Goal: Task Accomplishment & Management: Use online tool/utility

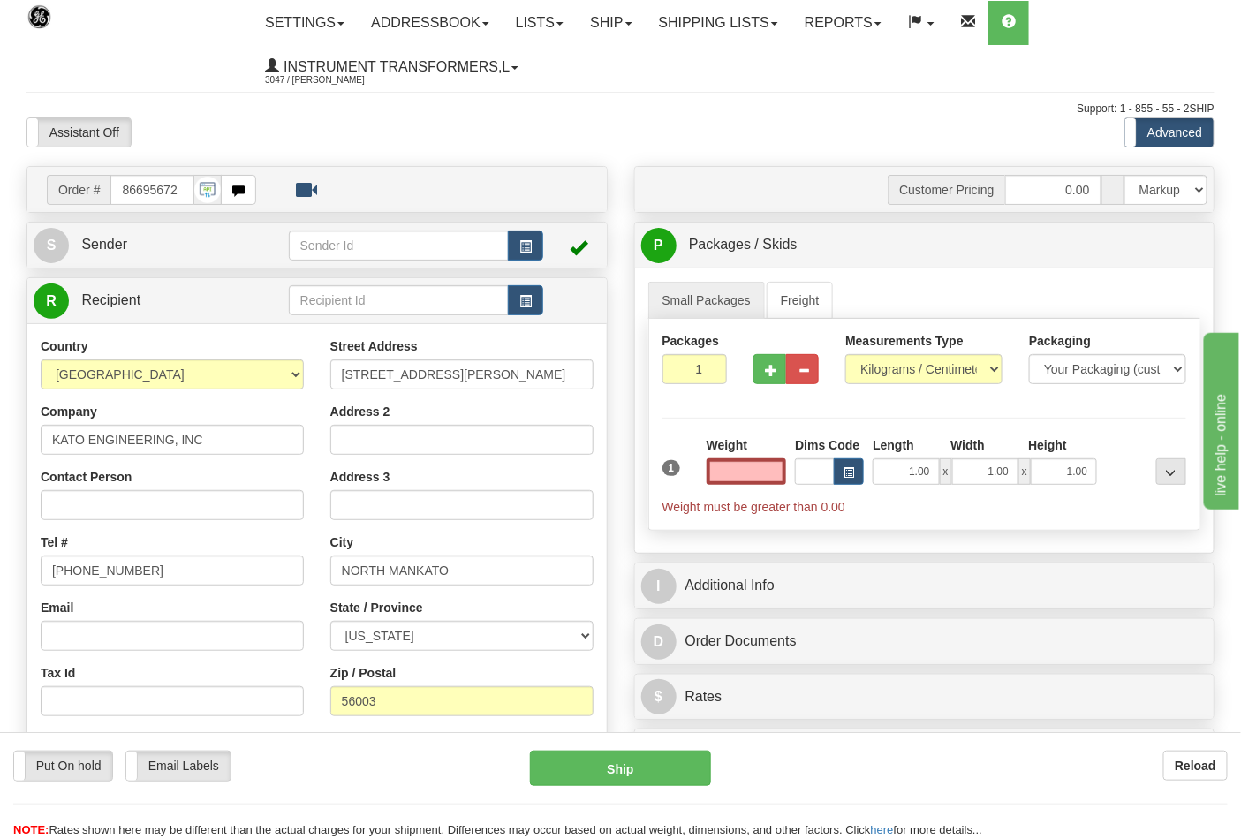
type input "0.00"
click at [894, 355] on div "Measurements Type Pounds / Inches Kilograms / Centimeters" at bounding box center [924, 358] width 157 height 52
drag, startPoint x: 899, startPoint y: 362, endPoint x: 899, endPoint y: 372, distance: 9.8
click at [899, 362] on select "Pounds / Inches Kilograms / Centimeters" at bounding box center [924, 369] width 157 height 30
select select "0"
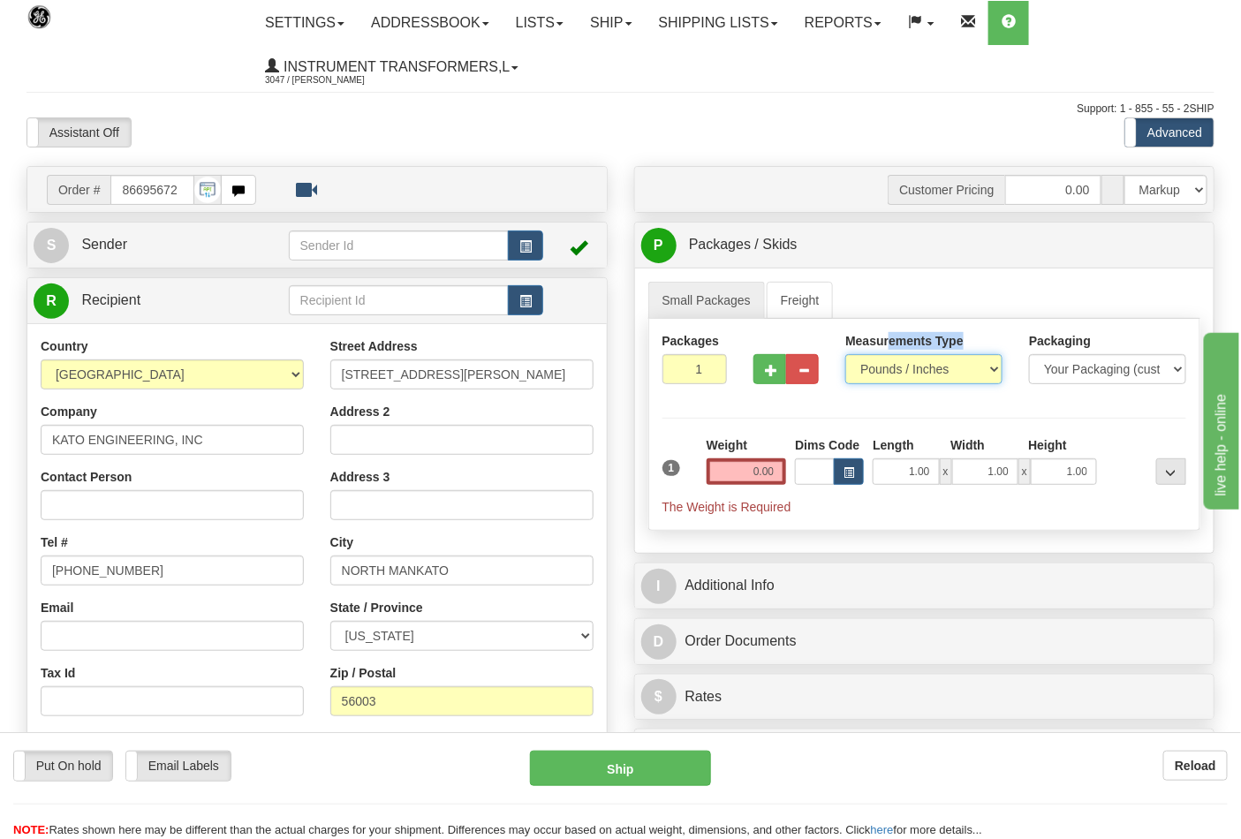
click at [846, 355] on select "Pounds / Inches Kilograms / Centimeters" at bounding box center [924, 369] width 157 height 30
click at [784, 474] on input "0.00" at bounding box center [747, 472] width 80 height 27
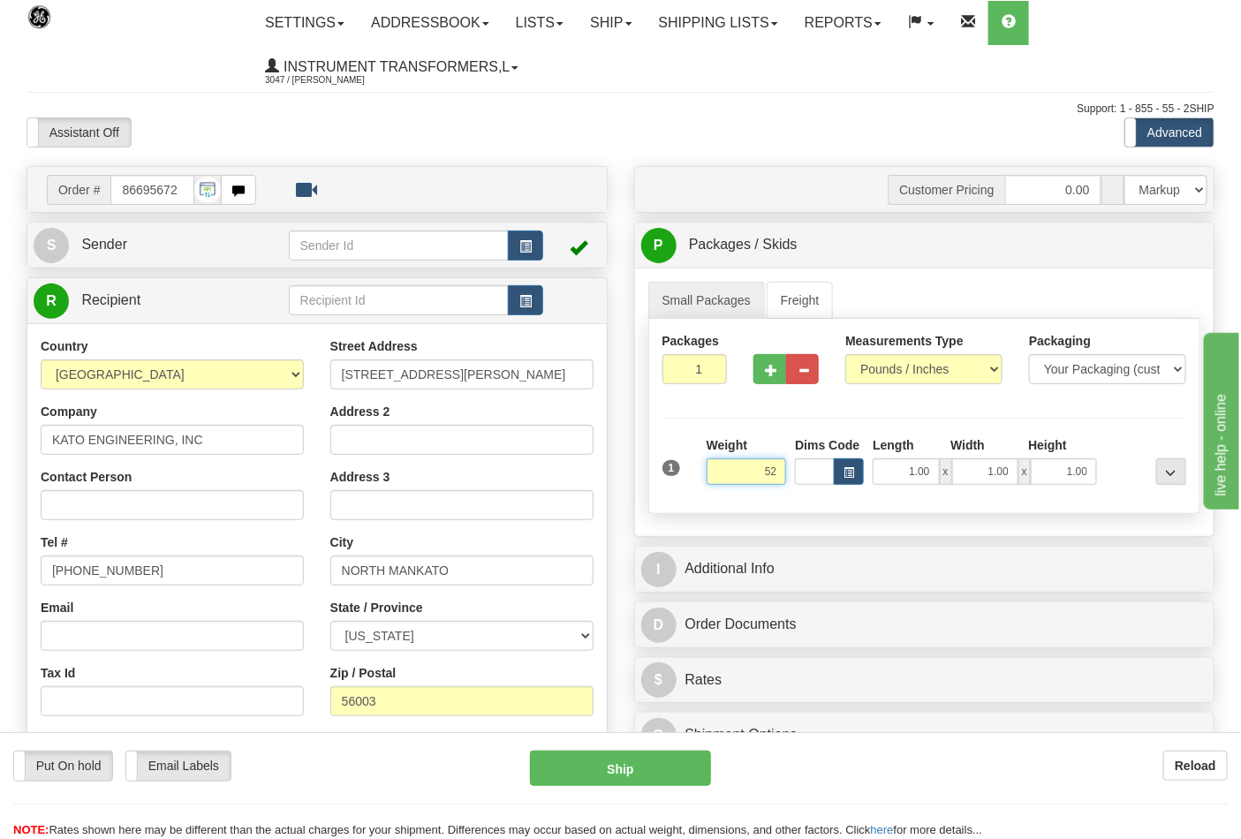
click button "Delete" at bounding box center [0, 0] width 0 height 0
type input "52.00"
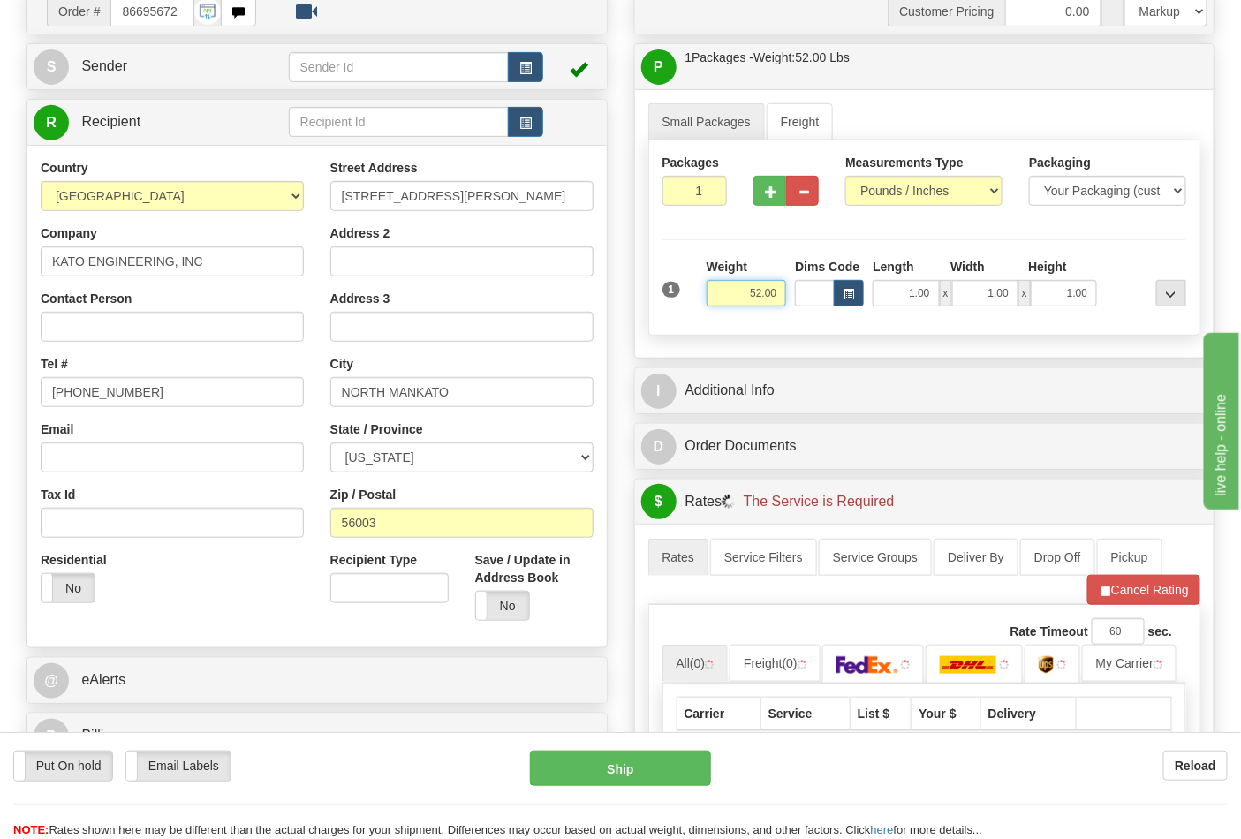
scroll to position [392, 0]
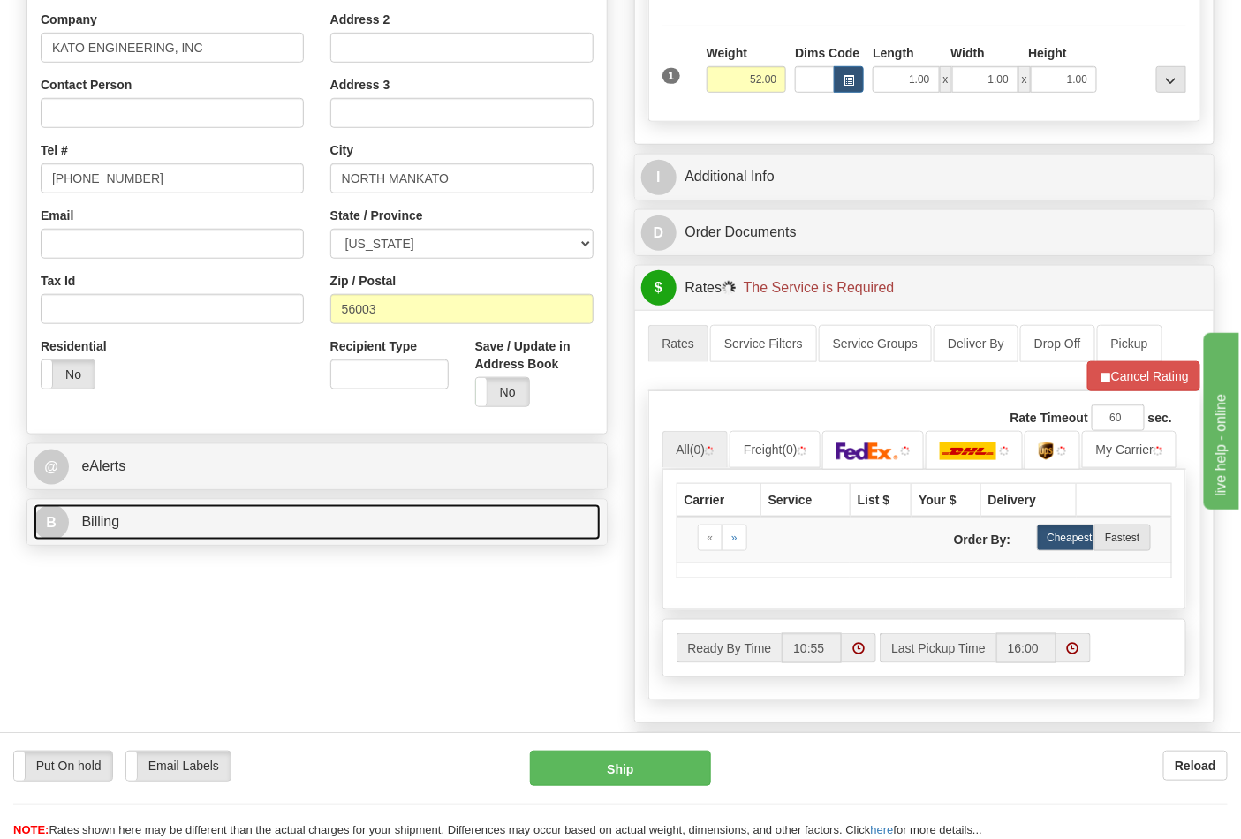
click at [161, 527] on link "B Billing" at bounding box center [317, 523] width 567 height 36
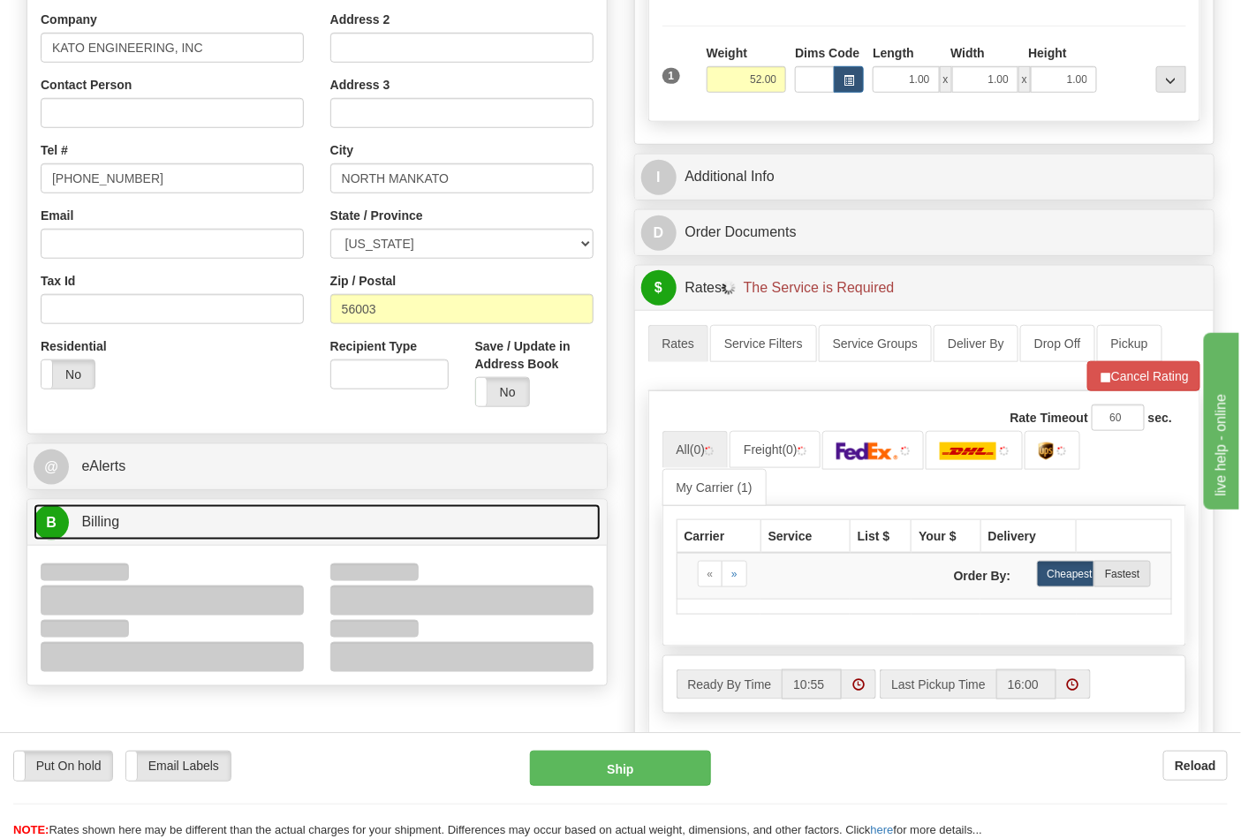
scroll to position [490, 0]
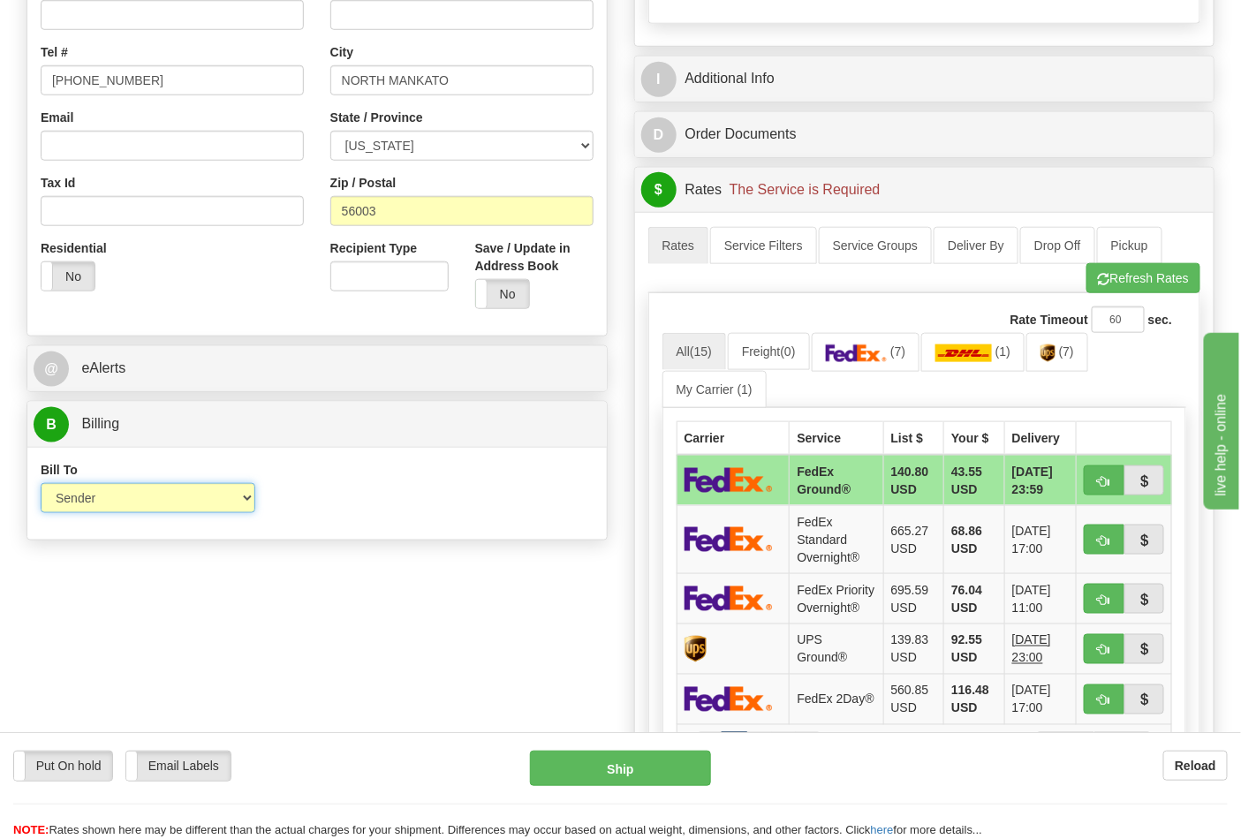
click at [110, 512] on select "Sender Recipient Third Party Collect" at bounding box center [148, 498] width 215 height 30
select select "2"
click at [41, 485] on select "Sender Recipient Third Party Collect" at bounding box center [148, 498] width 215 height 30
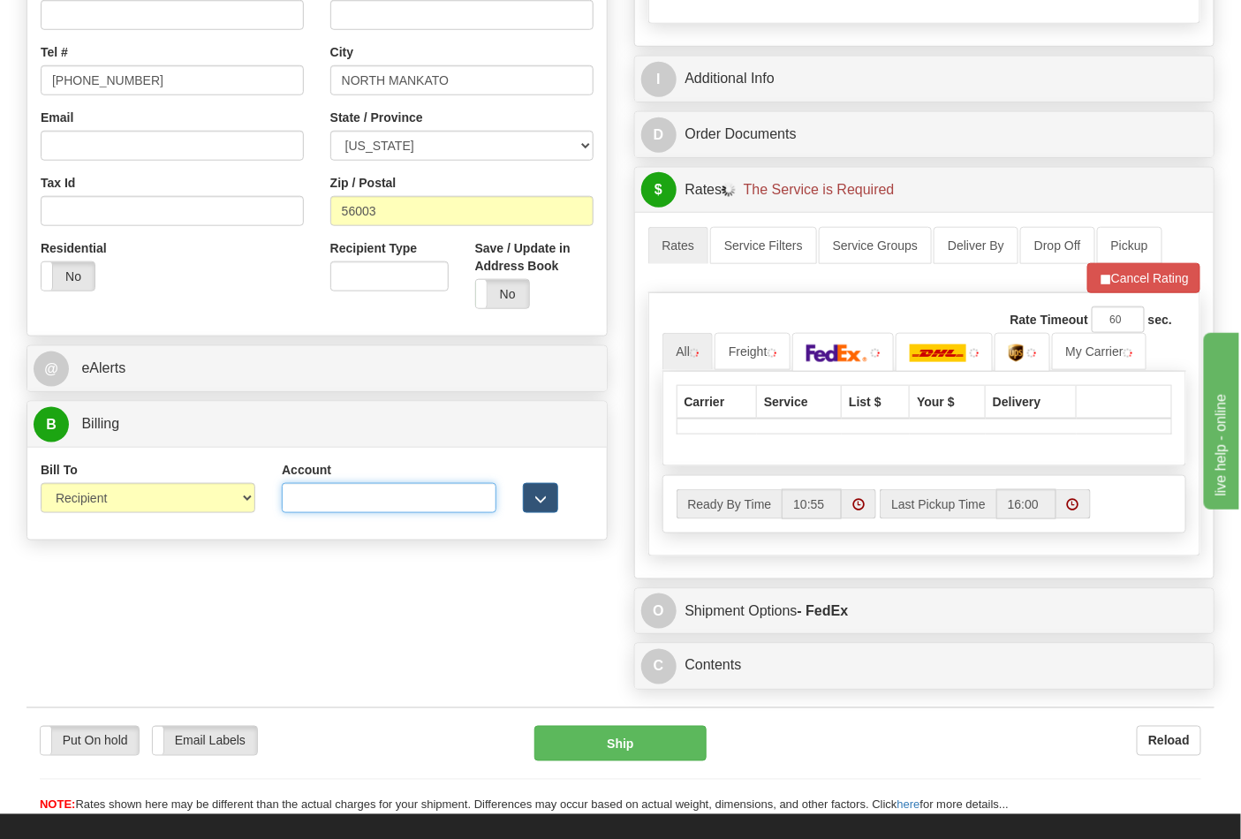
click at [322, 513] on input "Account" at bounding box center [389, 498] width 215 height 30
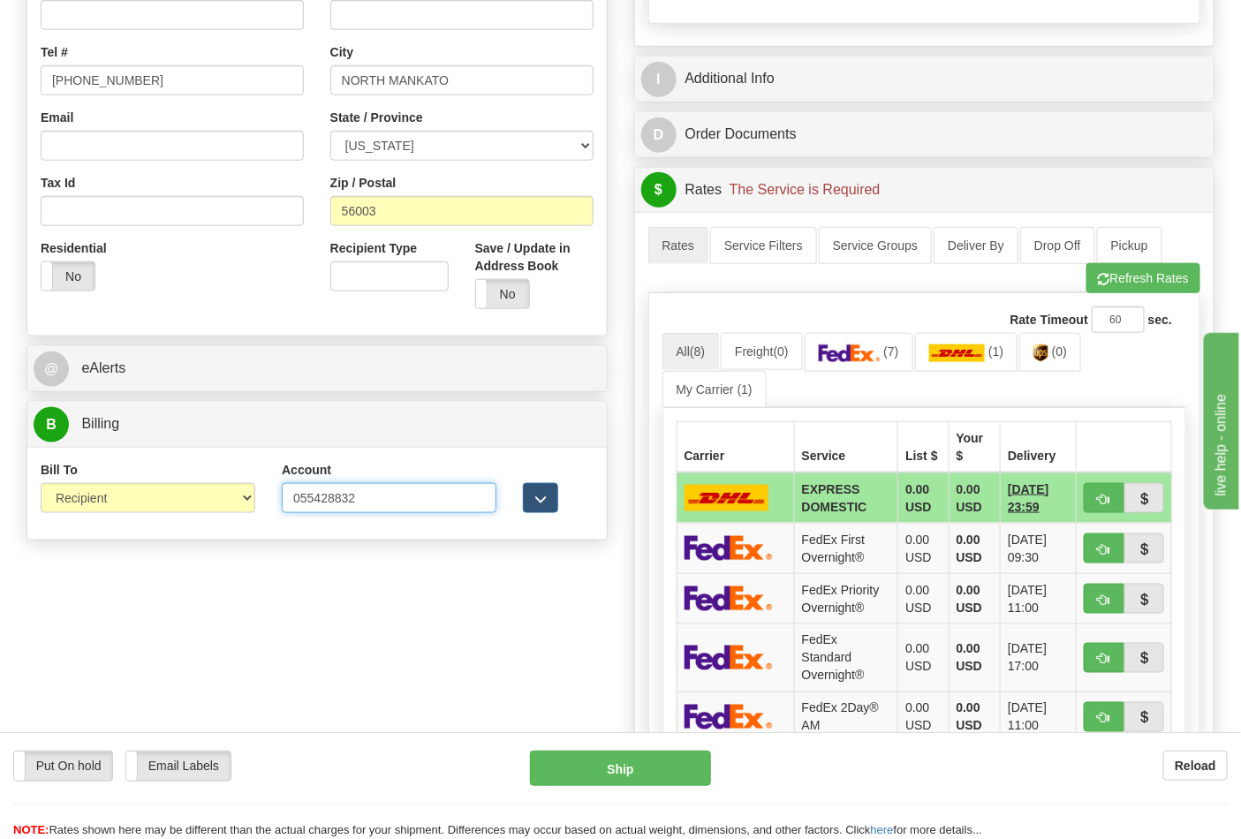
type input "055428832"
click button "Delete" at bounding box center [0, 0] width 0 height 0
click at [914, 359] on link "(7)" at bounding box center [859, 352] width 109 height 38
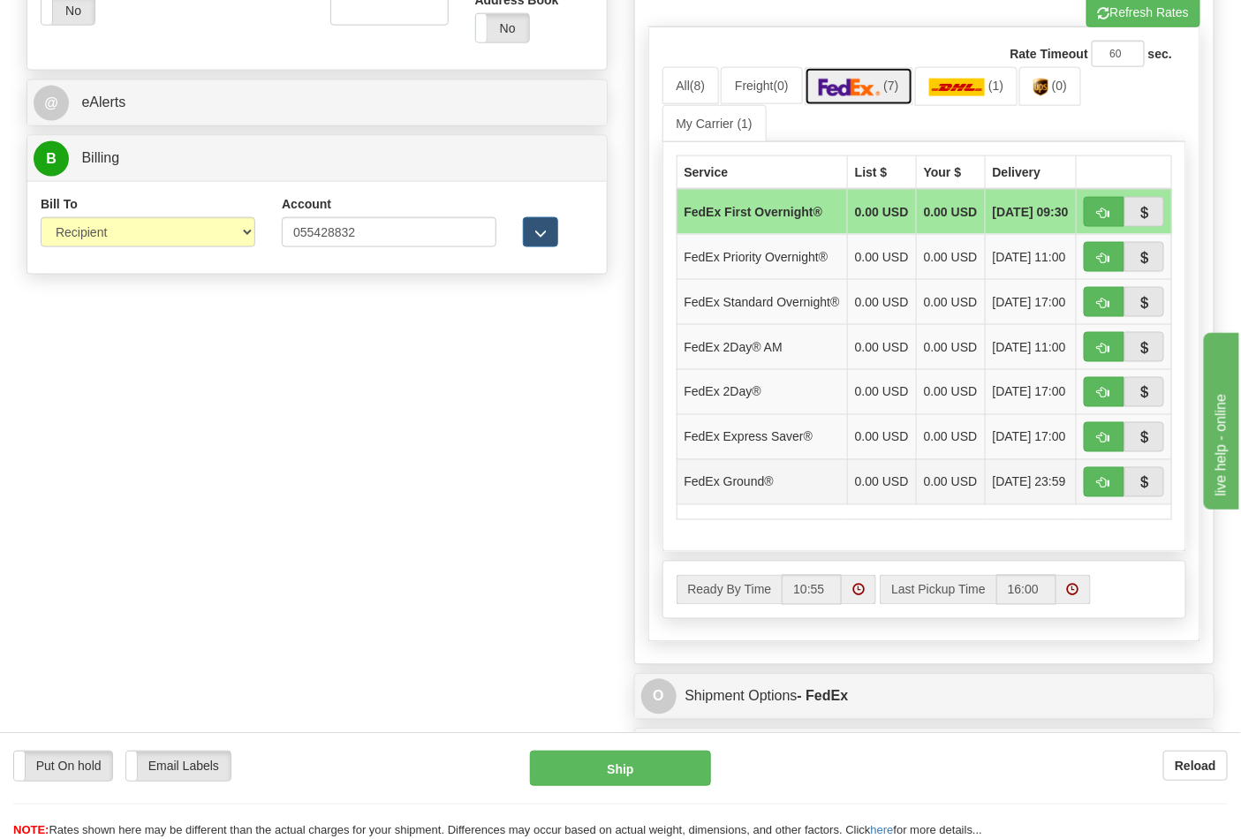
scroll to position [785, 0]
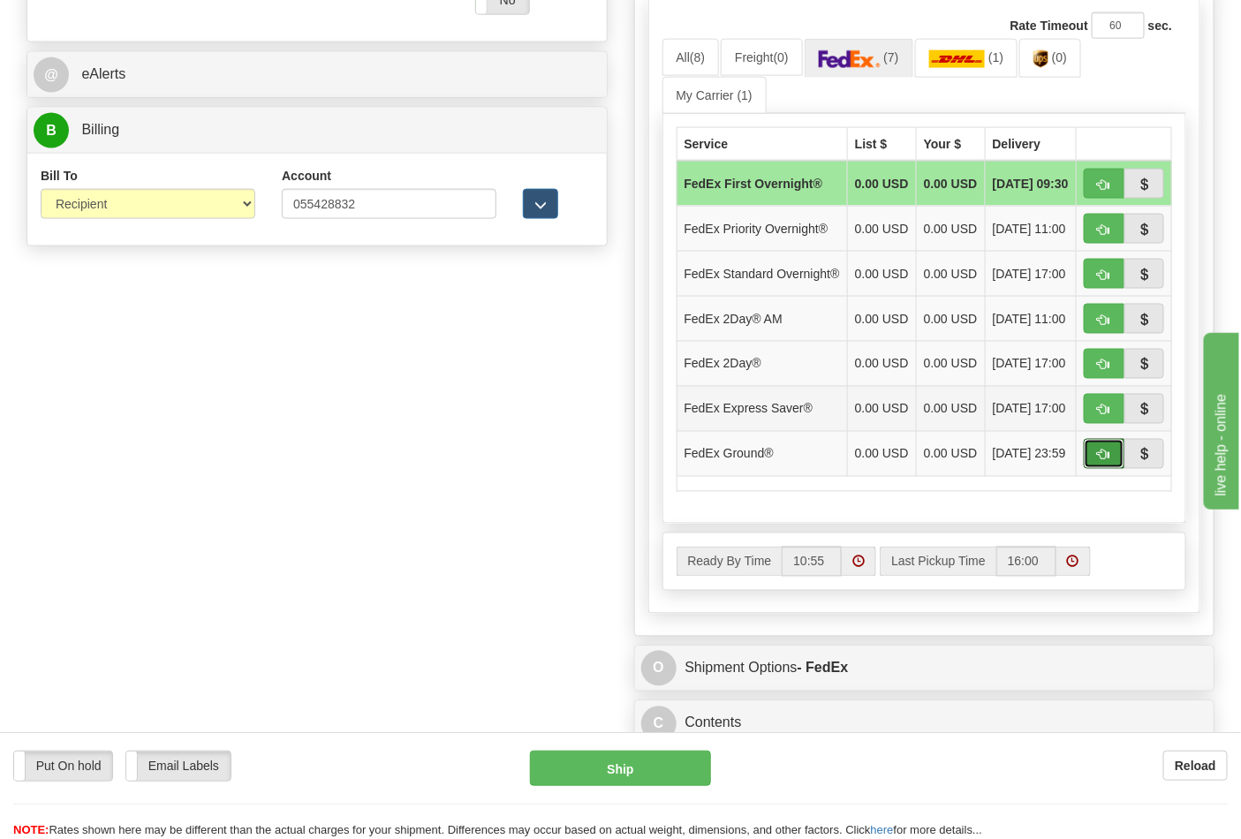
click at [1102, 461] on span "button" at bounding box center [1104, 455] width 12 height 11
type input "92"
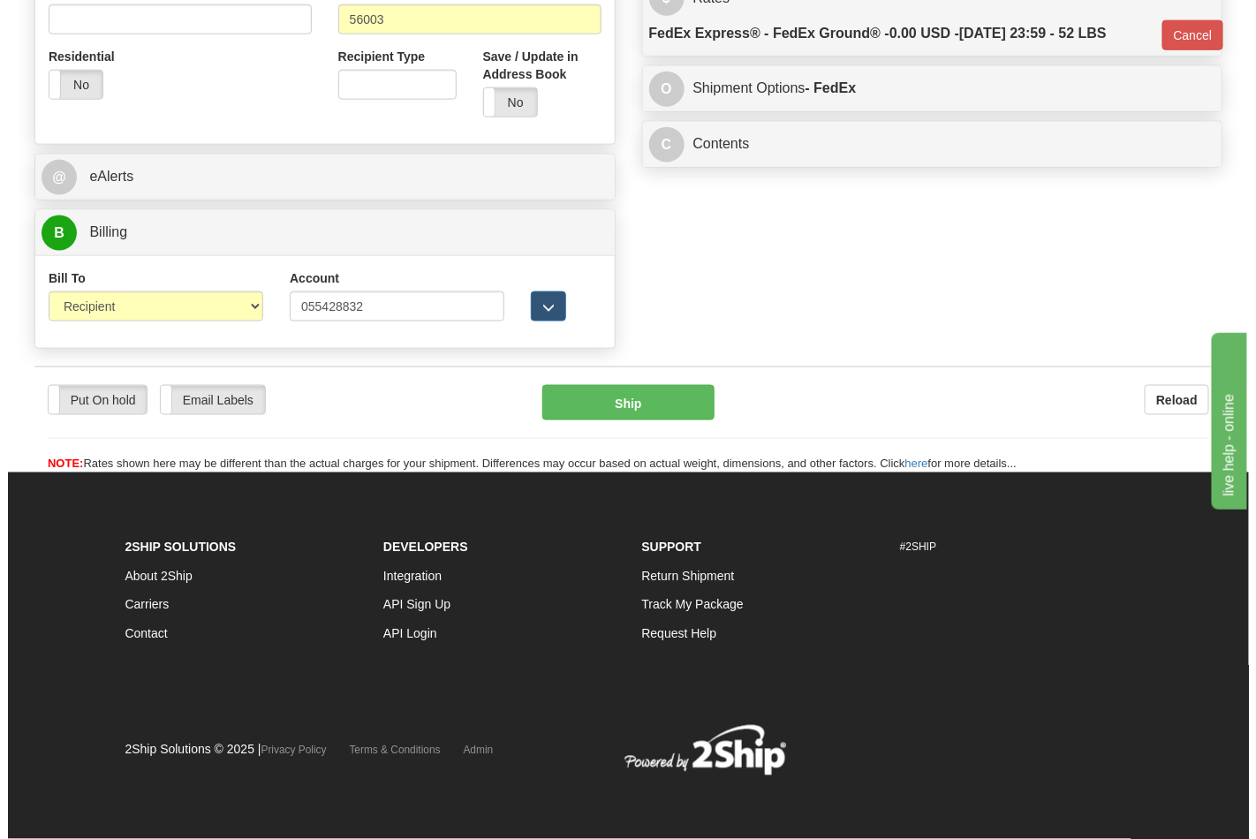
scroll to position [685, 0]
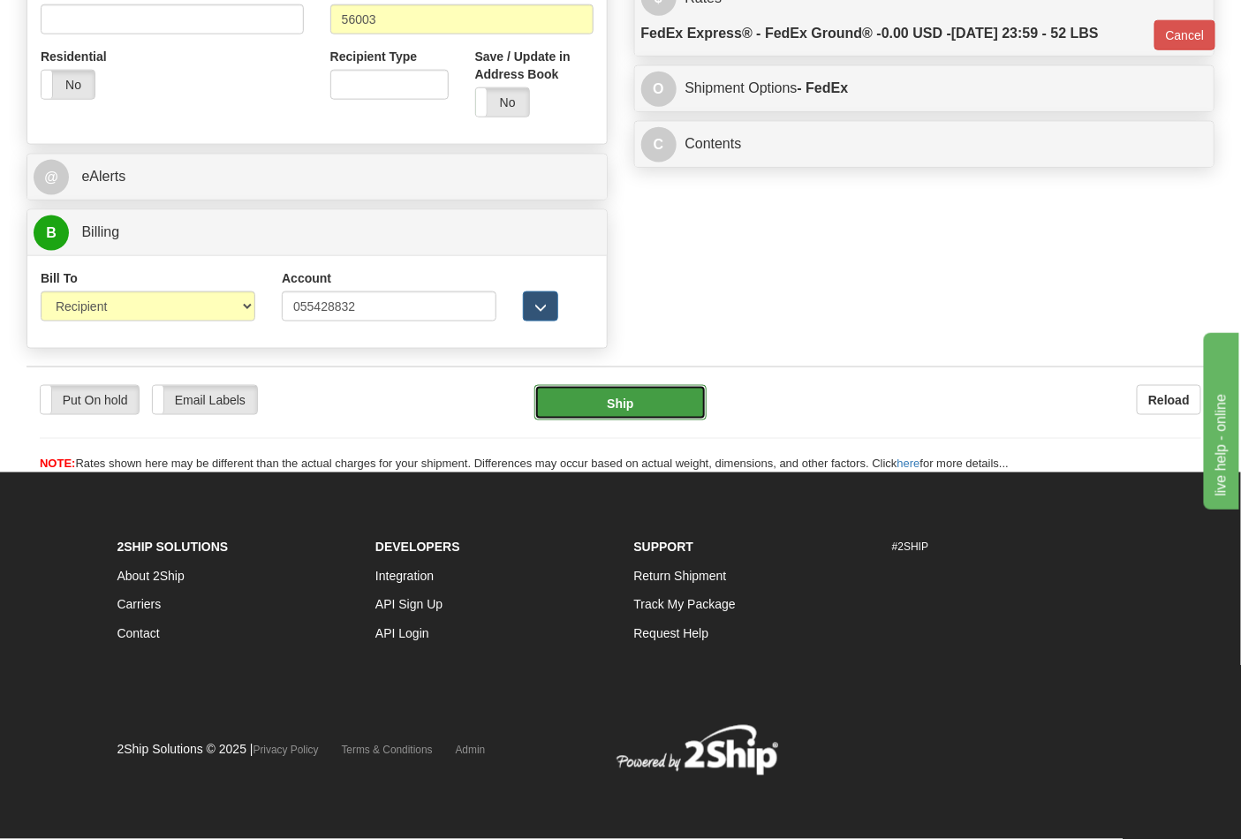
click at [692, 404] on button "Ship" at bounding box center [620, 402] width 171 height 35
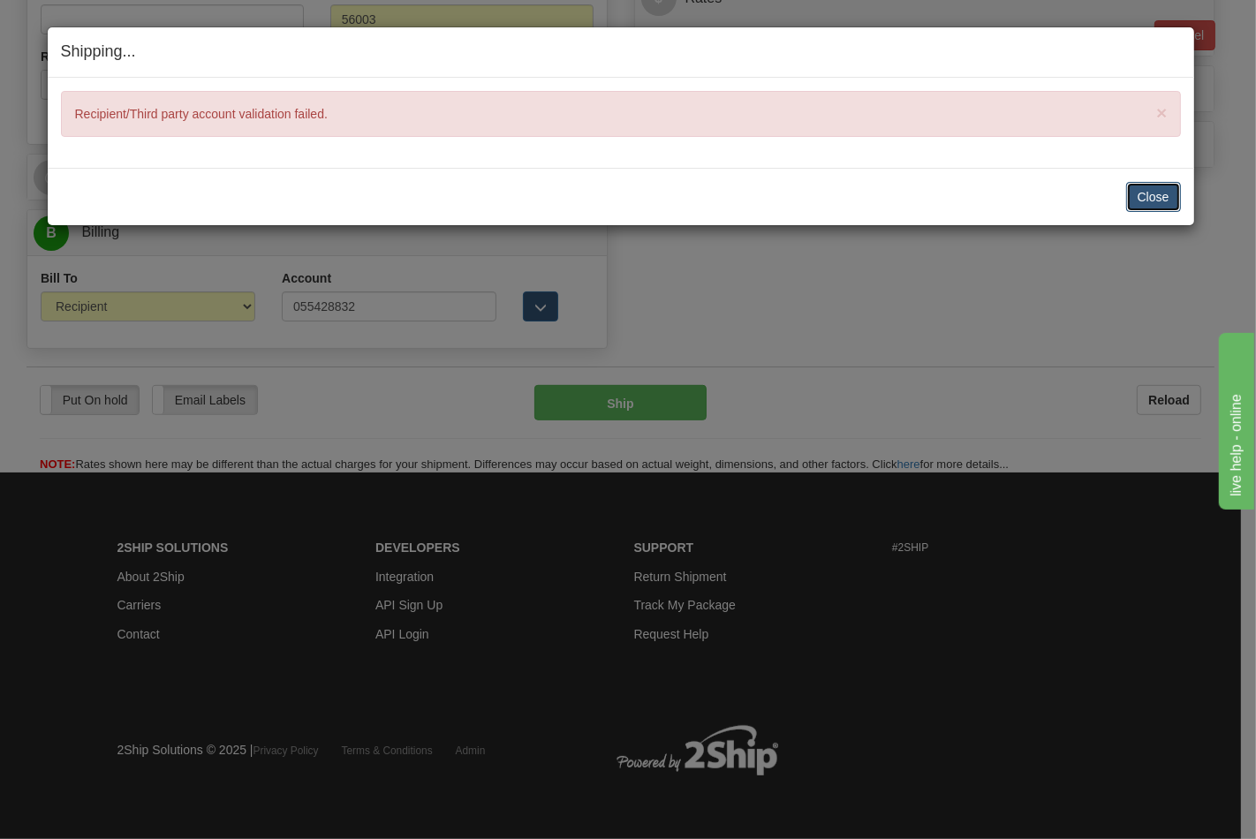
click at [1147, 204] on button "Close" at bounding box center [1154, 197] width 55 height 30
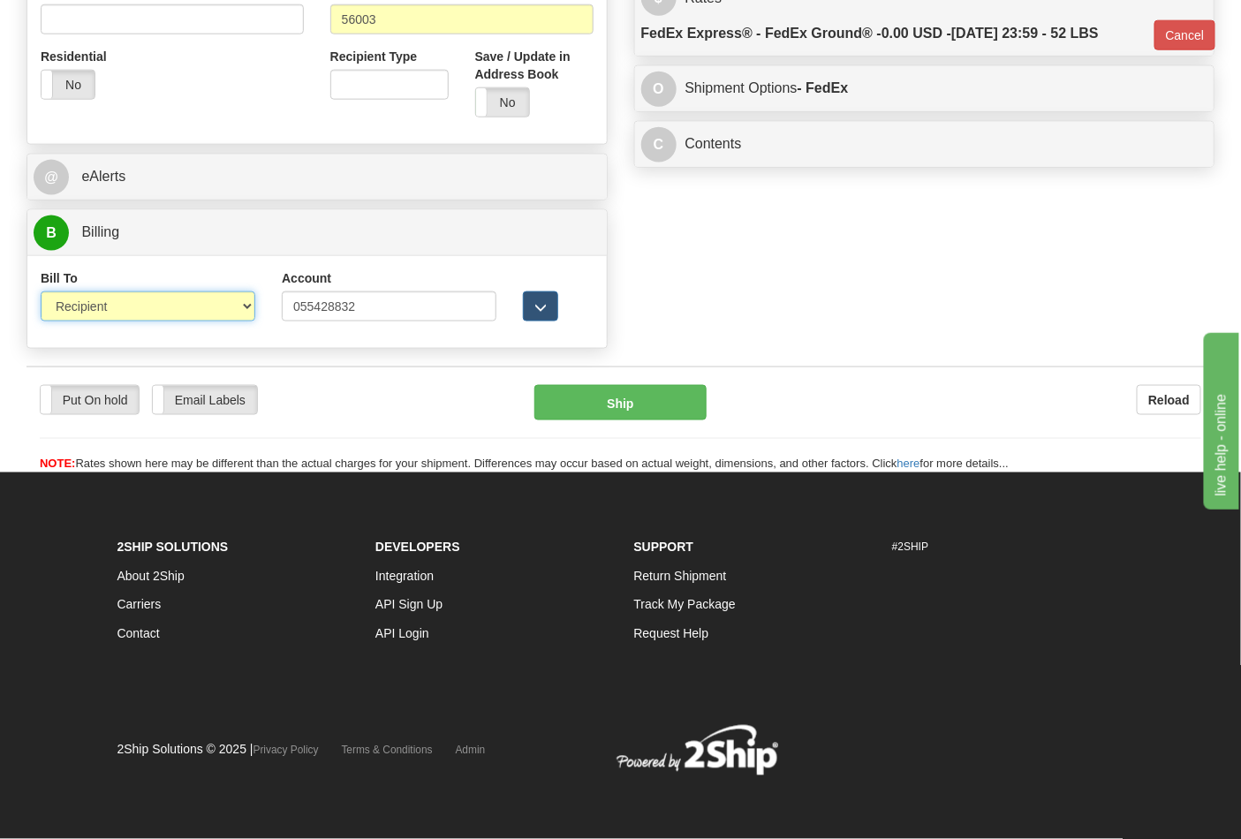
click at [217, 294] on select "Sender Recipient Third Party Collect" at bounding box center [148, 307] width 215 height 30
select select "4"
click at [41, 292] on select "Sender Recipient Third Party Collect" at bounding box center [148, 307] width 215 height 30
type input "92"
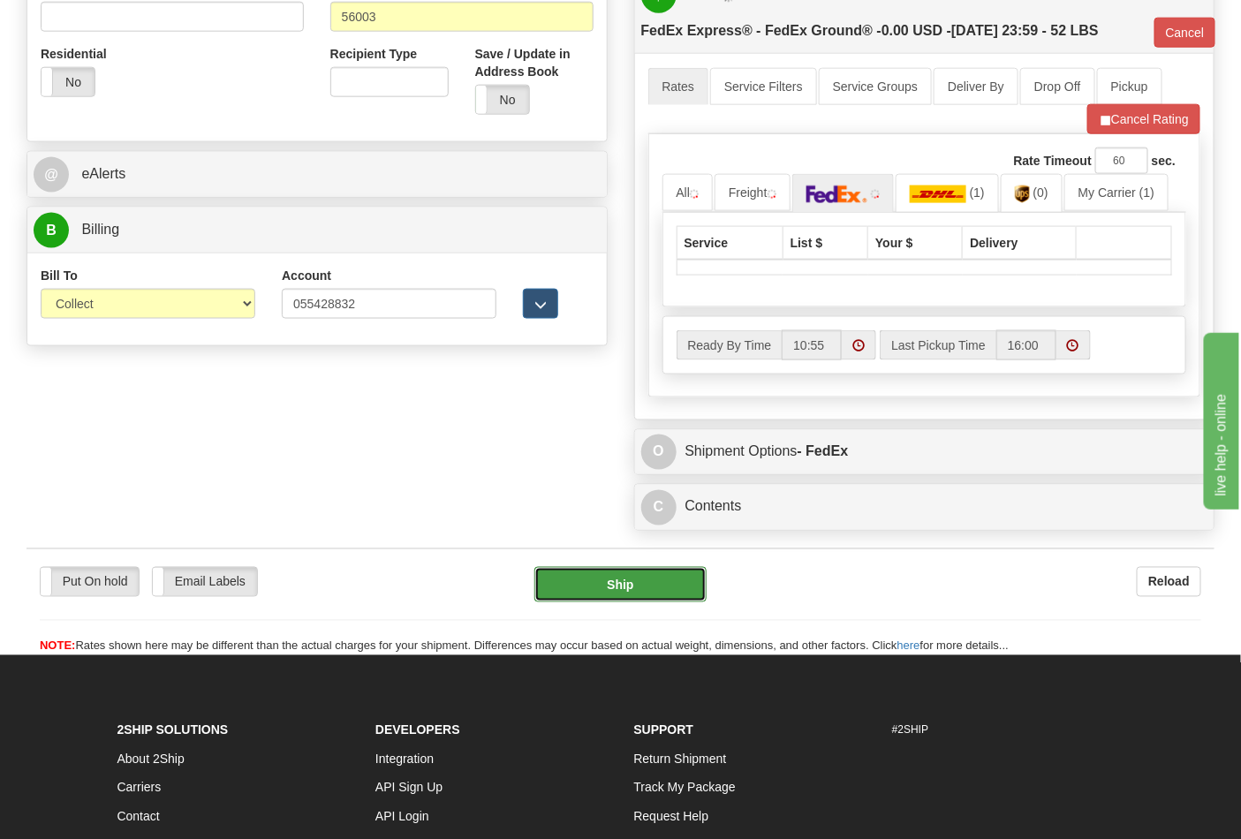
click at [594, 595] on button "Ship" at bounding box center [620, 584] width 171 height 35
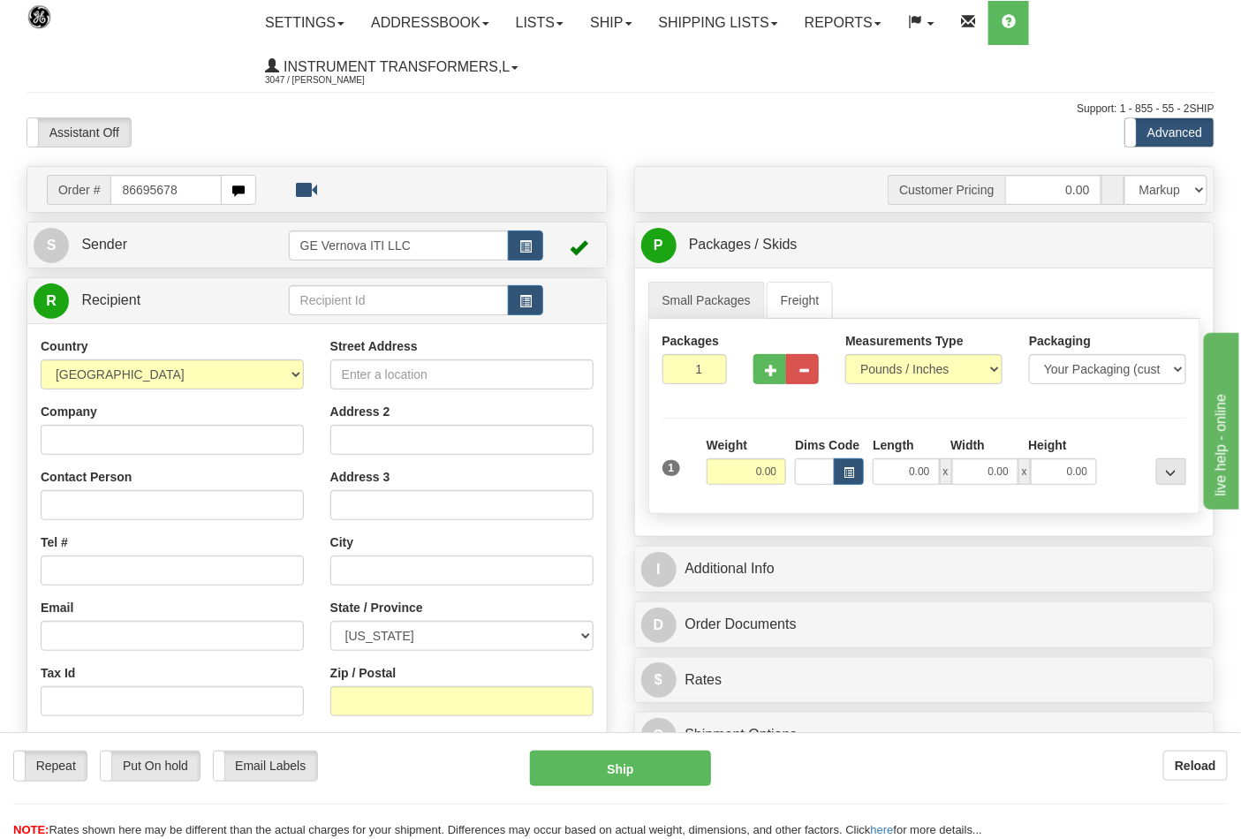
type input "86695678"
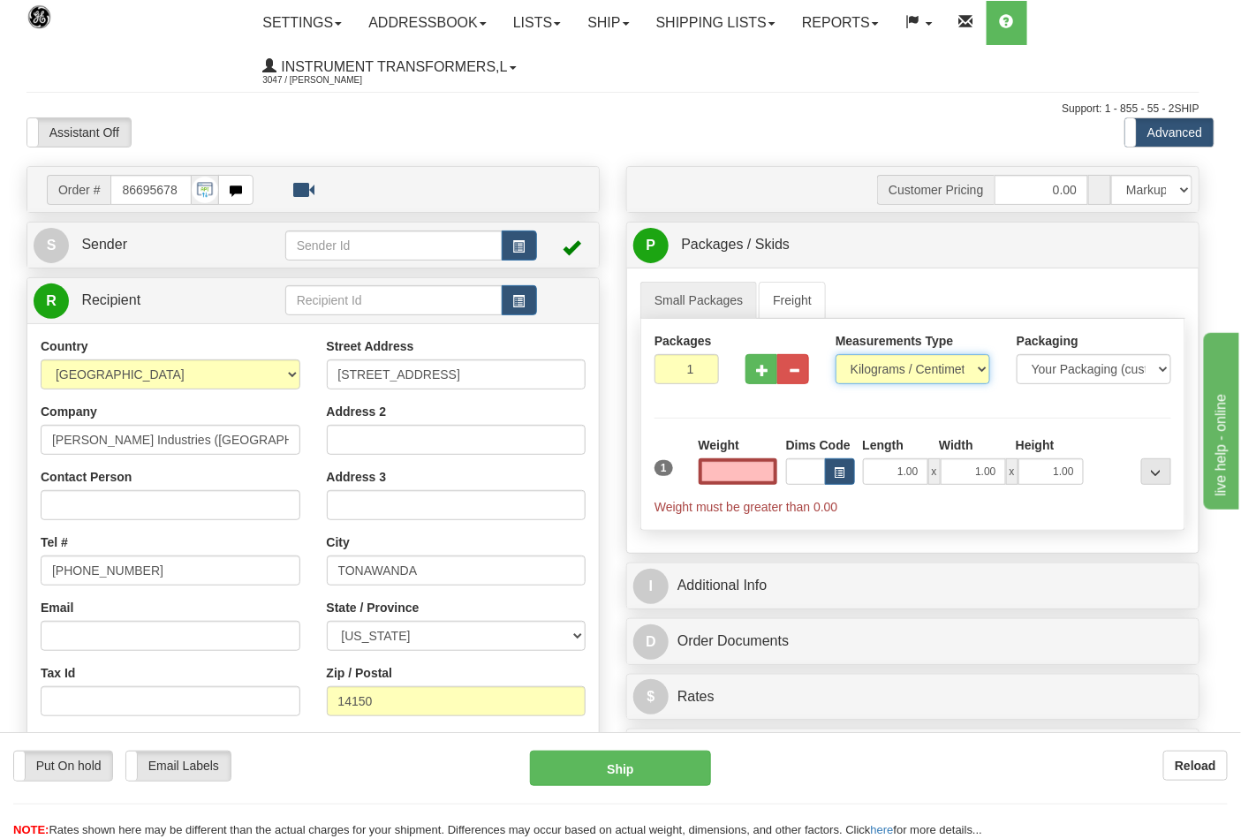
type input "0.00"
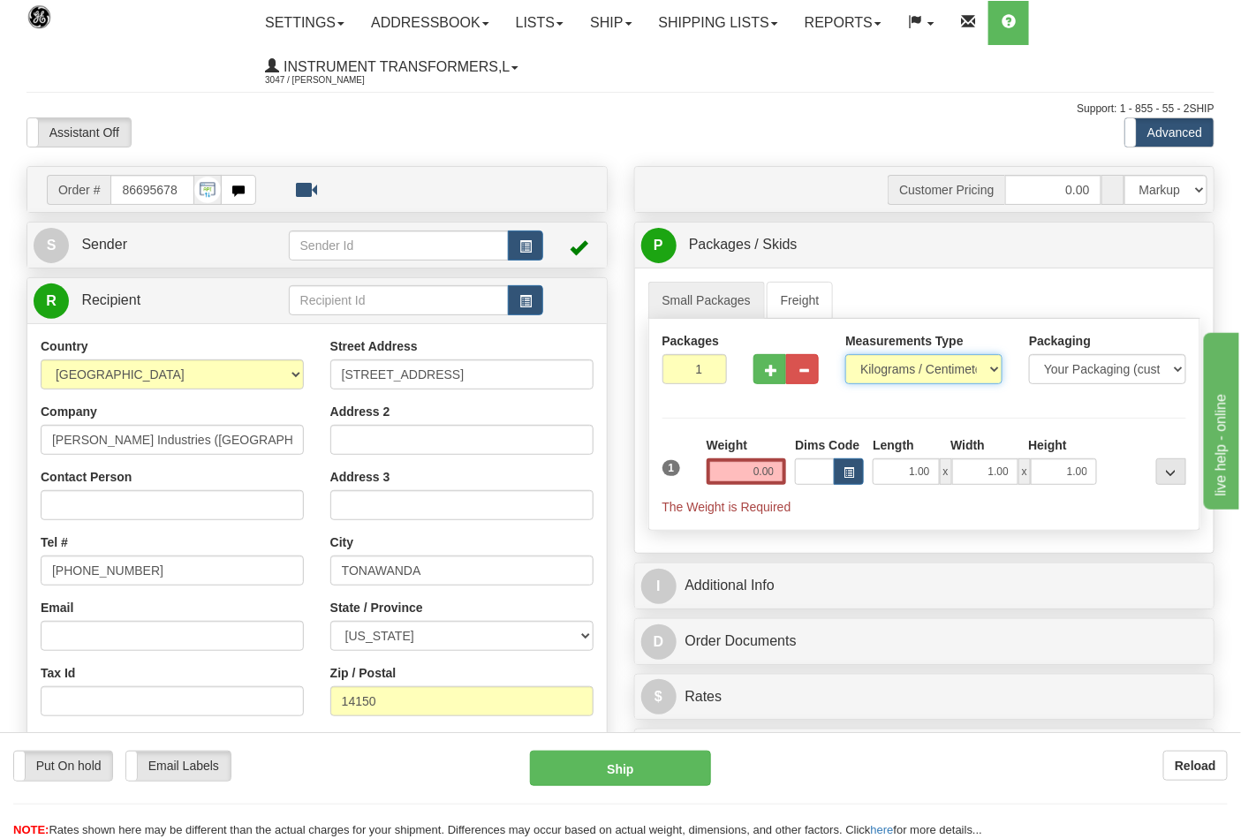
click at [869, 376] on select "Pounds / Inches Kilograms / Centimeters" at bounding box center [924, 369] width 157 height 30
select select "0"
click at [846, 355] on select "Pounds / Inches Kilograms / Centimeters" at bounding box center [924, 369] width 157 height 30
click at [774, 477] on input "0.00" at bounding box center [747, 472] width 80 height 27
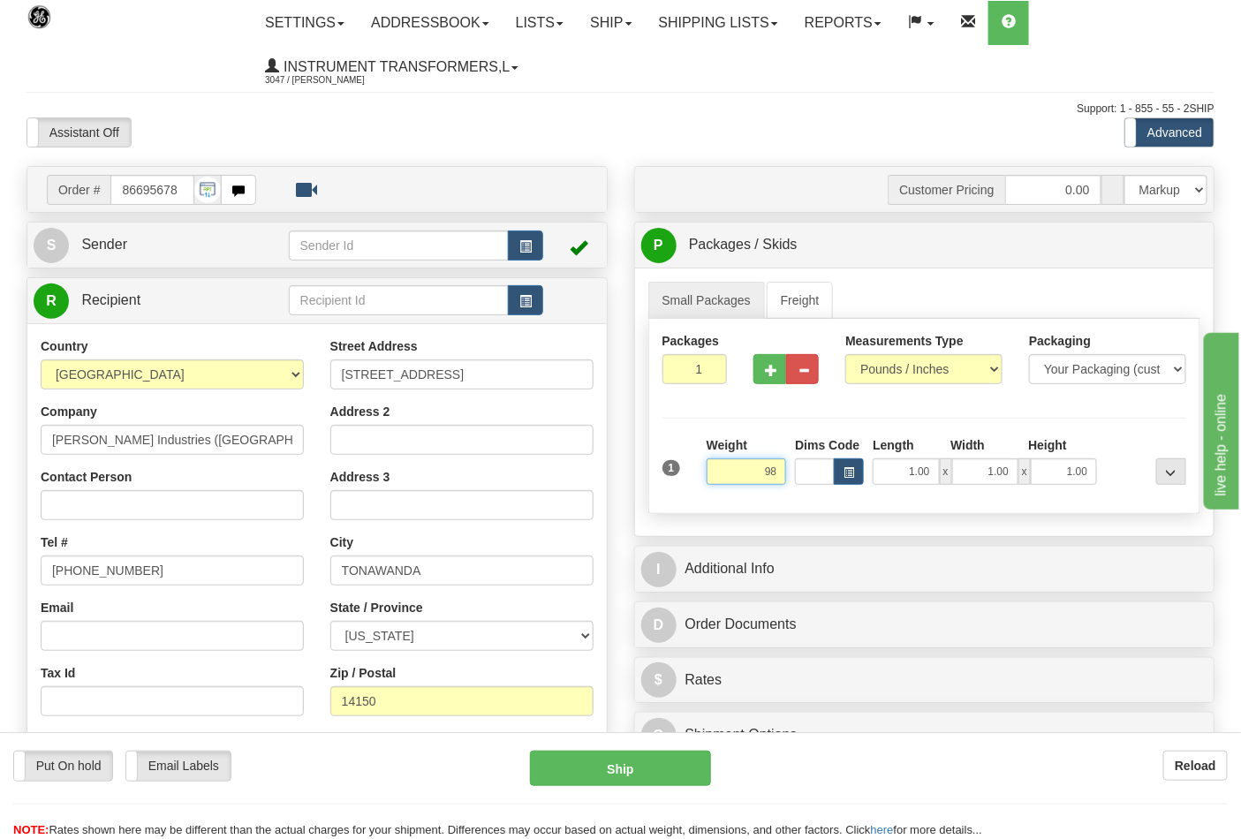
click button "Delete" at bounding box center [0, 0] width 0 height 0
type input "98.00"
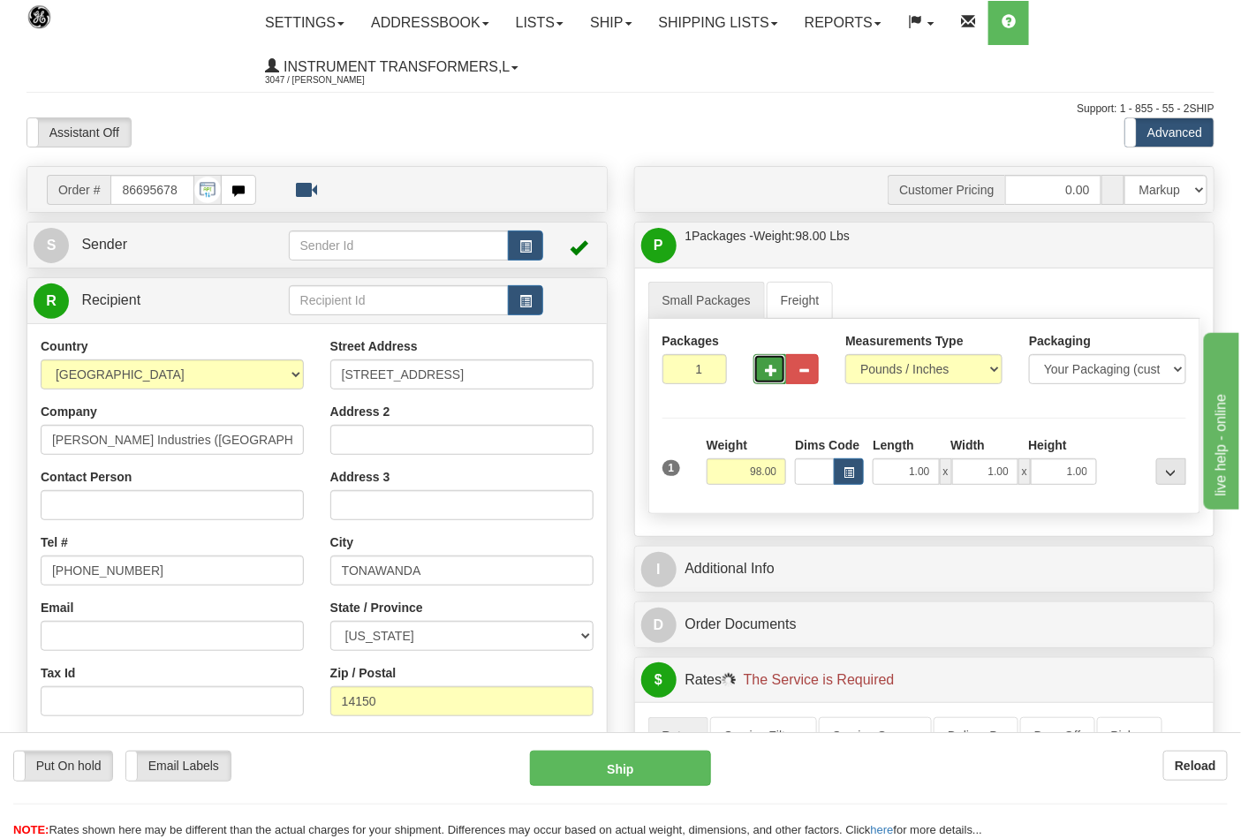
click at [781, 378] on button "button" at bounding box center [770, 369] width 33 height 30
type input "2"
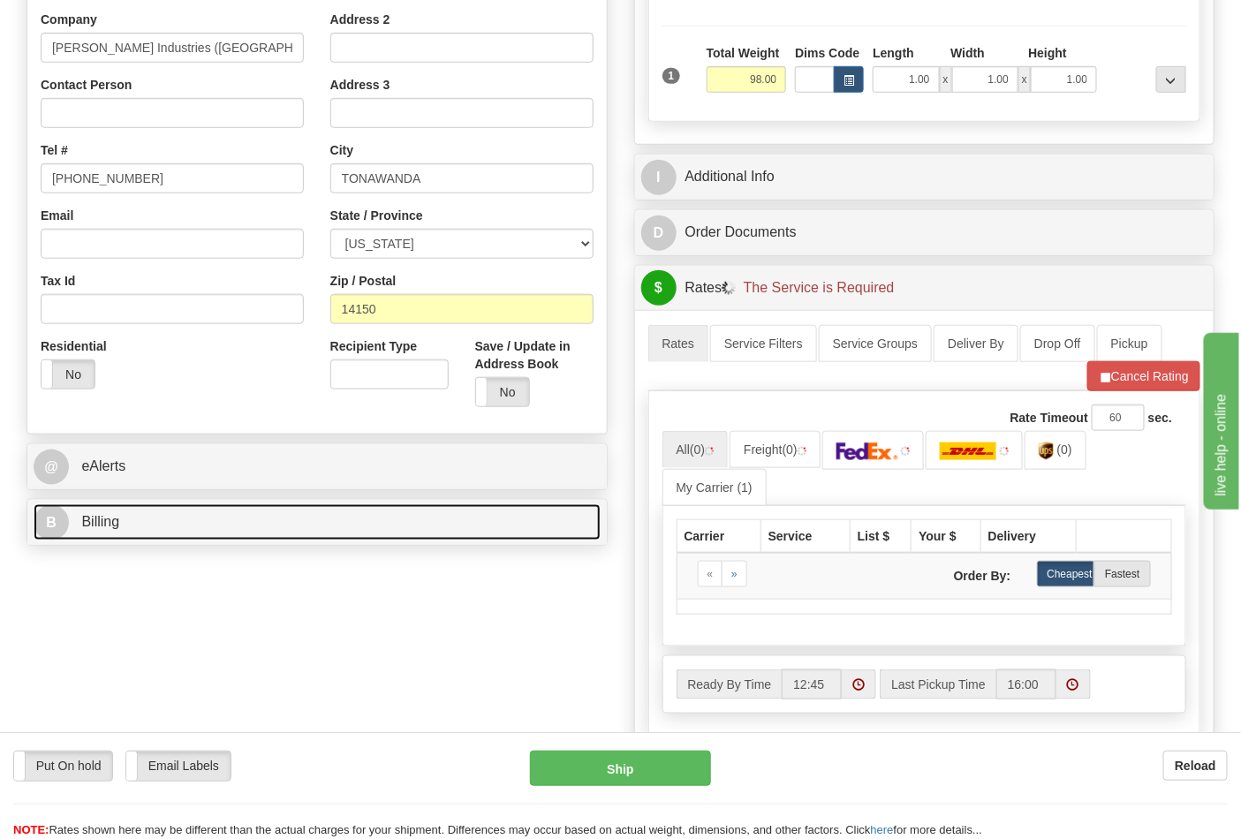
click at [196, 522] on link "B Billing" at bounding box center [317, 523] width 567 height 36
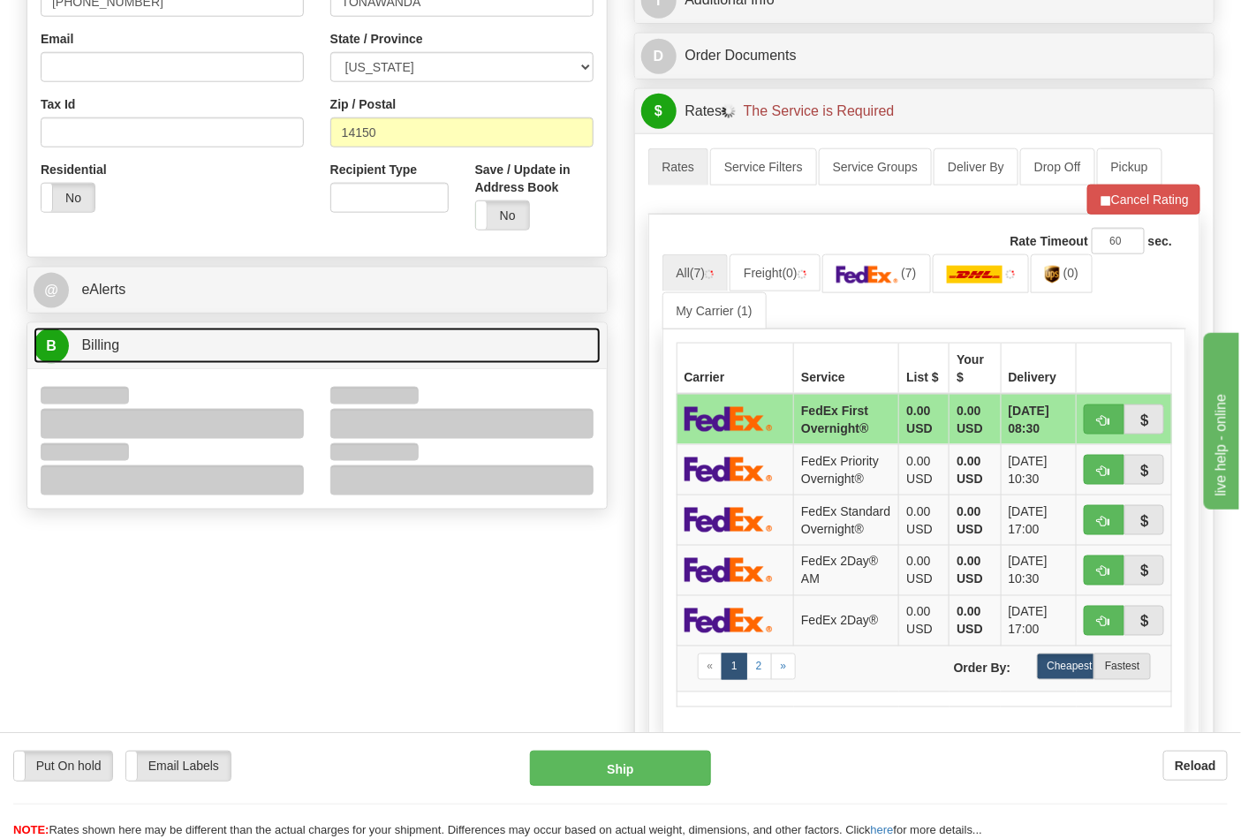
scroll to position [588, 0]
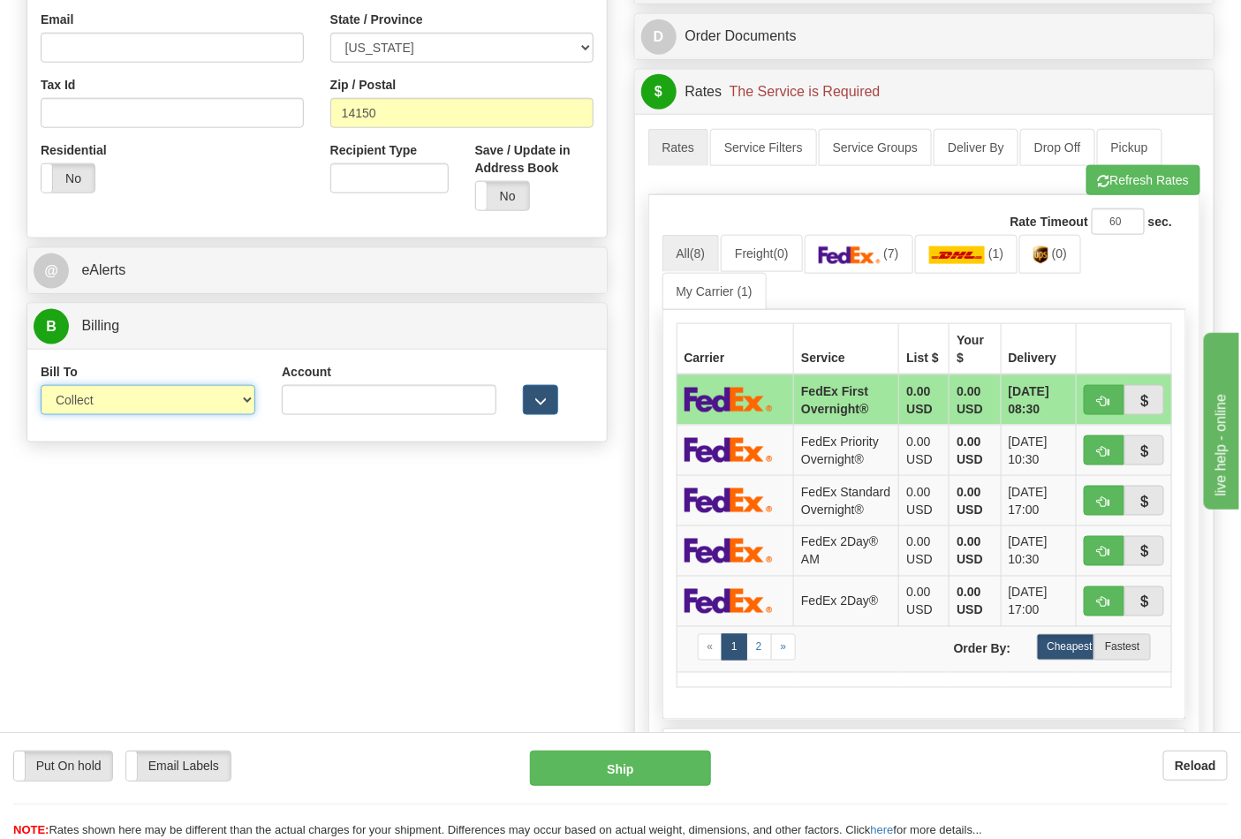
click at [107, 415] on select "Sender Recipient Third Party Collect" at bounding box center [148, 400] width 215 height 30
select select "2"
click at [41, 387] on select "Sender Recipient Third Party Collect" at bounding box center [148, 400] width 215 height 30
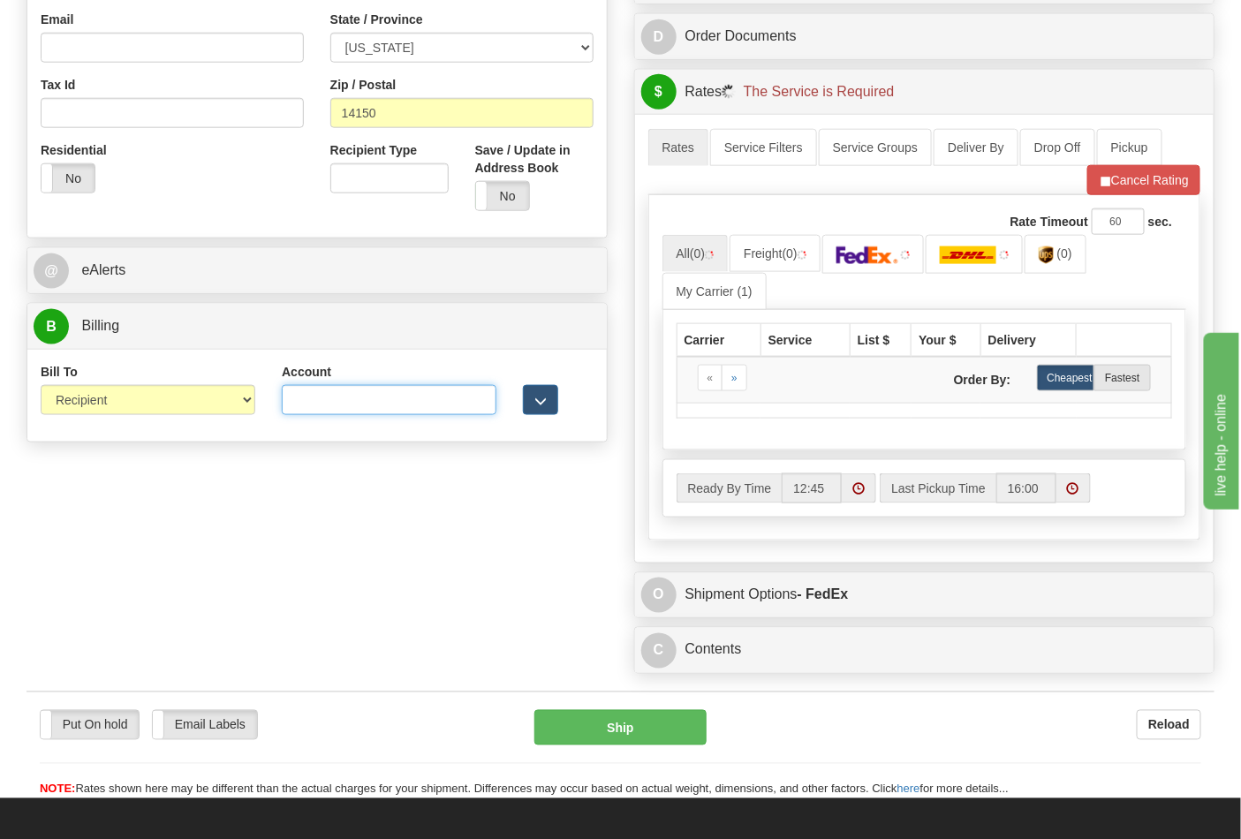
click at [322, 390] on input "Account" at bounding box center [389, 400] width 215 height 30
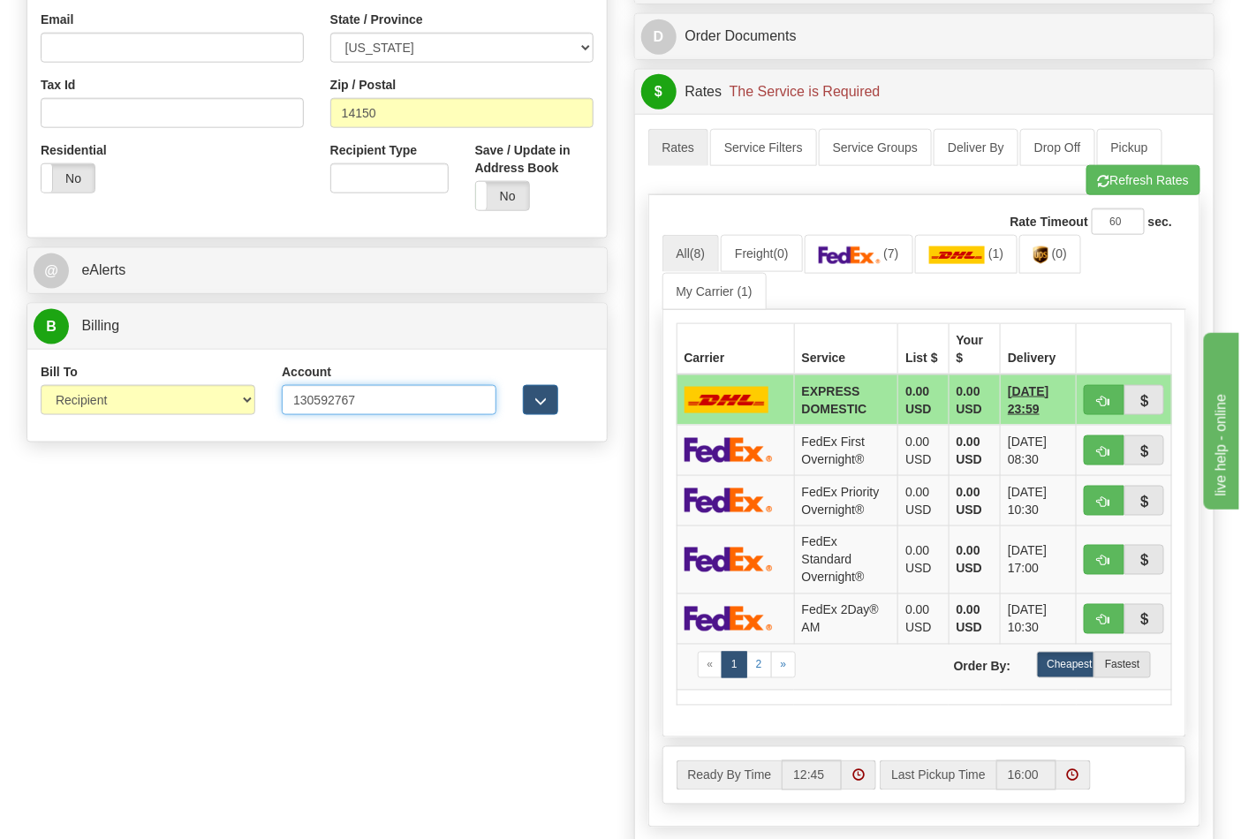
type input "130592767"
click button "Delete" at bounding box center [0, 0] width 0 height 0
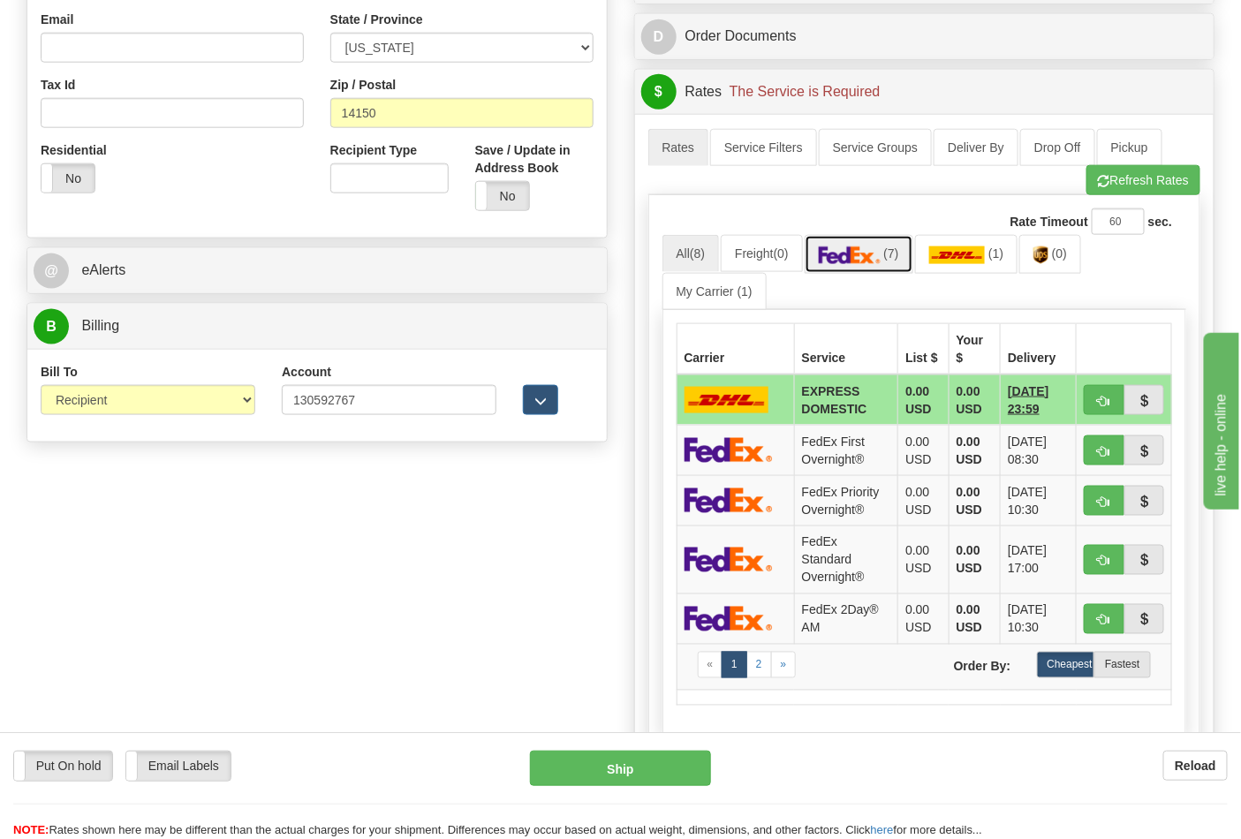
click at [878, 272] on link "(7)" at bounding box center [859, 254] width 109 height 38
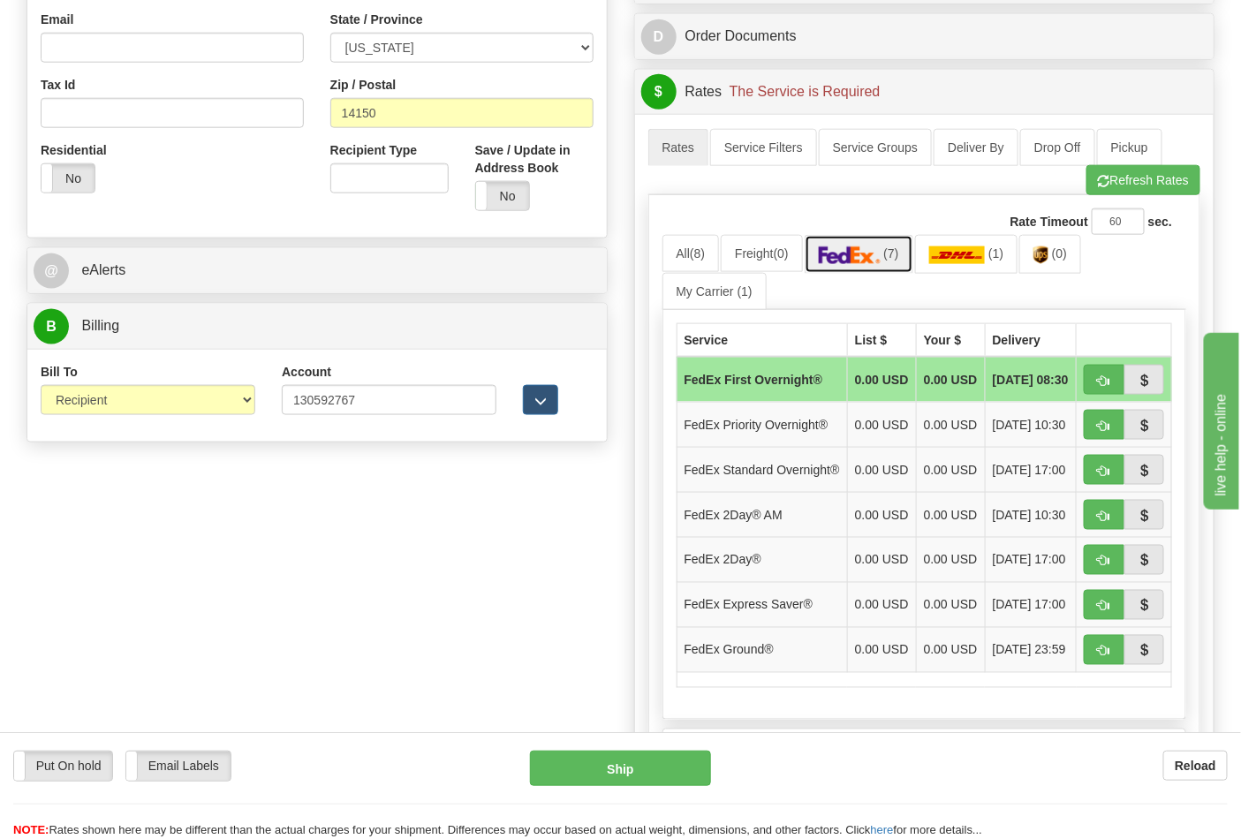
scroll to position [687, 0]
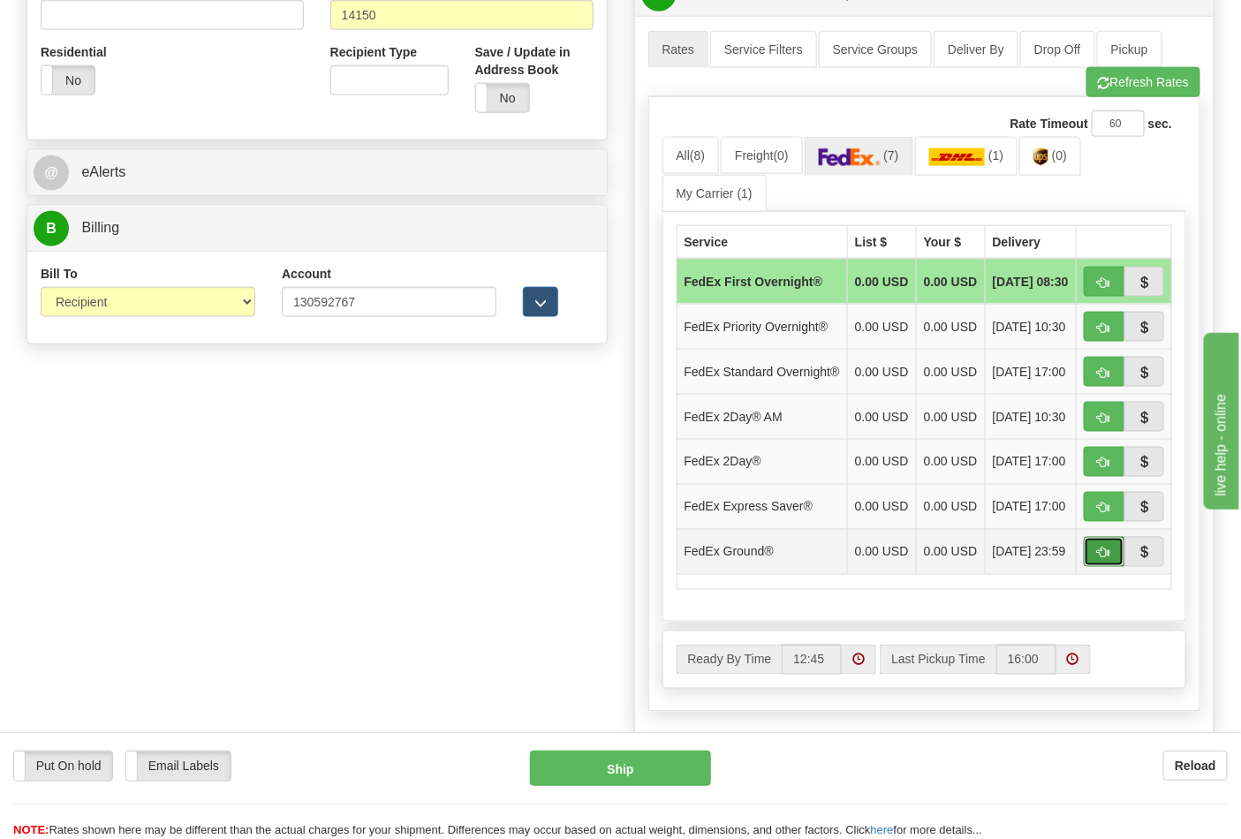
click at [1098, 559] on span "button" at bounding box center [1104, 553] width 12 height 11
type input "92"
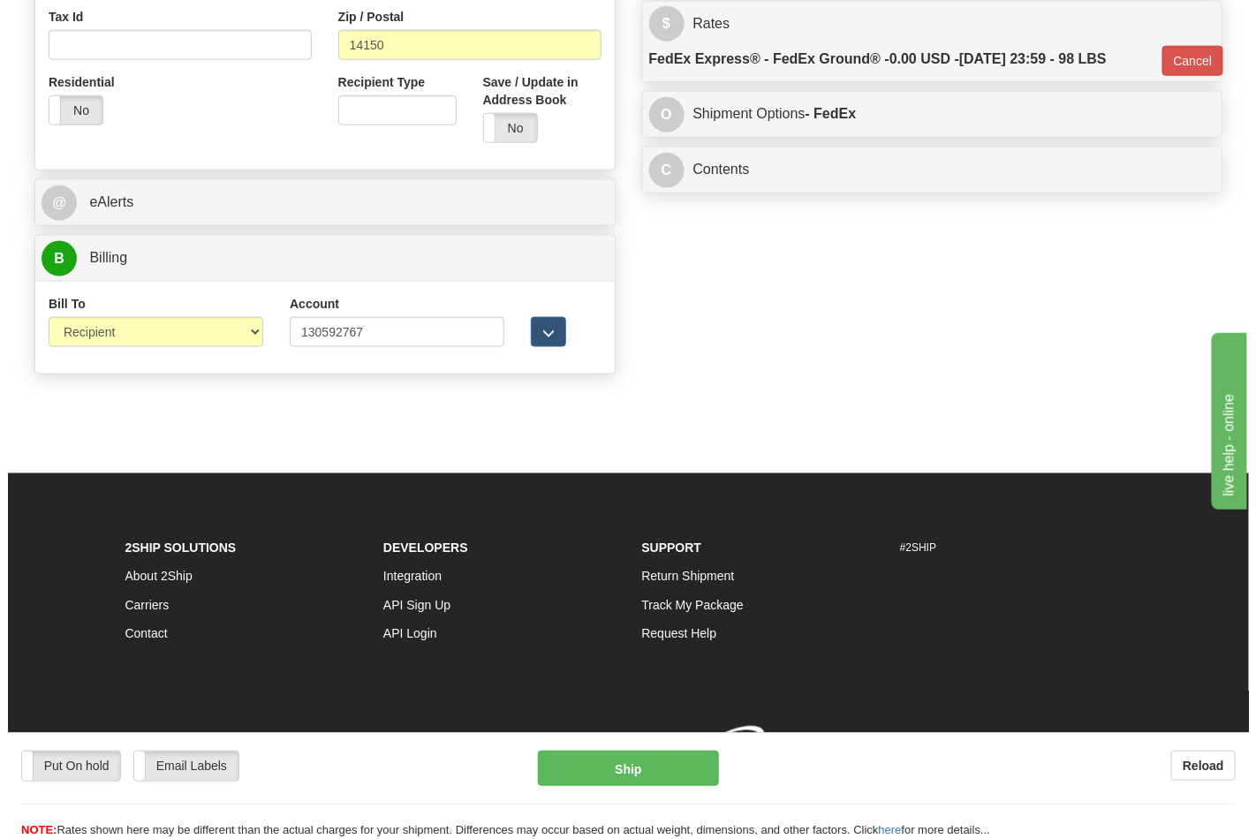
scroll to position [659, 0]
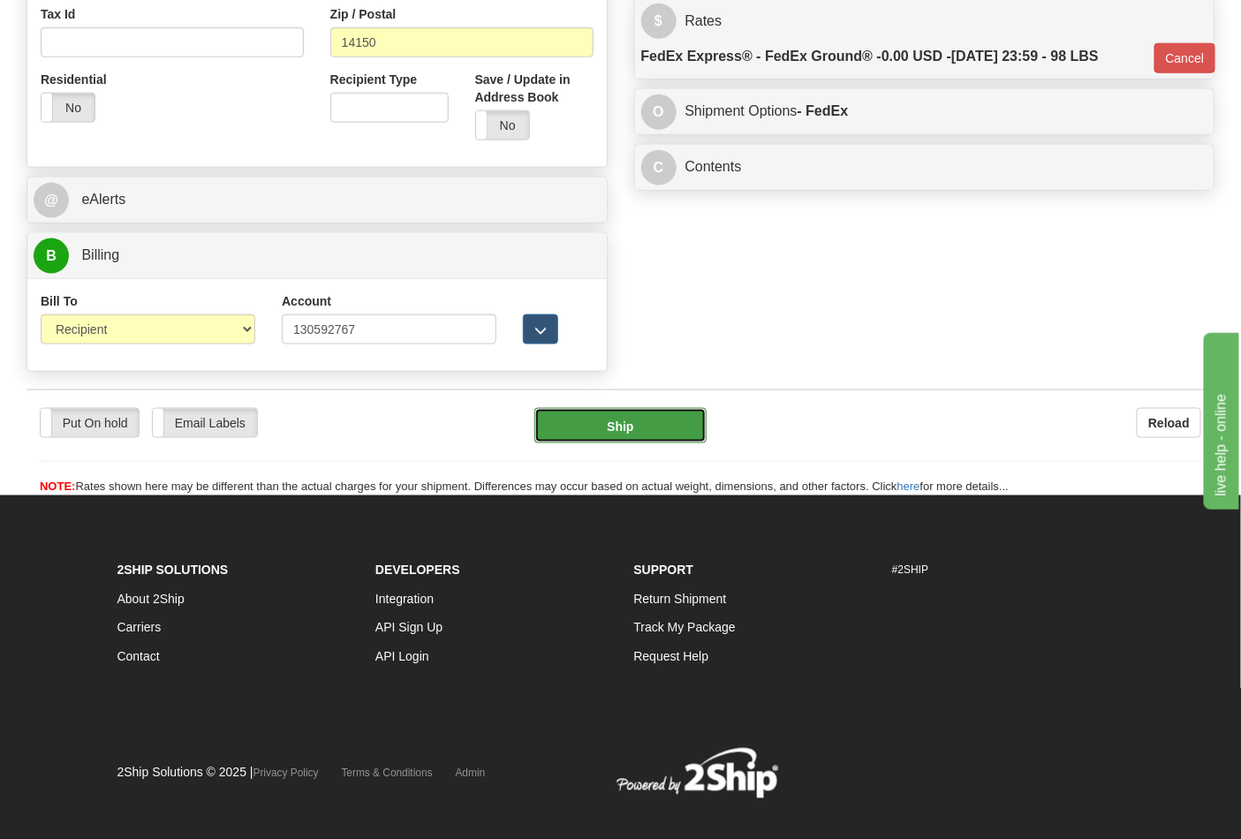
click at [607, 442] on button "Ship" at bounding box center [620, 425] width 171 height 35
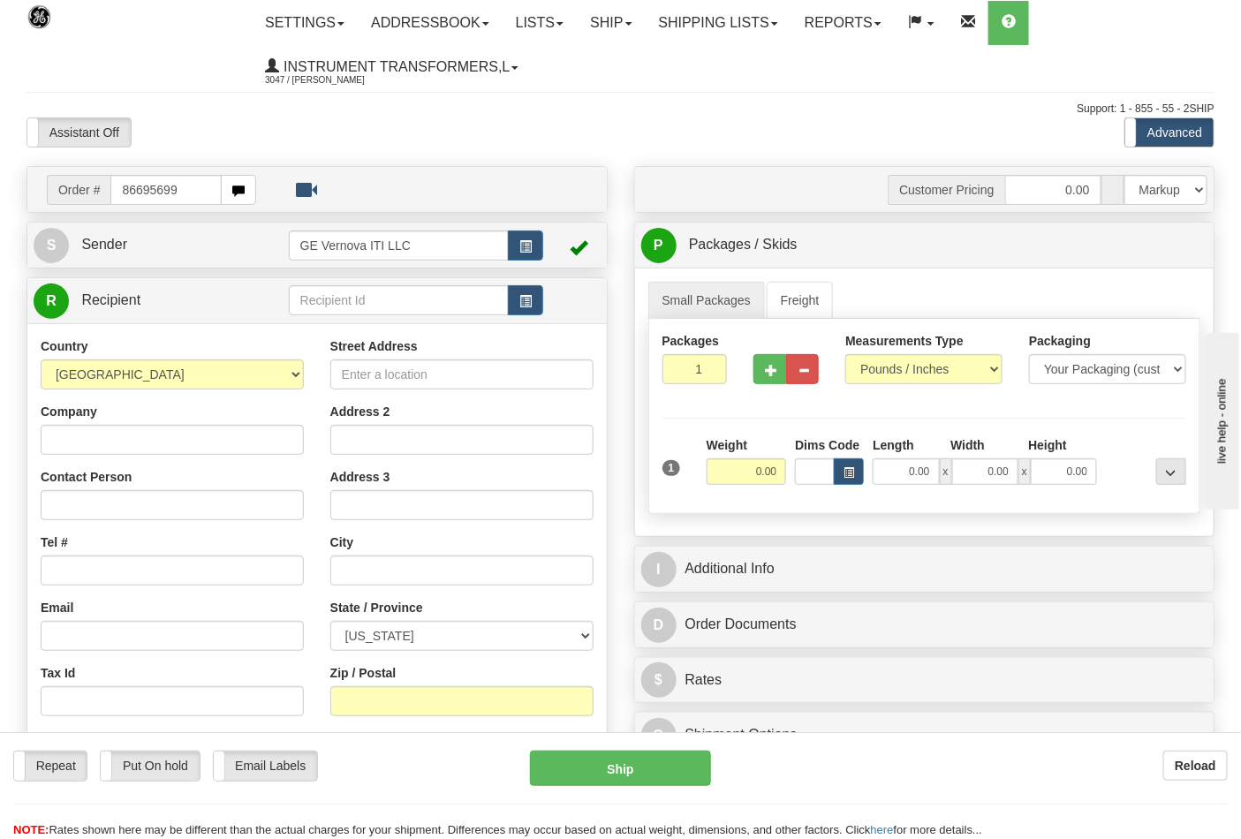
type input "86695699"
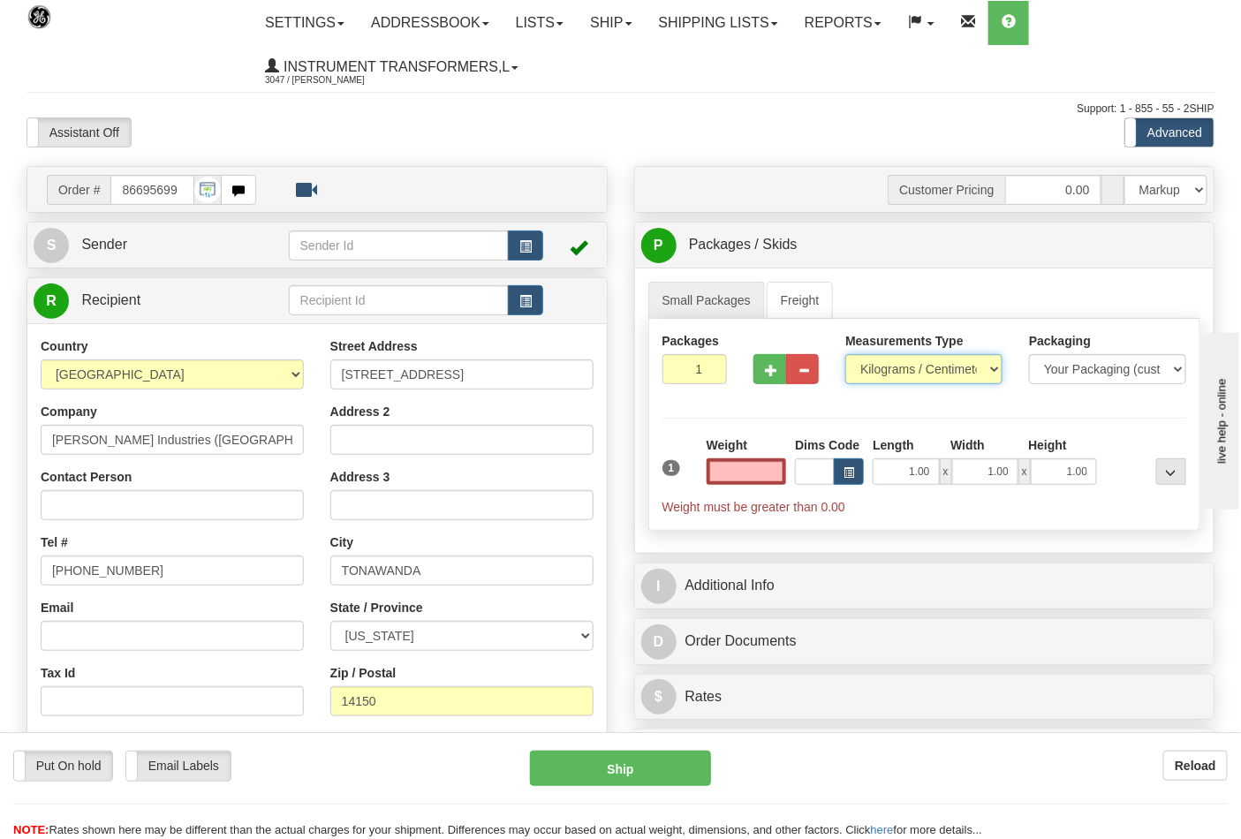
type input "0.00"
click at [869, 365] on select "Pounds / Inches Kilograms / Centimeters" at bounding box center [924, 369] width 157 height 30
select select "0"
click at [846, 355] on select "Pounds / Inches Kilograms / Centimeters" at bounding box center [924, 369] width 157 height 30
click at [771, 472] on input "0.00" at bounding box center [747, 472] width 80 height 27
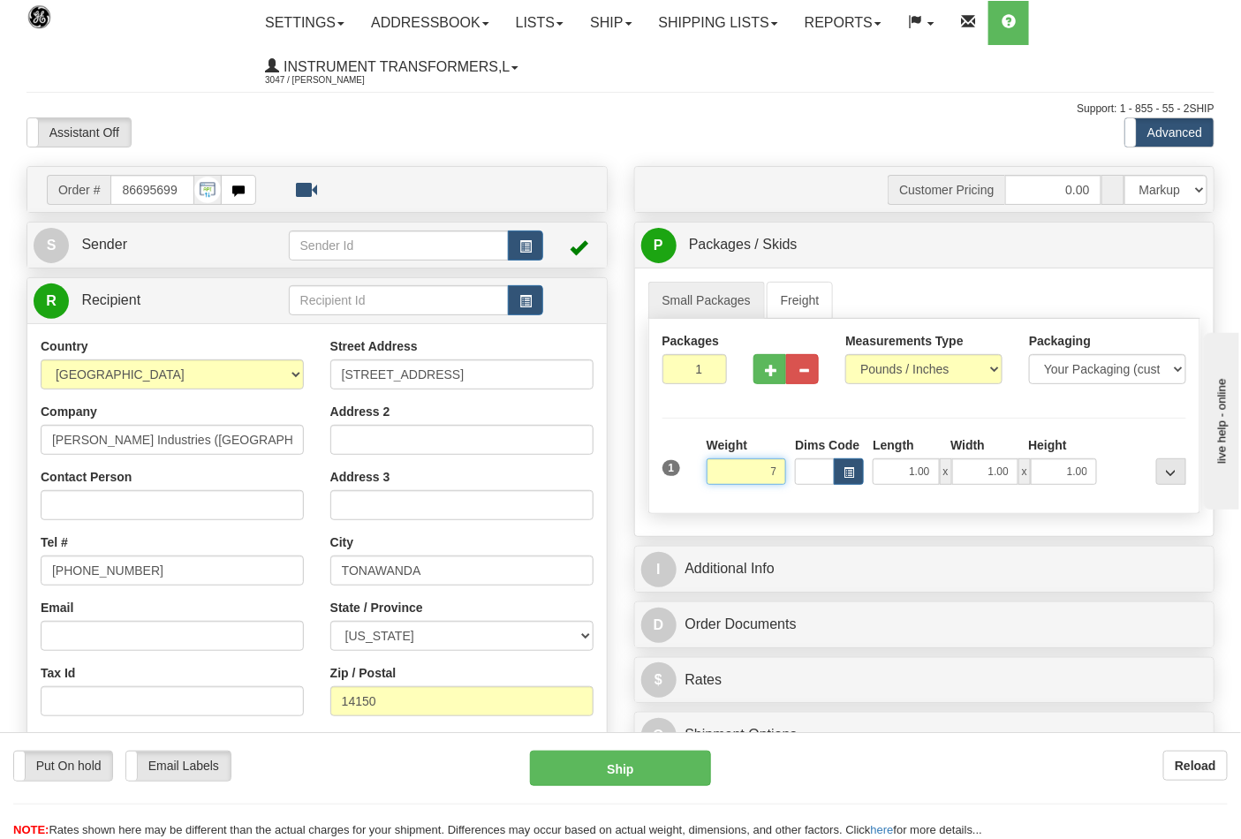
click button "Delete" at bounding box center [0, 0] width 0 height 0
type input "7.00"
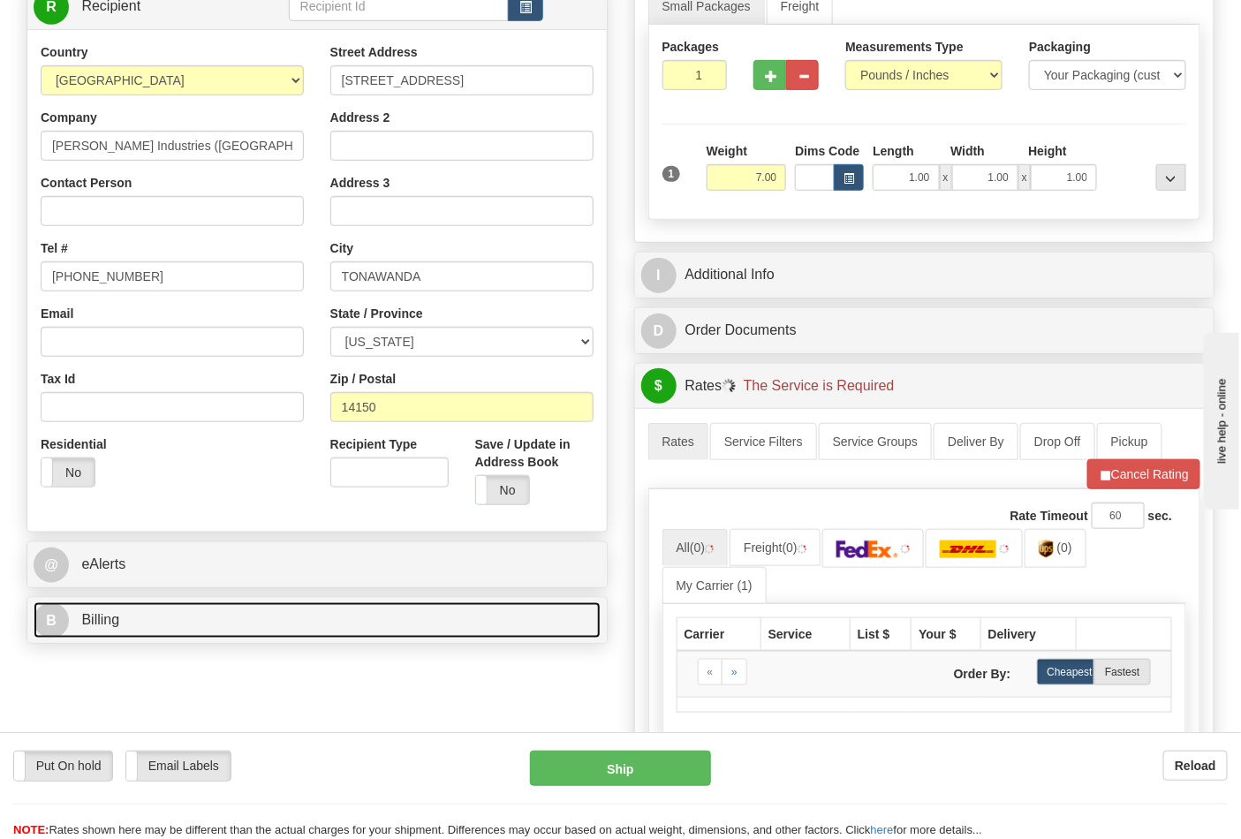
click at [233, 631] on link "B Billing" at bounding box center [317, 621] width 567 height 36
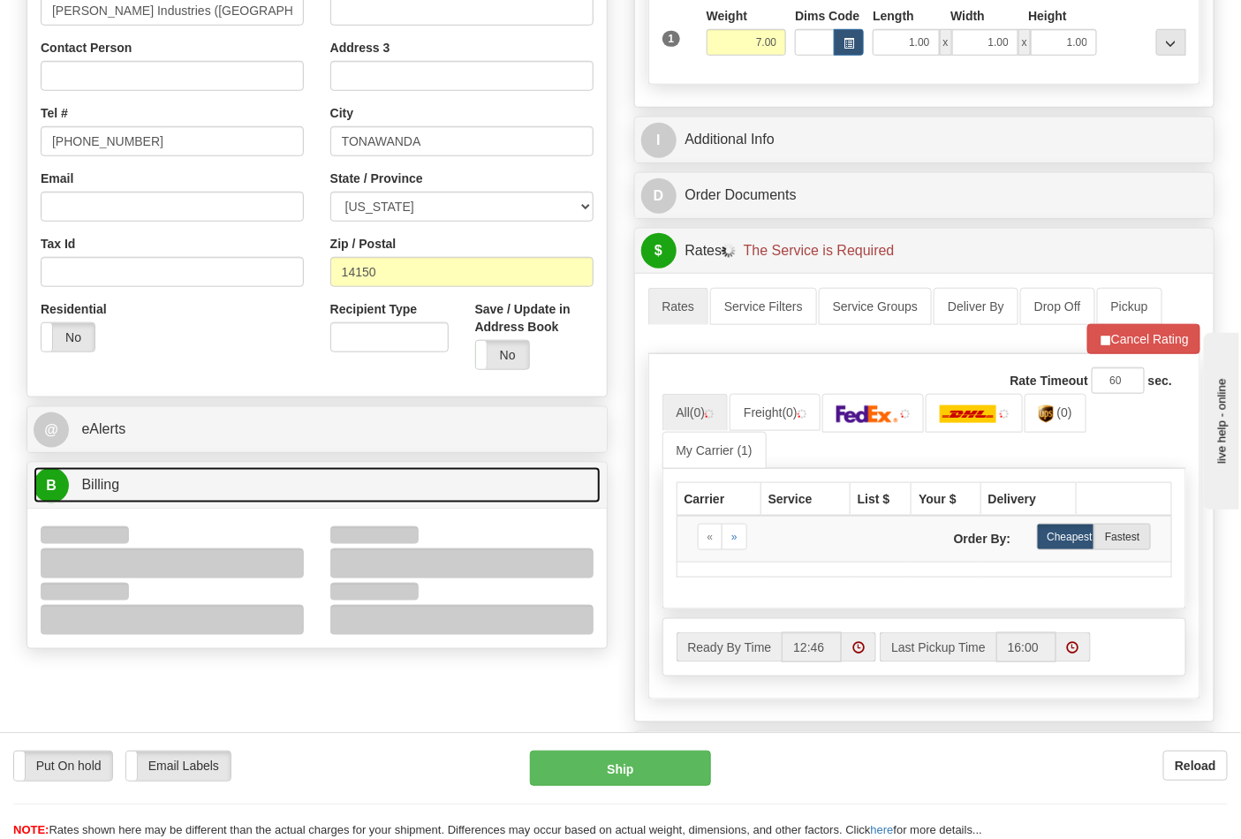
scroll to position [588, 0]
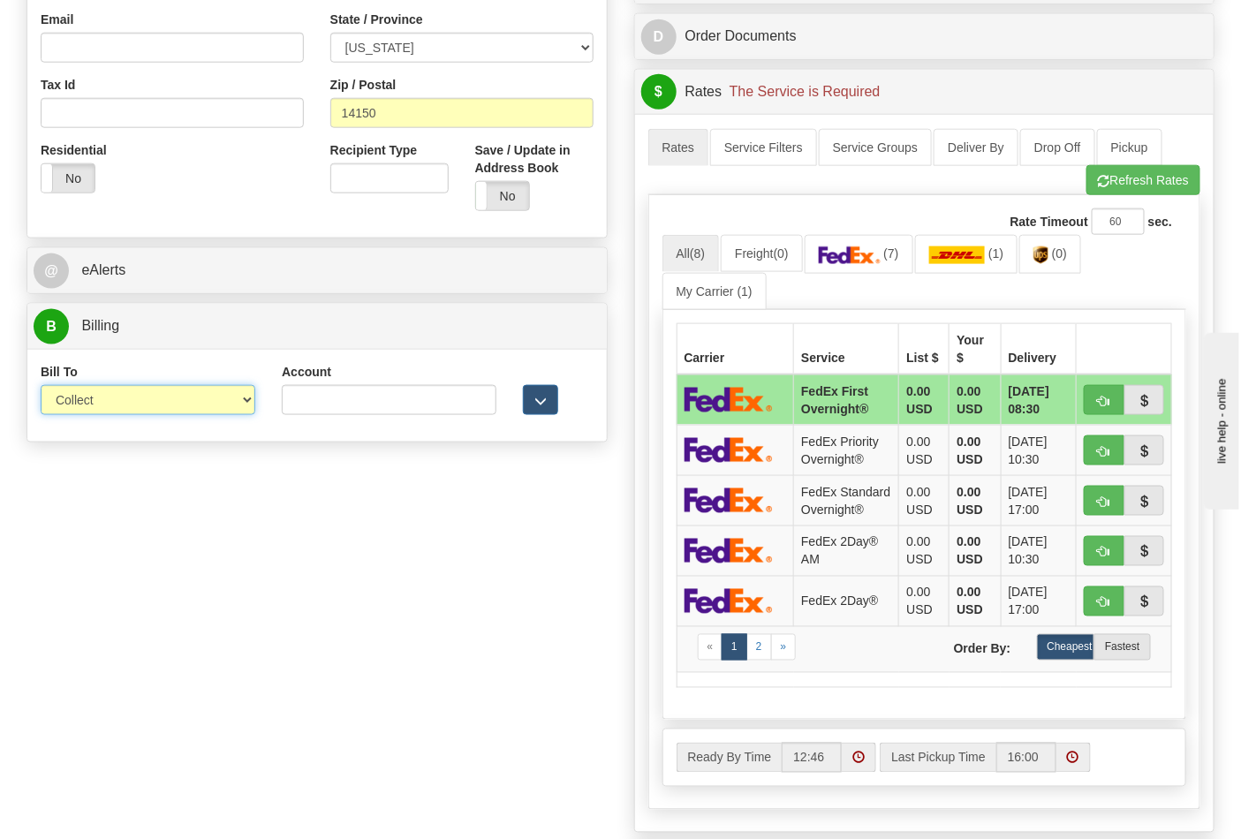
click at [118, 407] on select "Sender Recipient Third Party Collect" at bounding box center [148, 400] width 215 height 30
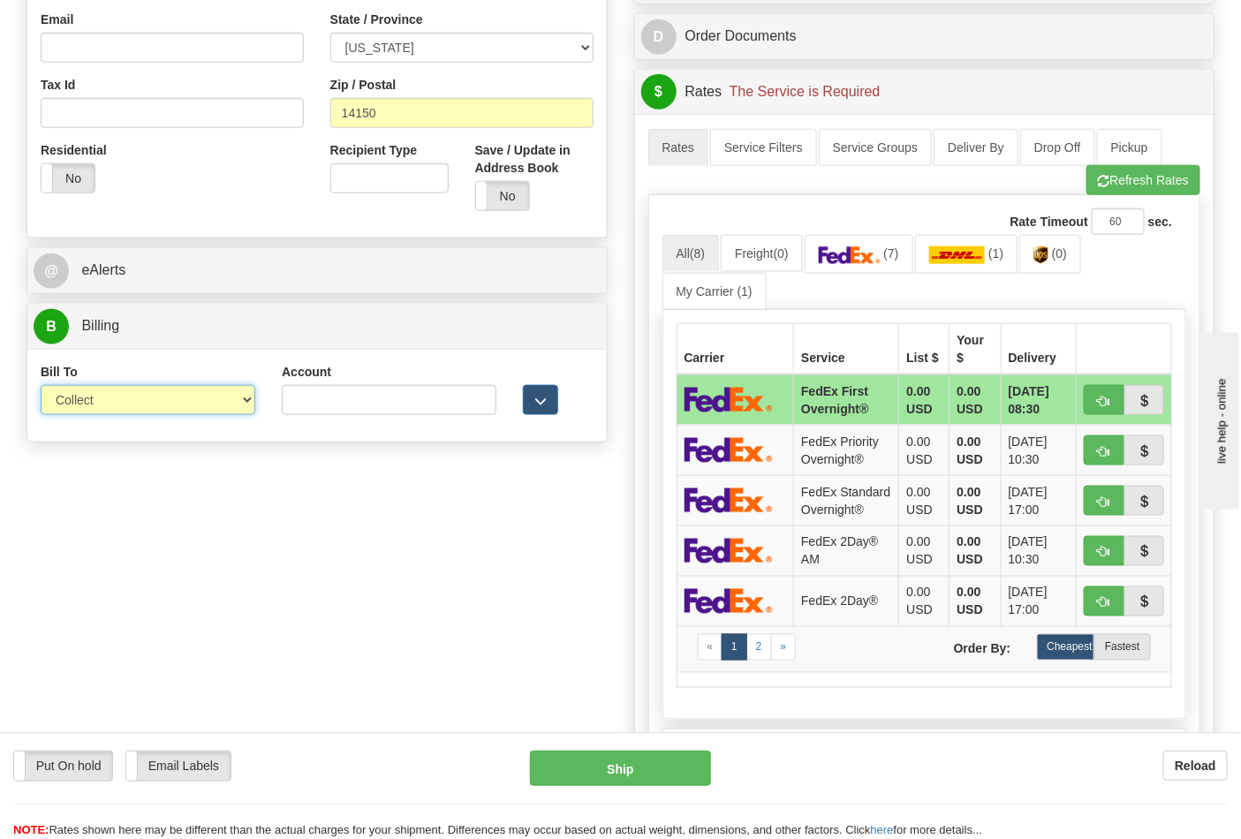
select select "2"
click at [41, 387] on select "Sender Recipient Third Party Collect" at bounding box center [148, 400] width 215 height 30
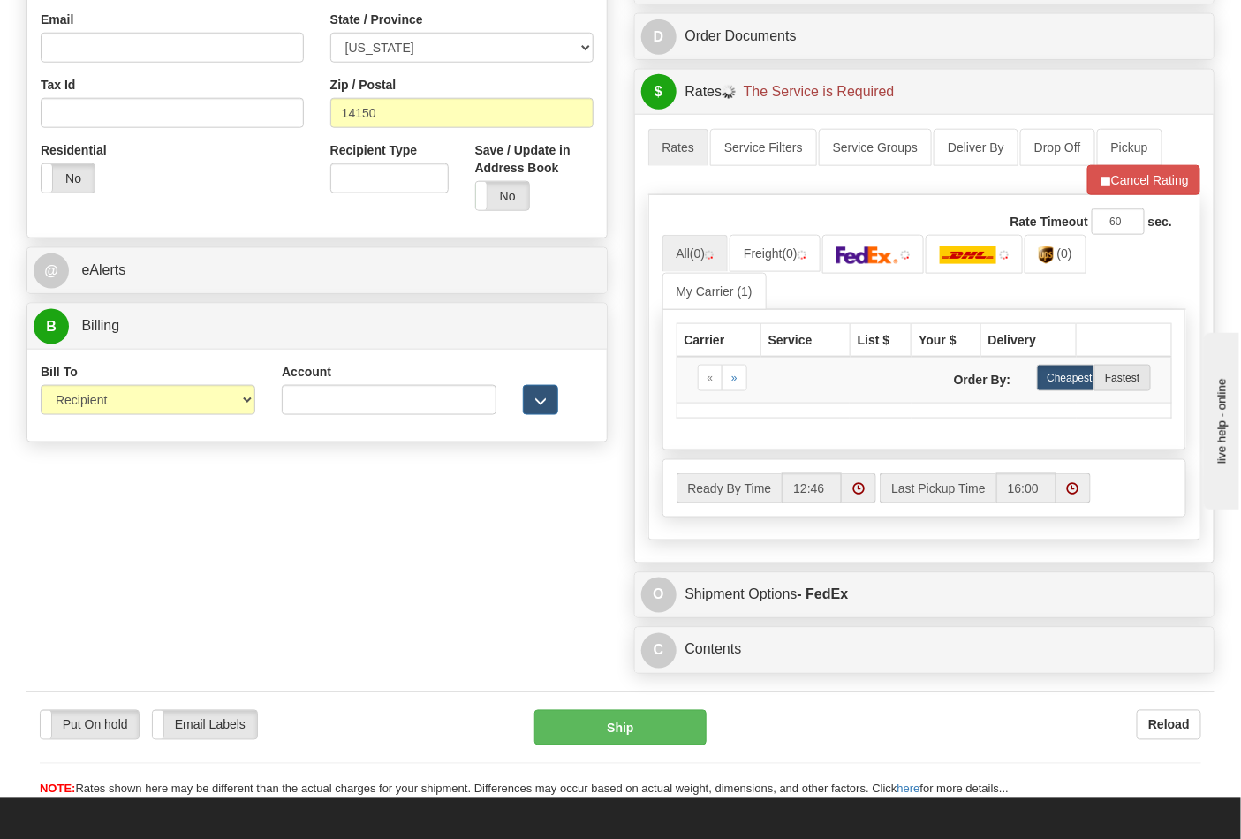
click at [320, 414] on div "Account 3rd Party Account List Please select" at bounding box center [389, 395] width 241 height 65
click at [318, 407] on input "Account" at bounding box center [389, 400] width 215 height 30
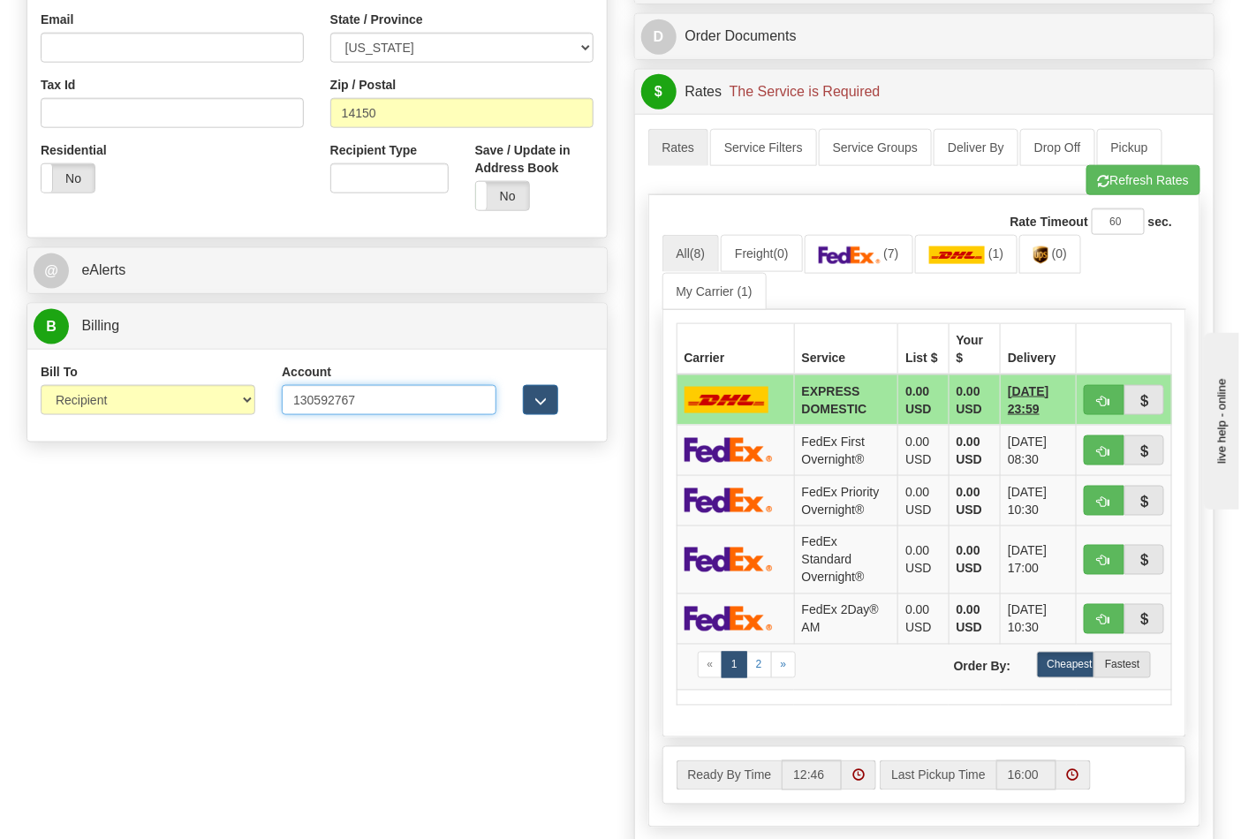
type input "130592767"
click button "Delete" at bounding box center [0, 0] width 0 height 0
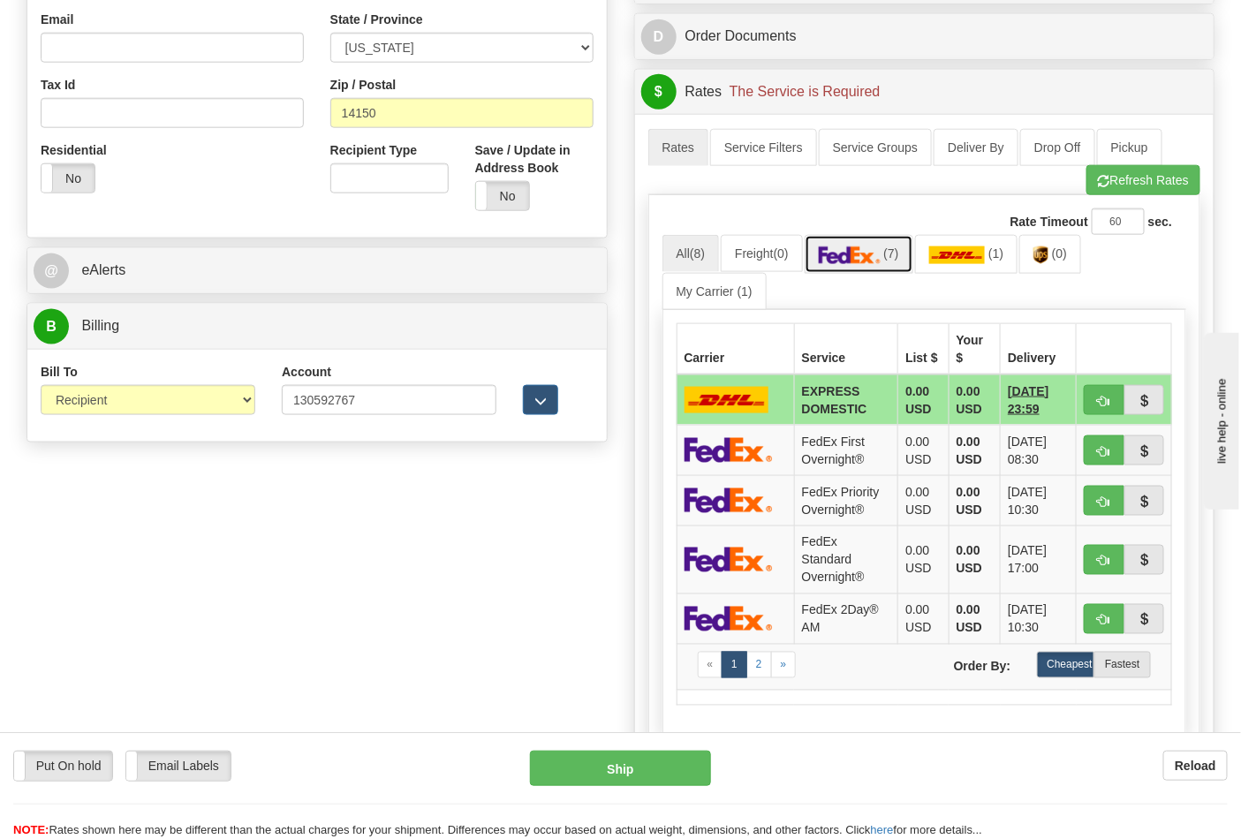
click at [845, 258] on img at bounding box center [850, 256] width 62 height 18
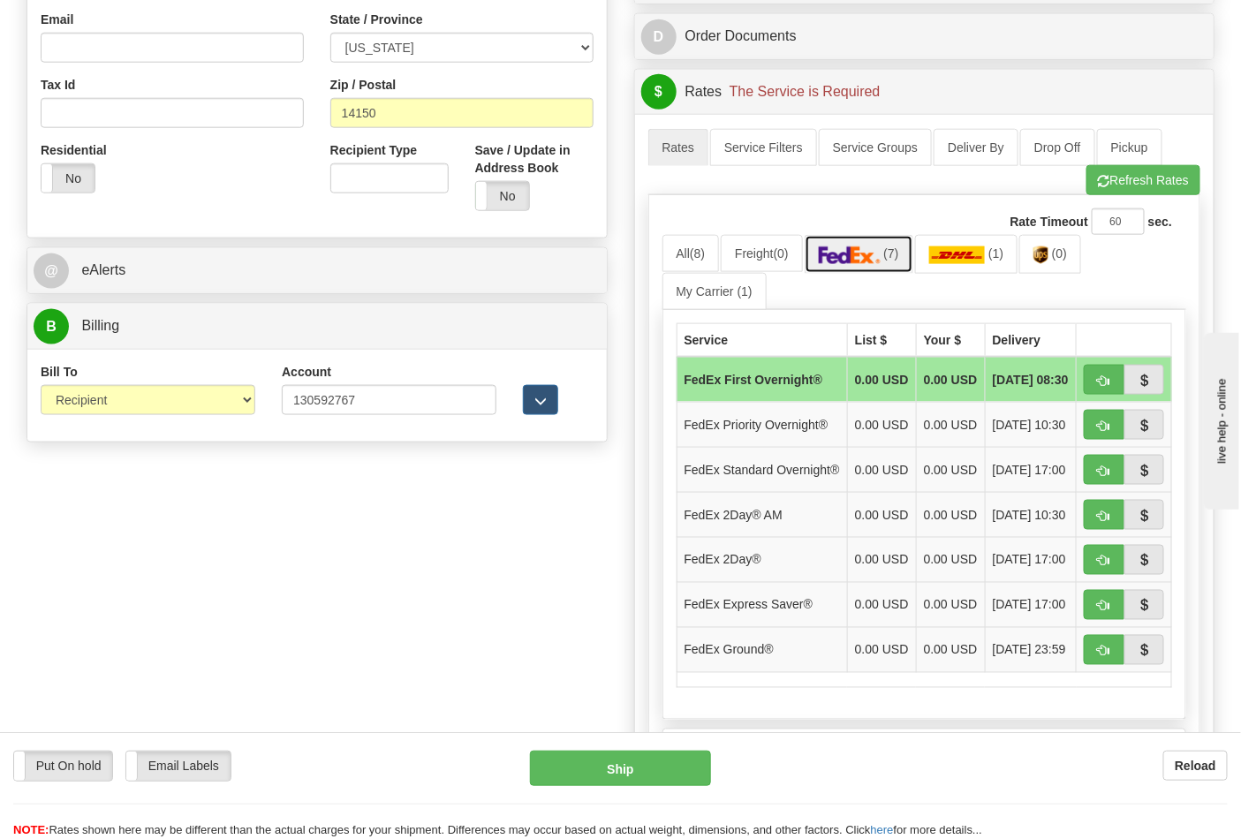
scroll to position [785, 0]
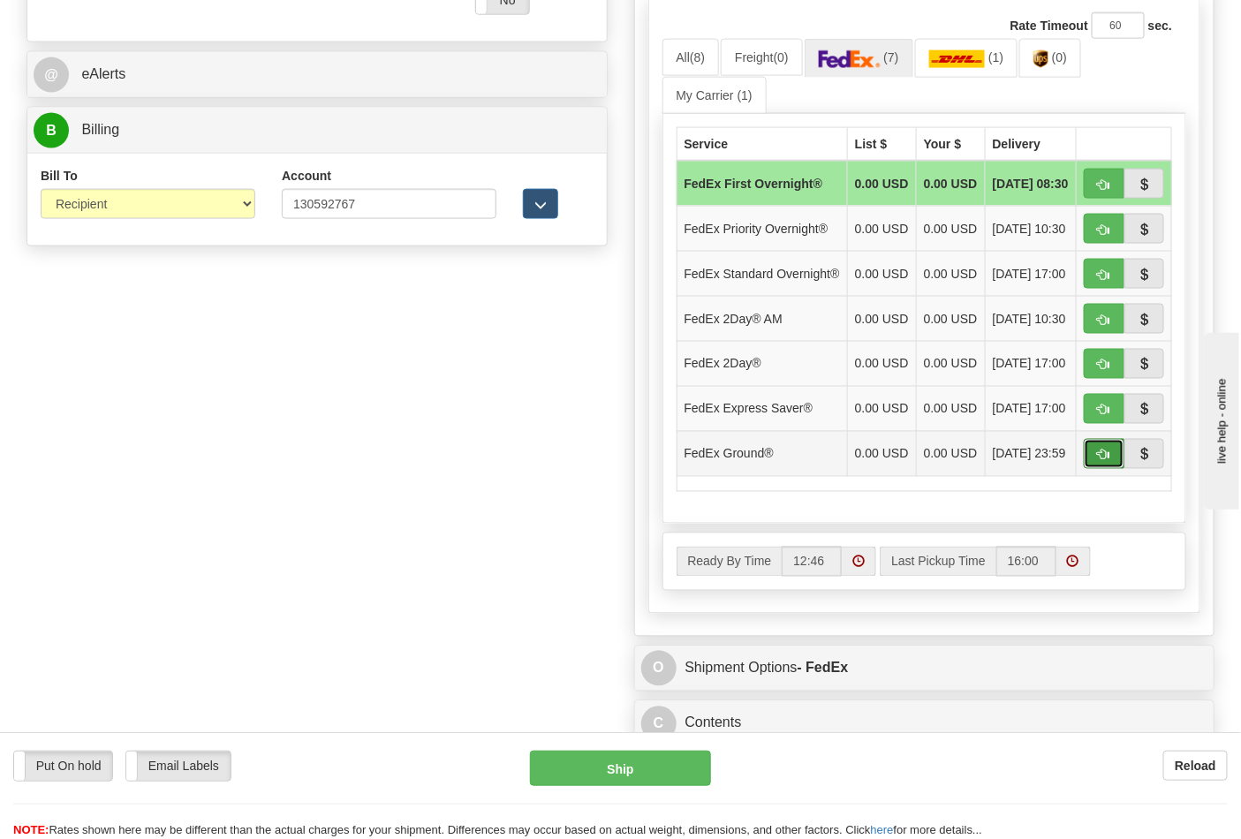
click at [1096, 469] on button "button" at bounding box center [1104, 454] width 41 height 30
type input "92"
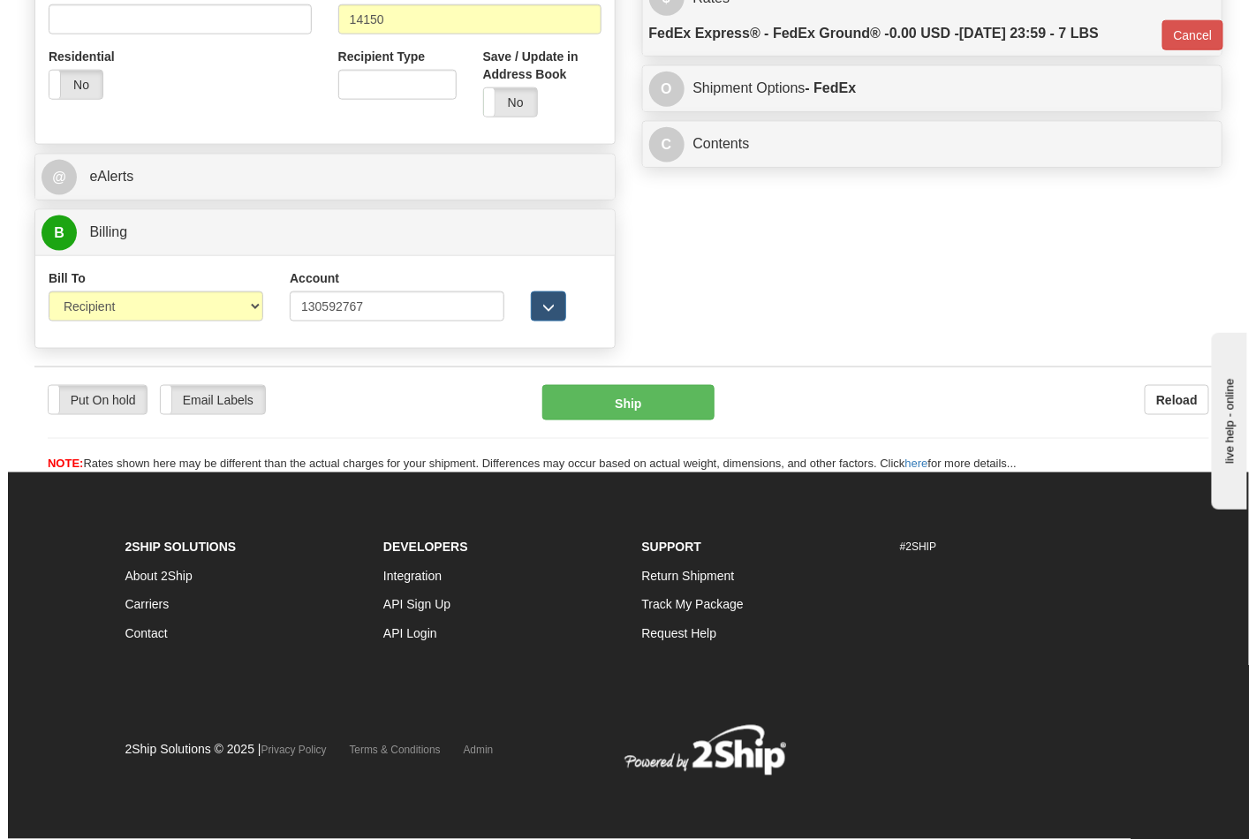
scroll to position [685, 0]
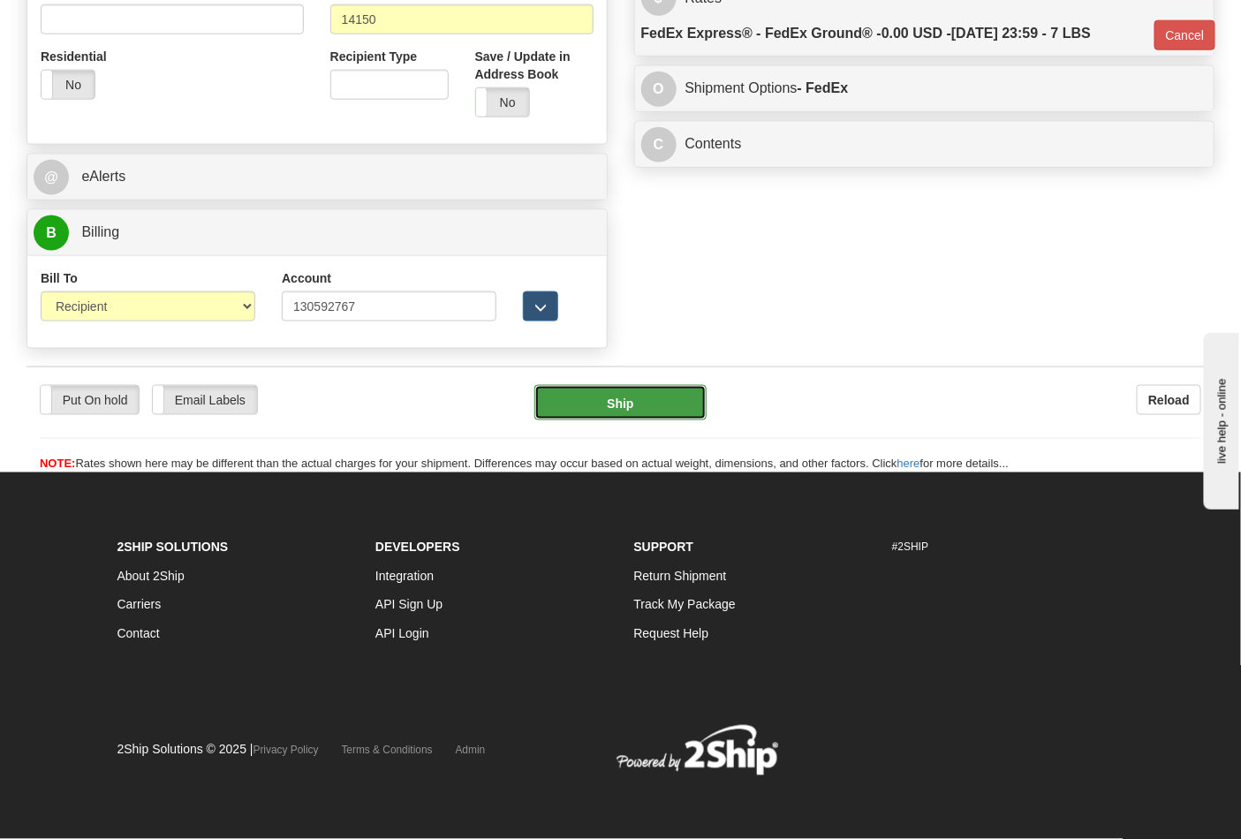
click at [647, 418] on button "Ship" at bounding box center [620, 402] width 171 height 35
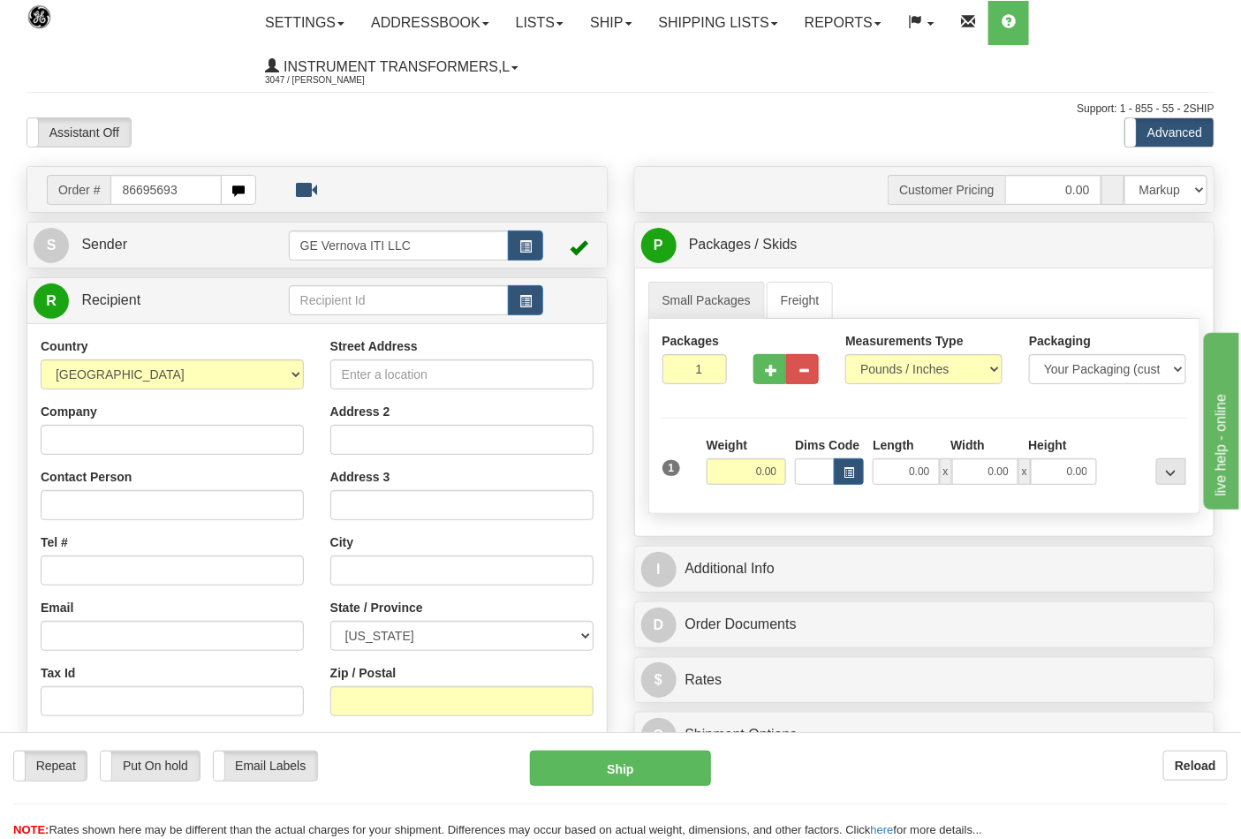
type input "86695693"
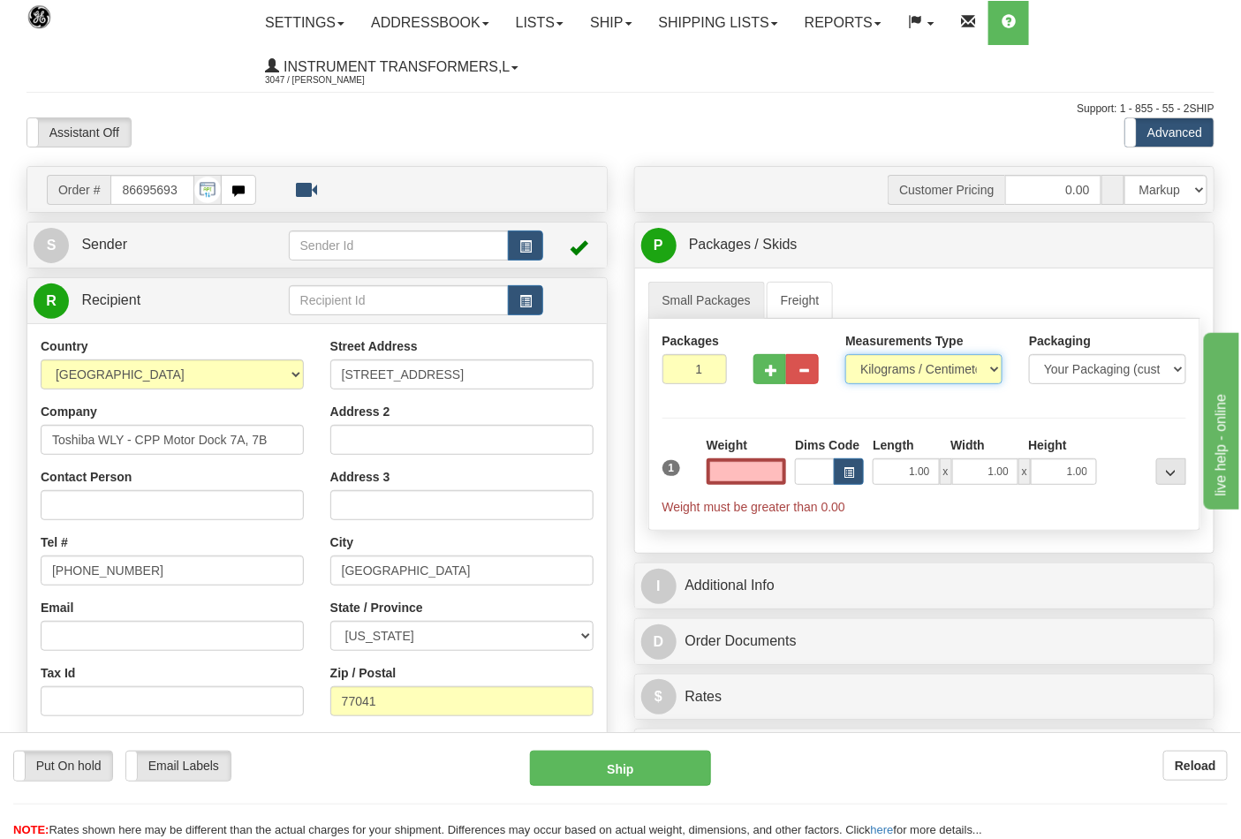
type input "0.00"
click at [881, 372] on select "Pounds / Inches Kilograms / Centimeters" at bounding box center [924, 369] width 157 height 30
select select "0"
click at [846, 355] on select "Pounds / Inches Kilograms / Centimeters" at bounding box center [924, 369] width 157 height 30
click at [774, 477] on input "0.00" at bounding box center [747, 472] width 80 height 27
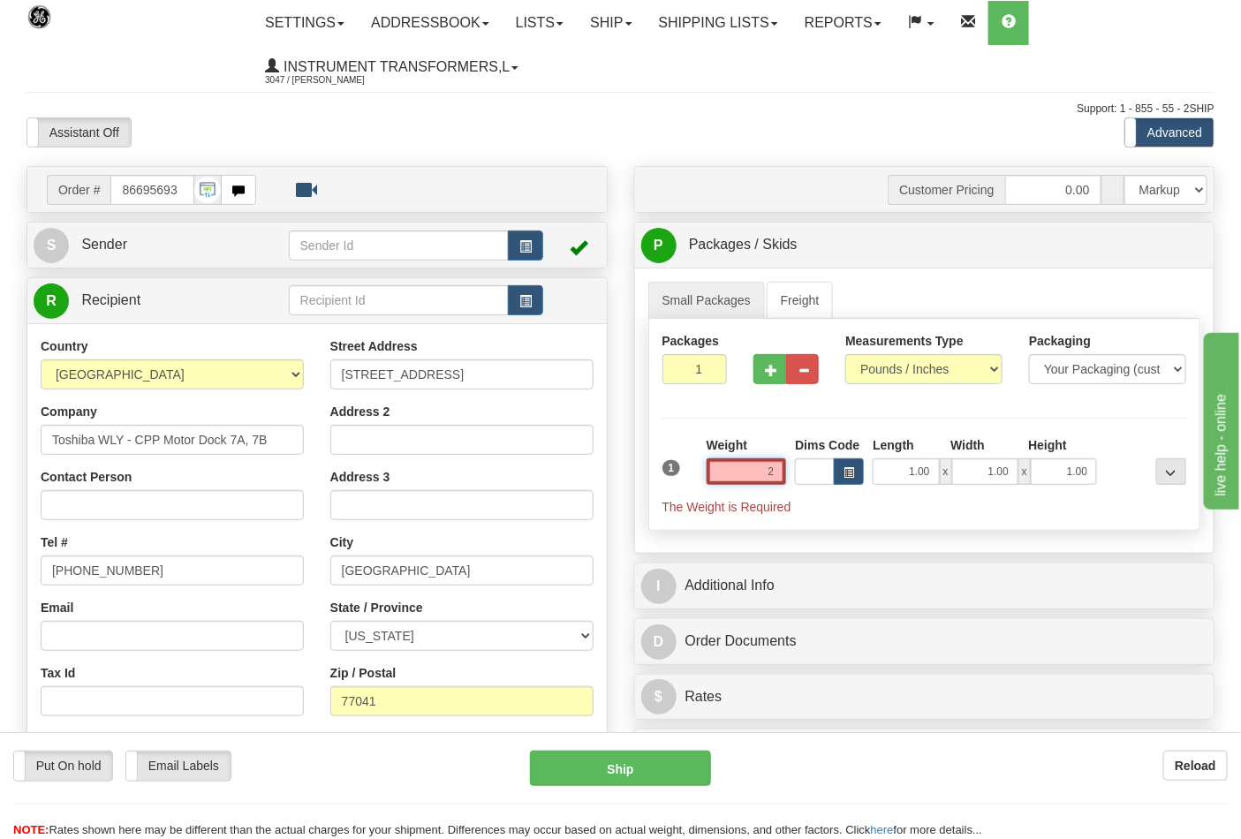
click button "Delete" at bounding box center [0, 0] width 0 height 0
type input "2.00"
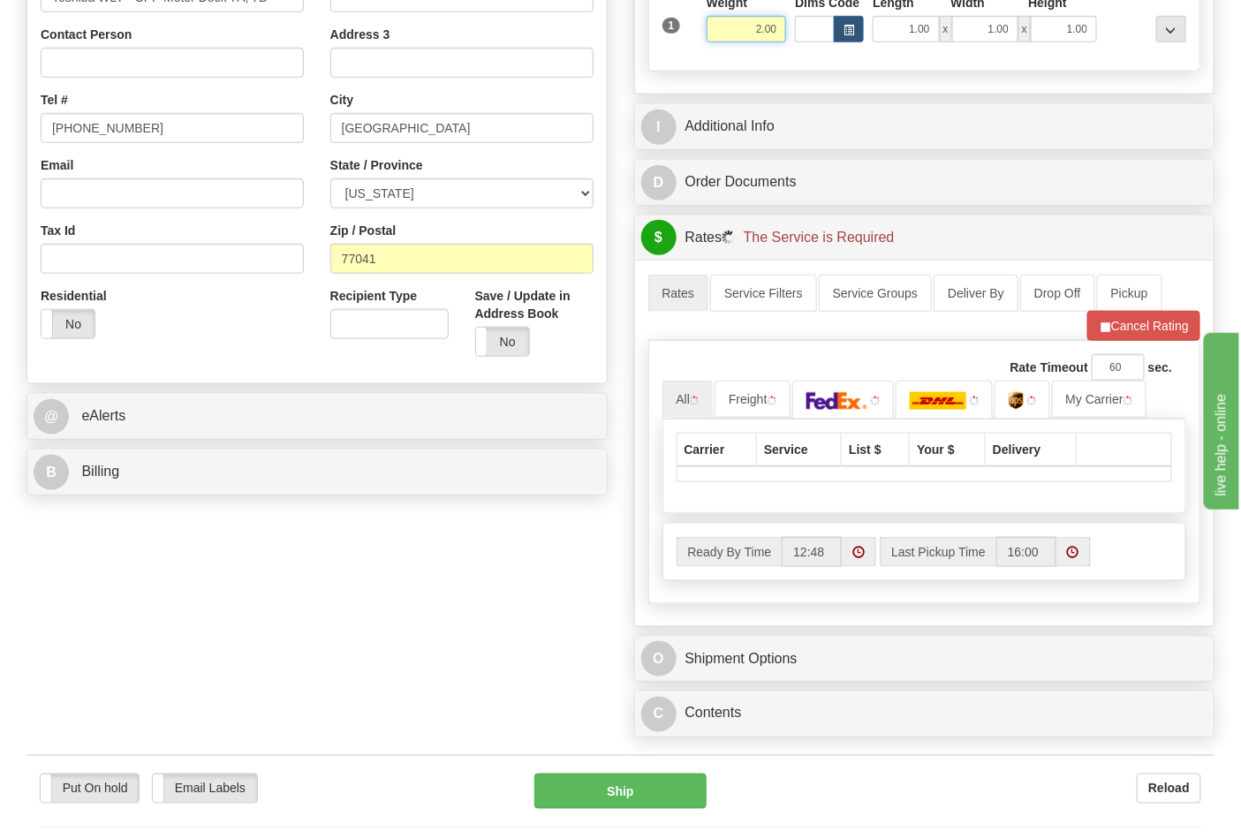
scroll to position [490, 0]
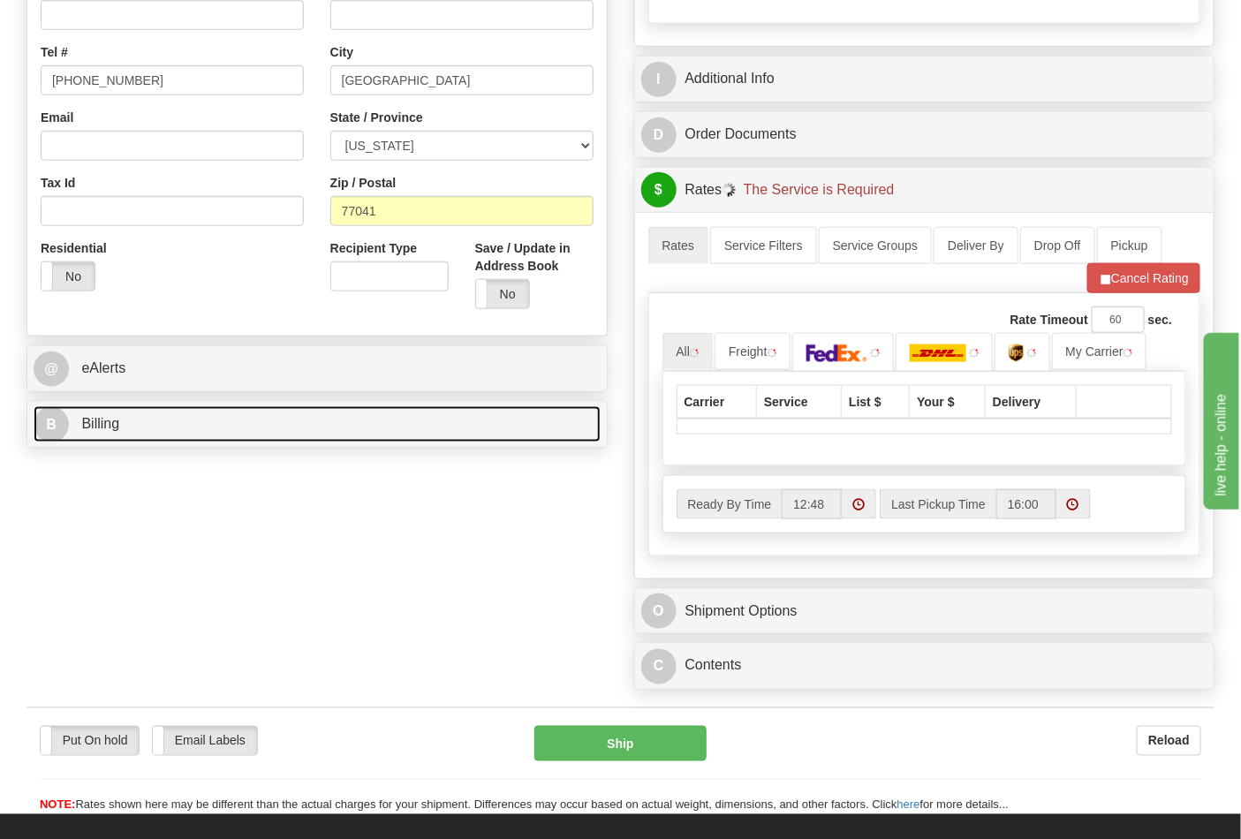
click at [152, 438] on link "B Billing" at bounding box center [317, 424] width 567 height 36
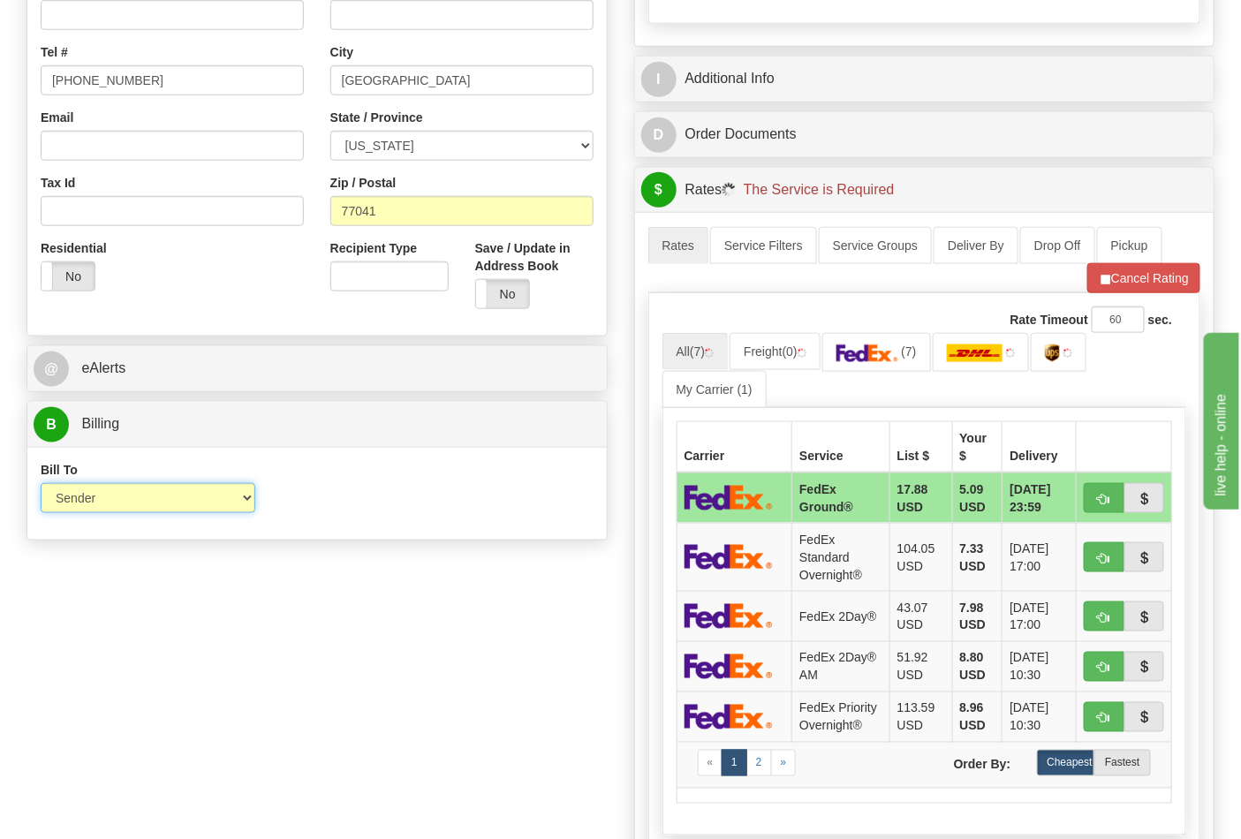
click at [135, 510] on select "Sender Recipient Third Party Collect" at bounding box center [148, 498] width 215 height 30
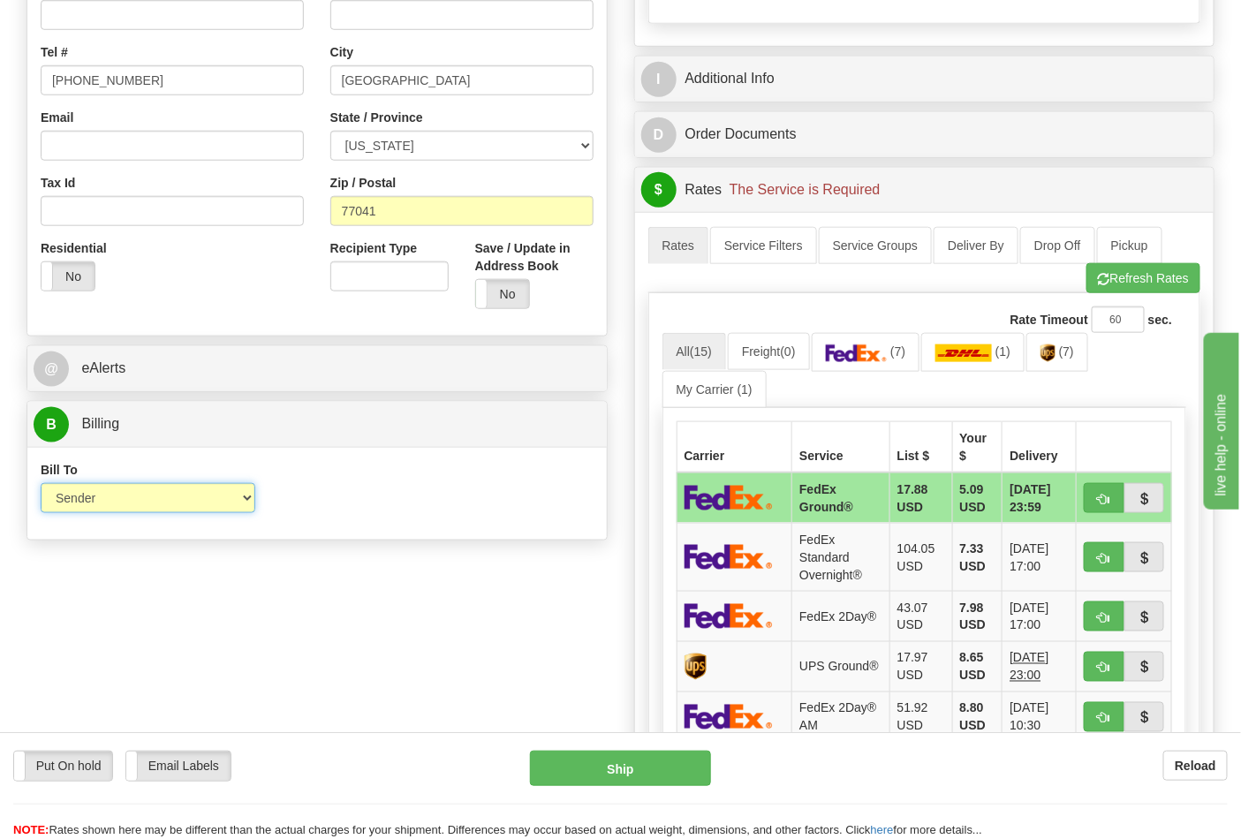
select select "2"
click at [41, 485] on select "Sender Recipient Third Party Collect" at bounding box center [148, 498] width 215 height 30
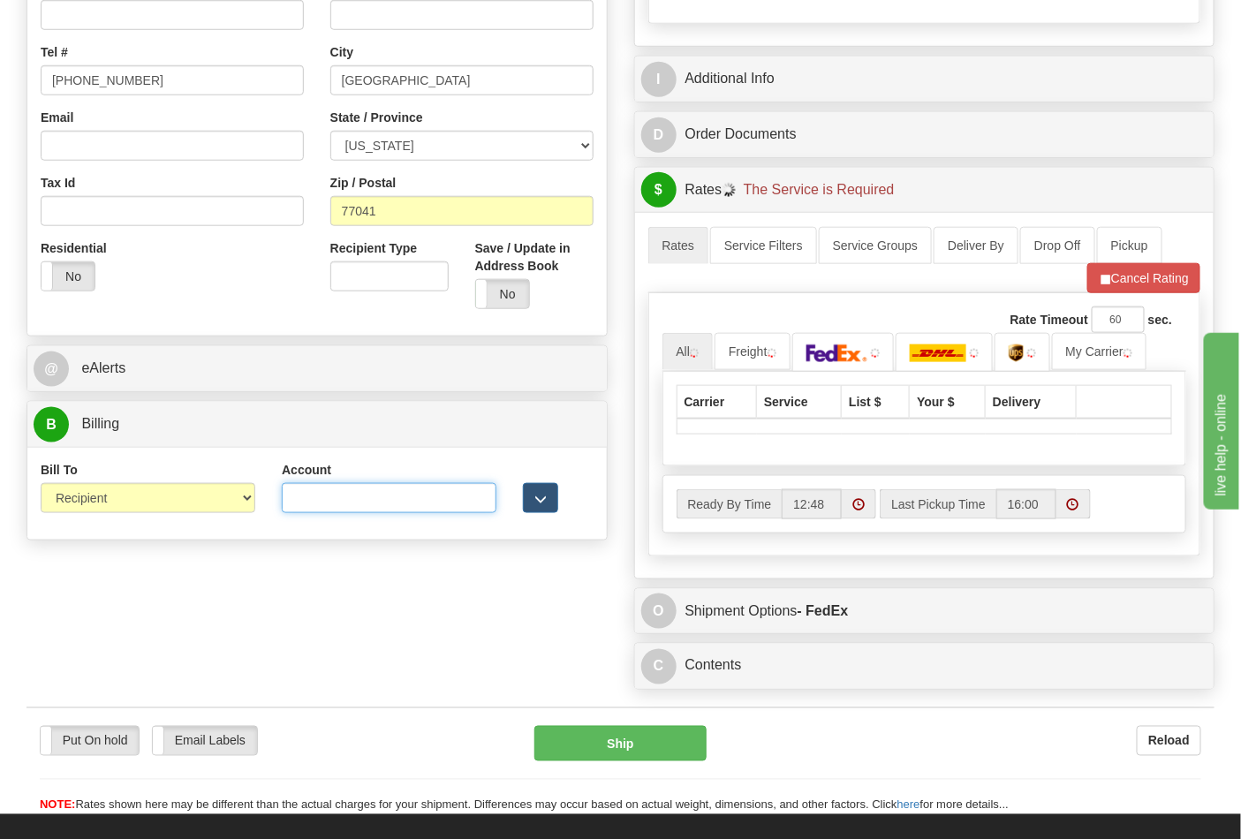
click at [323, 506] on input "Account" at bounding box center [389, 498] width 215 height 30
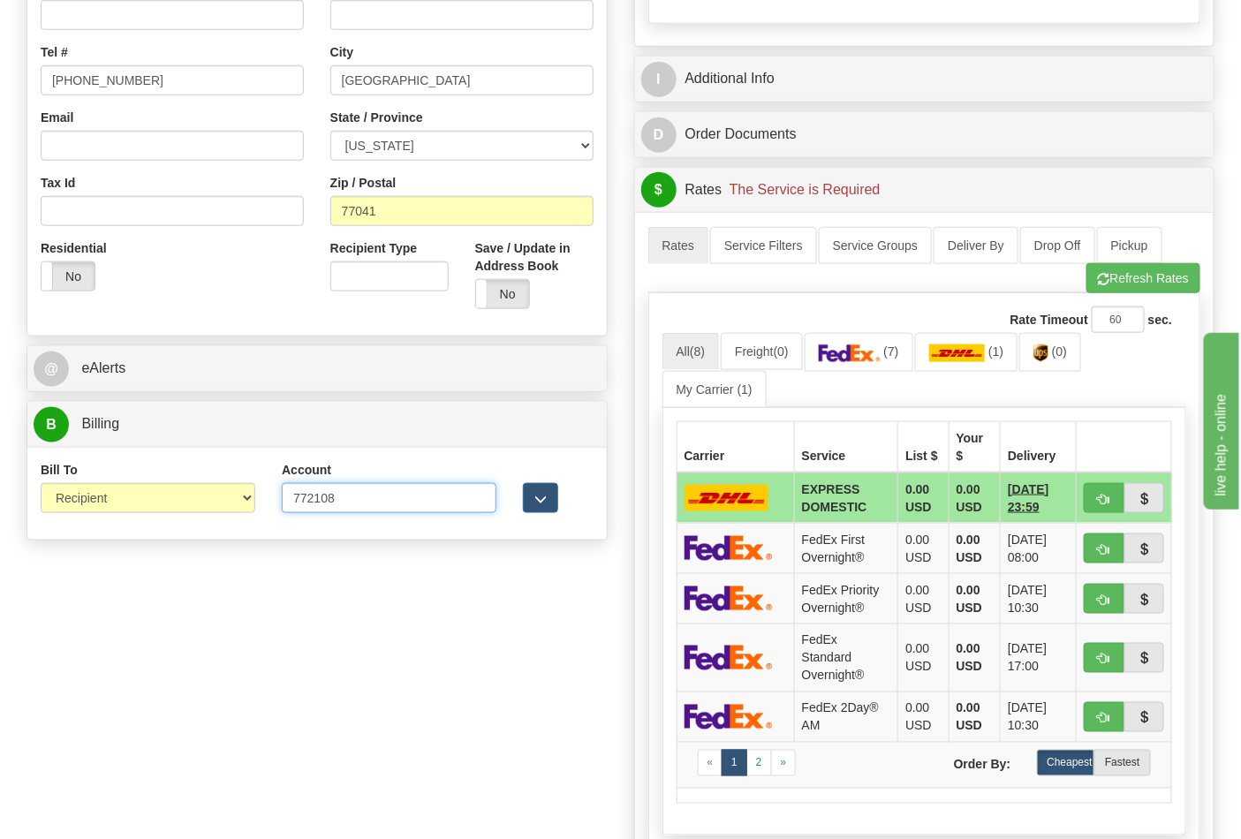
type input "772108"
click button "Delete" at bounding box center [0, 0] width 0 height 0
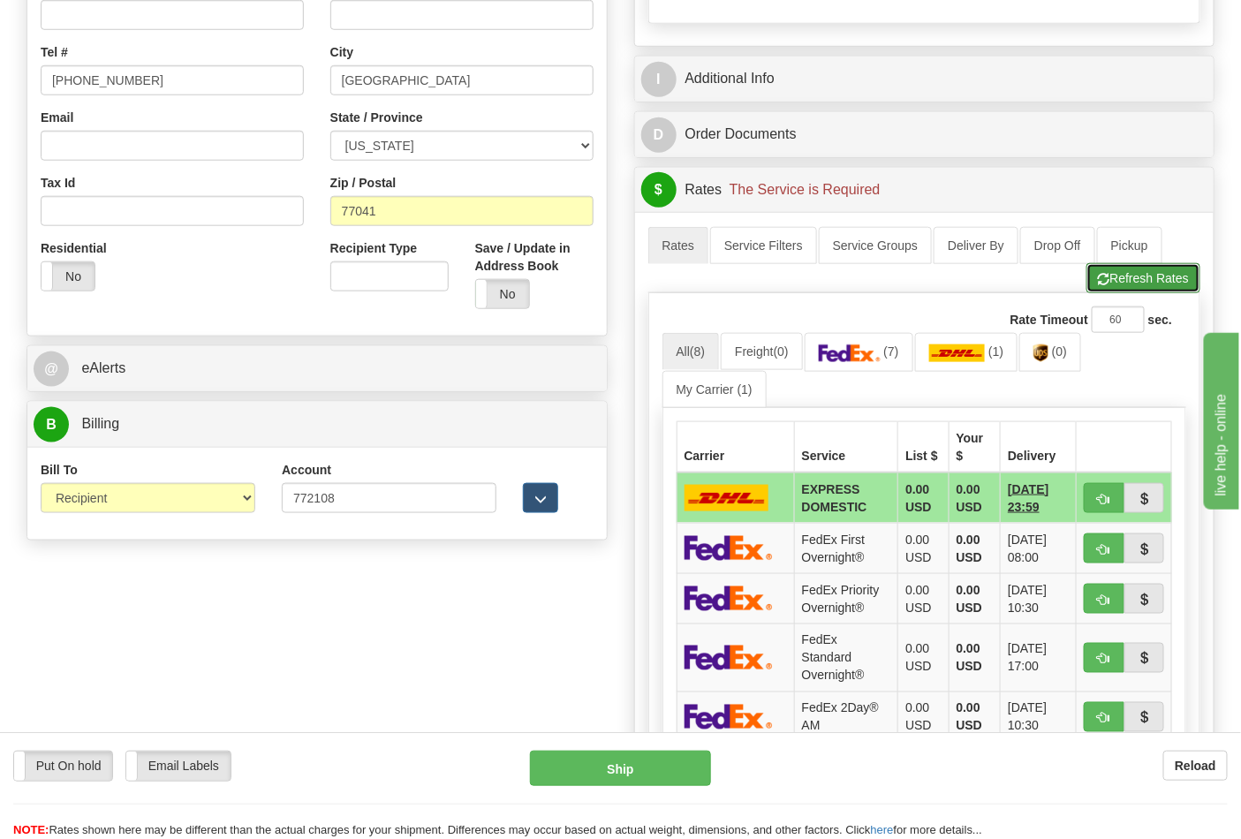
click at [1098, 289] on button "Refresh Rates" at bounding box center [1144, 278] width 114 height 30
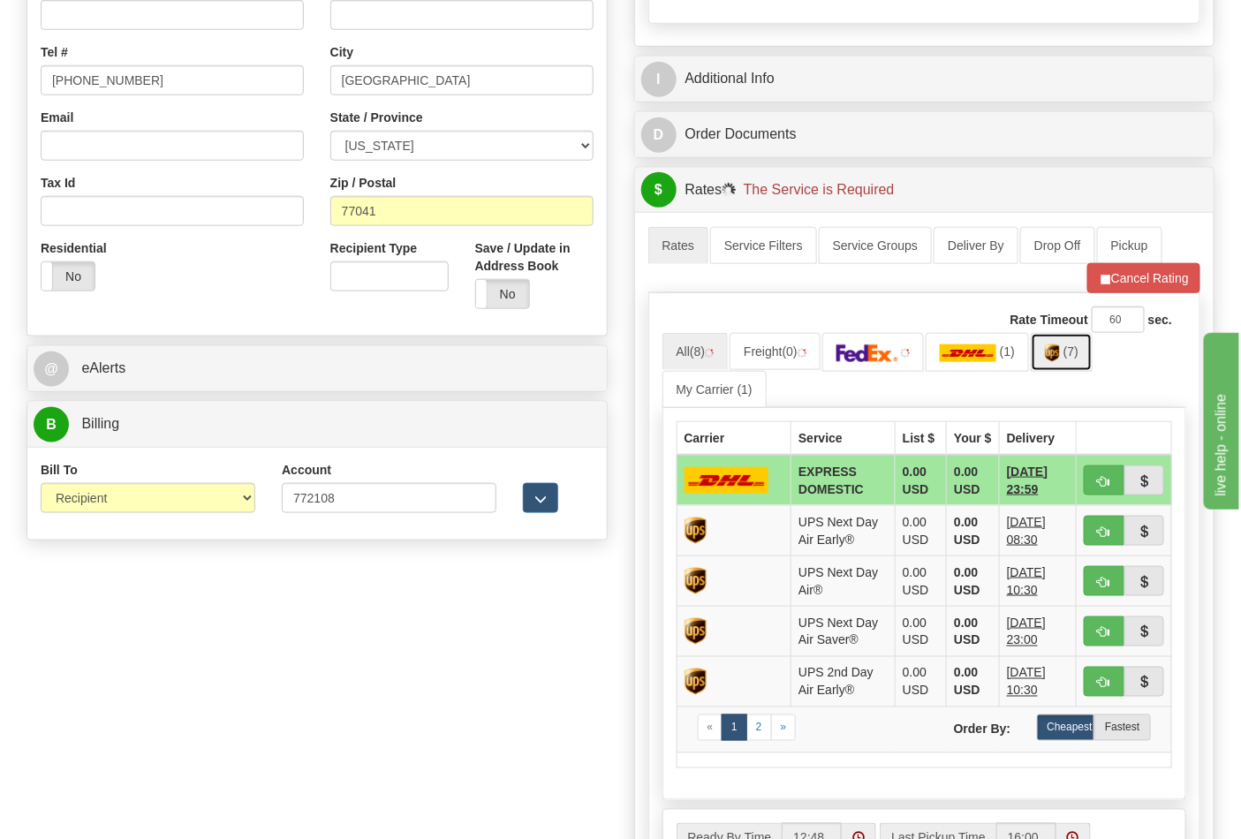
click at [1074, 366] on link "(7)" at bounding box center [1062, 352] width 62 height 38
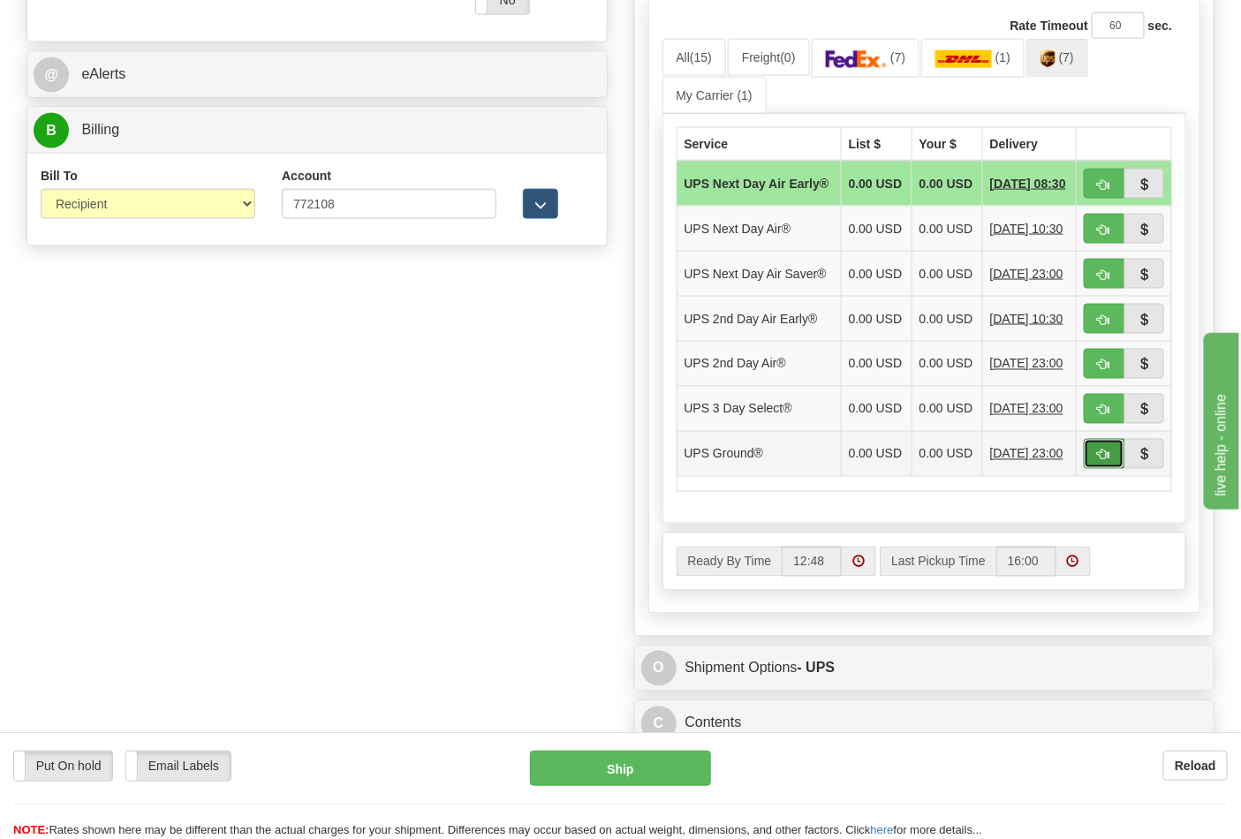
click at [1098, 461] on span "button" at bounding box center [1104, 455] width 12 height 11
type input "03"
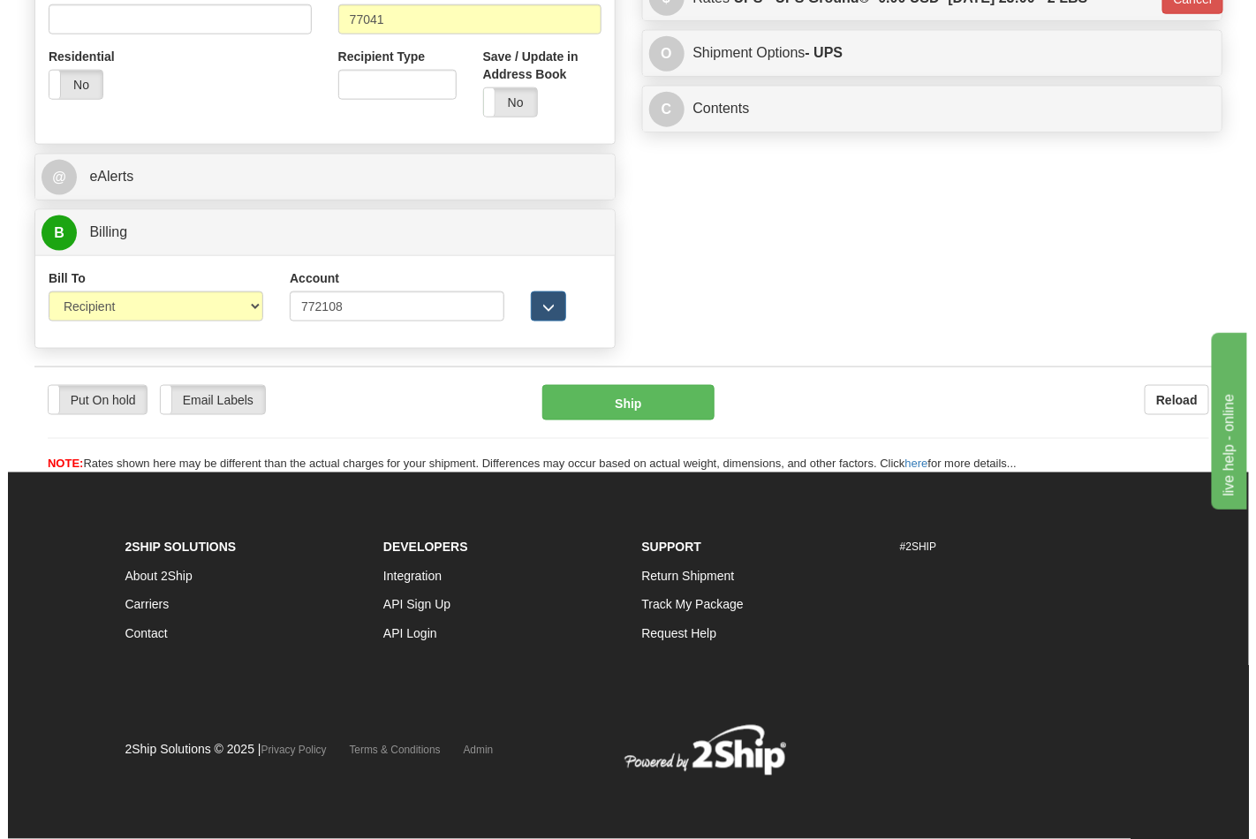
scroll to position [685, 0]
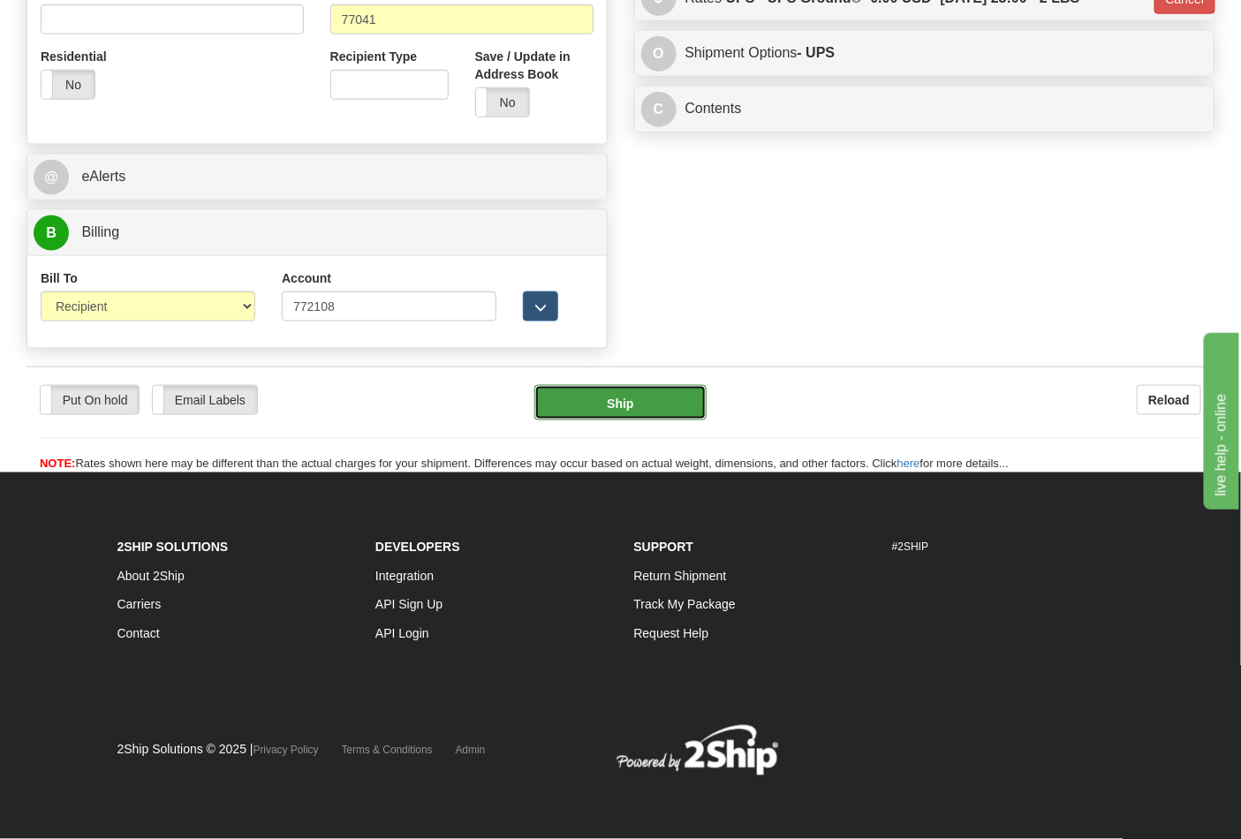
click at [652, 406] on button "Ship" at bounding box center [620, 402] width 171 height 35
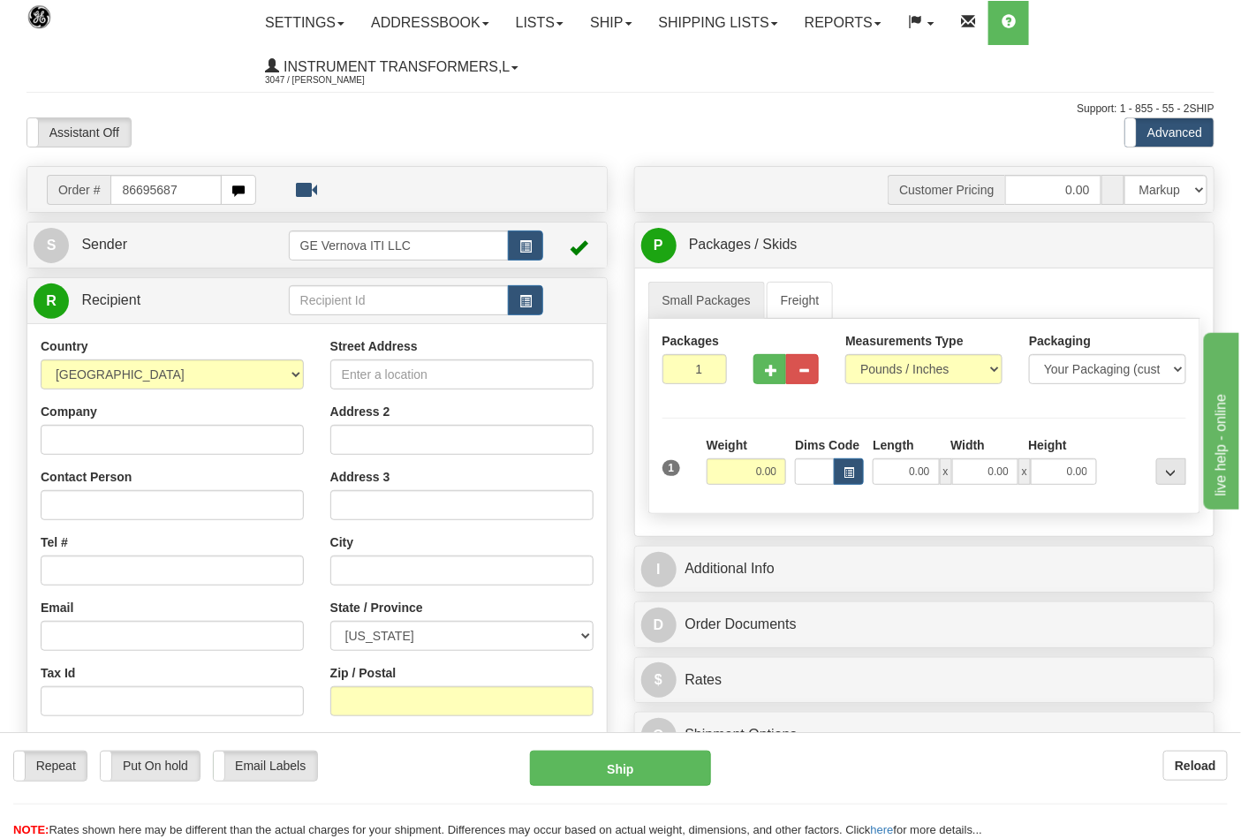
type input "86695687"
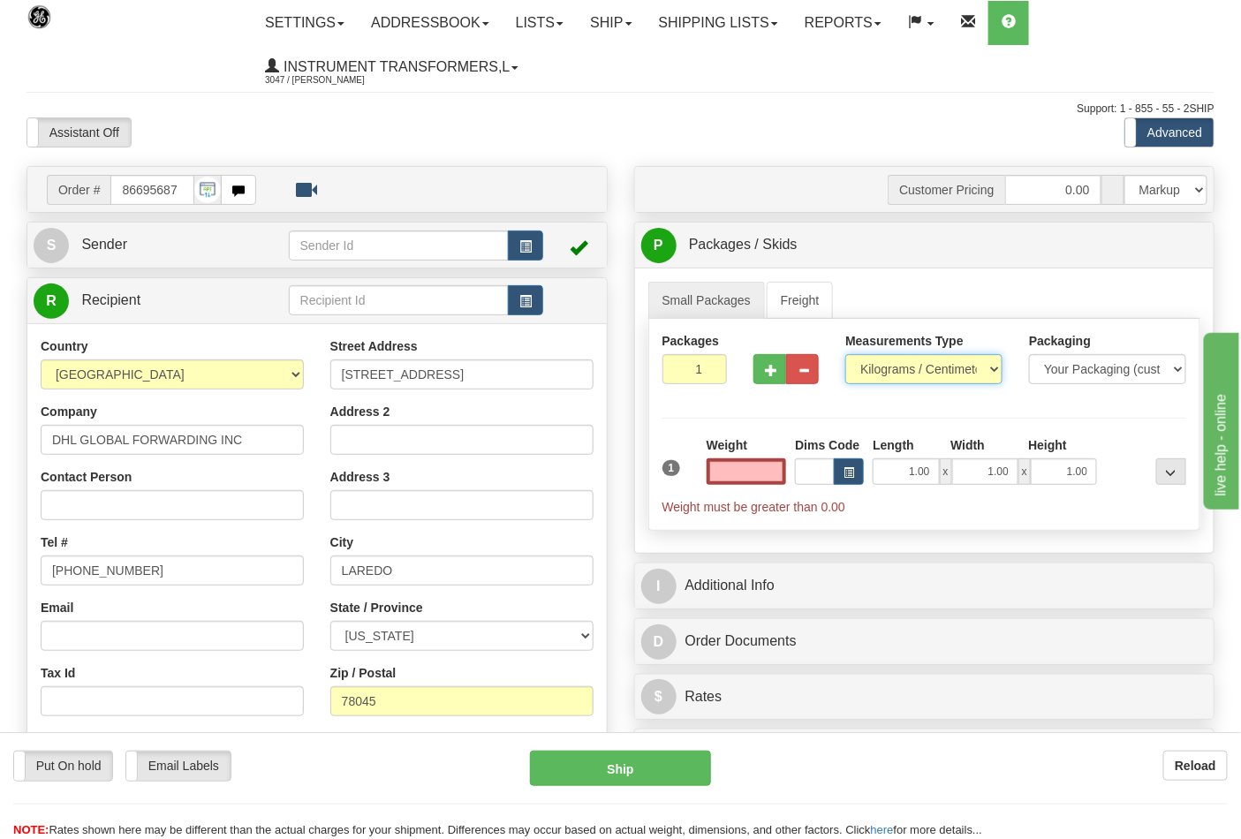
type input "0.00"
click at [914, 374] on select "Pounds / Inches Kilograms / Centimeters" at bounding box center [924, 369] width 157 height 30
select select "0"
click at [846, 355] on select "Pounds / Inches Kilograms / Centimeters" at bounding box center [924, 369] width 157 height 30
click at [778, 483] on input "0.00" at bounding box center [747, 472] width 80 height 27
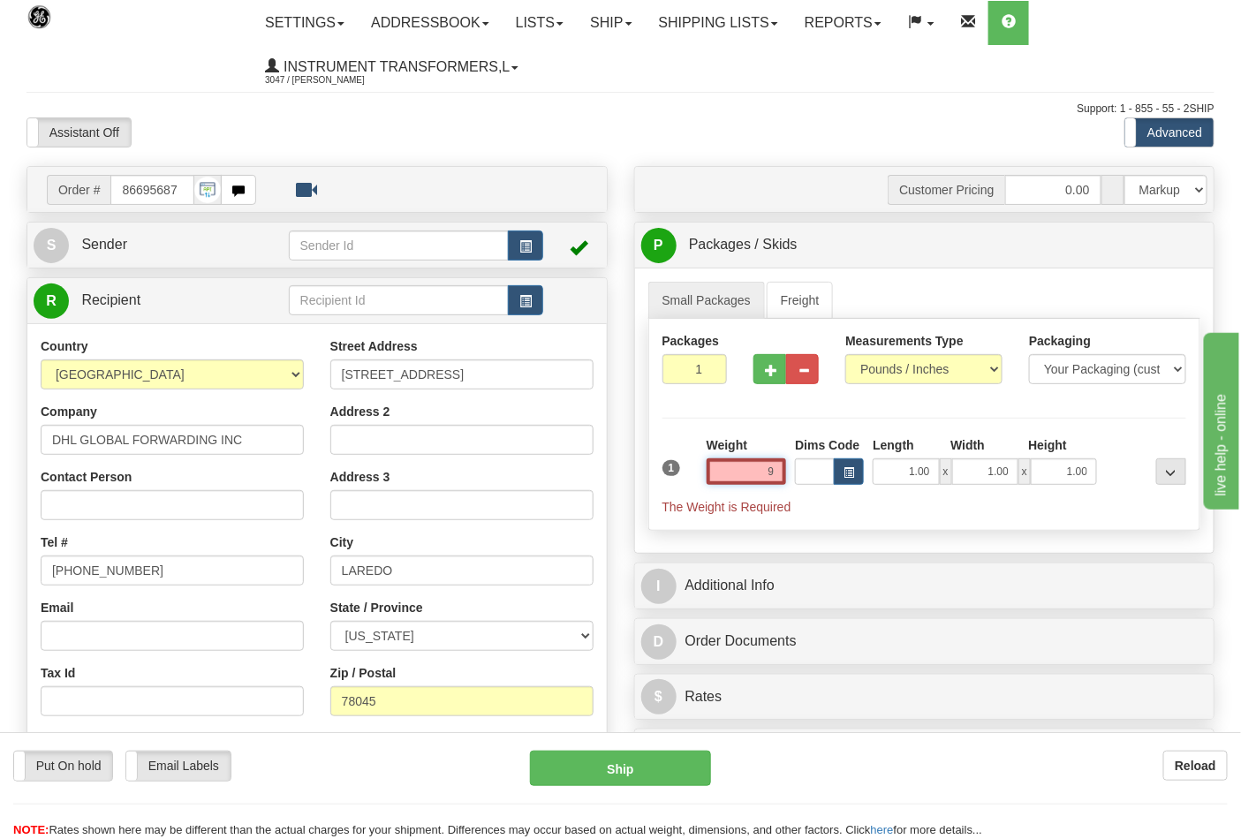
click button "Delete" at bounding box center [0, 0] width 0 height 0
type input "9.00"
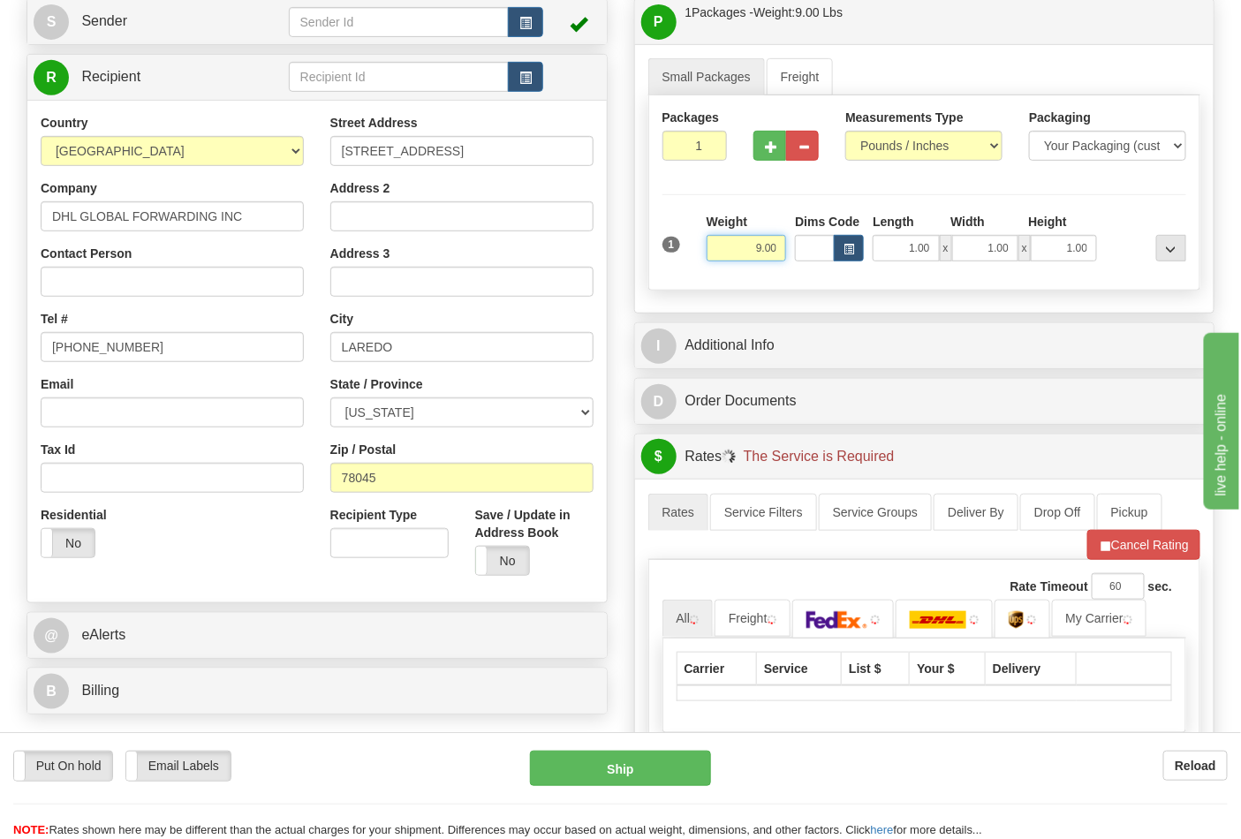
scroll to position [294, 0]
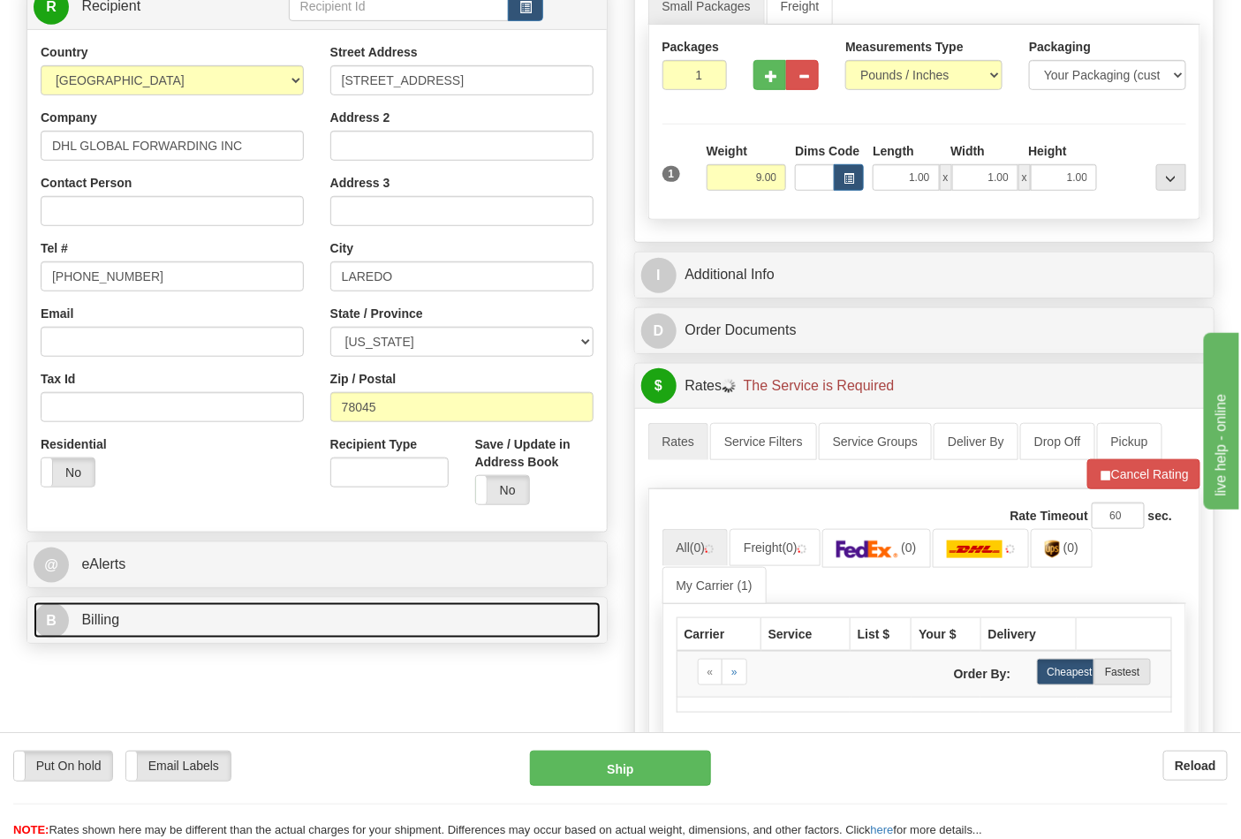
click at [172, 617] on link "B Billing" at bounding box center [317, 621] width 567 height 36
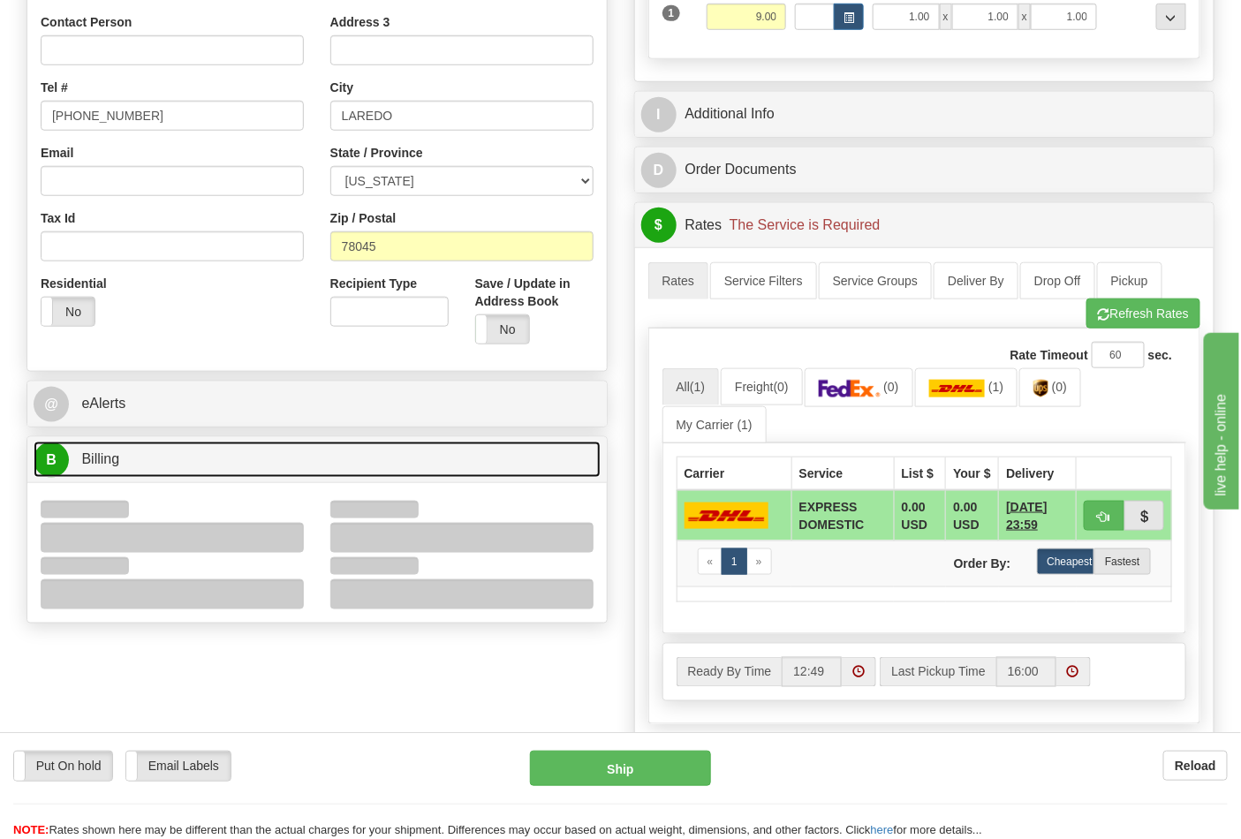
scroll to position [490, 0]
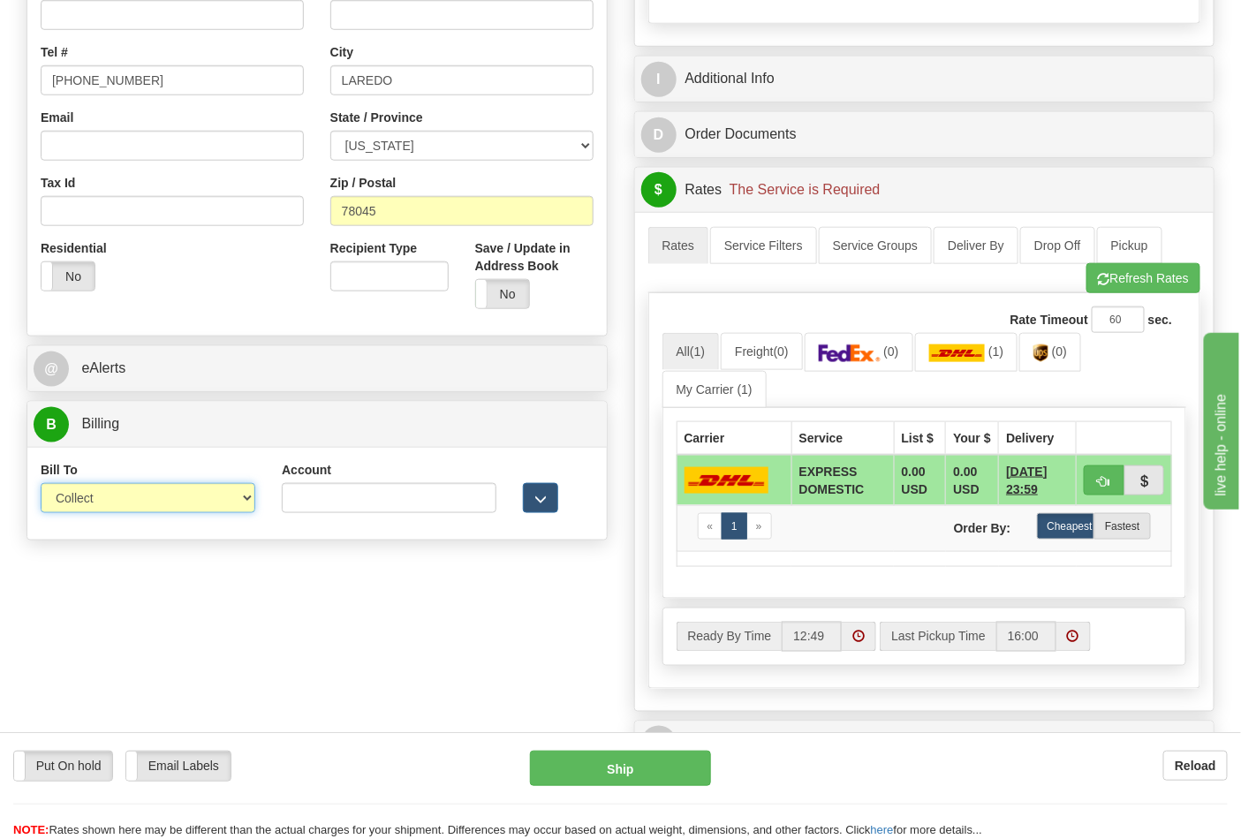
click at [110, 510] on select "Sender Recipient Third Party Collect" at bounding box center [148, 498] width 215 height 30
select select "2"
click at [41, 485] on select "Sender Recipient Third Party Collect" at bounding box center [148, 498] width 215 height 30
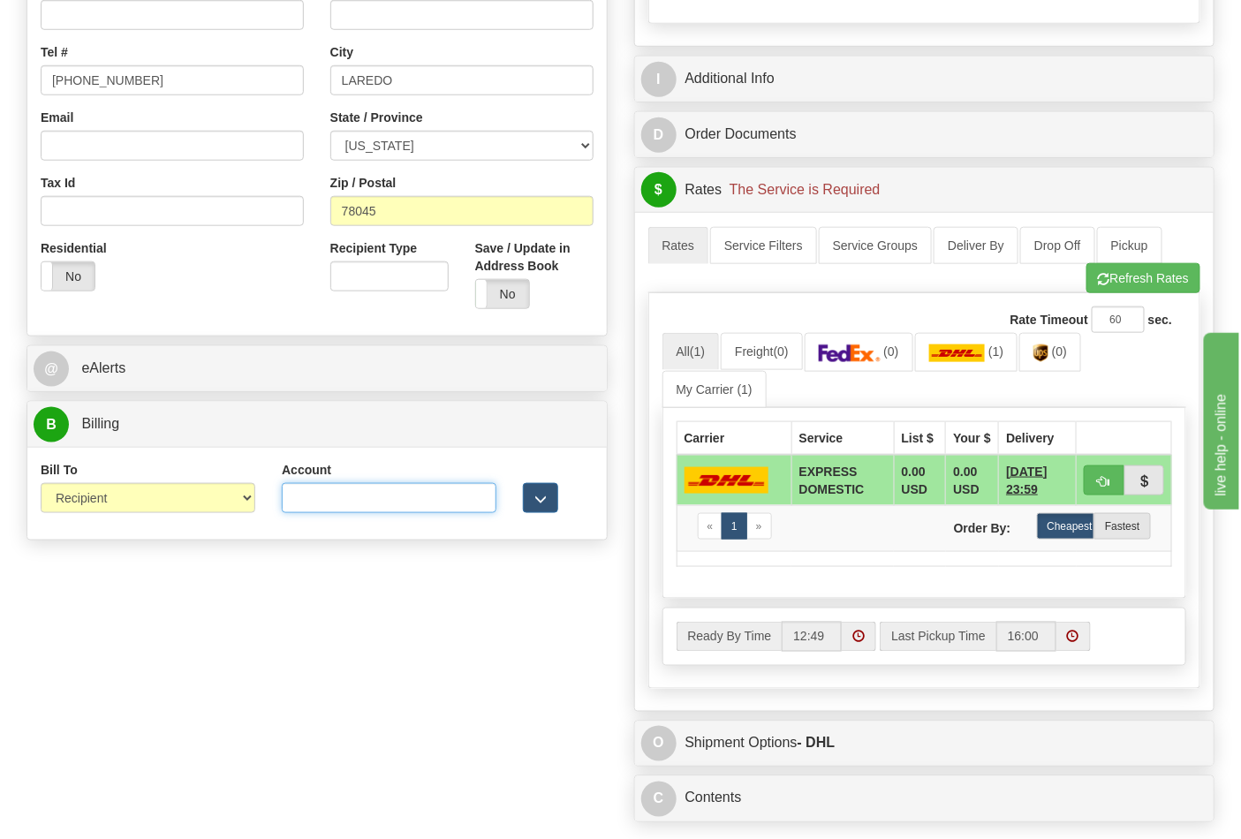
click at [377, 504] on input "Account" at bounding box center [389, 498] width 215 height 30
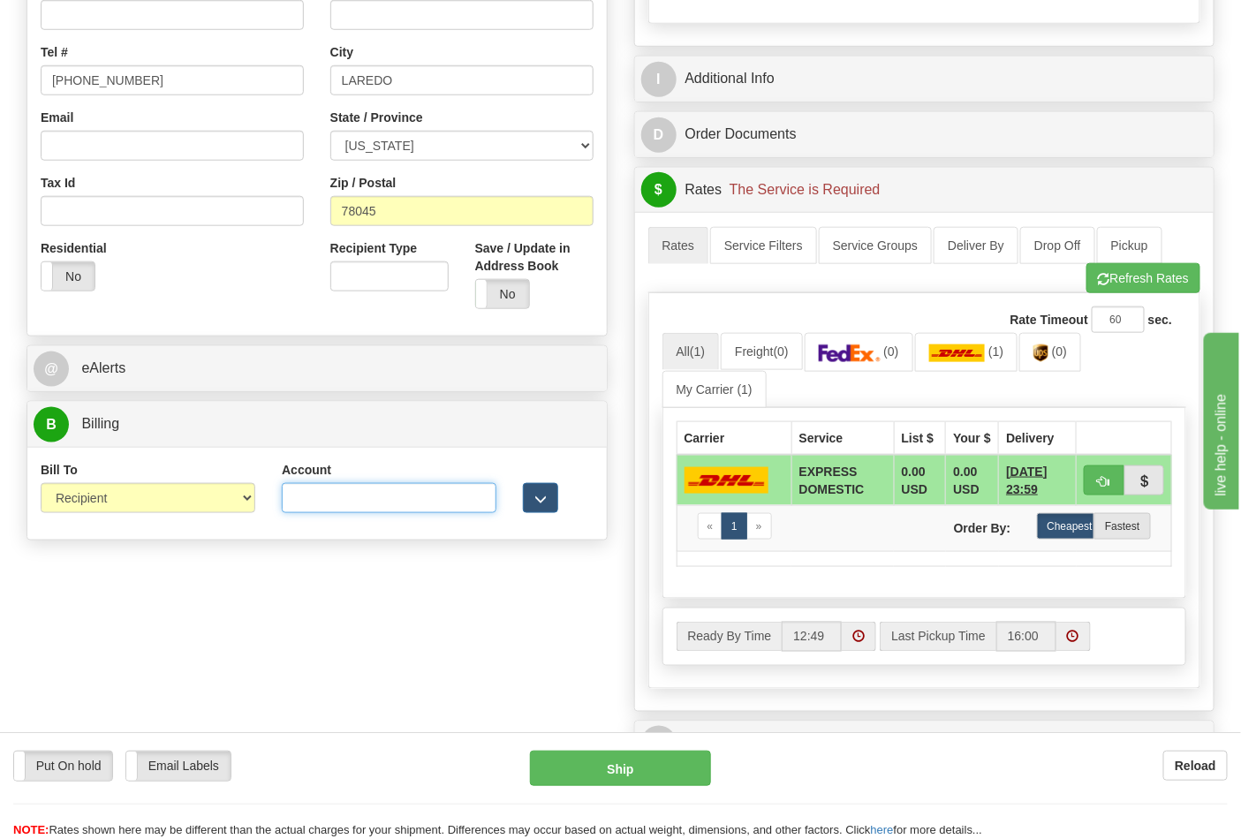
paste input "788634277"
type input "788634277"
click at [1117, 293] on button "Refresh Rates" at bounding box center [1144, 278] width 114 height 30
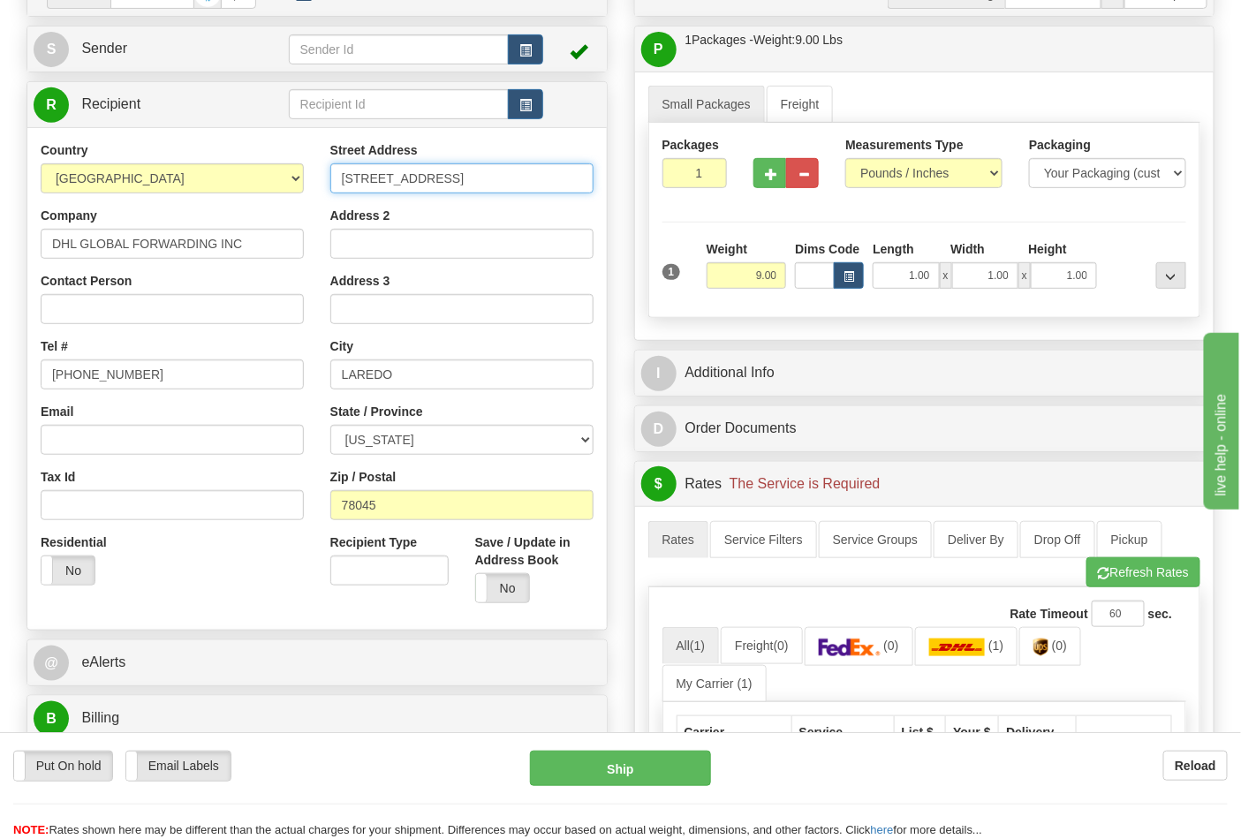
drag, startPoint x: 522, startPoint y: 182, endPoint x: 269, endPoint y: 182, distance: 253.6
click at [269, 182] on div "Country AFGHANISTAN ALAND ISLANDS ALBANIA ALGERIA AMERICAN SAMOA ANDORRA ANGOLA…" at bounding box center [317, 378] width 580 height 475
drag, startPoint x: 428, startPoint y: 436, endPoint x: 277, endPoint y: 429, distance: 151.3
click at [277, 429] on div "Country AFGHANISTAN ALAND ISLANDS ALBANIA ALGERIA AMERICAN SAMOA ANDORRA ANGOLA…" at bounding box center [317, 378] width 580 height 475
select select "TX"
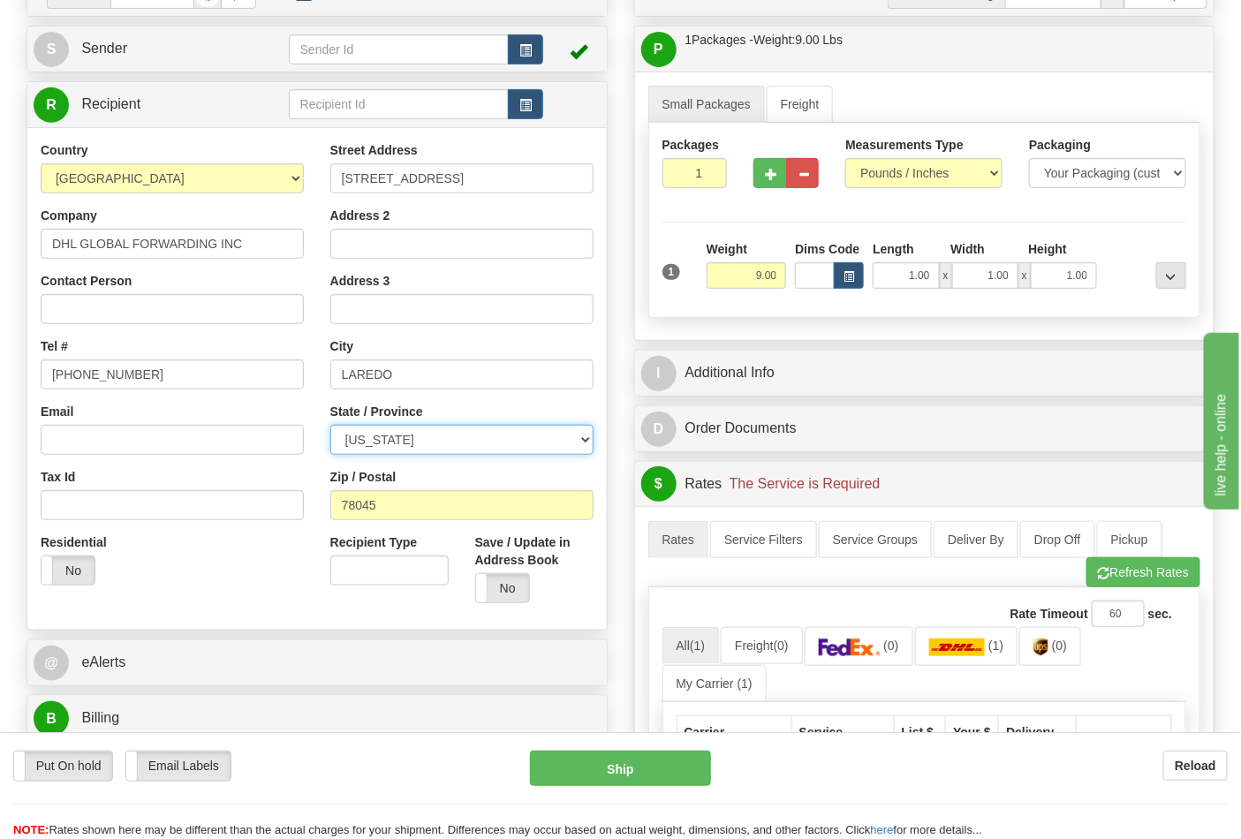
click at [330, 426] on select "ALABAMA ALASKA ARIZONA ARKANSAS Armed Forces America Armed Forces Europe Armed …" at bounding box center [461, 440] width 263 height 30
click at [1119, 569] on button "Refresh Rates" at bounding box center [1144, 573] width 114 height 30
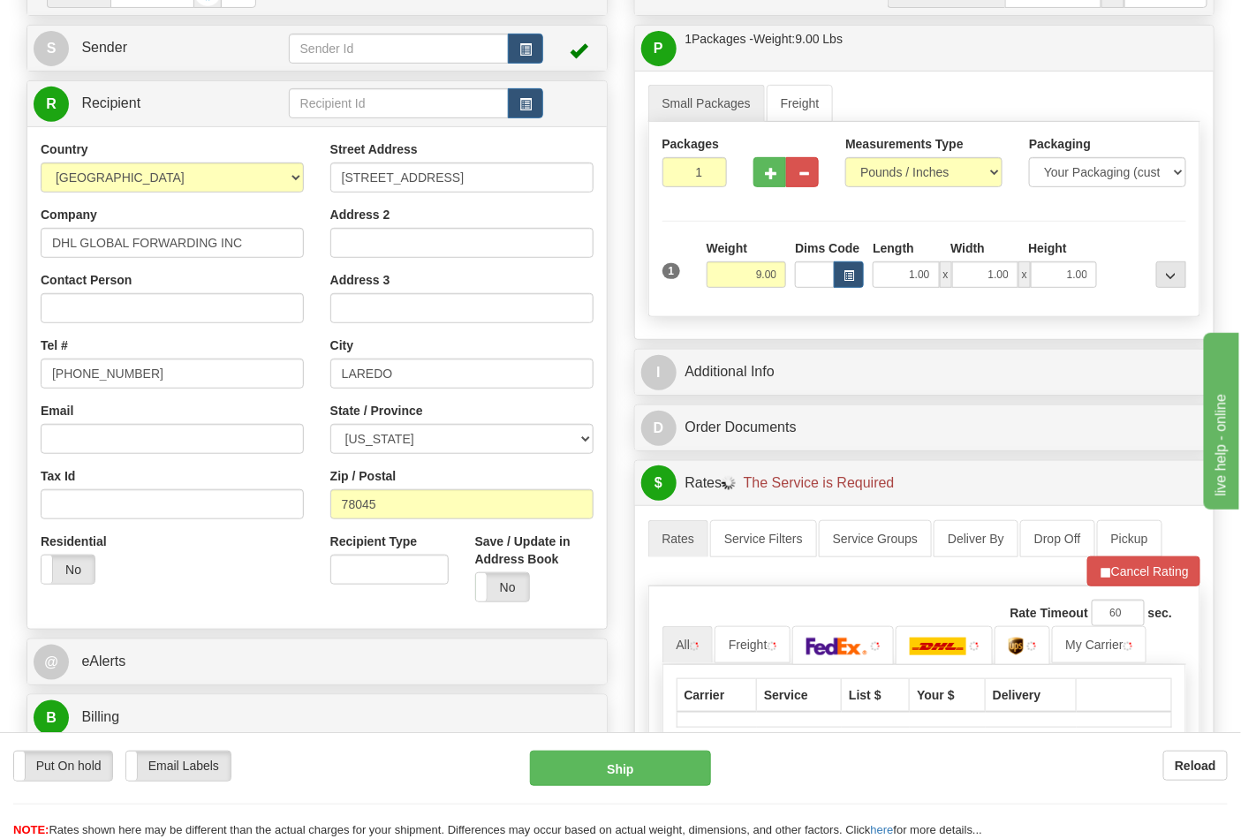
scroll to position [588, 0]
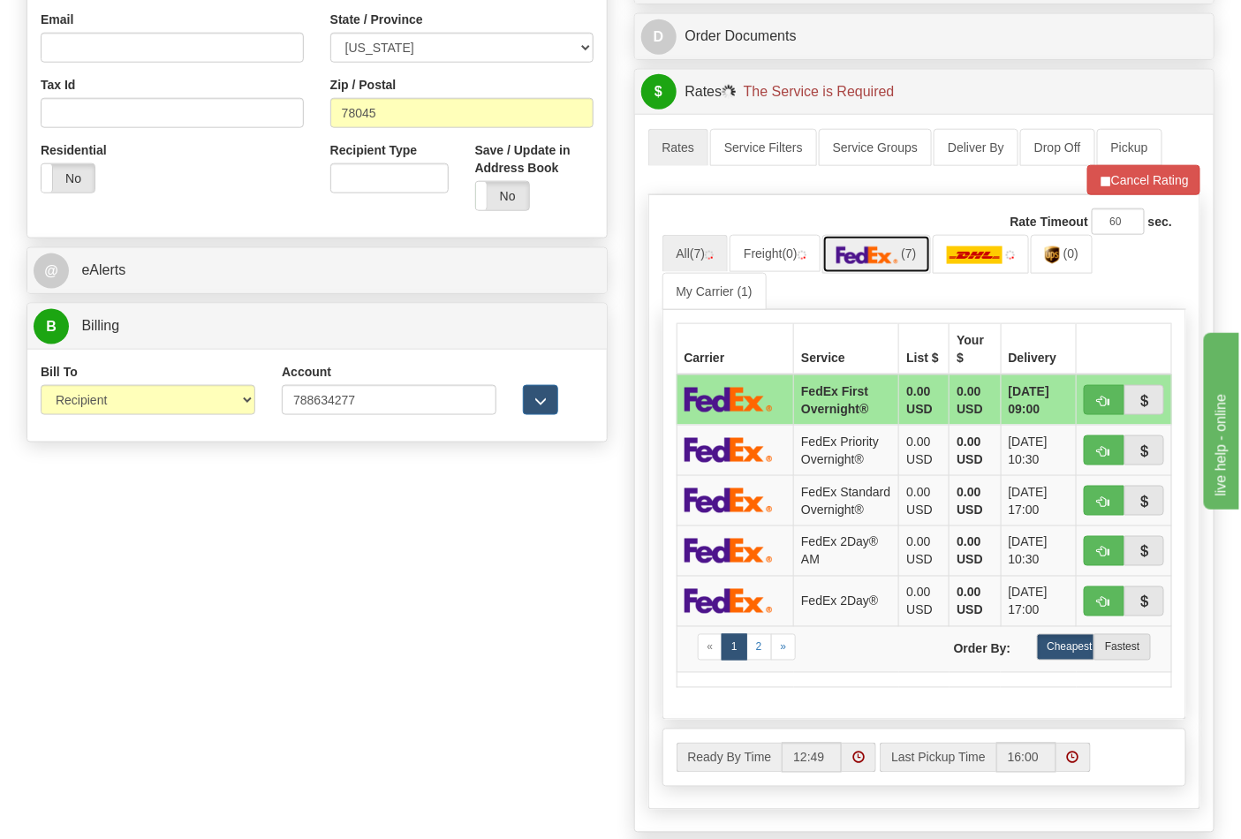
click at [905, 267] on link "(7)" at bounding box center [877, 254] width 109 height 38
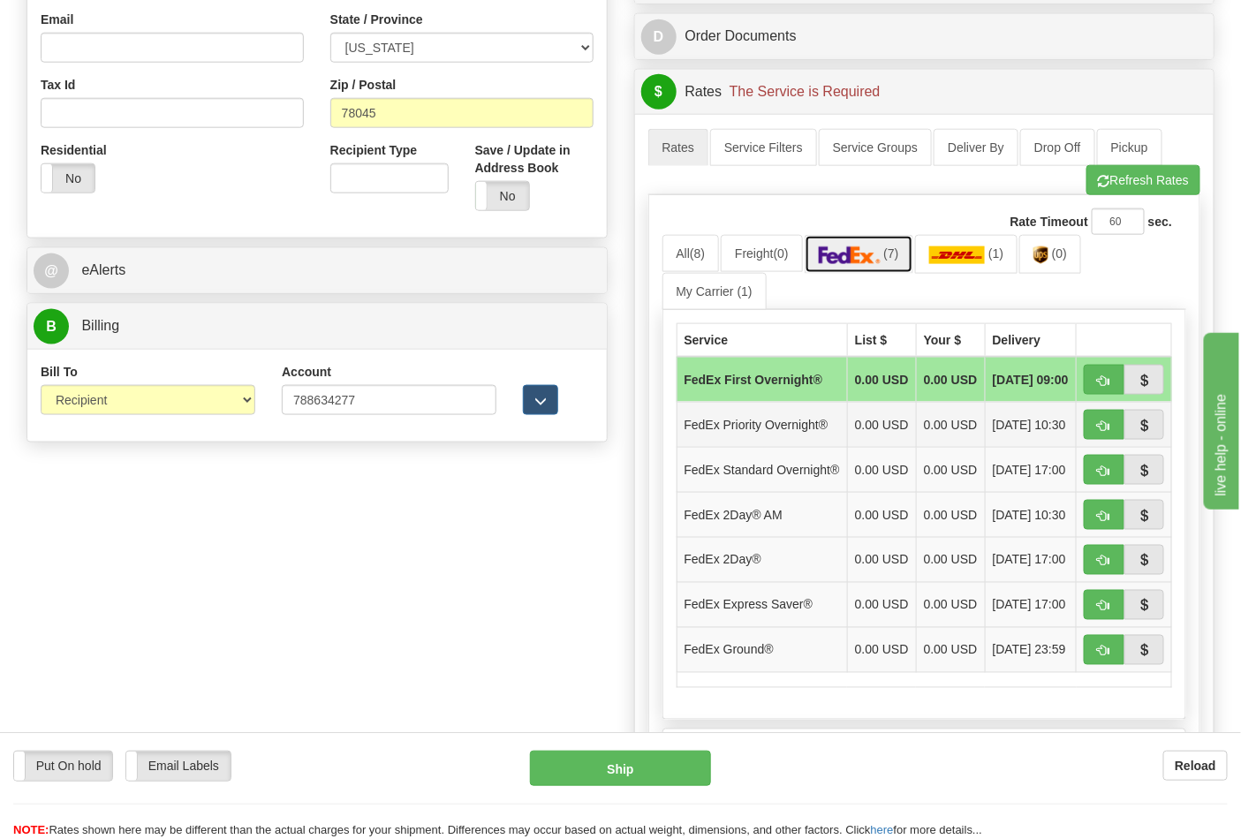
scroll to position [687, 0]
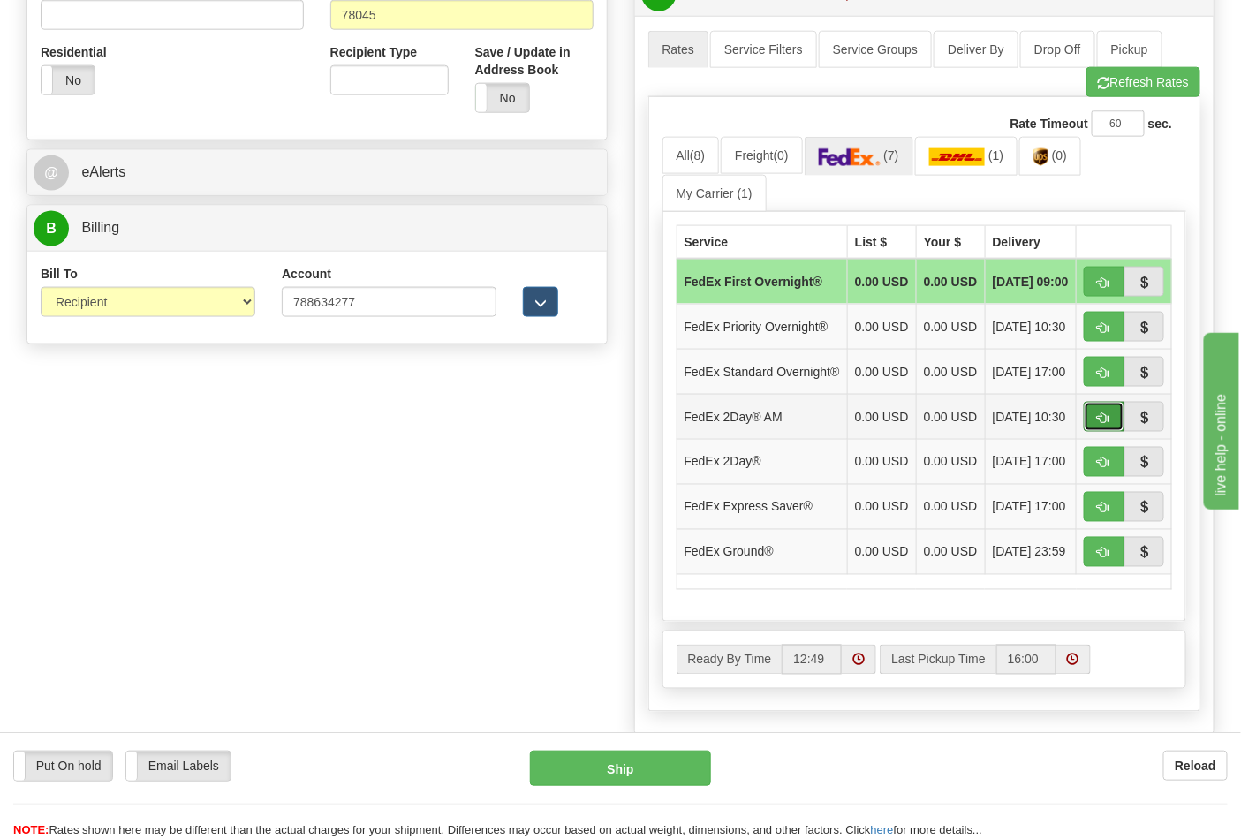
click at [1100, 424] on span "button" at bounding box center [1104, 418] width 12 height 11
type input "49"
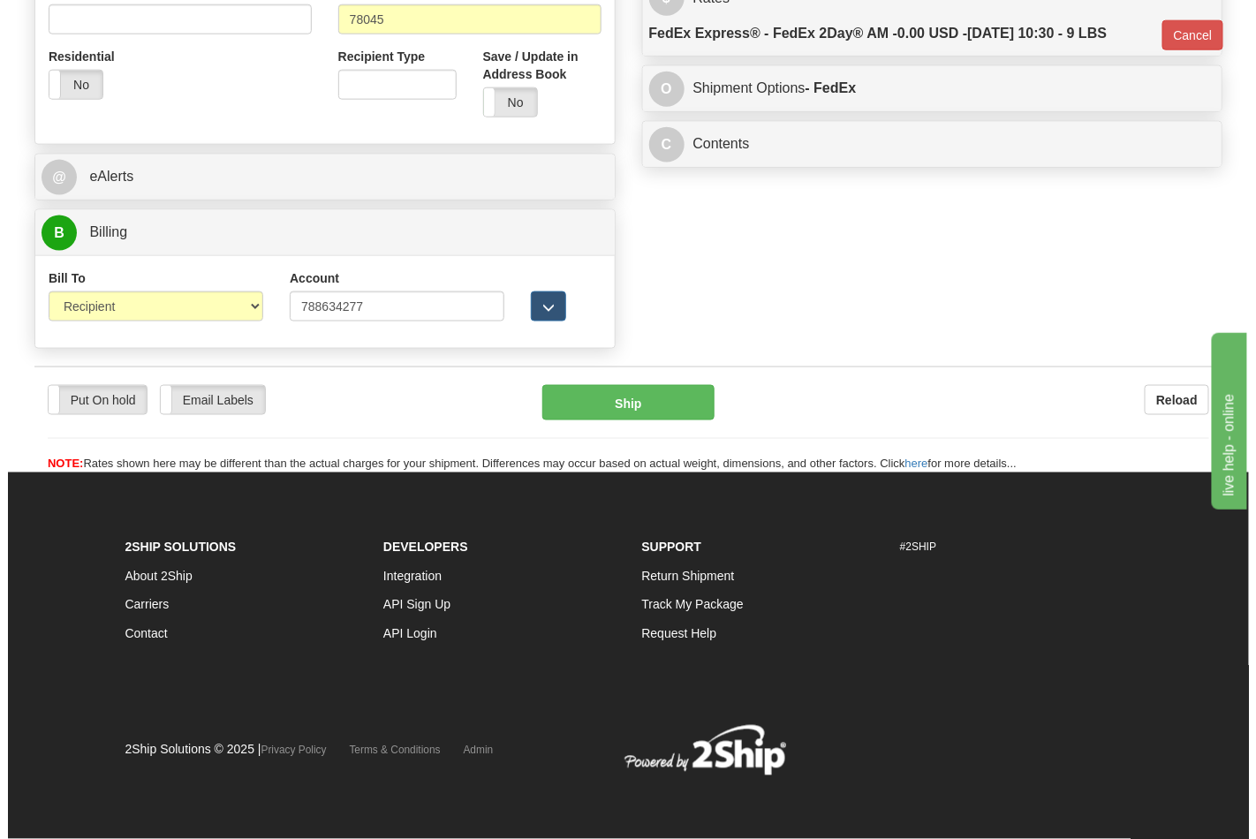
scroll to position [659, 0]
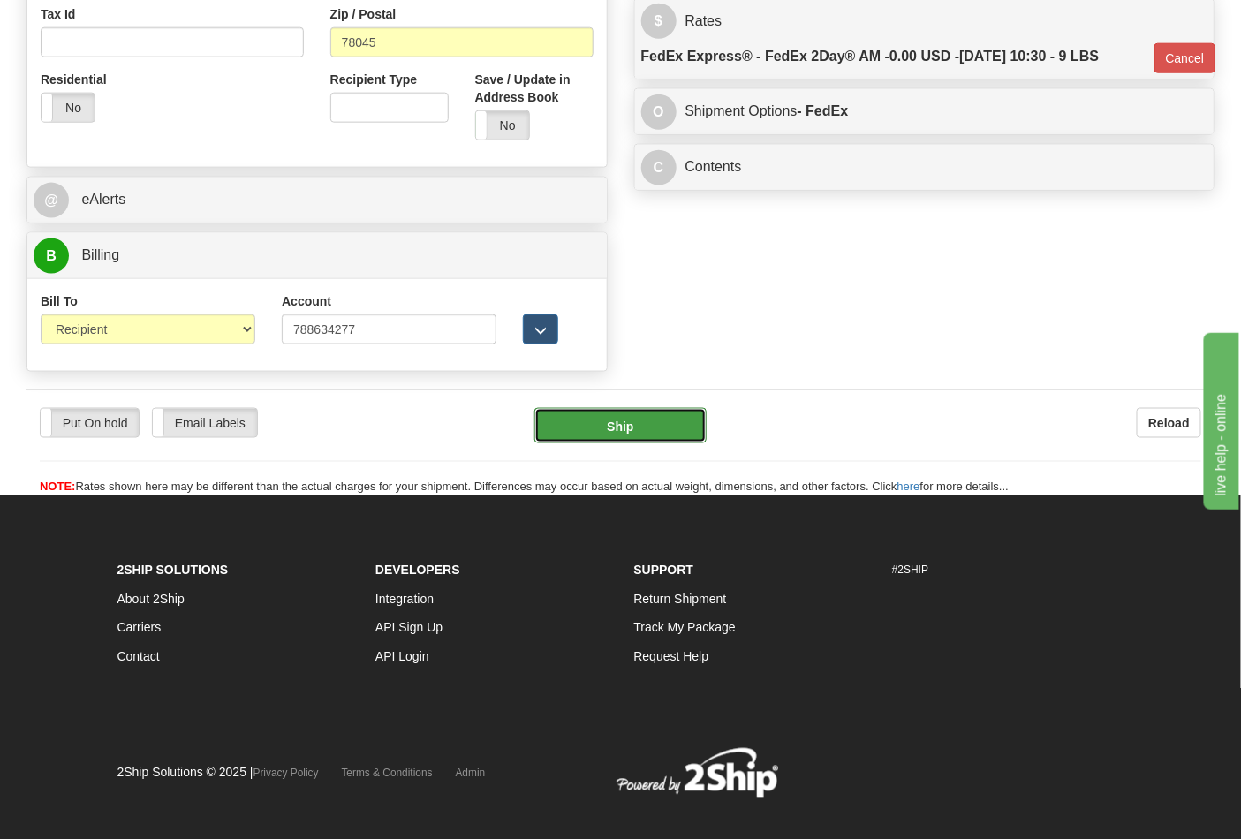
click at [664, 436] on button "Ship" at bounding box center [620, 425] width 171 height 35
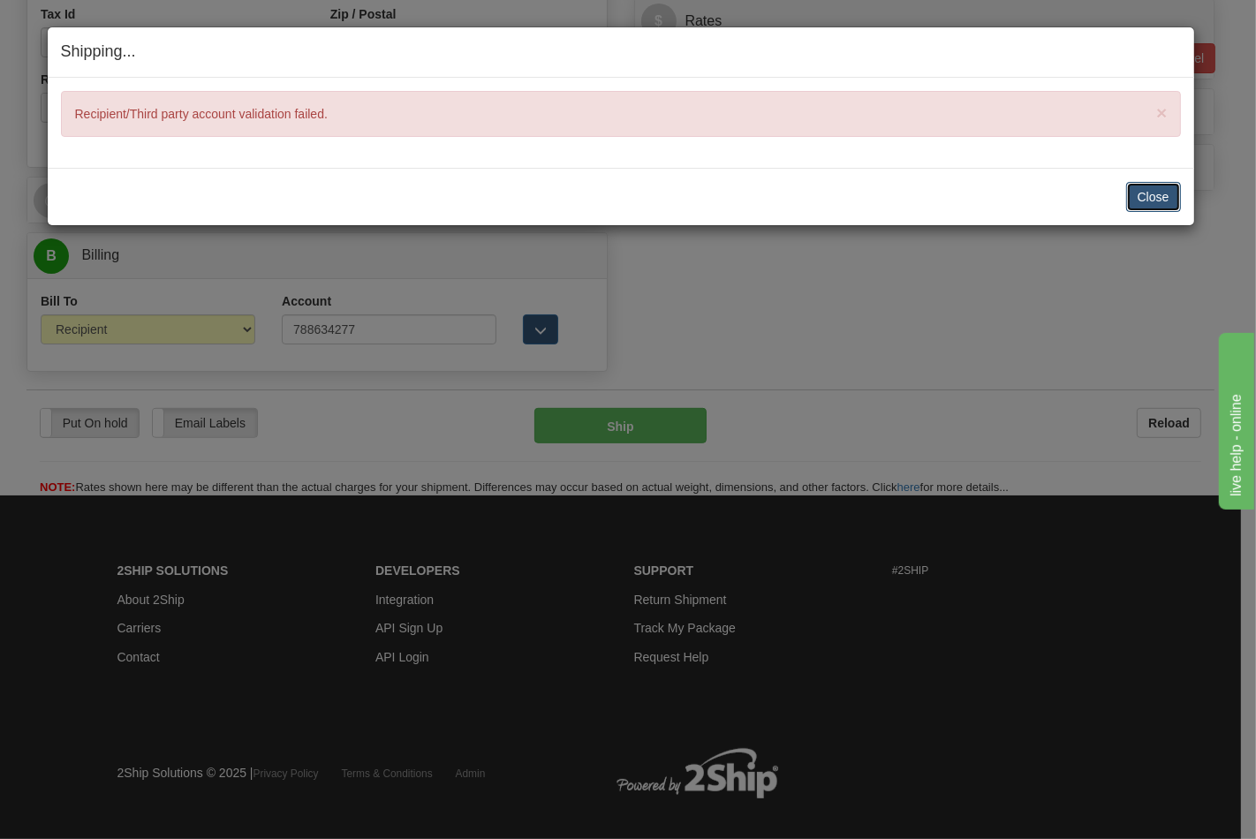
click at [1138, 198] on button "Close" at bounding box center [1154, 197] width 55 height 30
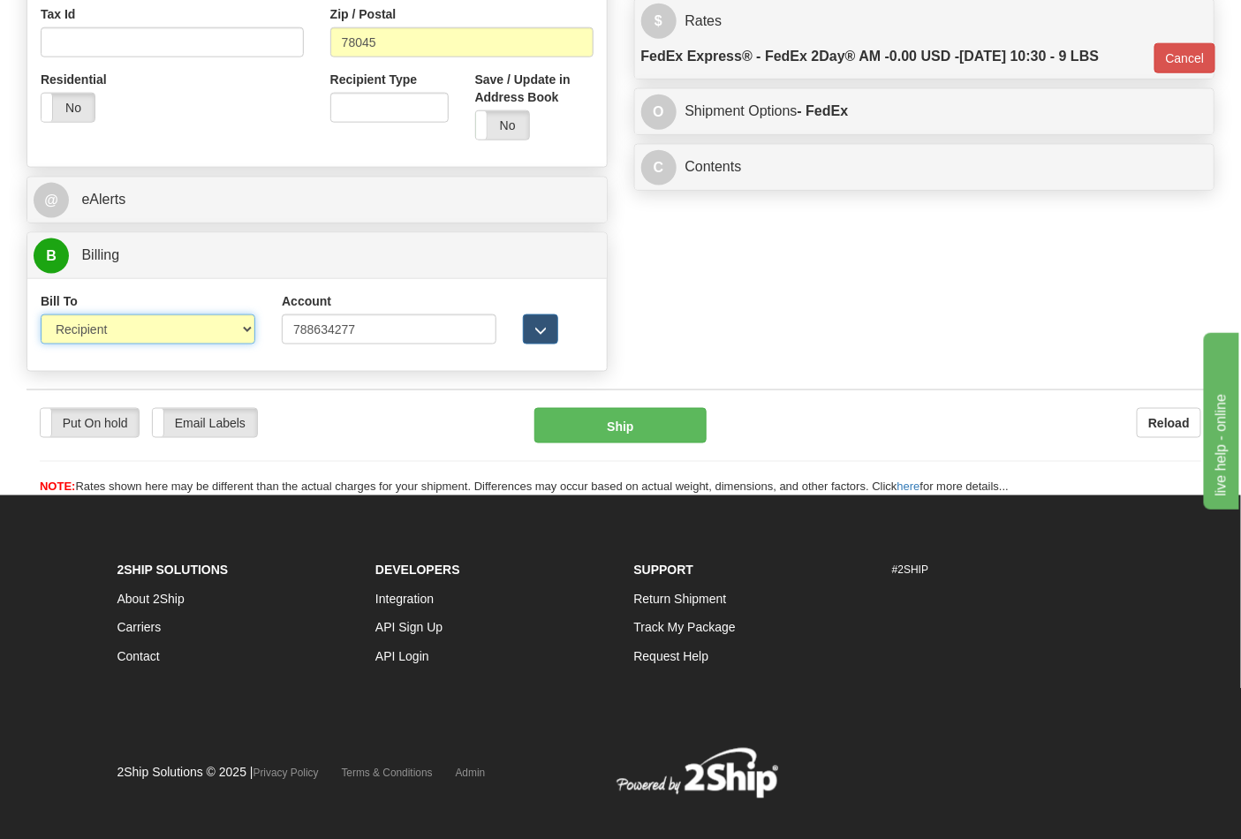
drag, startPoint x: 110, startPoint y: 333, endPoint x: 110, endPoint y: 345, distance: 11.5
click at [110, 333] on select "Sender Recipient Third Party Collect" at bounding box center [148, 330] width 215 height 30
select select "4"
click at [41, 316] on select "Sender Recipient Third Party Collect" at bounding box center [148, 330] width 215 height 30
type input "49"
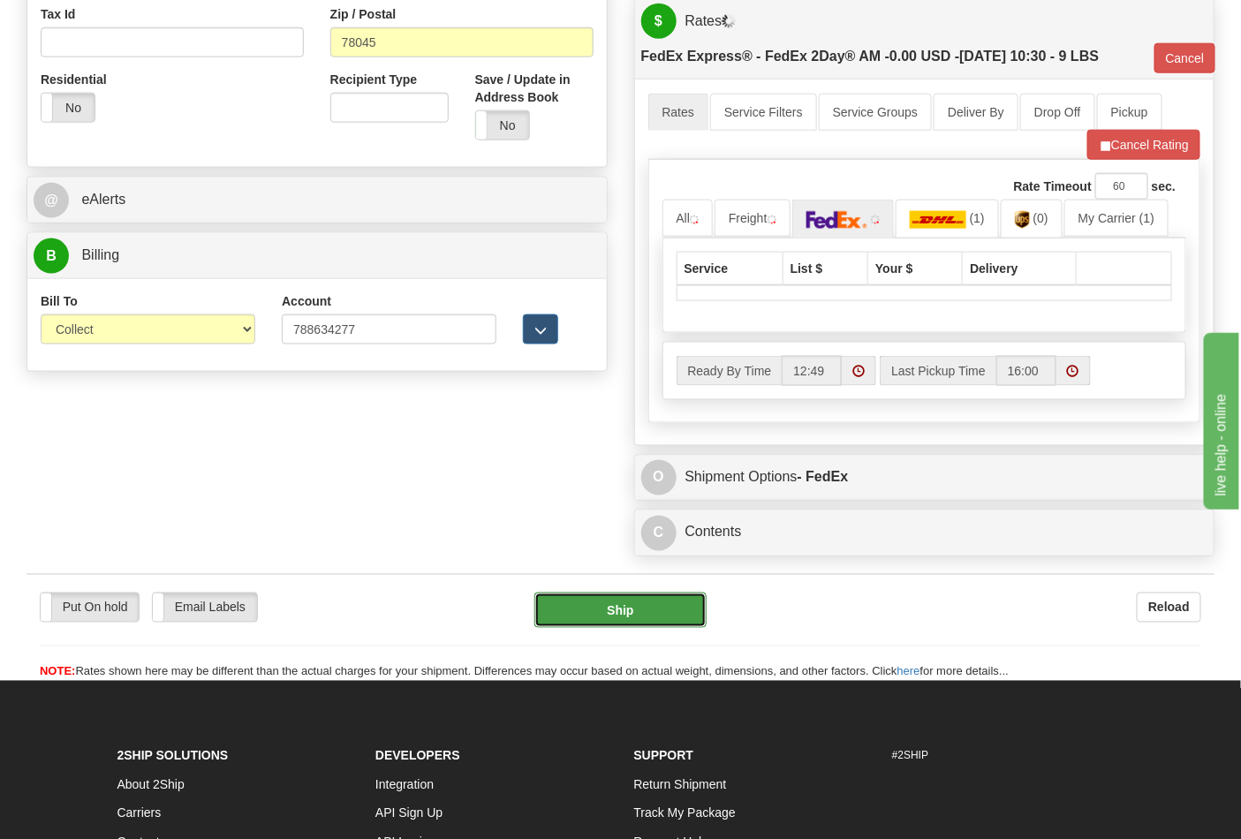
click at [603, 611] on button "Ship" at bounding box center [620, 610] width 171 height 35
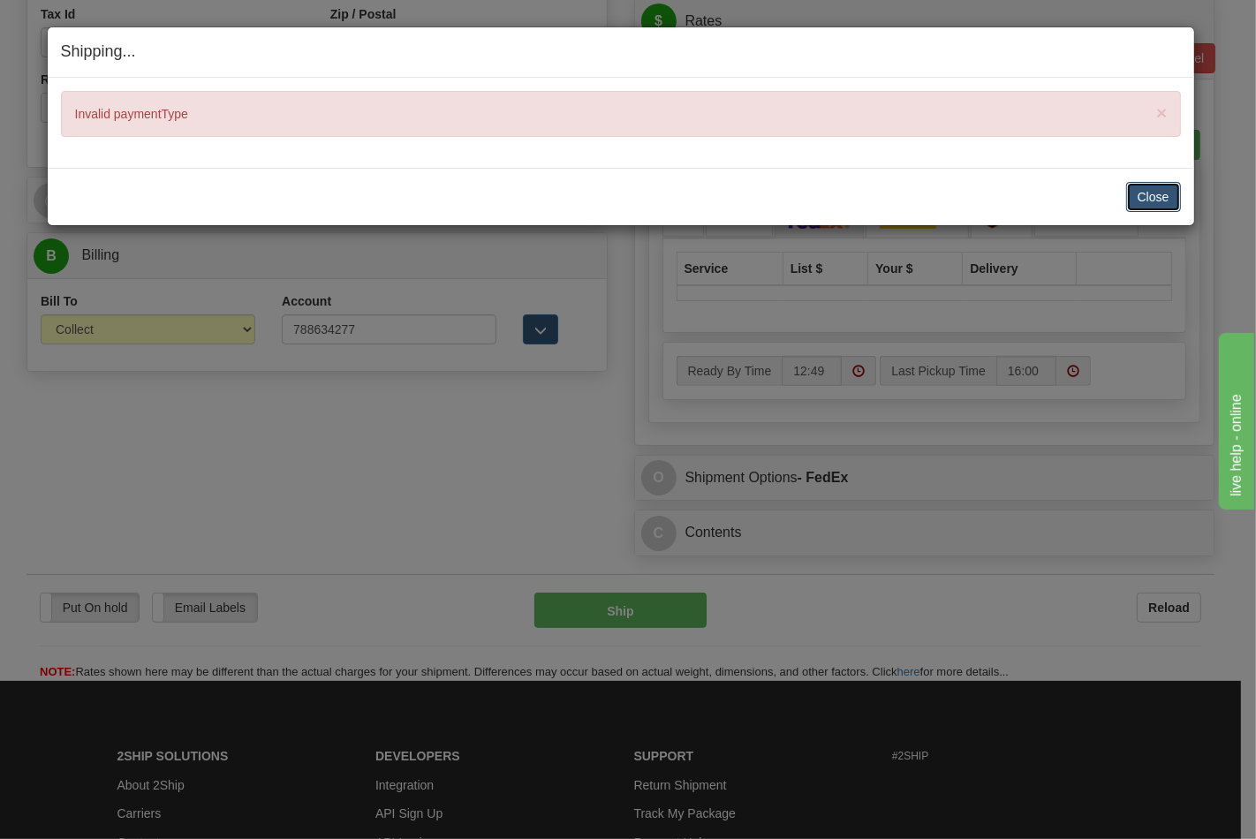
click at [1154, 187] on button "Close" at bounding box center [1154, 197] width 55 height 30
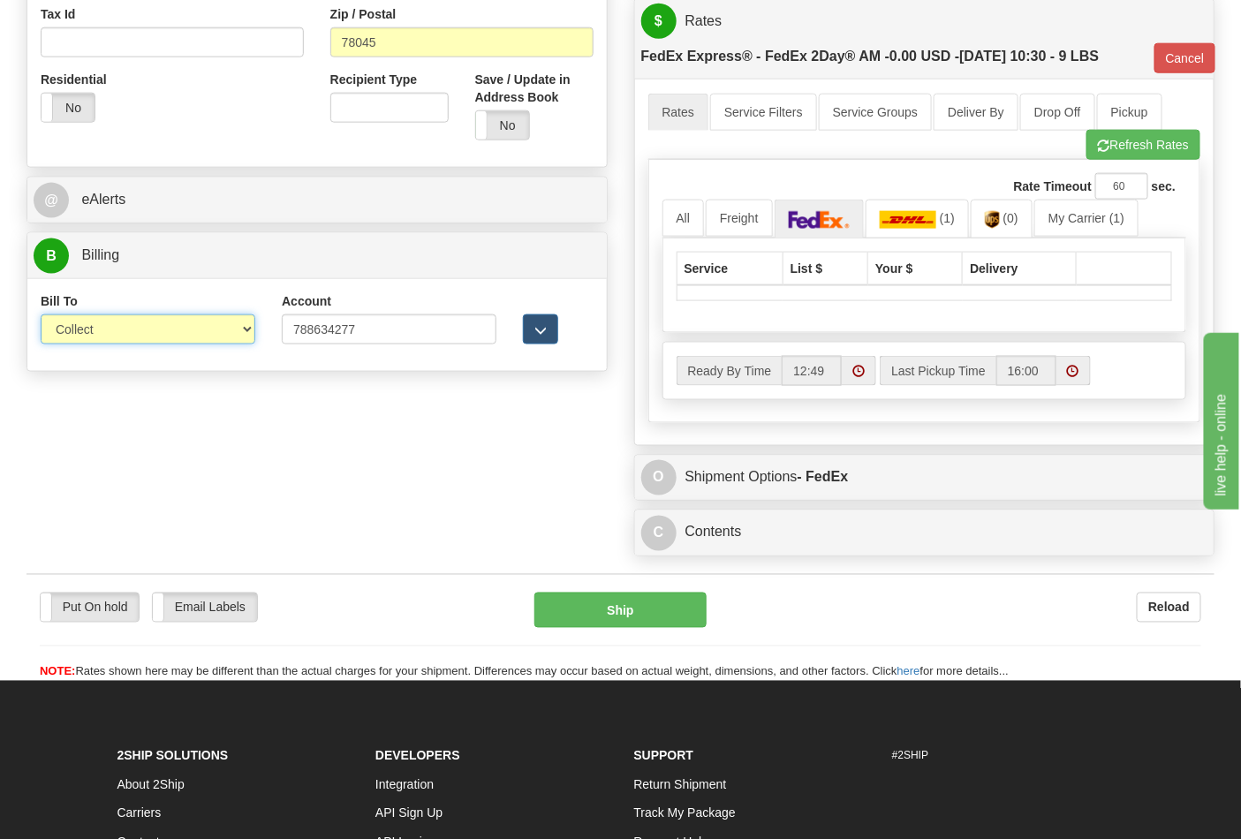
click at [251, 325] on select "Sender Recipient Third Party Collect" at bounding box center [148, 330] width 215 height 30
select select "2"
click at [41, 316] on select "Sender Recipient Third Party Collect" at bounding box center [148, 330] width 215 height 30
type input "49"
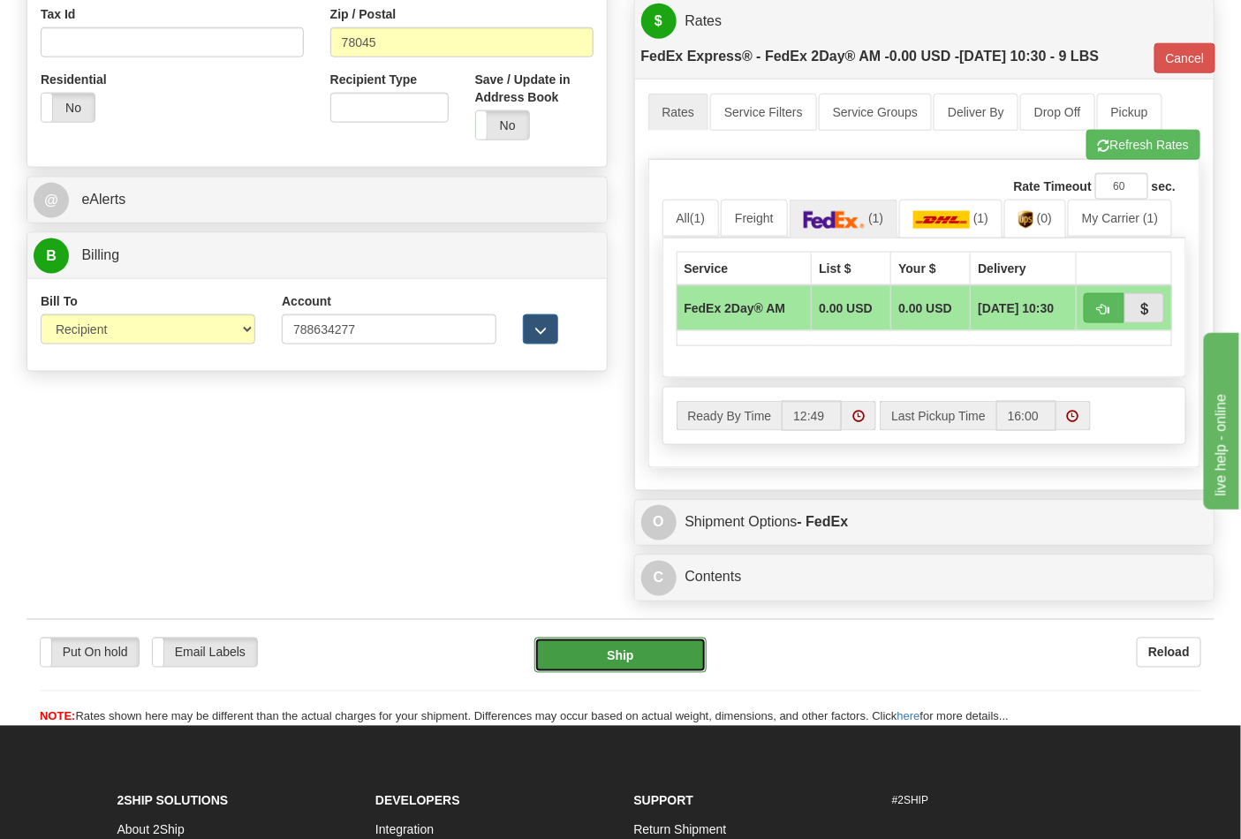
click at [623, 670] on button "Ship" at bounding box center [620, 655] width 171 height 35
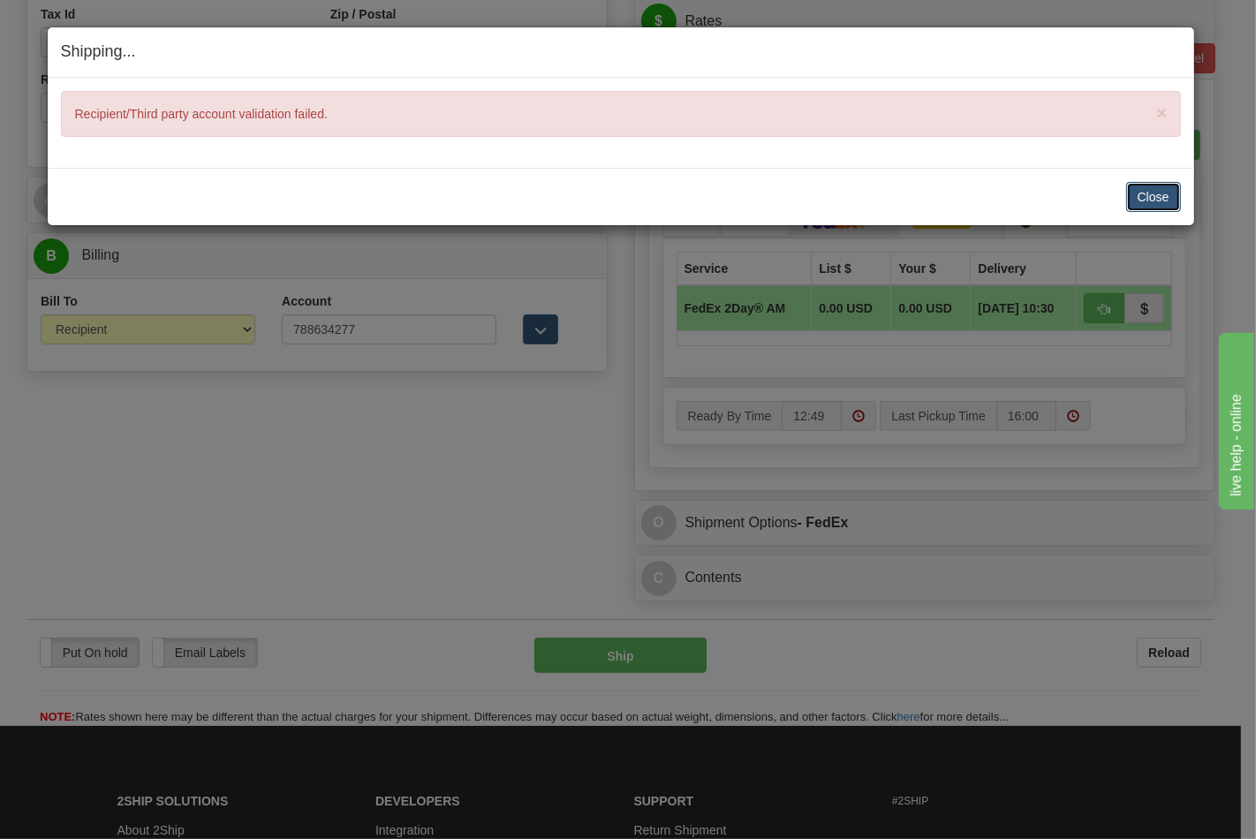
click at [1127, 194] on button "Close" at bounding box center [1154, 197] width 55 height 30
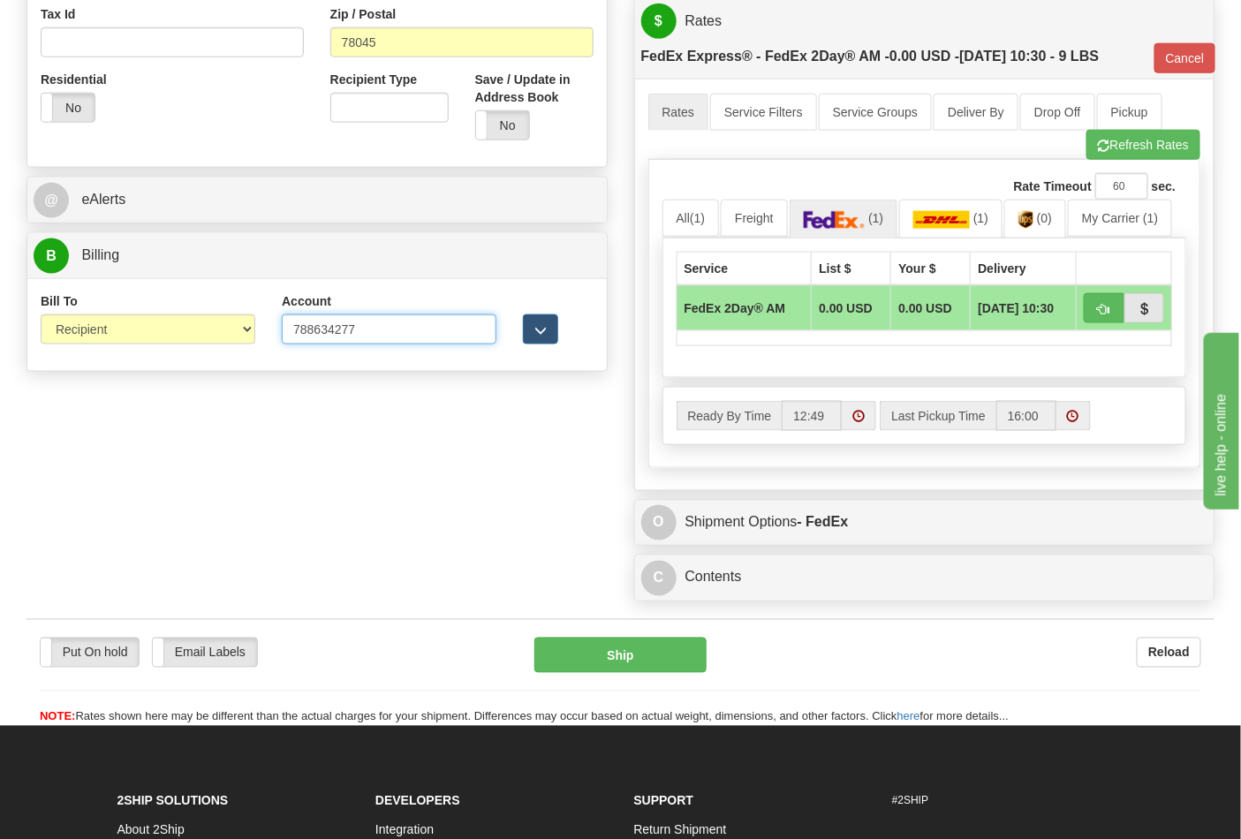
drag, startPoint x: 266, startPoint y: 319, endPoint x: 200, endPoint y: 318, distance: 66.3
click at [200, 318] on div "Bill To Sender Recipient Third Party Collect Account 788634277 3rd Party Accoun…" at bounding box center [317, 324] width 580 height 65
paste input "24498434"
type input "244984347"
click at [664, 658] on button "Ship" at bounding box center [620, 655] width 171 height 35
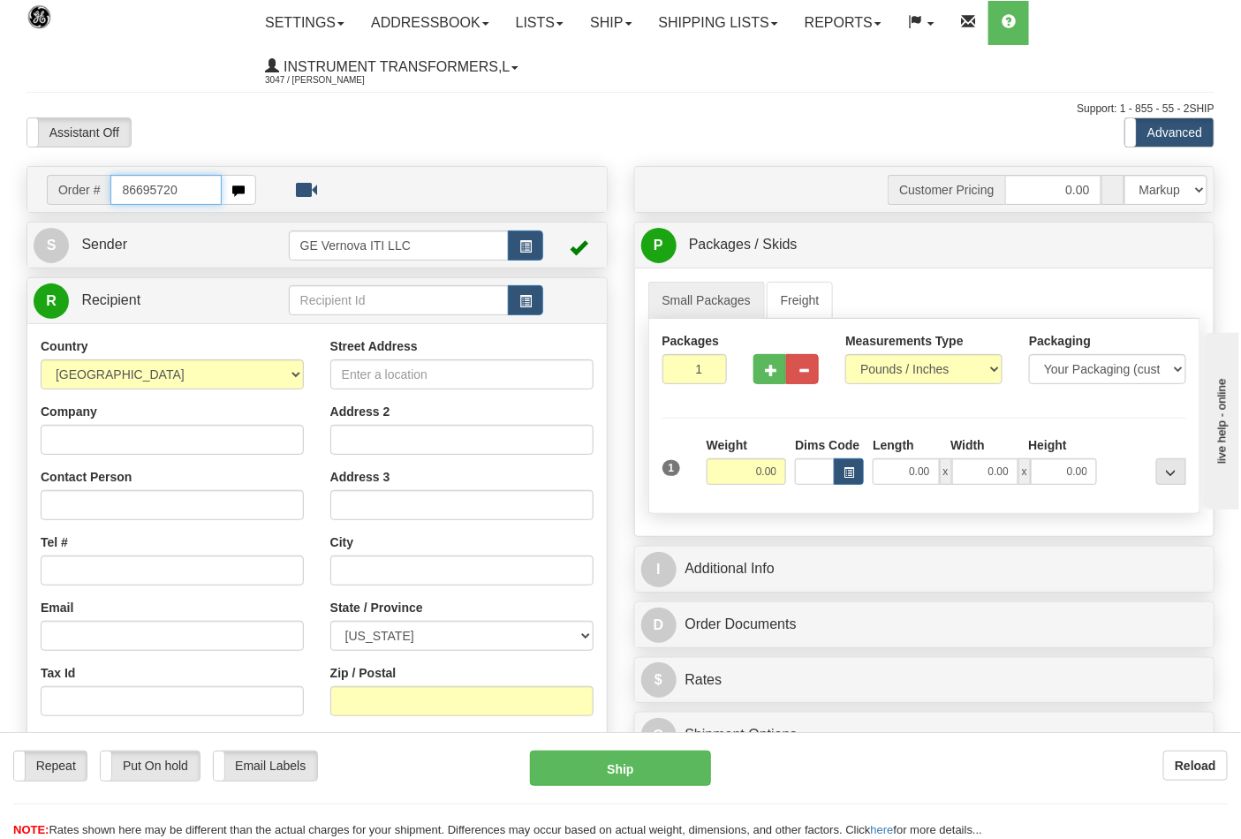
type input "86695720"
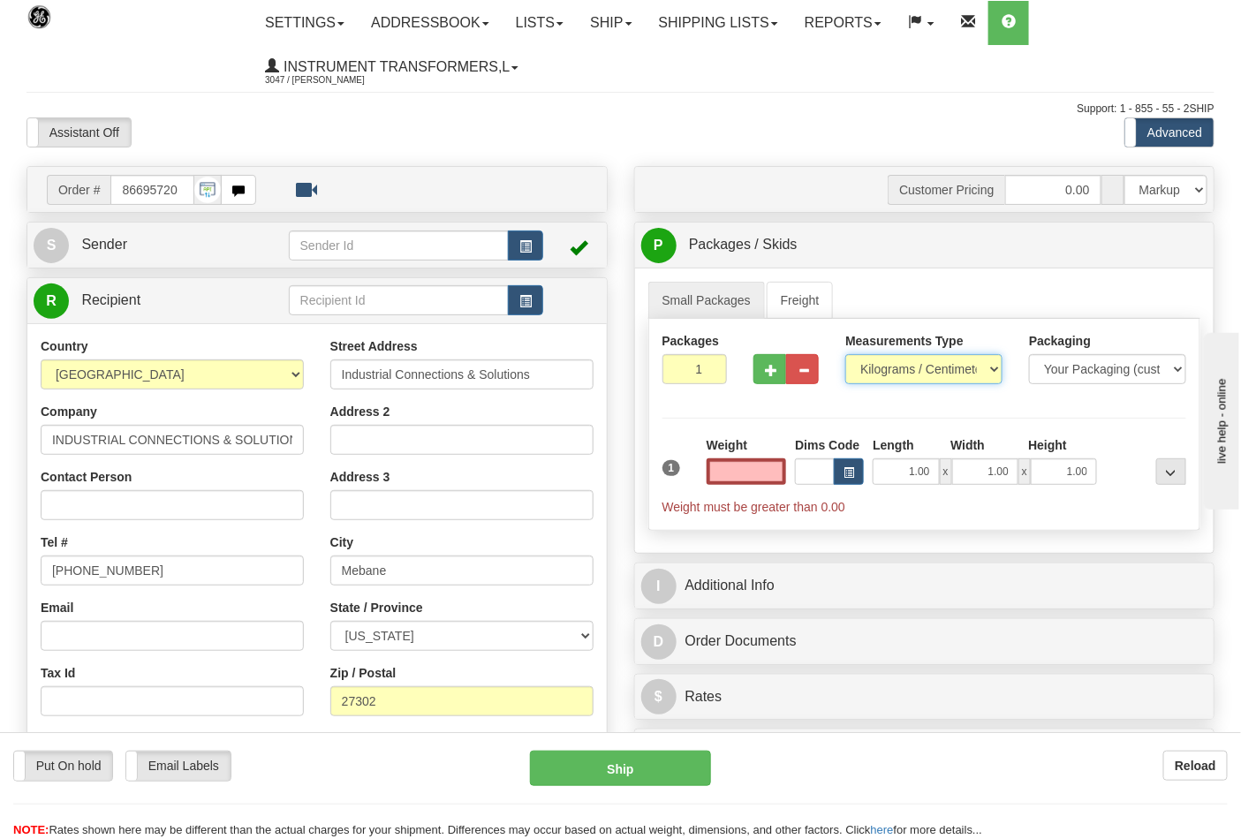
type input "0.00"
click at [860, 378] on select "Pounds / Inches Kilograms / Centimeters" at bounding box center [924, 369] width 157 height 30
select select "0"
click at [846, 355] on select "Pounds / Inches Kilograms / Centimeters" at bounding box center [924, 369] width 157 height 30
click at [772, 479] on input "0.00" at bounding box center [747, 472] width 80 height 27
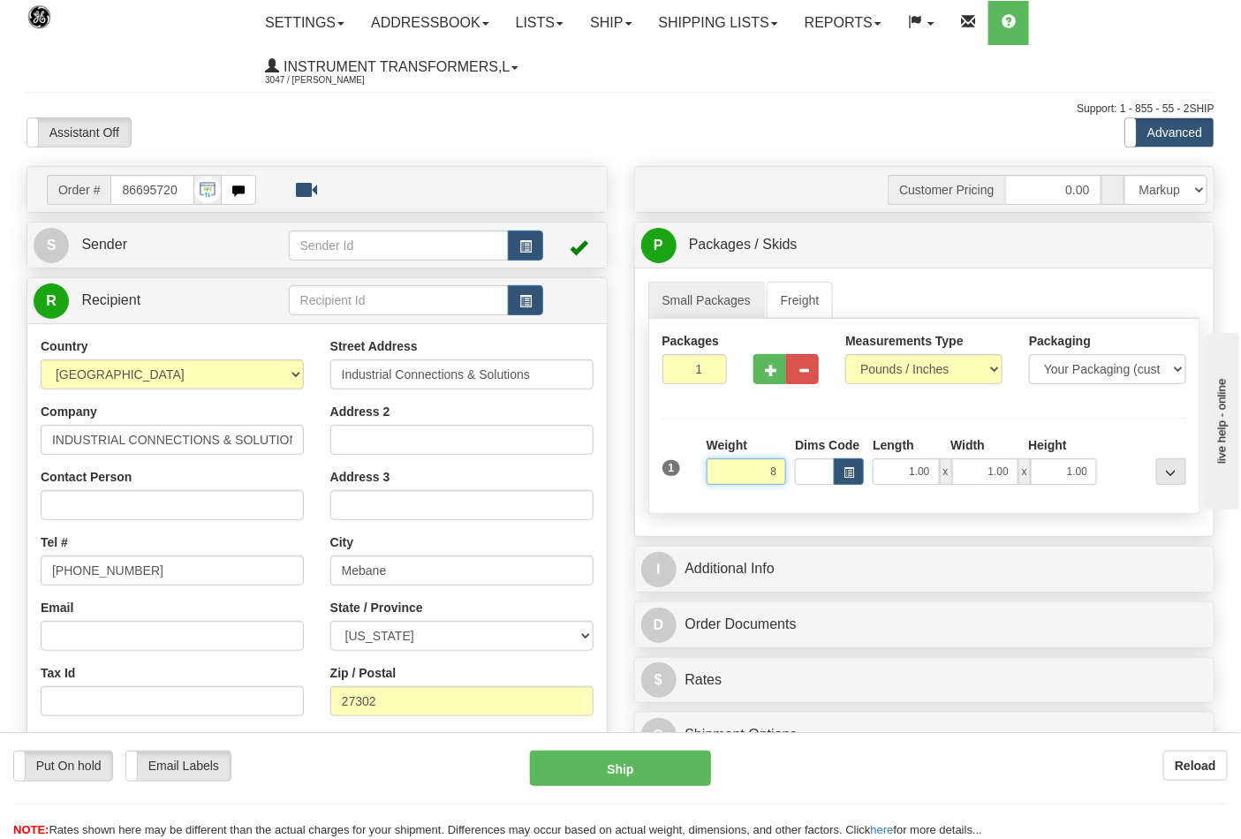
click button "Delete" at bounding box center [0, 0] width 0 height 0
type input "8.00"
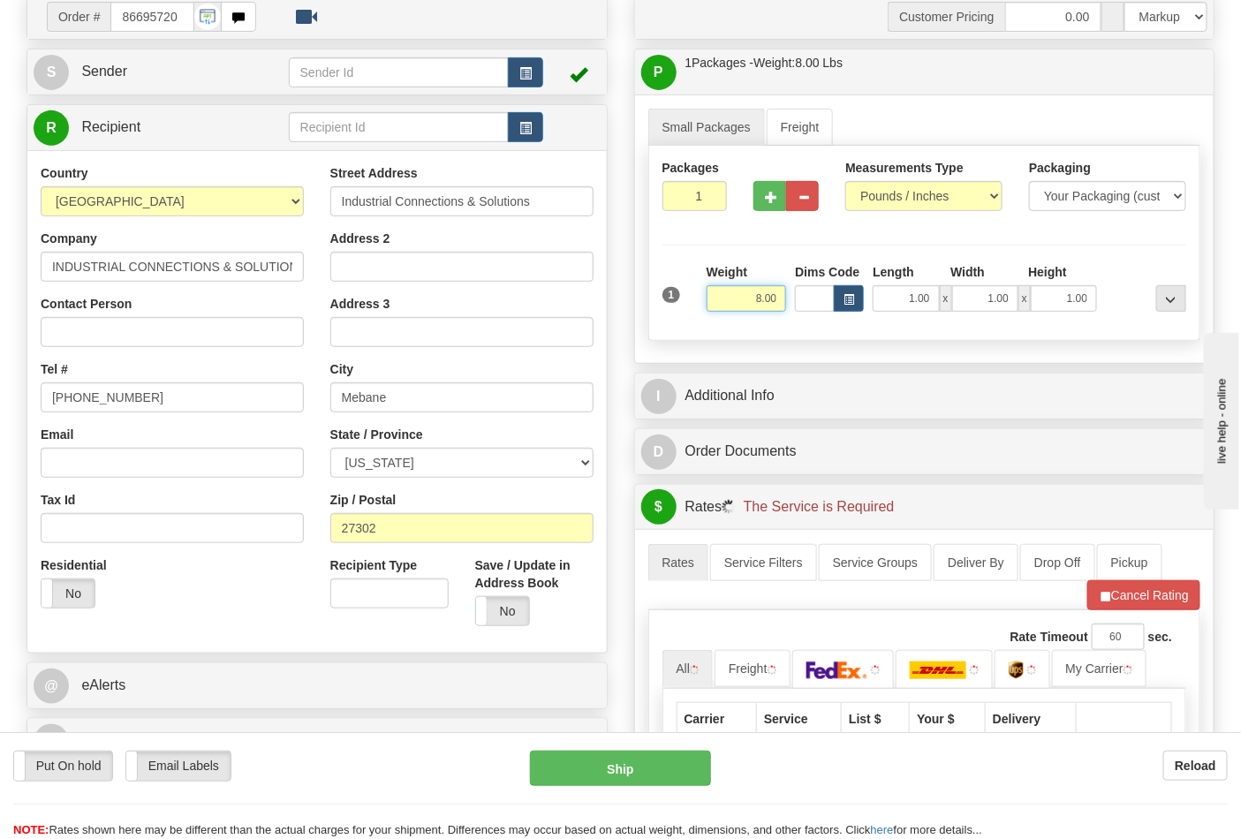
scroll to position [392, 0]
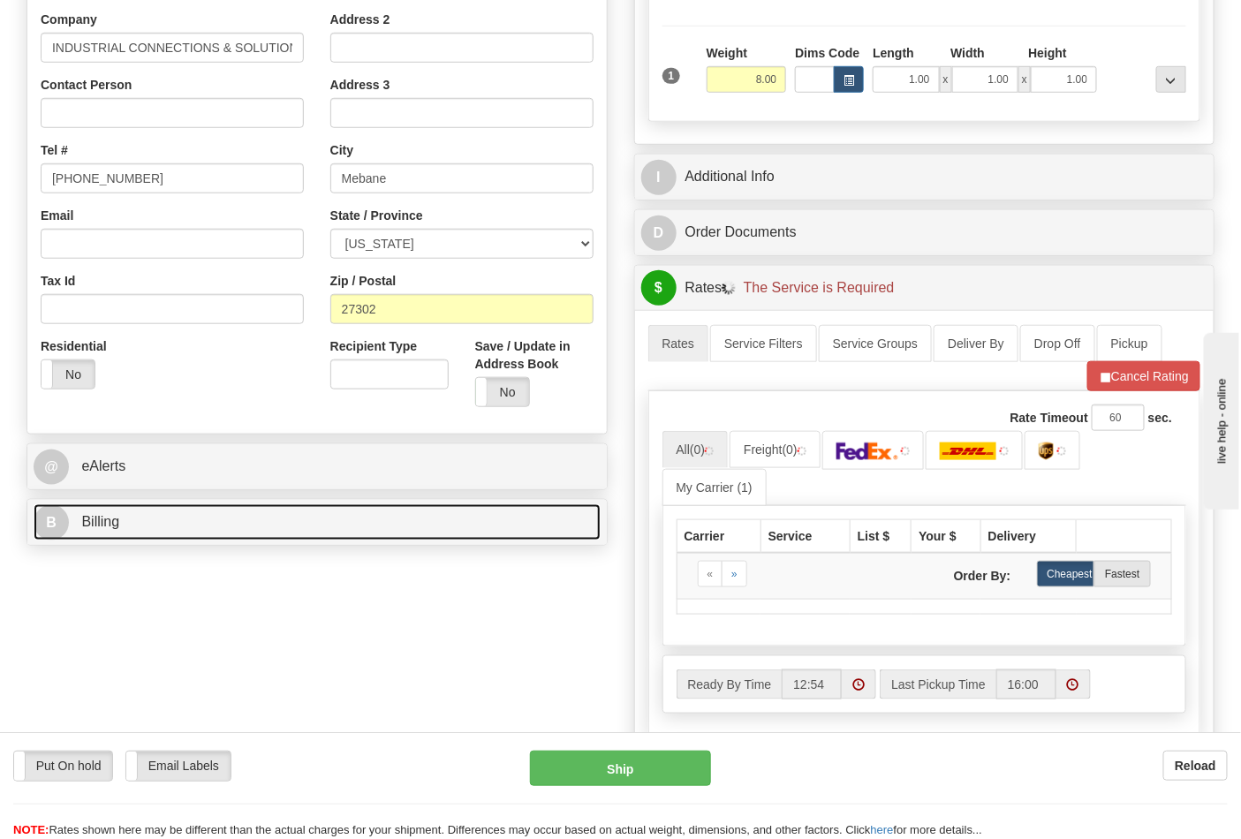
click at [193, 536] on link "B Billing" at bounding box center [317, 523] width 567 height 36
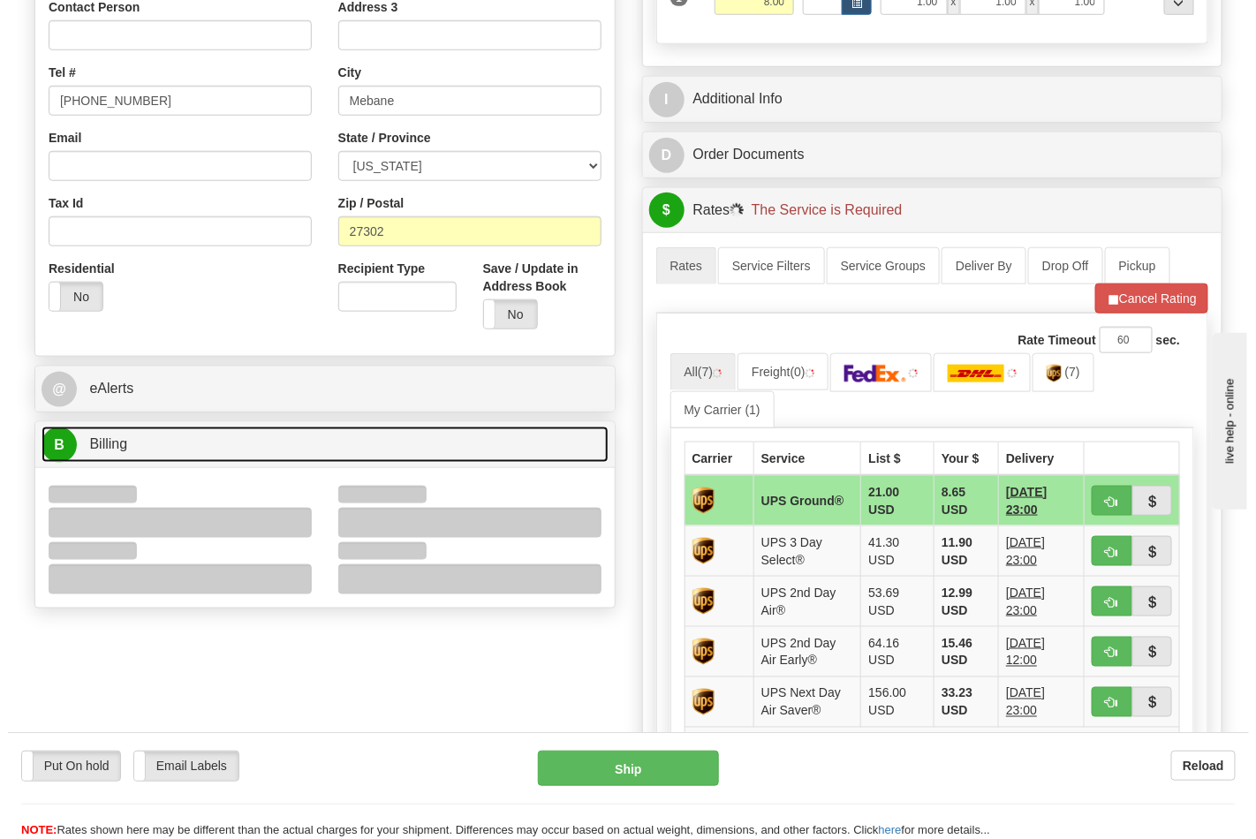
scroll to position [588, 0]
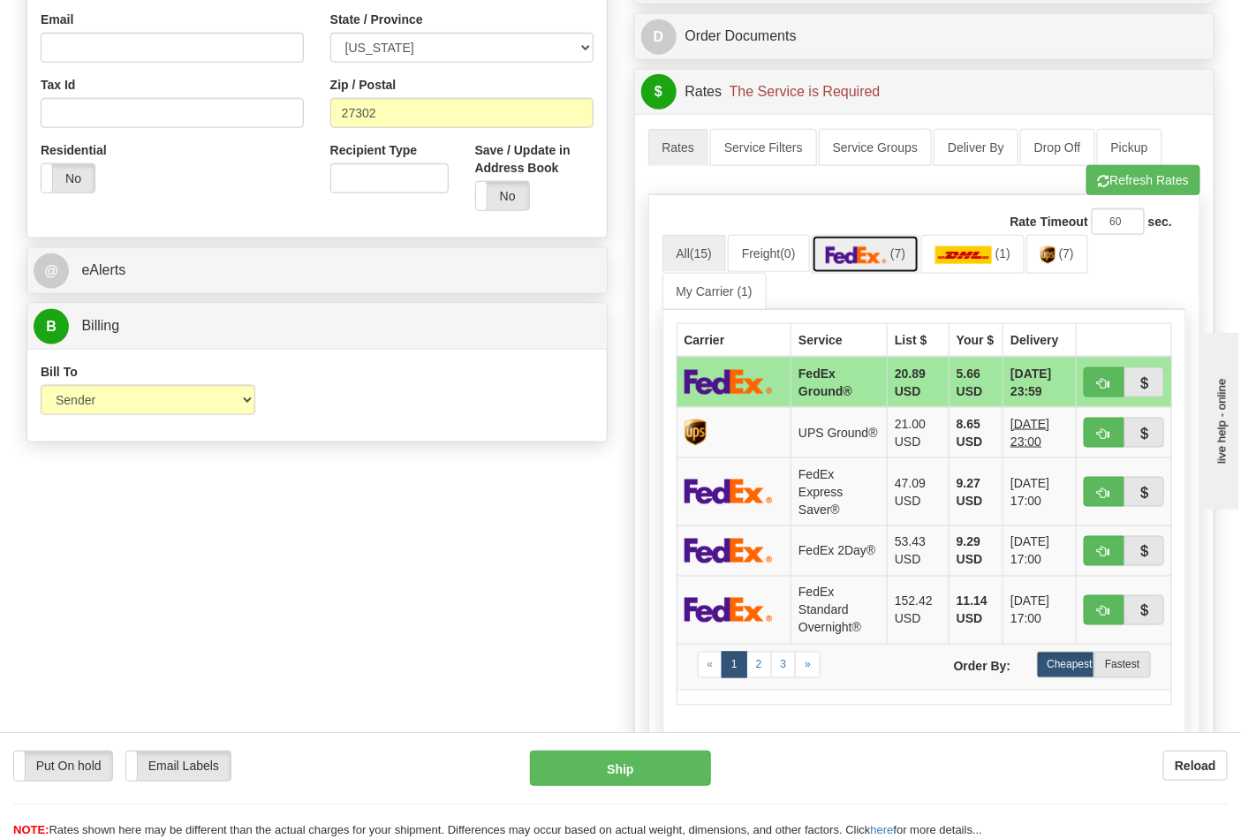
click at [868, 262] on img at bounding box center [857, 256] width 62 height 18
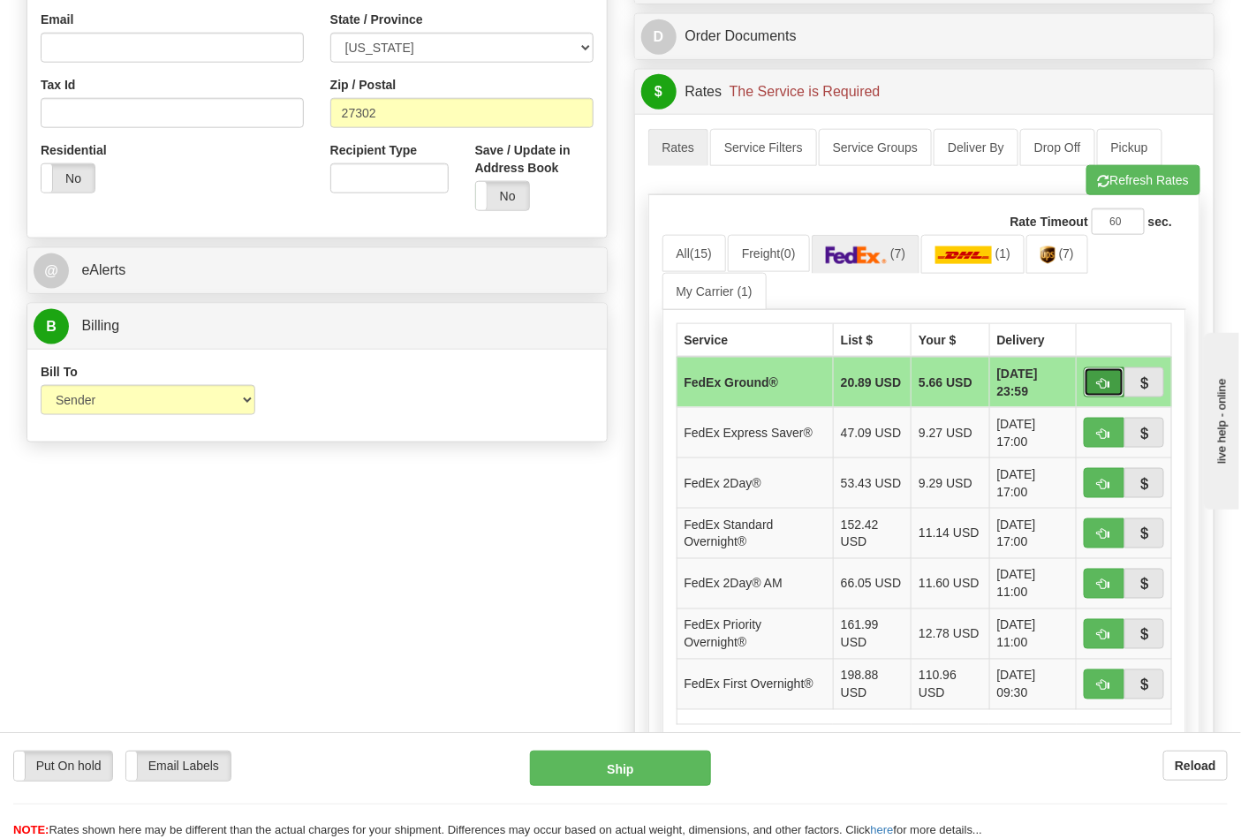
click at [1108, 378] on span "button" at bounding box center [1104, 383] width 12 height 11
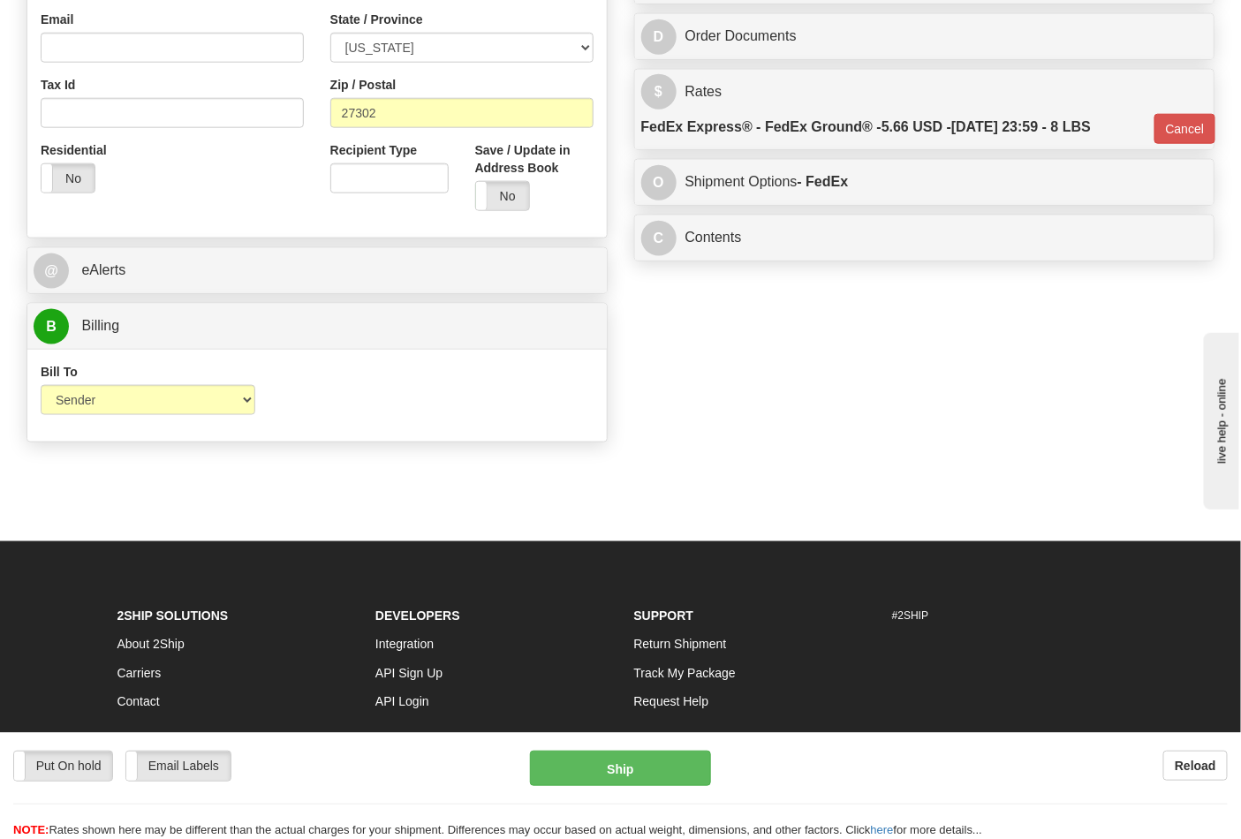
type input "92"
click at [629, 761] on button "Ship" at bounding box center [620, 768] width 180 height 35
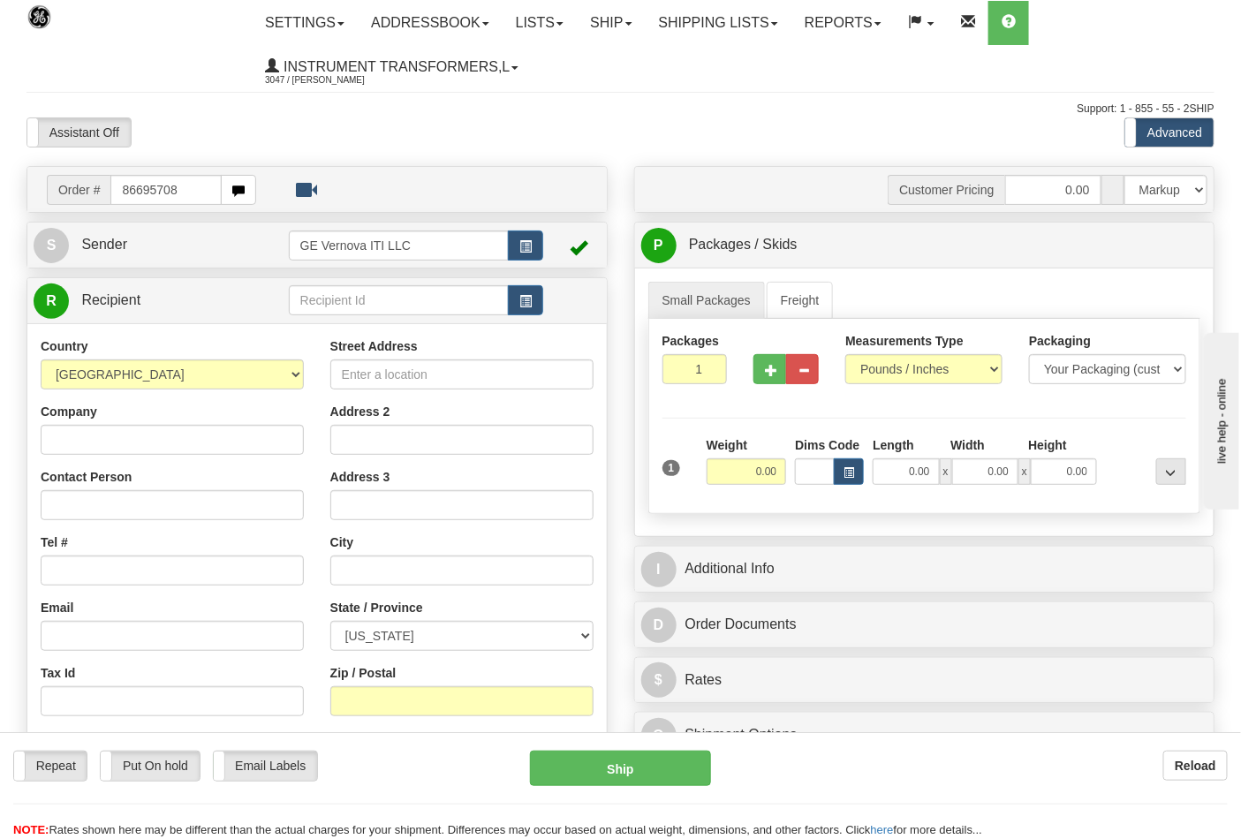
type input "86695708"
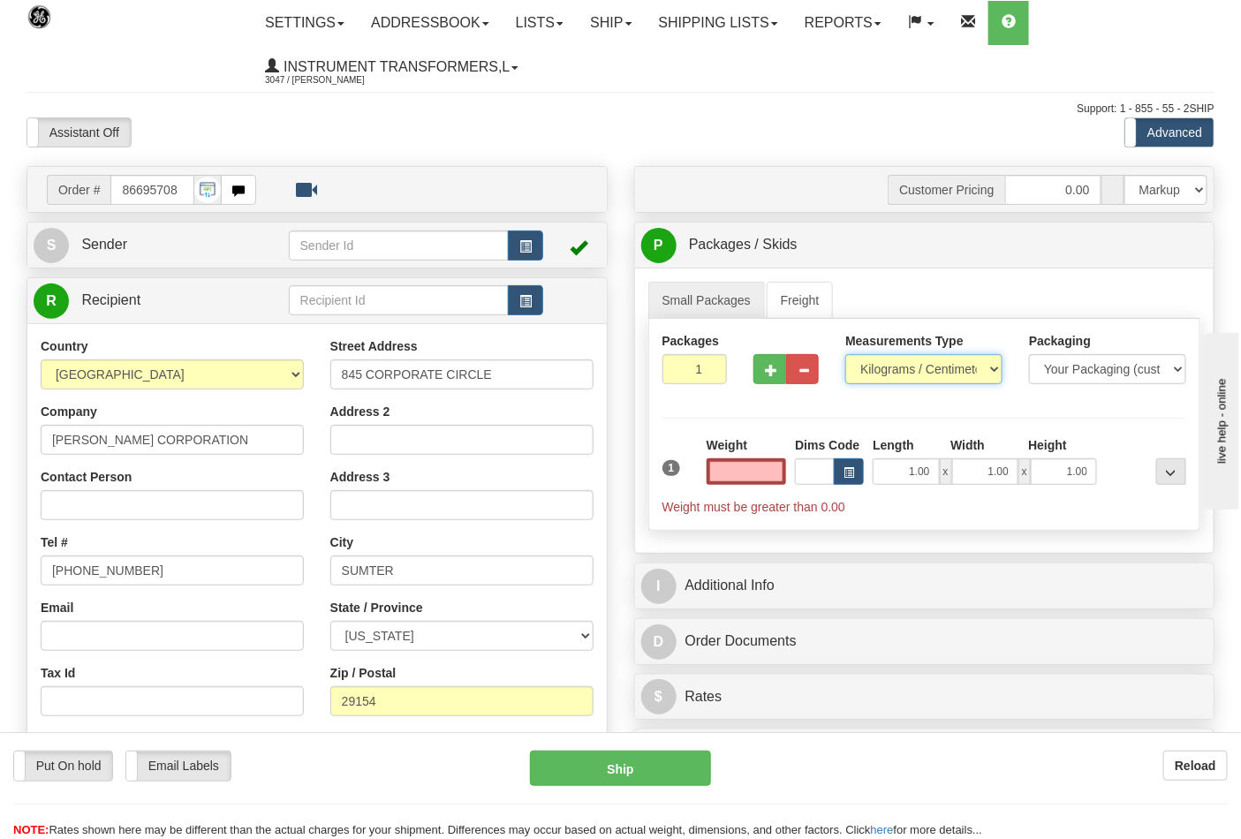
type input "0.00"
click at [891, 369] on select "Pounds / Inches Kilograms / Centimeters" at bounding box center [924, 369] width 157 height 30
select select "0"
click at [846, 355] on select "Pounds / Inches Kilograms / Centimeters" at bounding box center [924, 369] width 157 height 30
drag, startPoint x: 778, startPoint y: 375, endPoint x: 786, endPoint y: 427, distance: 52.7
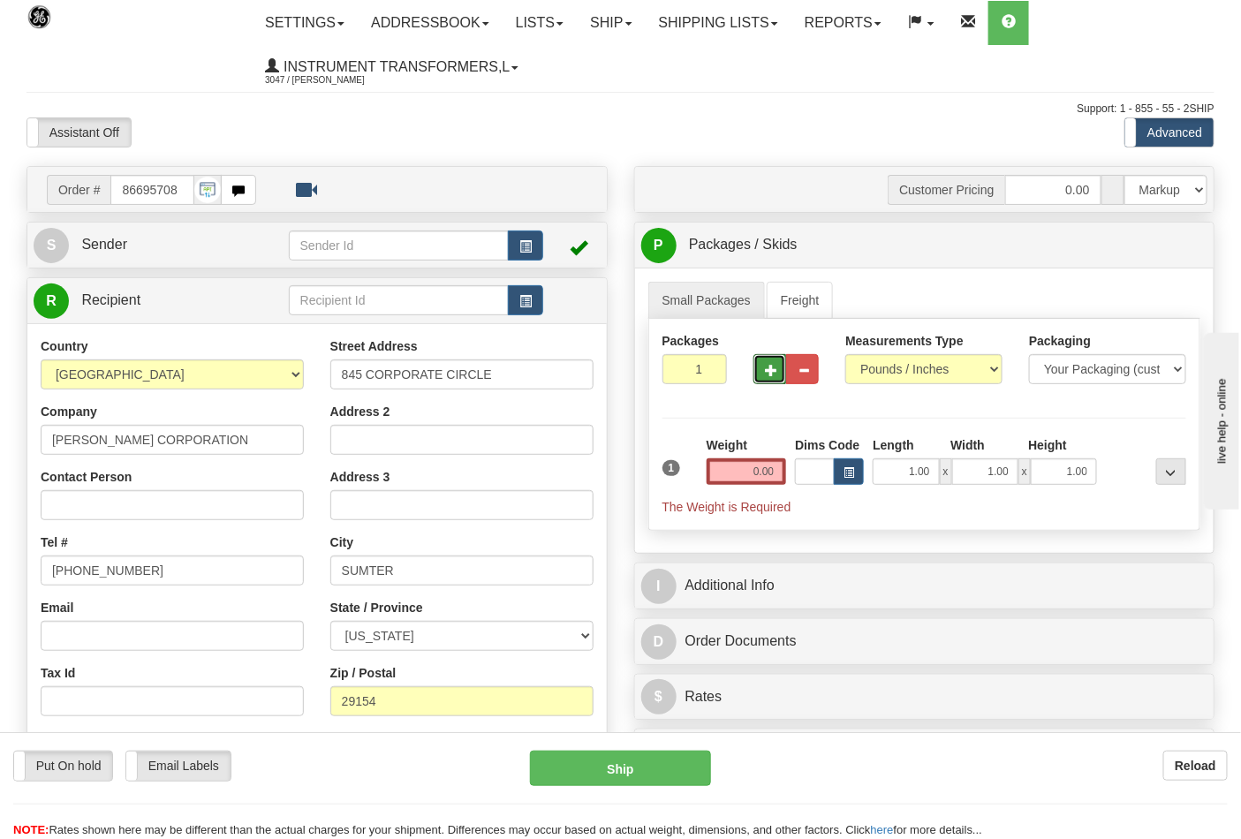
click at [778, 374] on button "button" at bounding box center [770, 369] width 33 height 30
type input "2"
click at [1146, 257] on label "Pack / Skid Level Pack.." at bounding box center [1157, 245] width 101 height 27
radio input "true"
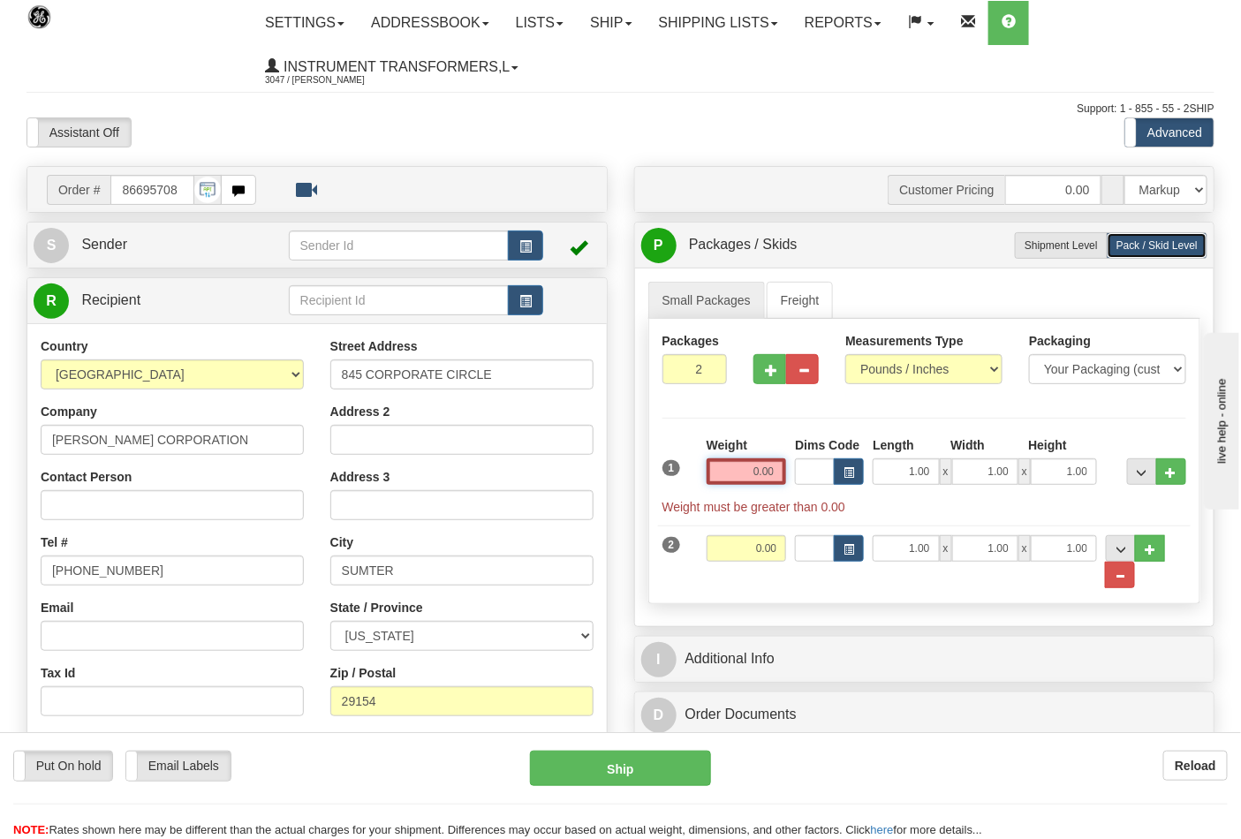
click at [779, 471] on input "0.00" at bounding box center [747, 472] width 80 height 27
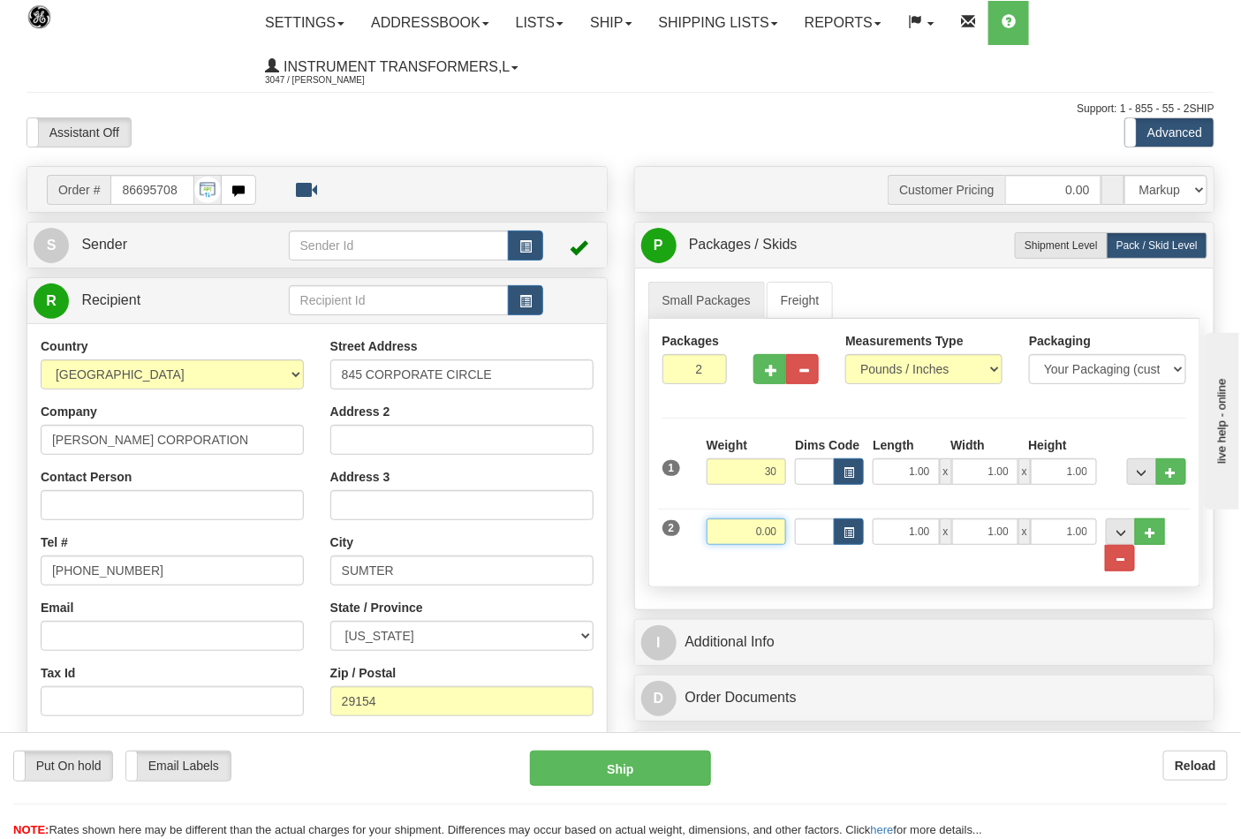
type input "30.00"
click at [774, 525] on input "0.00" at bounding box center [747, 532] width 80 height 27
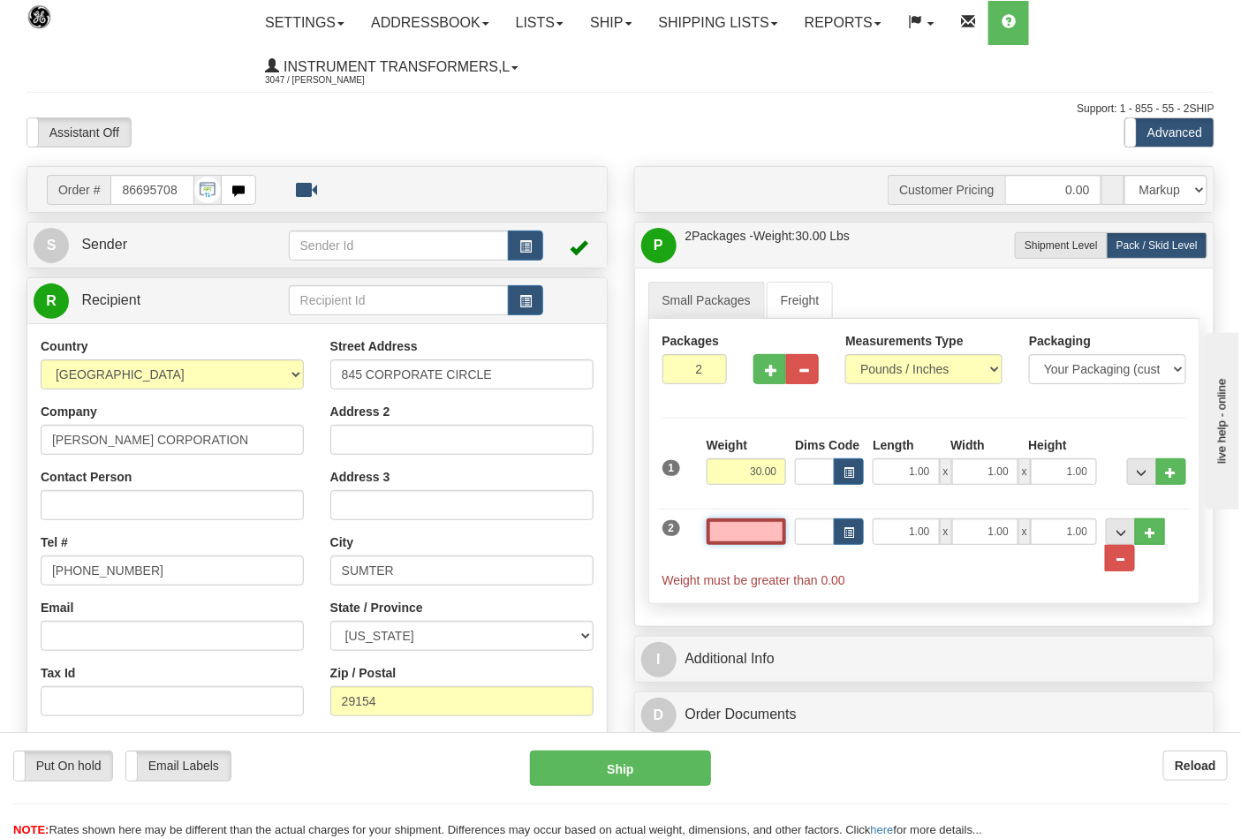
type input "0"
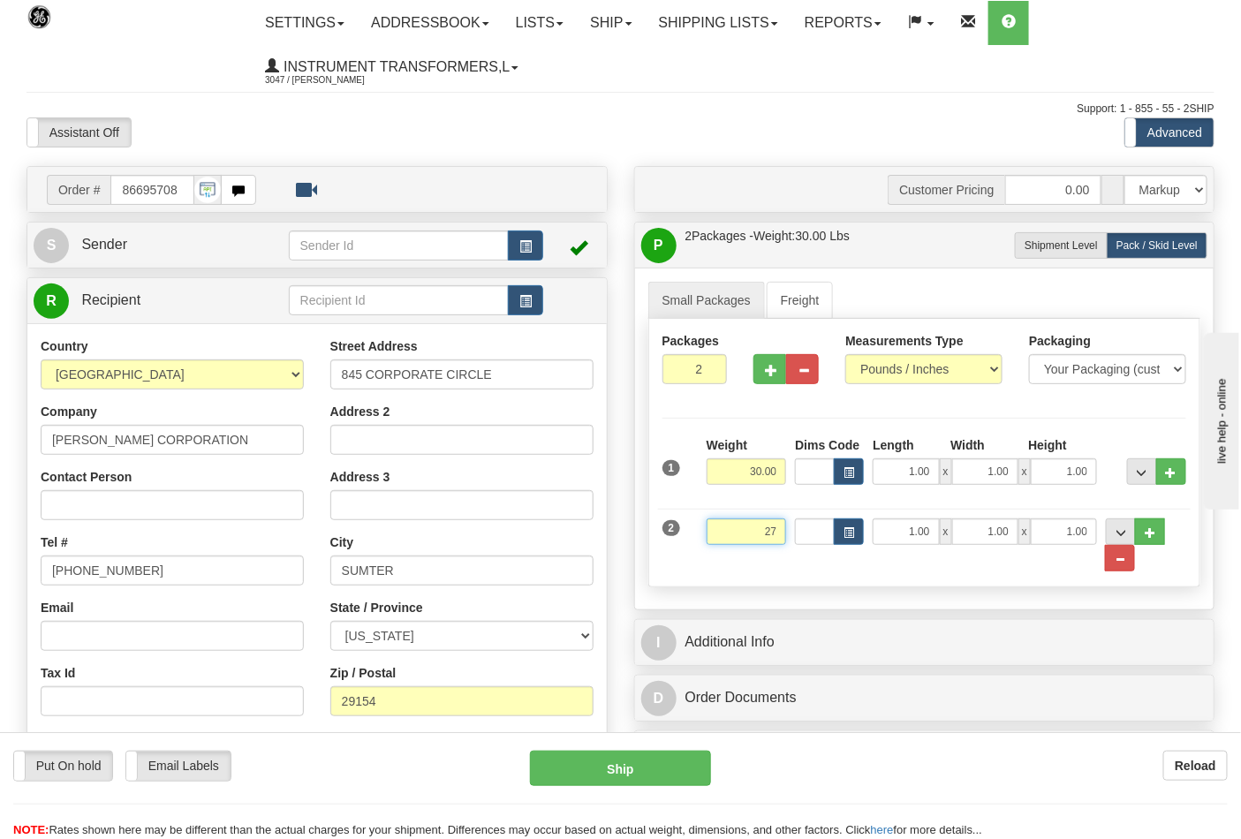
click button "Delete" at bounding box center [0, 0] width 0 height 0
type input "27.00"
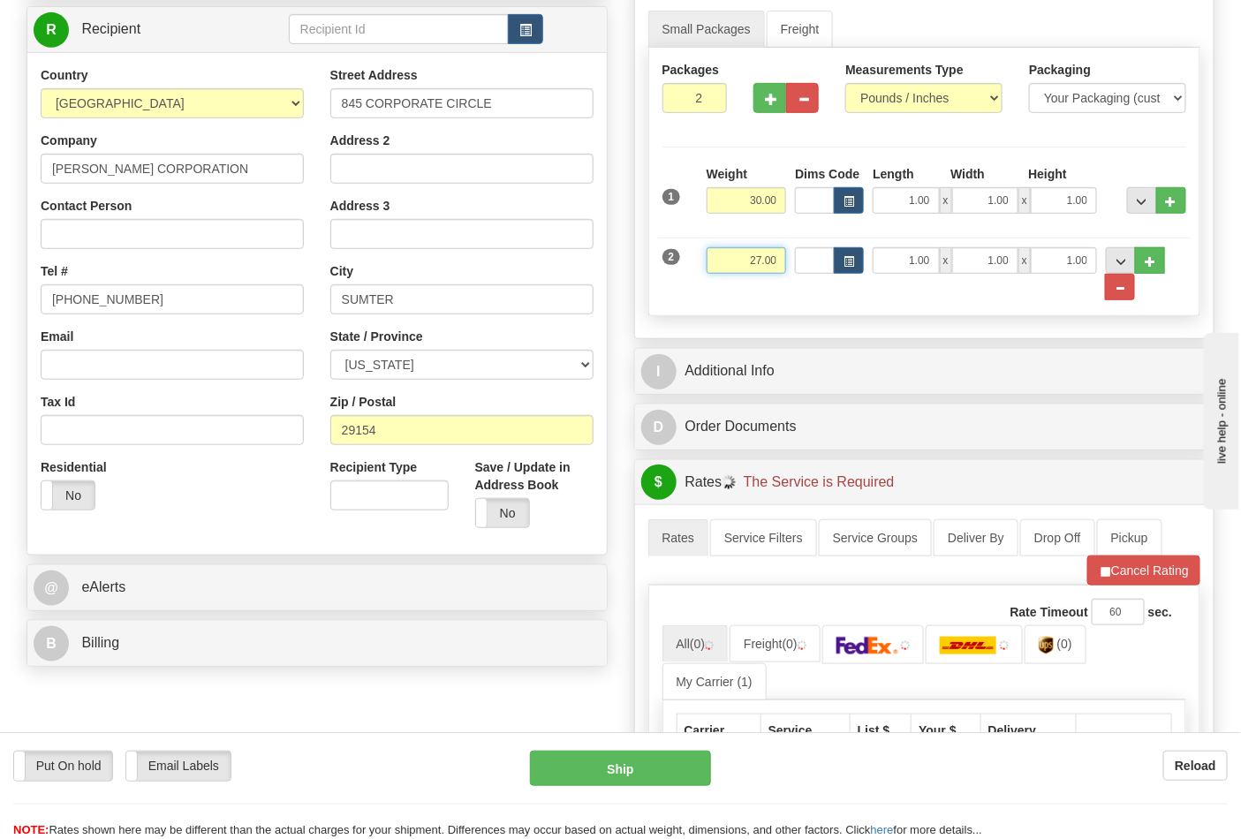
scroll to position [294, 0]
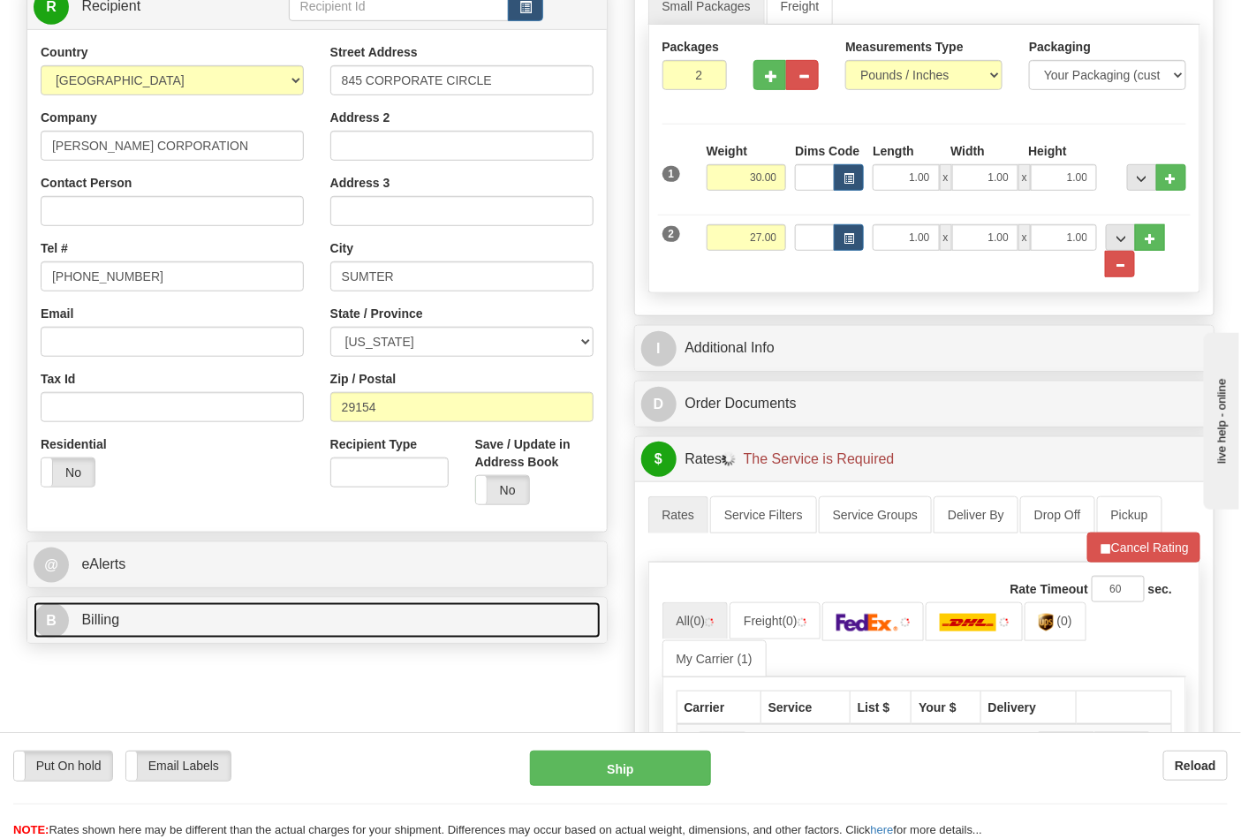
click at [224, 629] on link "B Billing" at bounding box center [317, 621] width 567 height 36
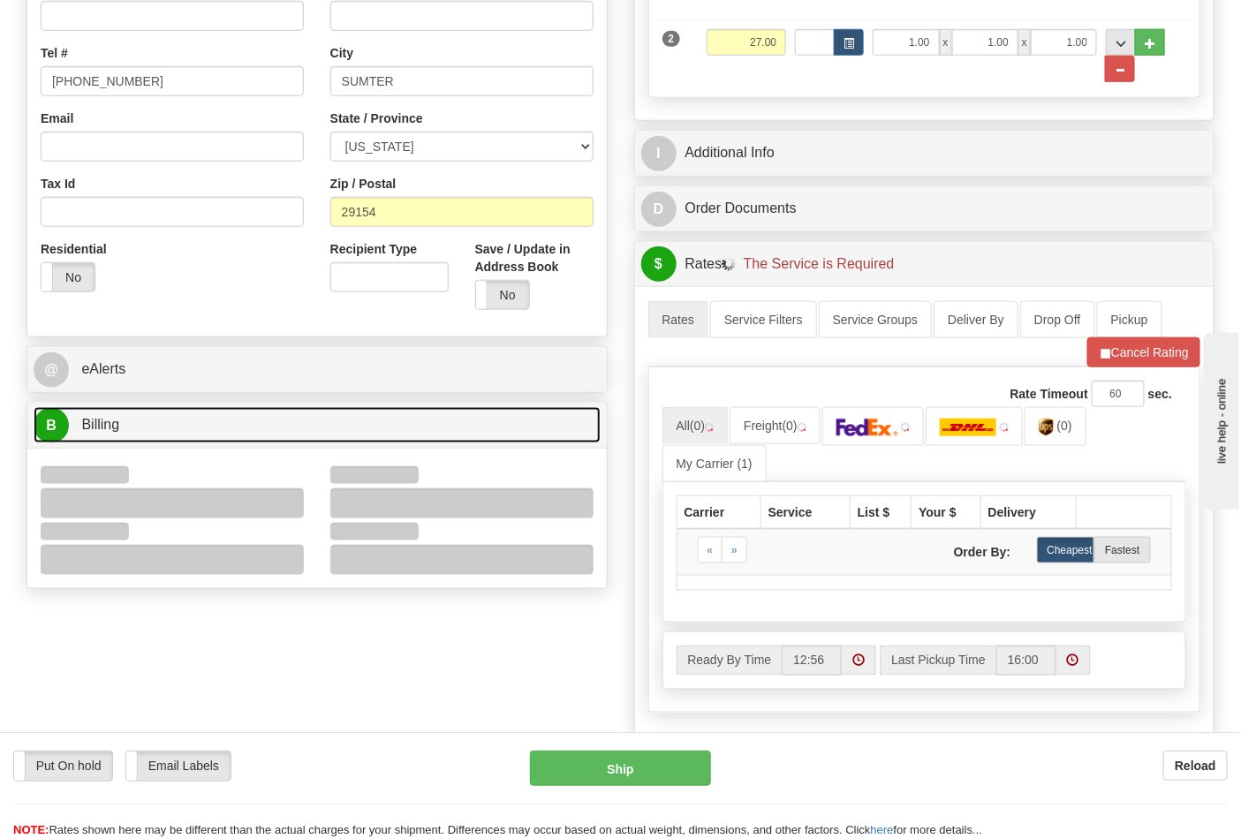
scroll to position [490, 0]
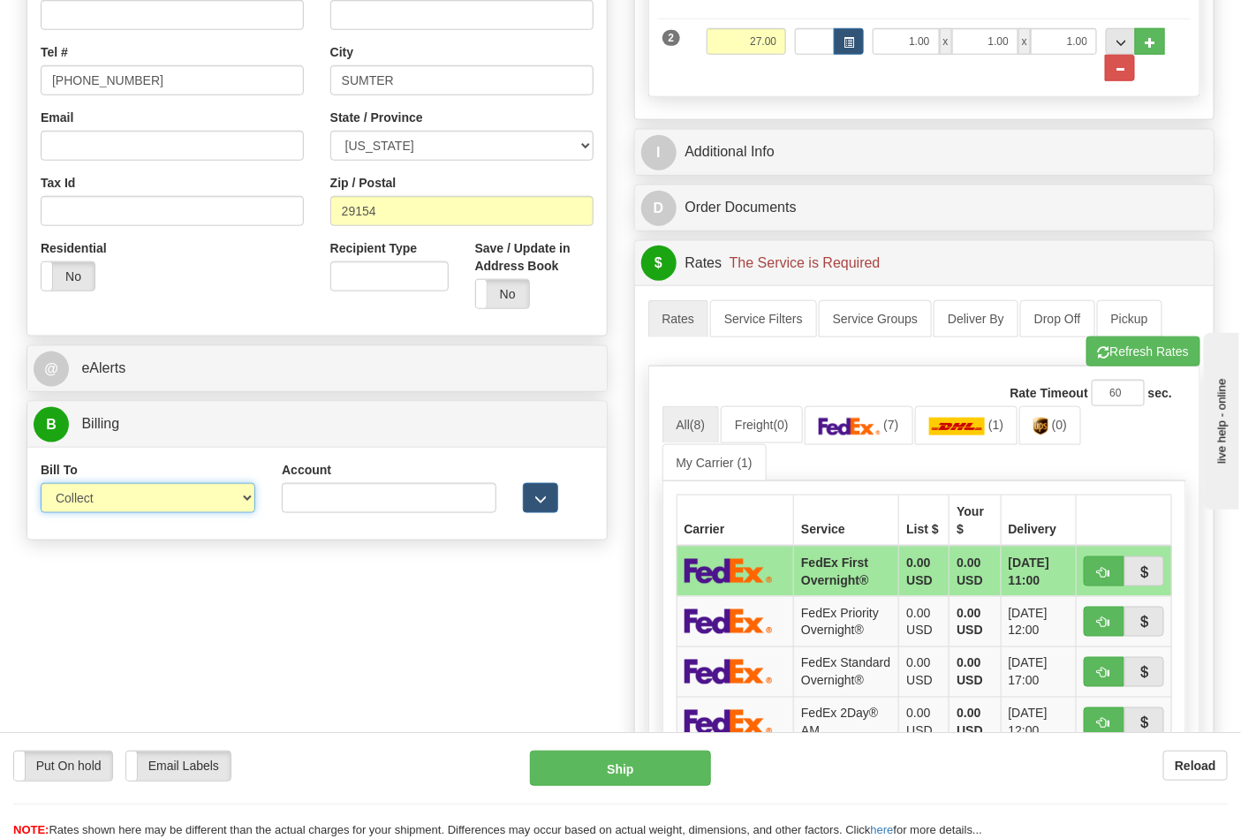
click at [129, 493] on select "Sender Recipient Third Party Collect" at bounding box center [148, 498] width 215 height 30
select select "2"
click at [41, 485] on select "Sender Recipient Third Party Collect" at bounding box center [148, 498] width 215 height 30
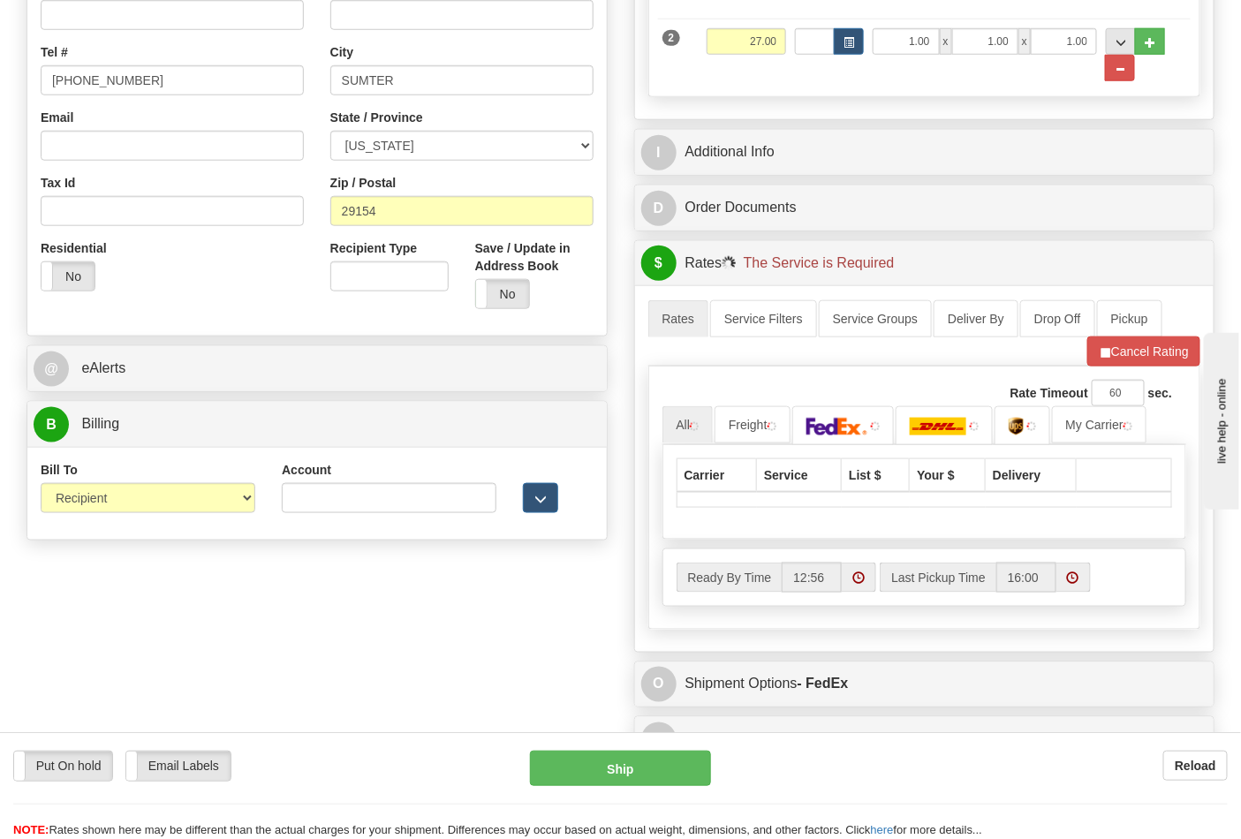
click at [270, 491] on div "Account 3rd Party Account List Please select" at bounding box center [389, 493] width 241 height 65
click at [309, 504] on input "Account" at bounding box center [389, 498] width 215 height 30
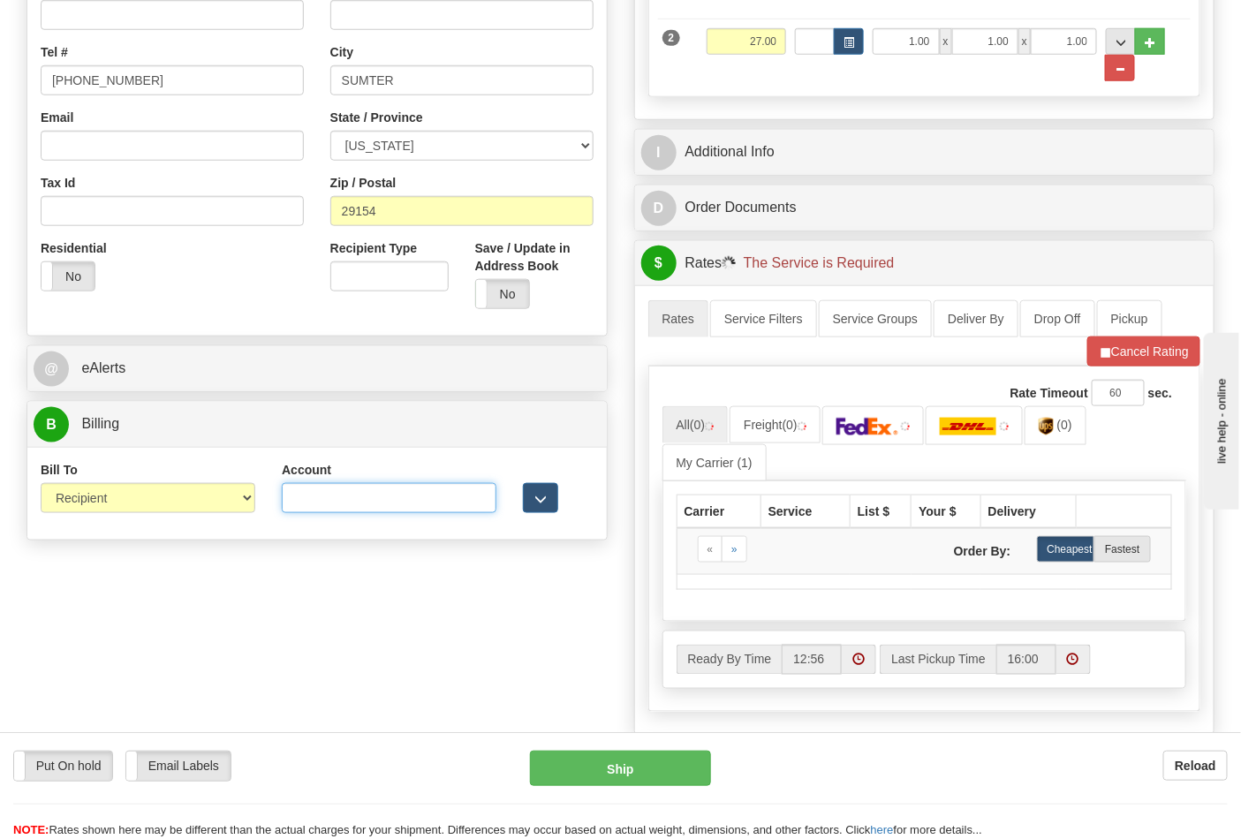
paste input "103538629"
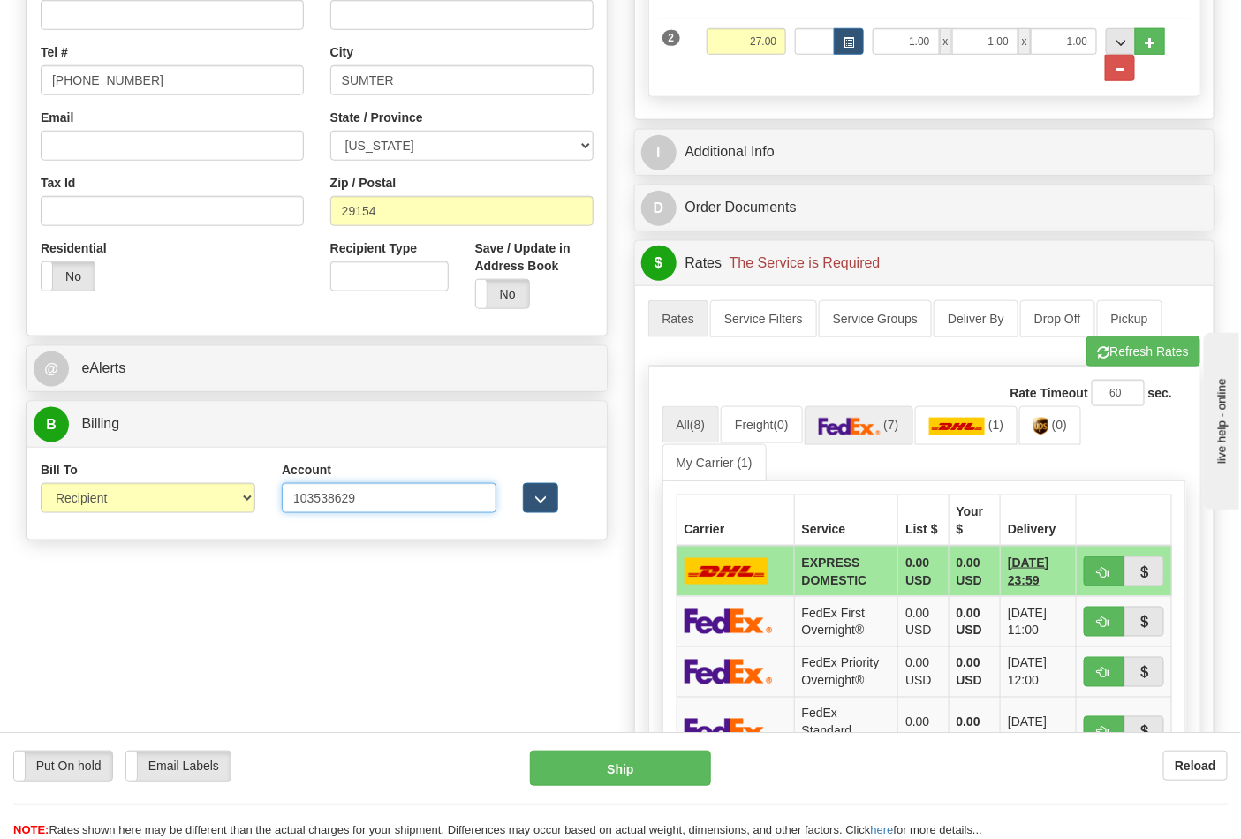
type input "103538629"
click at [899, 429] on span "(7)" at bounding box center [891, 425] width 15 height 14
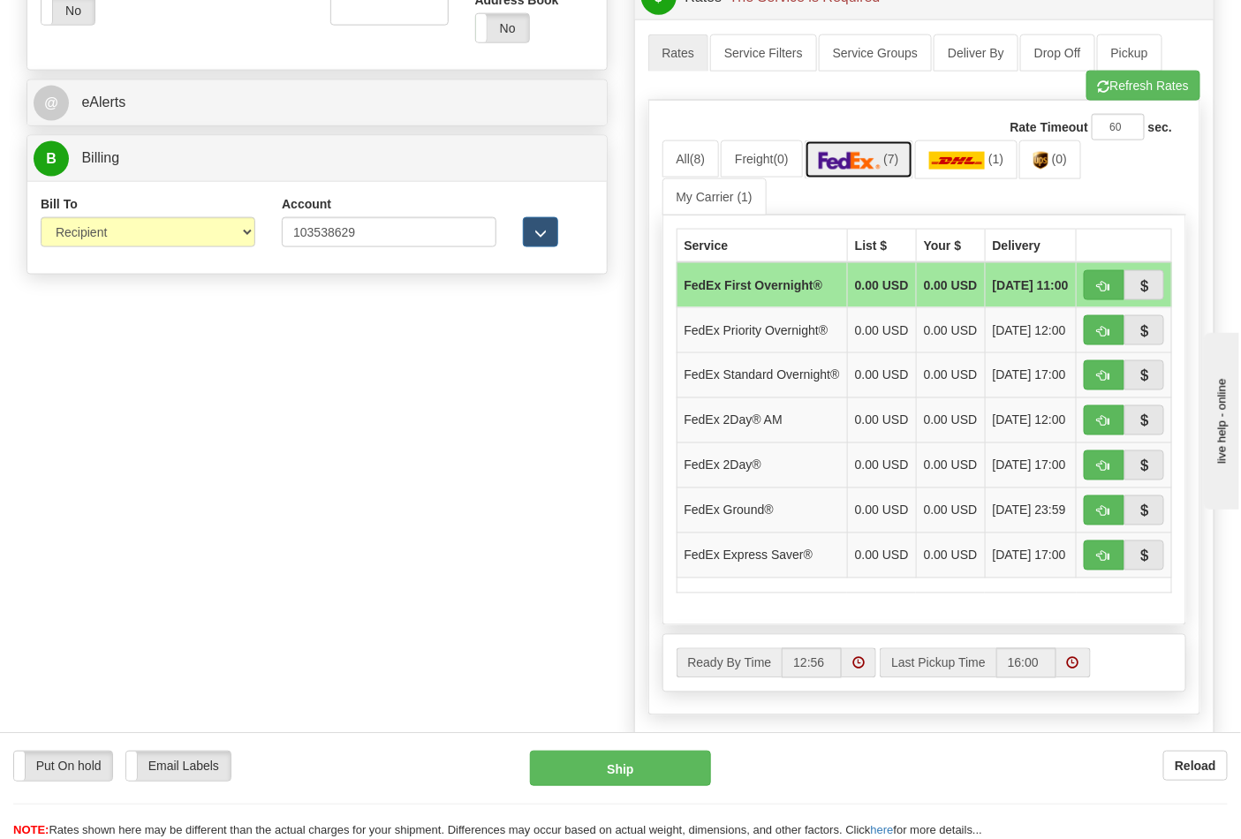
scroll to position [785, 0]
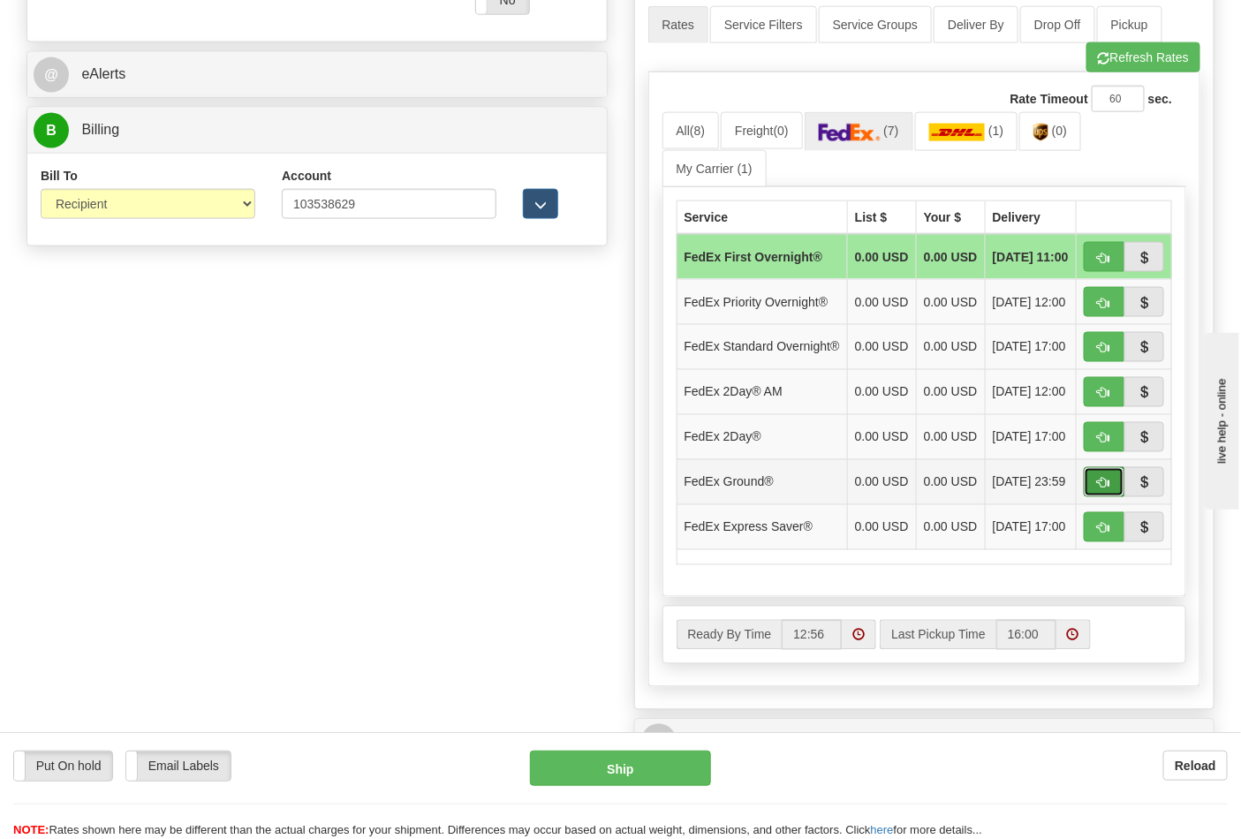
click at [1101, 489] on span "button" at bounding box center [1104, 483] width 12 height 11
type input "92"
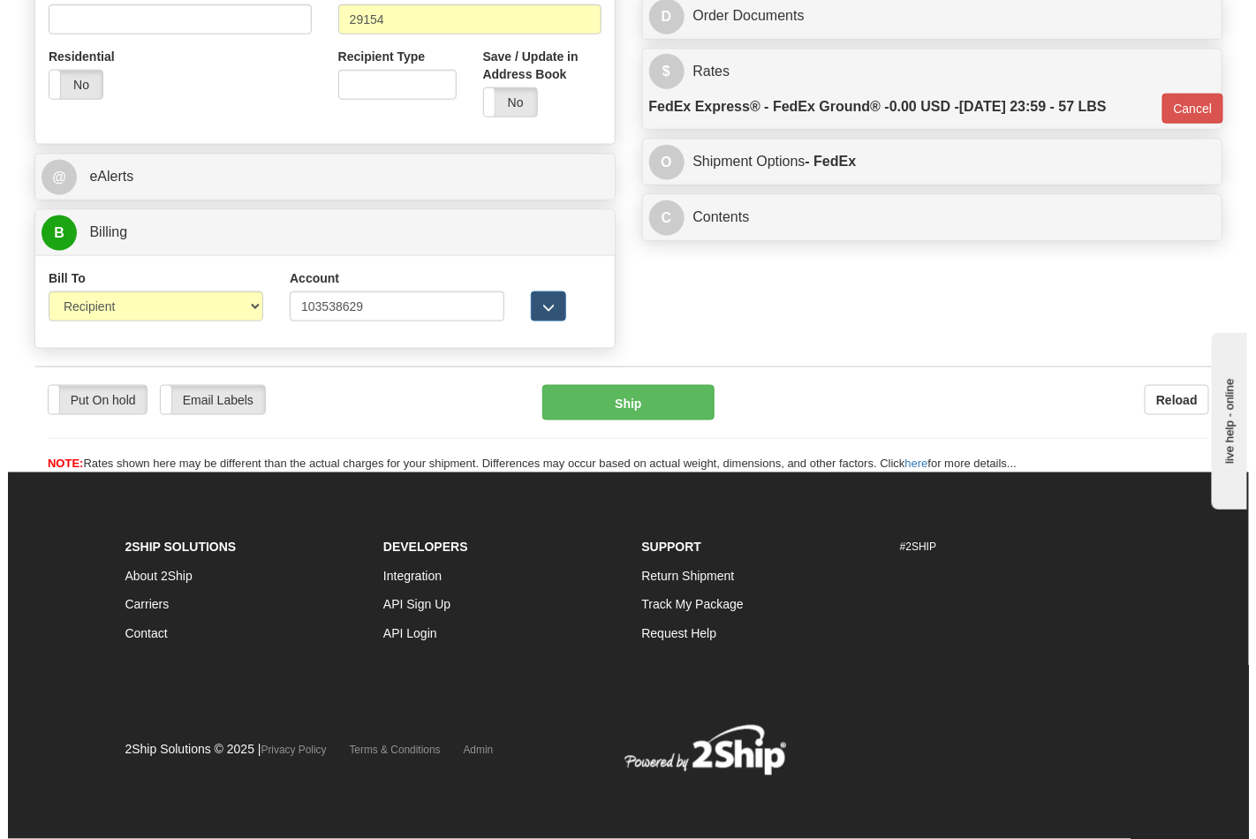
scroll to position [685, 0]
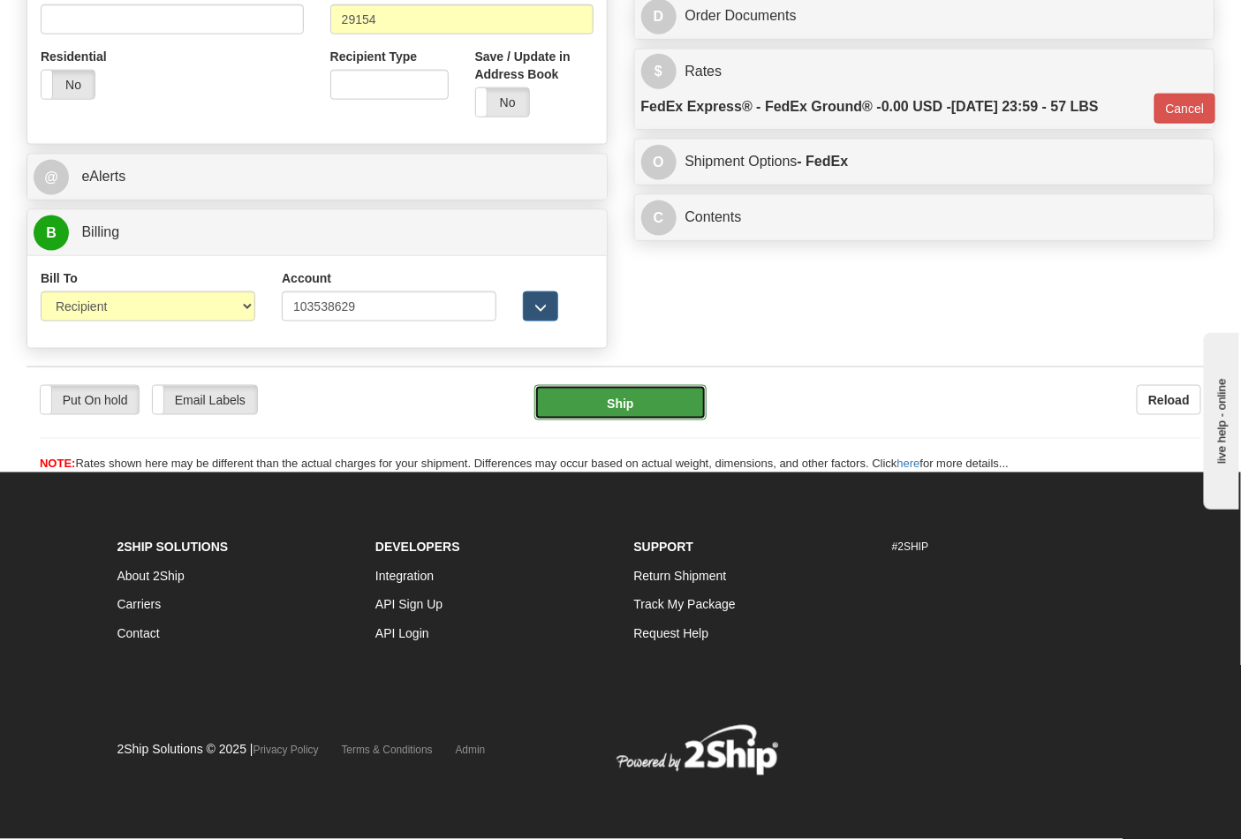
click at [576, 406] on button "Ship" at bounding box center [620, 402] width 171 height 35
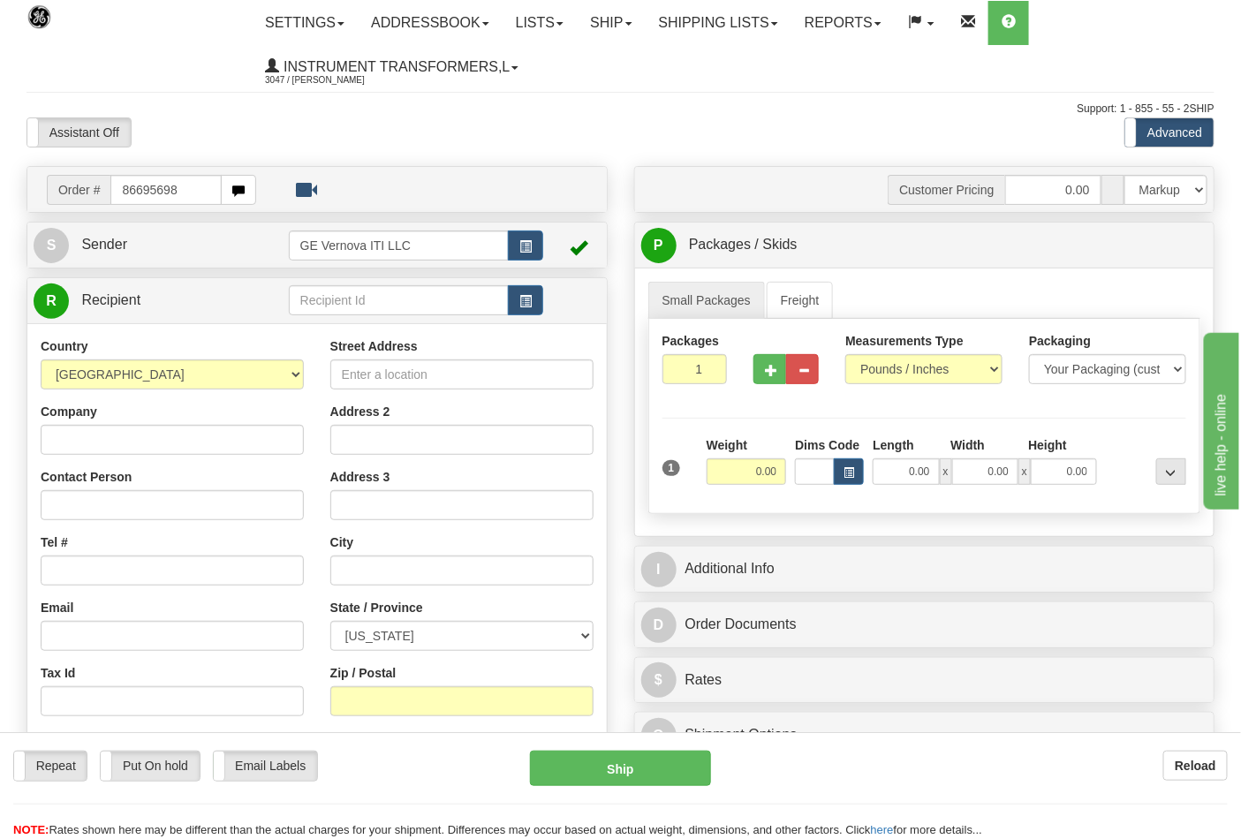
type input "86695698"
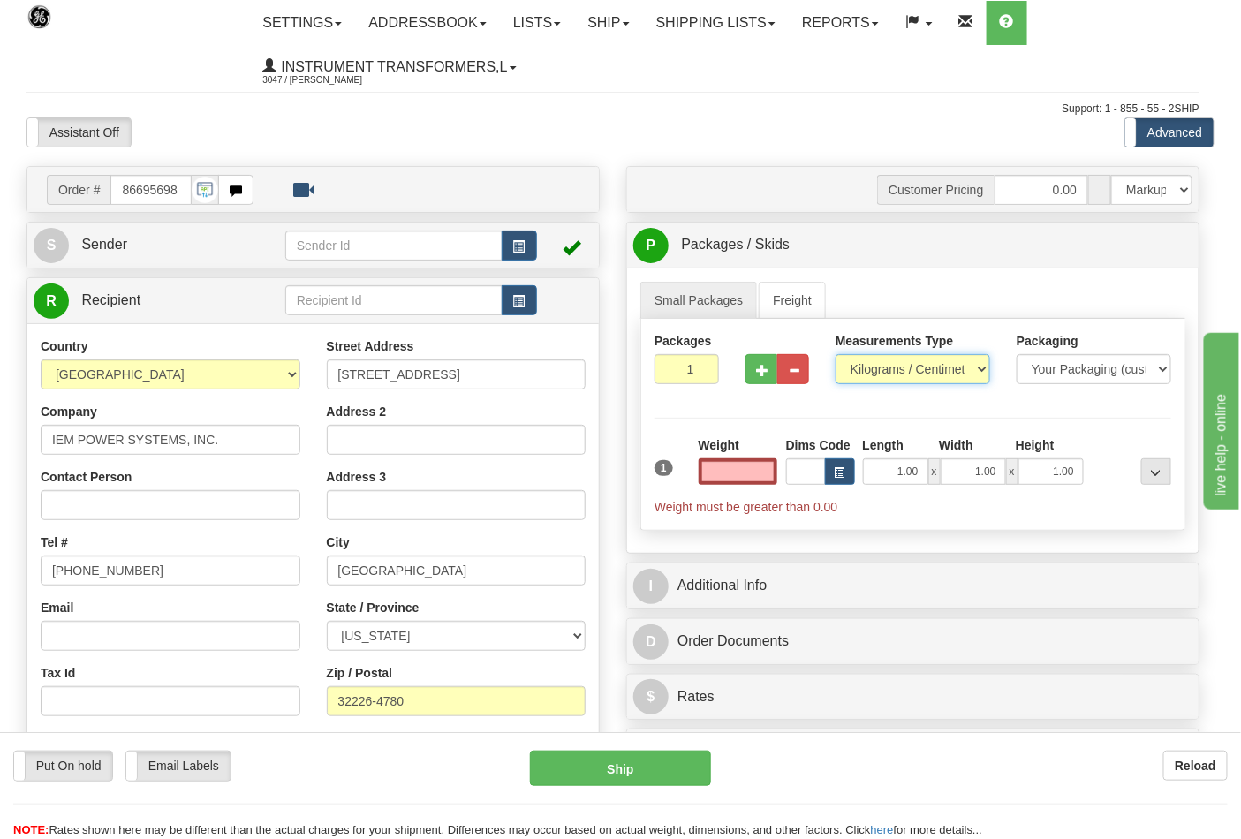
type input "0.00"
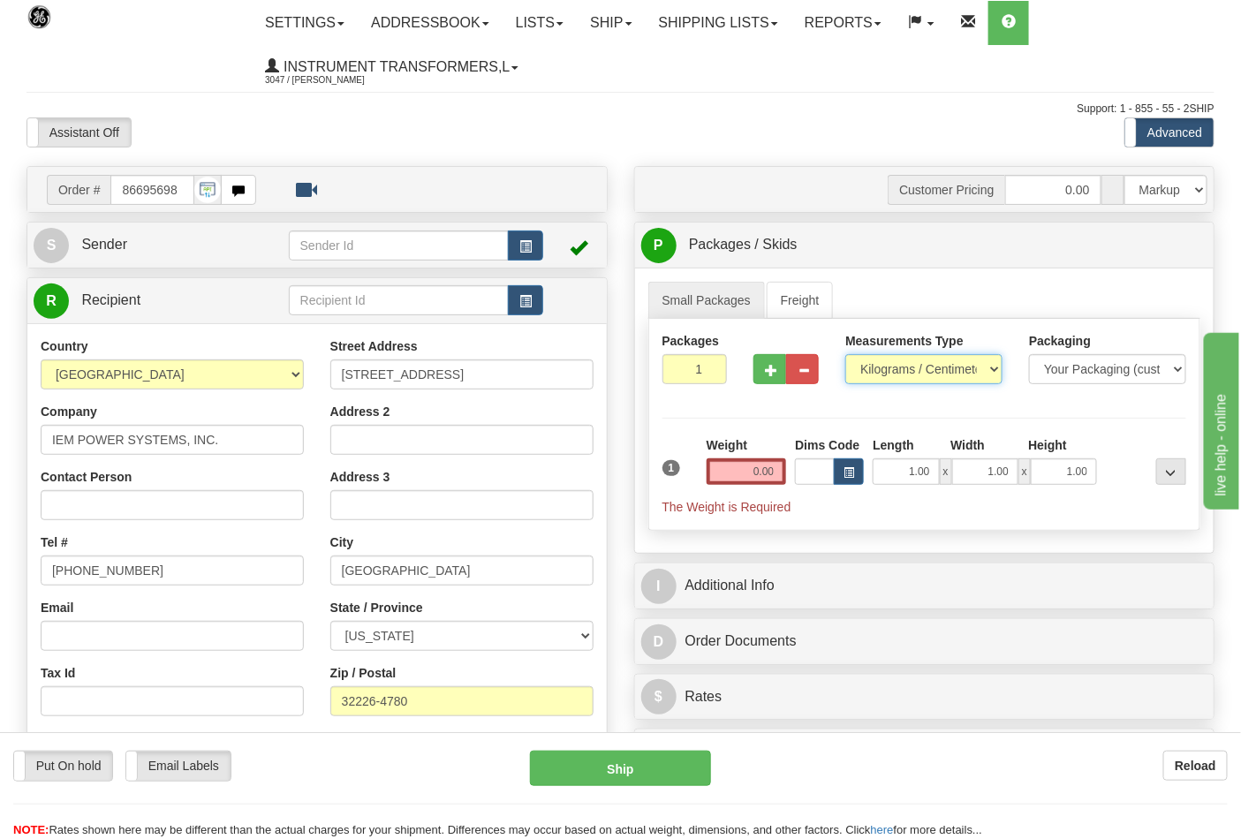
drag, startPoint x: 884, startPoint y: 371, endPoint x: 882, endPoint y: 382, distance: 10.7
click at [884, 371] on select "Pounds / Inches Kilograms / Centimeters" at bounding box center [924, 369] width 157 height 30
select select "0"
click at [846, 355] on select "Pounds / Inches Kilograms / Centimeters" at bounding box center [924, 369] width 157 height 30
click at [781, 473] on input "0.00" at bounding box center [747, 472] width 80 height 27
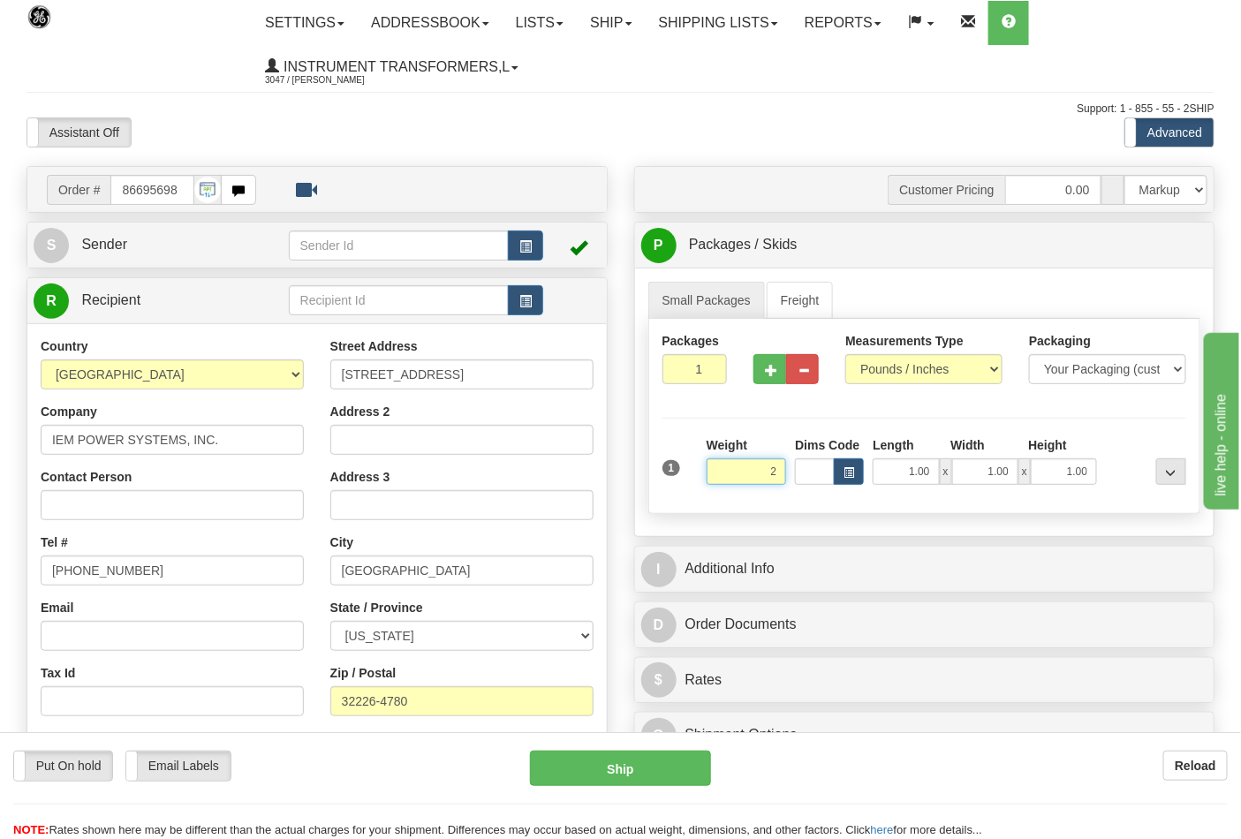
click button "Delete" at bounding box center [0, 0] width 0 height 0
type input "2.00"
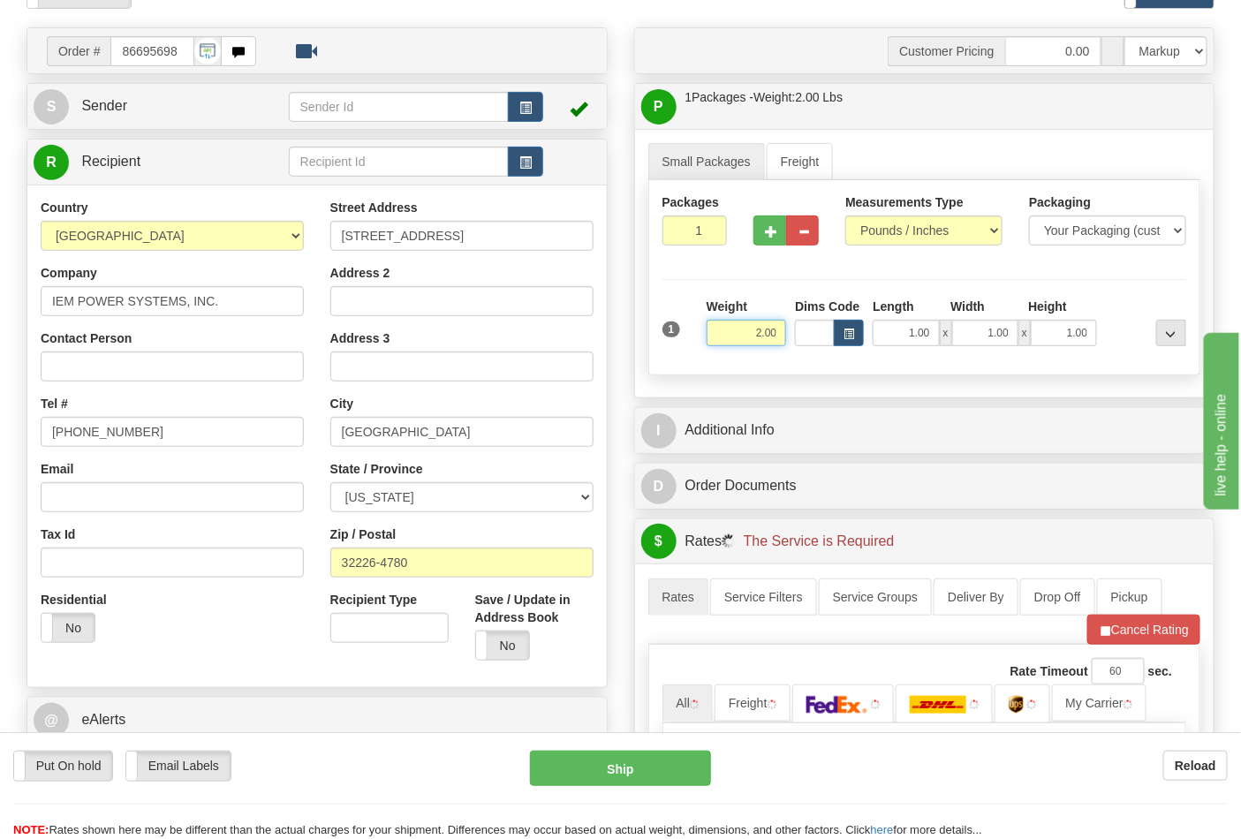
scroll to position [392, 0]
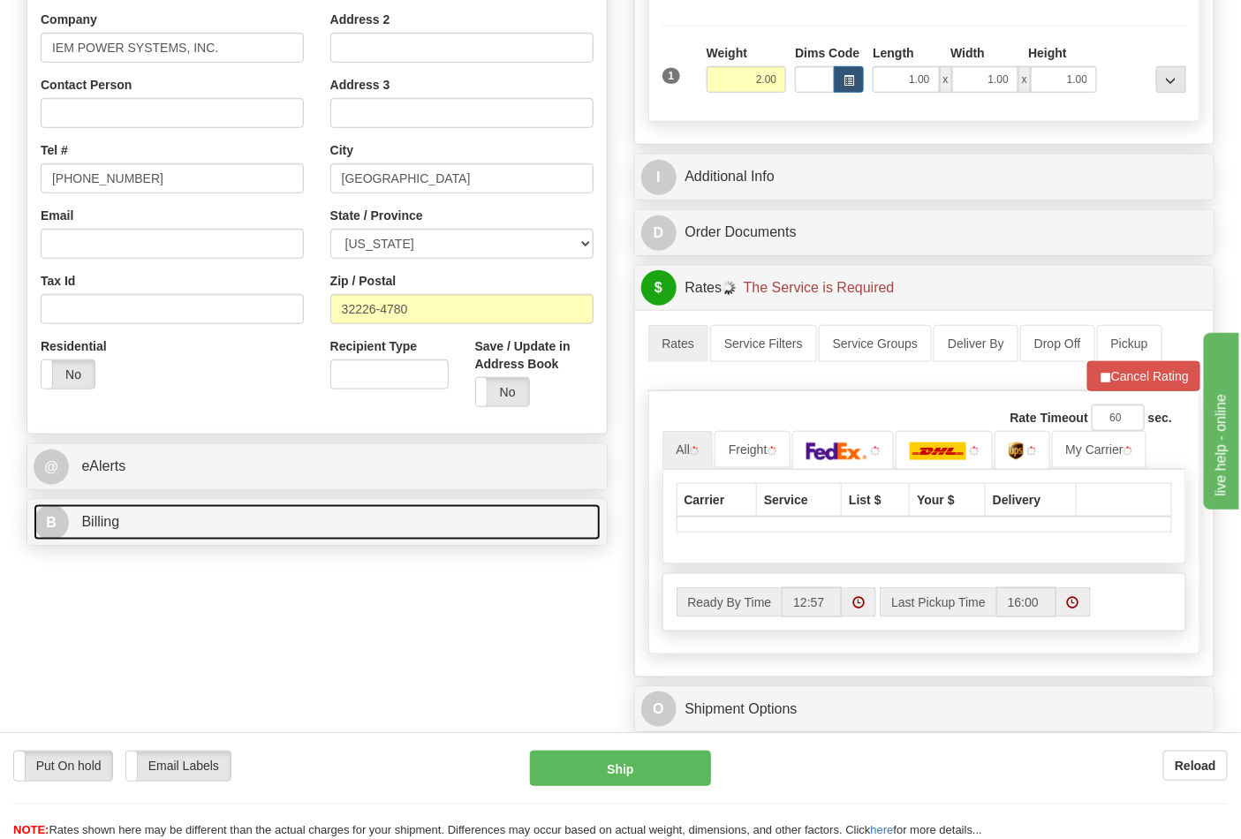
click at [195, 533] on link "B Billing" at bounding box center [317, 523] width 567 height 36
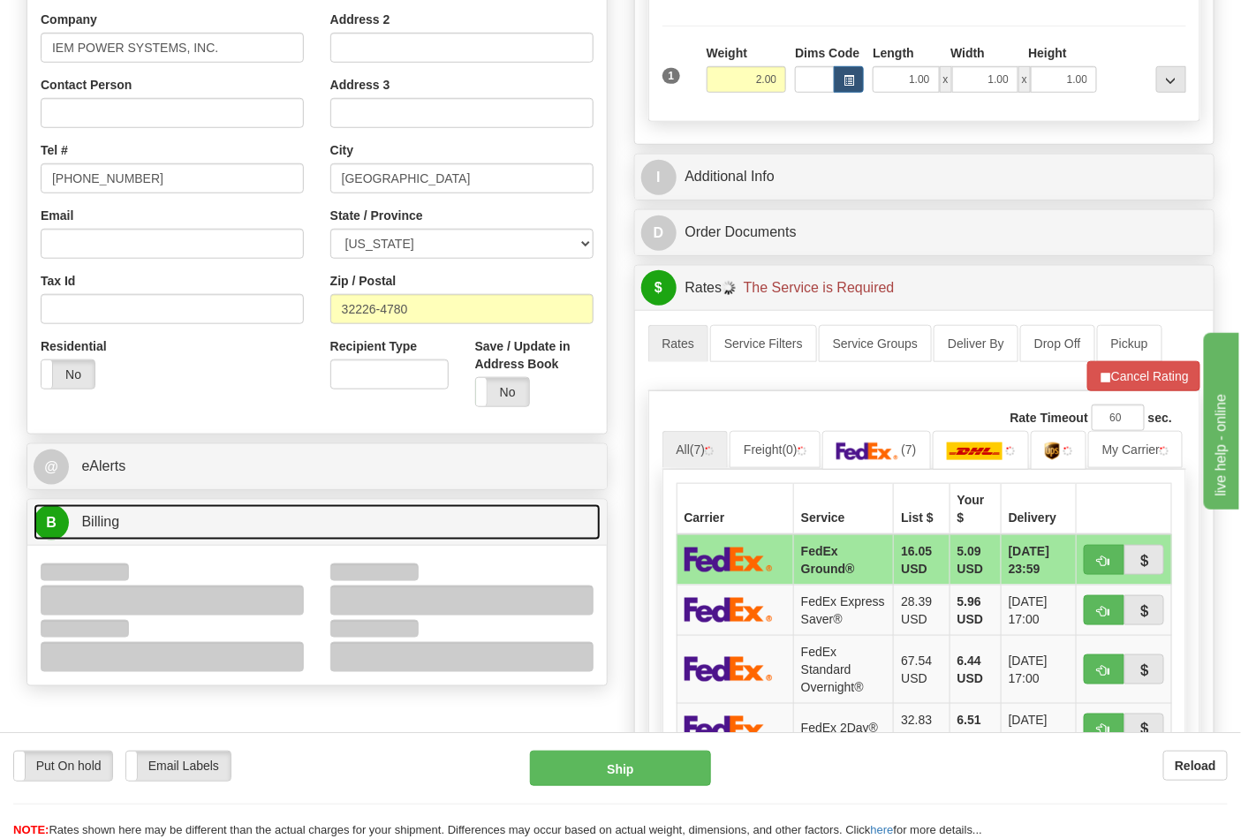
scroll to position [490, 0]
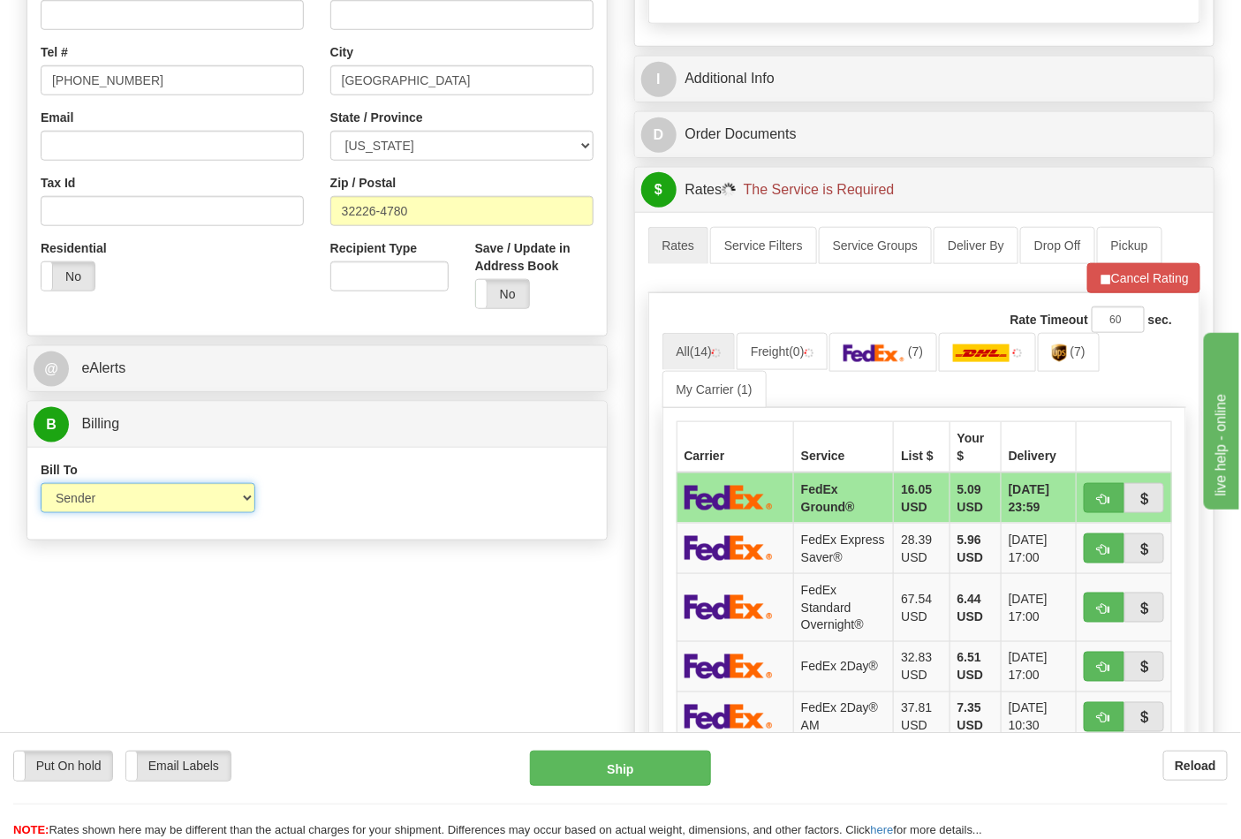
click at [110, 500] on select "Sender Recipient Third Party Collect" at bounding box center [148, 498] width 215 height 30
select select "2"
click at [41, 485] on select "Sender Recipient Third Party Collect" at bounding box center [148, 498] width 215 height 30
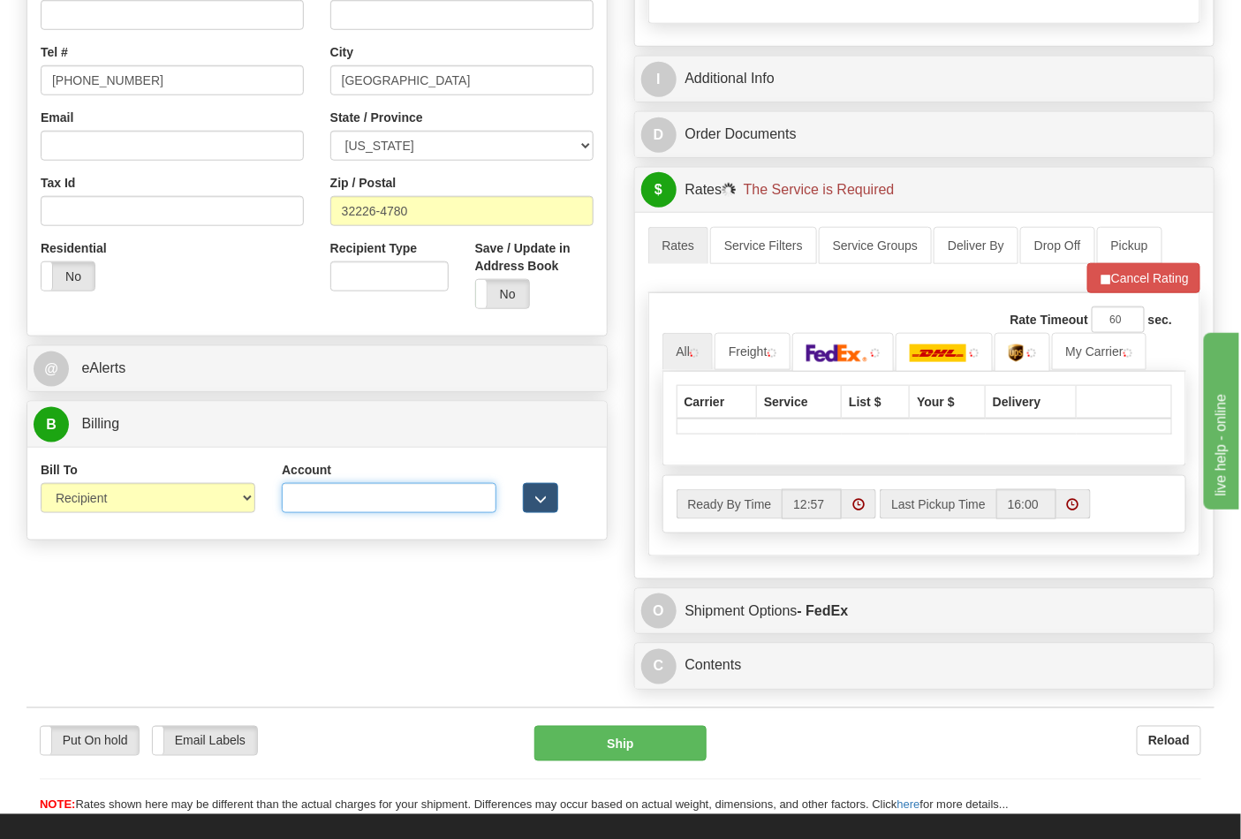
click at [322, 495] on input "Account" at bounding box center [389, 498] width 215 height 30
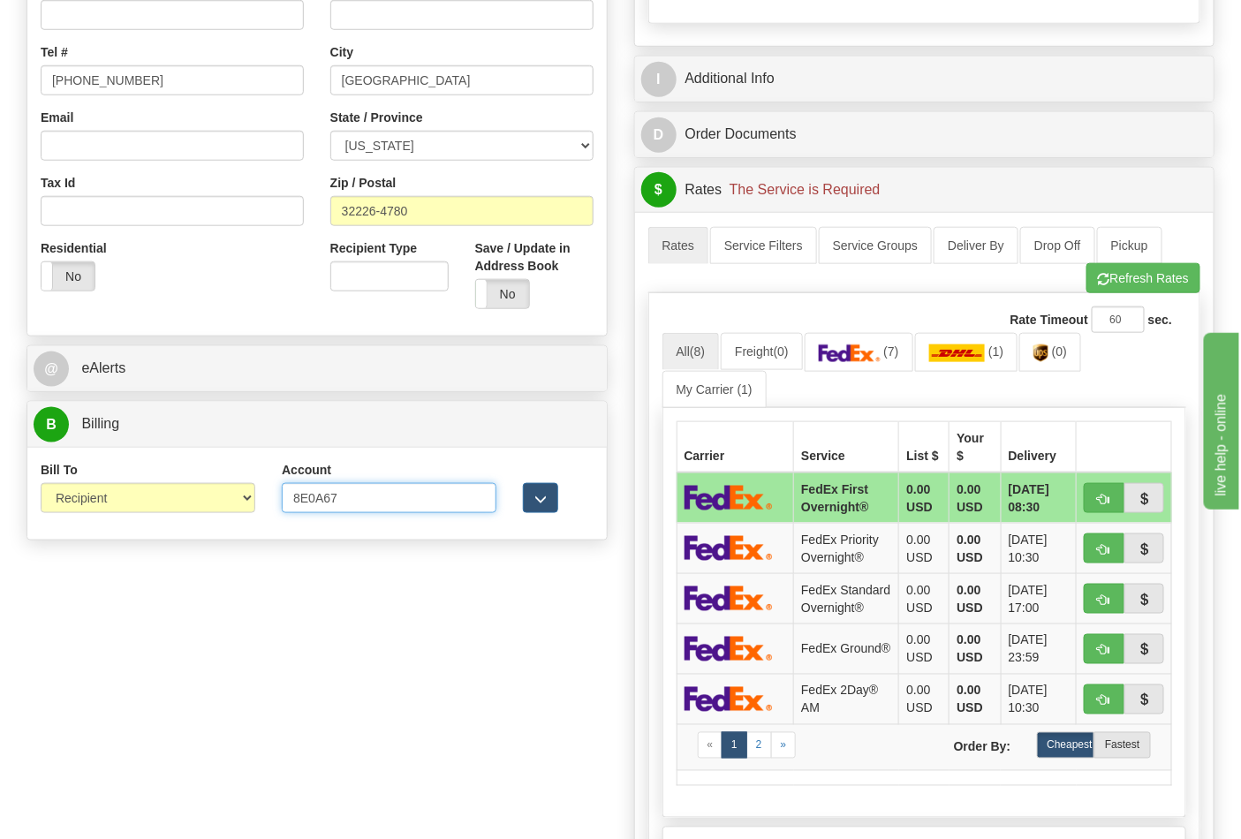
type input "8E0A67"
click button "Delete" at bounding box center [0, 0] width 0 height 0
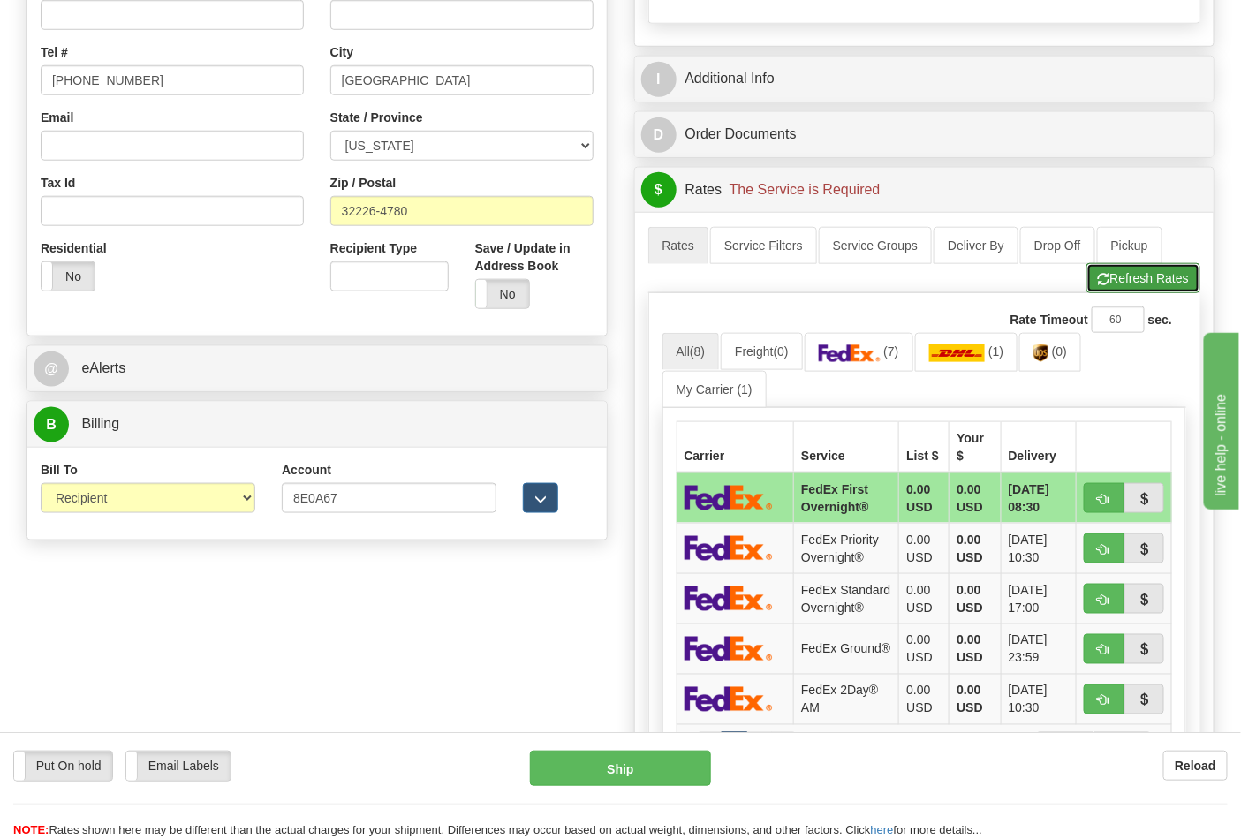
click at [1113, 278] on button "Refresh Rates" at bounding box center [1144, 278] width 114 height 30
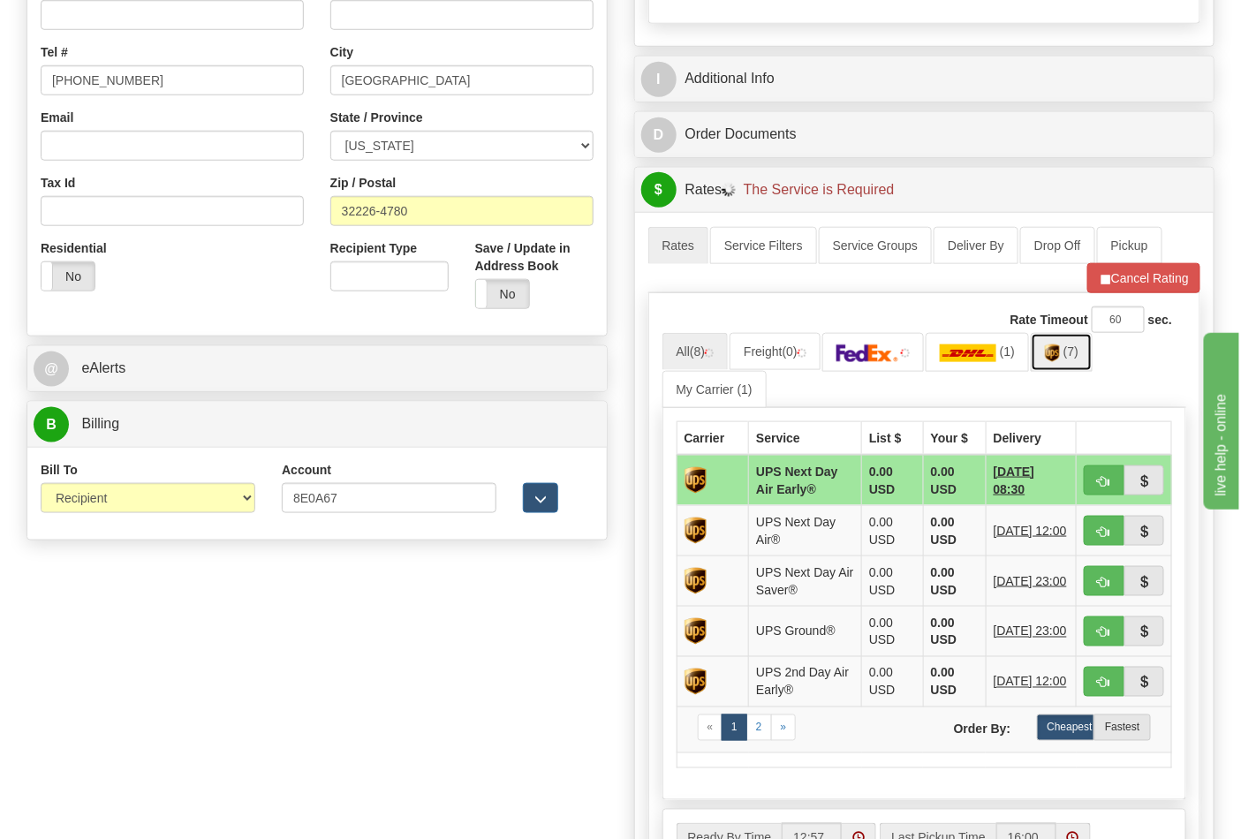
click at [1062, 367] on link "(7)" at bounding box center [1062, 352] width 62 height 38
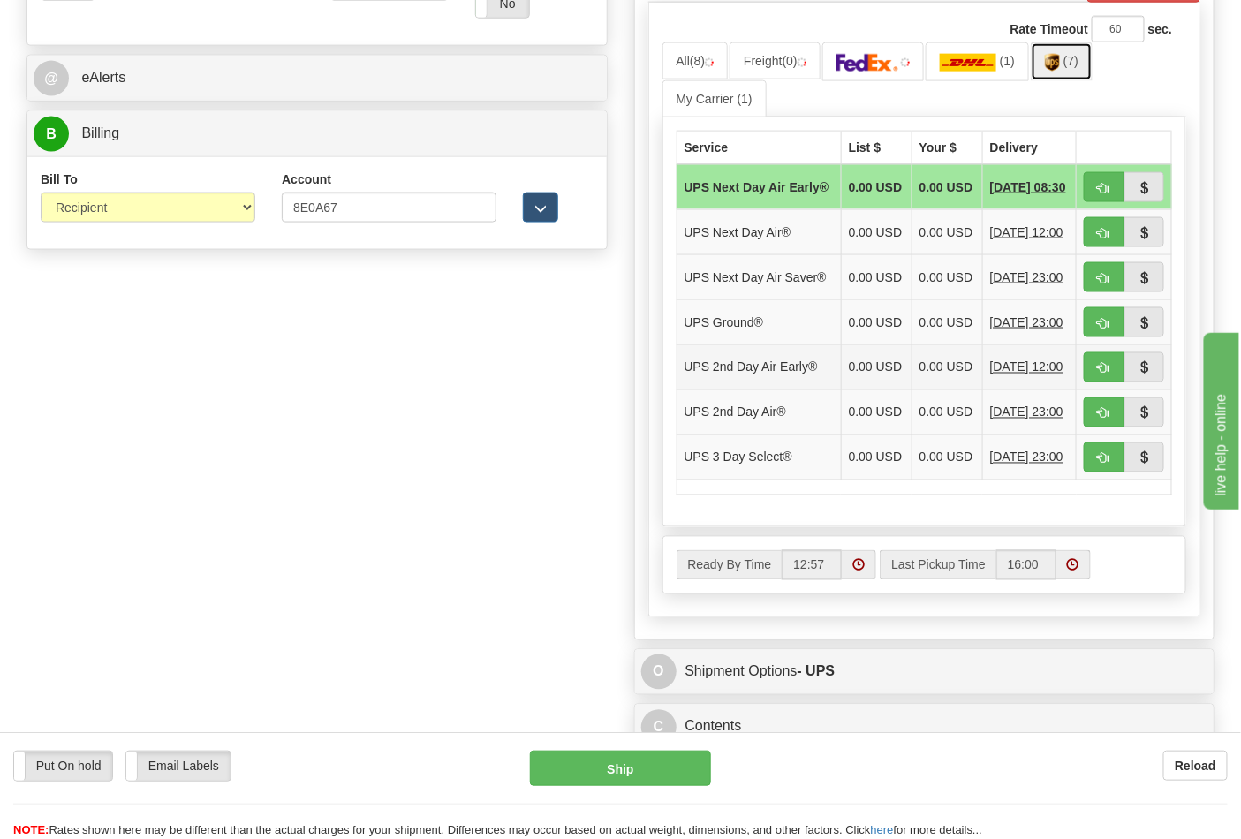
scroll to position [785, 0]
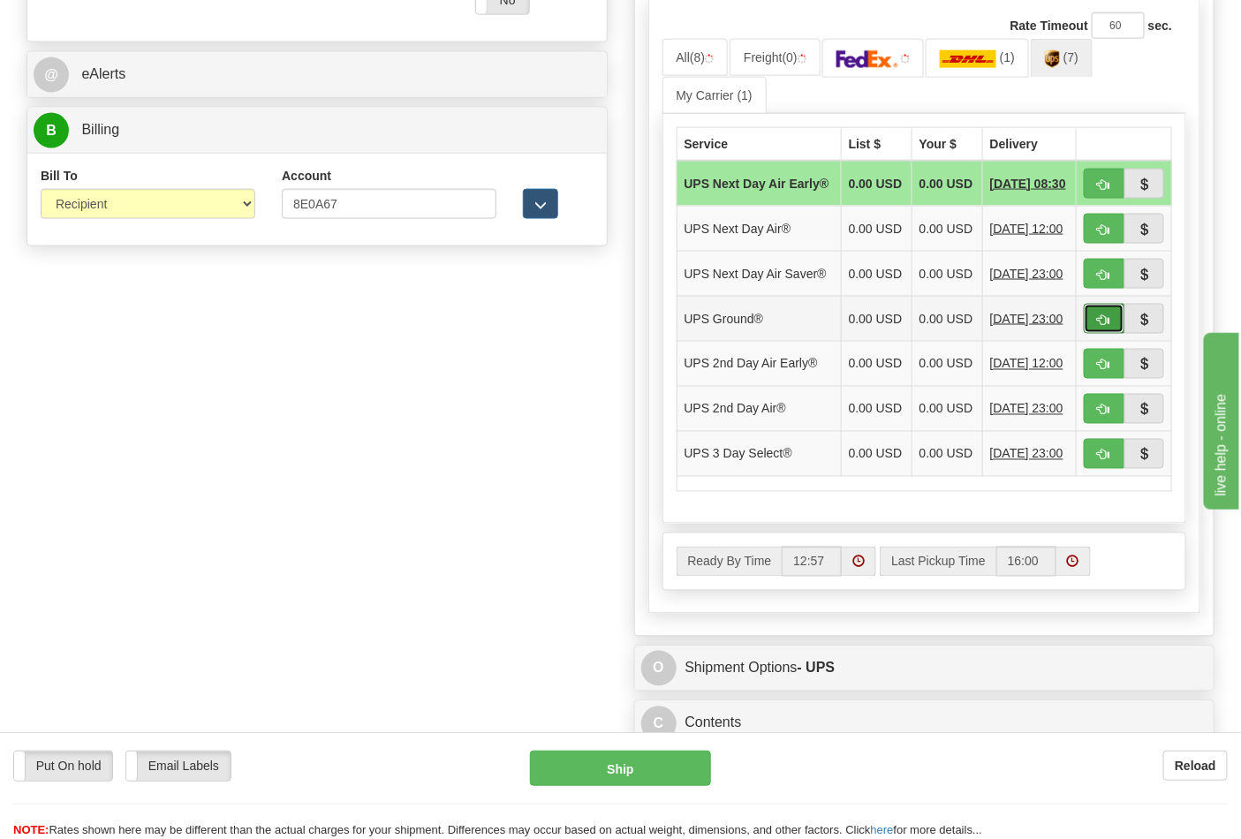
click at [1105, 326] on span "button" at bounding box center [1104, 320] width 12 height 11
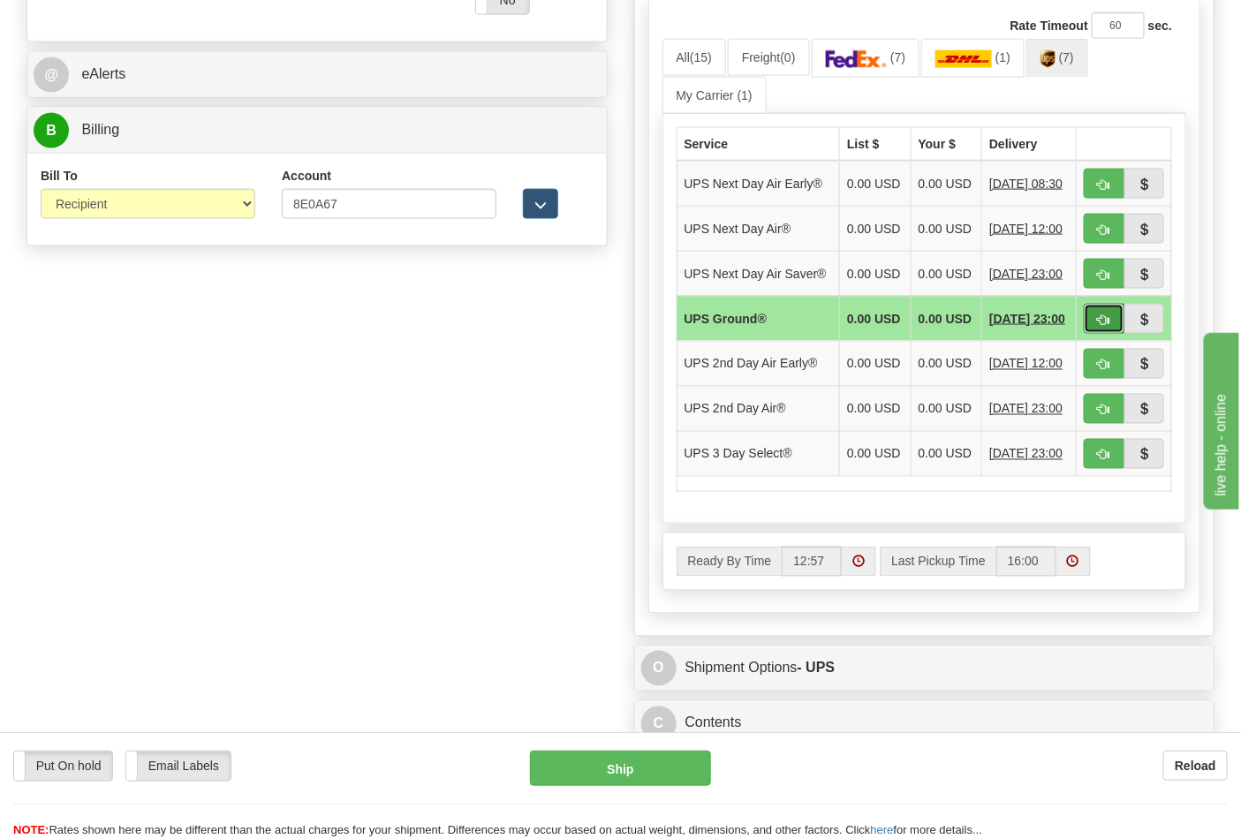
click at [1104, 326] on span "button" at bounding box center [1104, 320] width 12 height 11
type input "03"
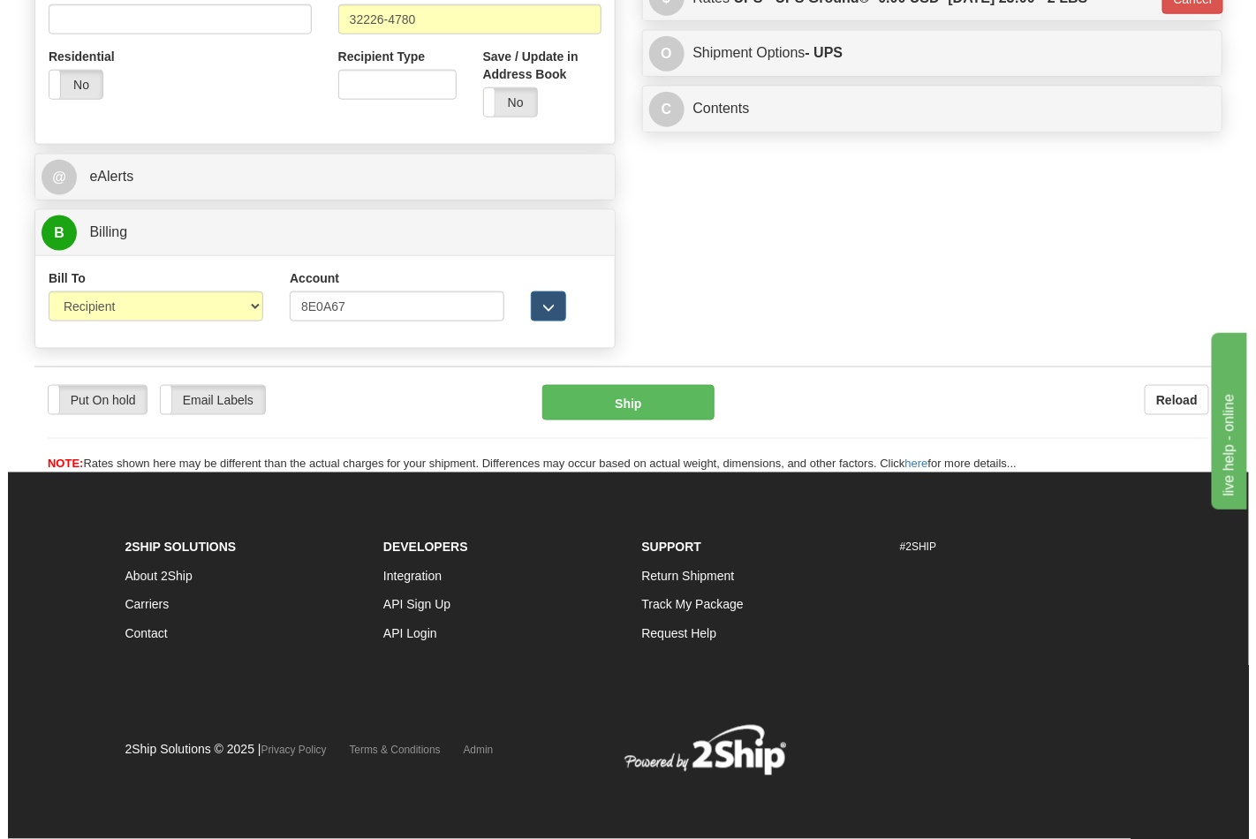
scroll to position [685, 0]
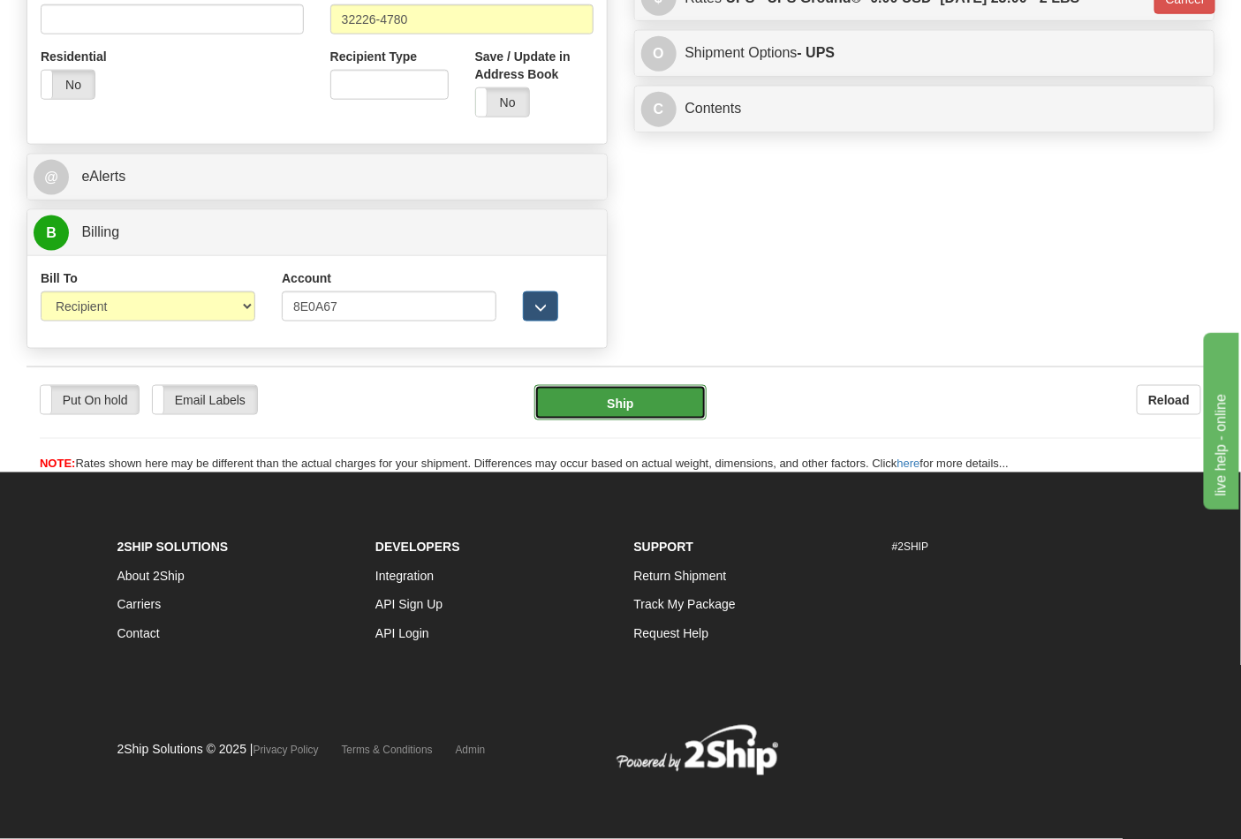
click at [614, 413] on button "Ship" at bounding box center [620, 402] width 171 height 35
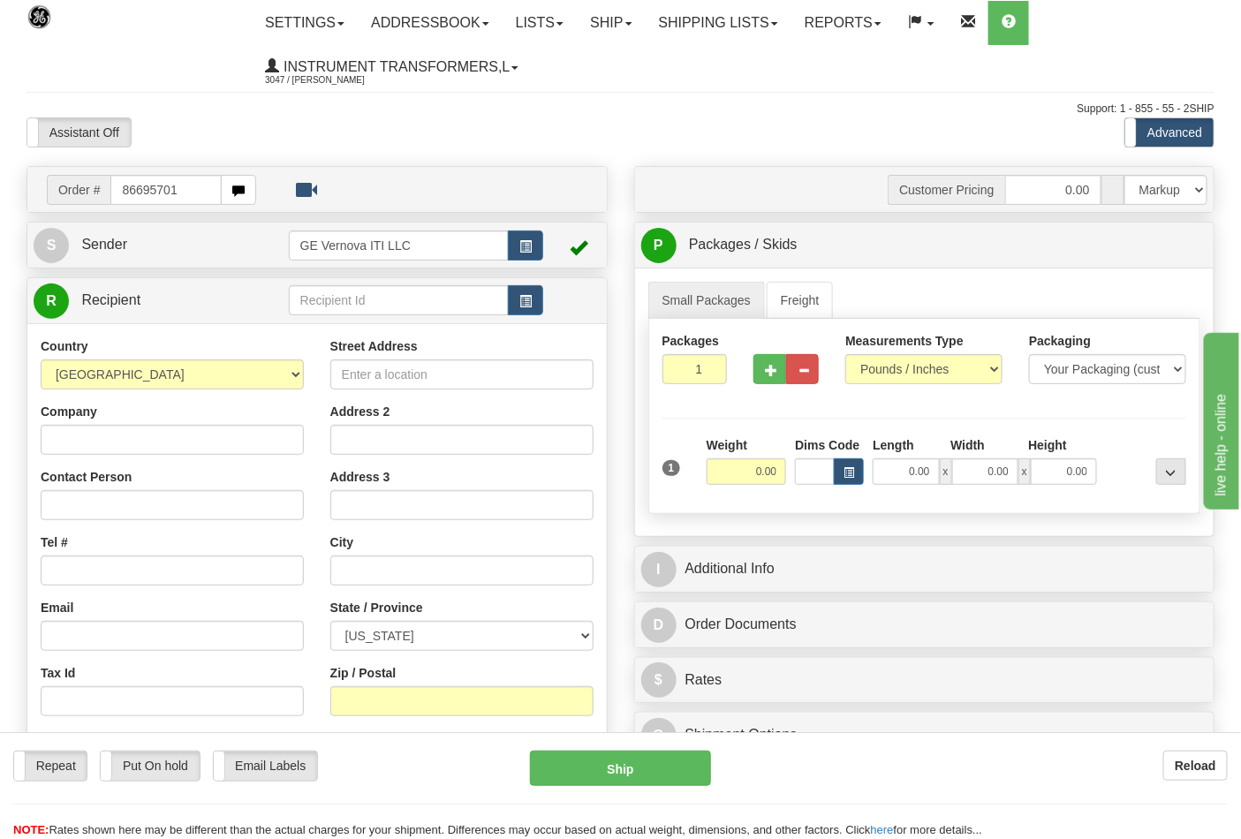
type input "86695701"
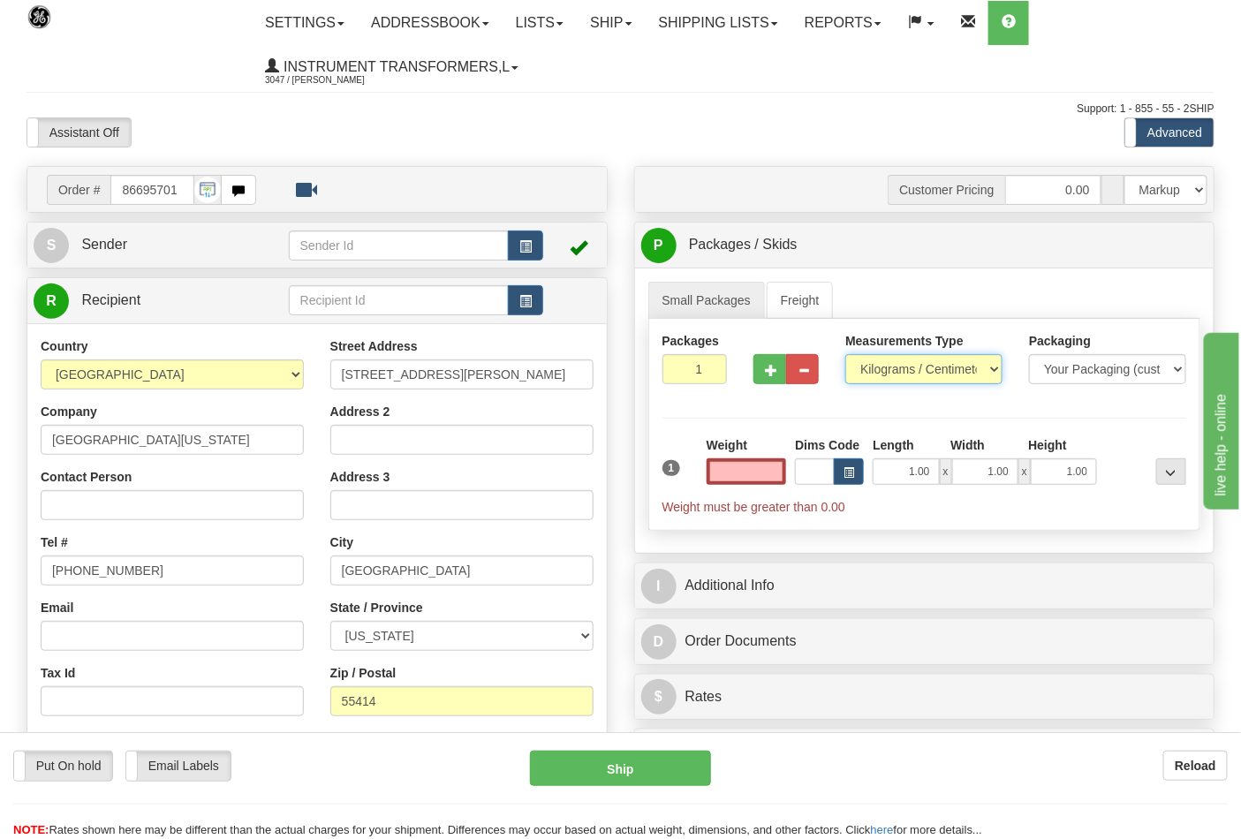
type input "0.00"
click at [898, 373] on select "Pounds / Inches Kilograms / Centimeters" at bounding box center [924, 369] width 157 height 30
select select "0"
click at [846, 355] on select "Pounds / Inches Kilograms / Centimeters" at bounding box center [924, 369] width 157 height 30
click at [767, 466] on input "0.00" at bounding box center [747, 472] width 80 height 27
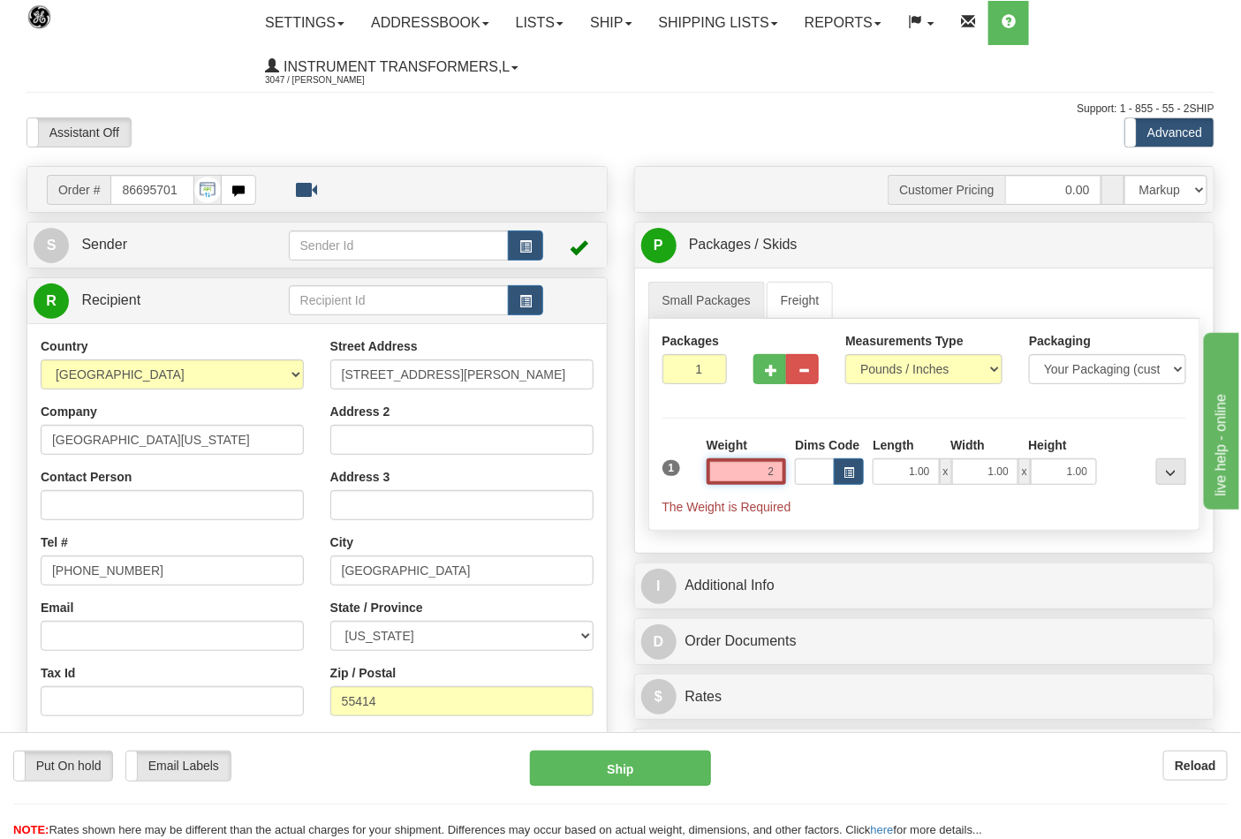
click button "Delete" at bounding box center [0, 0] width 0 height 0
type input "2.00"
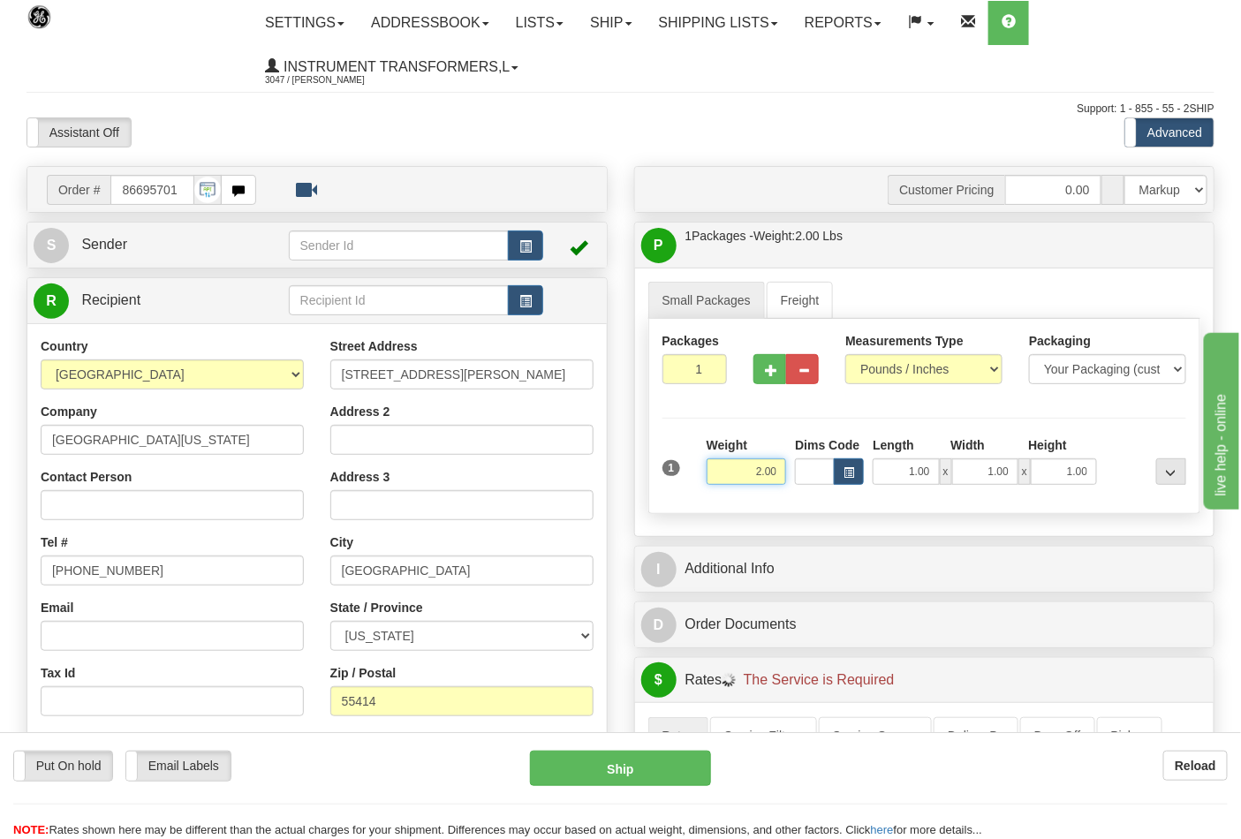
scroll to position [392, 0]
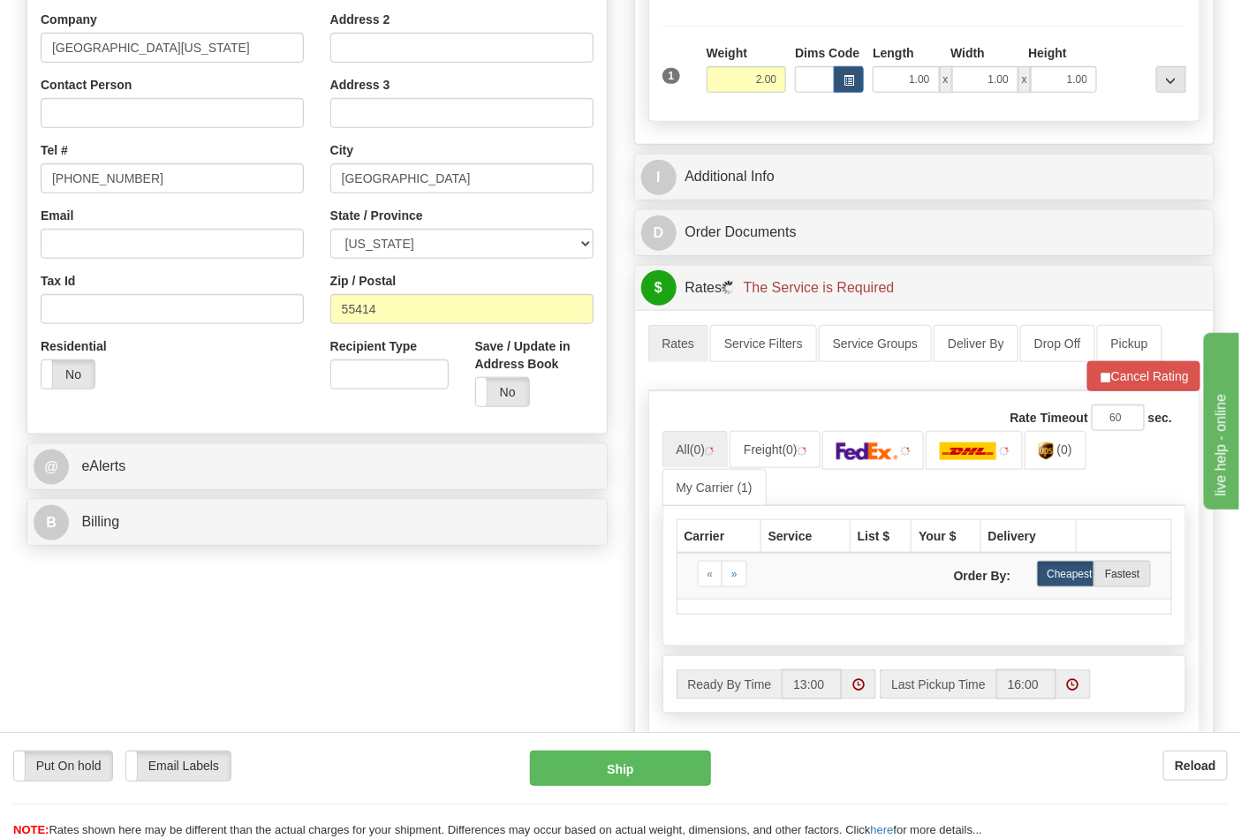
click at [215, 505] on div "B Billing" at bounding box center [317, 522] width 580 height 45
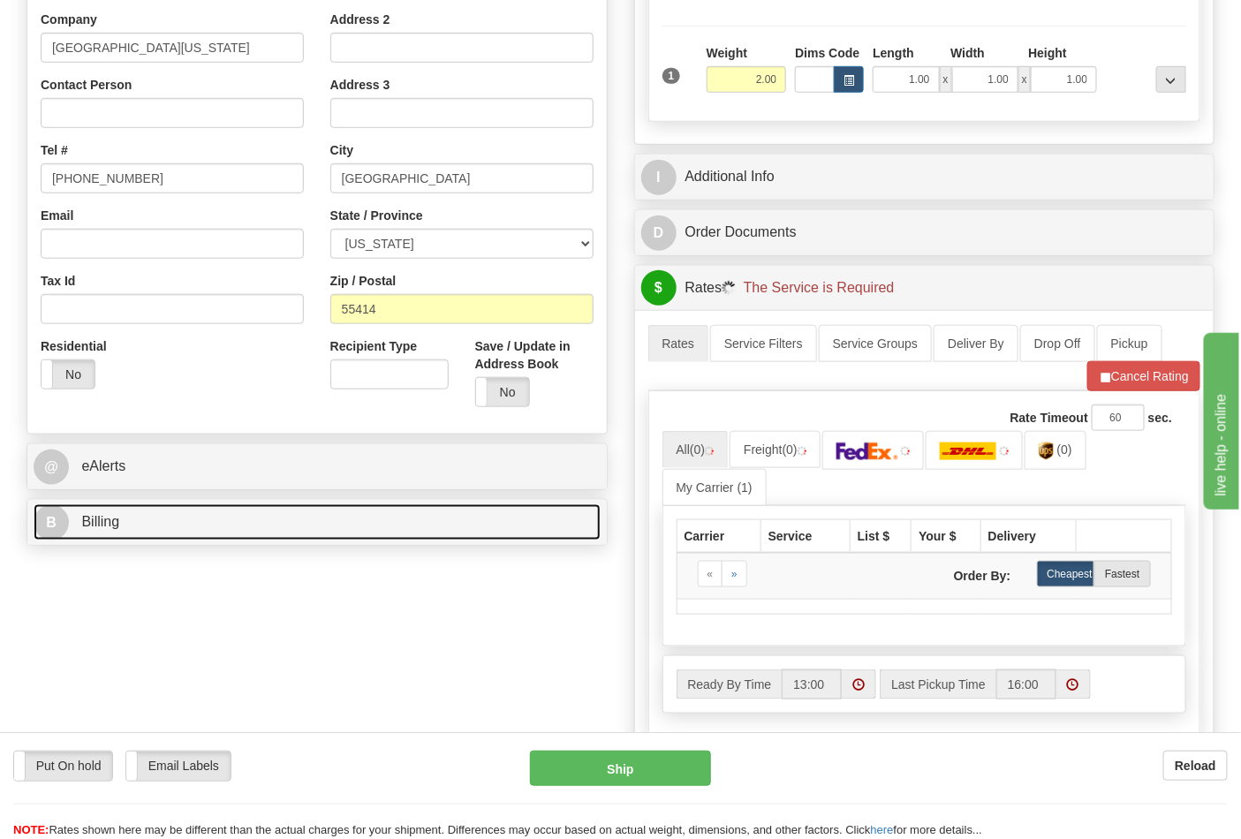
click at [225, 518] on link "B Billing" at bounding box center [317, 523] width 567 height 36
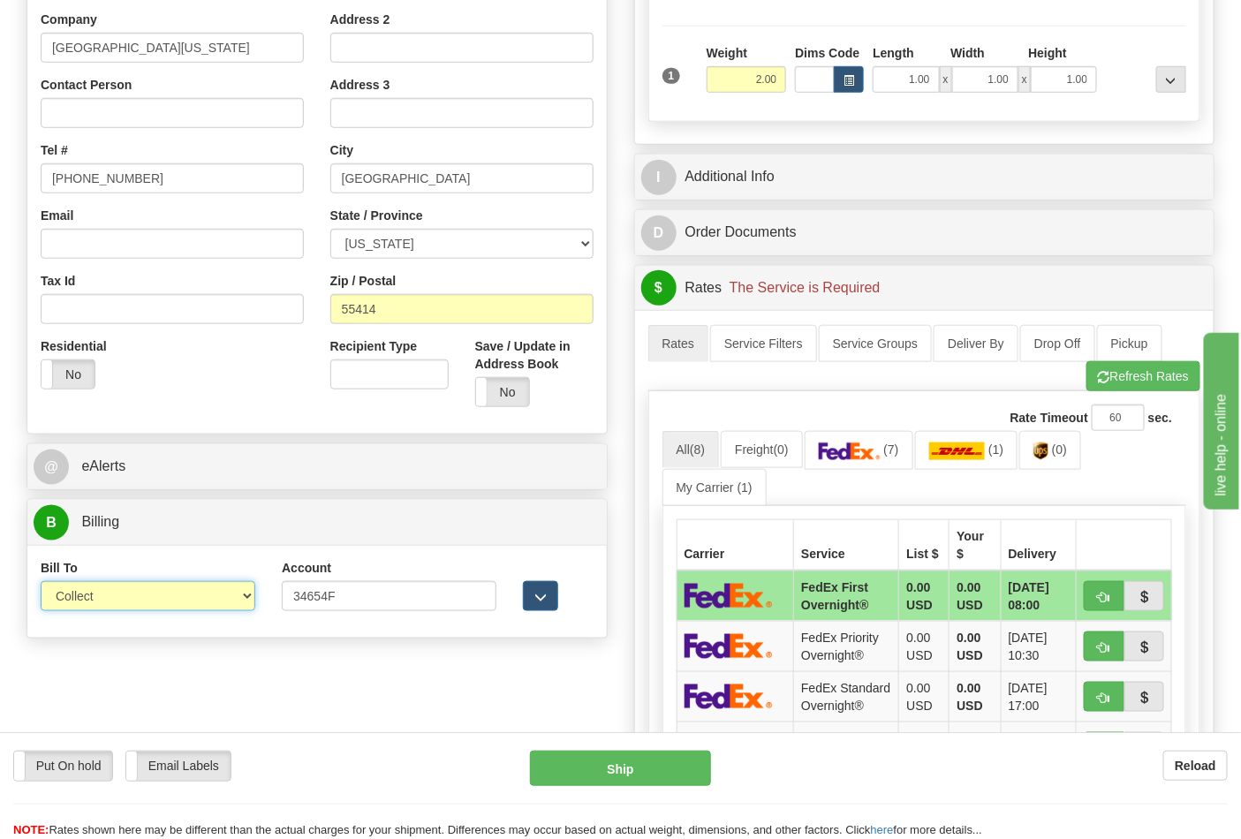
click at [154, 594] on select "Sender Recipient Third Party Collect" at bounding box center [148, 596] width 215 height 30
select select "2"
click at [41, 583] on select "Sender Recipient Third Party Collect" at bounding box center [148, 596] width 215 height 30
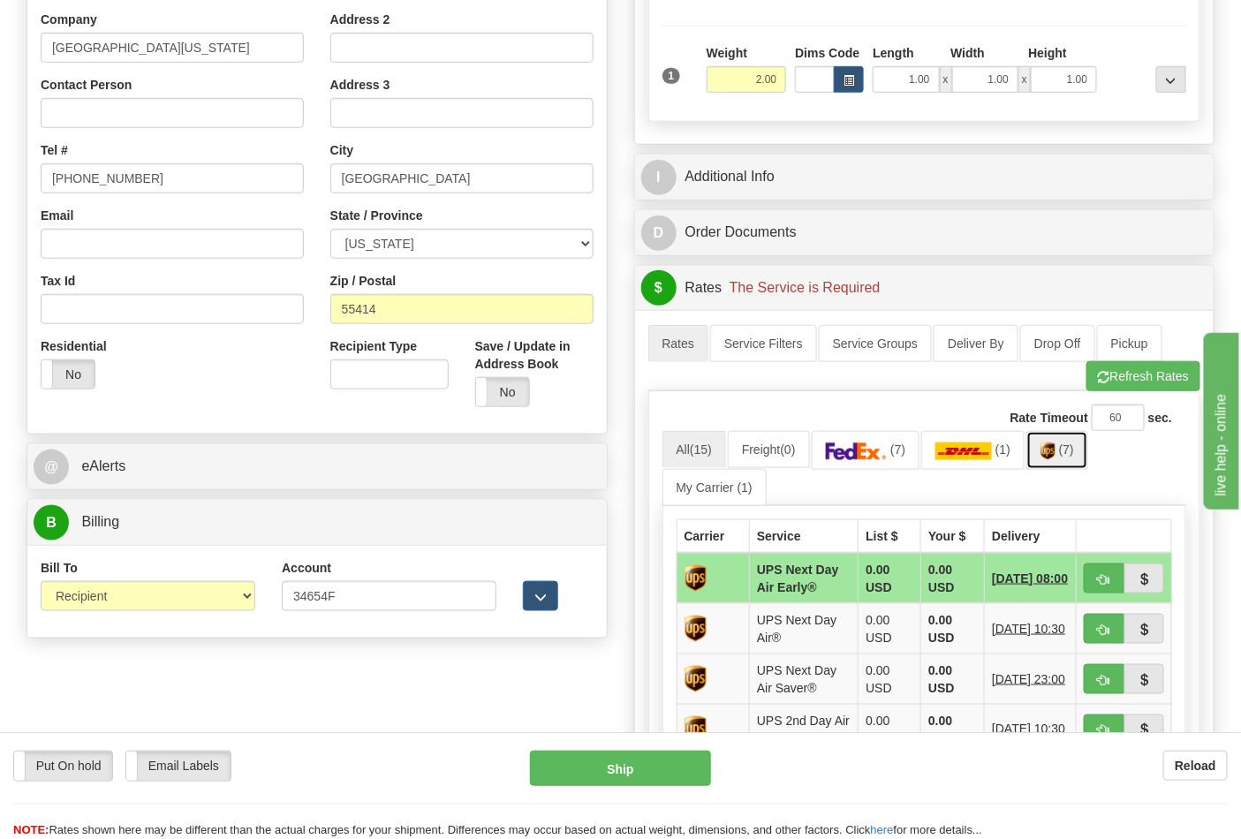
click at [1074, 456] on span "(7)" at bounding box center [1066, 450] width 15 height 14
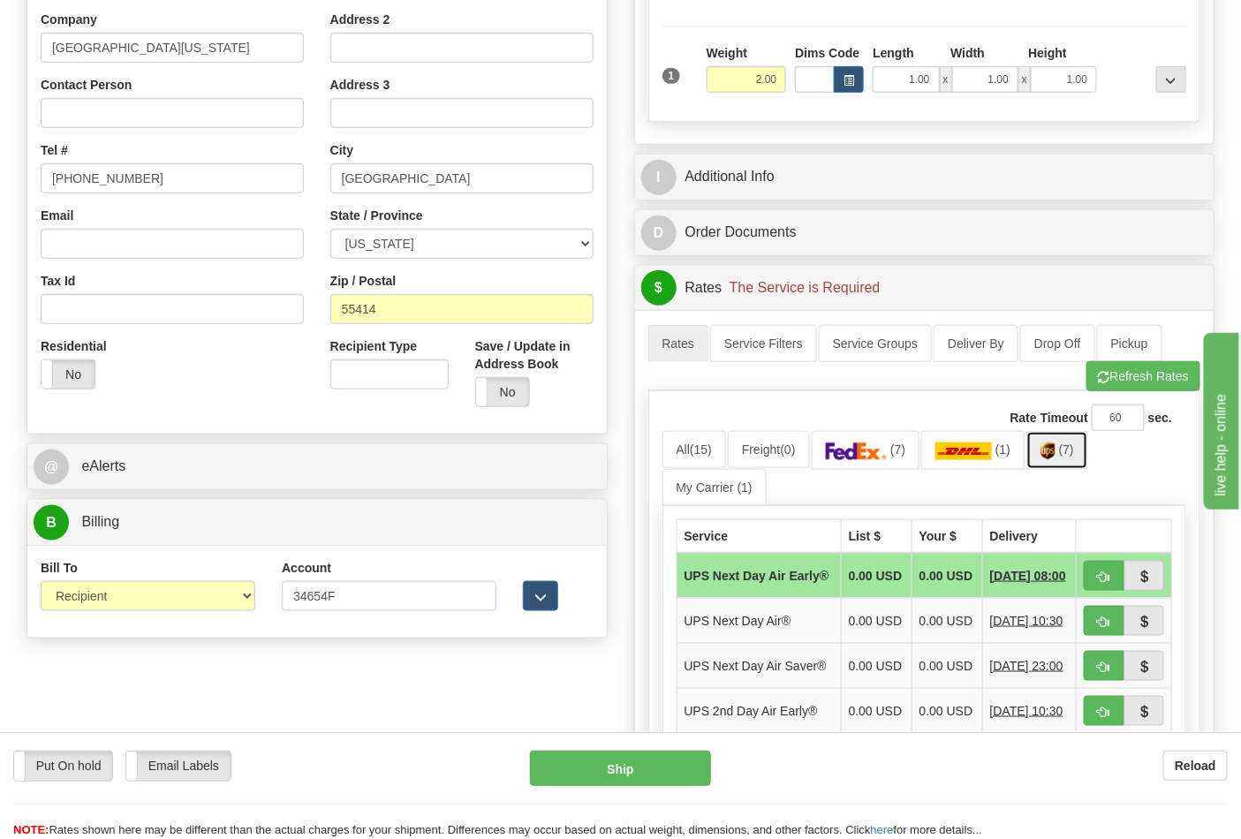
scroll to position [687, 0]
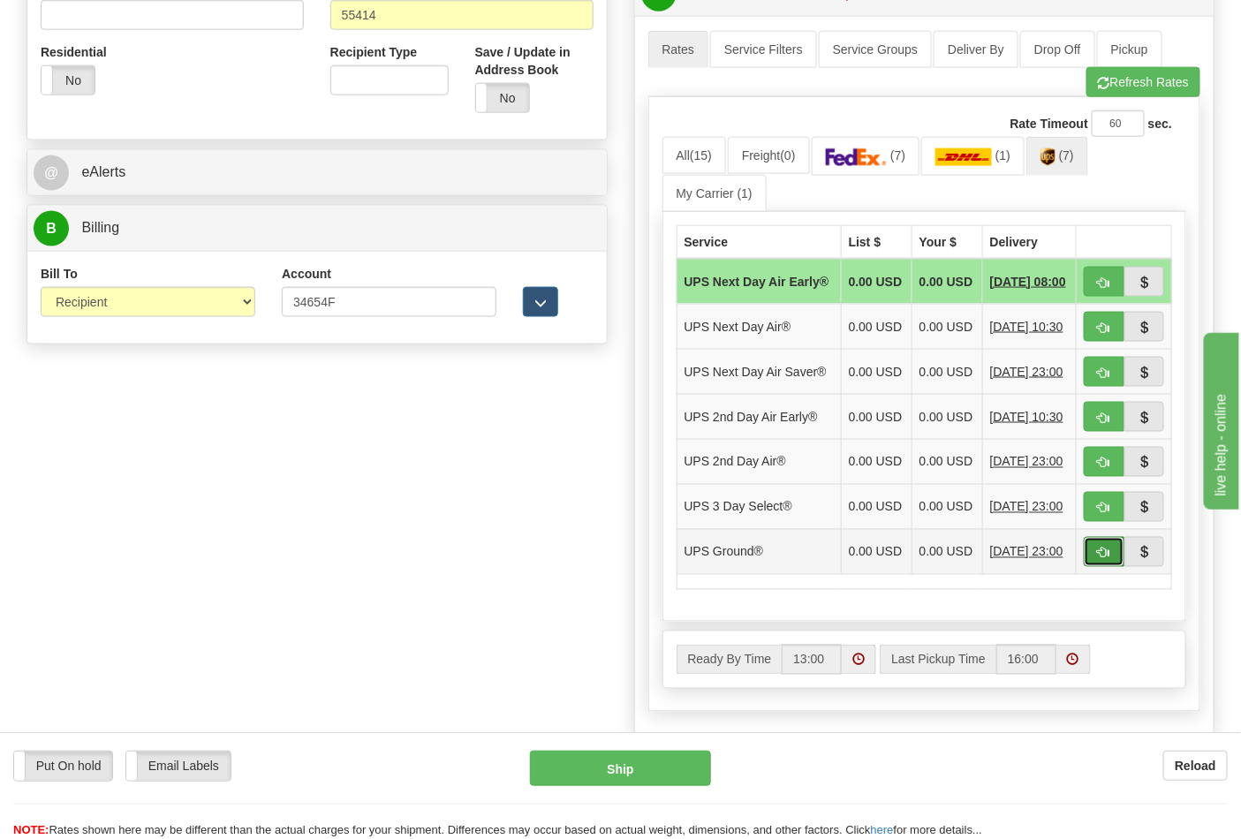
click at [1094, 567] on button "button" at bounding box center [1104, 552] width 41 height 30
type input "03"
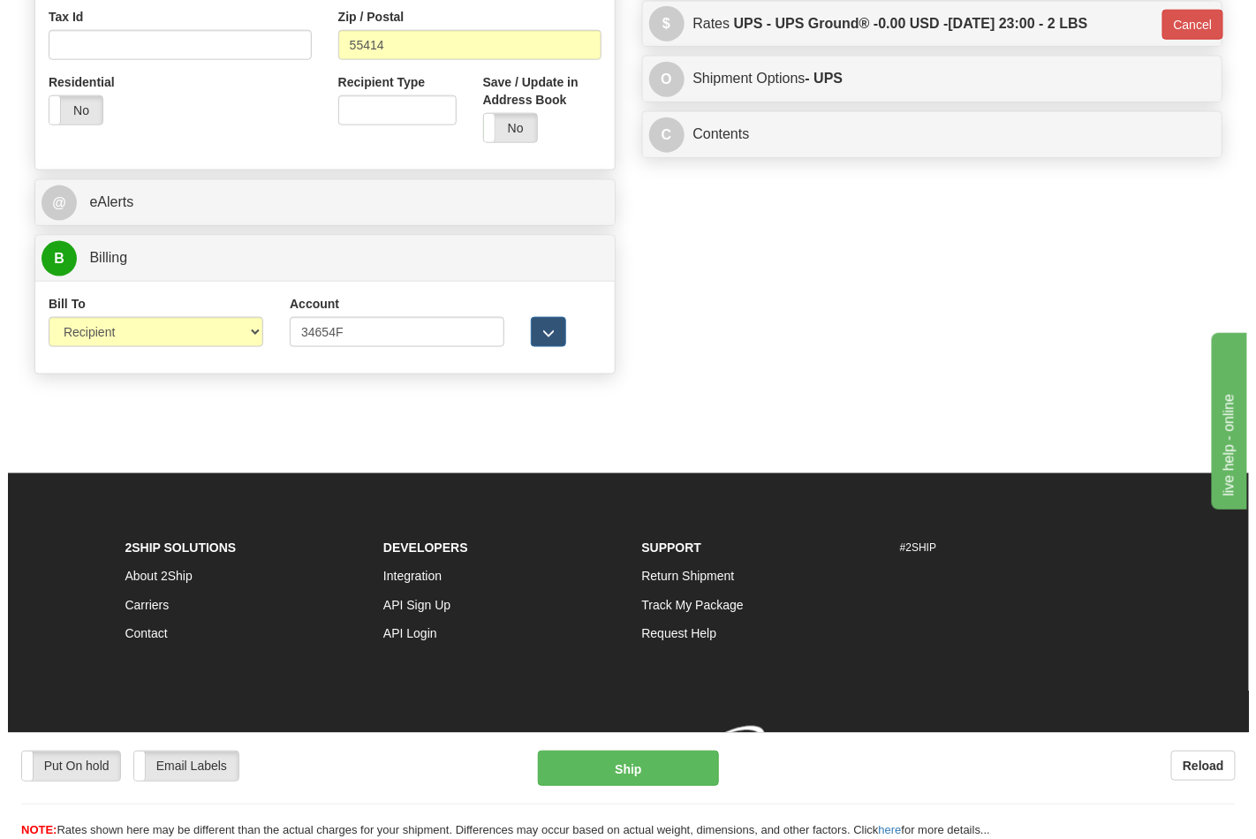
scroll to position [659, 0]
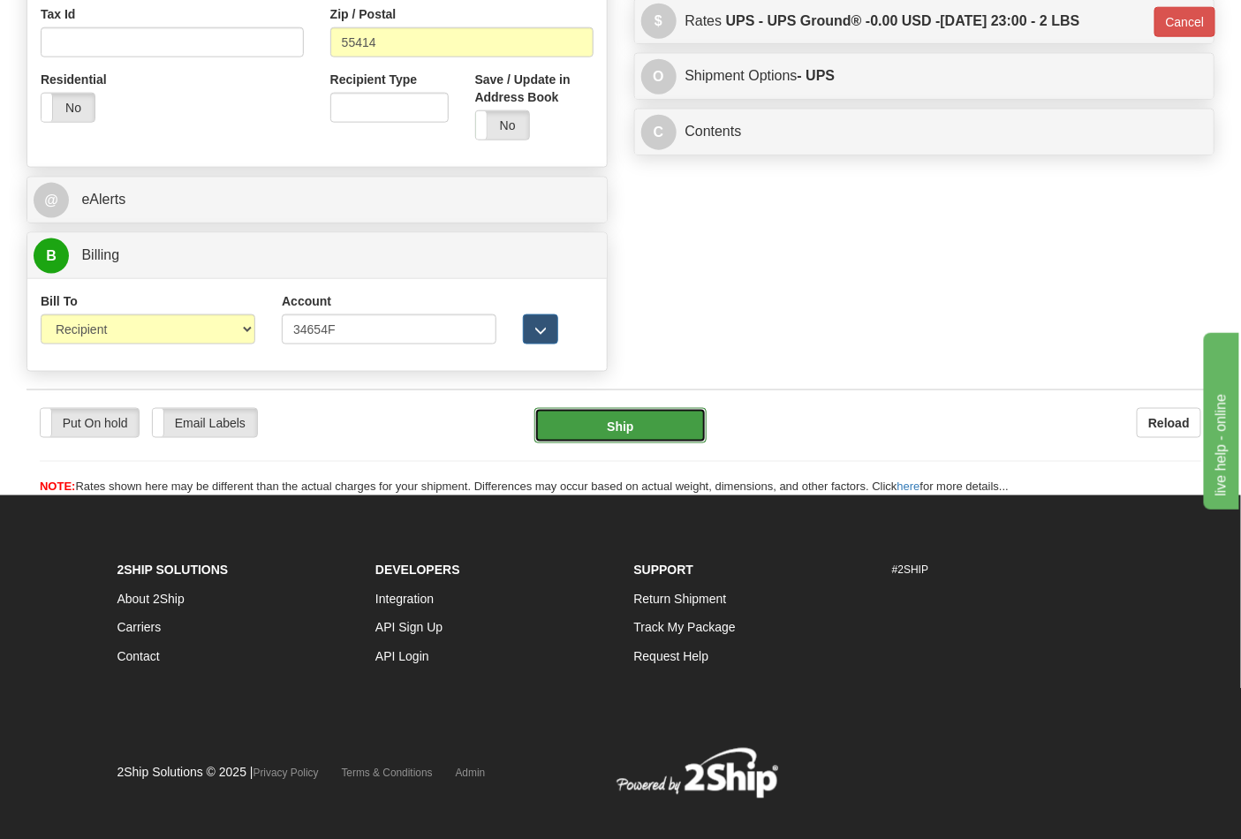
click at [616, 433] on button "Ship" at bounding box center [620, 425] width 171 height 35
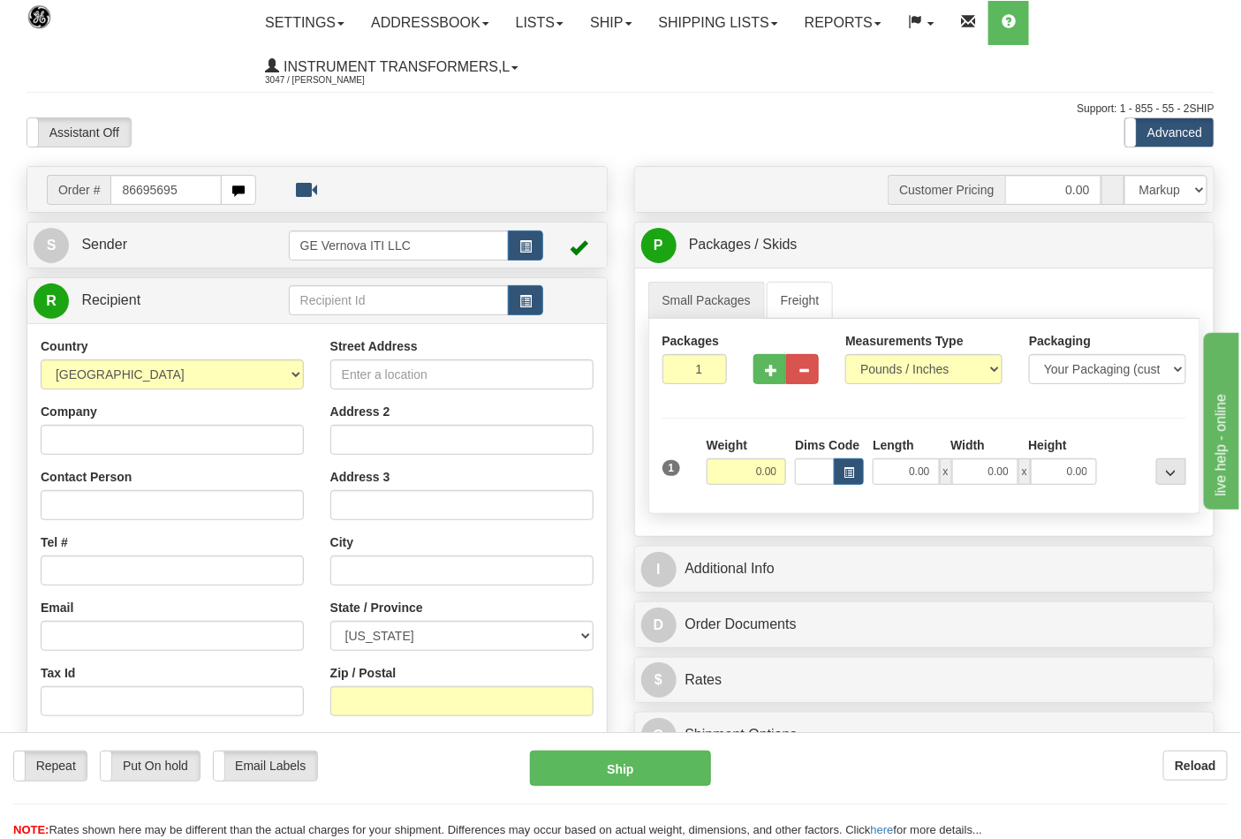
type input "86695695"
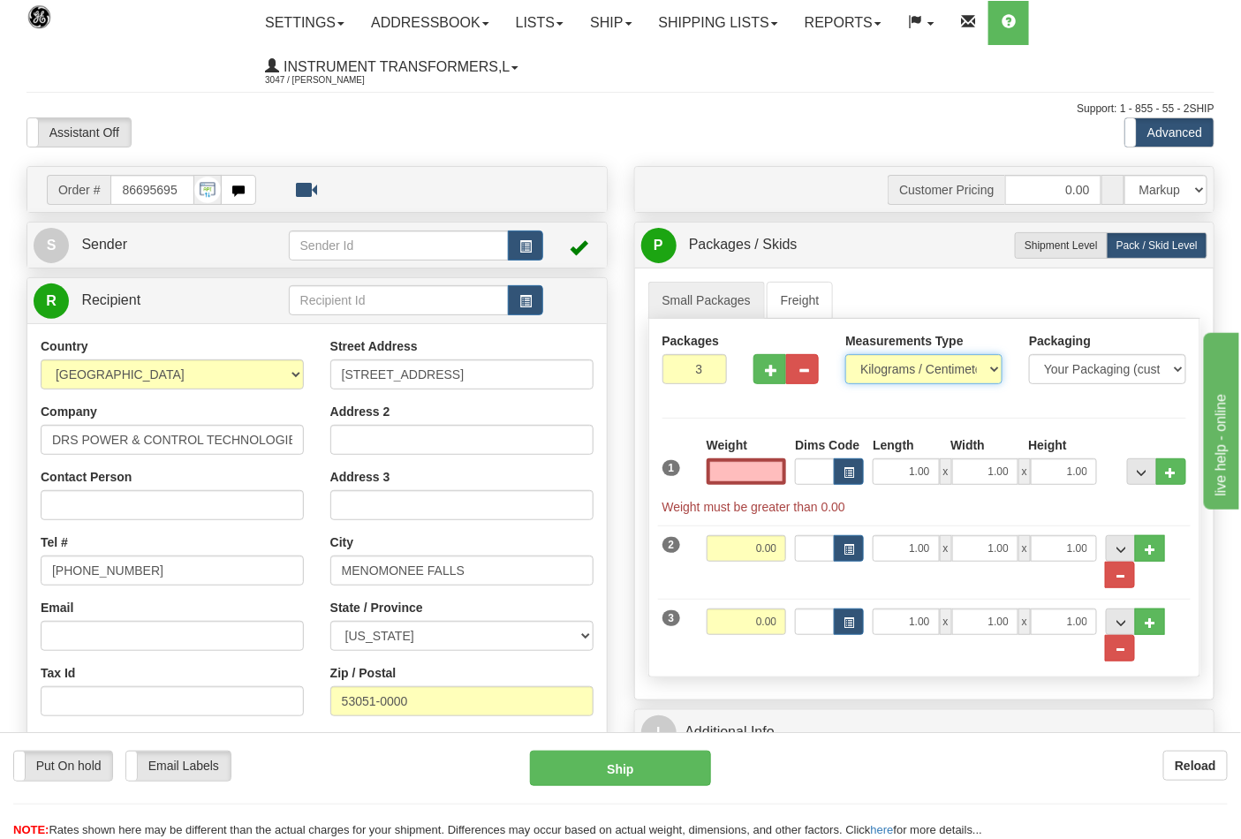
type input "0.00"
drag, startPoint x: 864, startPoint y: 371, endPoint x: 873, endPoint y: 383, distance: 15.2
click at [864, 371] on select "Pounds / Inches Kilograms / Centimeters" at bounding box center [924, 369] width 157 height 30
select select "0"
click at [846, 355] on select "Pounds / Inches Kilograms / Centimeters" at bounding box center [924, 369] width 157 height 30
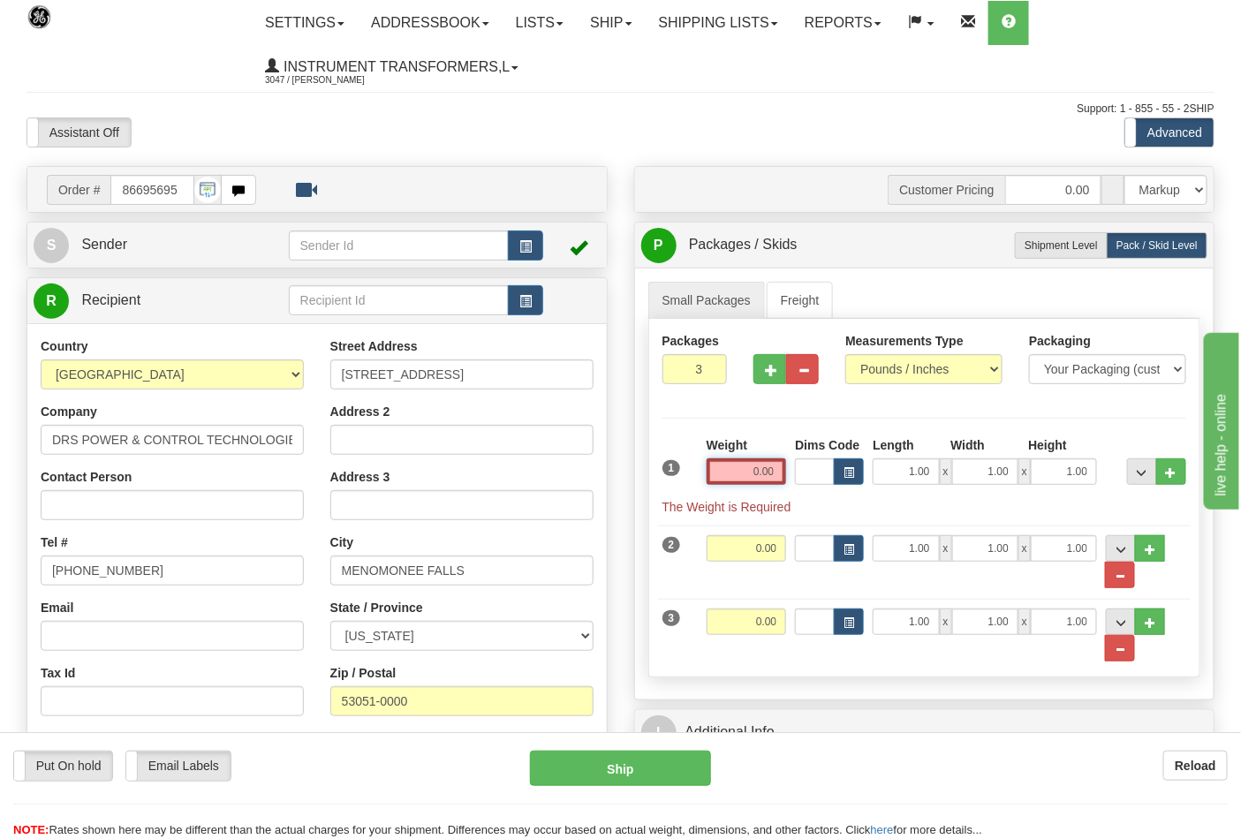
click at [765, 483] on input "0.00" at bounding box center [747, 472] width 80 height 27
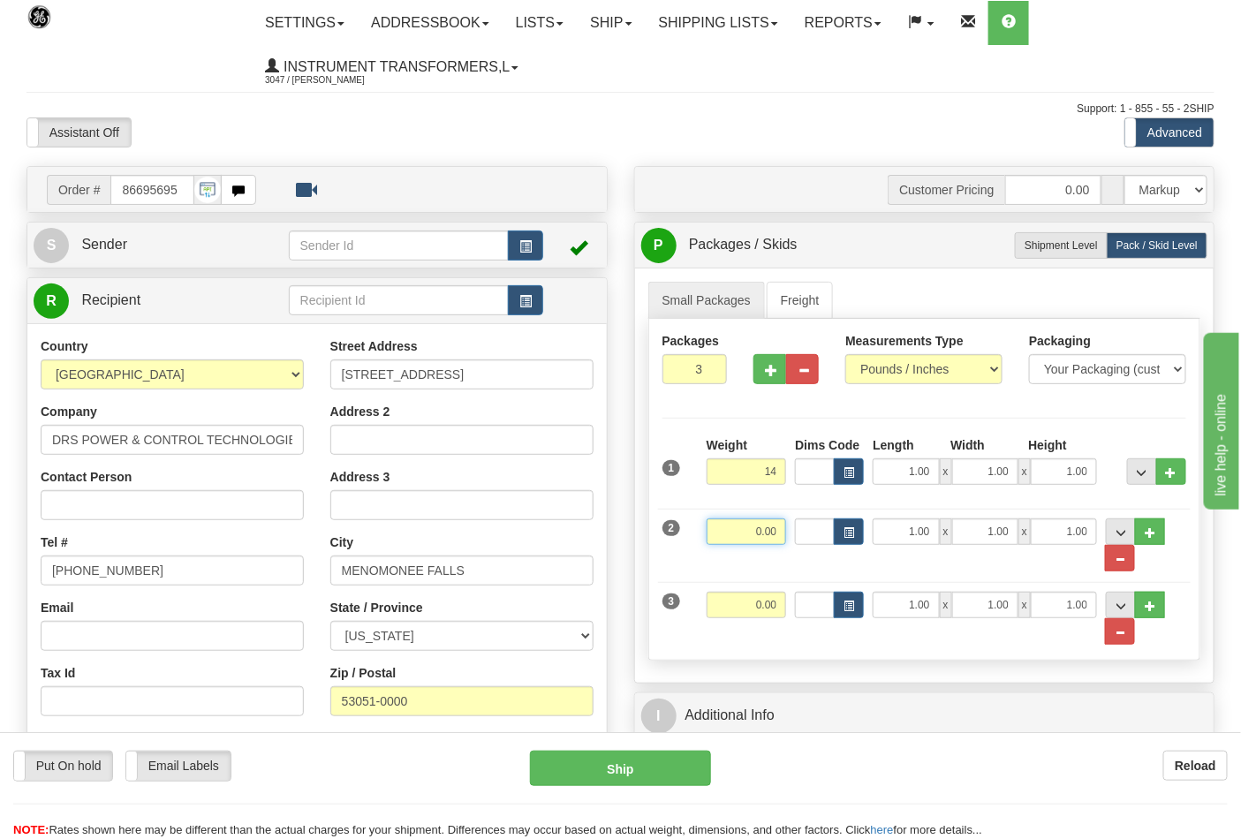
type input "14.00"
click at [782, 537] on input "0.00" at bounding box center [747, 532] width 80 height 27
type input "10.00"
click at [785, 612] on input "0.00" at bounding box center [747, 605] width 80 height 27
click button "Delete" at bounding box center [0, 0] width 0 height 0
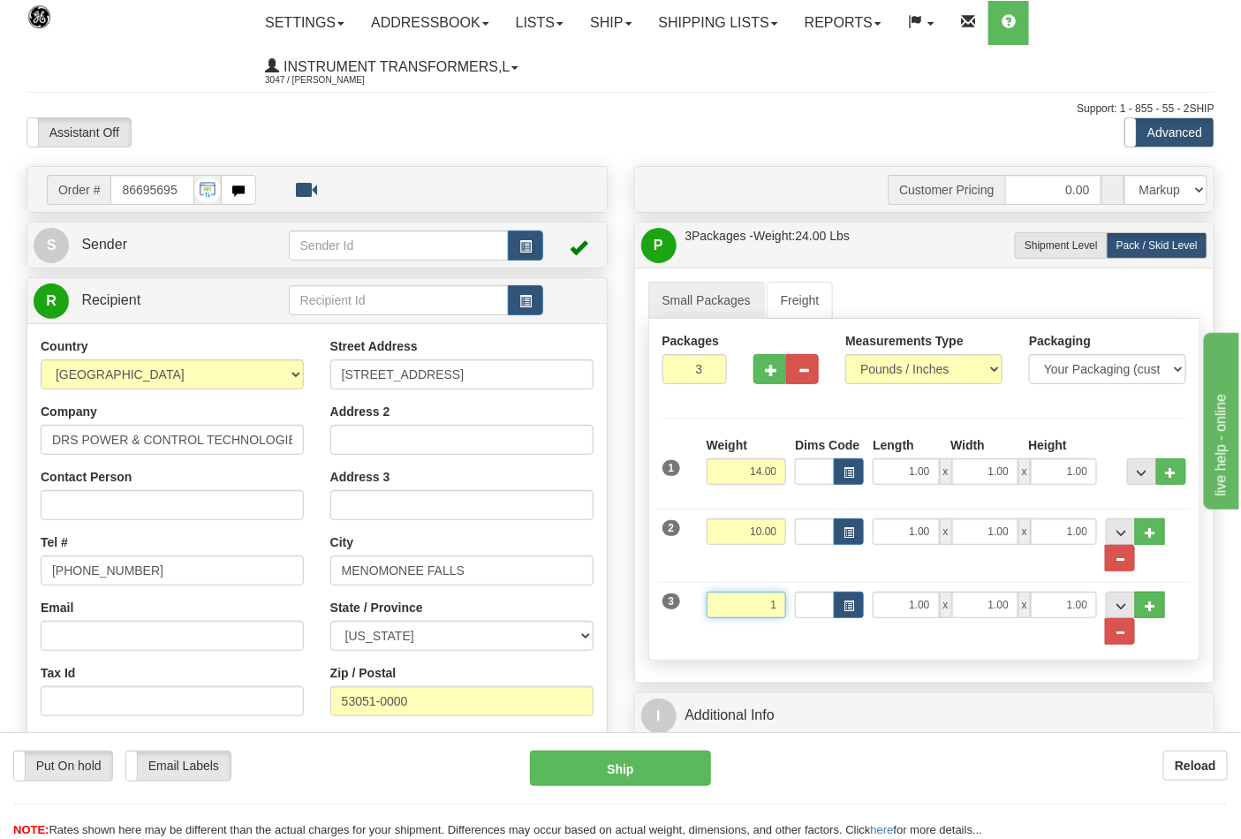
type input "1.00"
click at [603, 678] on div "Street Address [STREET_ADDRESS] Address 2 Address 3 City [GEOGRAPHIC_DATA] Stat…" at bounding box center [462, 575] width 290 height 475
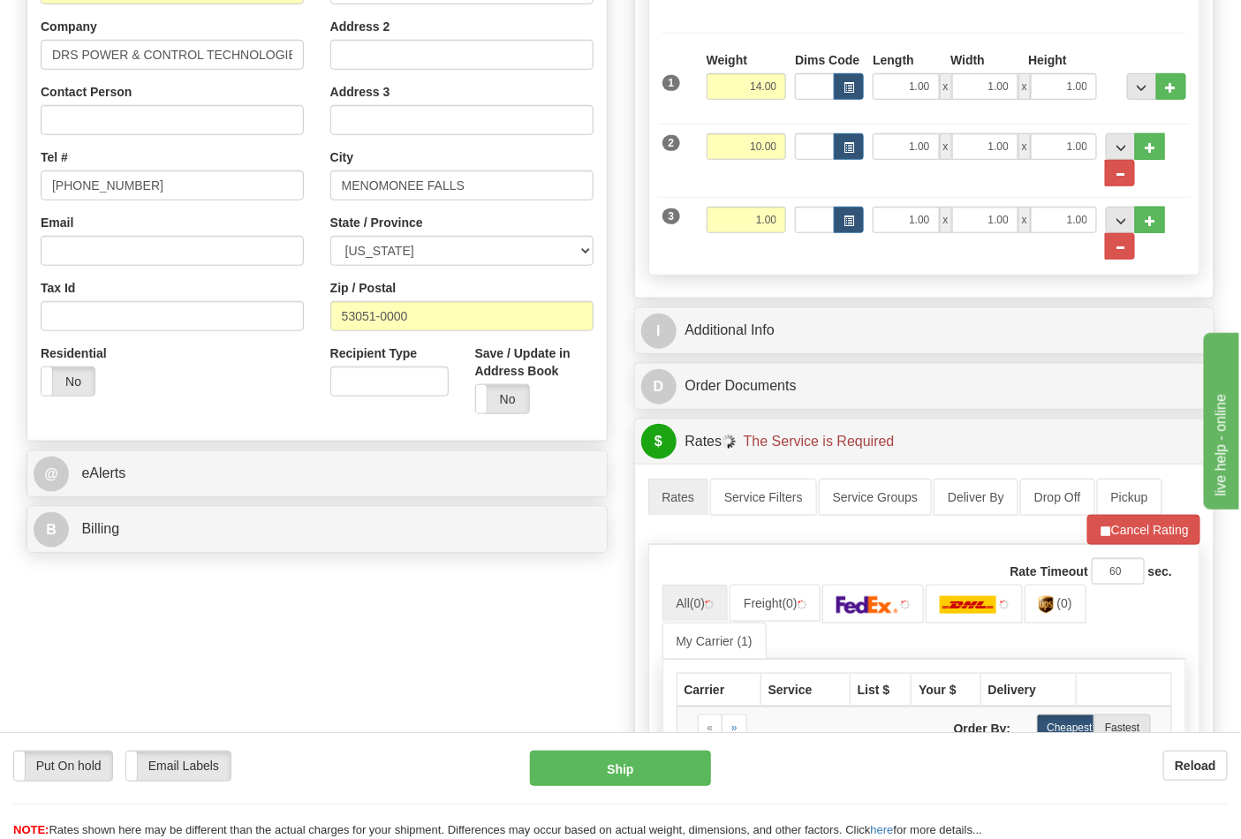
scroll to position [392, 0]
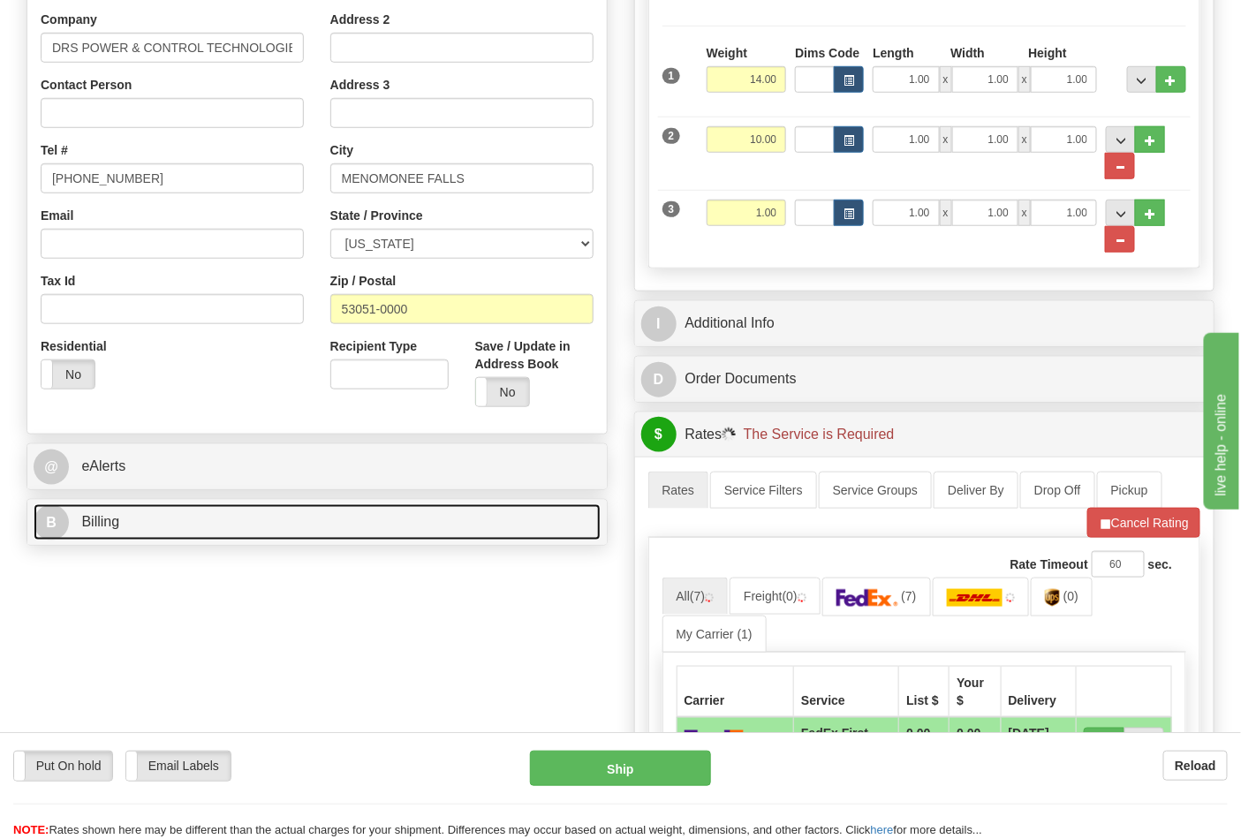
click at [231, 531] on link "B Billing" at bounding box center [317, 523] width 567 height 36
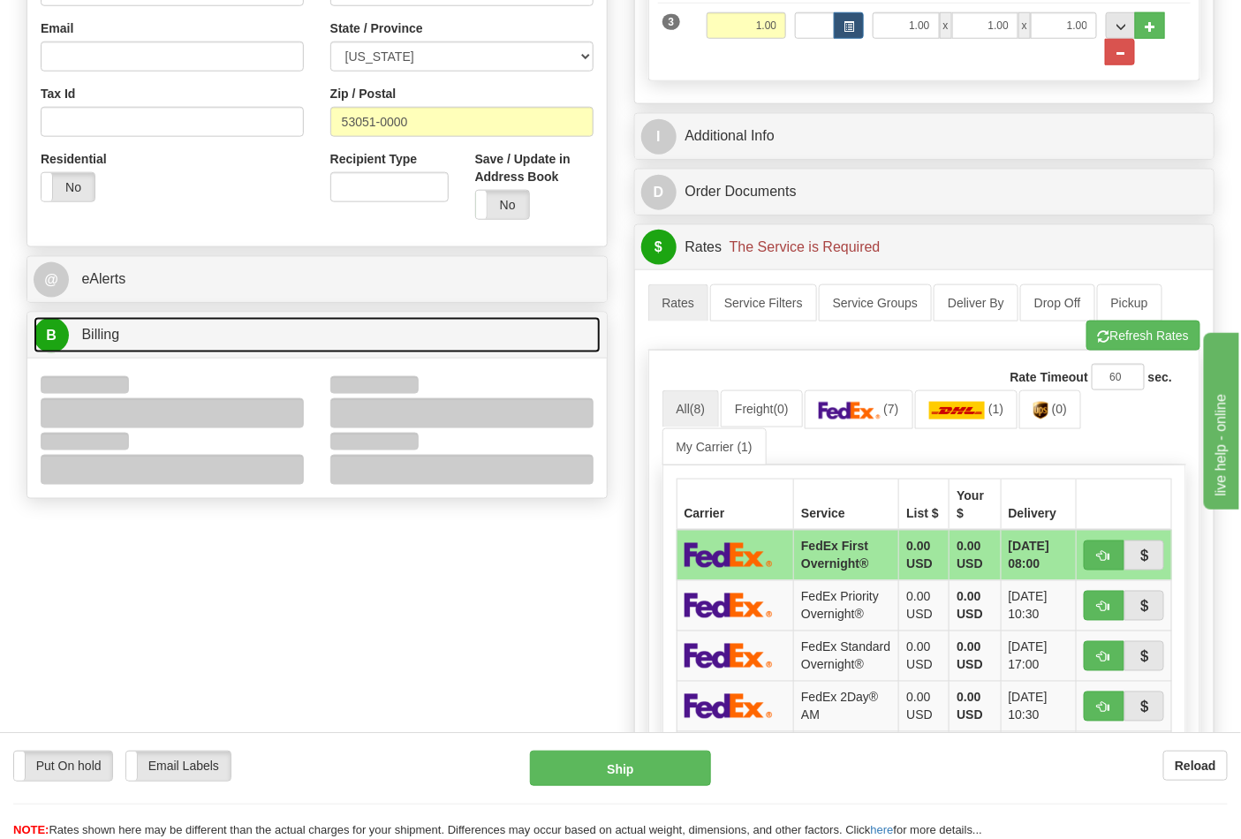
scroll to position [588, 0]
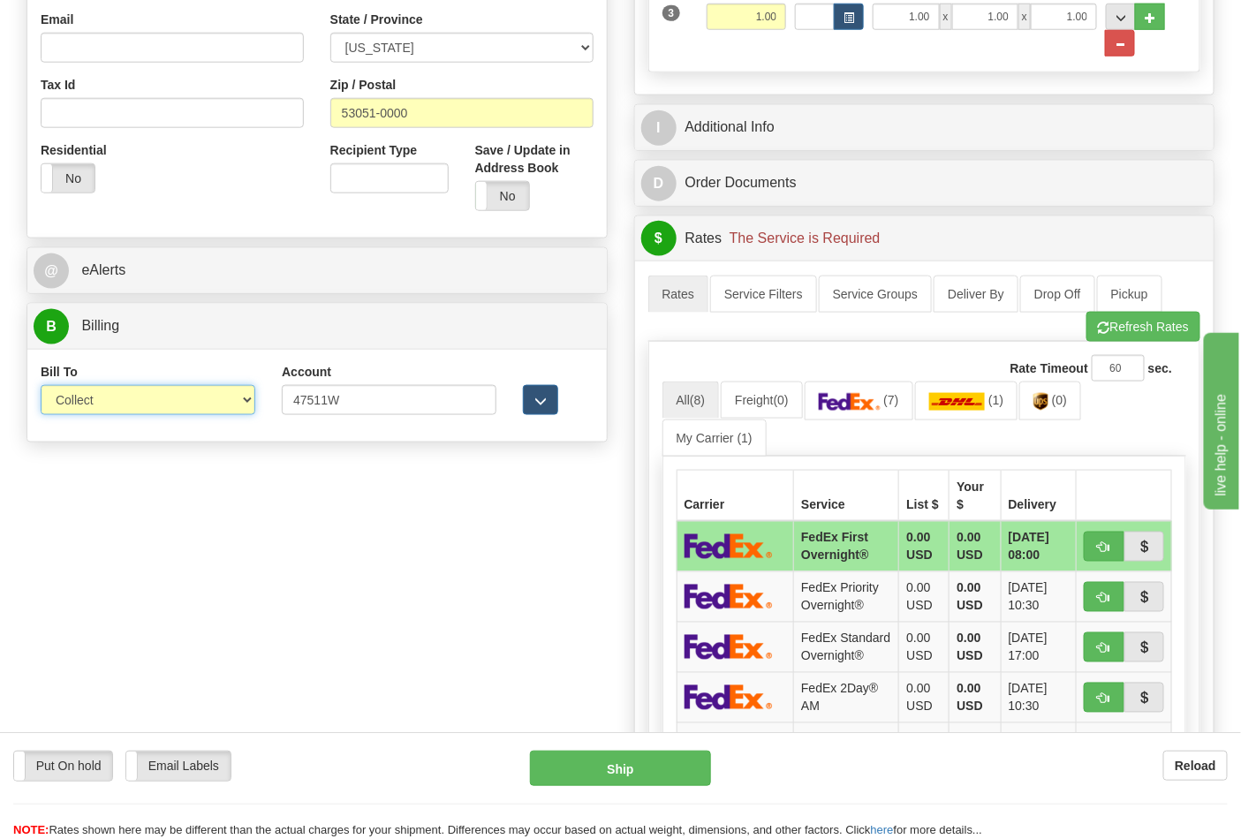
click at [115, 411] on select "Sender Recipient Third Party Collect" at bounding box center [148, 400] width 215 height 30
select select "2"
click at [41, 387] on select "Sender Recipient Third Party Collect" at bounding box center [148, 400] width 215 height 30
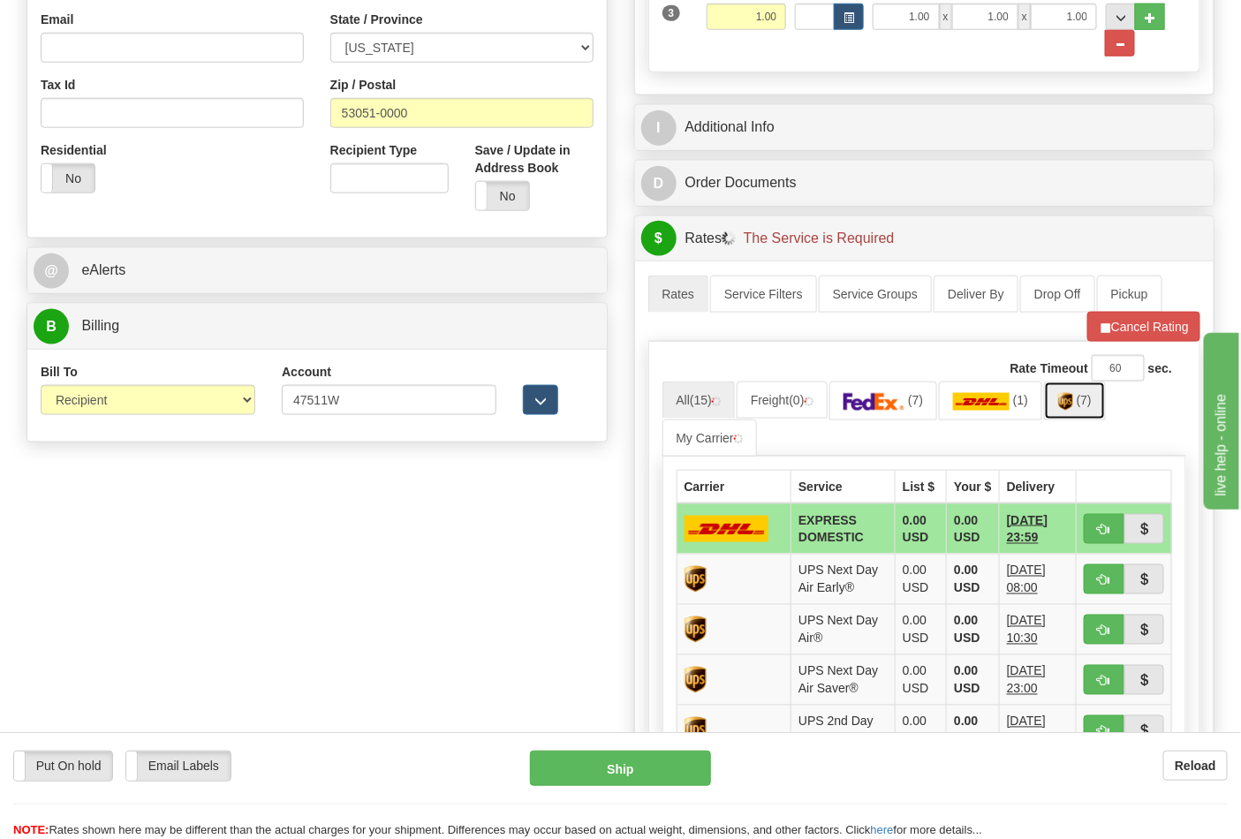
click at [1088, 412] on link "(7)" at bounding box center [1075, 401] width 62 height 38
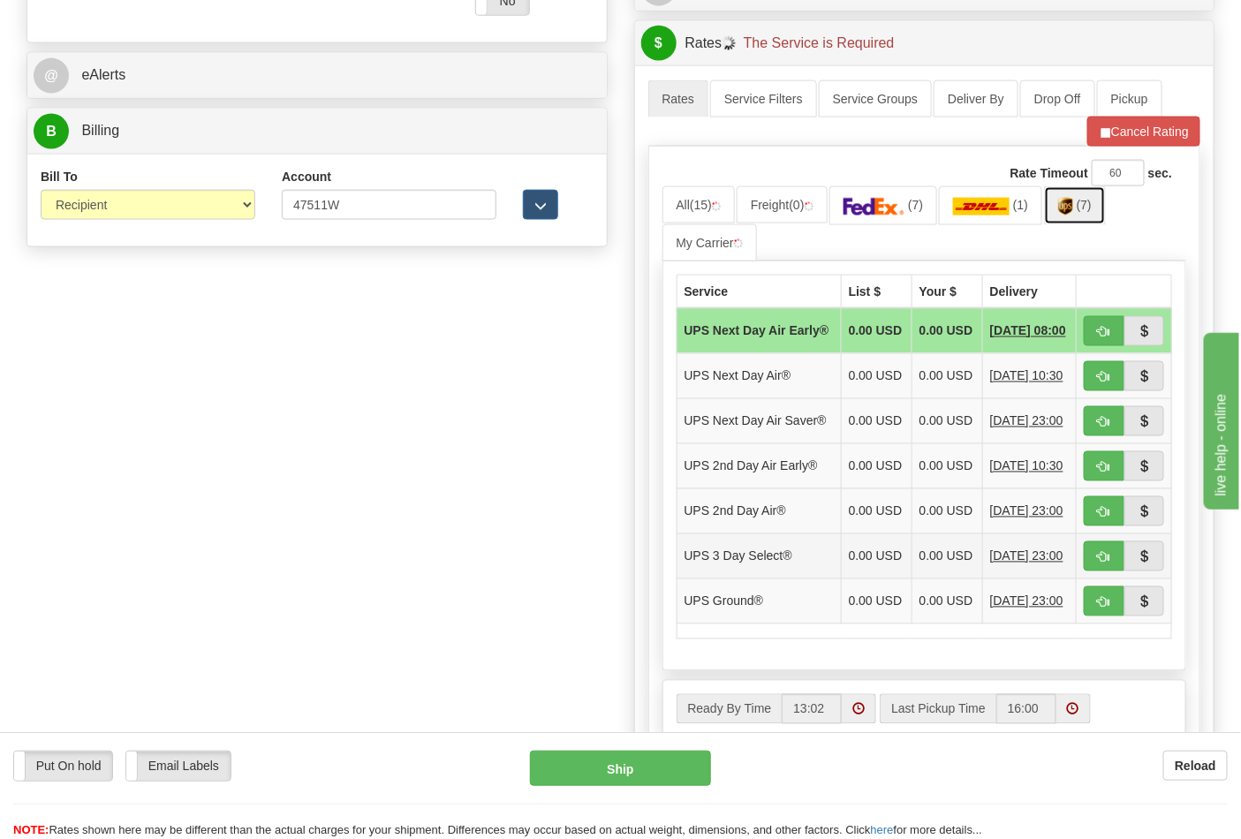
scroll to position [982, 0]
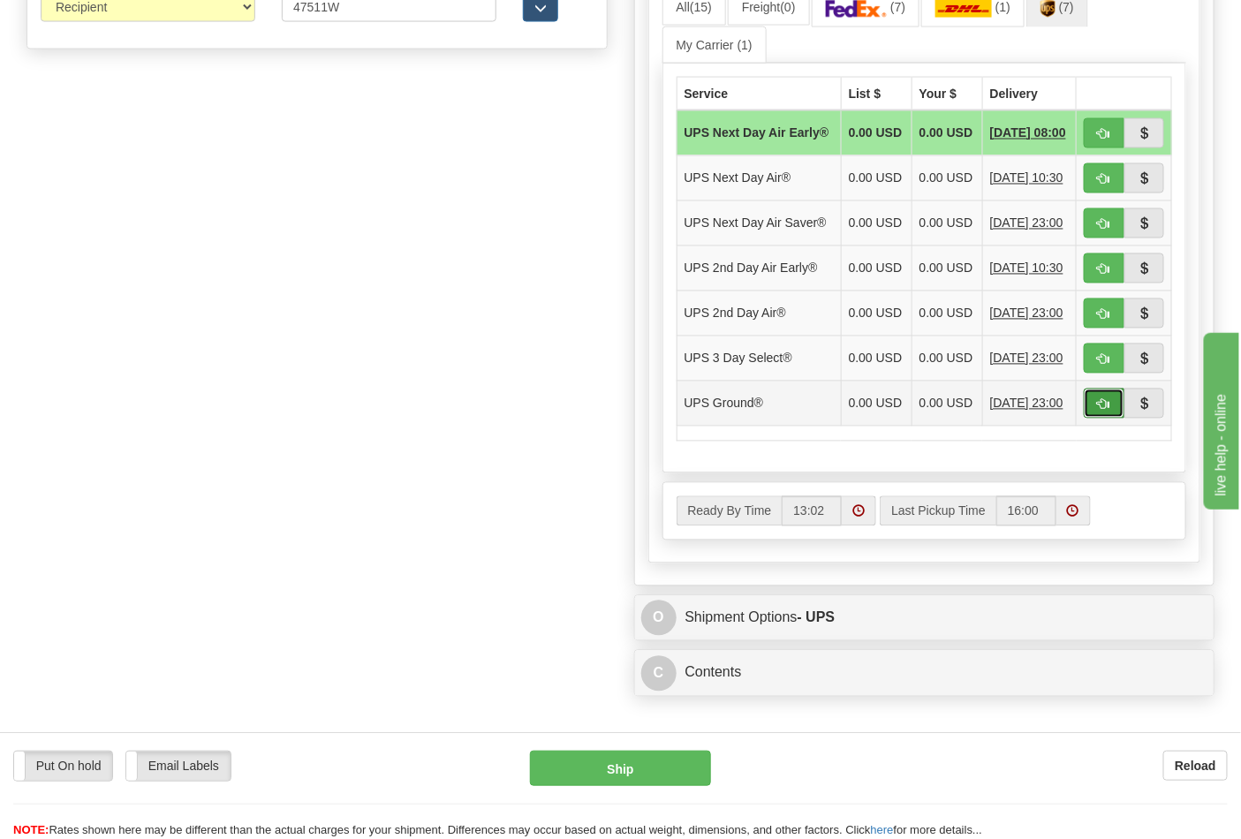
click at [1102, 411] on span "button" at bounding box center [1104, 404] width 12 height 11
type input "03"
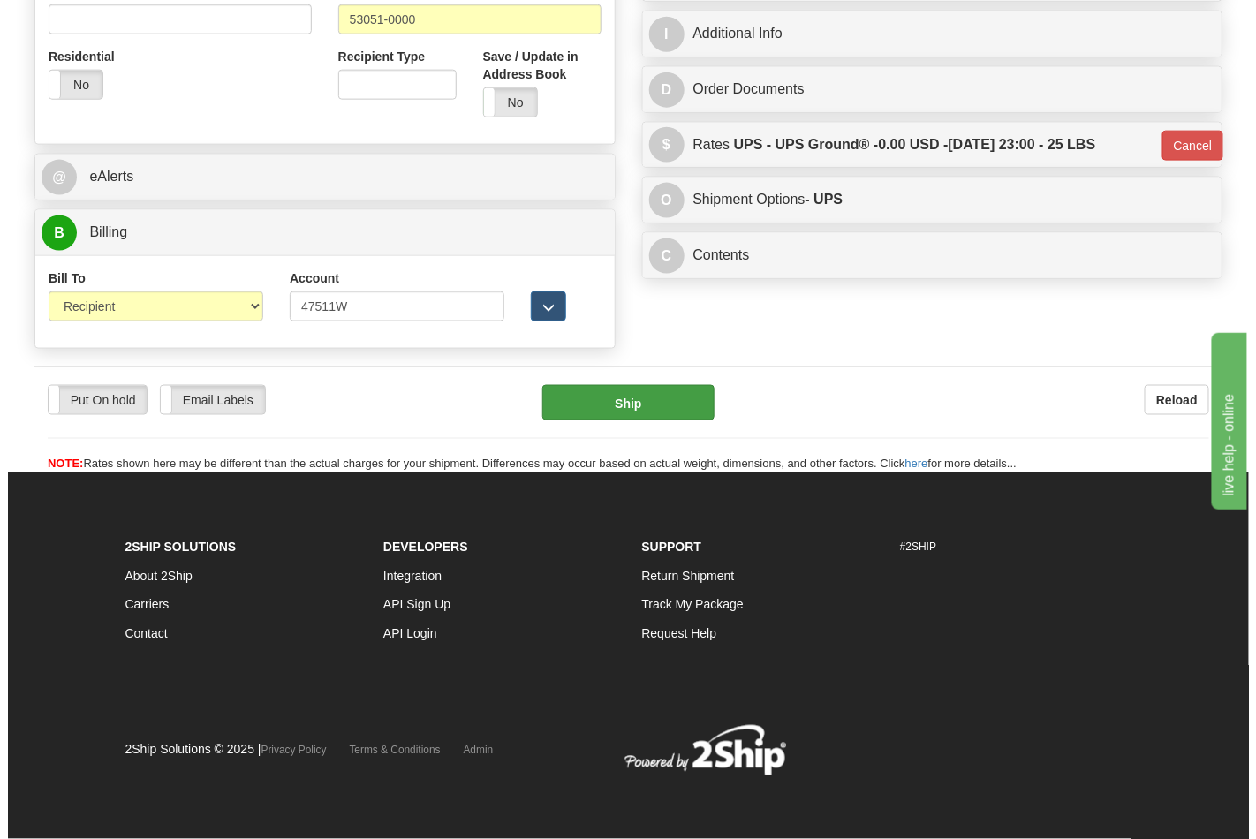
scroll to position [685, 0]
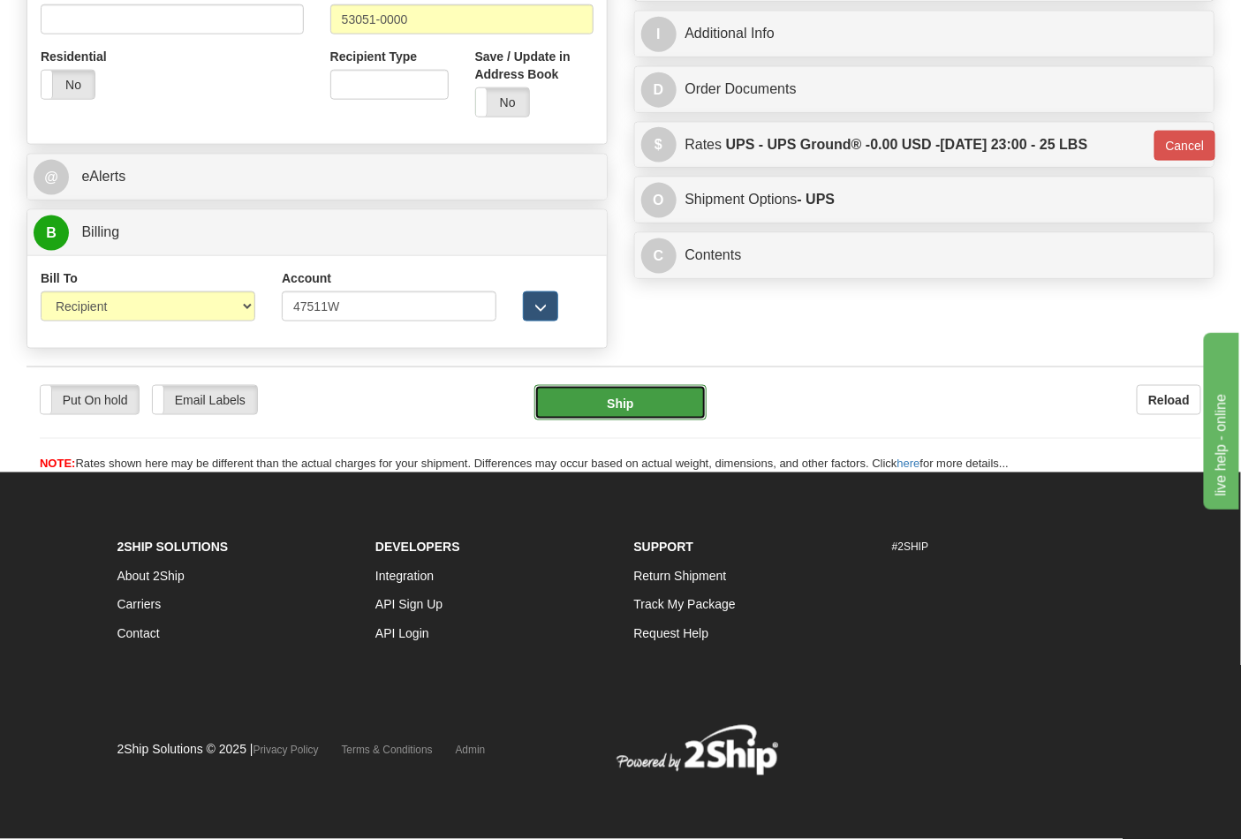
click at [647, 403] on button "Ship" at bounding box center [620, 402] width 171 height 35
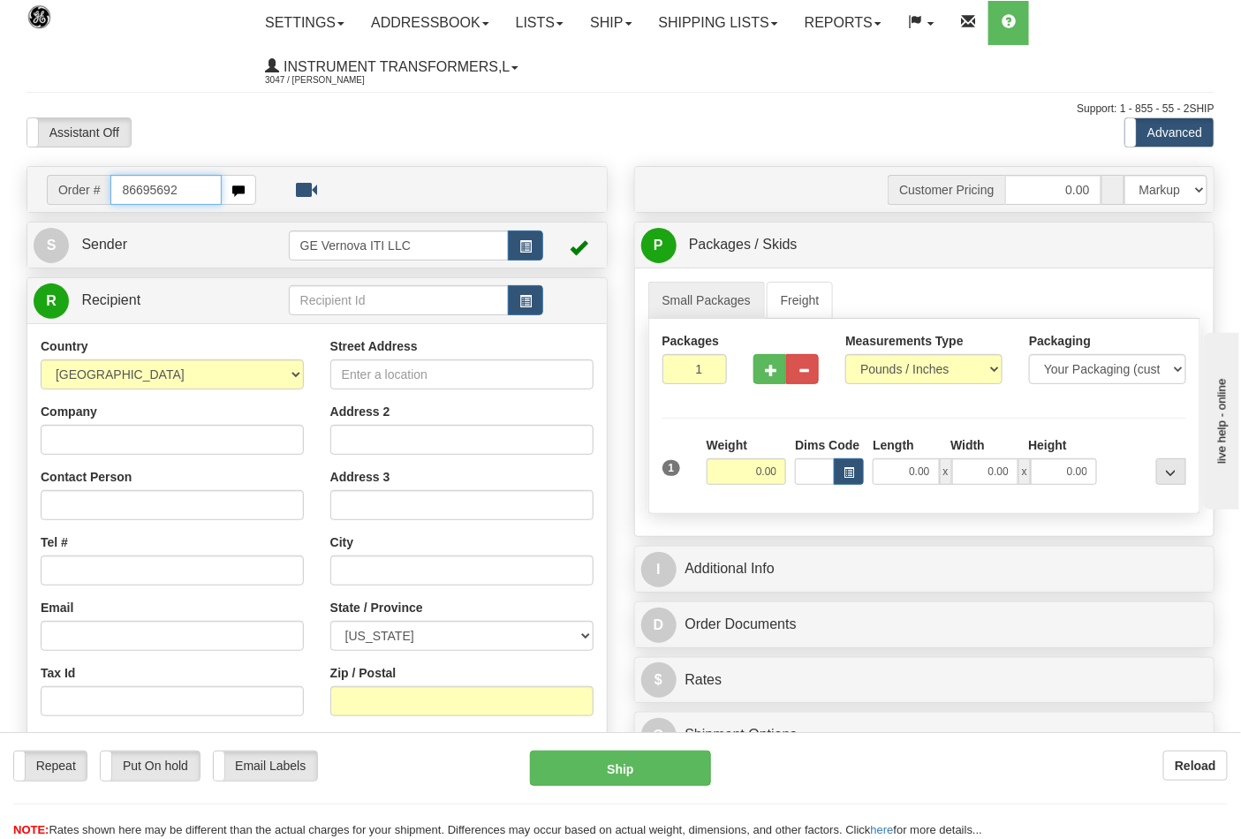
type input "86695692"
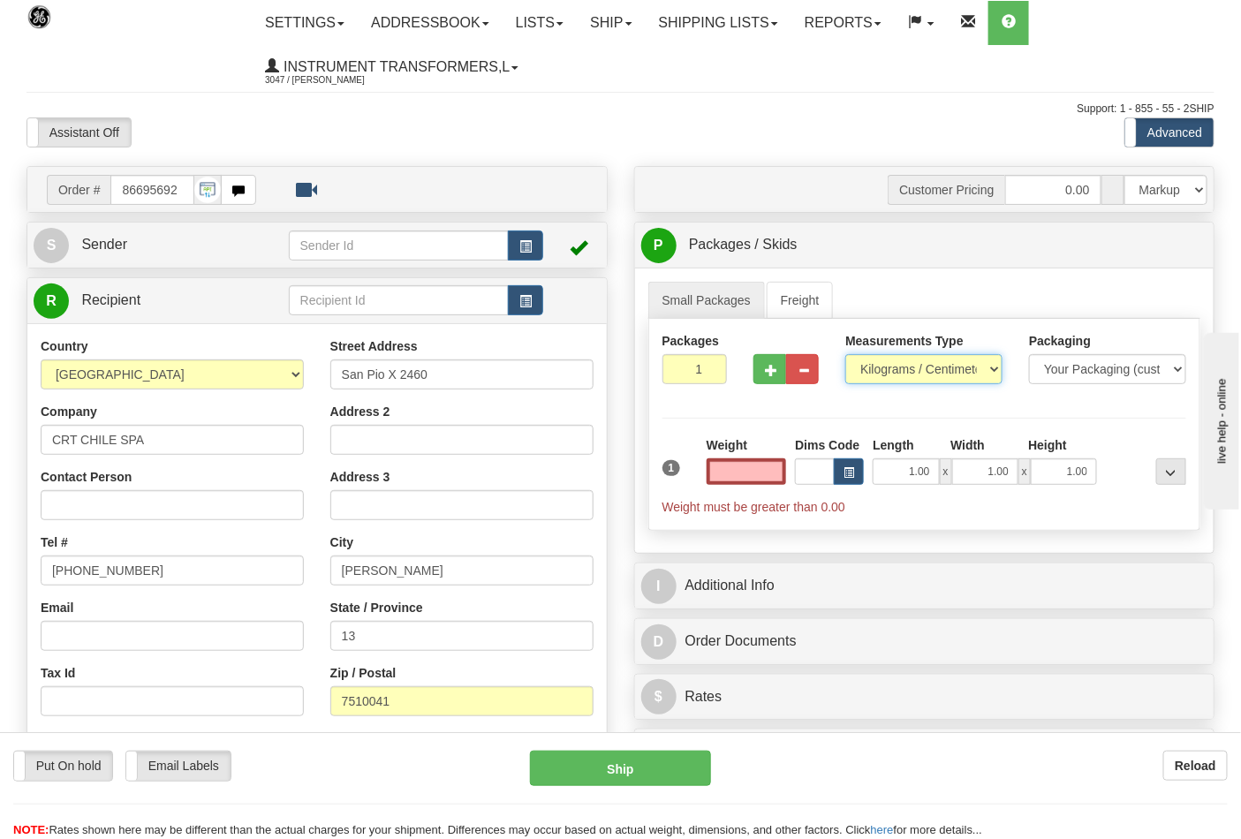
type input "0.00"
click at [898, 375] on select "Pounds / Inches Kilograms / Centimeters" at bounding box center [924, 369] width 157 height 30
select select "0"
click at [846, 355] on select "Pounds / Inches Kilograms / Centimeters" at bounding box center [924, 369] width 157 height 30
click at [776, 477] on input "0.00" at bounding box center [747, 472] width 80 height 27
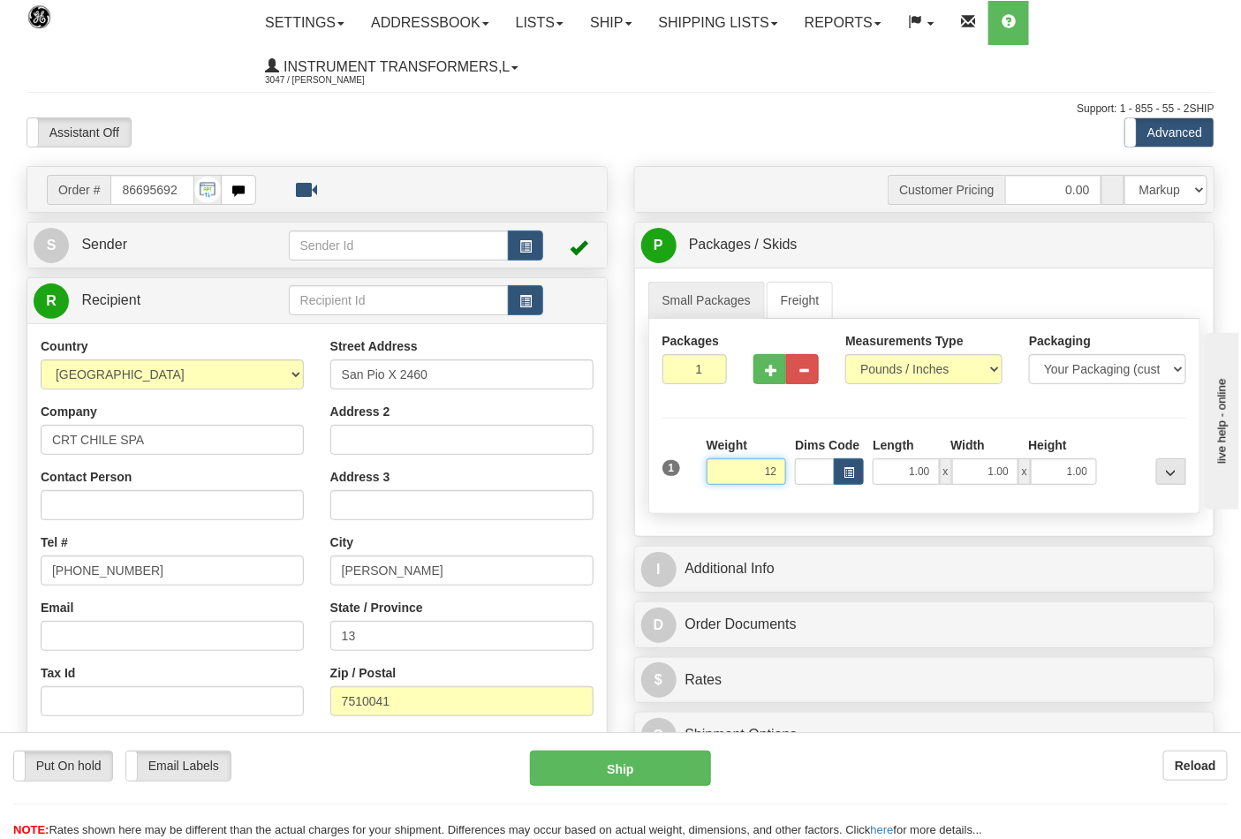
click button "Delete" at bounding box center [0, 0] width 0 height 0
type input "12.00"
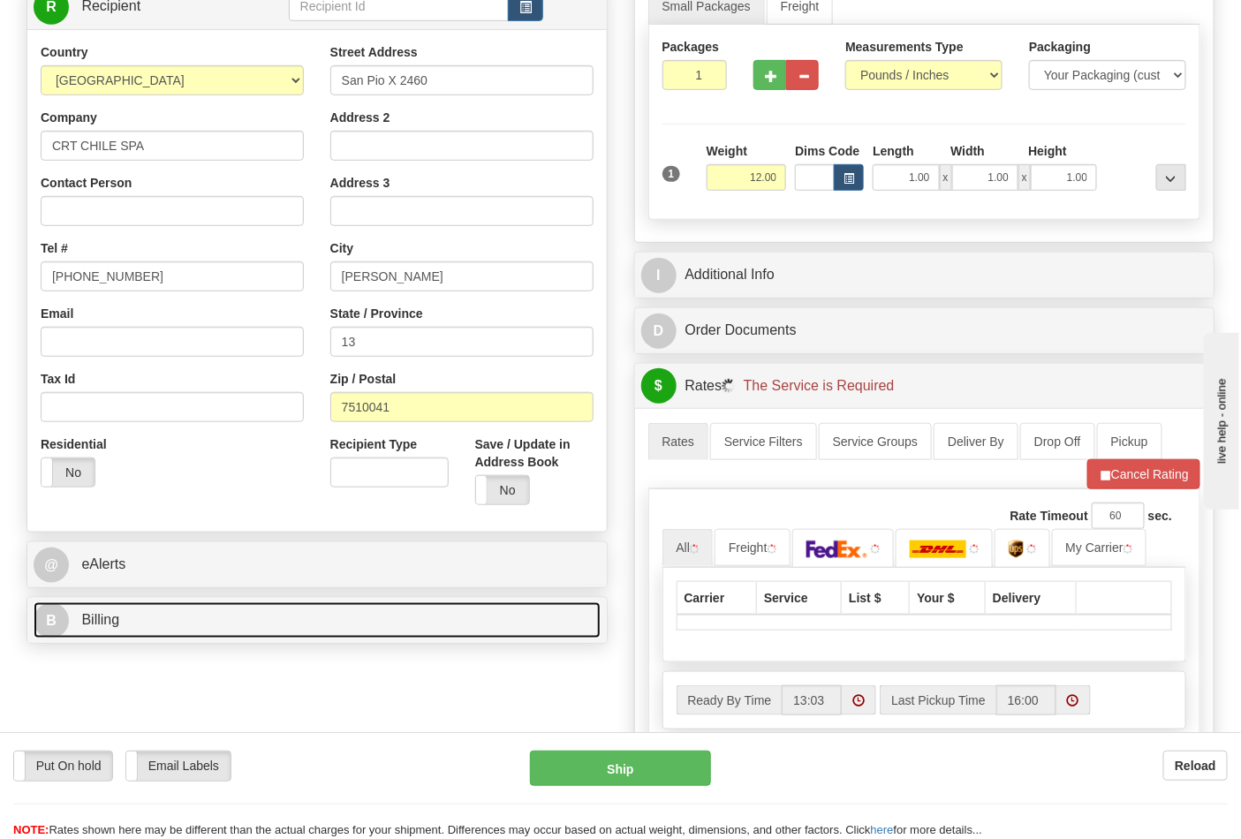
click at [209, 619] on link "B Billing" at bounding box center [317, 621] width 567 height 36
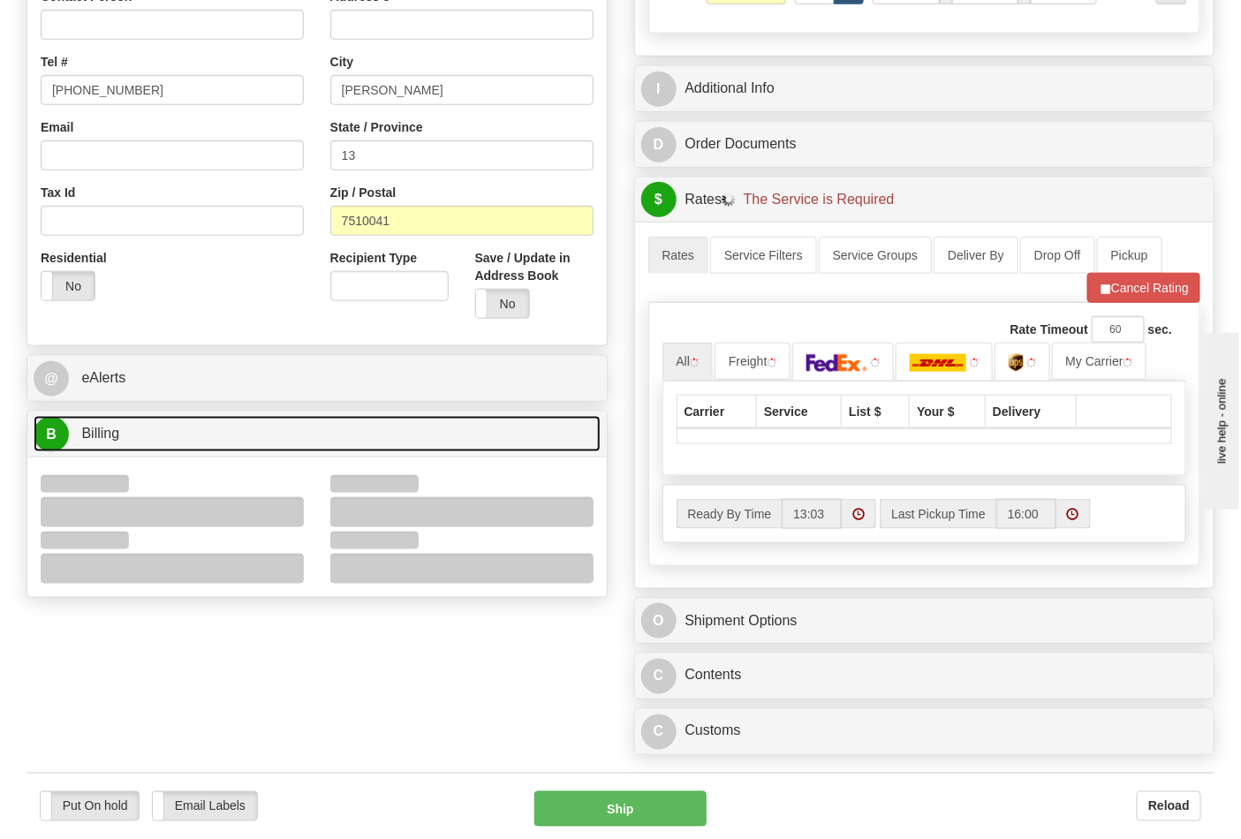
scroll to position [588, 0]
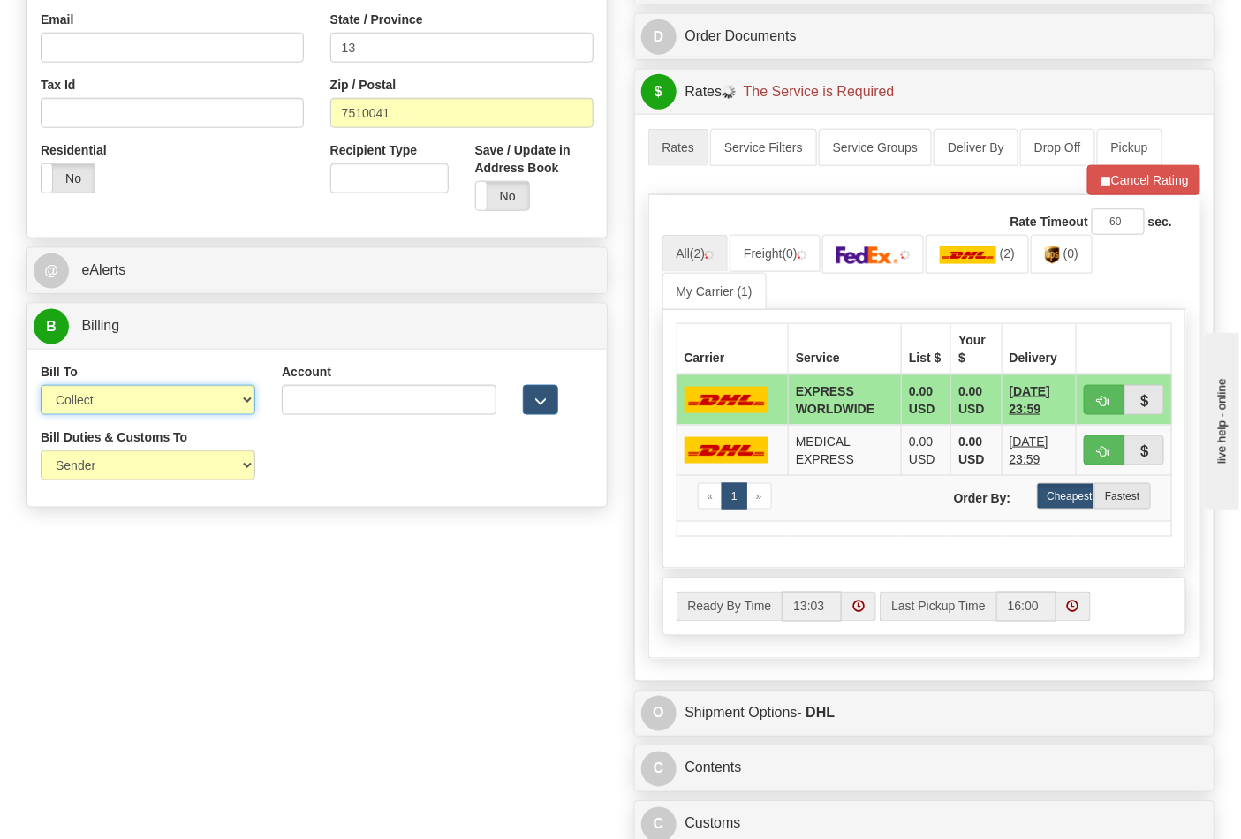
click at [115, 412] on select "Sender Recipient Third Party Collect" at bounding box center [148, 400] width 215 height 30
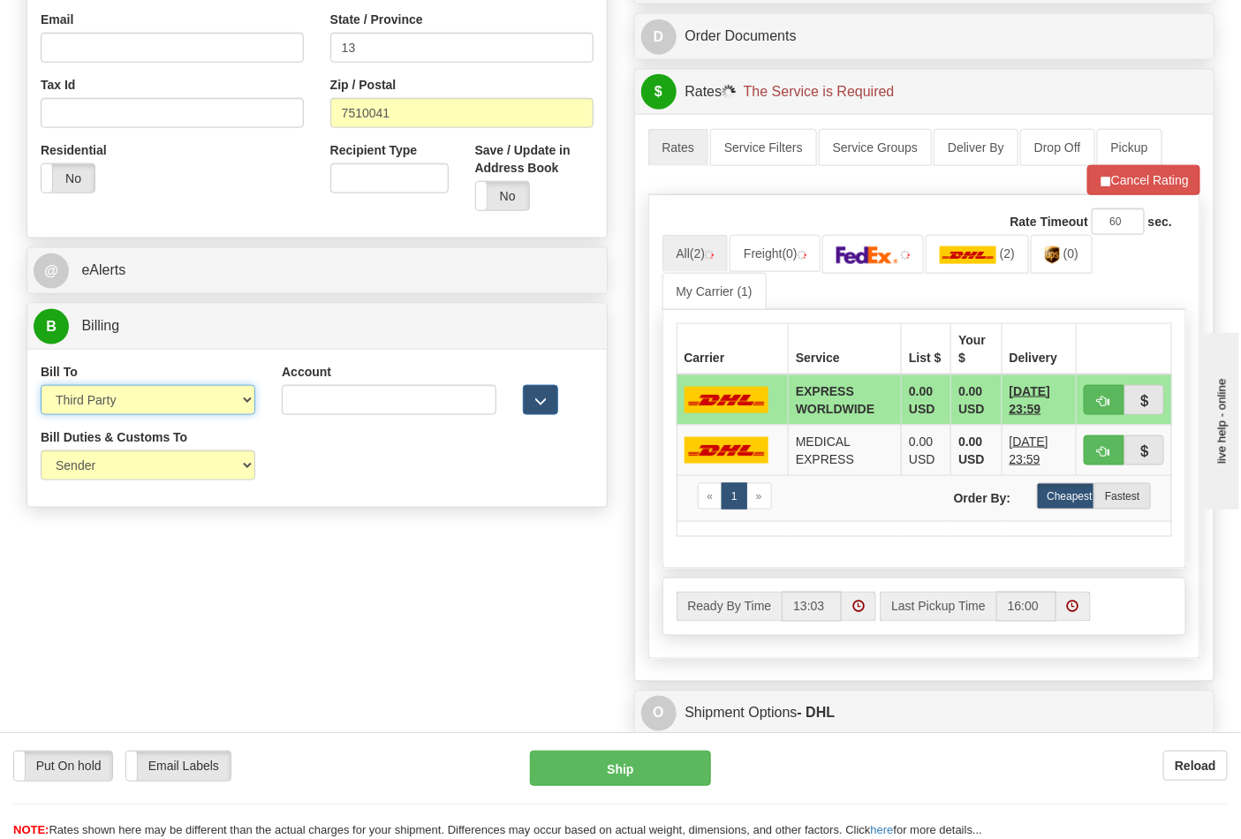
click at [41, 387] on select "Sender Recipient Third Party Collect" at bounding box center [148, 400] width 215 height 30
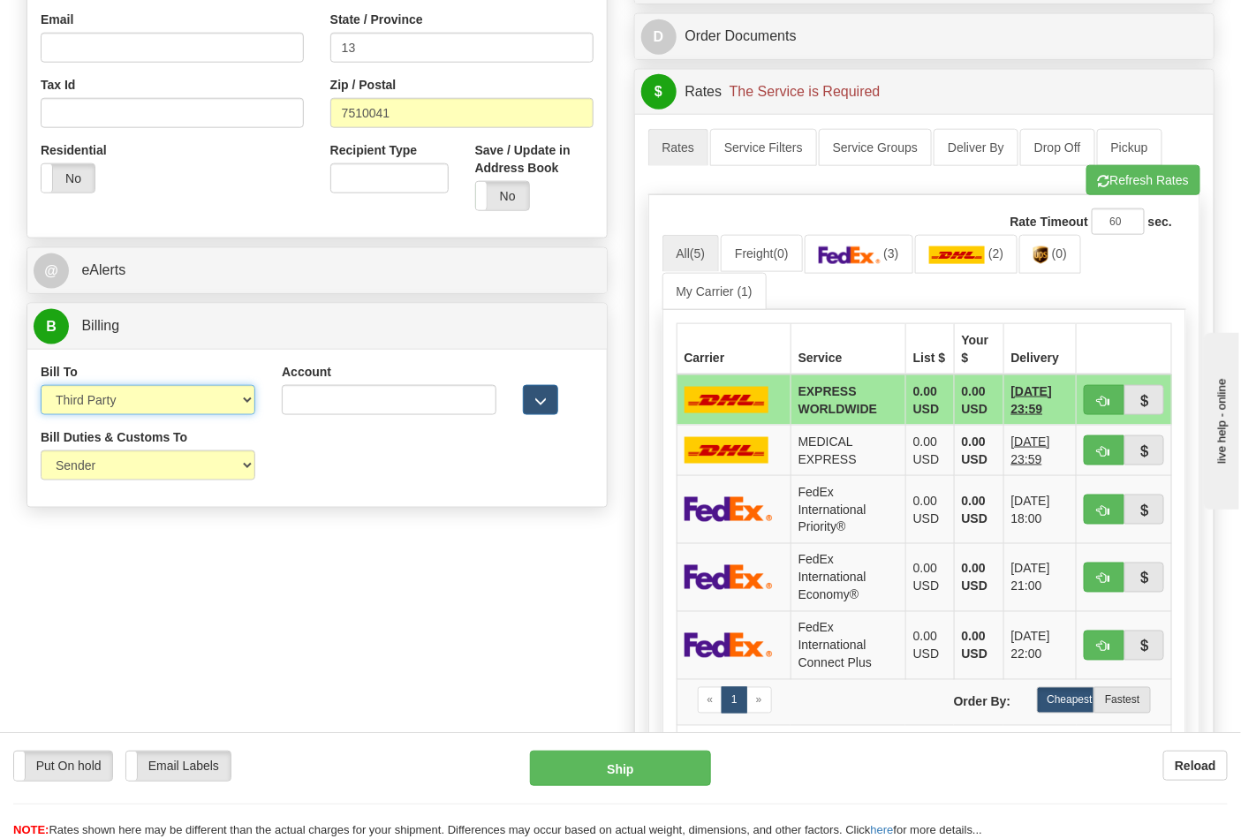
click at [112, 406] on select "Sender Recipient Third Party Collect" at bounding box center [148, 400] width 215 height 30
select select "2"
click at [41, 387] on select "Sender Recipient Third Party Collect" at bounding box center [148, 400] width 215 height 30
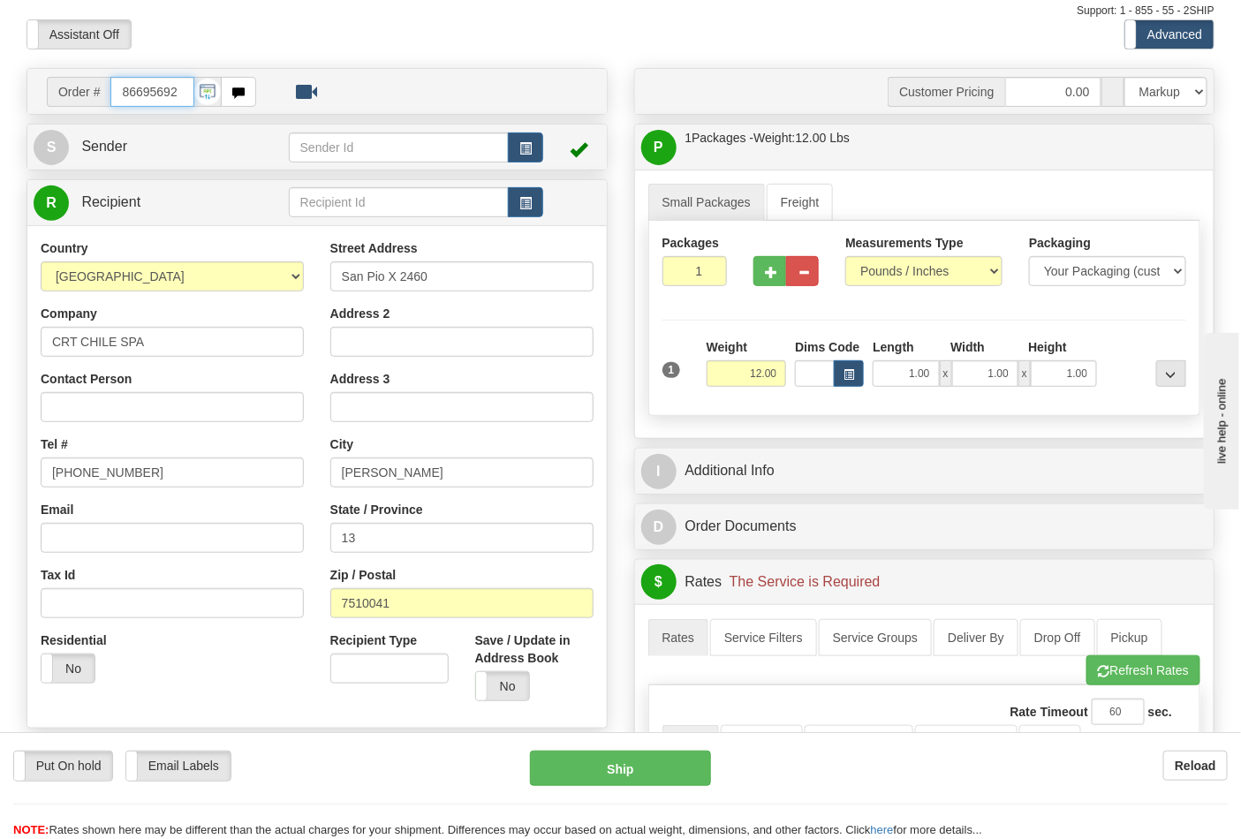
scroll to position [0, 0]
drag, startPoint x: 183, startPoint y: 97, endPoint x: 83, endPoint y: 95, distance: 99.9
click at [85, 97] on div "Order # 86695692" at bounding box center [151, 92] width 209 height 30
type input "86695743"
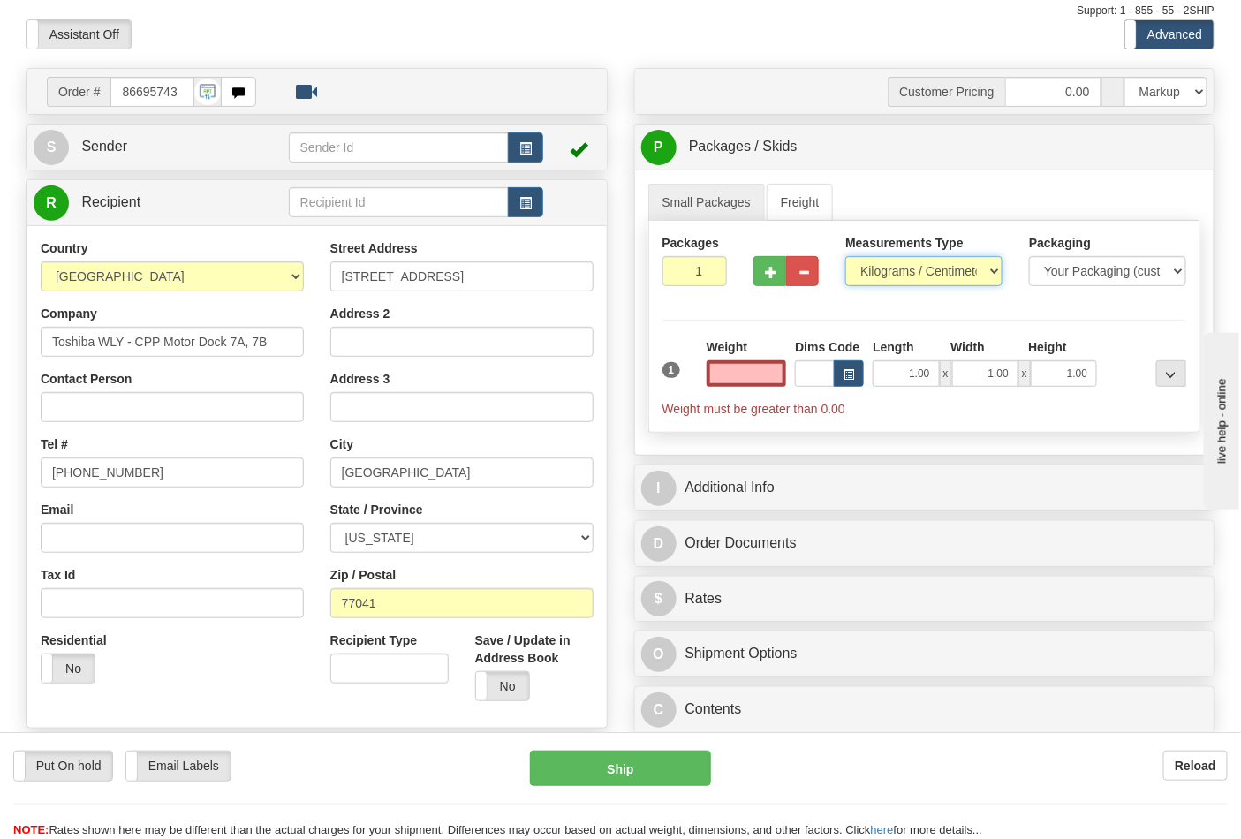
type input "0.00"
drag, startPoint x: 895, startPoint y: 265, endPoint x: 904, endPoint y: 283, distance: 19.8
click at [895, 265] on select "Pounds / Inches Kilograms / Centimeters" at bounding box center [924, 271] width 157 height 30
select select "0"
click at [846, 257] on select "Pounds / Inches Kilograms / Centimeters" at bounding box center [924, 271] width 157 height 30
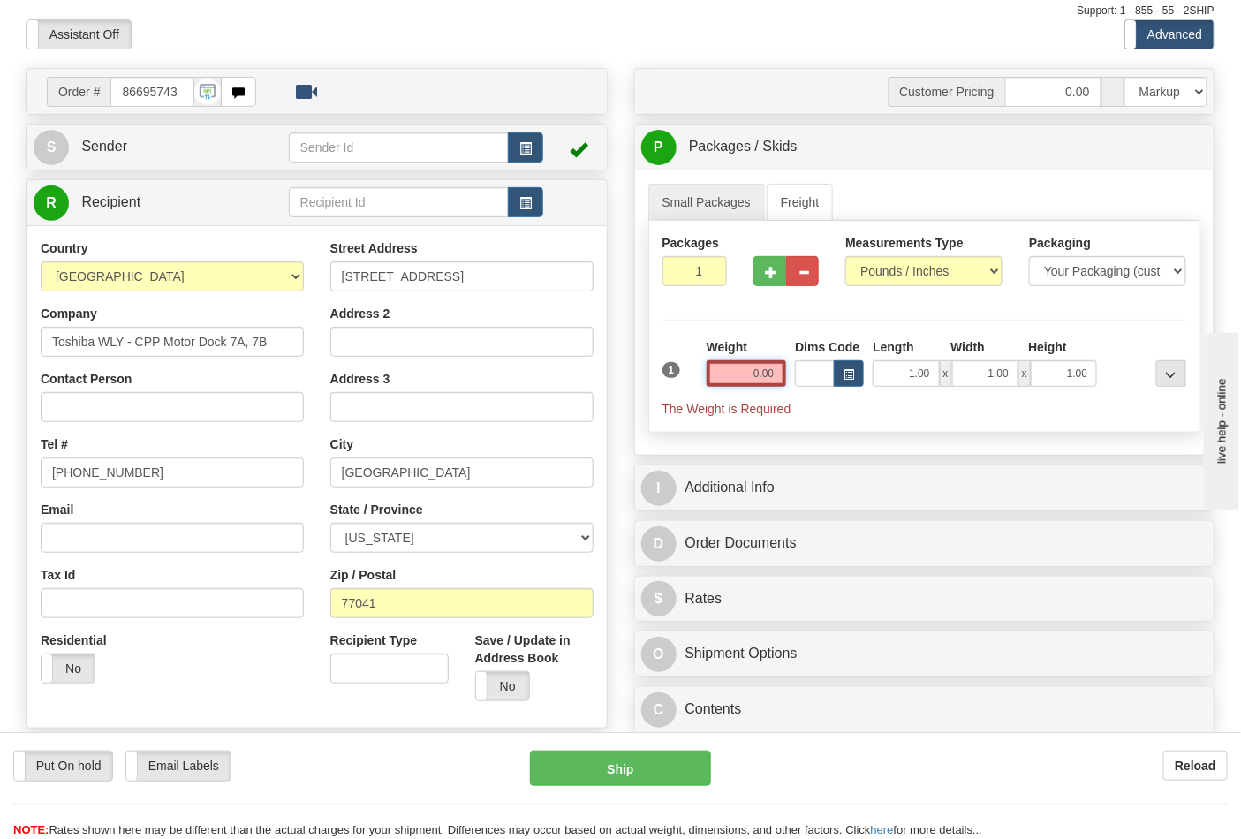
click at [778, 372] on input "0.00" at bounding box center [747, 373] width 80 height 27
click button "Delete" at bounding box center [0, 0] width 0 height 0
type input "2.00"
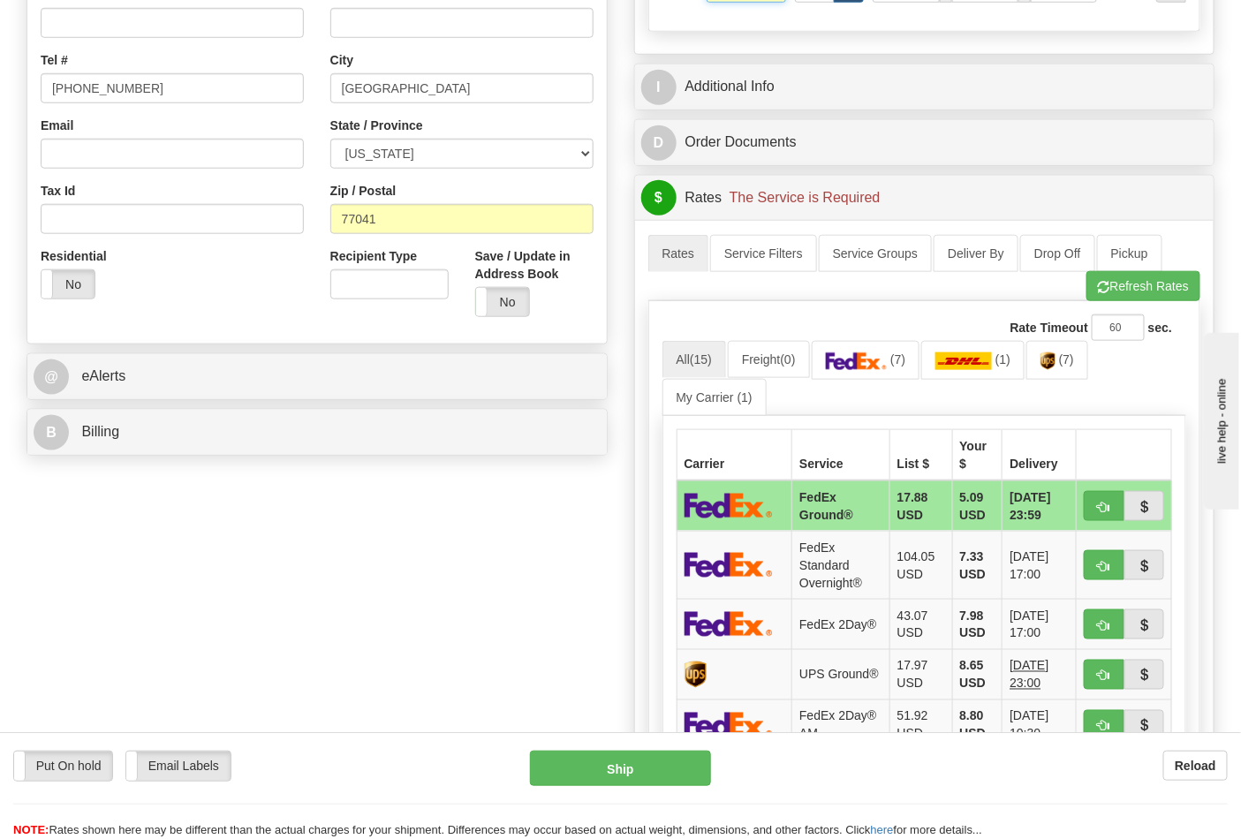
scroll to position [490, 0]
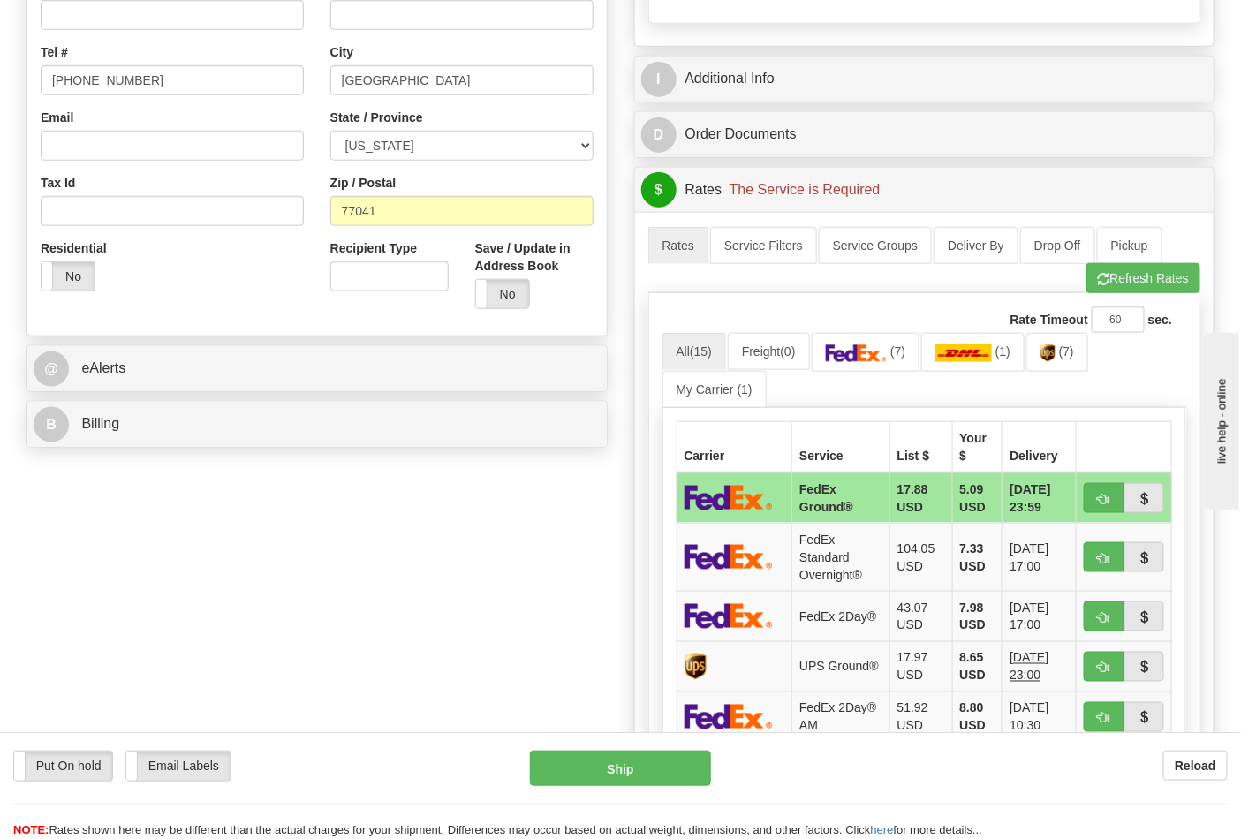
click at [153, 447] on div "B Billing" at bounding box center [317, 424] width 580 height 45
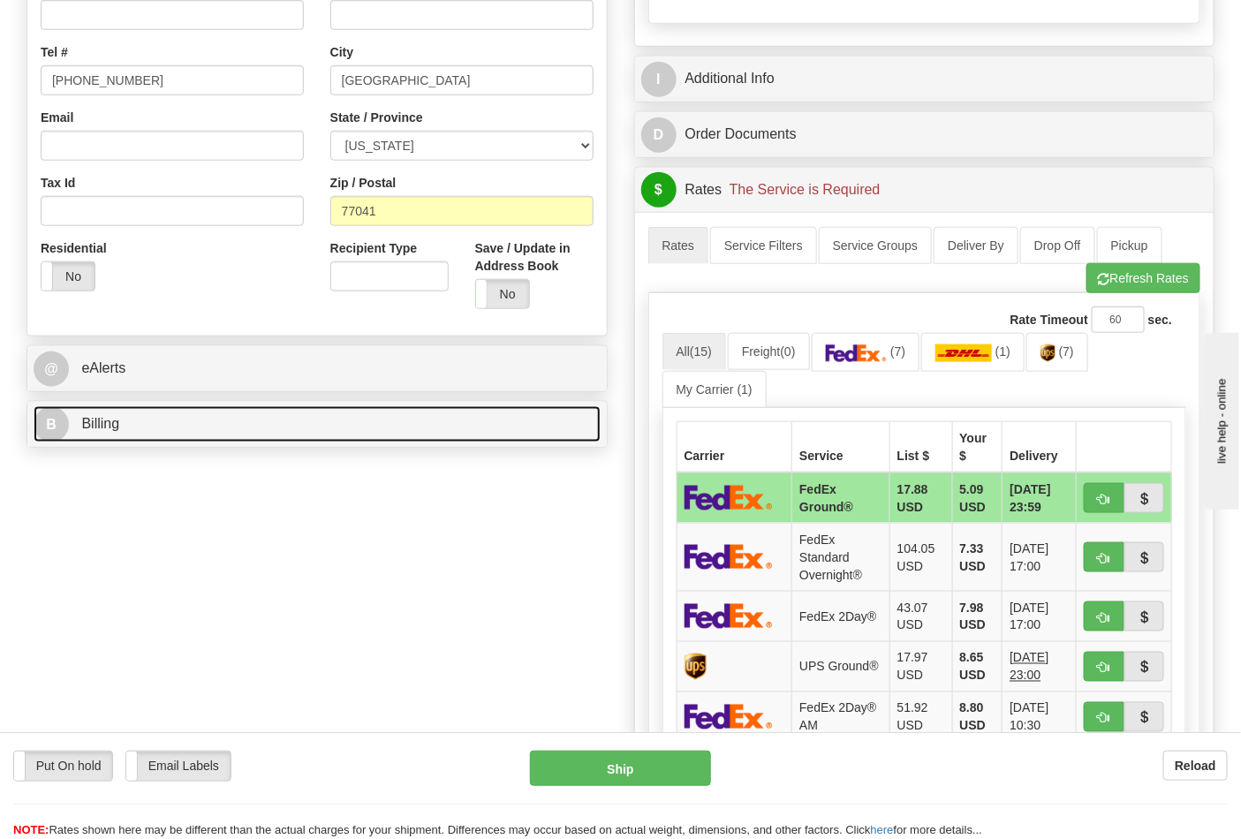
click at [154, 443] on link "B Billing" at bounding box center [317, 424] width 567 height 36
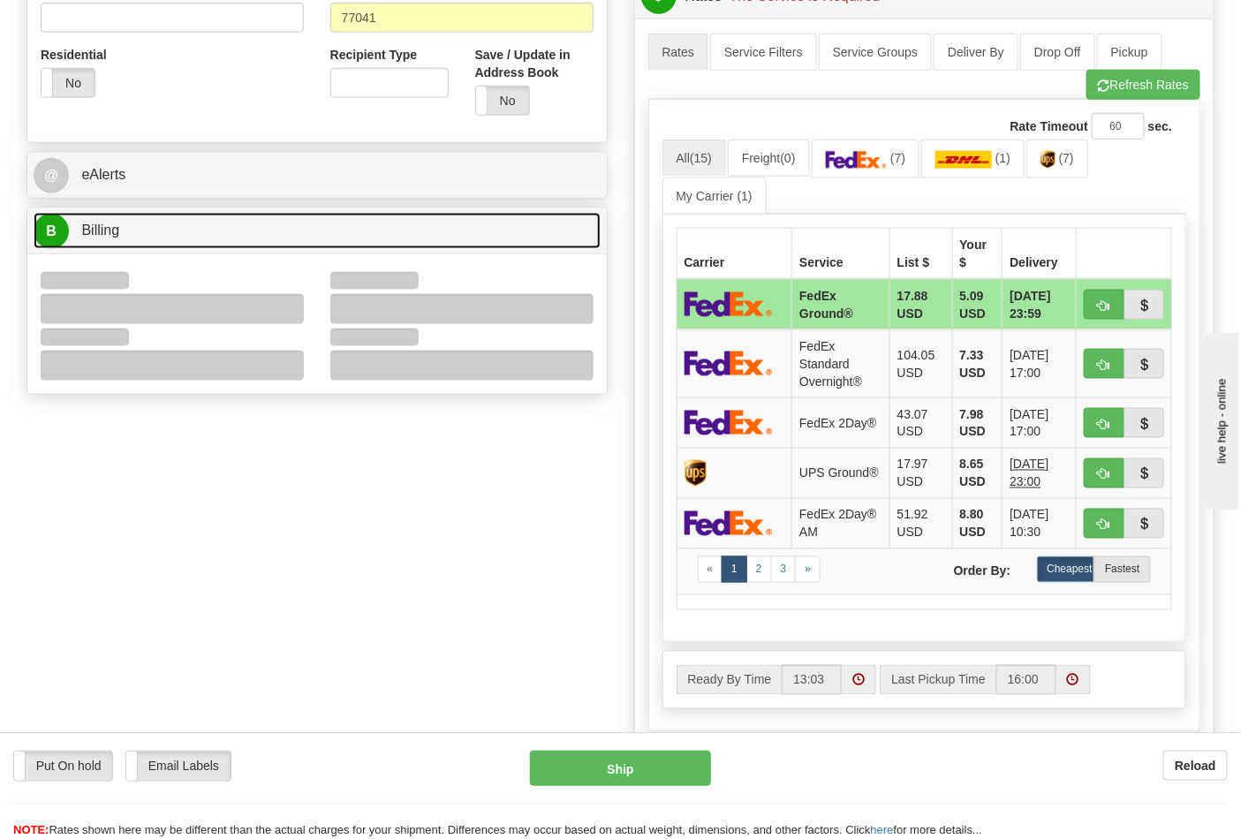
scroll to position [687, 0]
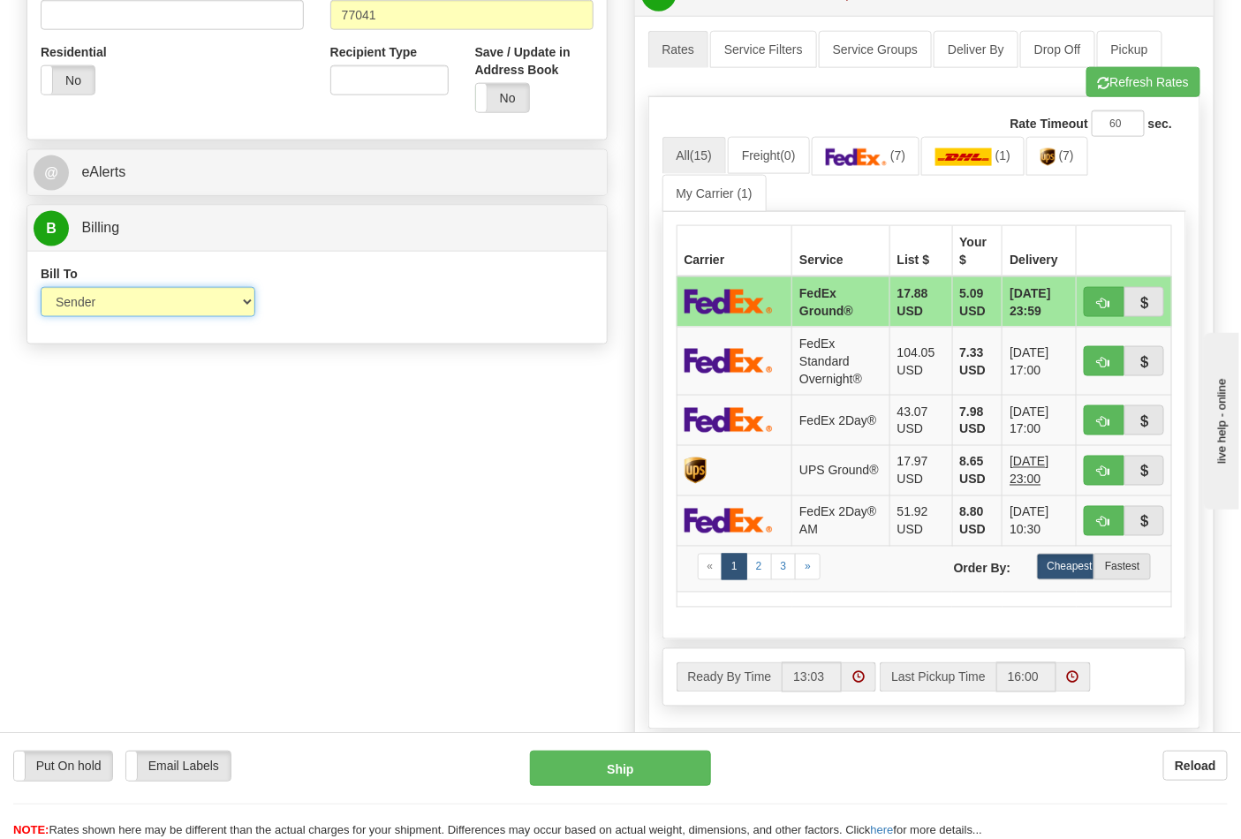
drag, startPoint x: 113, startPoint y: 306, endPoint x: 111, endPoint y: 316, distance: 10.7
click at [113, 306] on select "Sender Recipient Third Party Collect" at bounding box center [148, 302] width 215 height 30
select select "2"
click at [41, 289] on select "Sender Recipient Third Party Collect" at bounding box center [148, 302] width 215 height 30
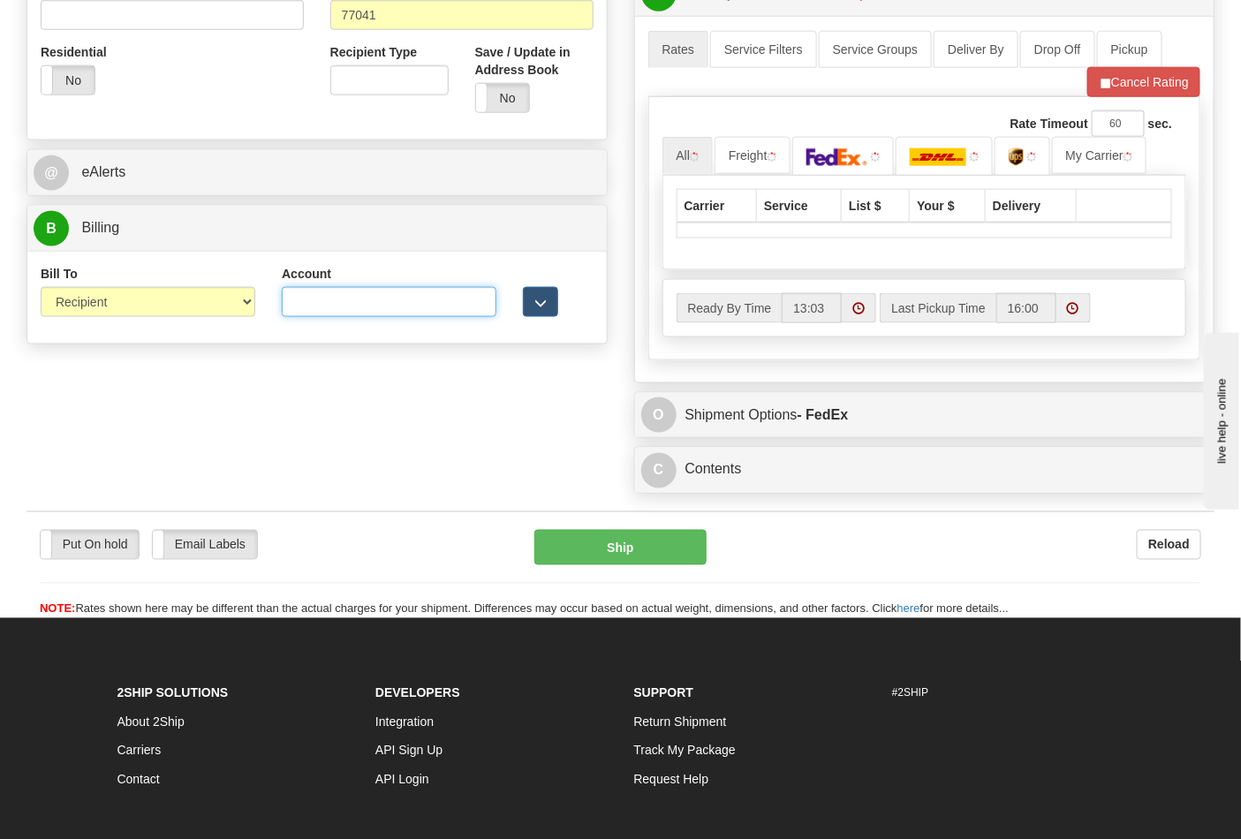
click at [307, 311] on input "Account" at bounding box center [389, 302] width 215 height 30
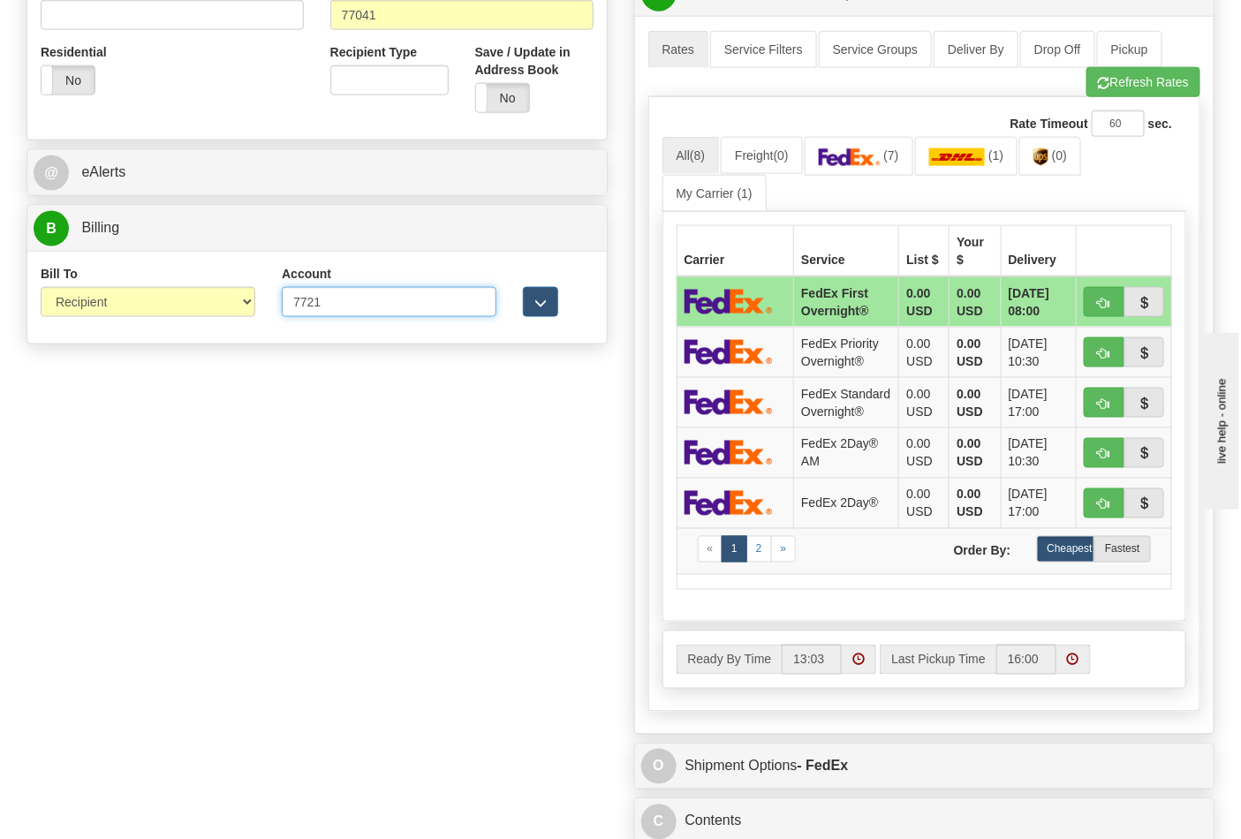
type input "772108"
click at [1142, 73] on button "Refresh Rates" at bounding box center [1144, 82] width 114 height 30
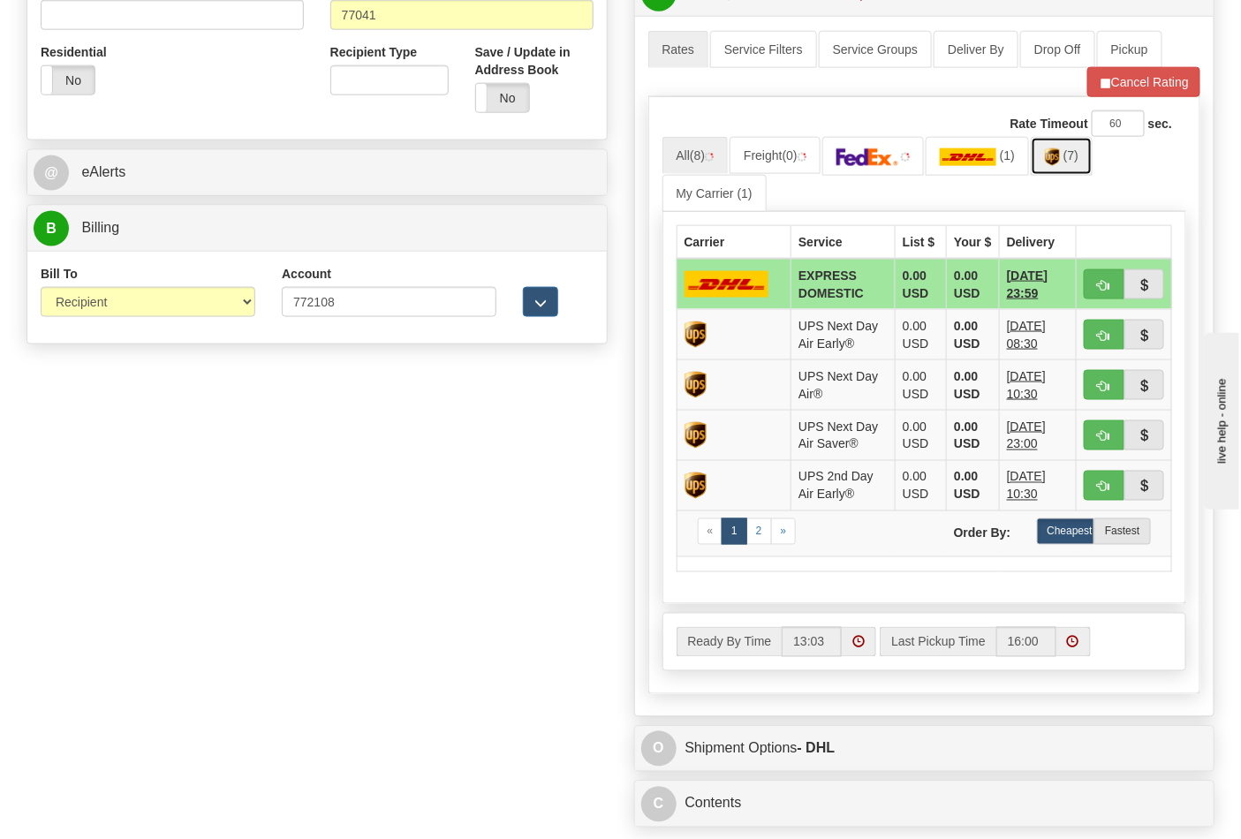
click at [1060, 164] on img at bounding box center [1052, 157] width 15 height 18
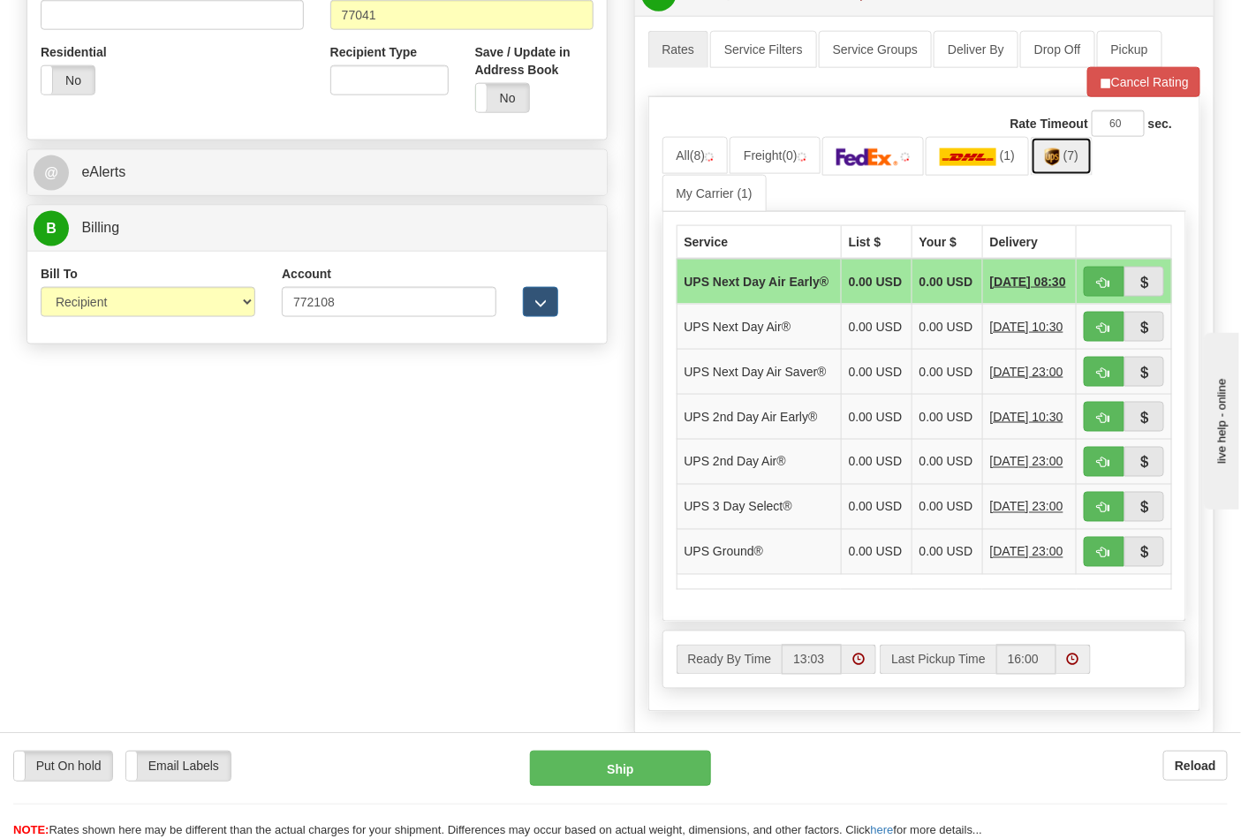
scroll to position [982, 0]
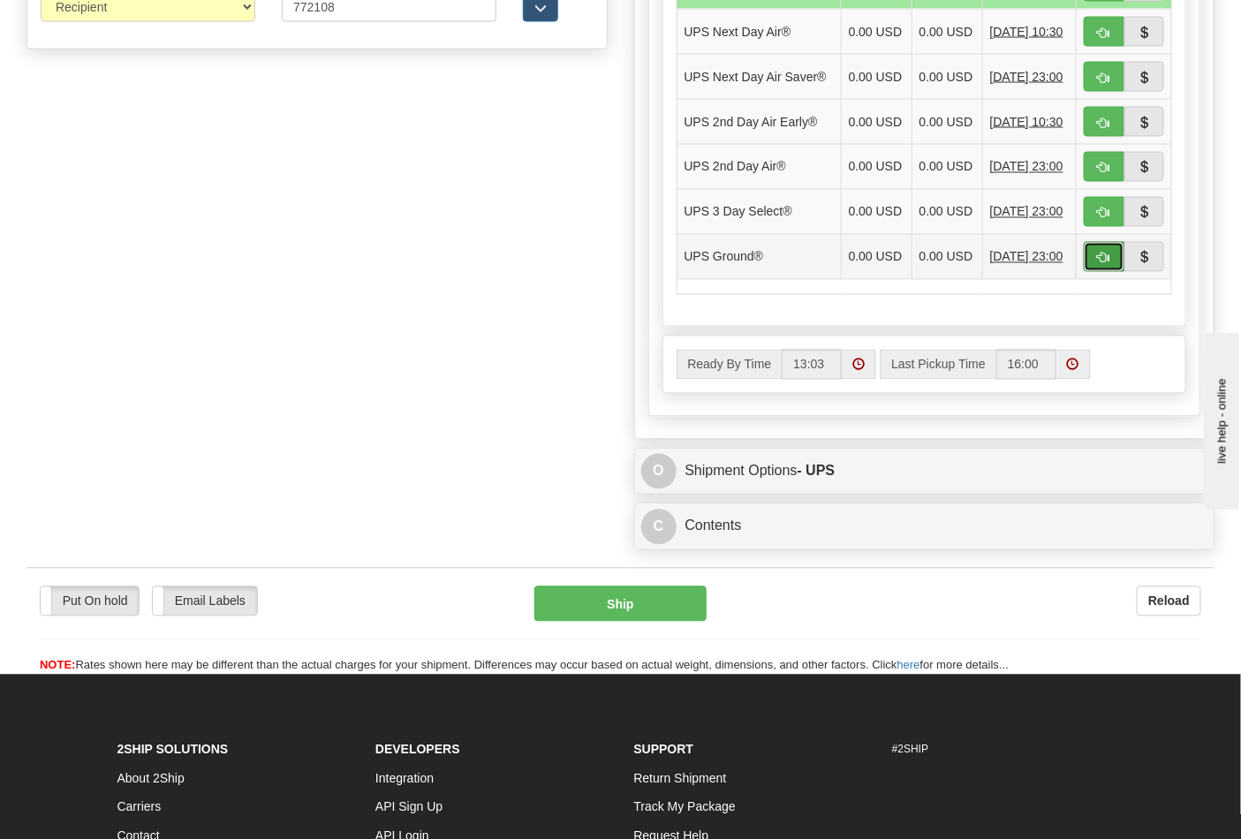
click at [1091, 272] on button "button" at bounding box center [1104, 257] width 41 height 30
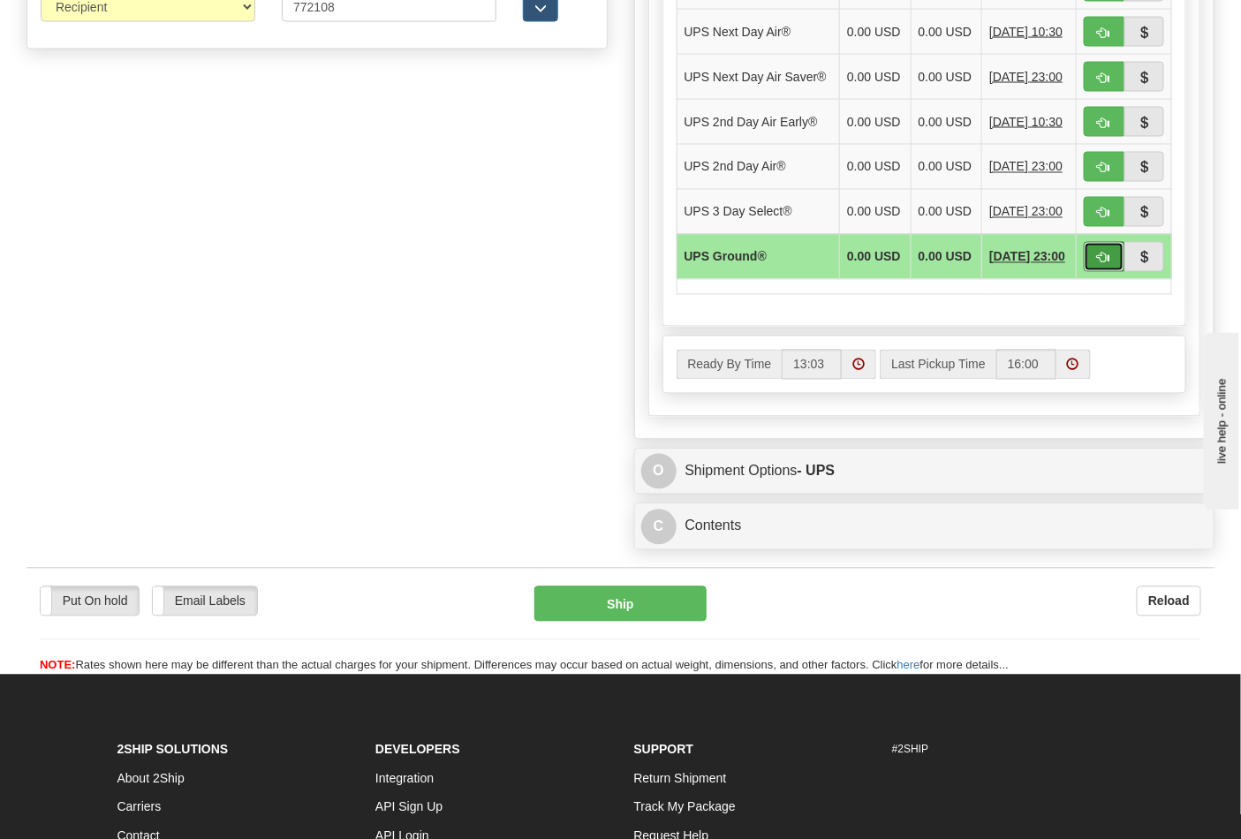
click at [1092, 272] on button "button" at bounding box center [1104, 257] width 41 height 30
type input "03"
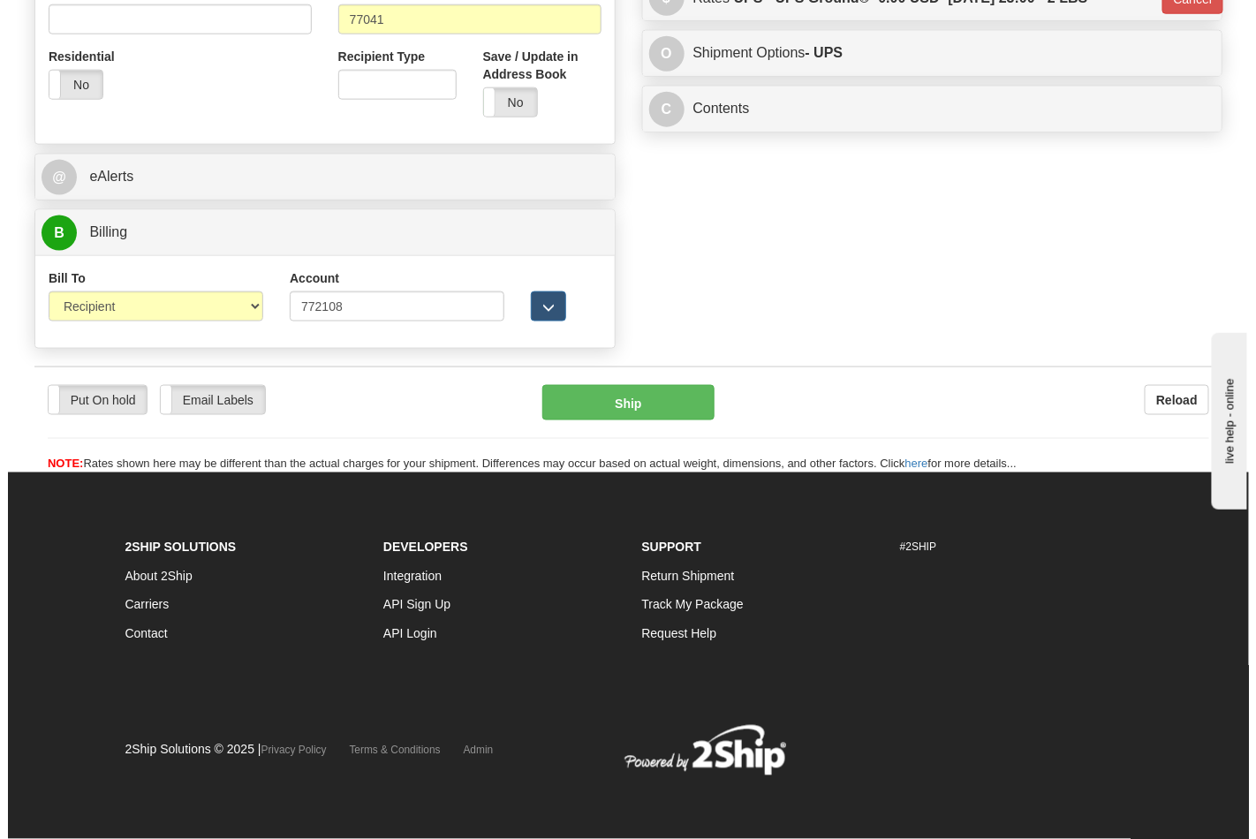
scroll to position [685, 0]
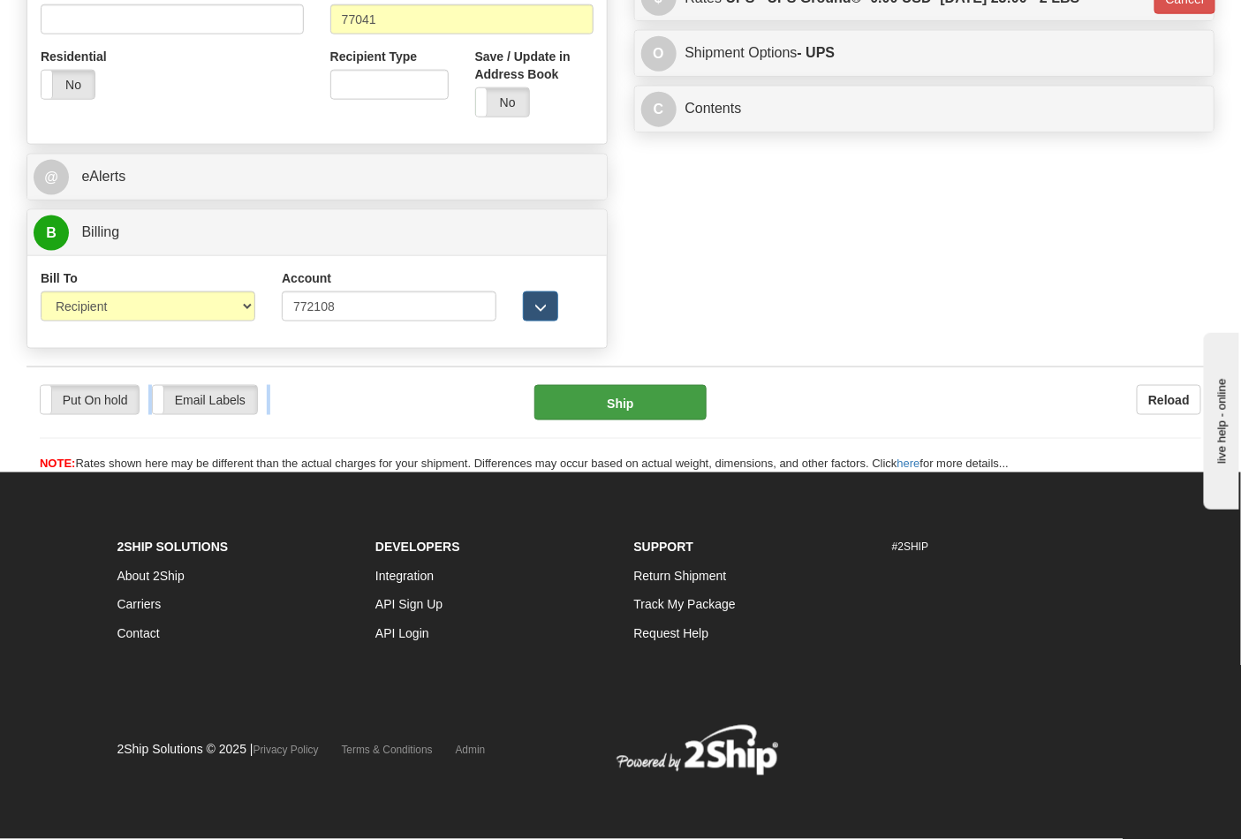
click at [647, 387] on div "Put On hold Put On hold Email Labels Email Labels Edit Reload Ship Reload" at bounding box center [621, 420] width 1188 height 107
click at [660, 392] on button "Ship" at bounding box center [620, 402] width 171 height 35
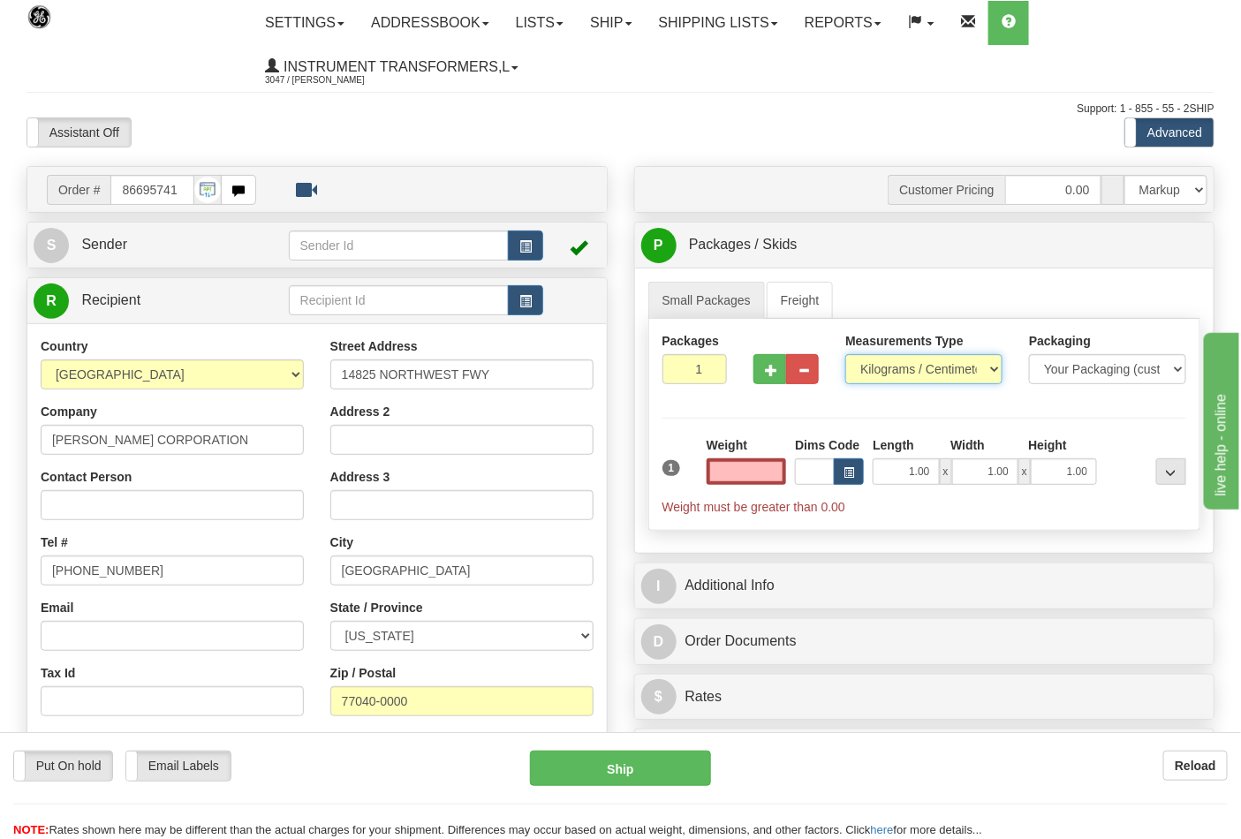
type input "0.00"
click at [898, 376] on select "Pounds / Inches Kilograms / Centimeters" at bounding box center [924, 369] width 157 height 30
select select "0"
click at [846, 355] on select "Pounds / Inches Kilograms / Centimeters" at bounding box center [924, 369] width 157 height 30
click at [782, 464] on input "0.00" at bounding box center [747, 472] width 80 height 27
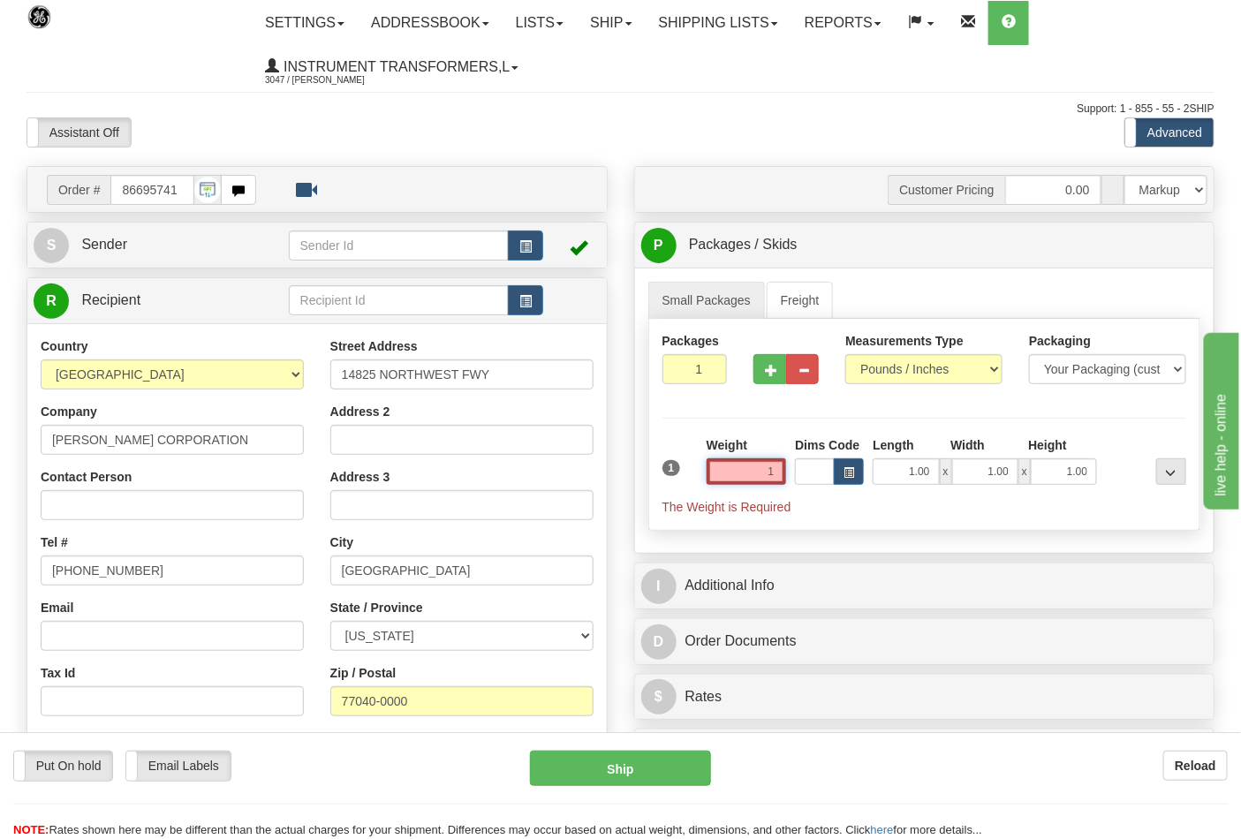
click button "Delete" at bounding box center [0, 0] width 0 height 0
type input "1.00"
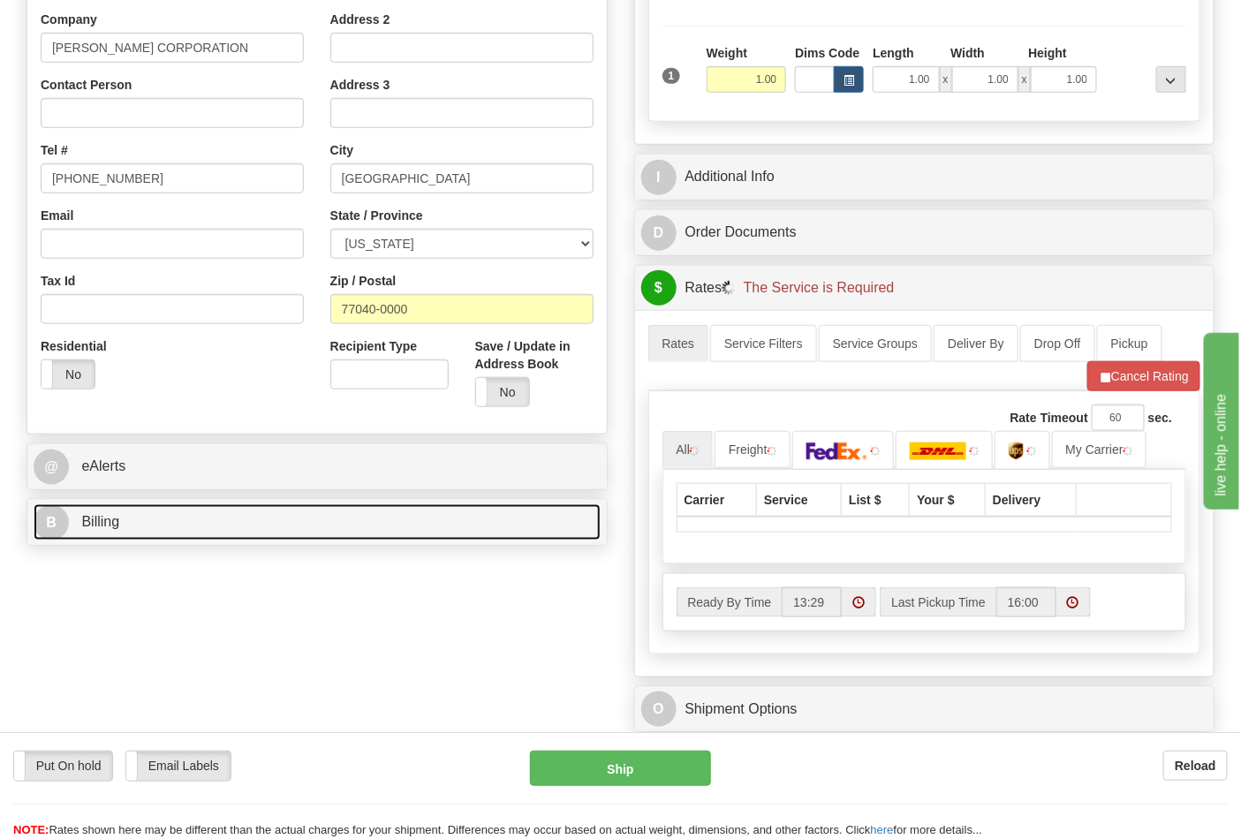
click at [239, 531] on link "B Billing" at bounding box center [317, 523] width 567 height 36
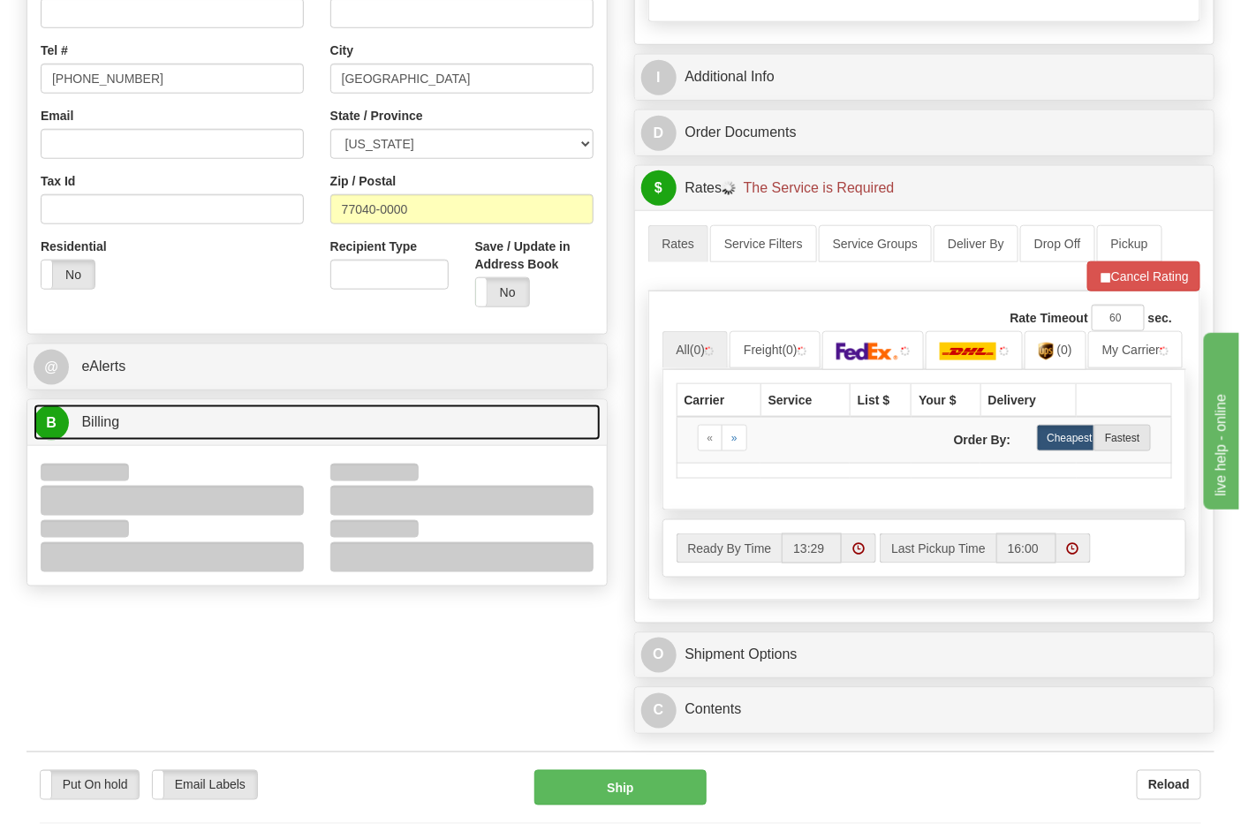
scroll to position [588, 0]
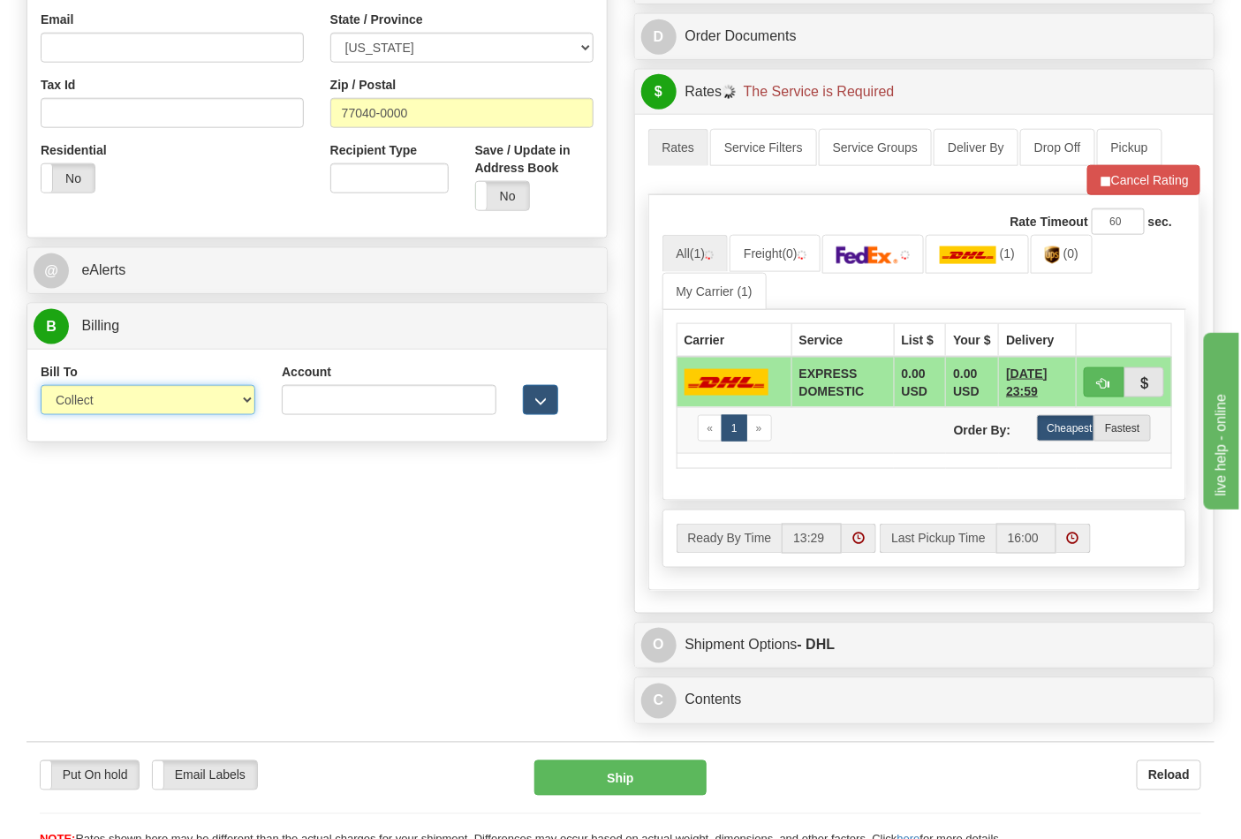
click at [107, 415] on select "Sender Recipient Third Party Collect" at bounding box center [148, 400] width 215 height 30
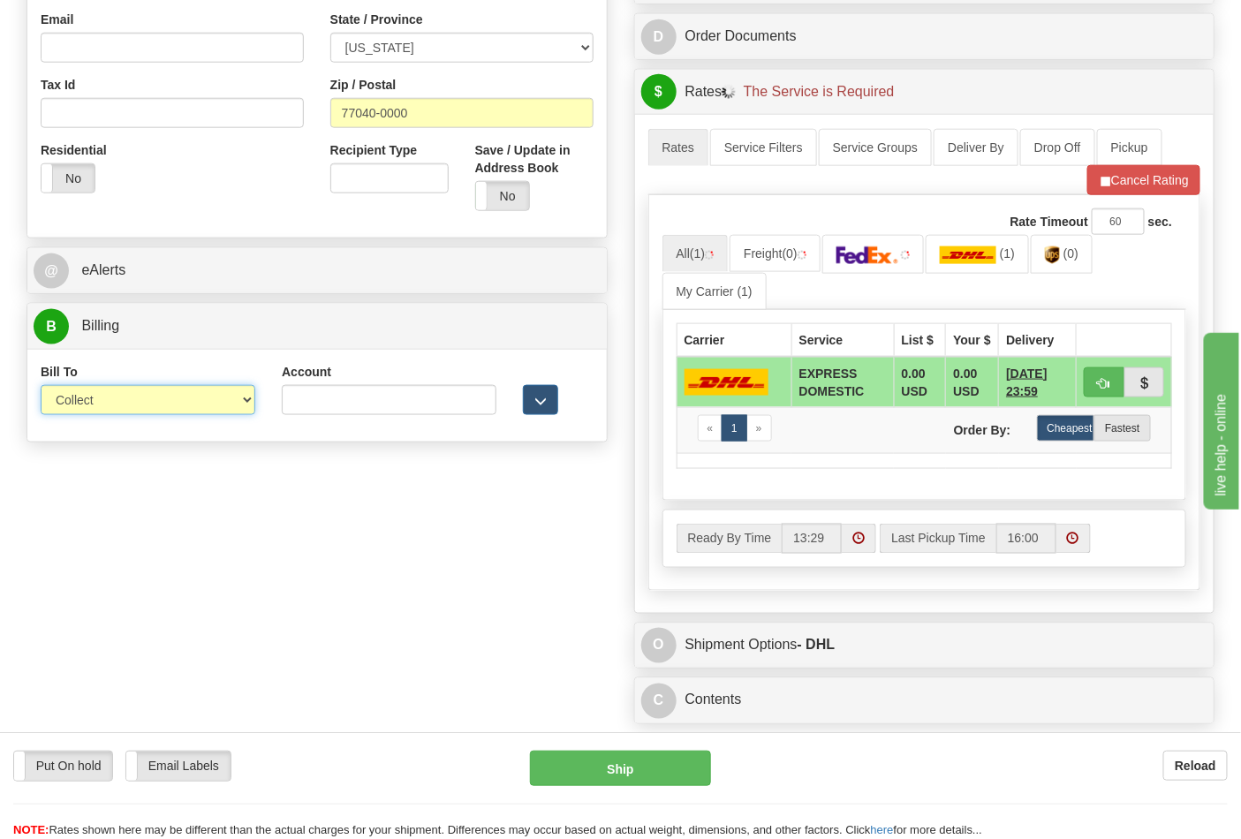
select select "2"
click at [41, 387] on select "Sender Recipient Third Party Collect" at bounding box center [148, 400] width 215 height 30
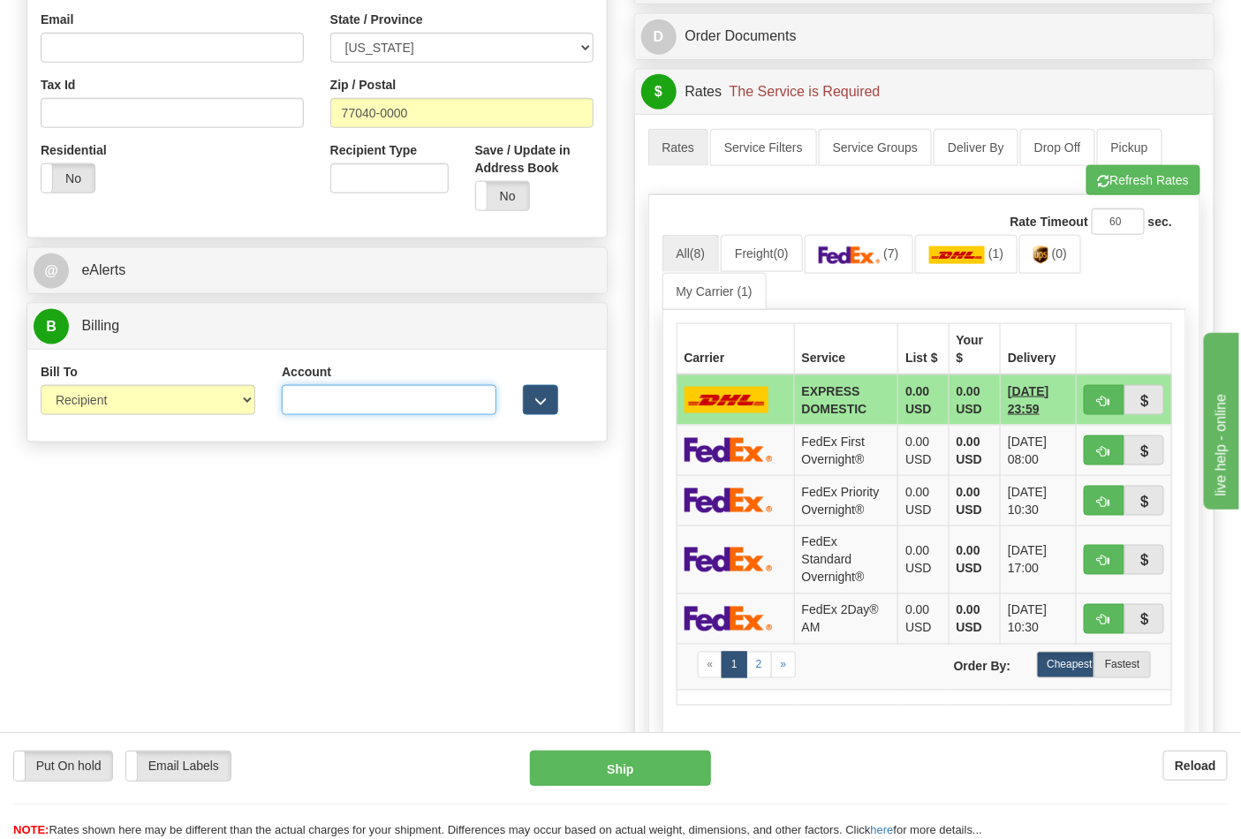
click at [390, 410] on input "Account" at bounding box center [389, 400] width 215 height 30
paste input "103538629"
type input "103538629"
click at [887, 239] on link "(7)" at bounding box center [859, 254] width 109 height 38
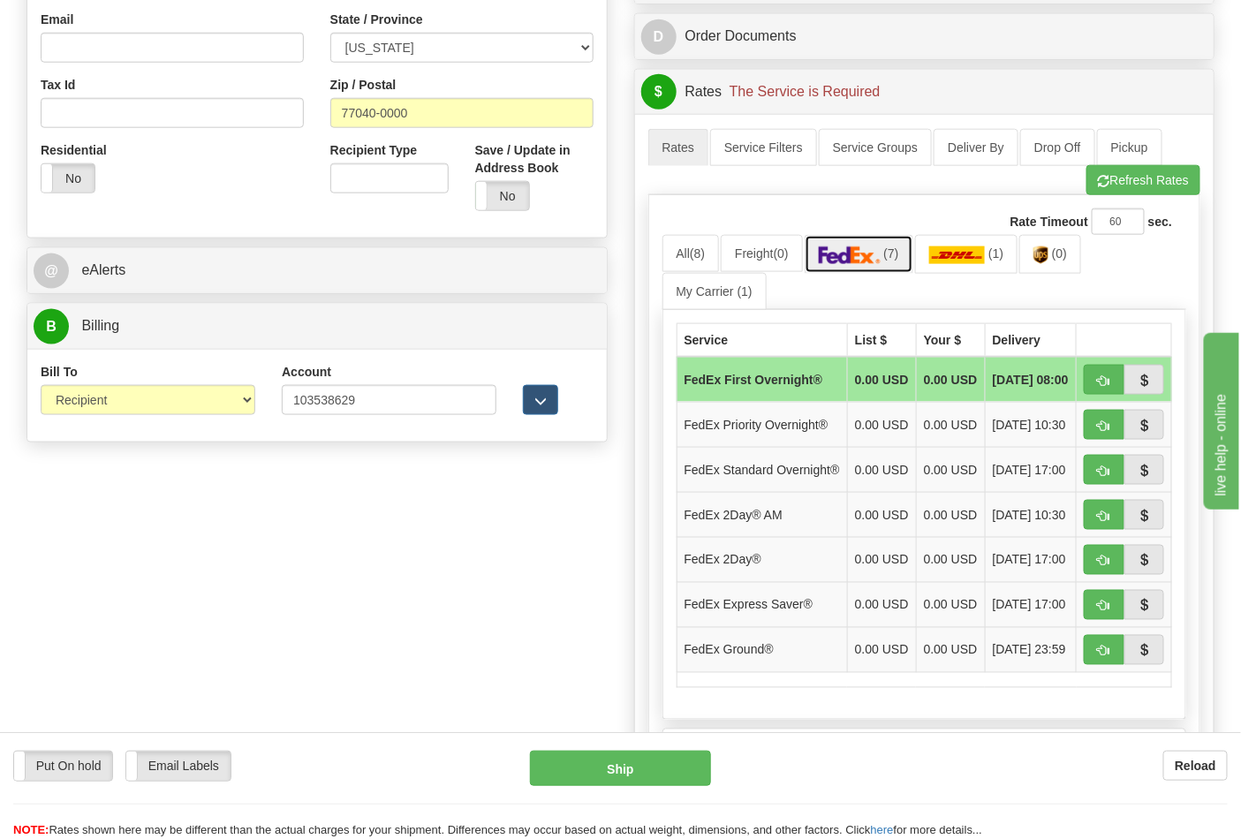
click at [888, 248] on link "(7)" at bounding box center [859, 254] width 109 height 38
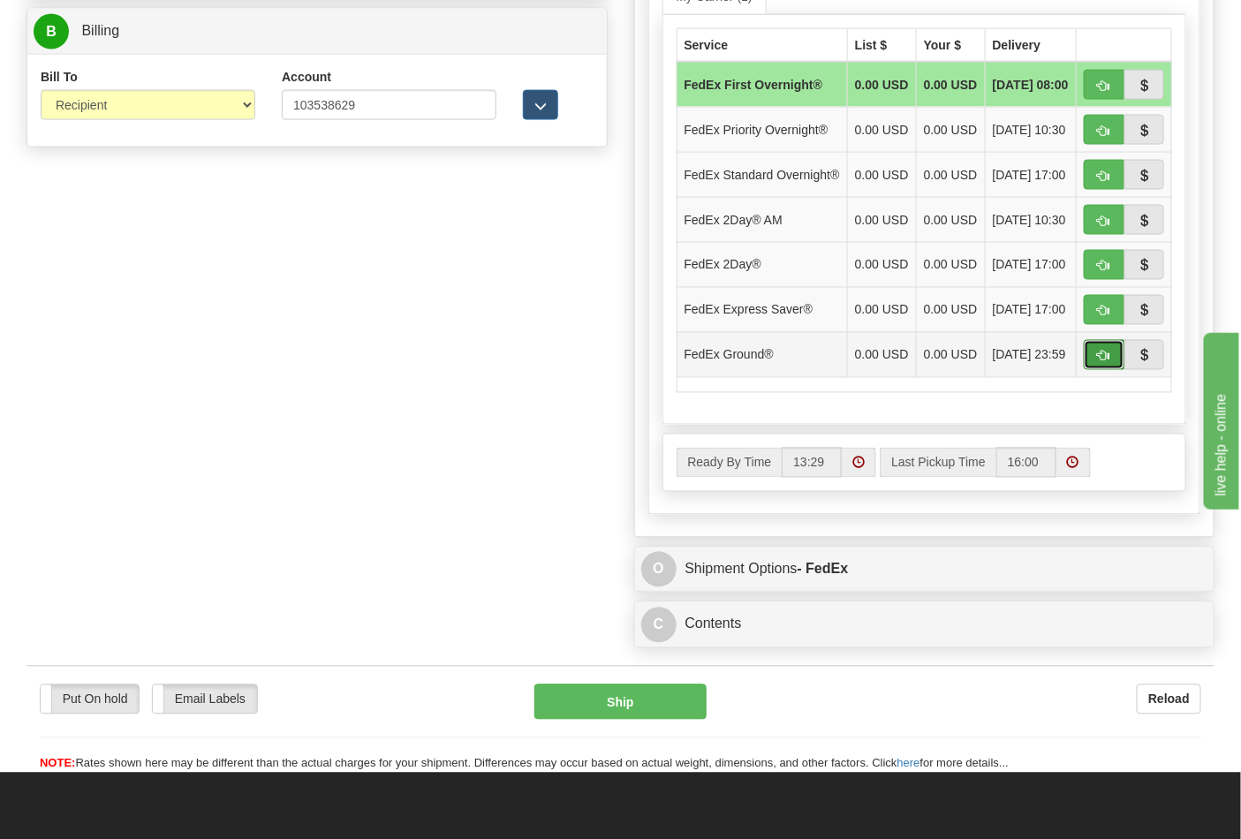
click at [1109, 362] on span "button" at bounding box center [1104, 356] width 12 height 11
type input "92"
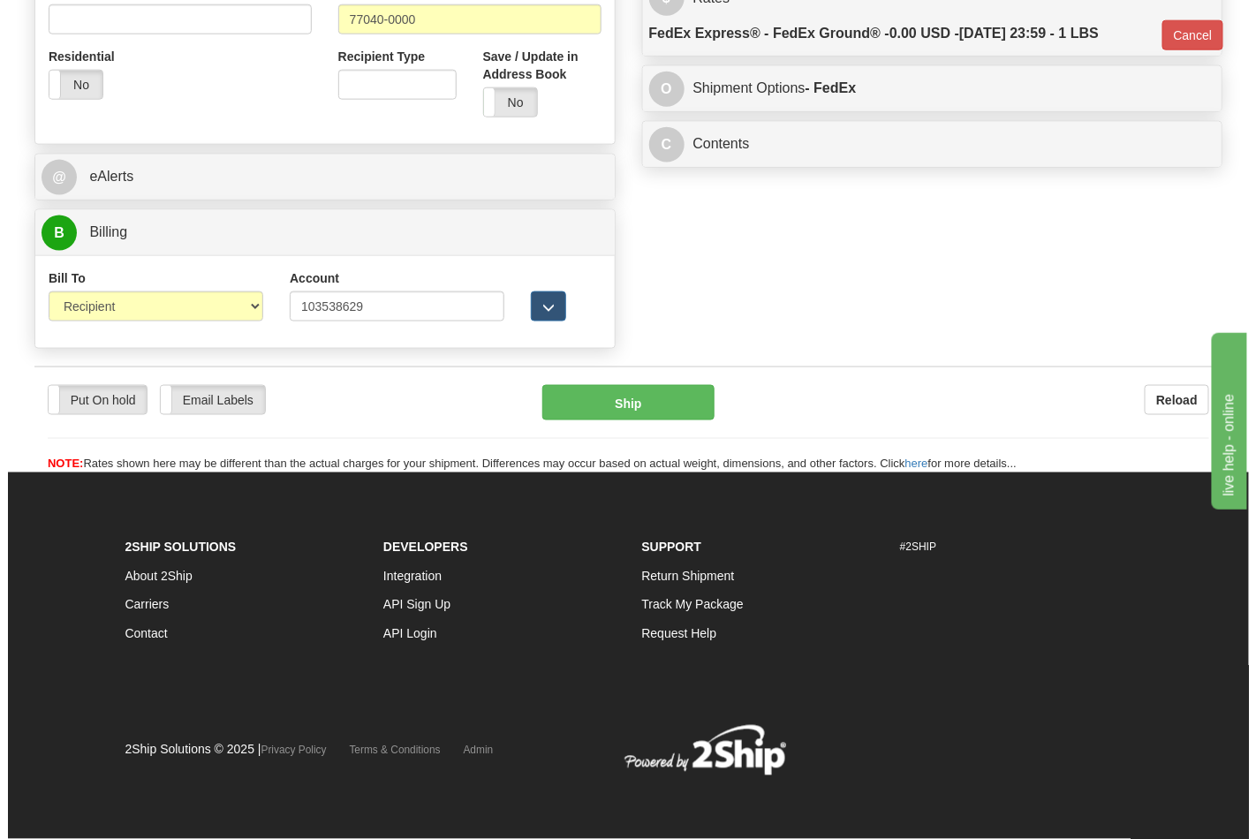
scroll to position [685, 0]
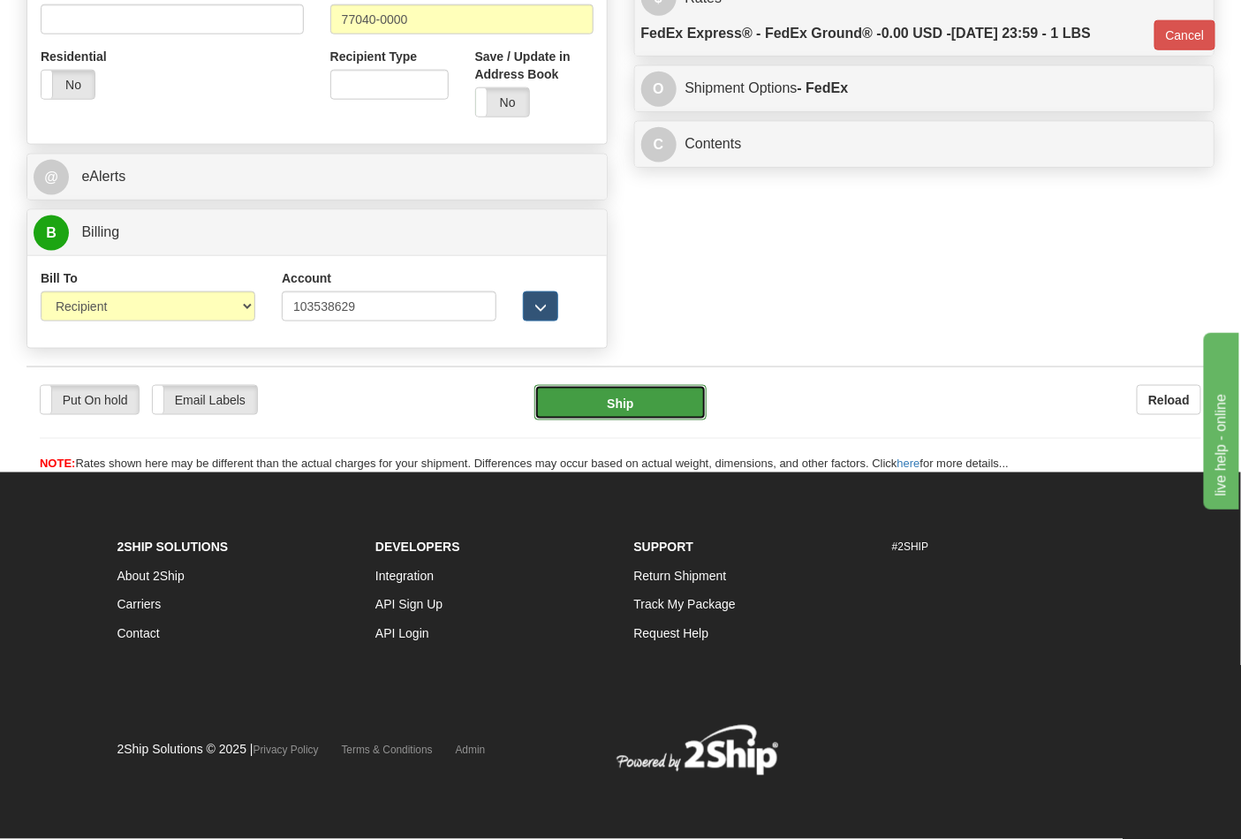
click at [628, 399] on button "Ship" at bounding box center [620, 402] width 171 height 35
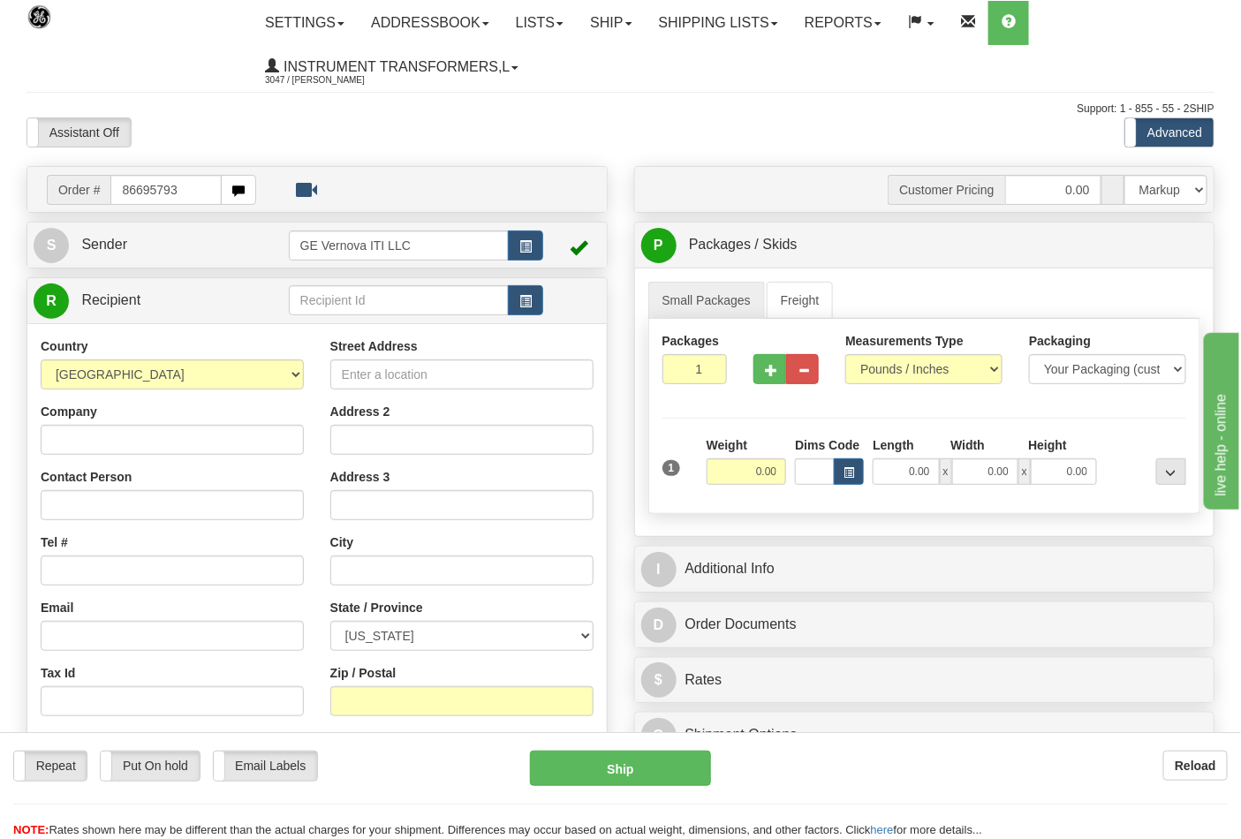
type input "86695793"
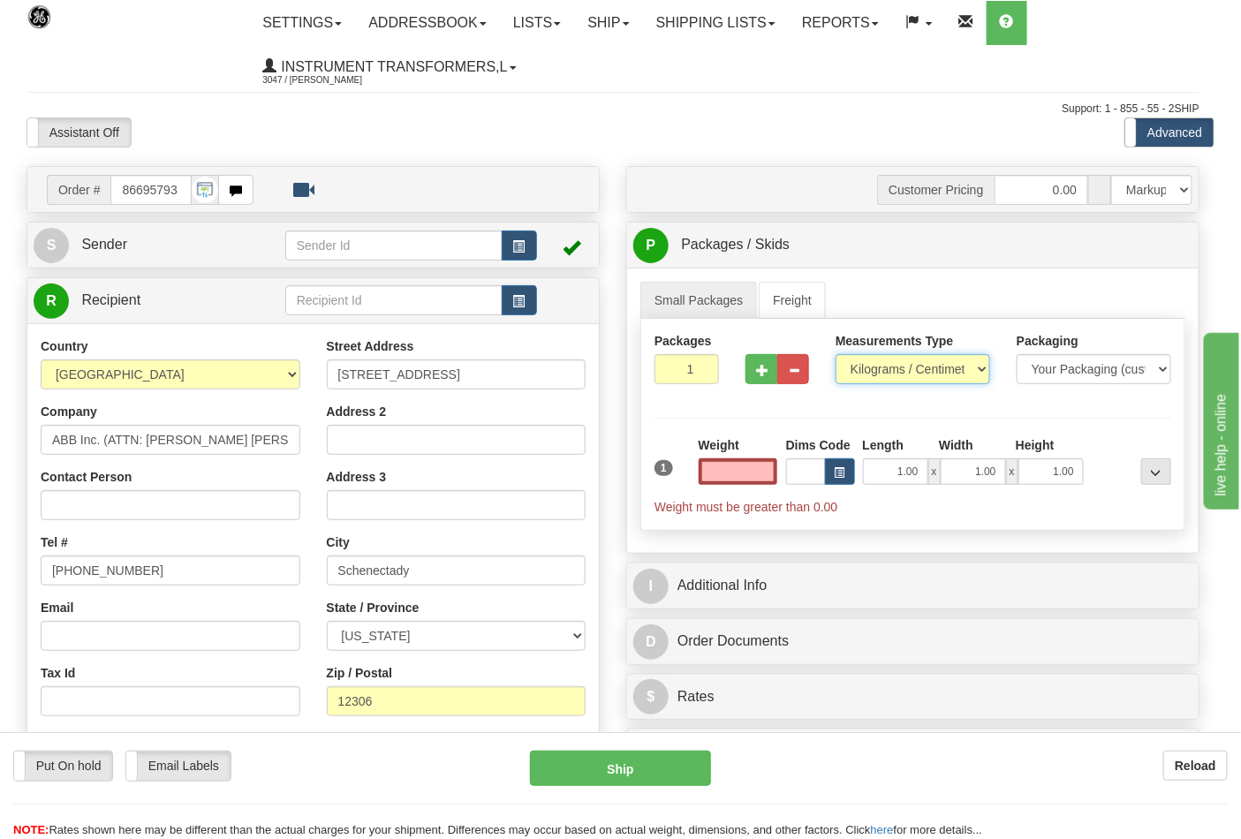
type input "0.00"
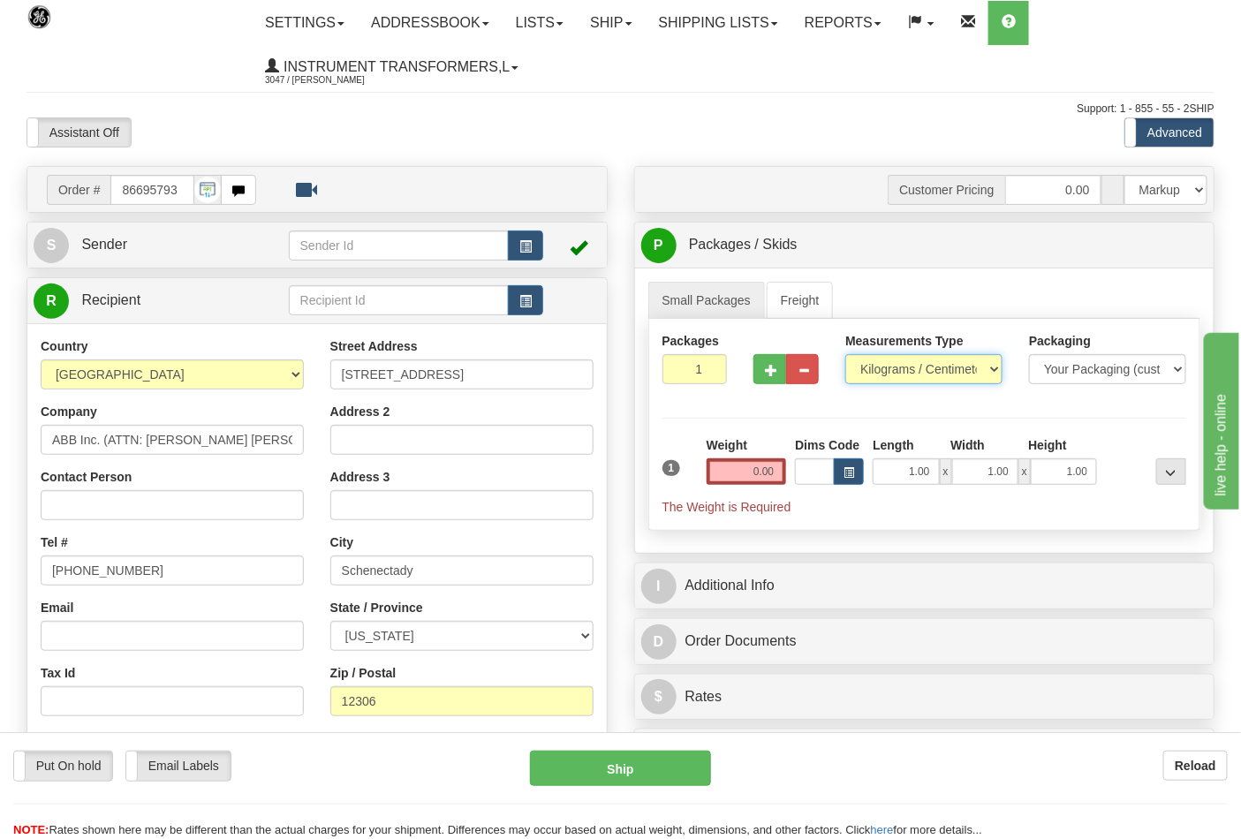
click at [907, 375] on select "Pounds / Inches Kilograms / Centimeters" at bounding box center [924, 369] width 157 height 30
select select "0"
click at [846, 355] on select "Pounds / Inches Kilograms / Centimeters" at bounding box center [924, 369] width 157 height 30
click at [780, 471] on input "0.00" at bounding box center [747, 472] width 80 height 27
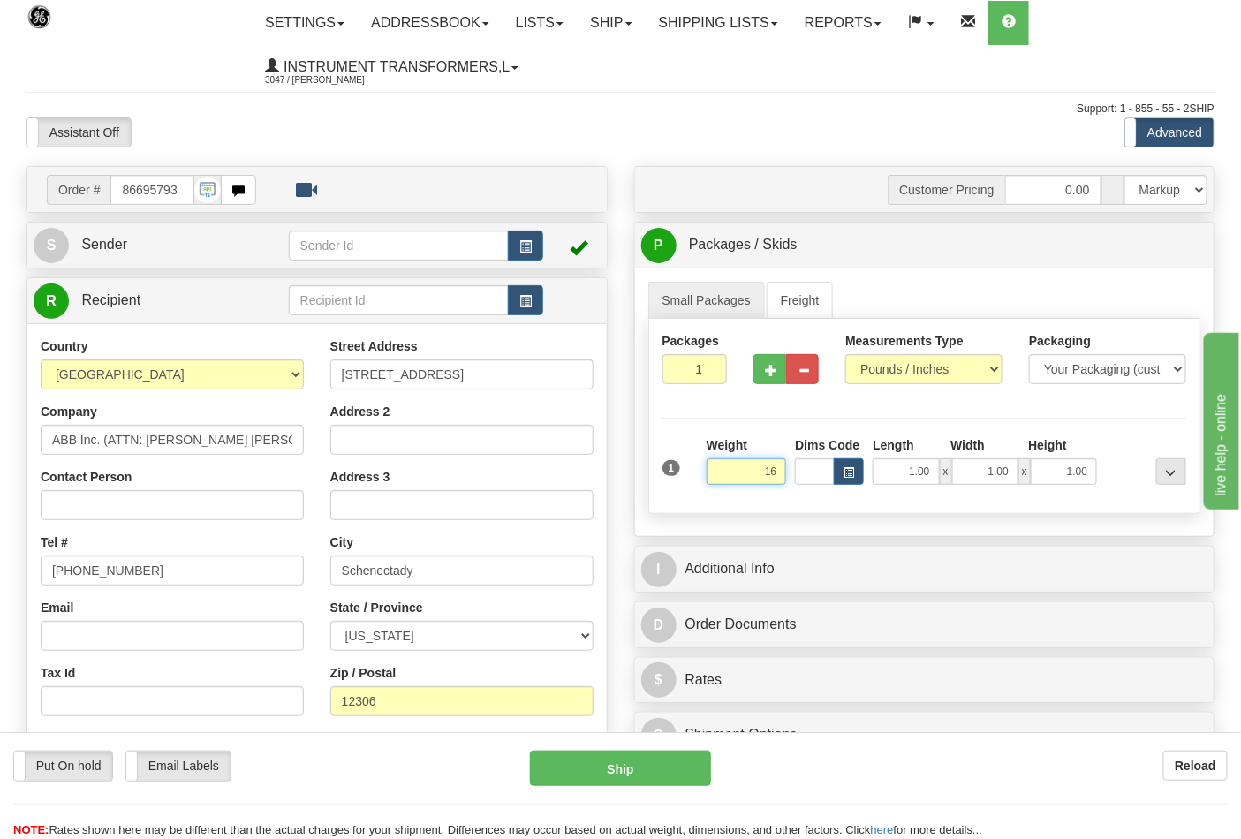
click button "Delete" at bounding box center [0, 0] width 0 height 0
type input "16.00"
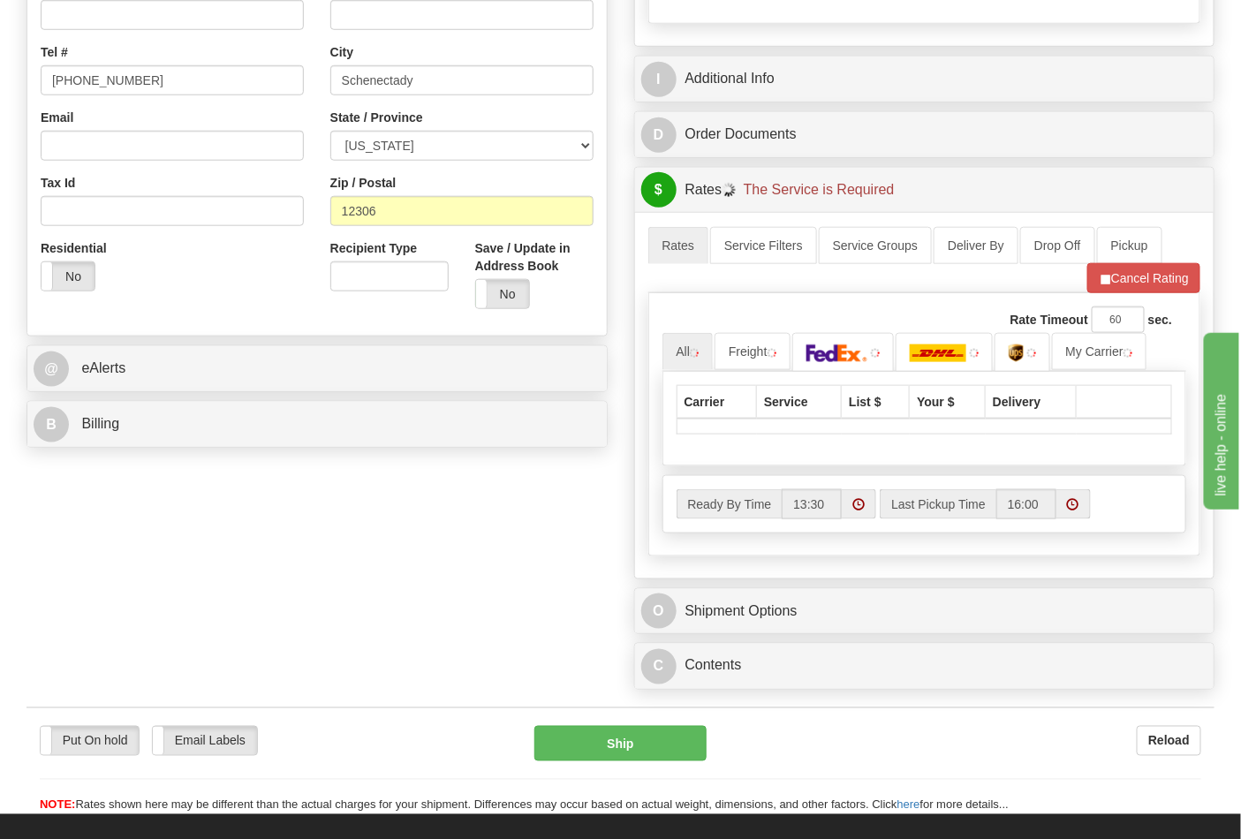
click at [159, 405] on div "B Billing" at bounding box center [317, 424] width 580 height 45
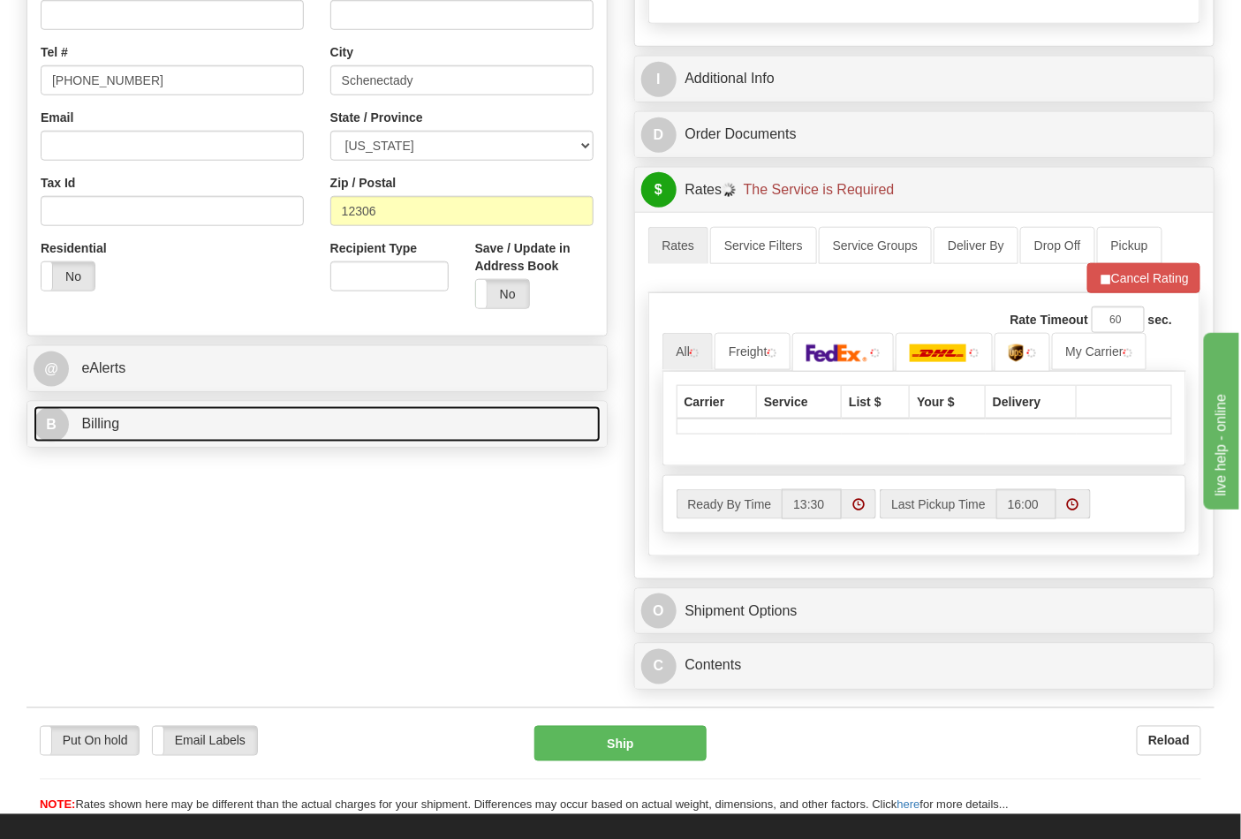
click at [173, 424] on link "B Billing" at bounding box center [317, 424] width 567 height 36
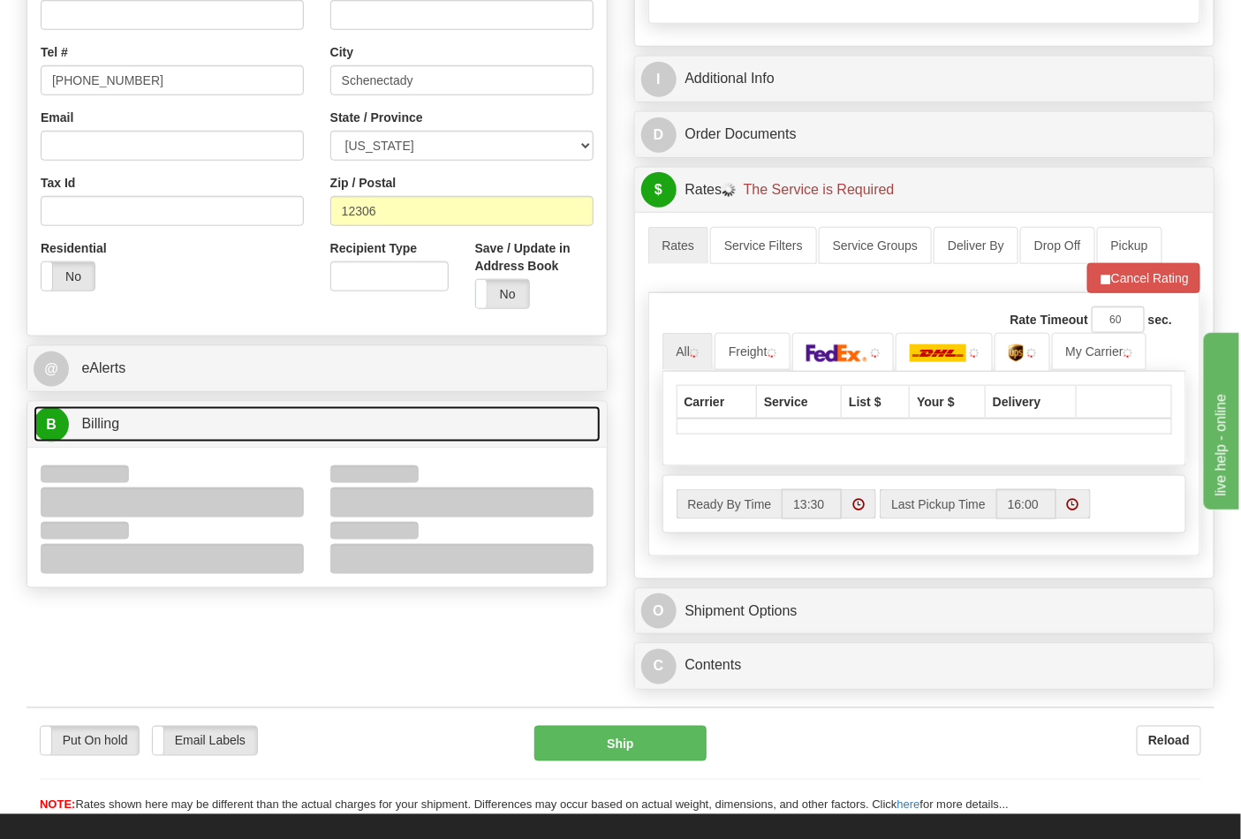
scroll to position [687, 0]
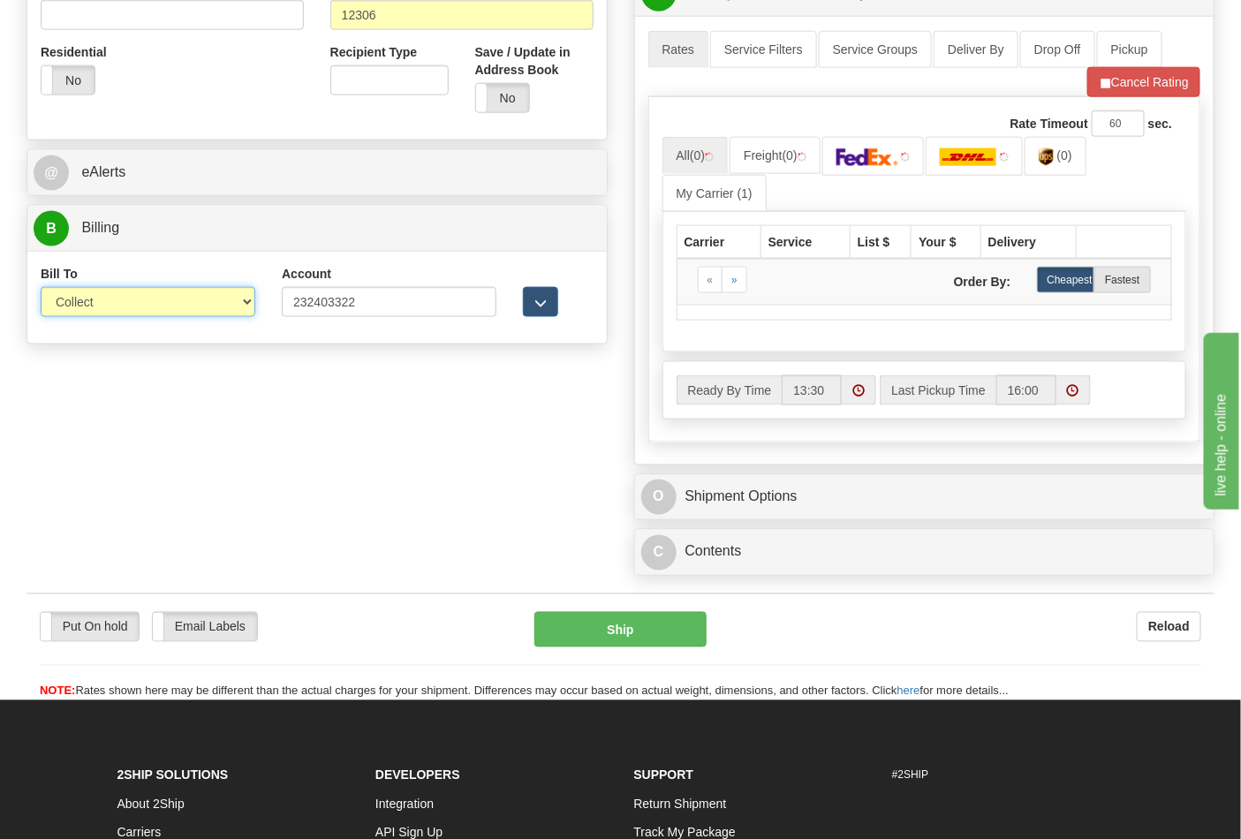
click at [110, 315] on select "Sender Recipient Third Party Collect" at bounding box center [148, 302] width 215 height 30
click at [41, 289] on select "Sender Recipient Third Party Collect" at bounding box center [148, 302] width 215 height 30
click at [107, 309] on select "Sender Recipient Third Party Collect" at bounding box center [148, 302] width 215 height 30
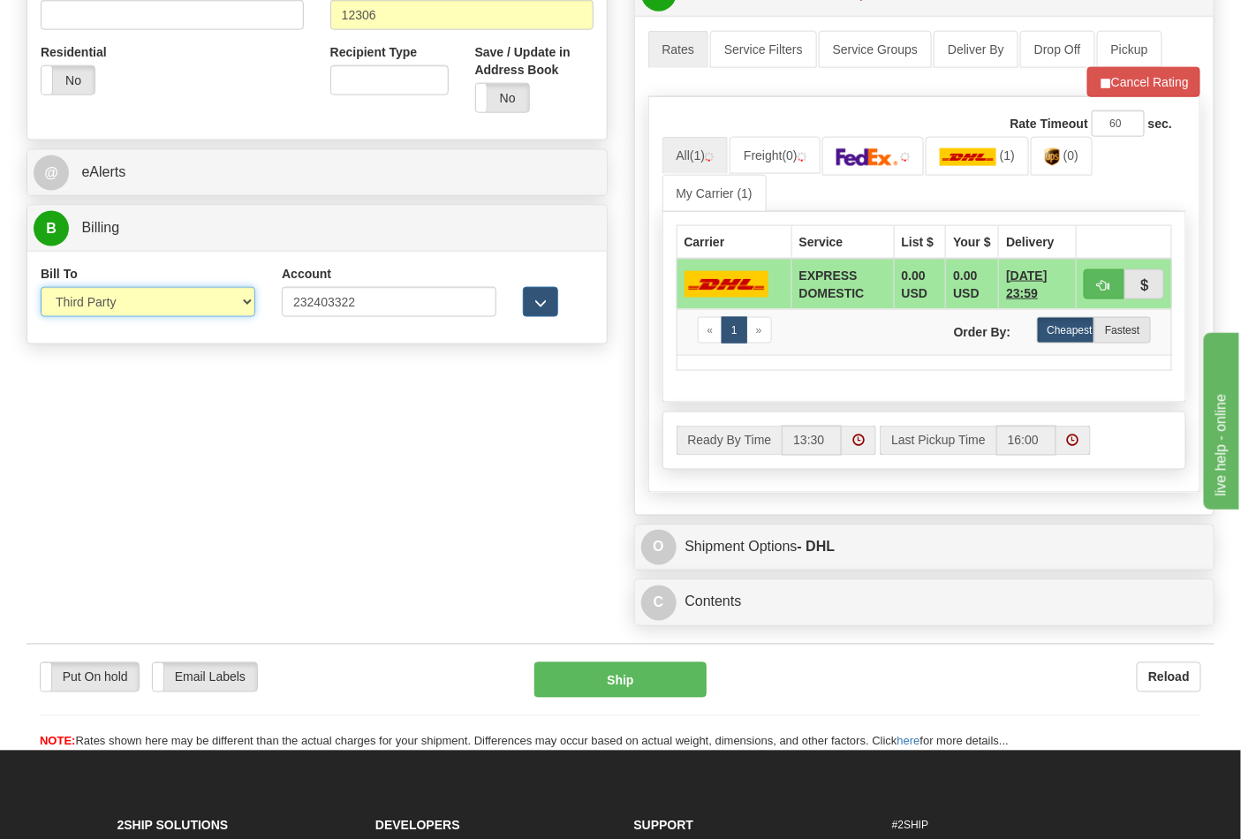
select select "2"
click at [41, 289] on select "Sender Recipient Third Party Collect" at bounding box center [148, 302] width 215 height 30
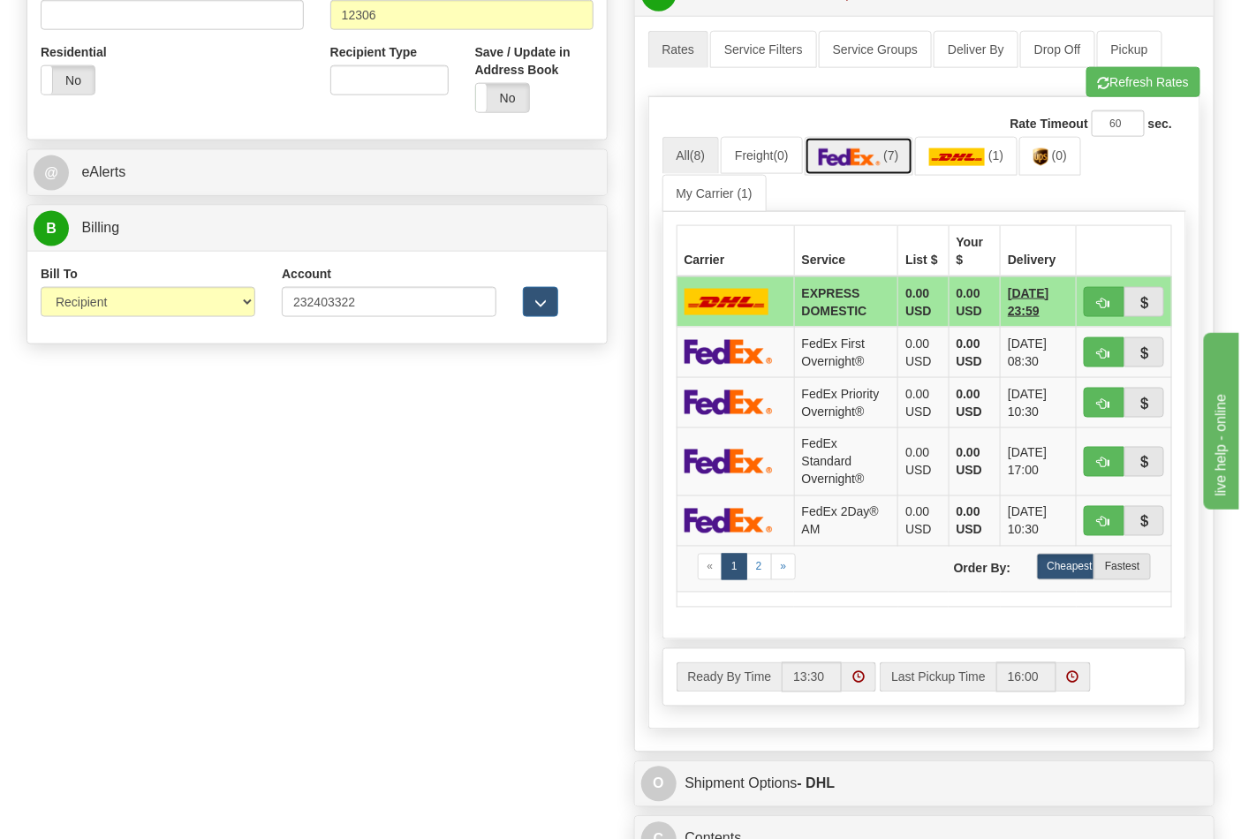
click at [898, 173] on link "(7)" at bounding box center [859, 156] width 109 height 38
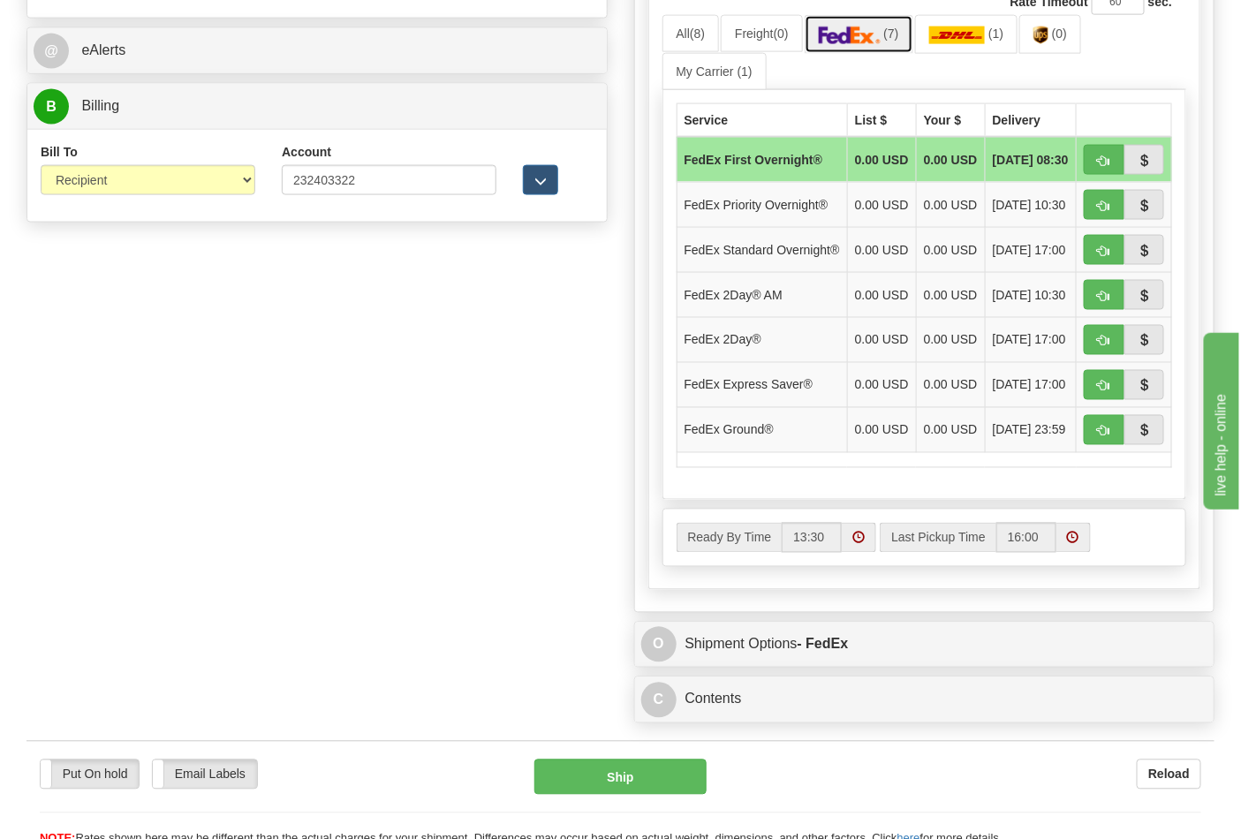
scroll to position [982, 0]
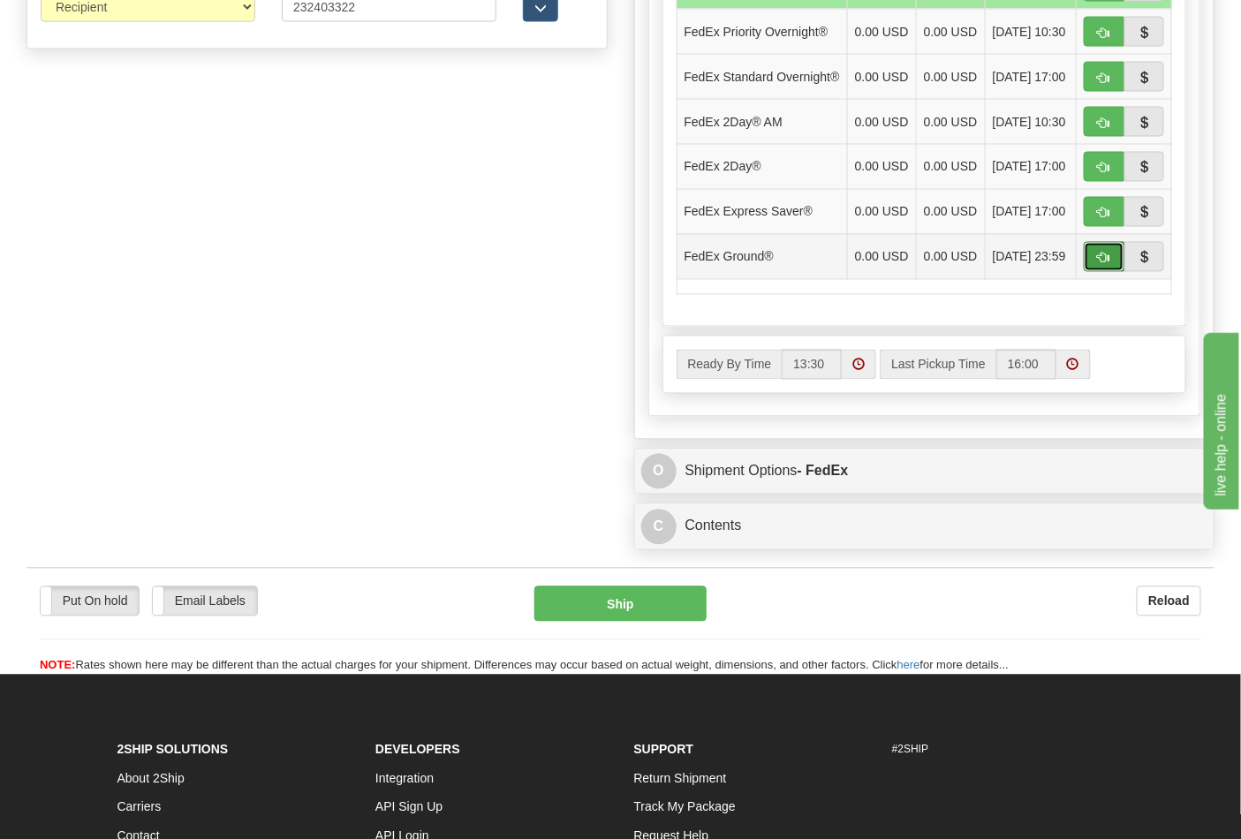
click at [1102, 264] on span "button" at bounding box center [1104, 258] width 12 height 11
type input "92"
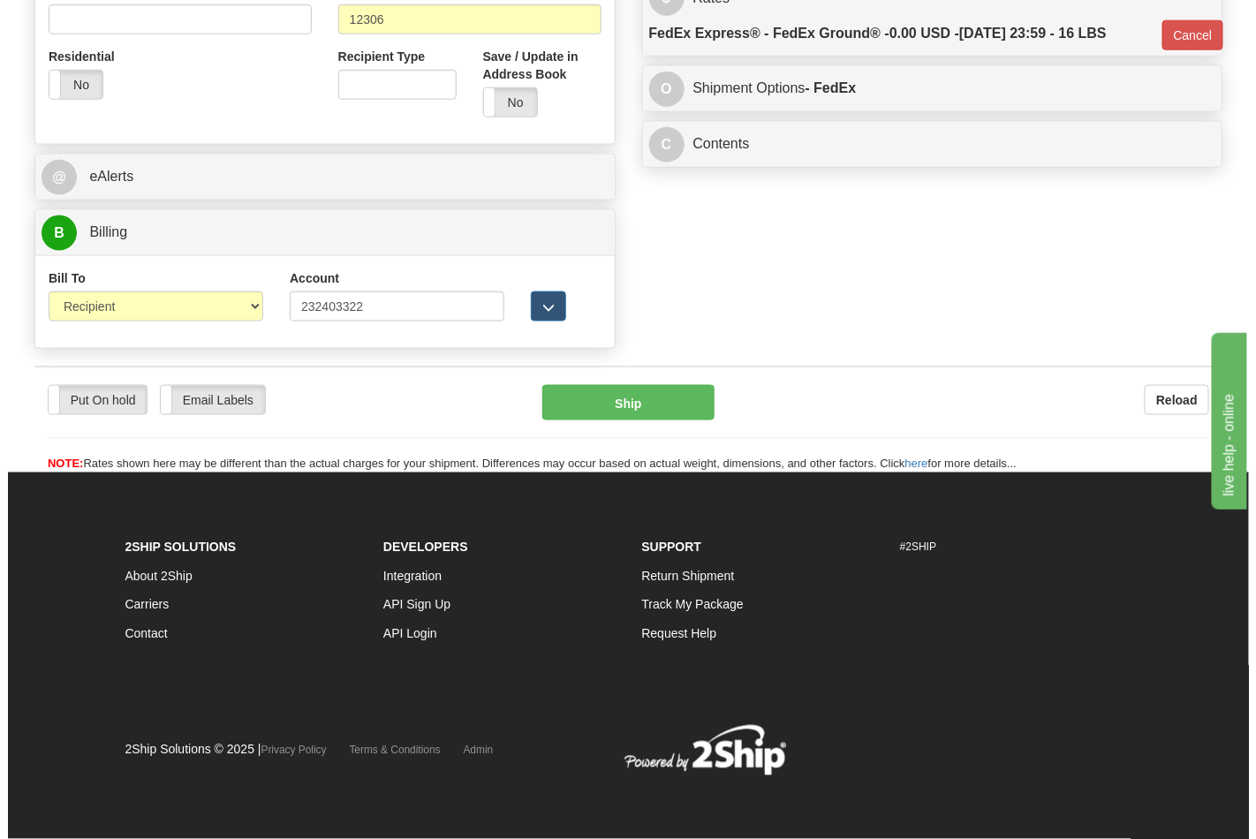
scroll to position [685, 0]
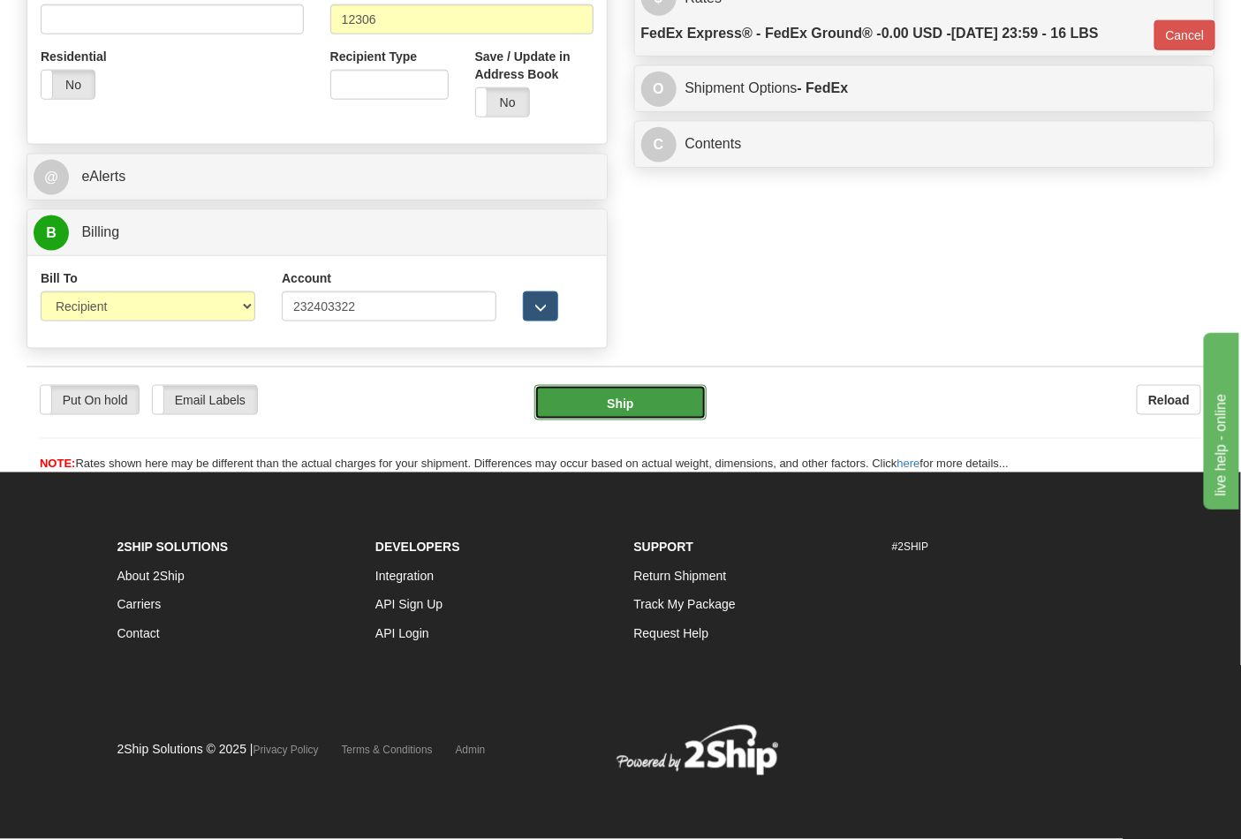
click at [637, 398] on button "Ship" at bounding box center [620, 402] width 171 height 35
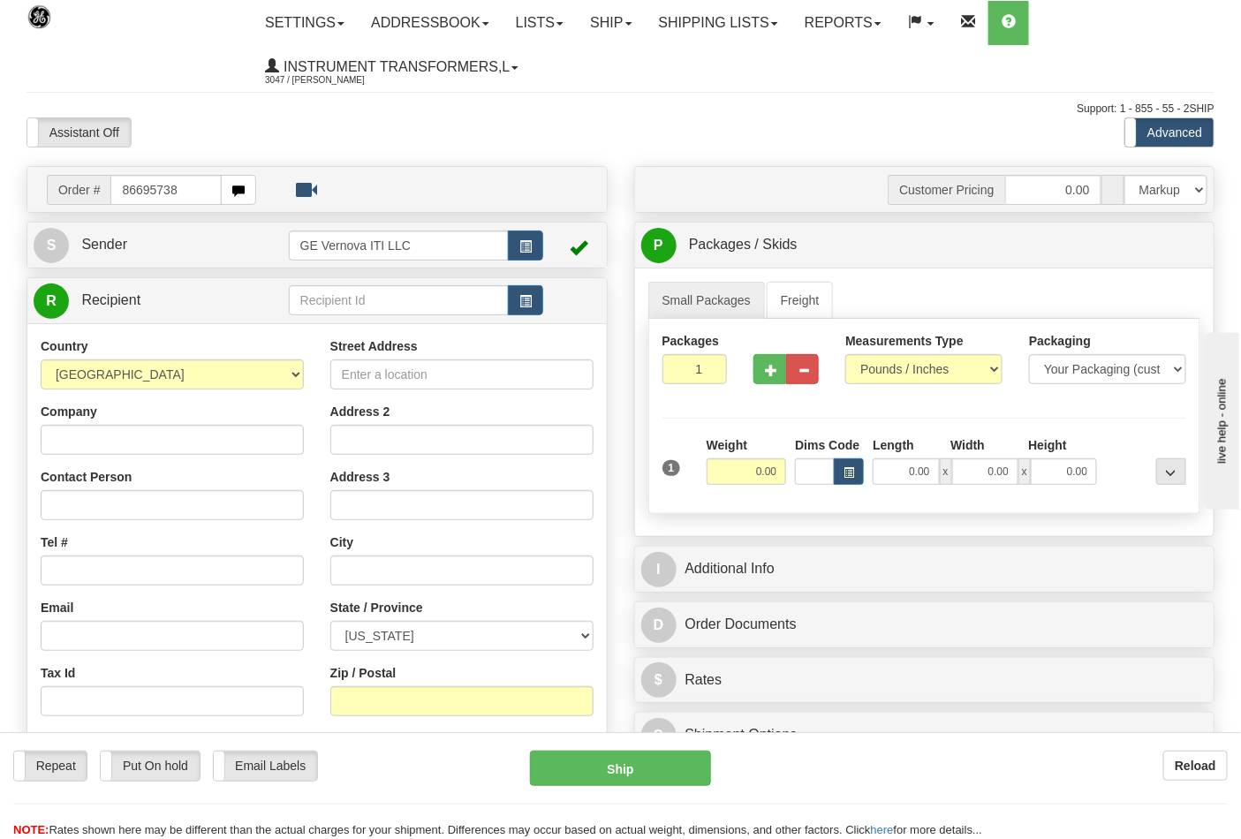
type input "86695738"
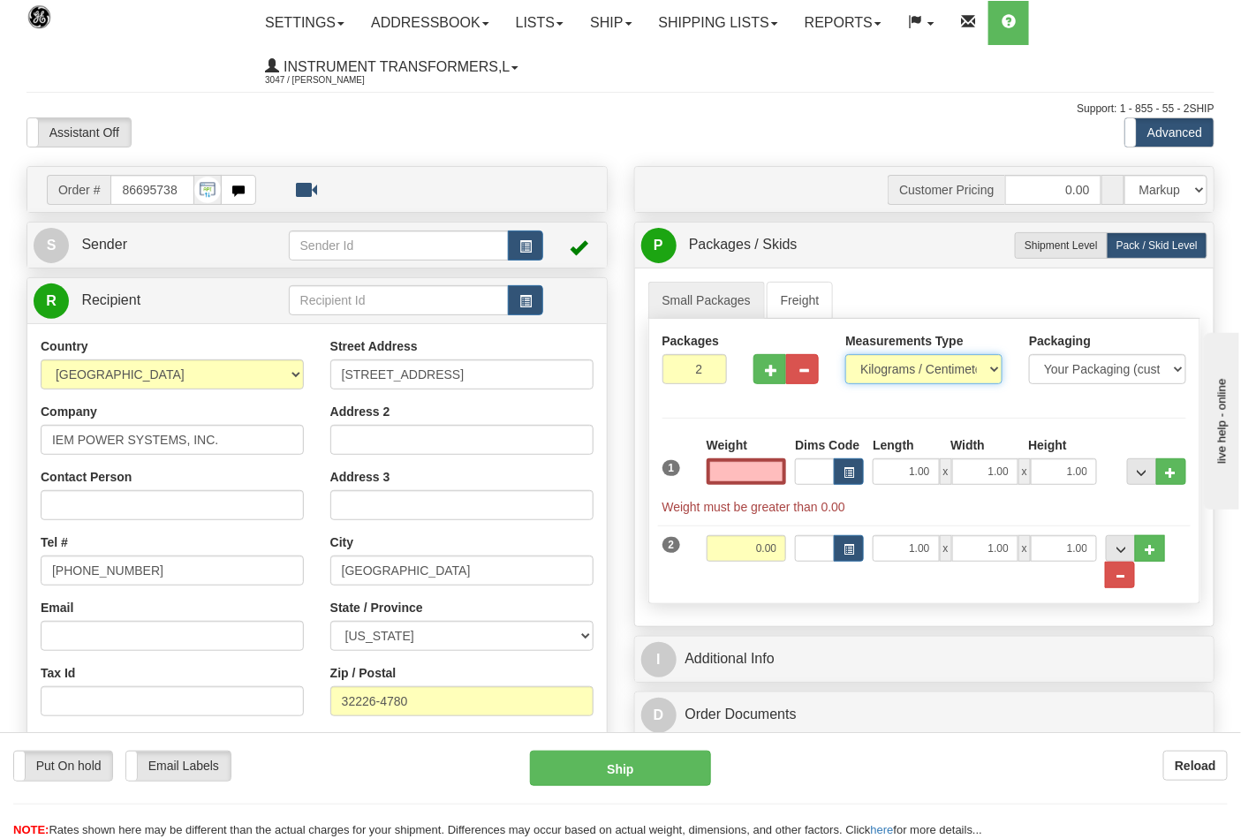
type input "0.00"
click at [916, 376] on select "Pounds / Inches Kilograms / Centimeters" at bounding box center [924, 369] width 157 height 30
select select "0"
click at [846, 355] on select "Pounds / Inches Kilograms / Centimeters" at bounding box center [924, 369] width 157 height 30
click at [780, 474] on input "0.00" at bounding box center [747, 472] width 80 height 27
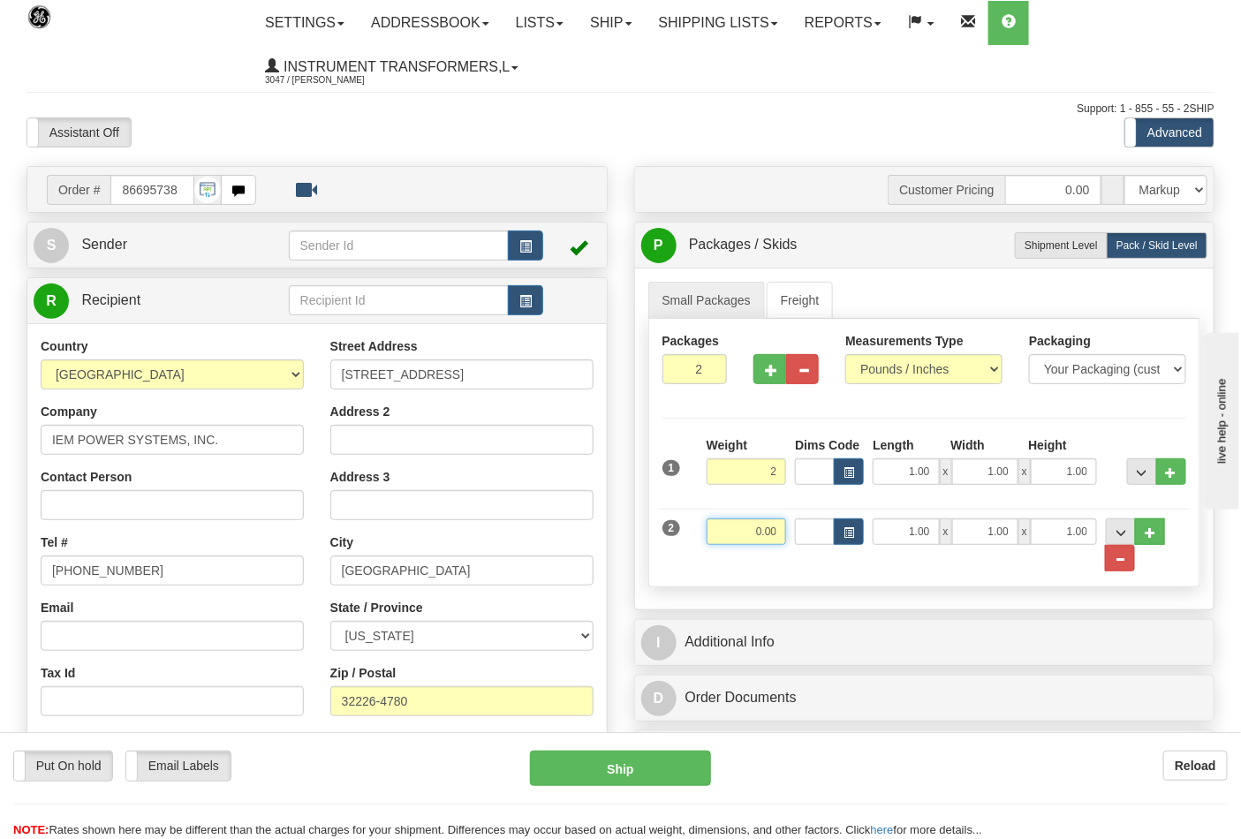
type input "2.00"
click at [785, 540] on input "0.00" at bounding box center [747, 532] width 80 height 27
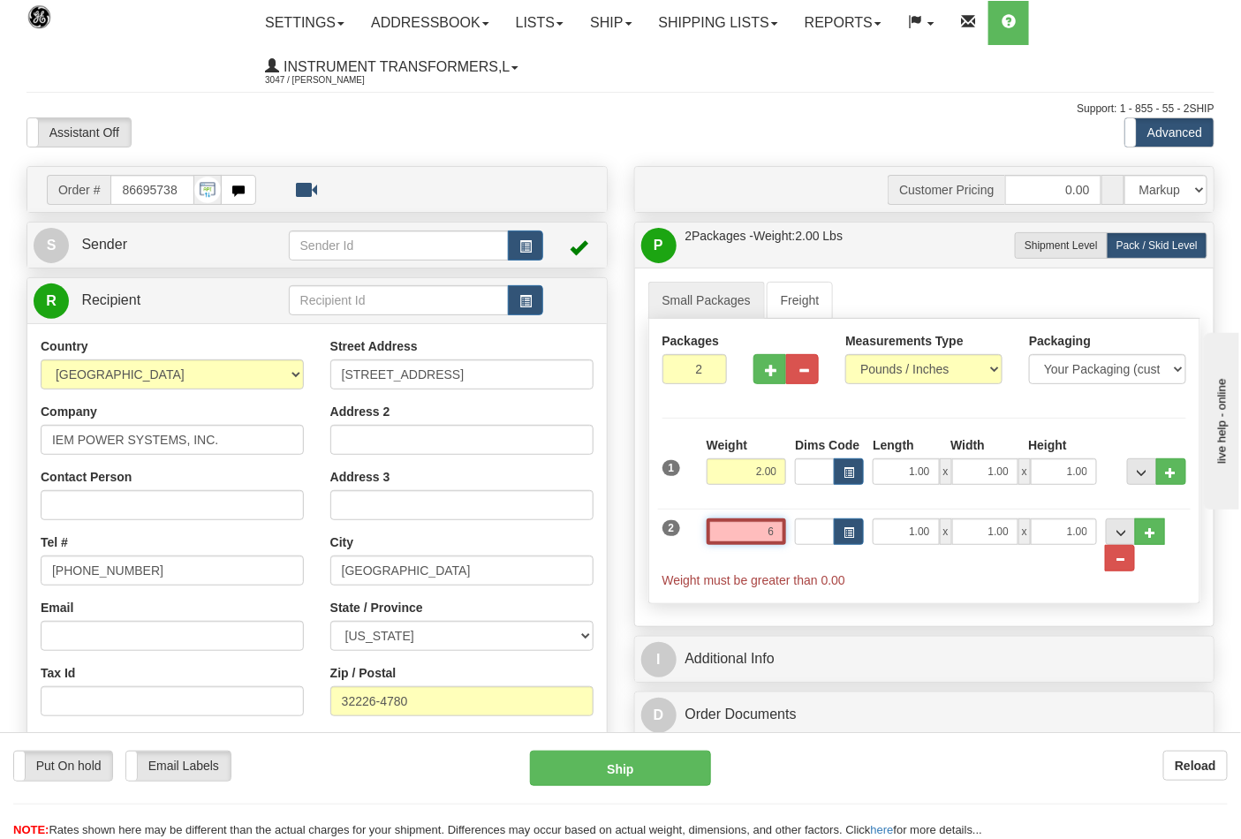
click button "Delete" at bounding box center [0, 0] width 0 height 0
type input "6.00"
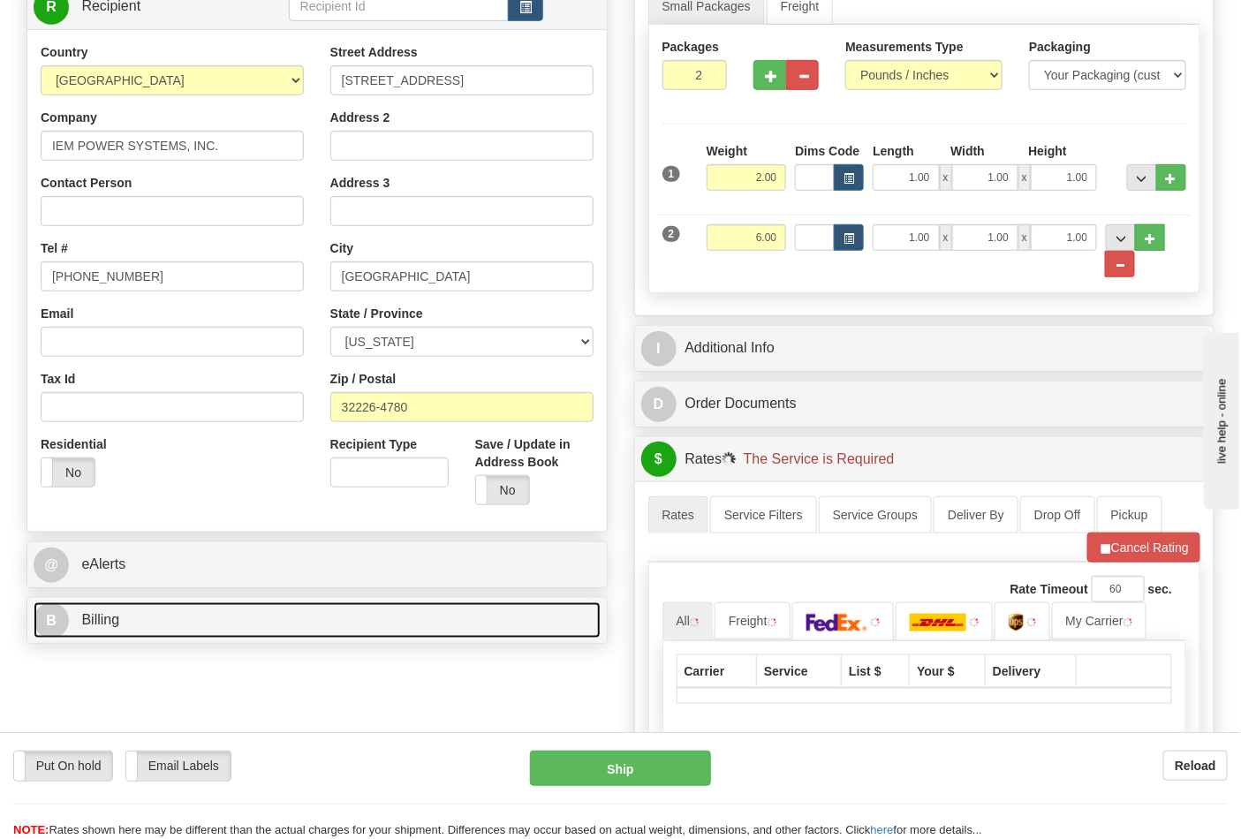
click at [212, 633] on link "B Billing" at bounding box center [317, 621] width 567 height 36
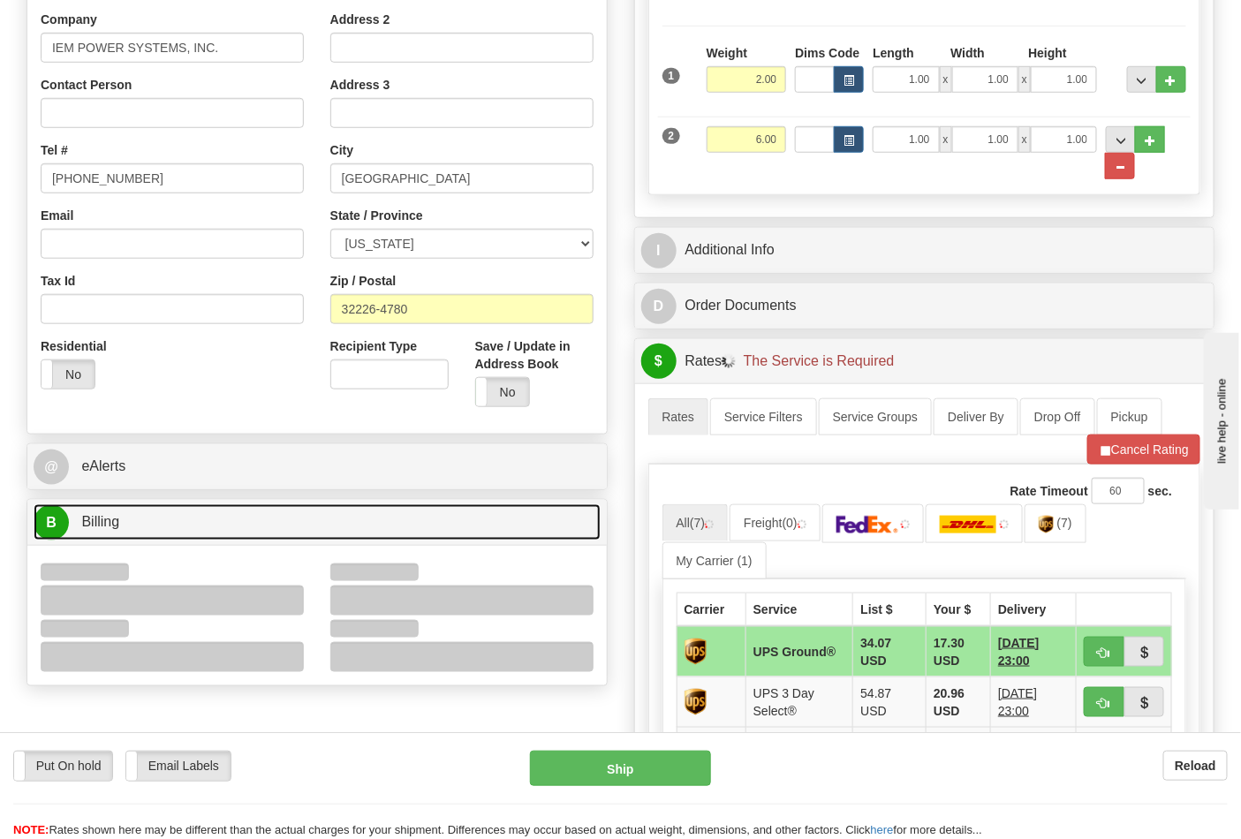
scroll to position [687, 0]
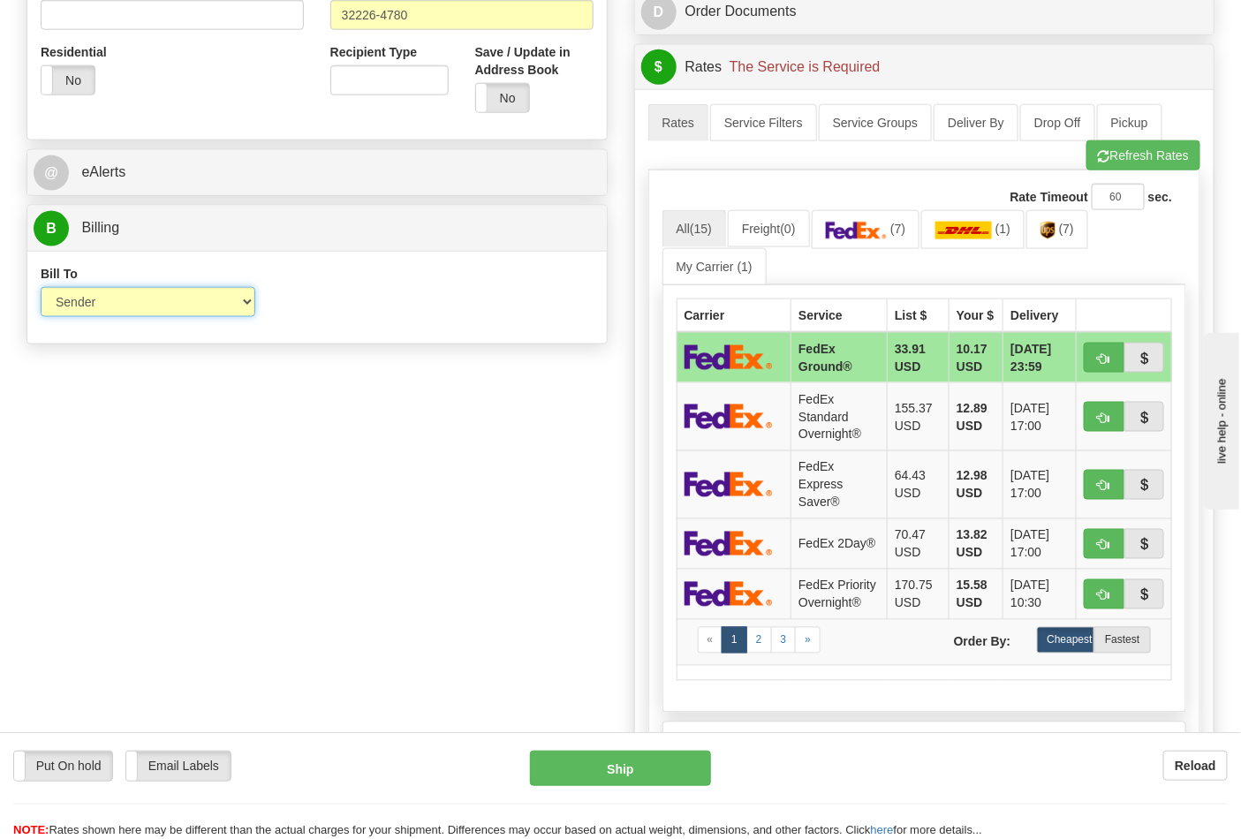
click at [135, 315] on select "Sender Recipient Third Party Collect" at bounding box center [148, 302] width 215 height 30
select select "2"
click at [41, 289] on select "Sender Recipient Third Party Collect" at bounding box center [148, 302] width 215 height 30
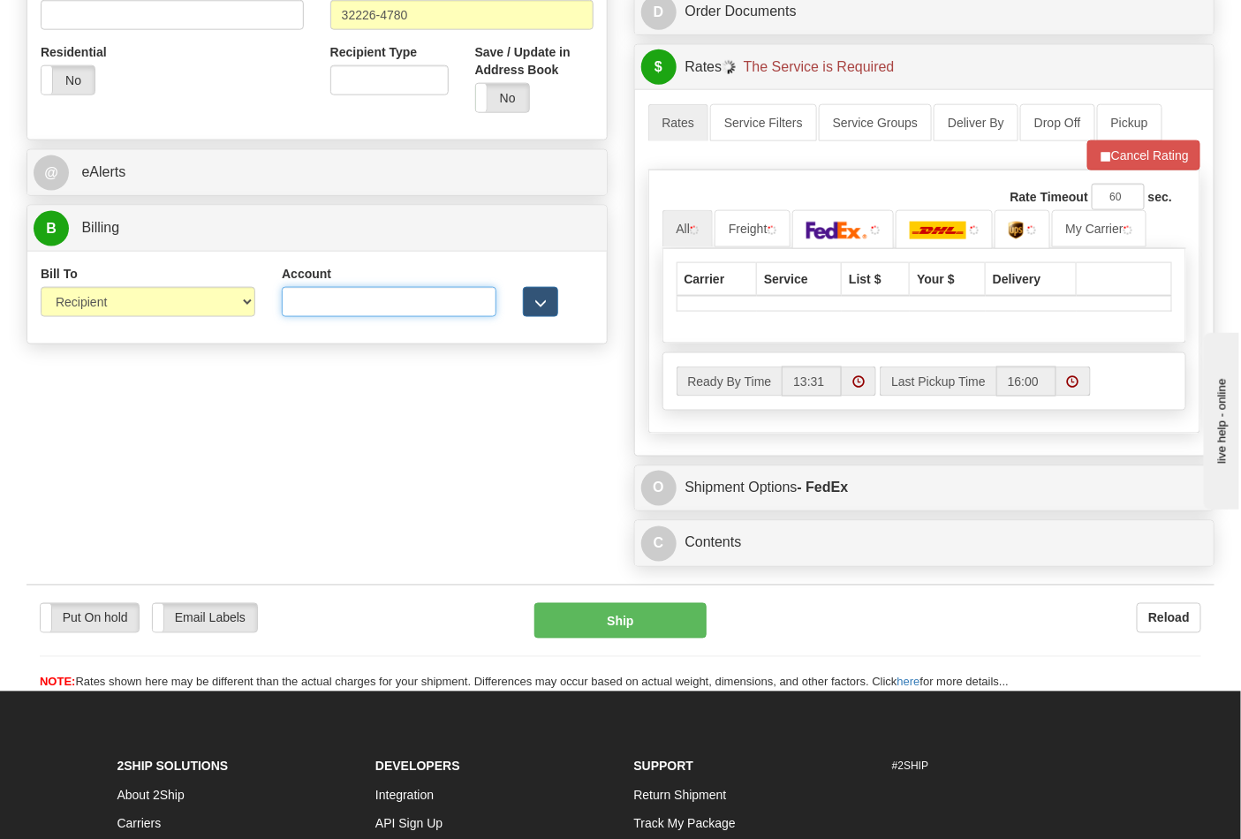
click at [404, 293] on input "Account" at bounding box center [389, 302] width 215 height 30
type input "8E0A67"
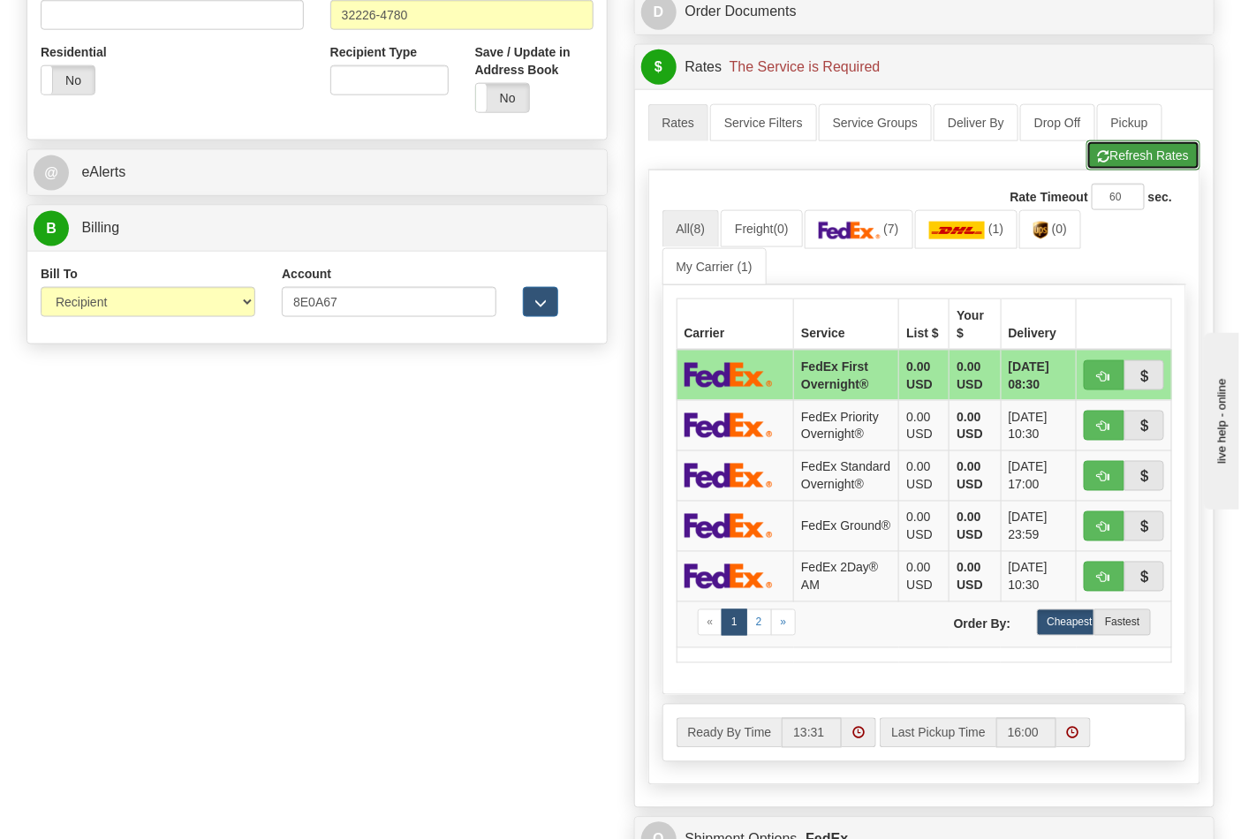
click at [1112, 157] on button "Refresh Rates" at bounding box center [1144, 155] width 114 height 30
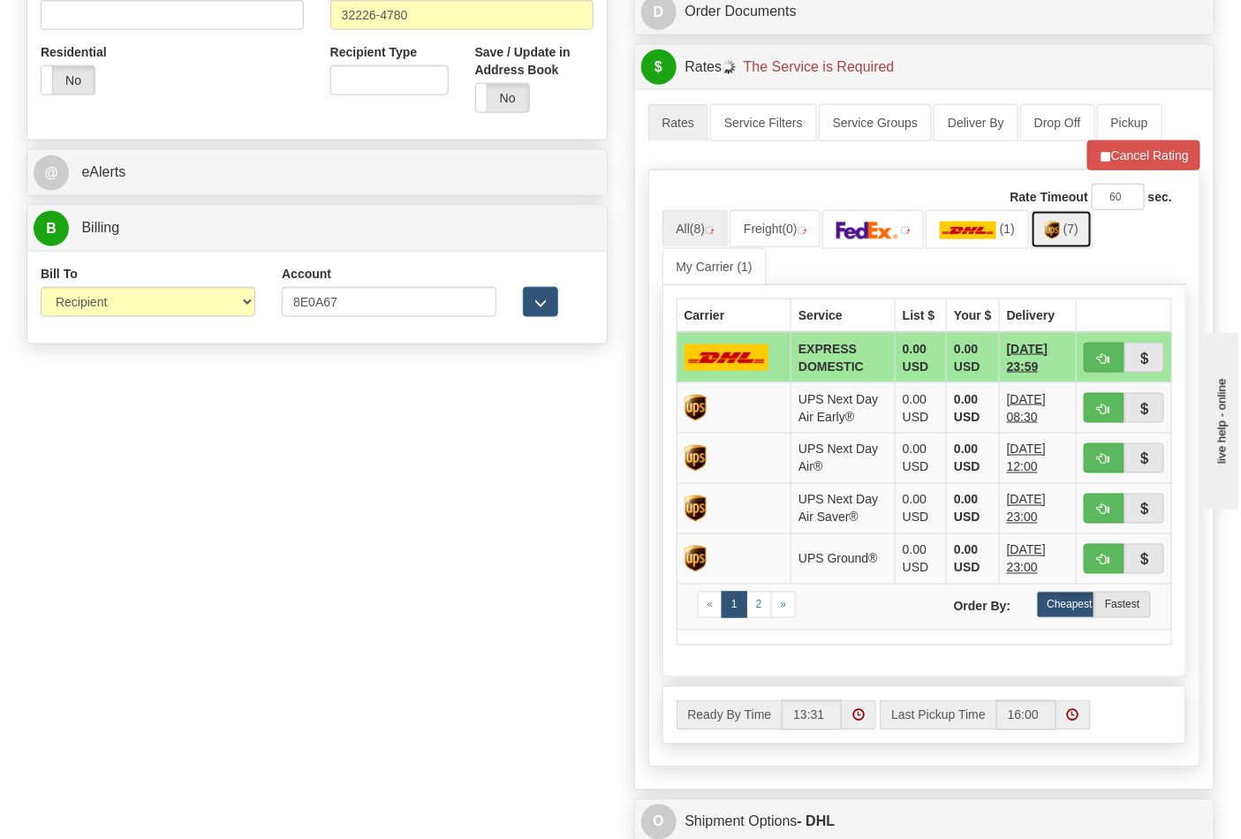
click at [1074, 240] on link "(7)" at bounding box center [1062, 229] width 62 height 38
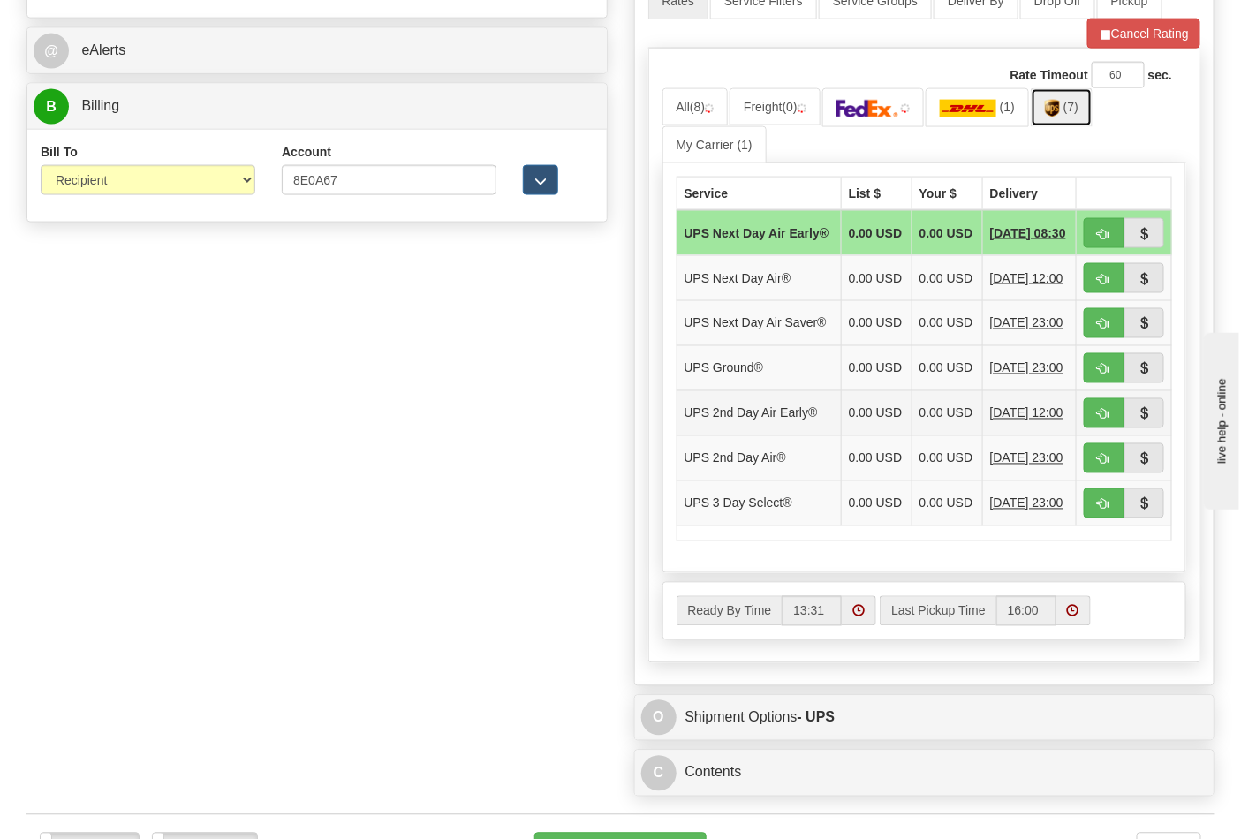
scroll to position [982, 0]
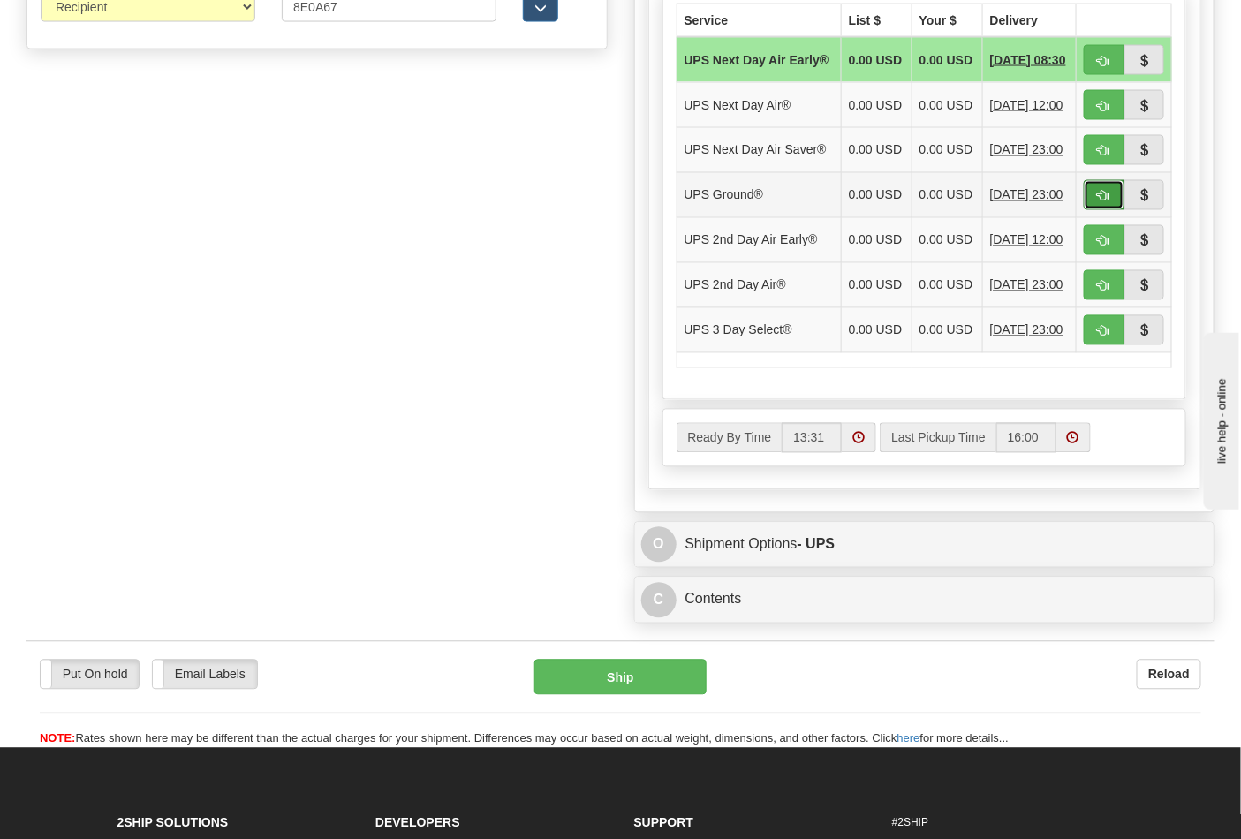
click at [1099, 202] on span "button" at bounding box center [1104, 196] width 12 height 11
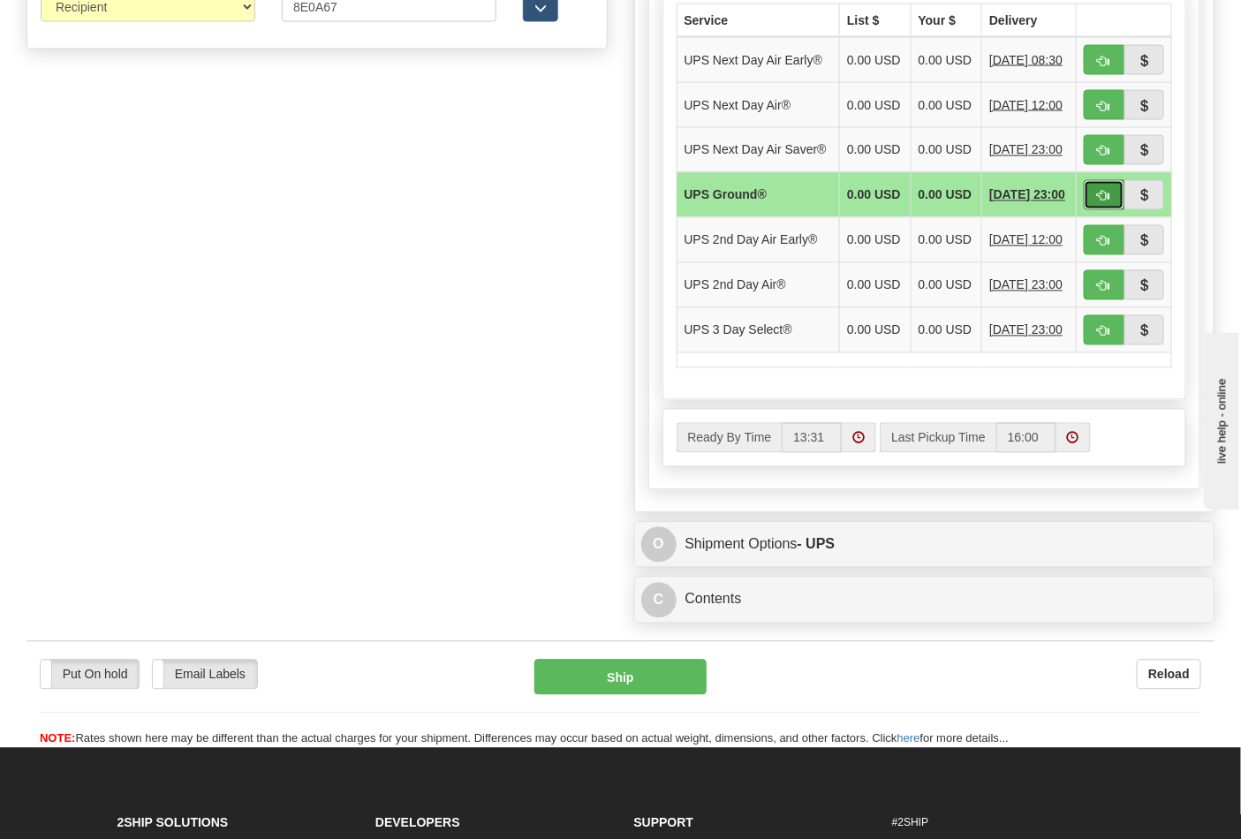
click at [1105, 202] on span "button" at bounding box center [1104, 196] width 12 height 11
click at [1104, 202] on span "button" at bounding box center [1104, 196] width 12 height 11
click at [1103, 202] on span "button" at bounding box center [1104, 196] width 12 height 11
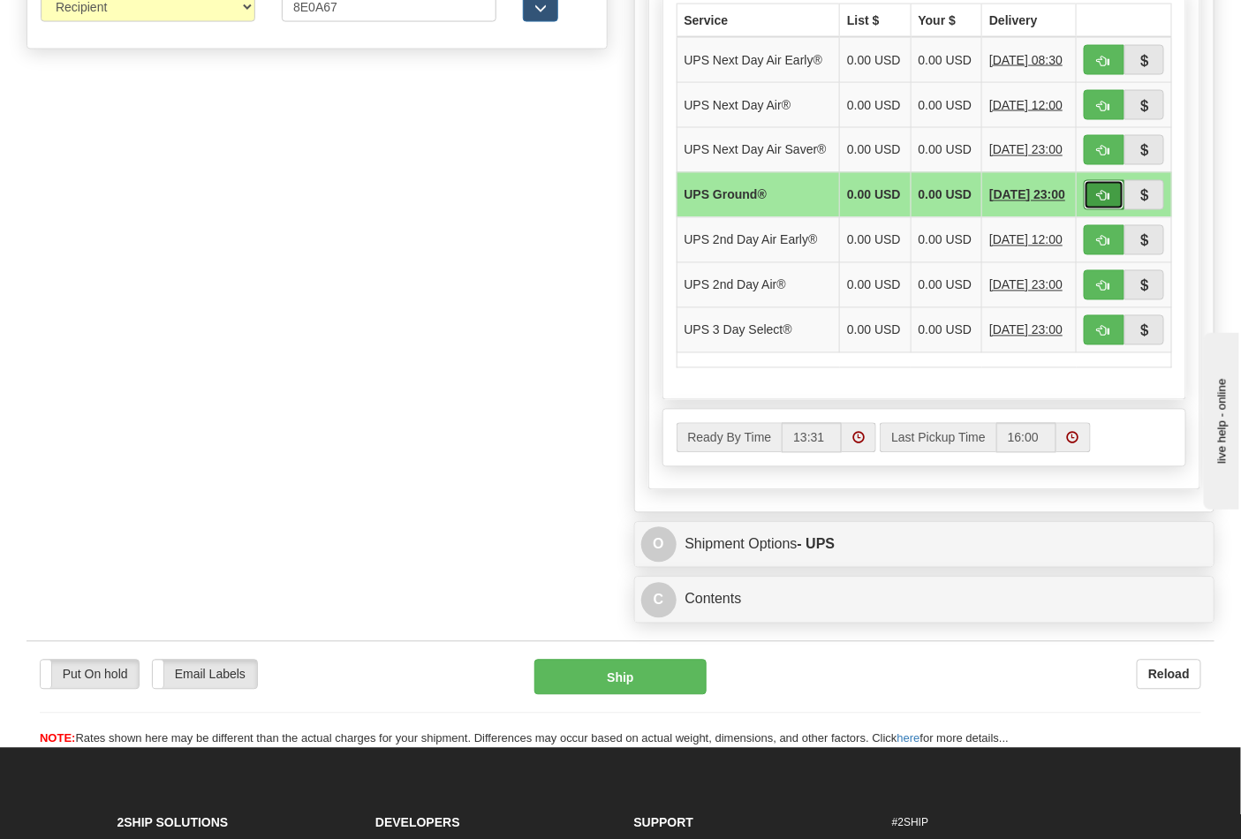
click at [1102, 202] on span "button" at bounding box center [1104, 196] width 12 height 11
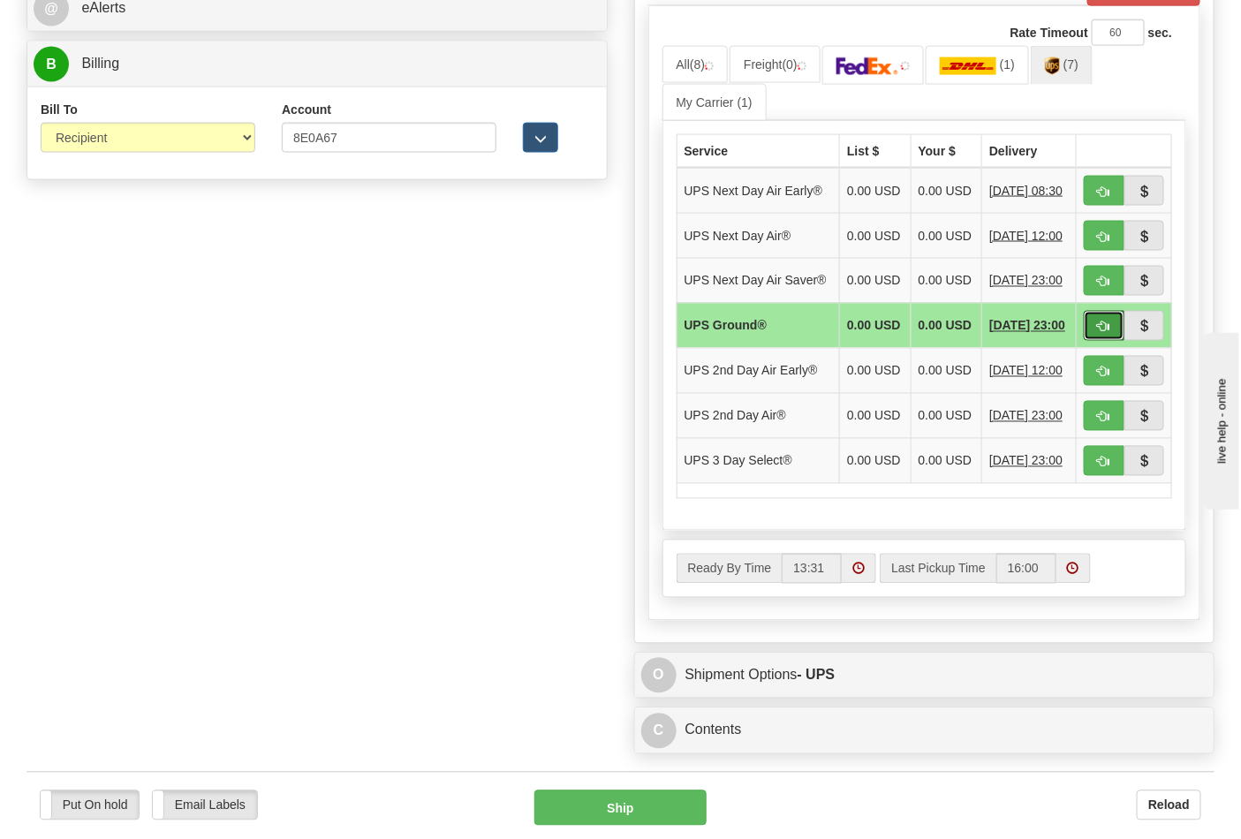
scroll to position [687, 0]
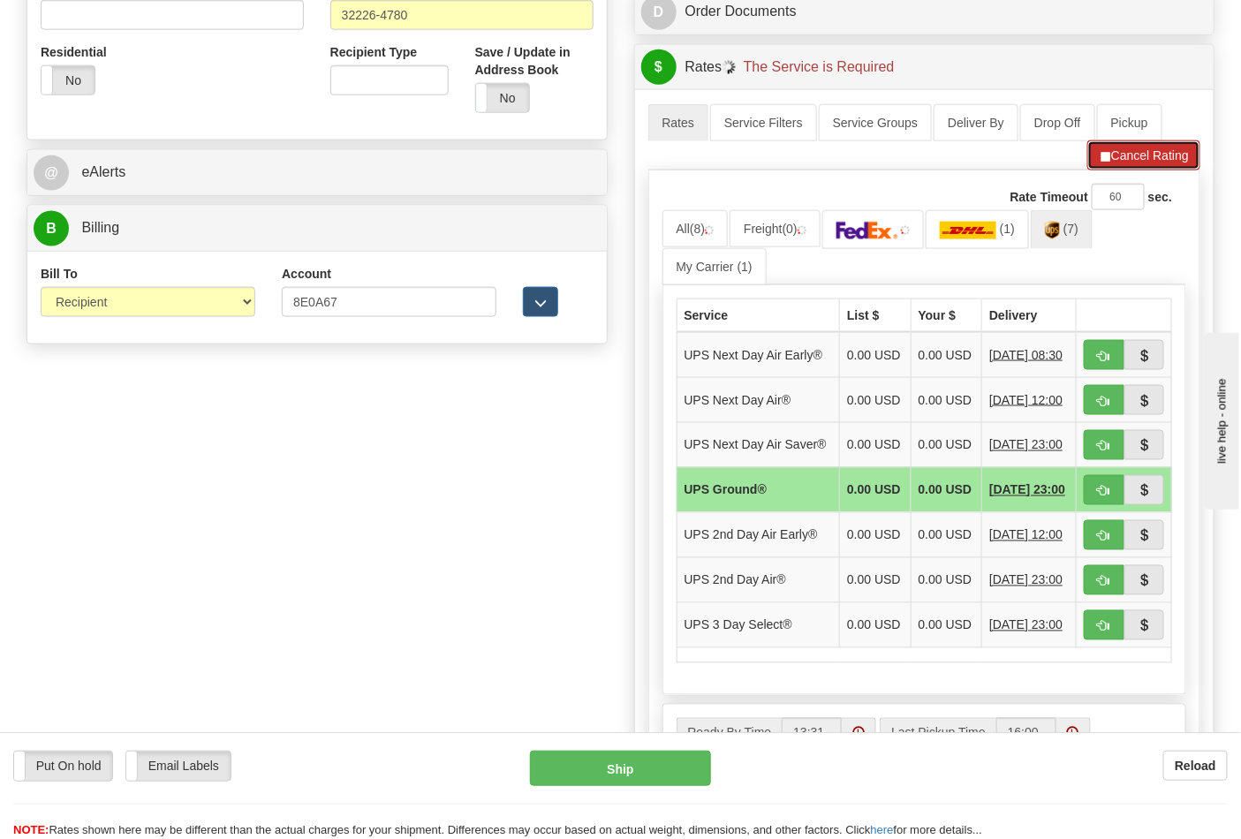
click at [1109, 170] on button "Cancel Rating" at bounding box center [1144, 155] width 113 height 30
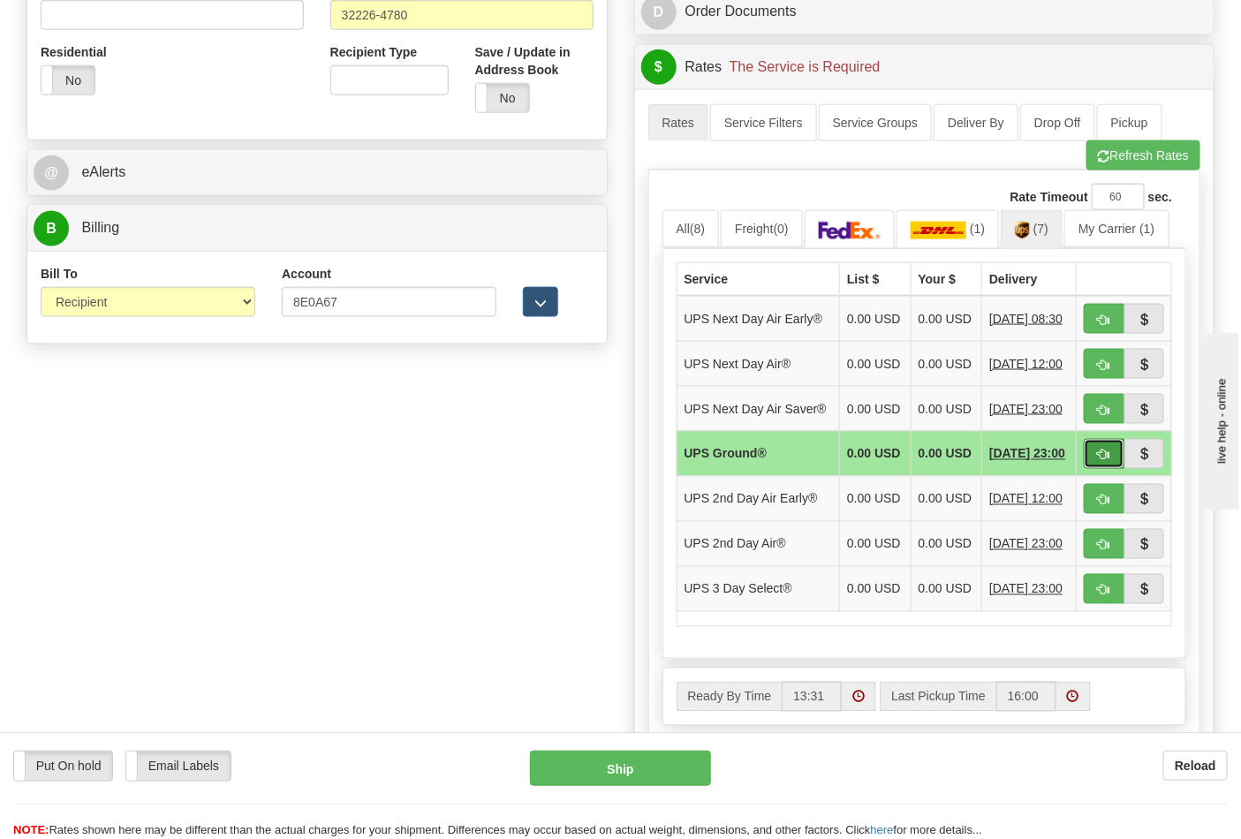
click at [1107, 461] on span "button" at bounding box center [1104, 455] width 12 height 11
type input "03"
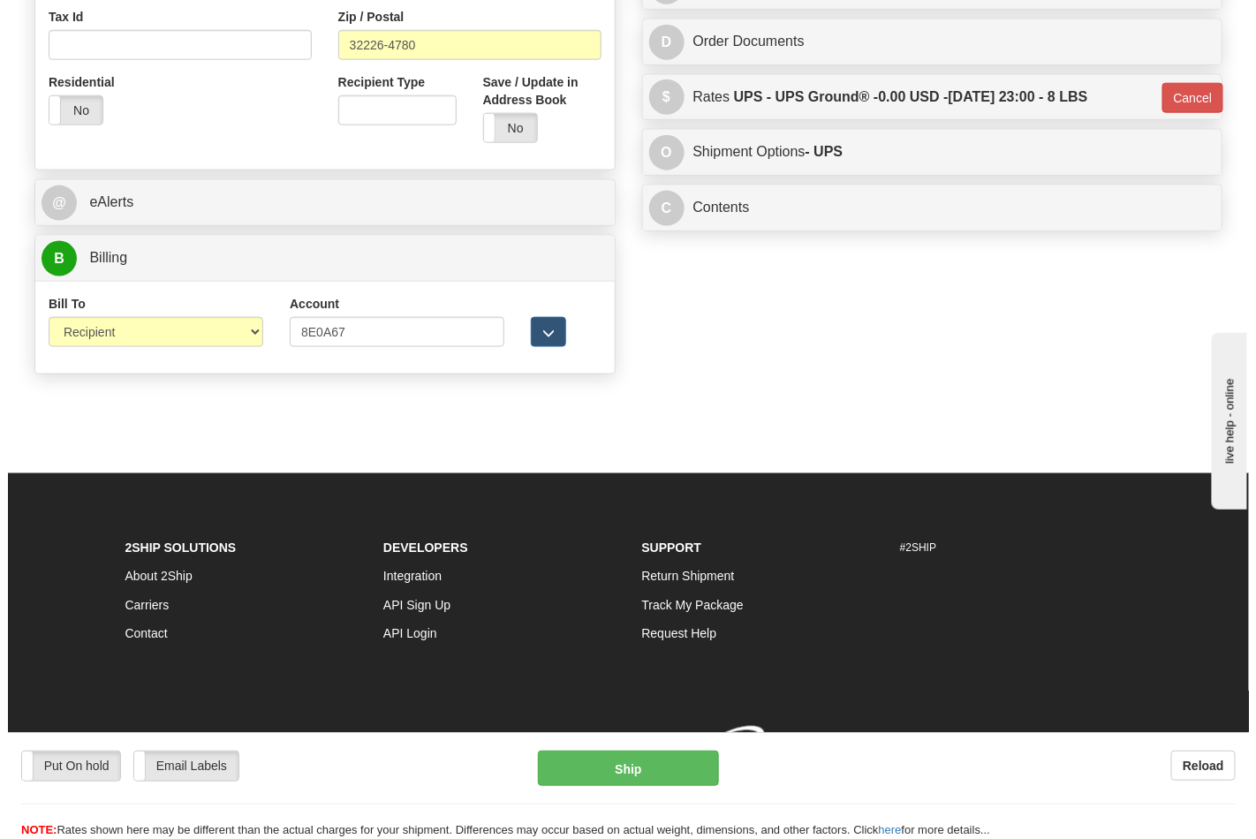
scroll to position [679, 0]
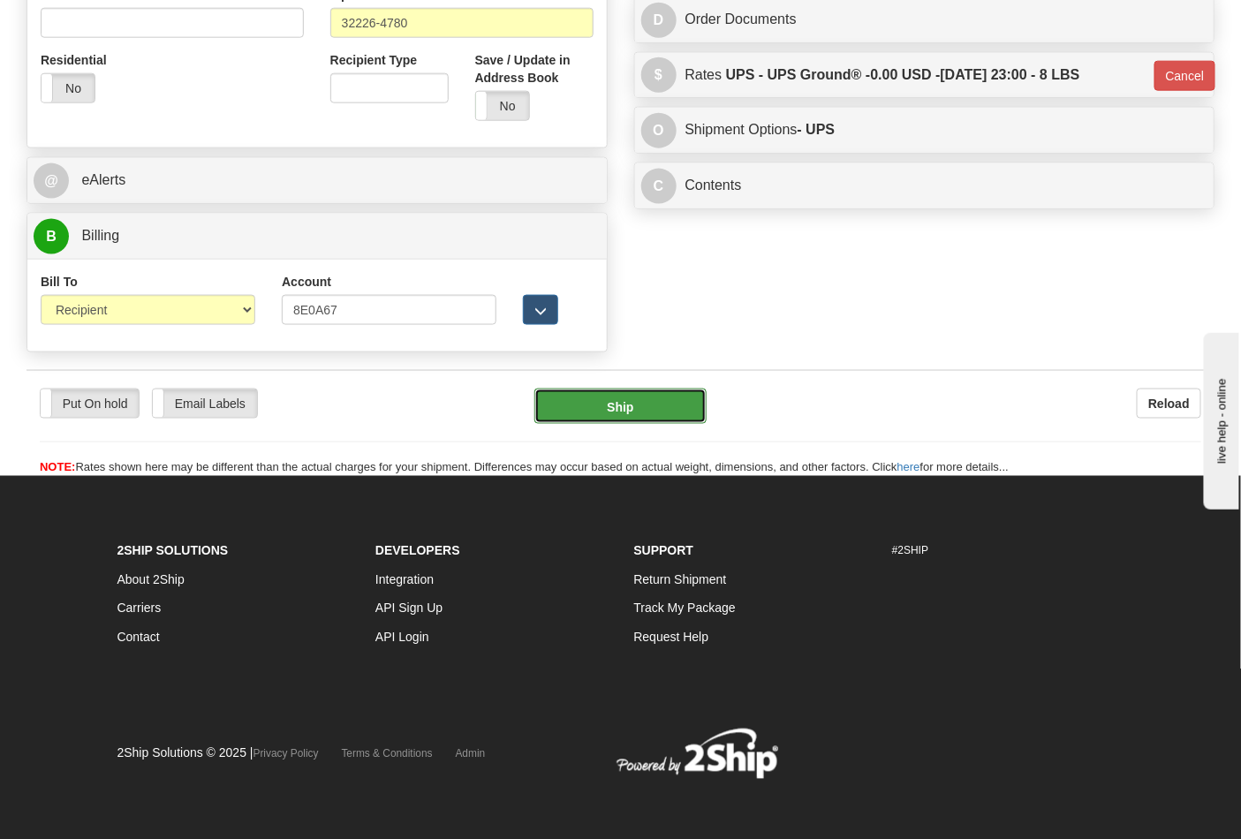
click at [626, 420] on button "Ship" at bounding box center [620, 406] width 171 height 35
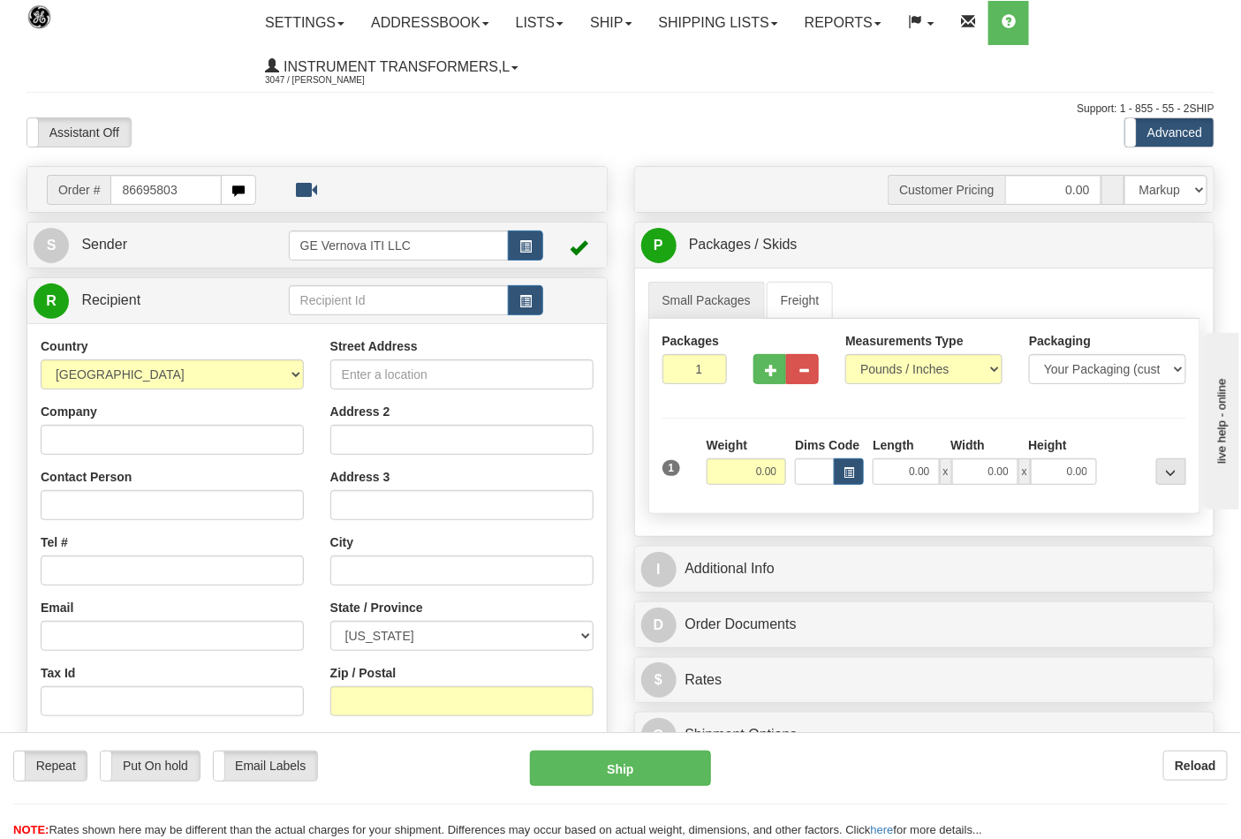
type input "86695803"
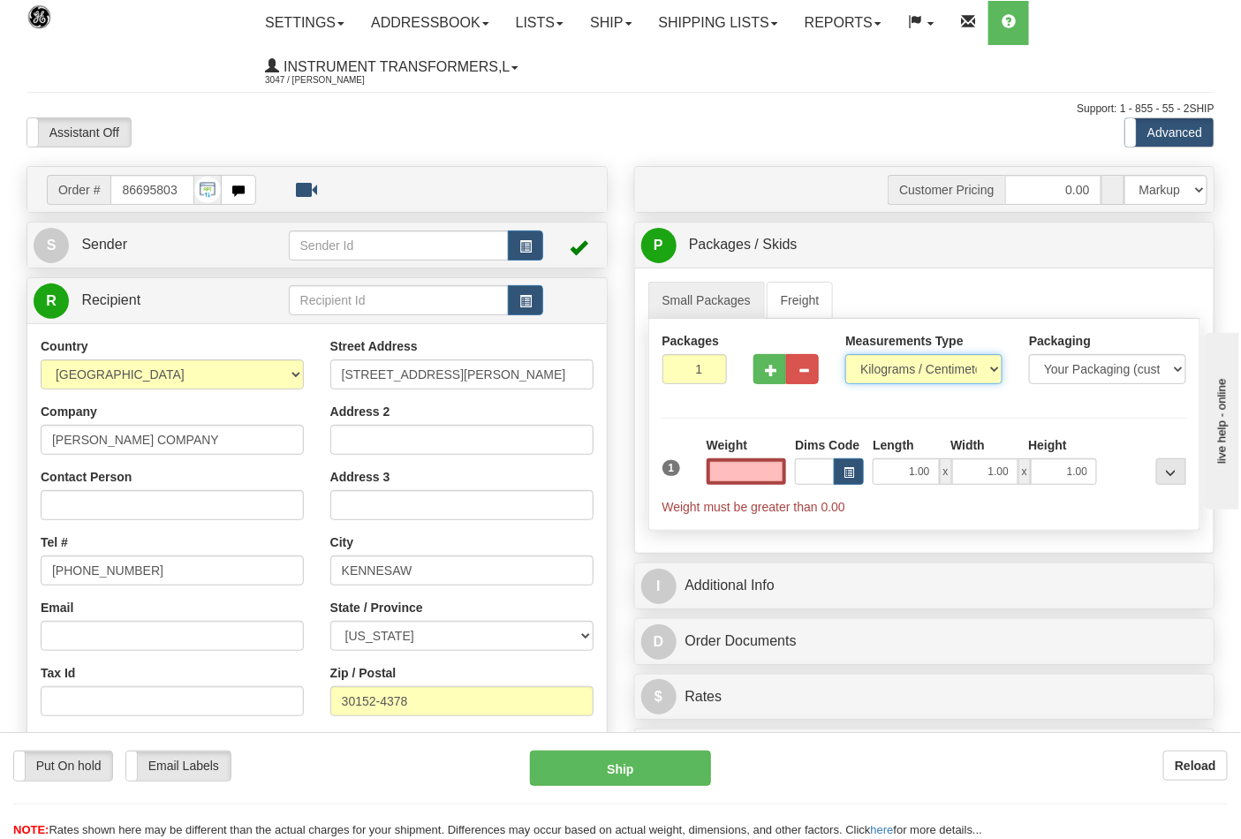
type input "0.00"
click at [887, 371] on select "Pounds / Inches Kilograms / Centimeters" at bounding box center [924, 369] width 157 height 30
select select "0"
click at [846, 355] on select "Pounds / Inches Kilograms / Centimeters" at bounding box center [924, 369] width 157 height 30
click at [784, 467] on input "0.00" at bounding box center [747, 472] width 80 height 27
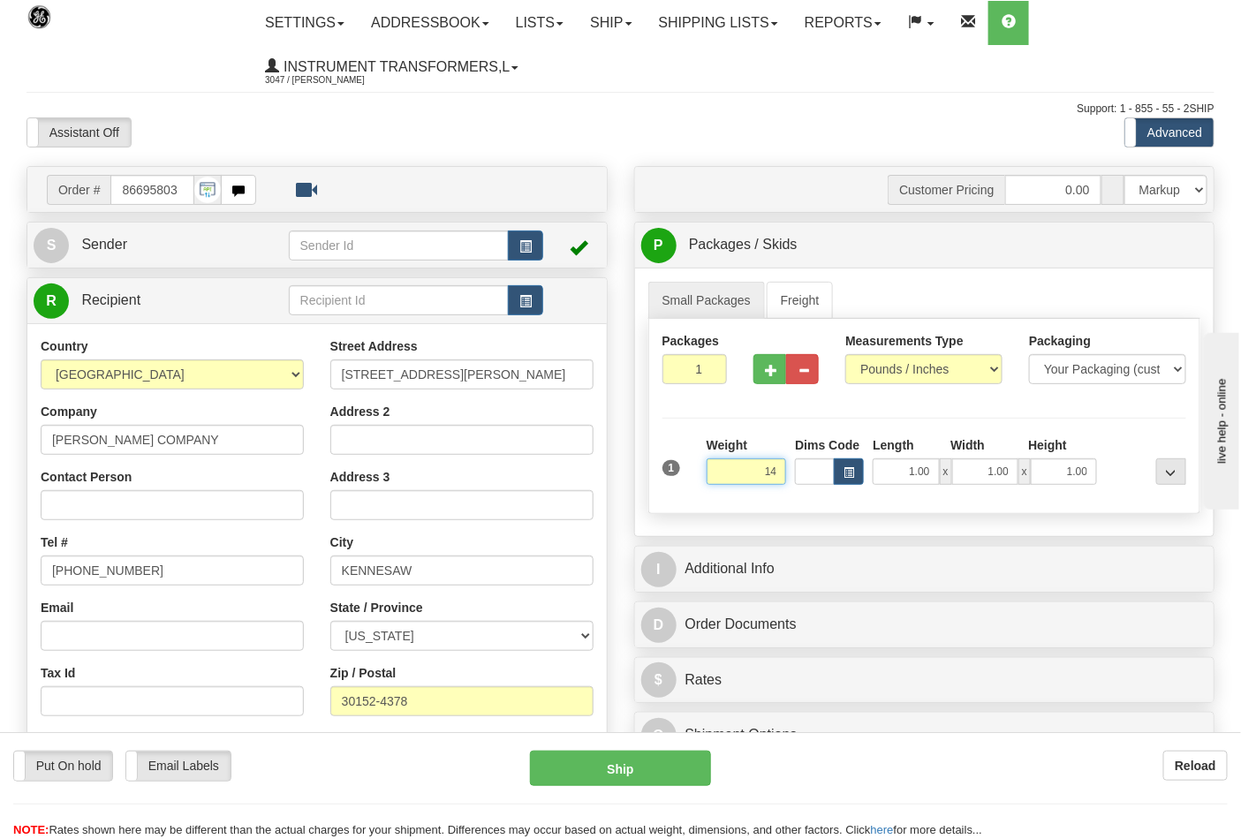
click button "Delete" at bounding box center [0, 0] width 0 height 0
type input "14.00"
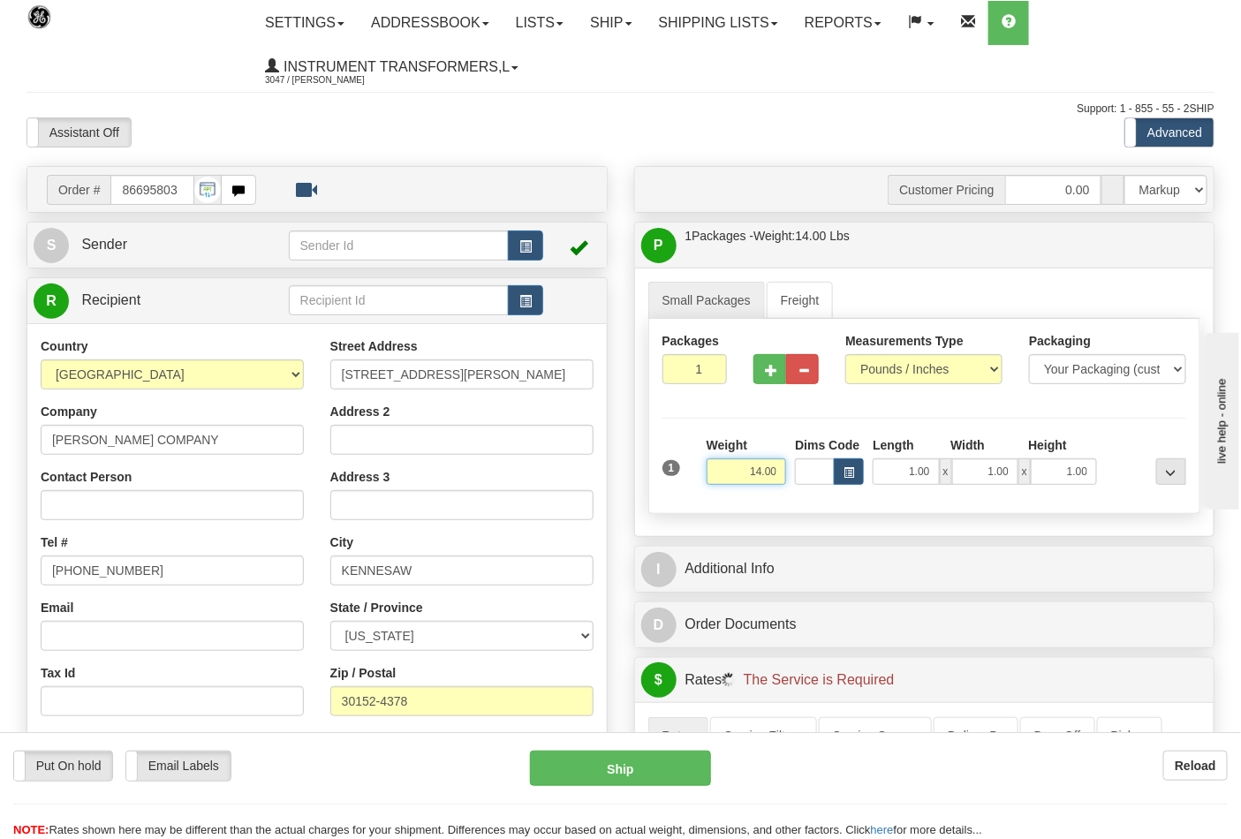
scroll to position [294, 0]
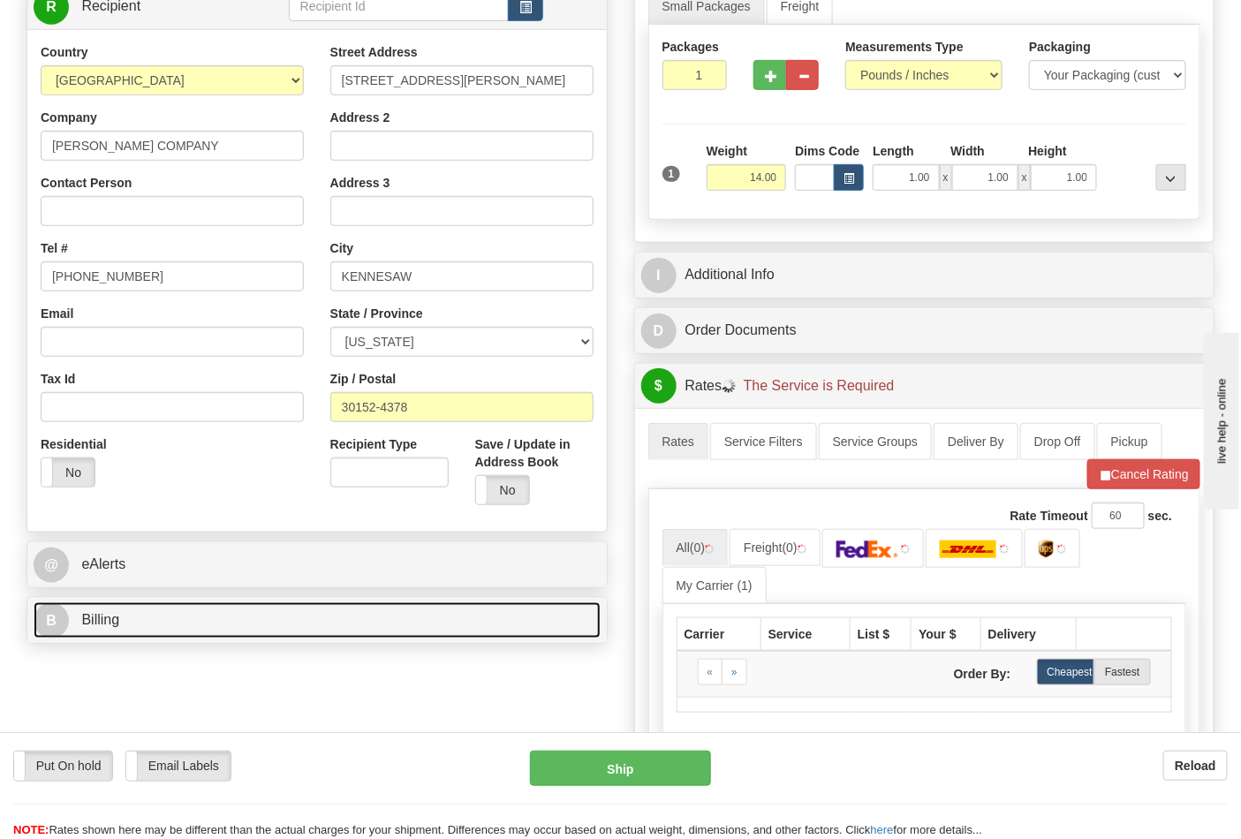
click at [208, 628] on link "B Billing" at bounding box center [317, 621] width 567 height 36
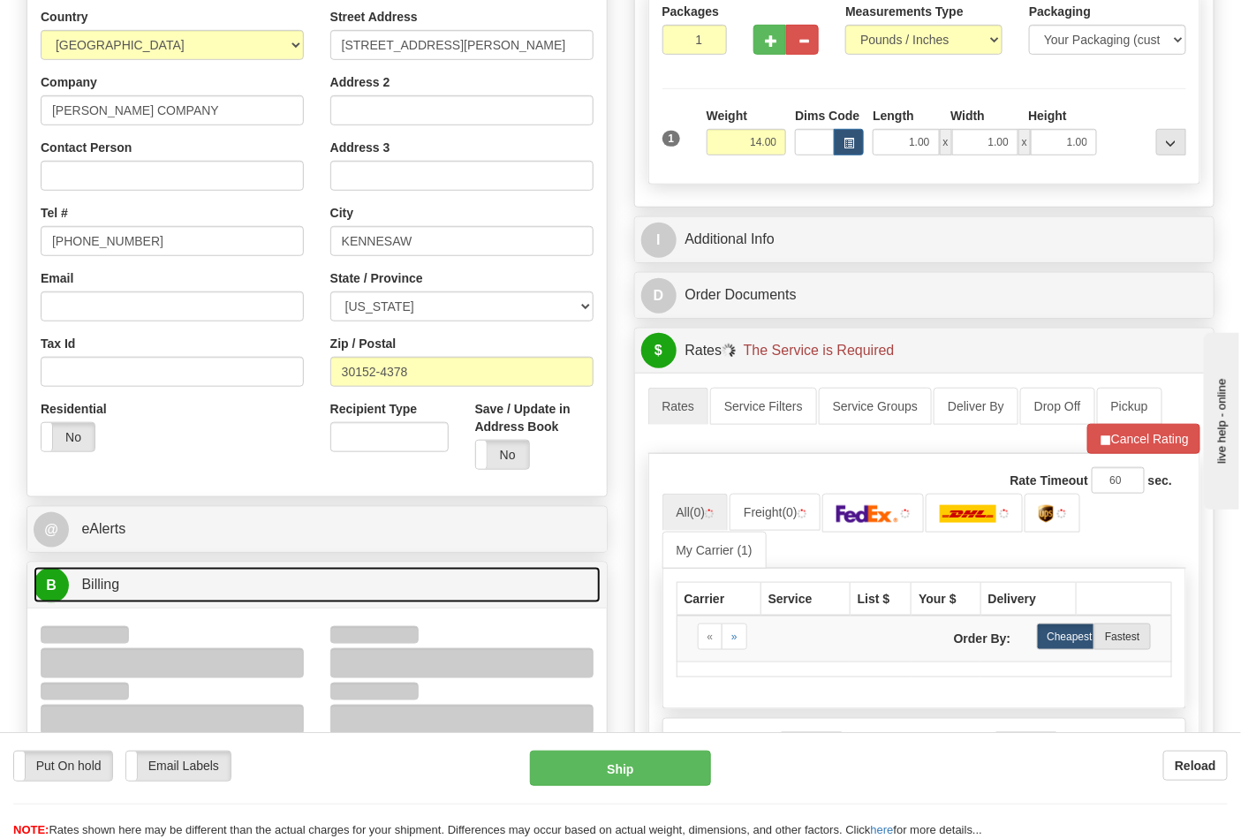
scroll to position [392, 0]
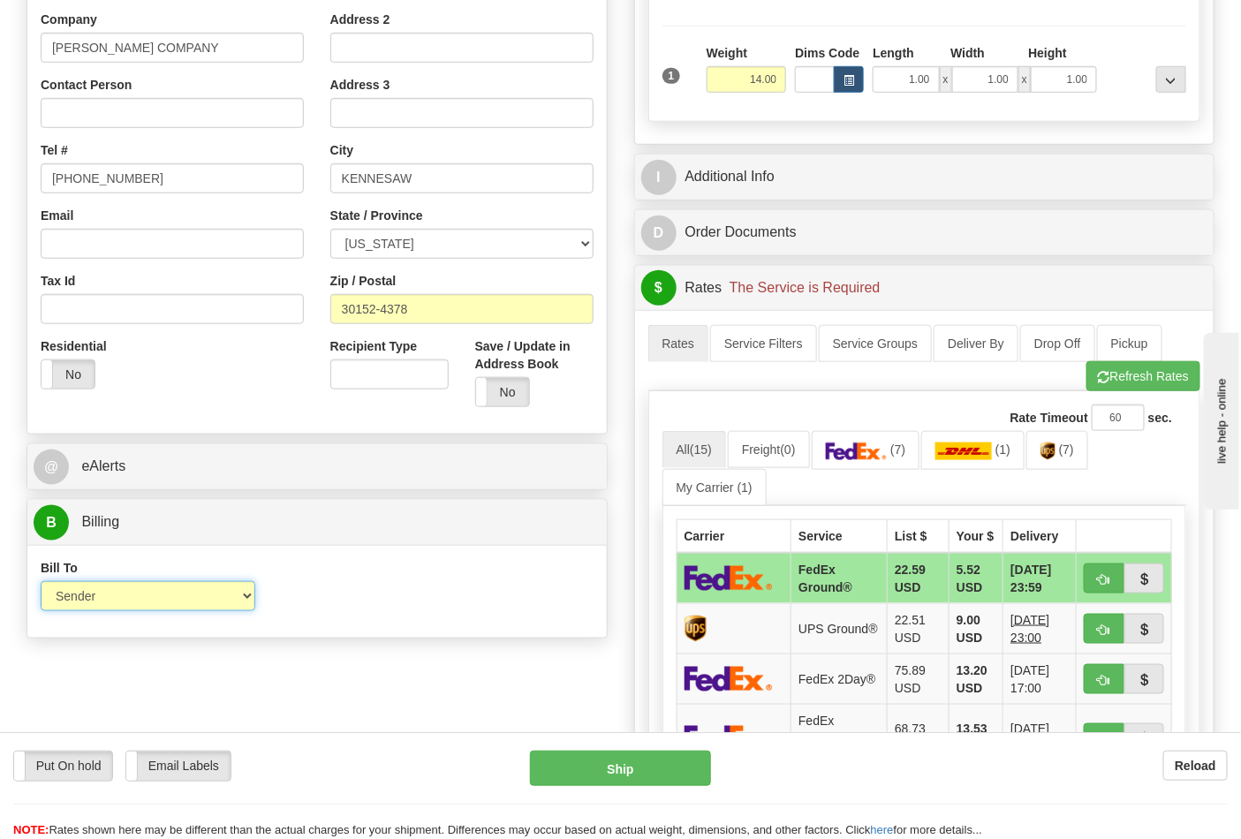
click at [110, 603] on select "Sender Recipient Third Party Collect" at bounding box center [148, 596] width 215 height 30
click at [330, 615] on div "Bill To Sender Recipient Third Party Collect Account 3rd Party Account List Ple…" at bounding box center [317, 591] width 580 height 65
click at [1054, 464] on link "(7)" at bounding box center [1058, 450] width 62 height 38
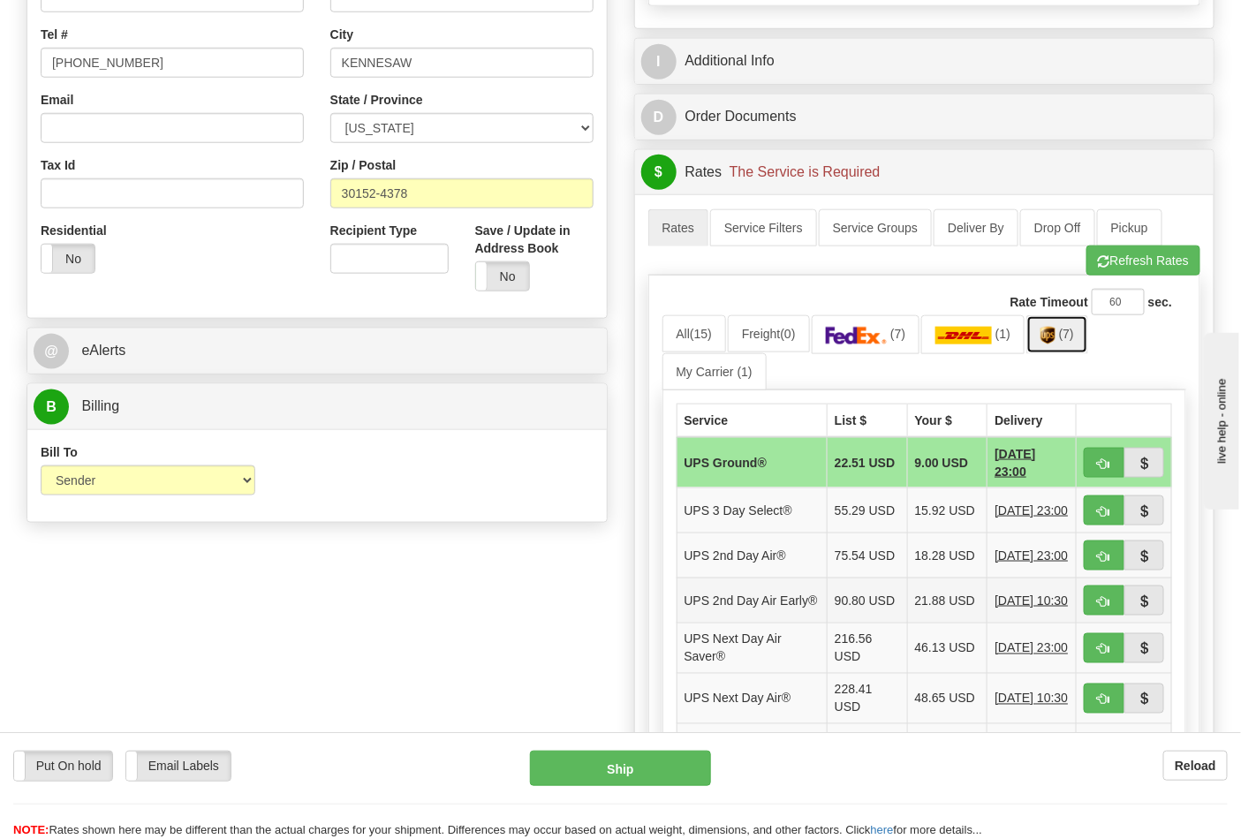
scroll to position [884, 0]
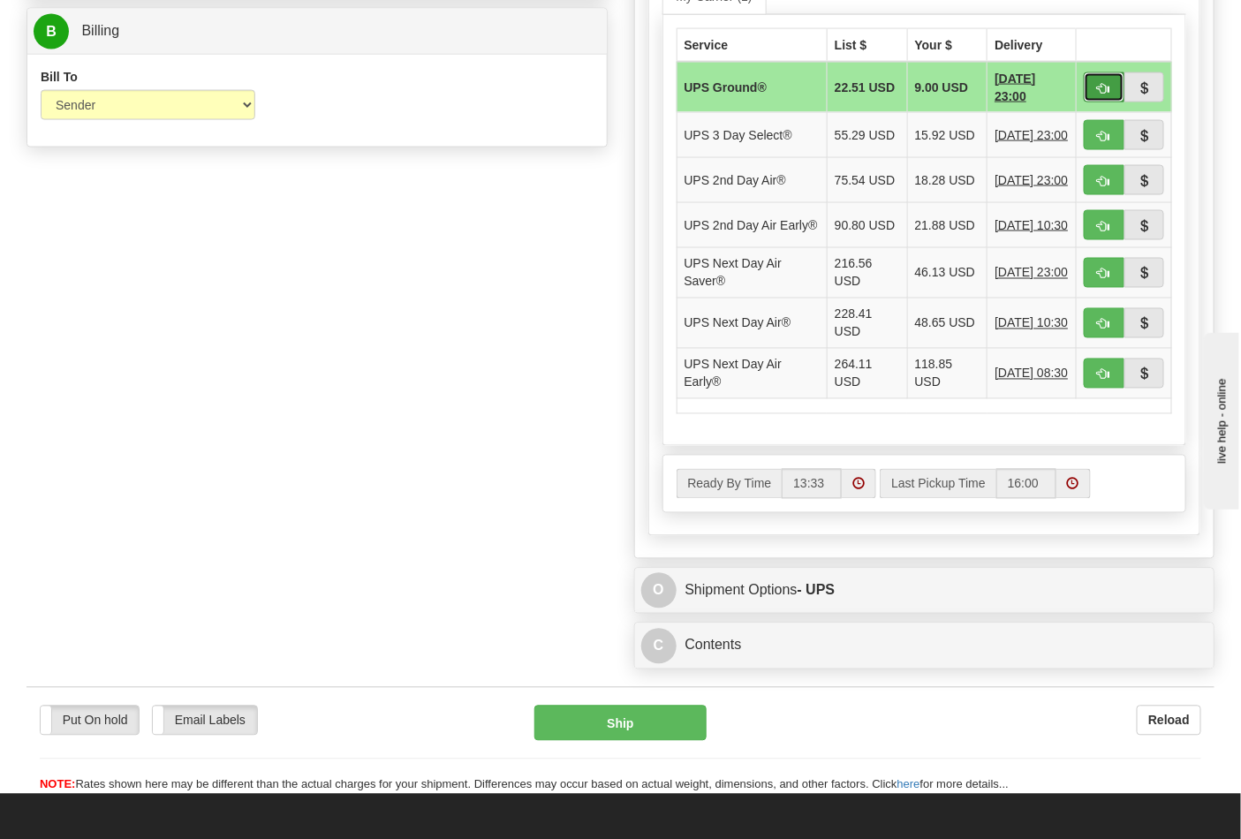
click at [1101, 93] on span "button" at bounding box center [1104, 88] width 12 height 11
type input "03"
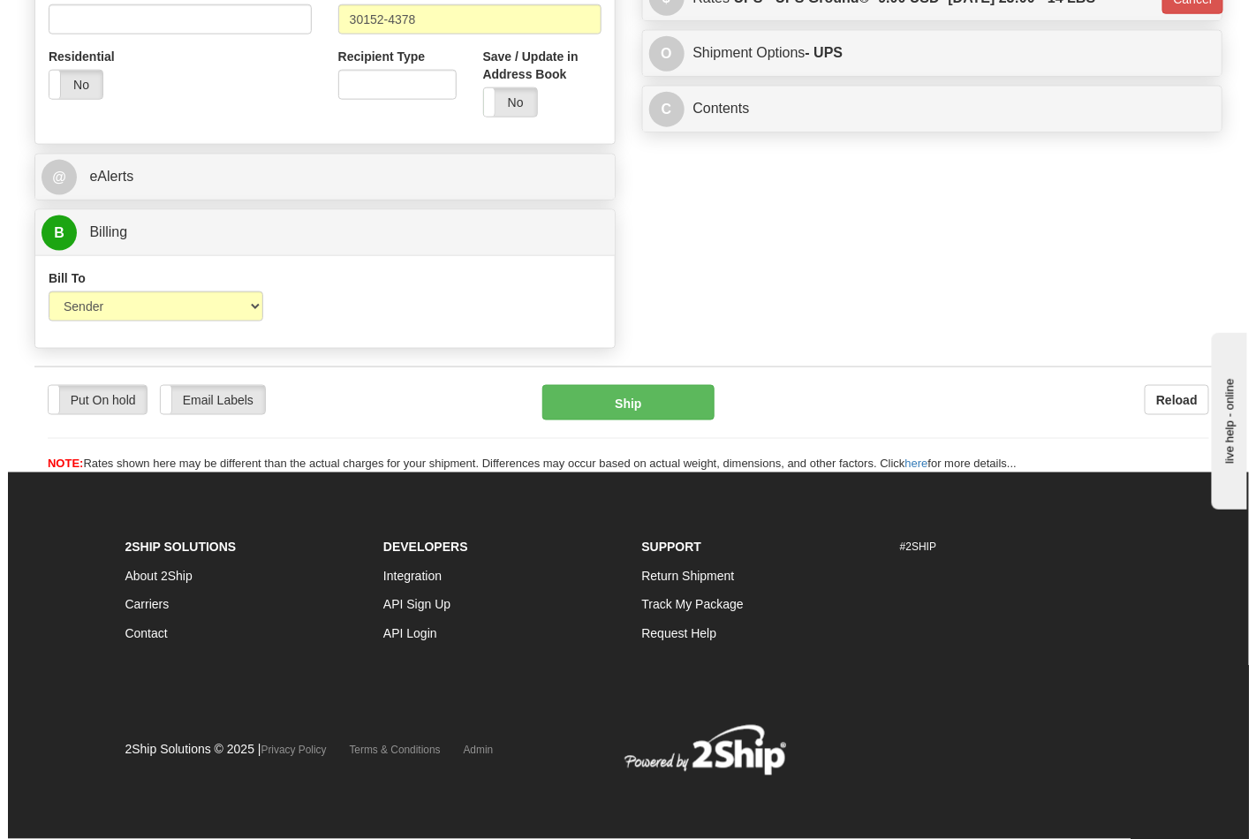
scroll to position [685, 0]
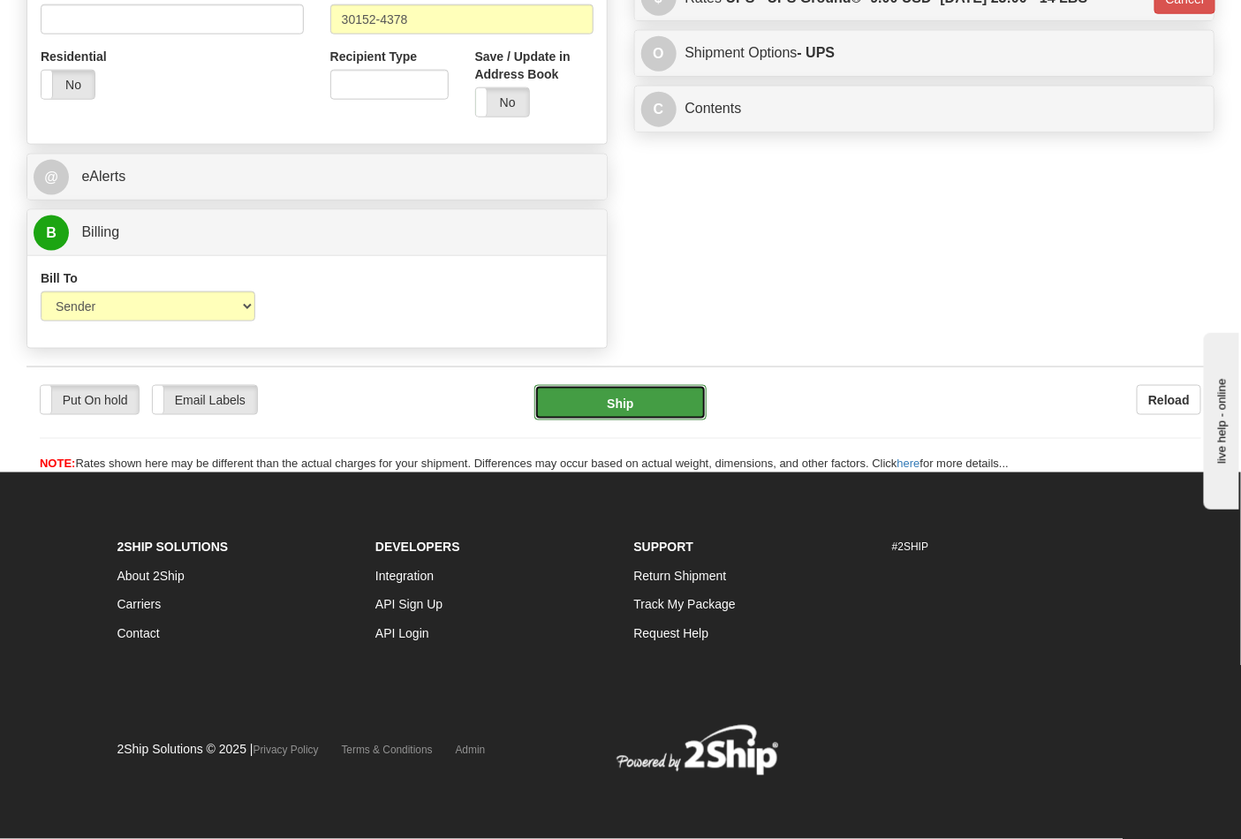
click at [658, 405] on button "Ship" at bounding box center [620, 402] width 171 height 35
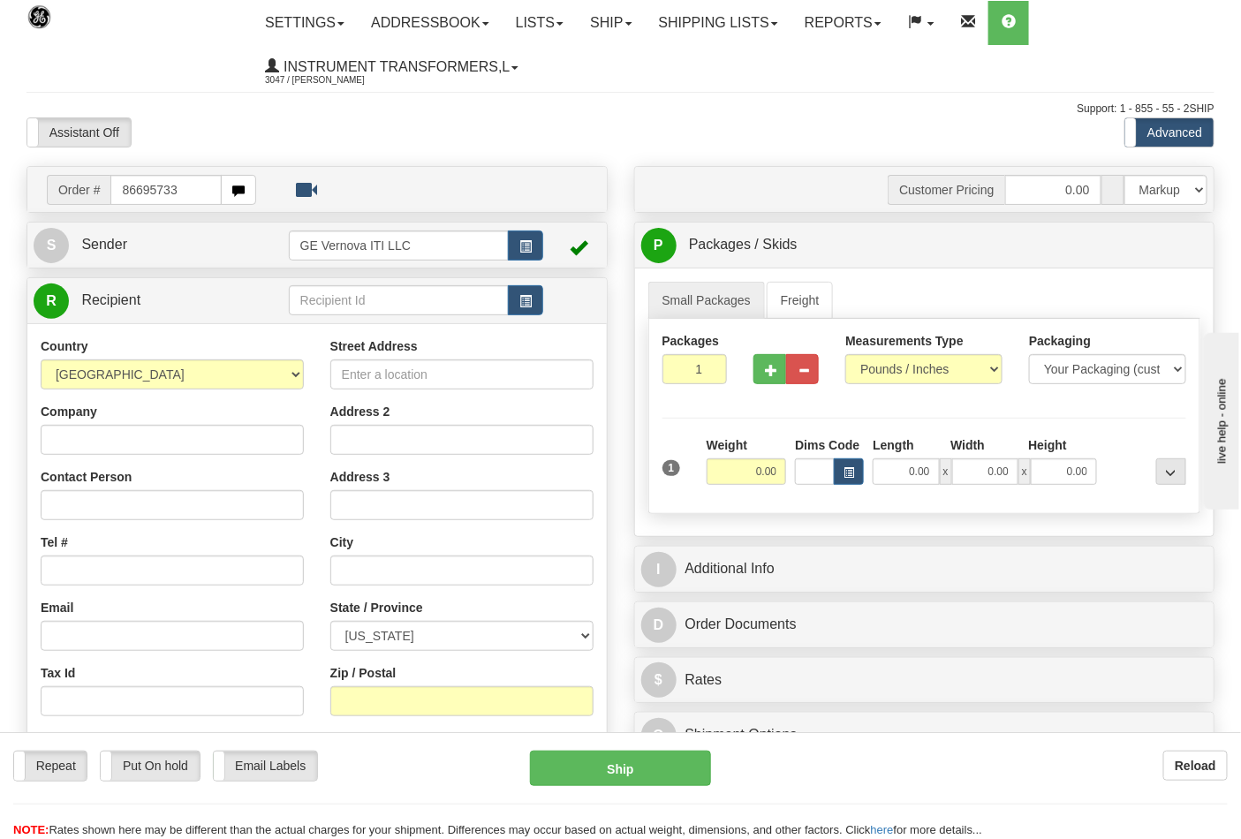
type input "86695733"
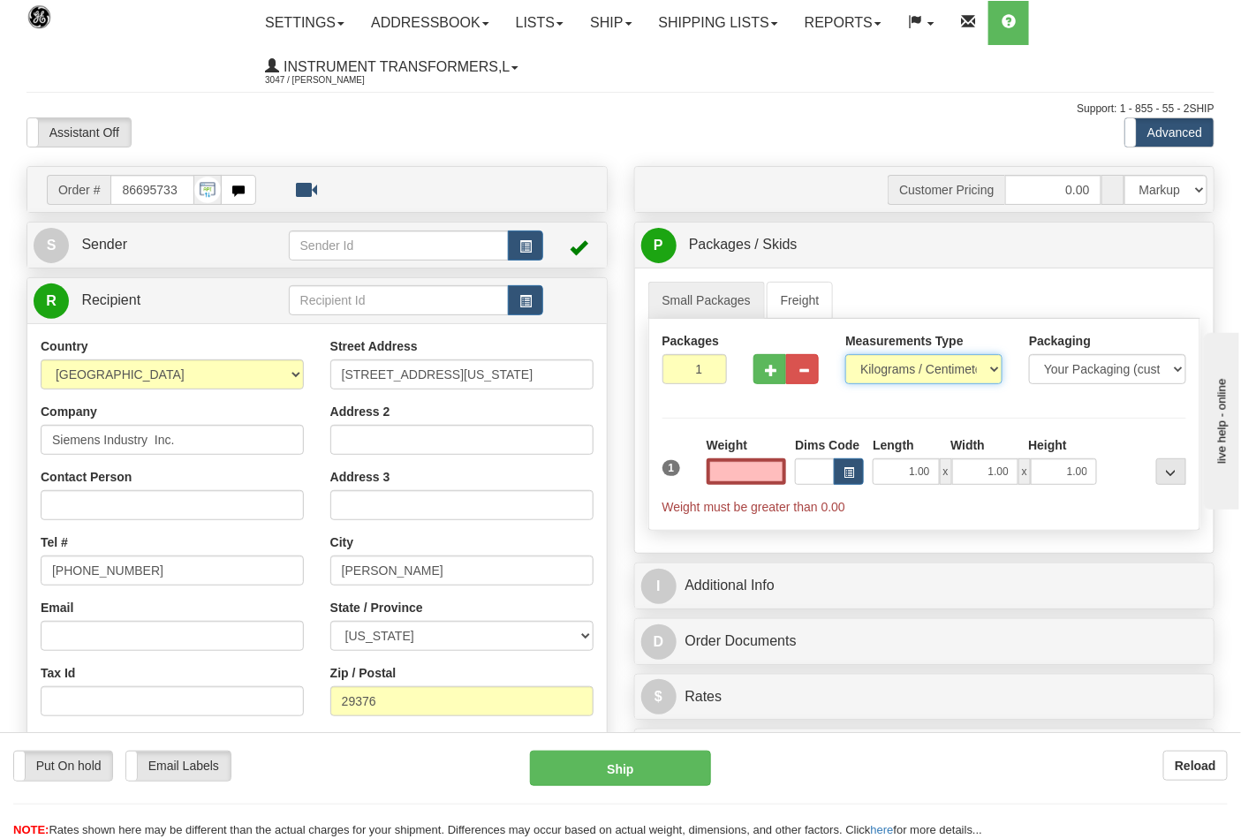
type input "0.00"
click at [886, 368] on select "Pounds / Inches Kilograms / Centimeters" at bounding box center [924, 369] width 157 height 30
select select "0"
click at [846, 355] on select "Pounds / Inches Kilograms / Centimeters" at bounding box center [924, 369] width 157 height 30
drag, startPoint x: 776, startPoint y: 470, endPoint x: 781, endPoint y: 462, distance: 9.6
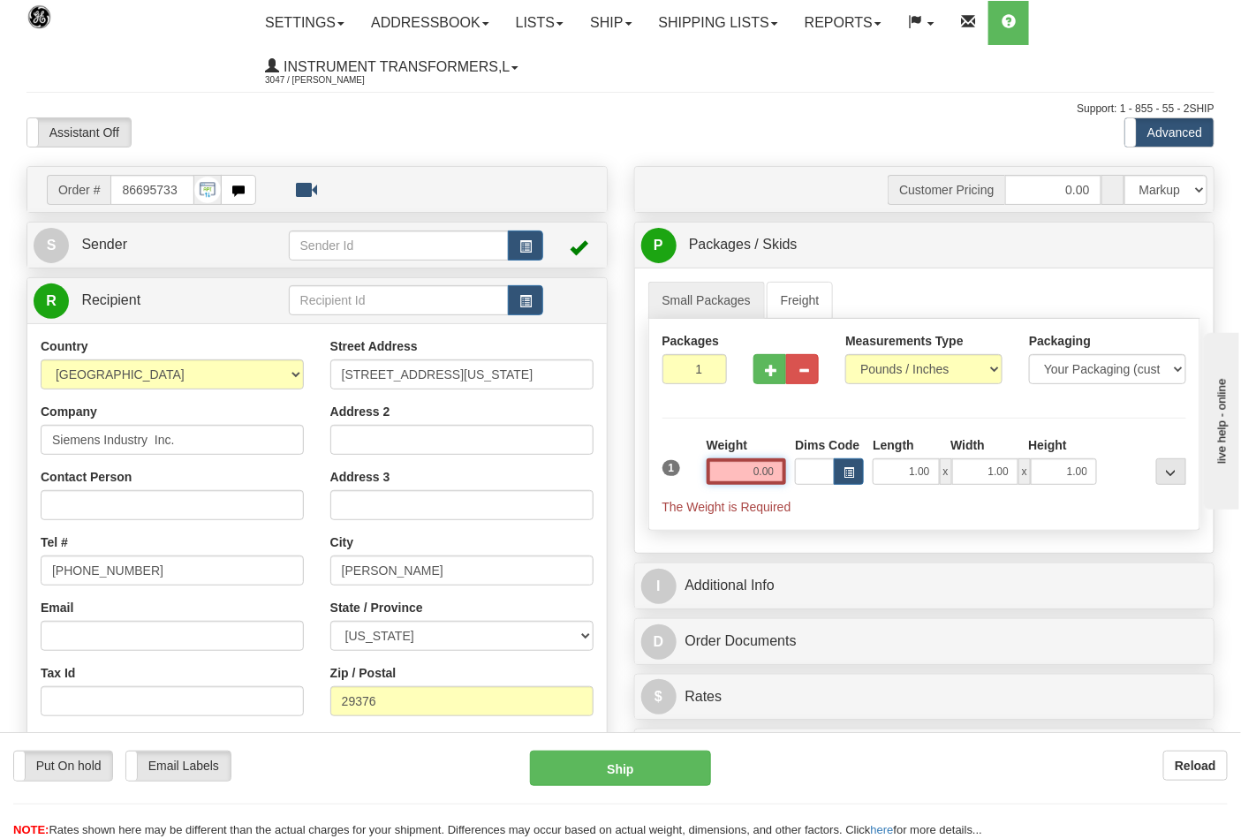
click at [778, 469] on input "0.00" at bounding box center [747, 472] width 80 height 27
click button "Delete" at bounding box center [0, 0] width 0 height 0
type input "3.00"
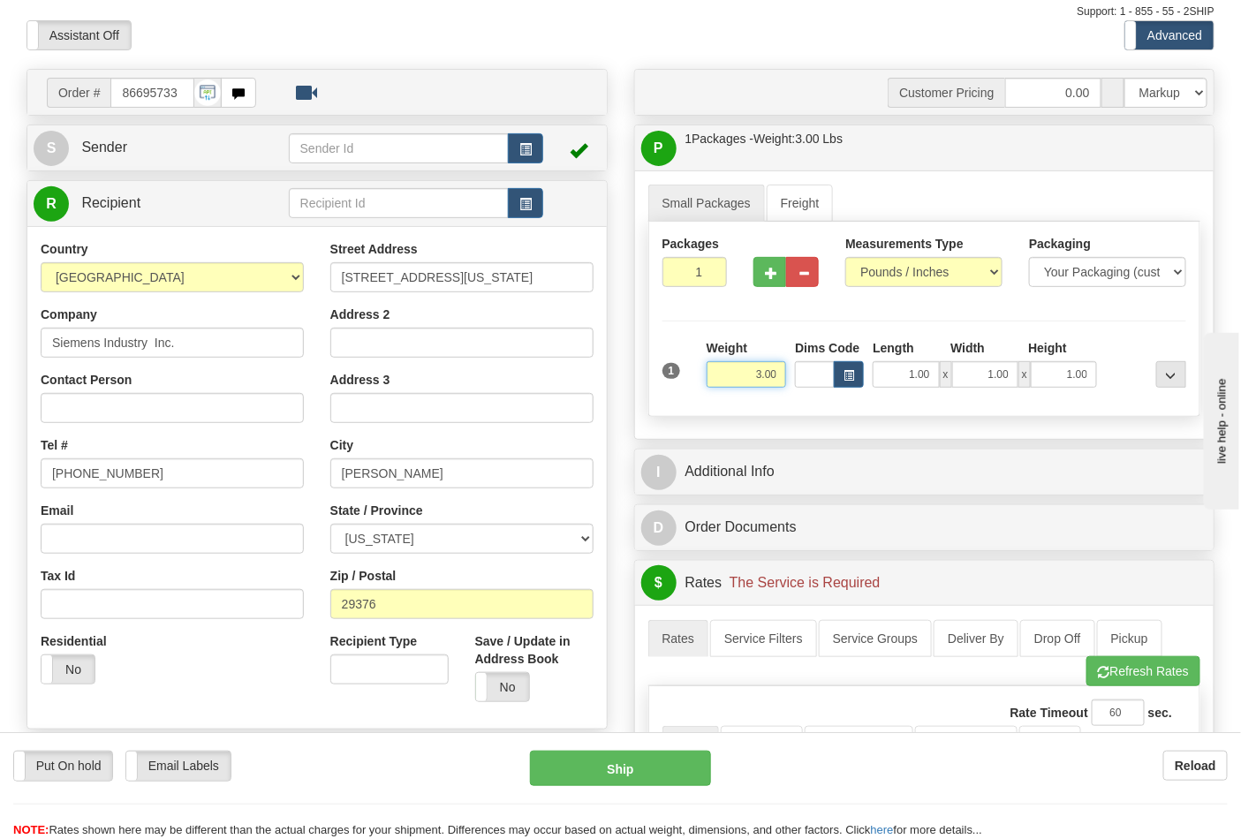
scroll to position [294, 0]
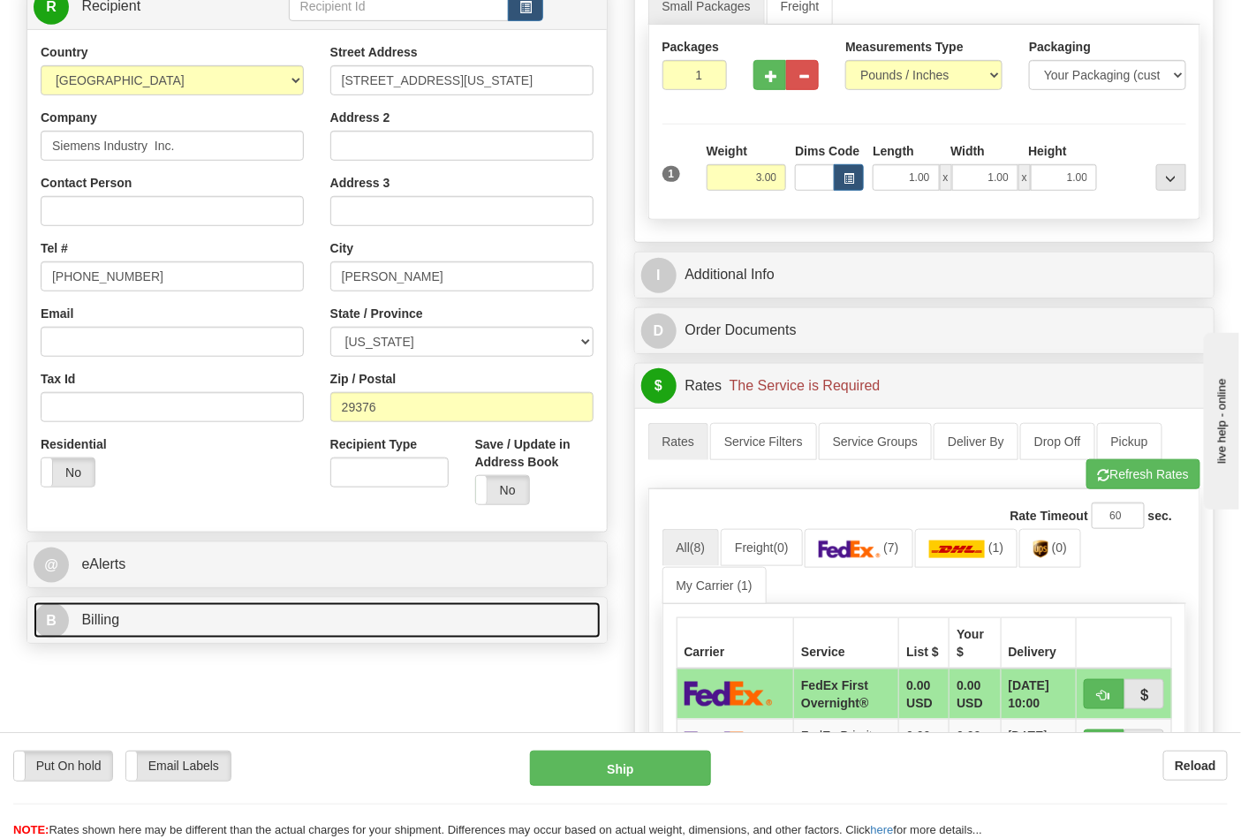
click link "B Billing"
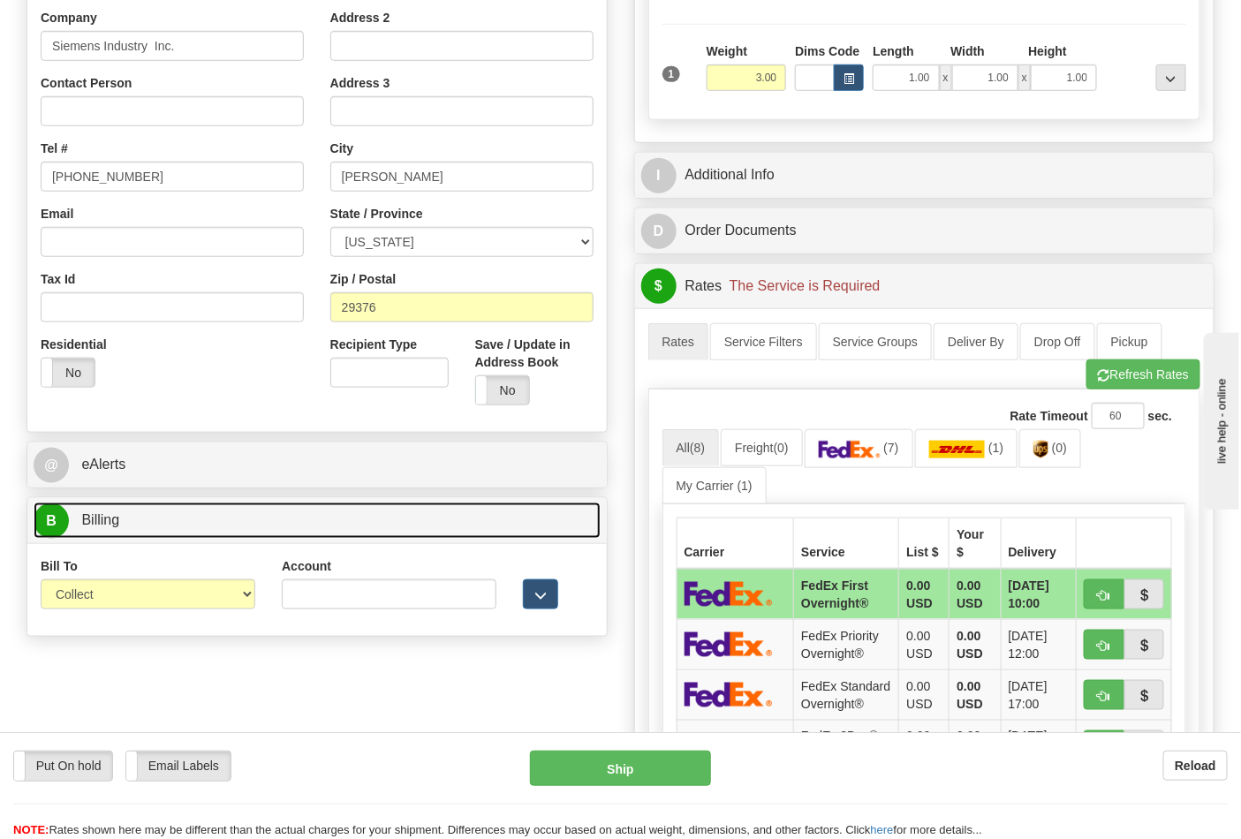
scroll to position [490, 0]
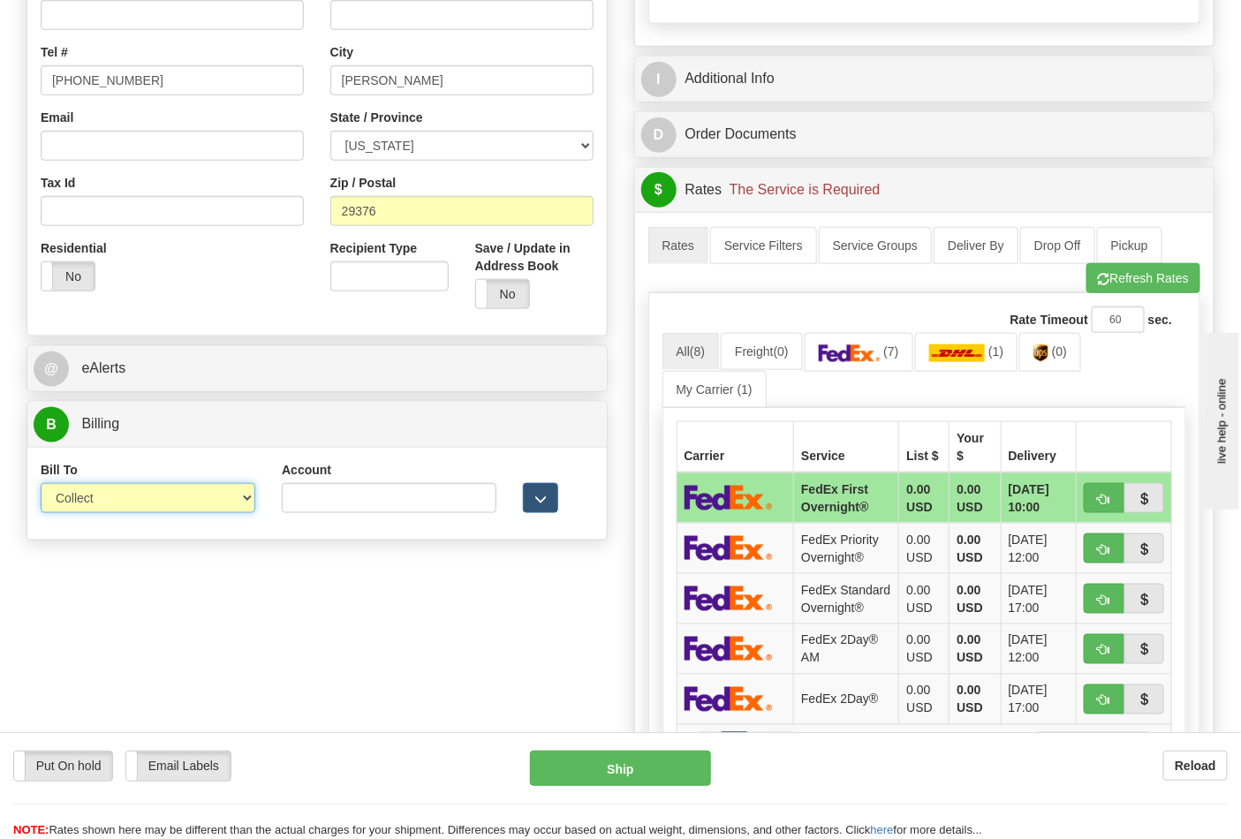
click select "Sender Recipient Third Party Collect"
select select "2"
click select "Sender Recipient Third Party Collect"
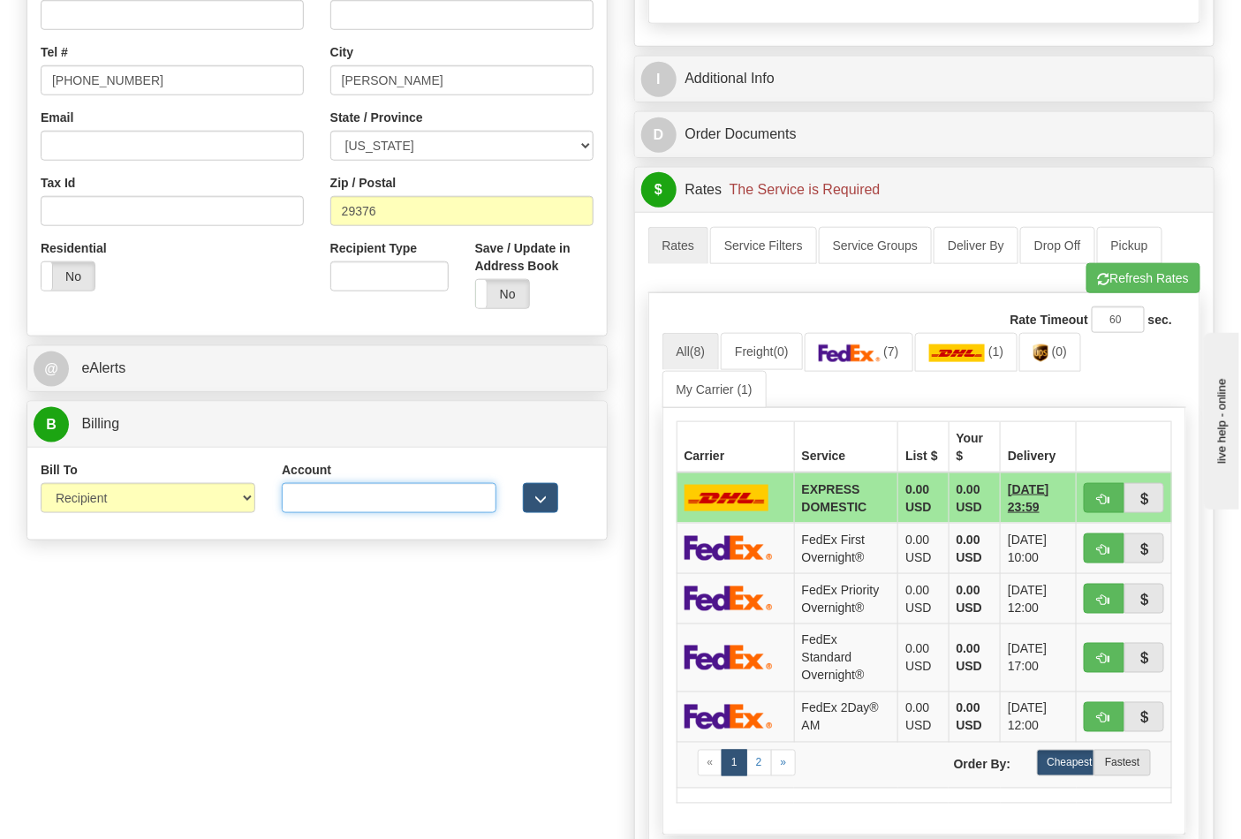
click input "Account"
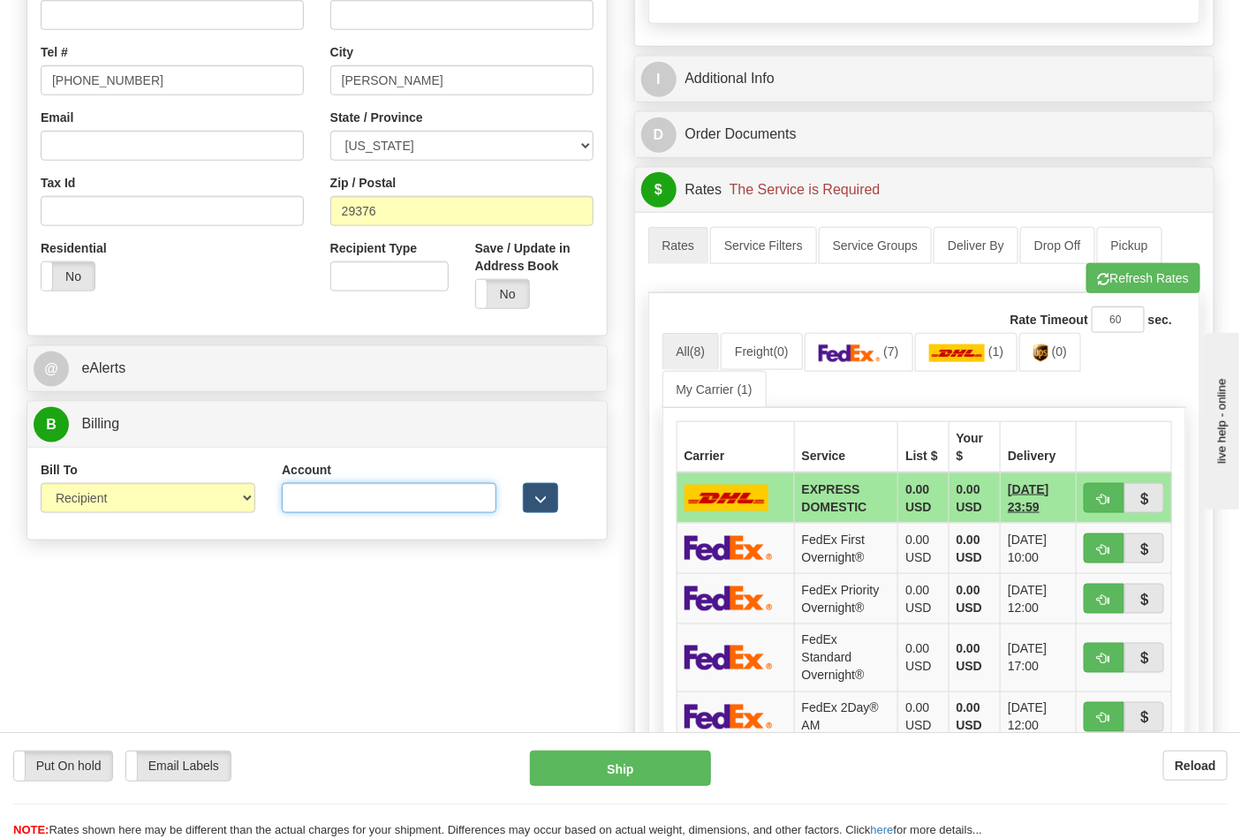
paste input "751135"
type input "751135"
click button "Refresh Rates"
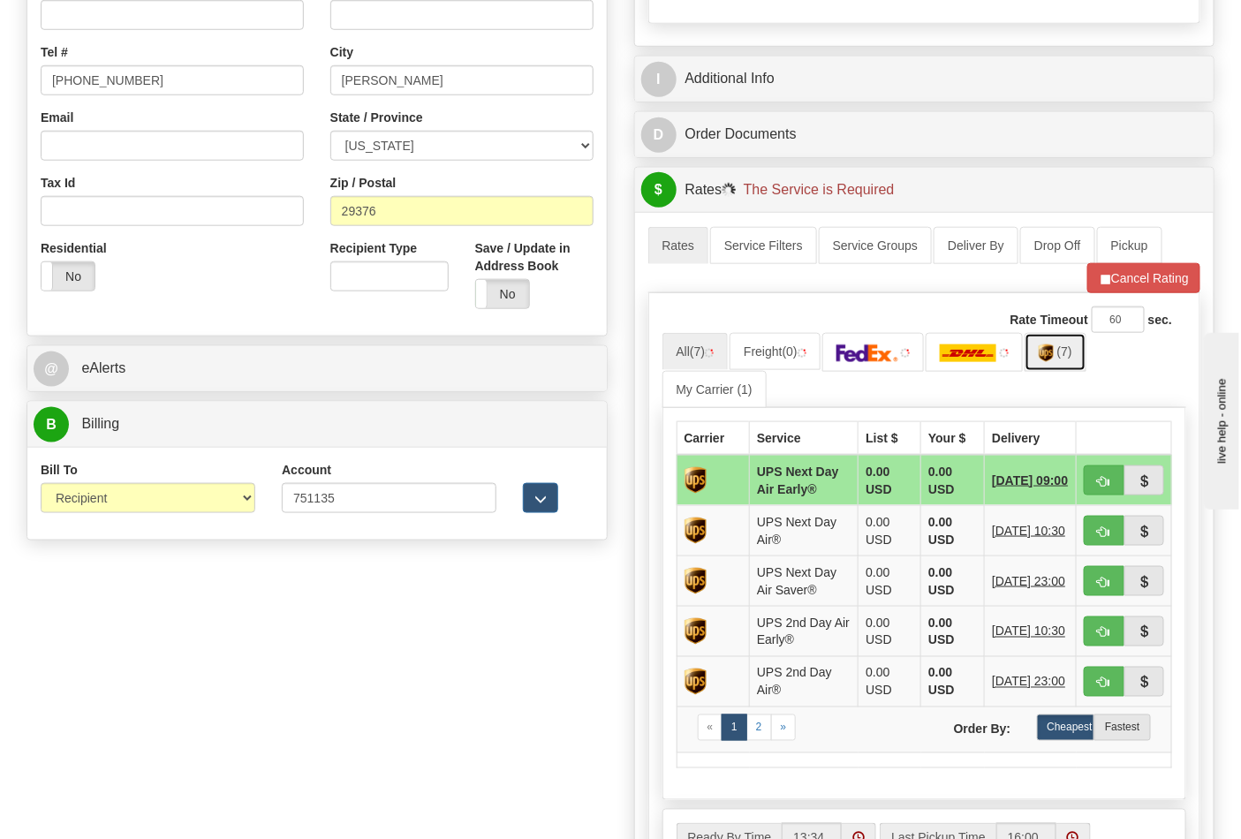
click link "(7)"
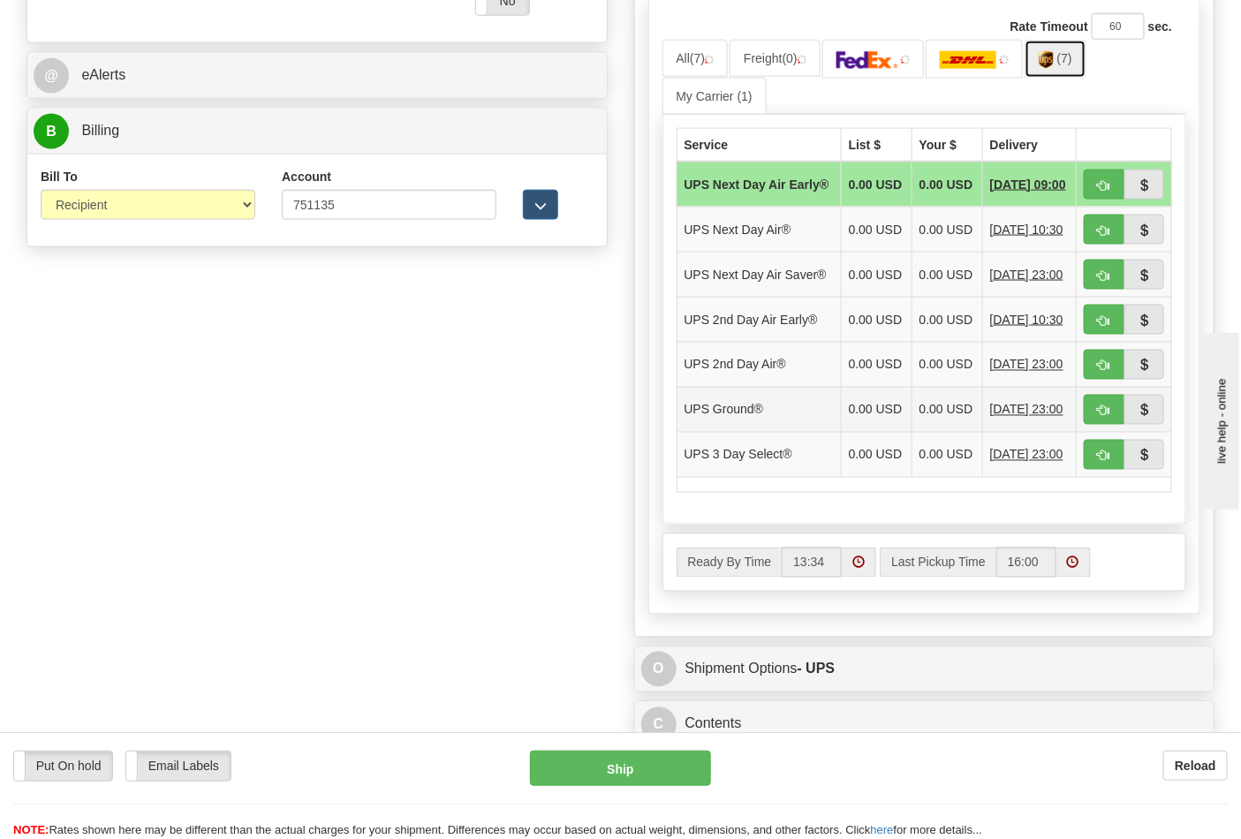
scroll to position [785, 0]
click span "button"
type input "03"
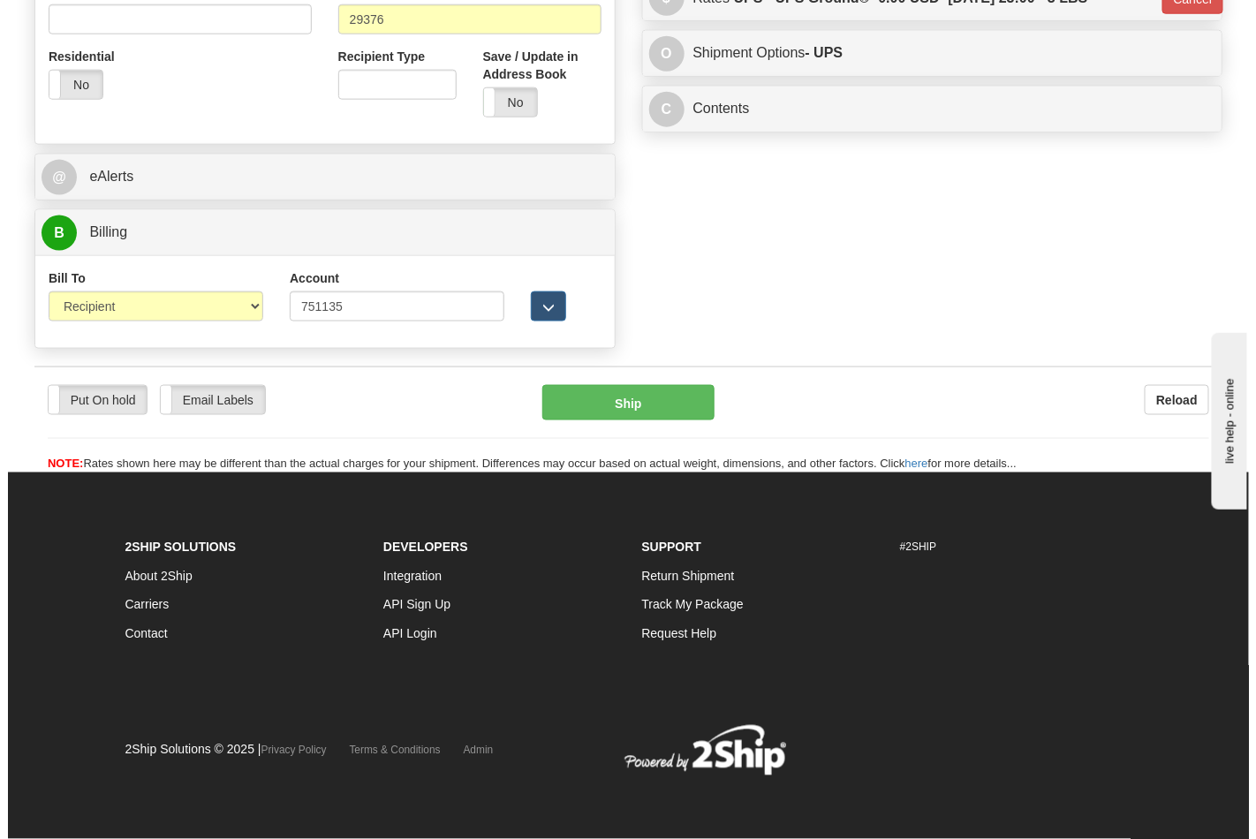
scroll to position [685, 0]
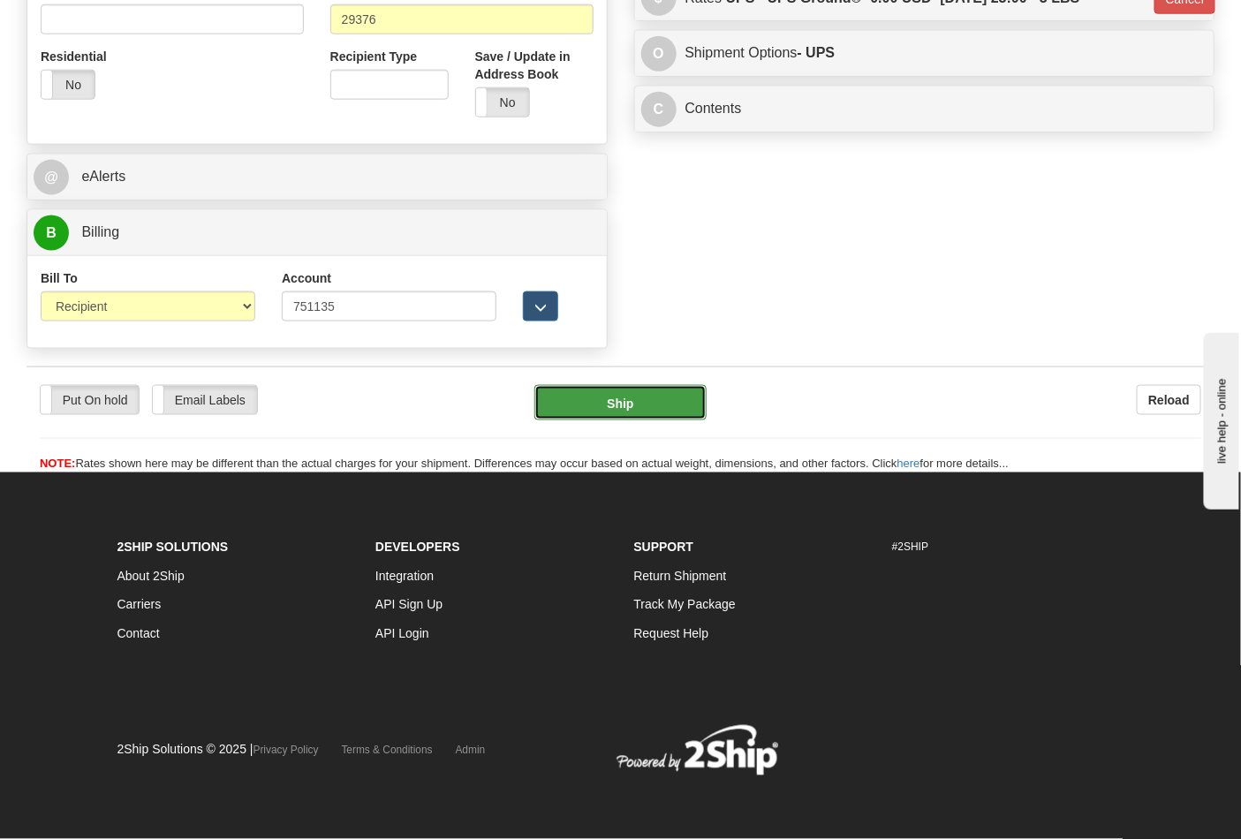
click button "Ship"
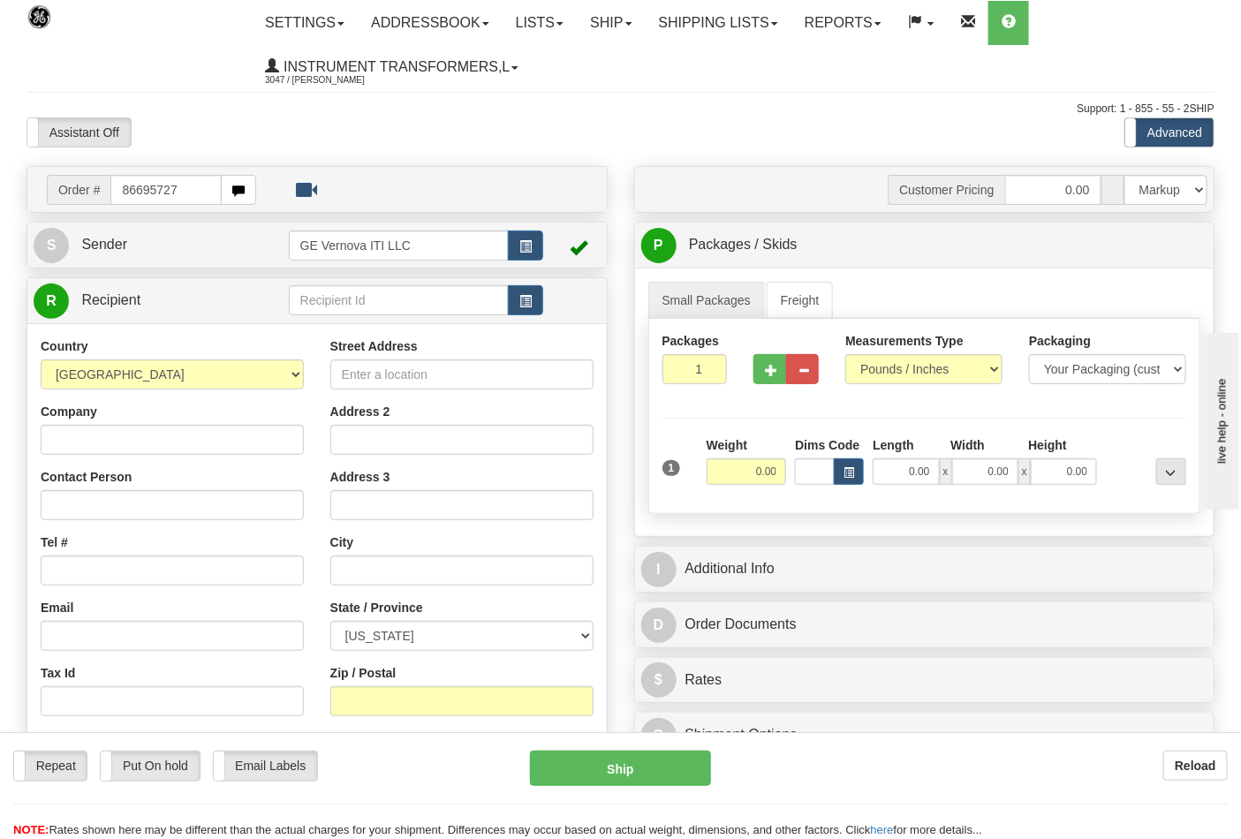
type input "86695727"
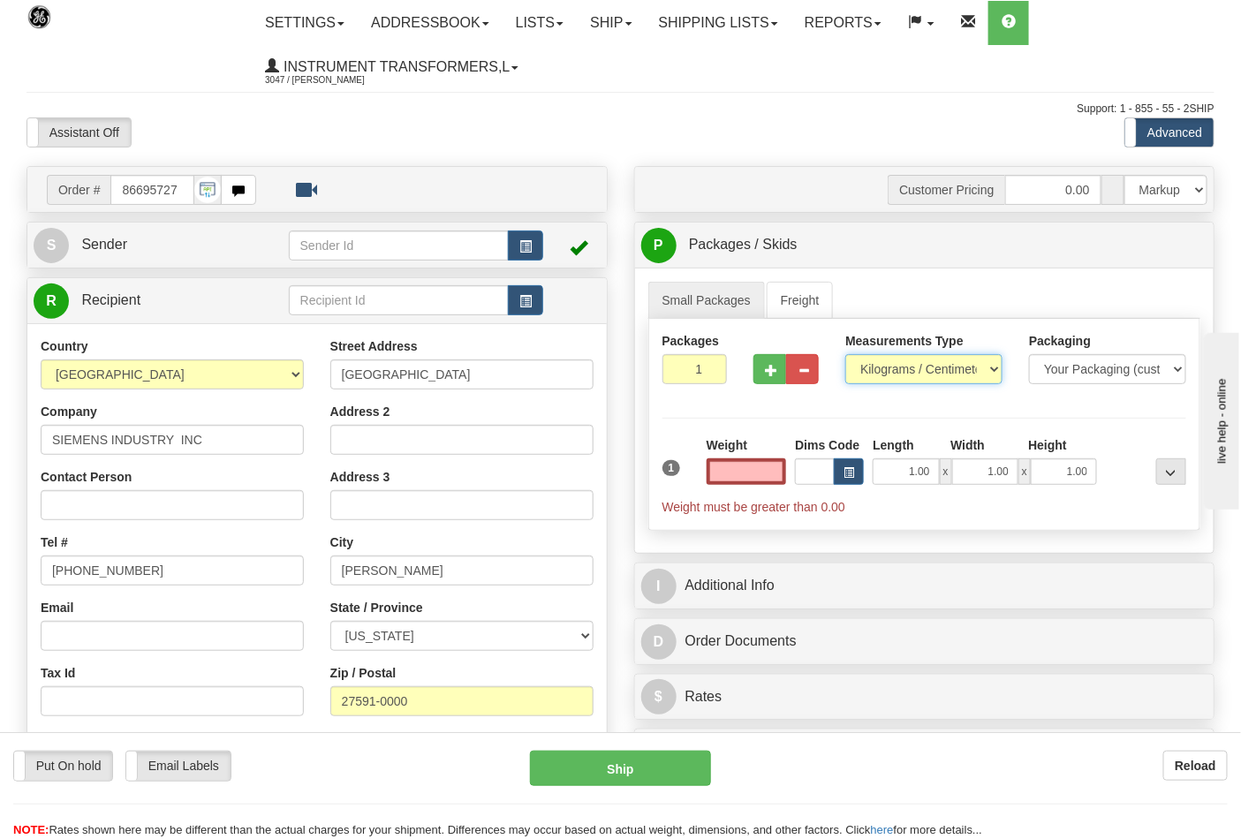
type input "0.00"
click at [885, 376] on select "Pounds / Inches Kilograms / Centimeters" at bounding box center [924, 369] width 157 height 30
select select "0"
click at [846, 355] on select "Pounds / Inches Kilograms / Centimeters" at bounding box center [924, 369] width 157 height 30
click at [784, 474] on input "0.00" at bounding box center [747, 472] width 80 height 27
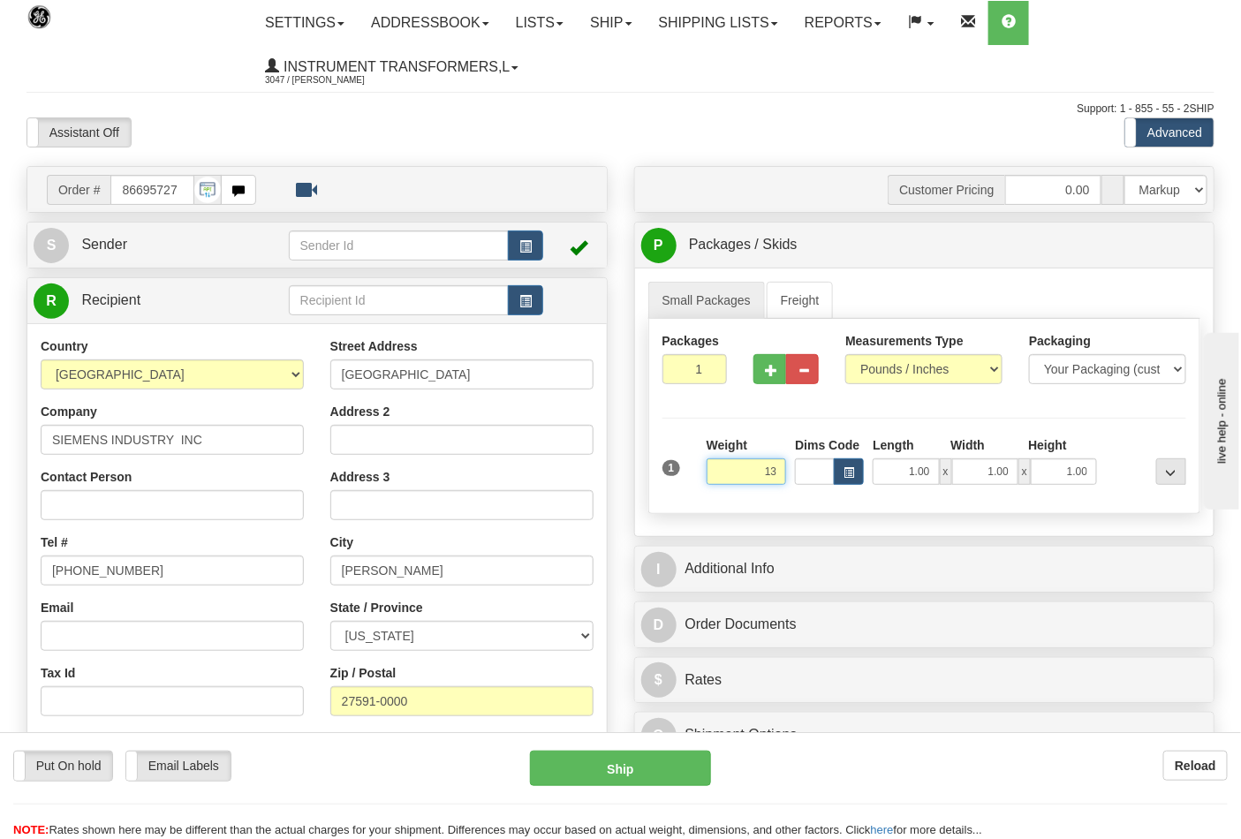
click button "Delete" at bounding box center [0, 0] width 0 height 0
type input "13.00"
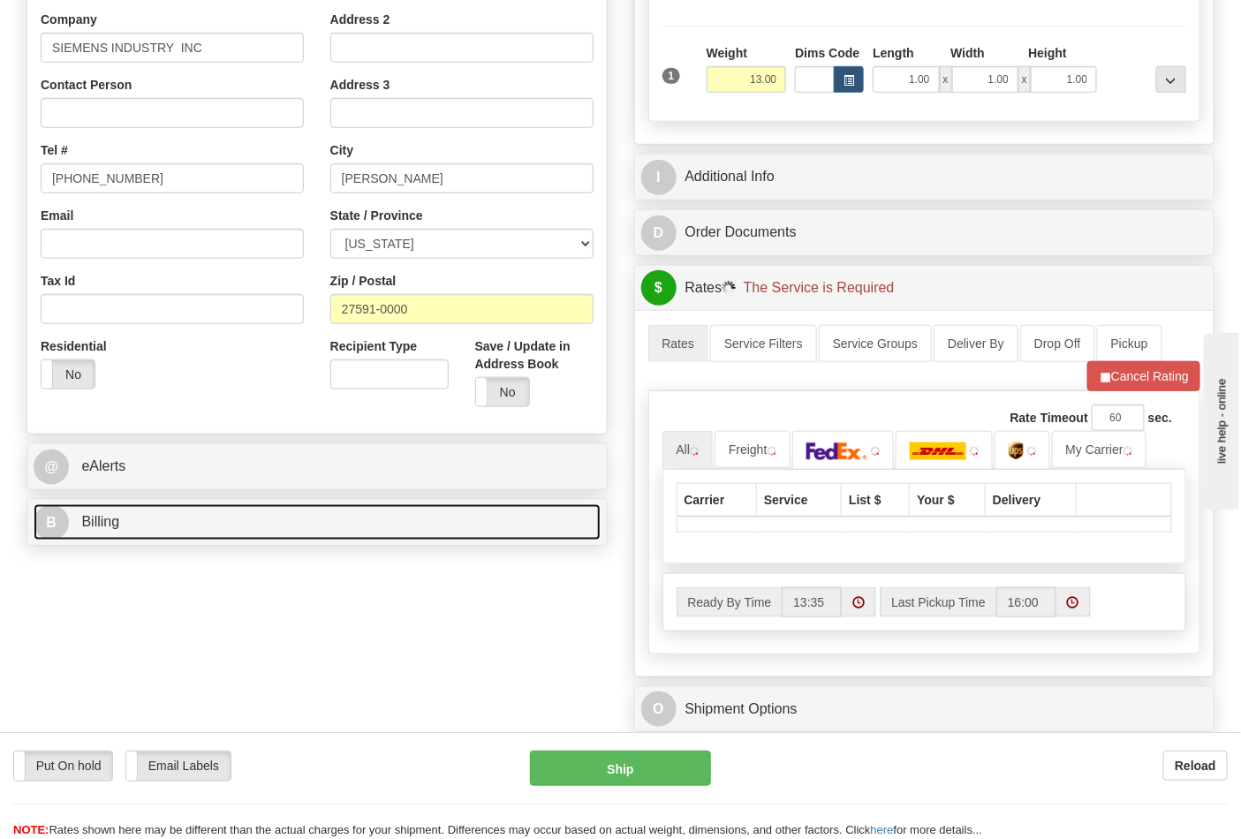
click at [201, 507] on link "B Billing" at bounding box center [317, 523] width 567 height 36
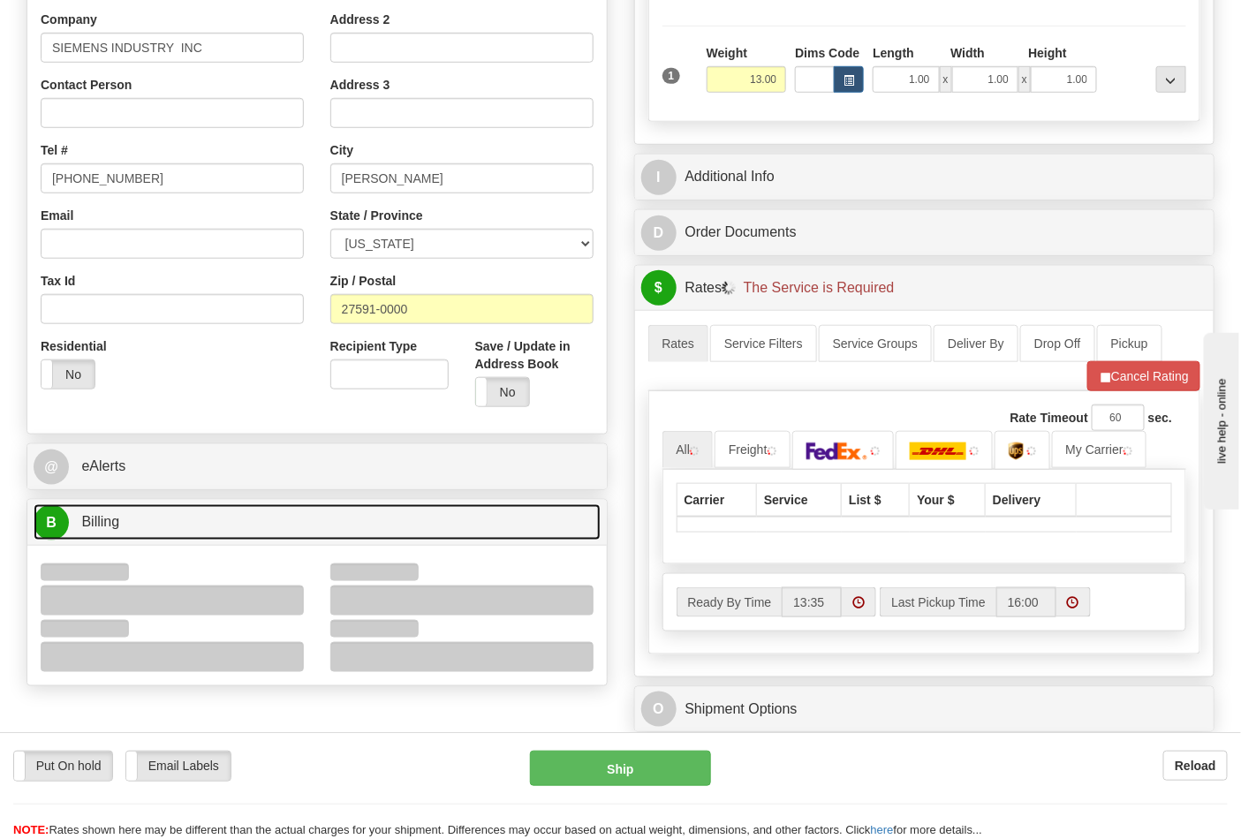
scroll to position [687, 0]
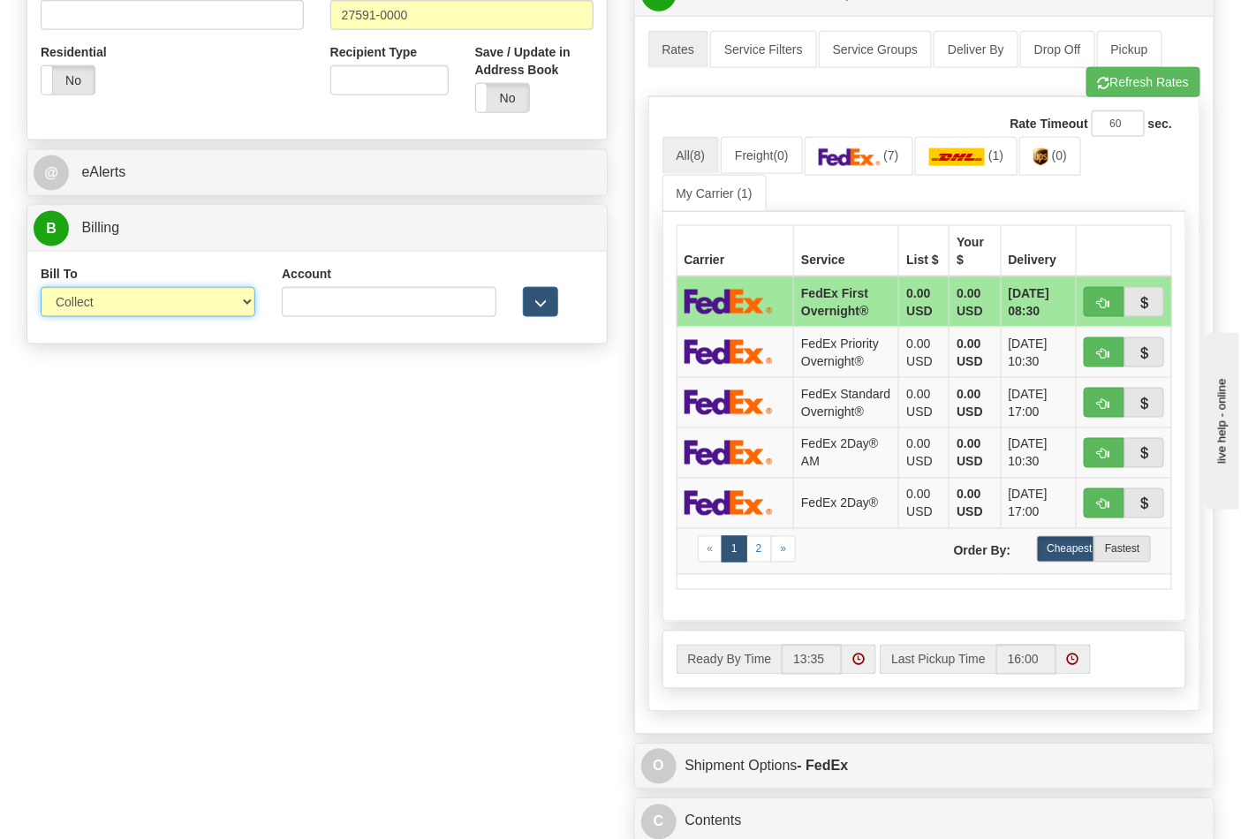
click at [115, 310] on select "Sender Recipient Third Party Collect" at bounding box center [148, 302] width 215 height 30
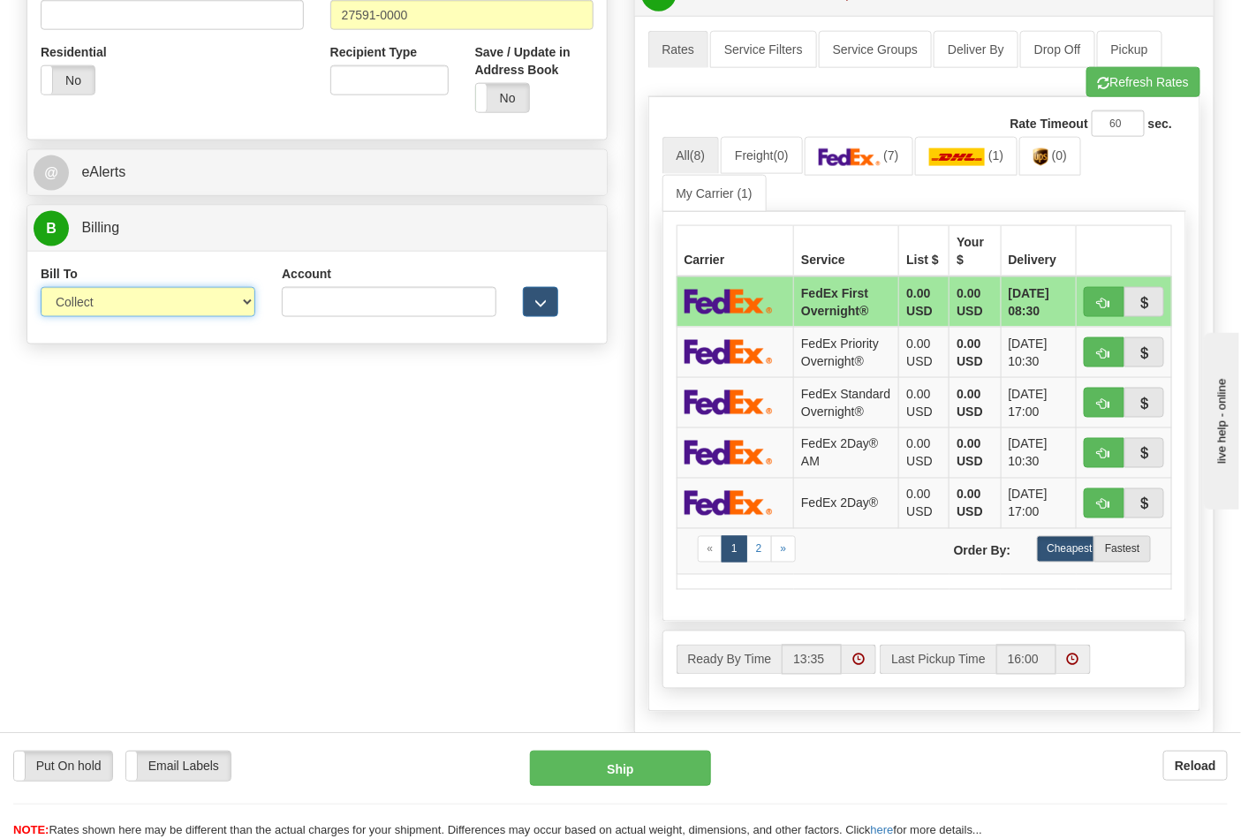
select select "2"
click at [41, 289] on select "Sender Recipient Third Party Collect" at bounding box center [148, 302] width 215 height 30
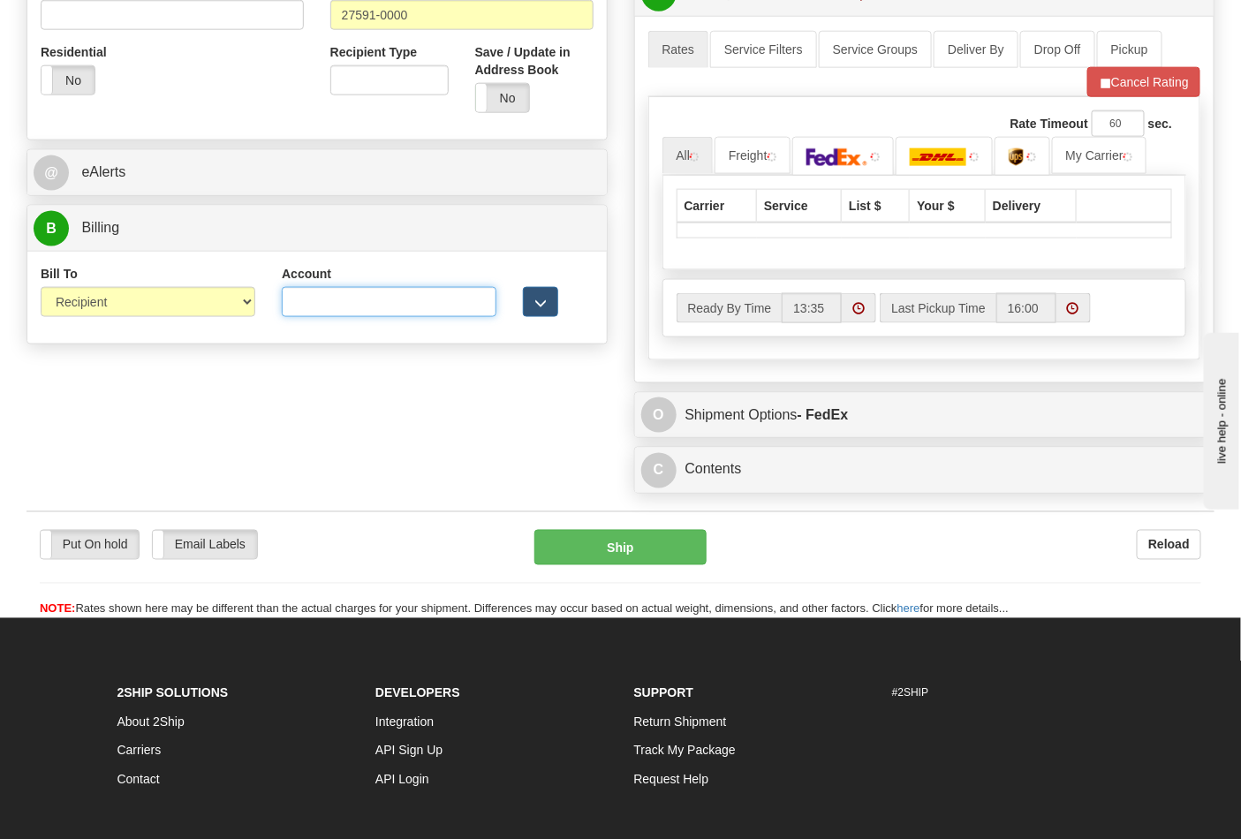
click at [333, 305] on input "Account" at bounding box center [389, 302] width 215 height 30
type input "3Y6757"
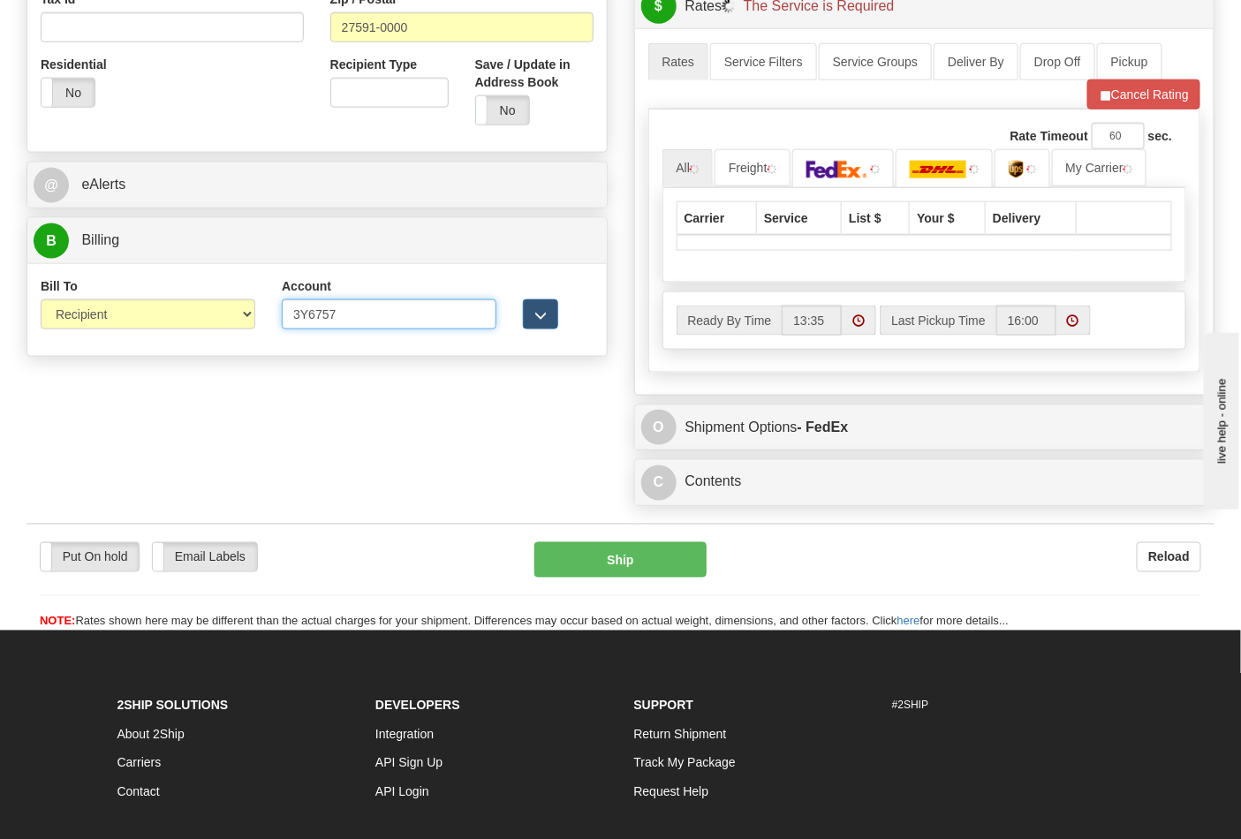
scroll to position [490, 0]
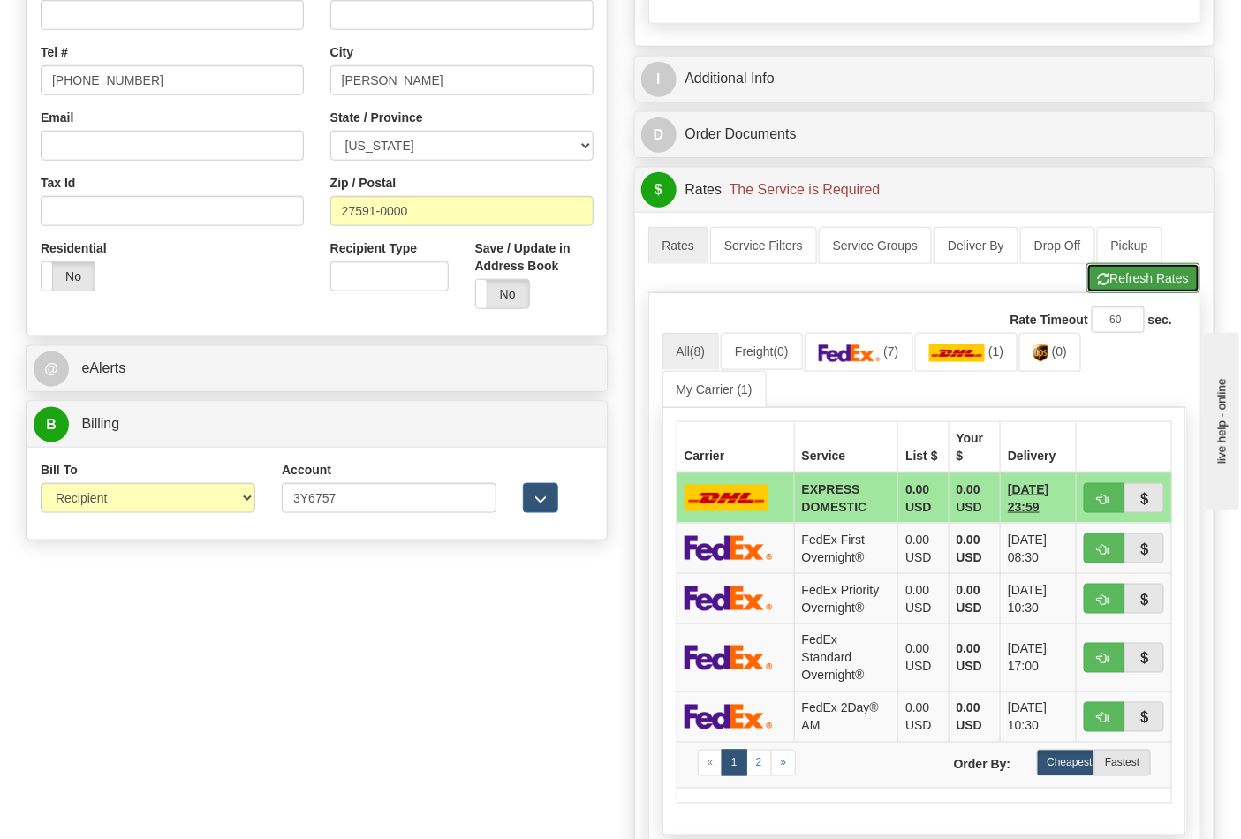
click at [1104, 284] on span "button" at bounding box center [1104, 279] width 12 height 11
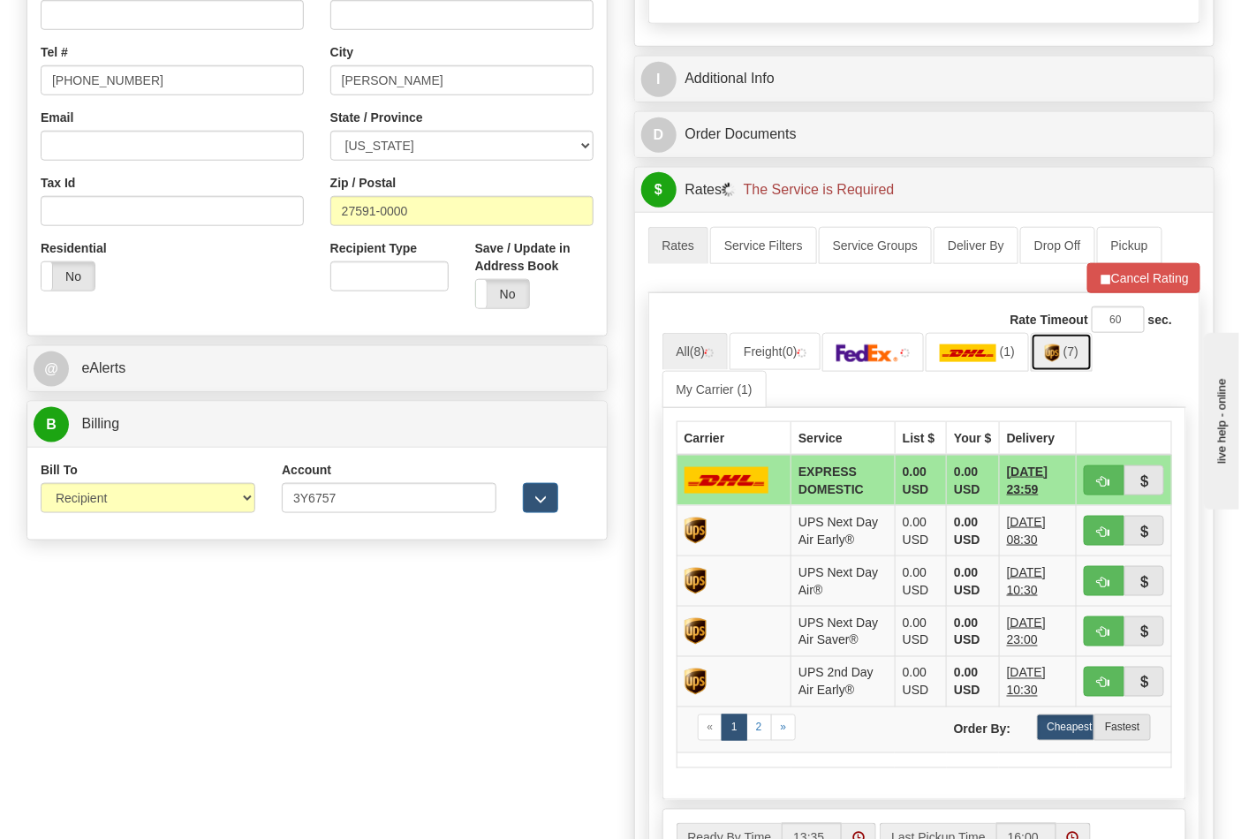
drag, startPoint x: 1089, startPoint y: 368, endPoint x: 1078, endPoint y: 368, distance: 10.6
click at [1088, 368] on link "(7)" at bounding box center [1062, 352] width 62 height 38
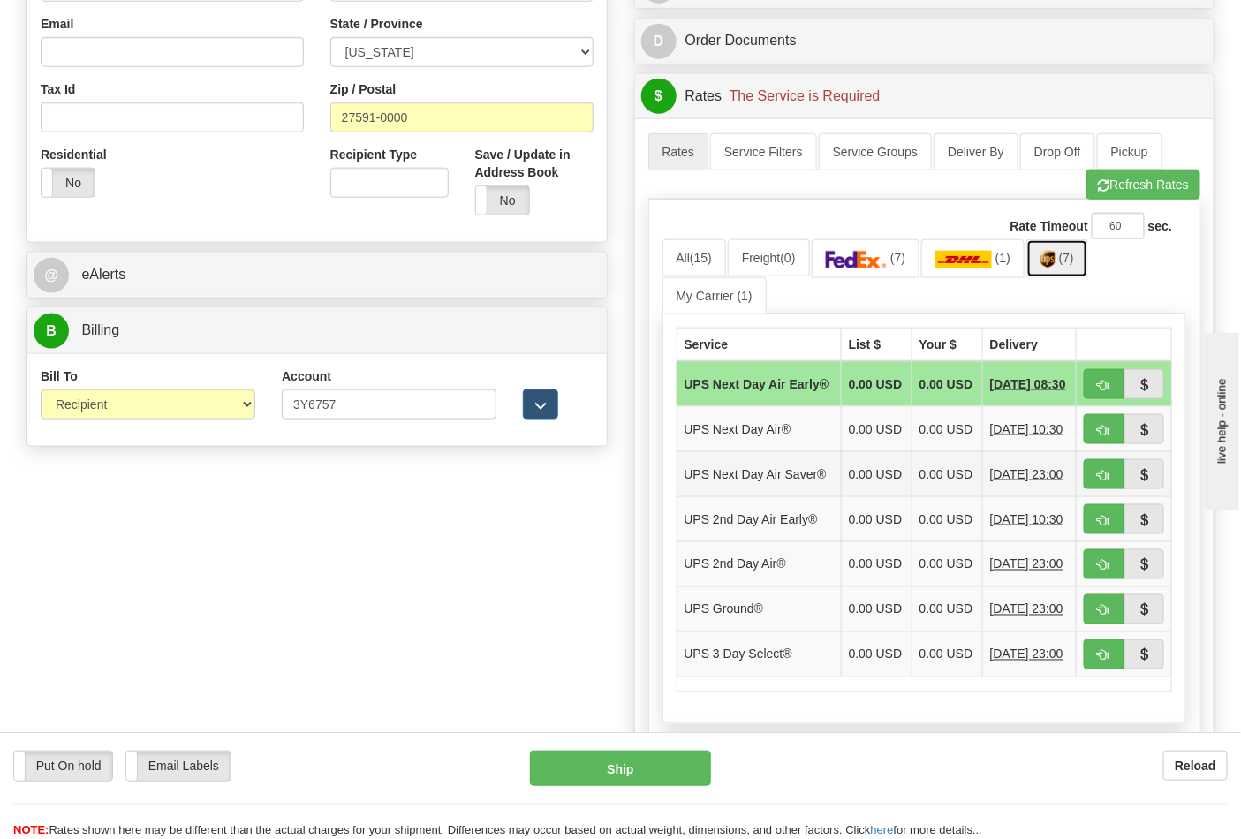
scroll to position [687, 0]
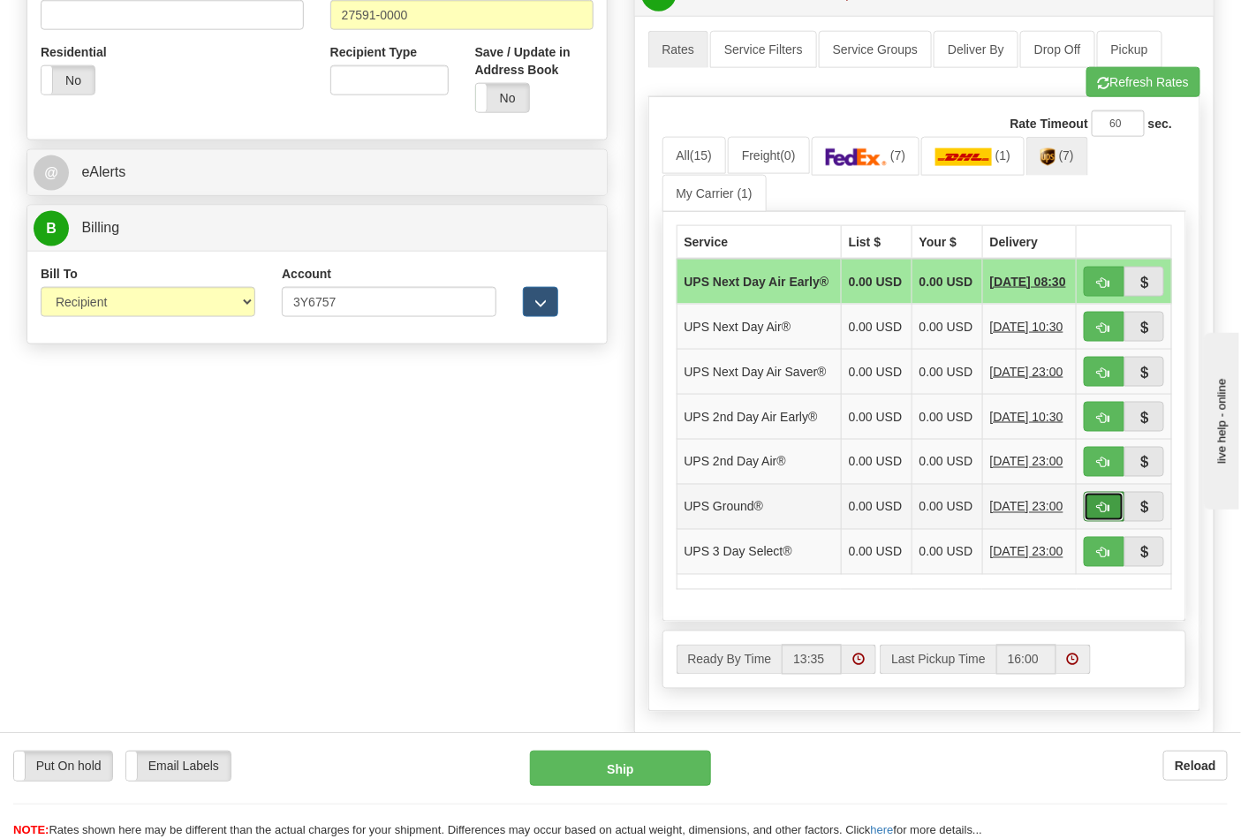
click at [1098, 514] on span "button" at bounding box center [1104, 508] width 12 height 11
type input "03"
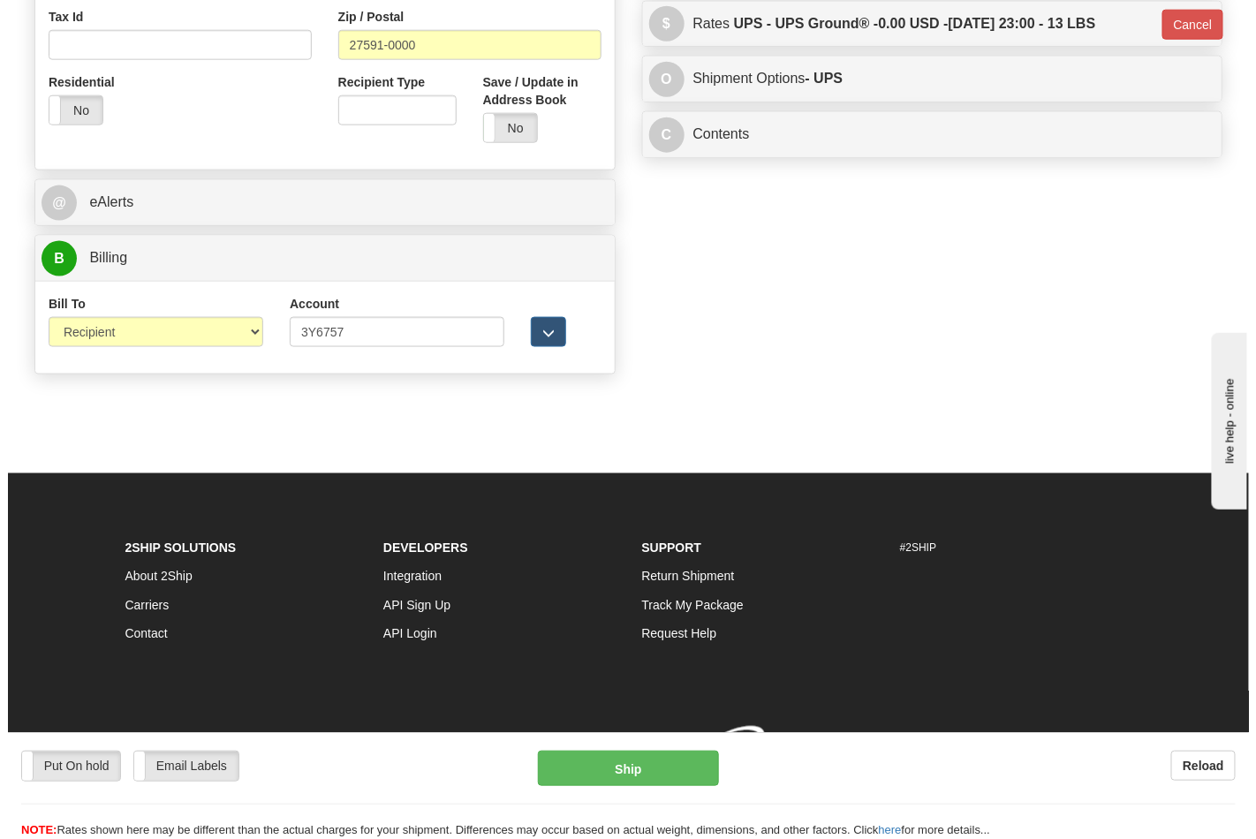
scroll to position [659, 0]
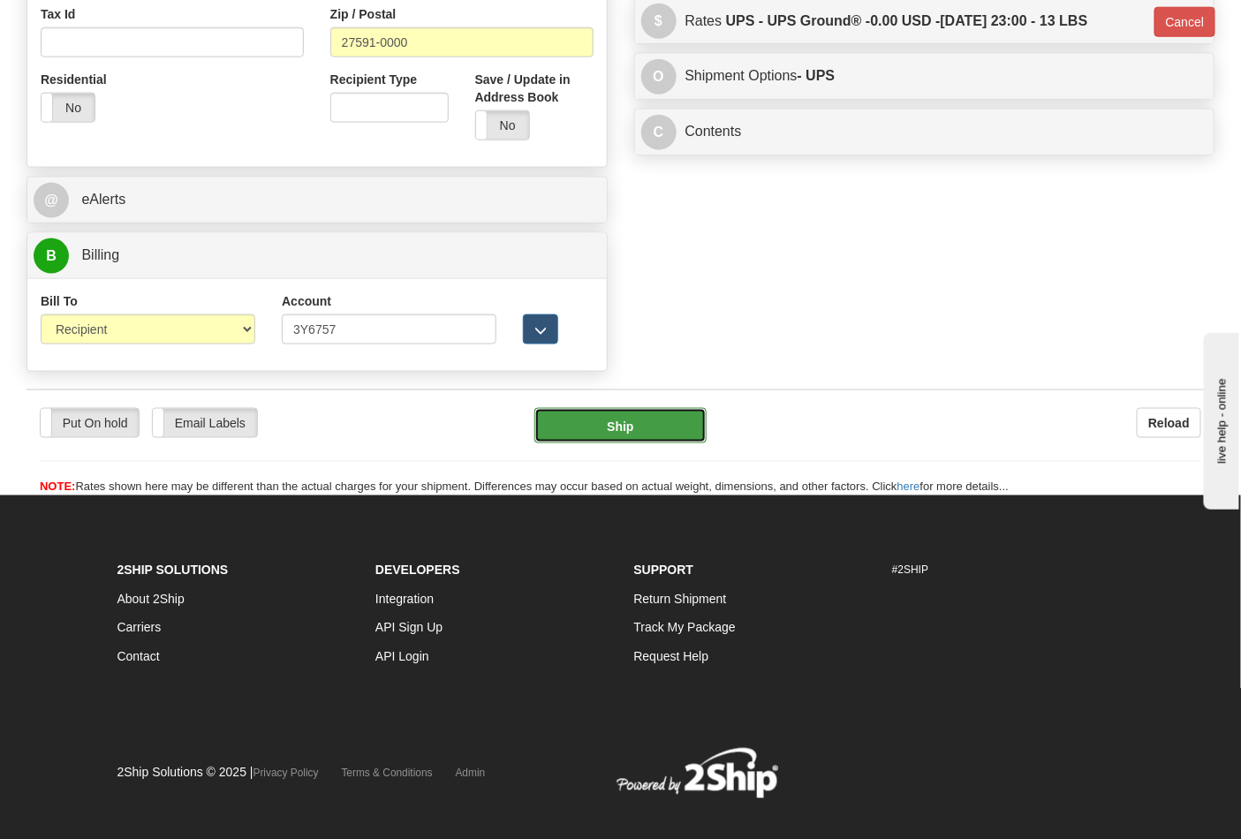
click at [672, 444] on button "Ship" at bounding box center [620, 425] width 171 height 35
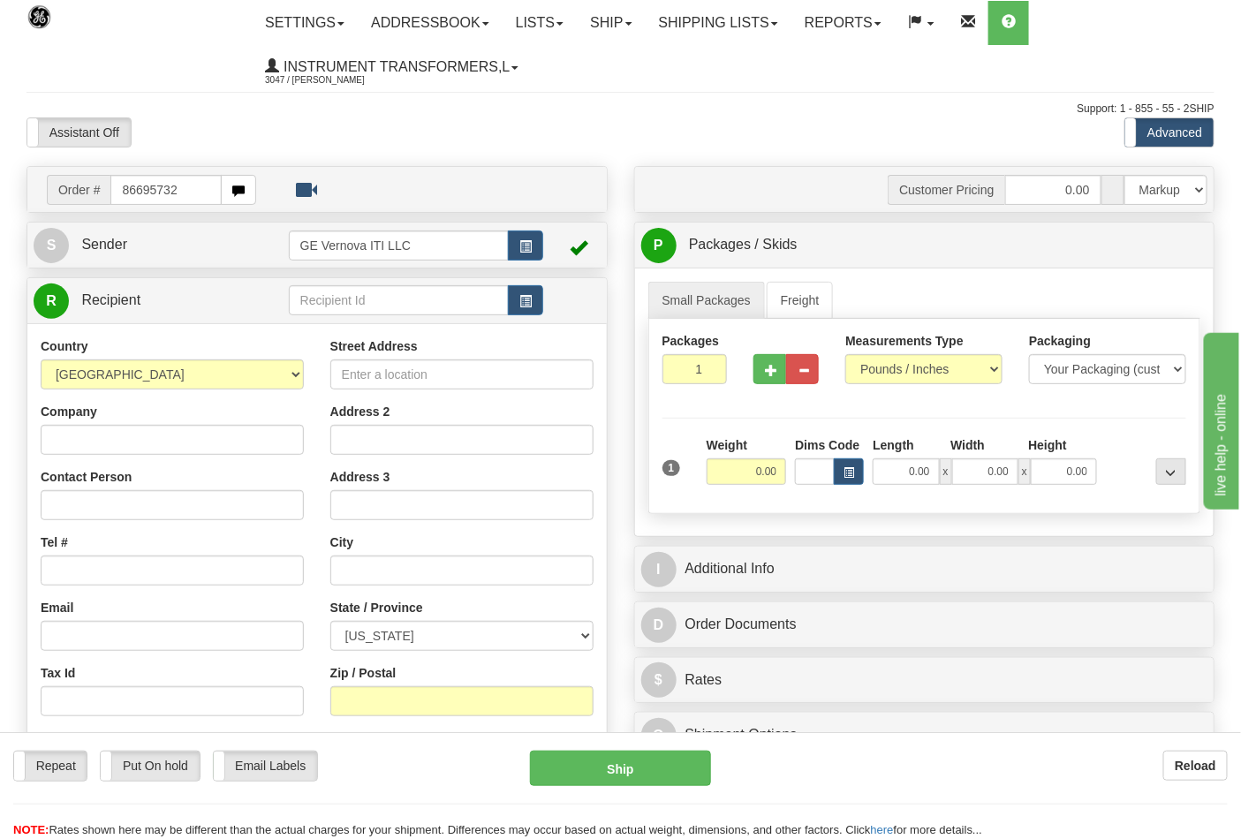
type input "86695732"
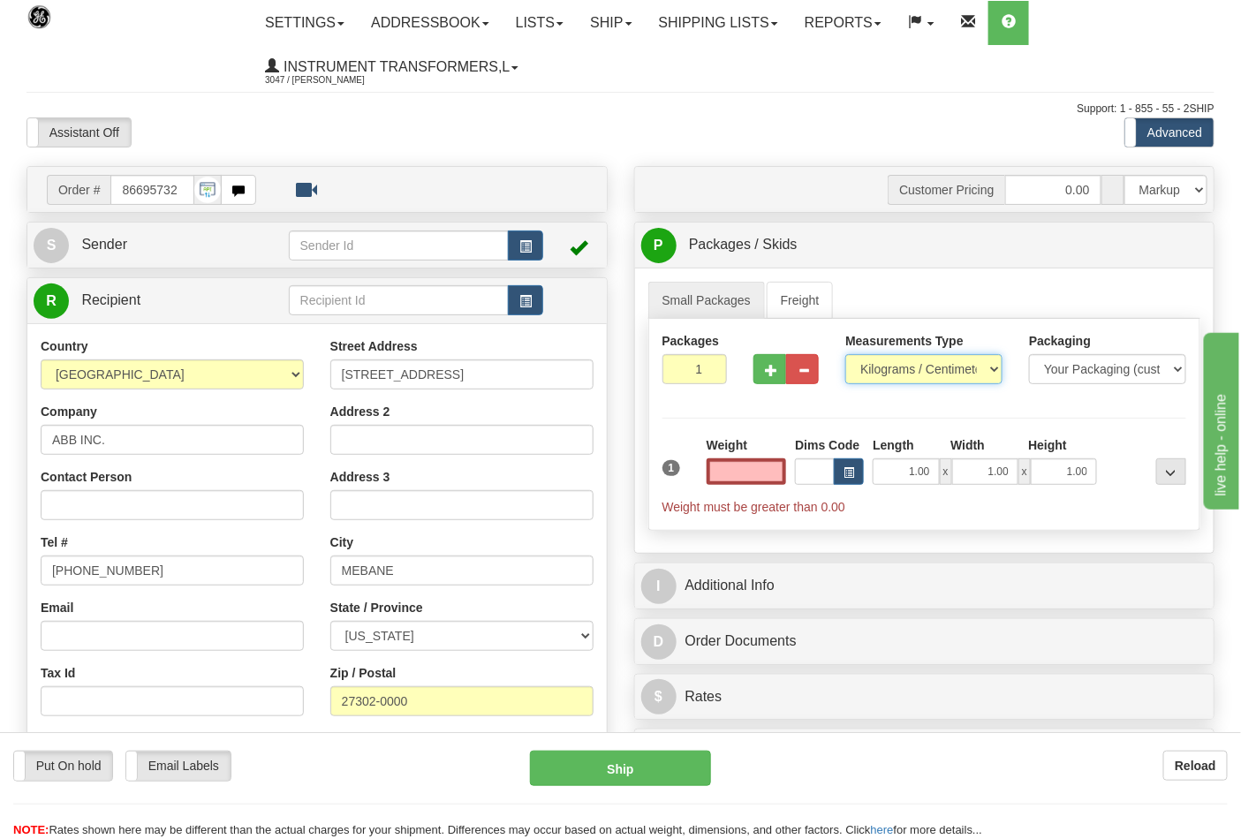
type input "0.00"
click at [911, 380] on select "Pounds / Inches Kilograms / Centimeters" at bounding box center [924, 369] width 157 height 30
select select "0"
click at [846, 355] on select "Pounds / Inches Kilograms / Centimeters" at bounding box center [924, 369] width 157 height 30
click at [782, 472] on input "0.00" at bounding box center [747, 472] width 80 height 27
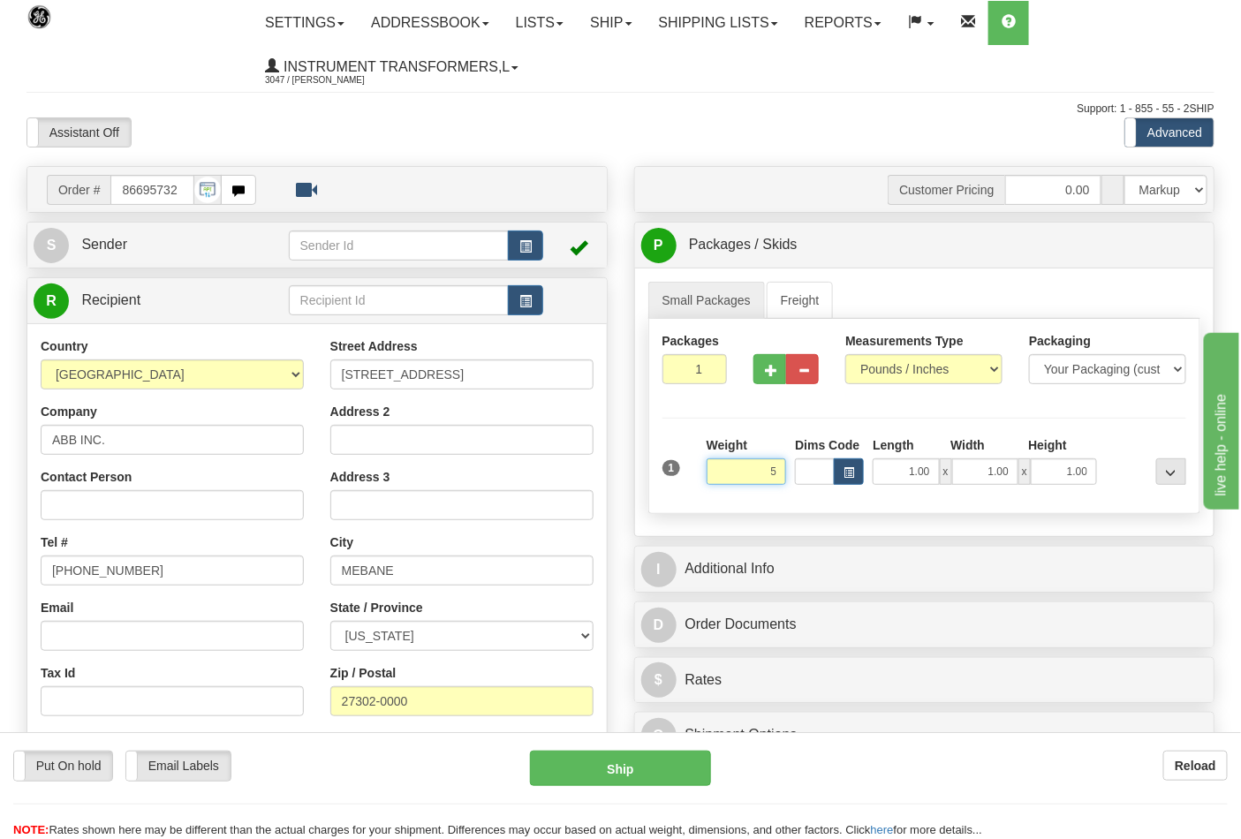
click button "Delete" at bounding box center [0, 0] width 0 height 0
type input "5.00"
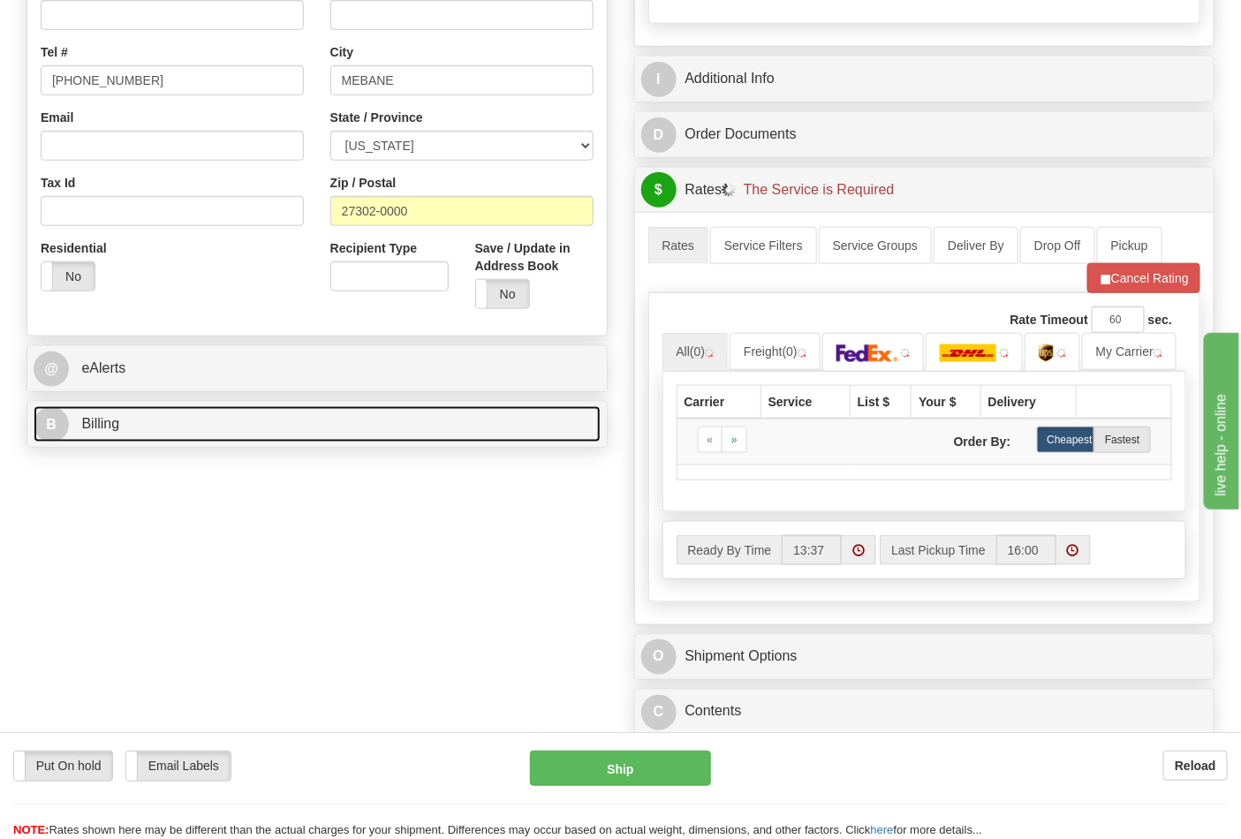
click at [170, 429] on link "B Billing" at bounding box center [317, 424] width 567 height 36
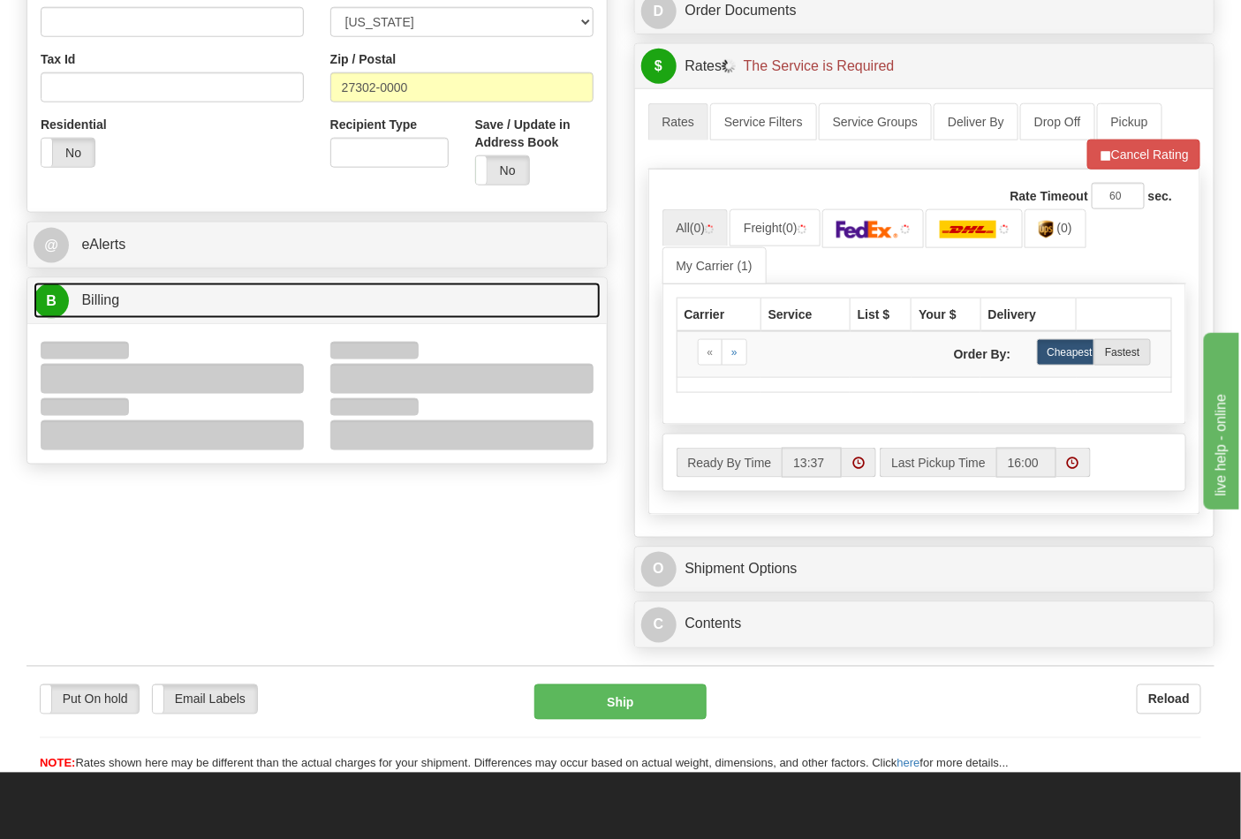
scroll to position [785, 0]
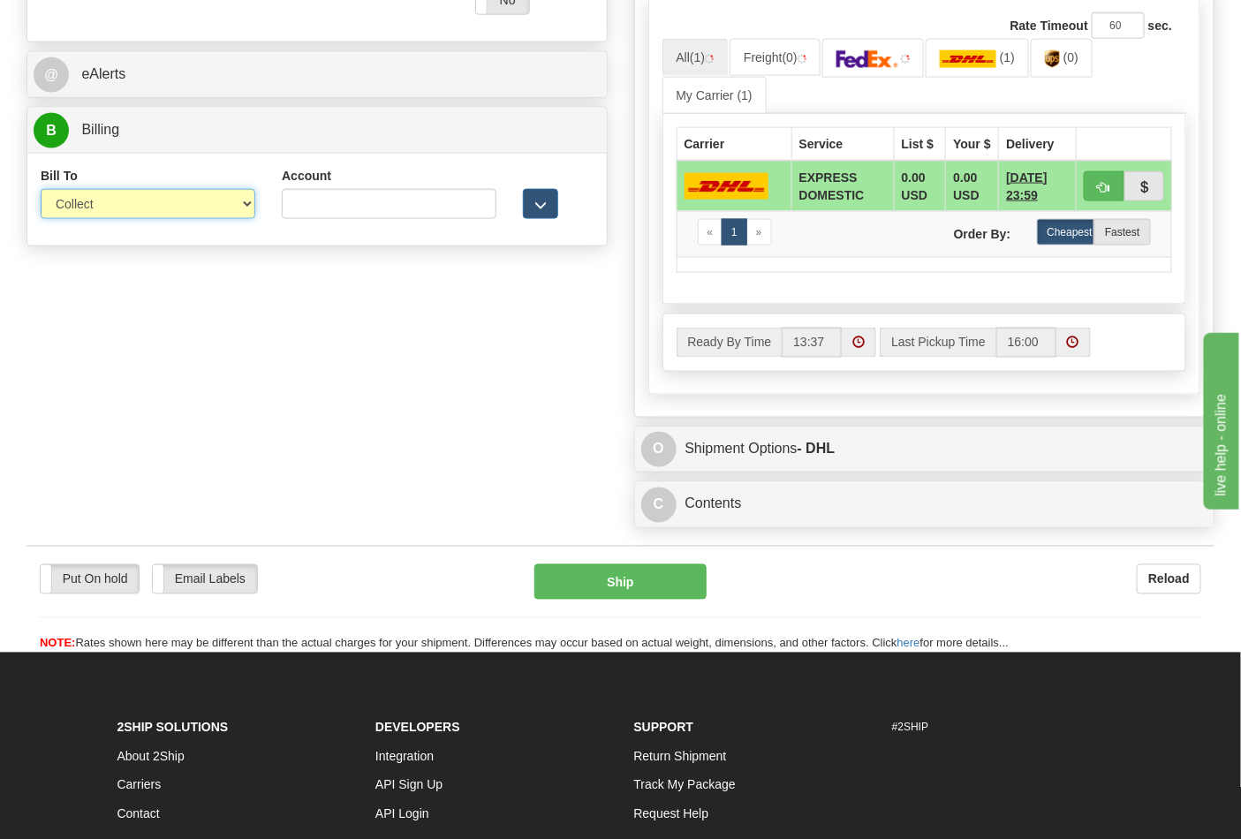
drag, startPoint x: 75, startPoint y: 201, endPoint x: 81, endPoint y: 212, distance: 12.3
click at [75, 201] on select "Sender Recipient Third Party Collect" at bounding box center [148, 204] width 215 height 30
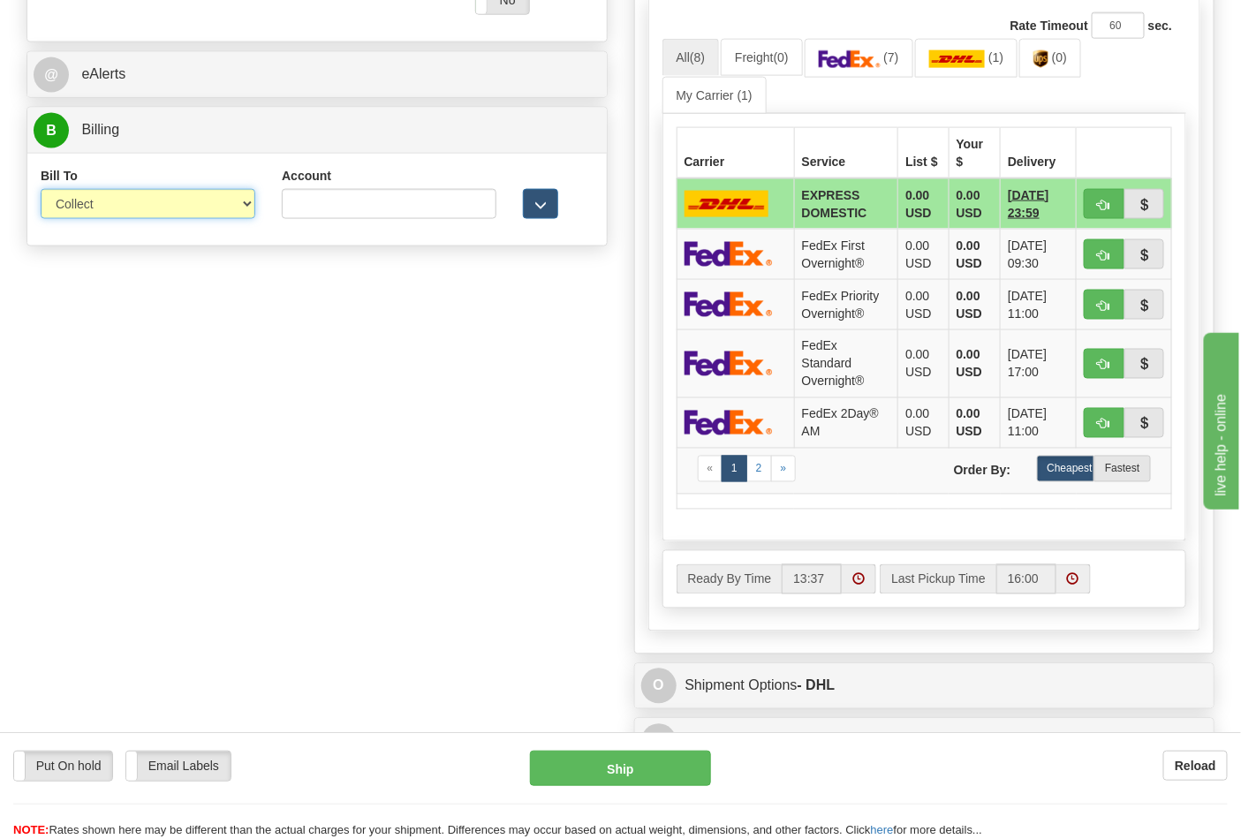
select select "2"
click at [41, 191] on select "Sender Recipient Third Party Collect" at bounding box center [148, 204] width 215 height 30
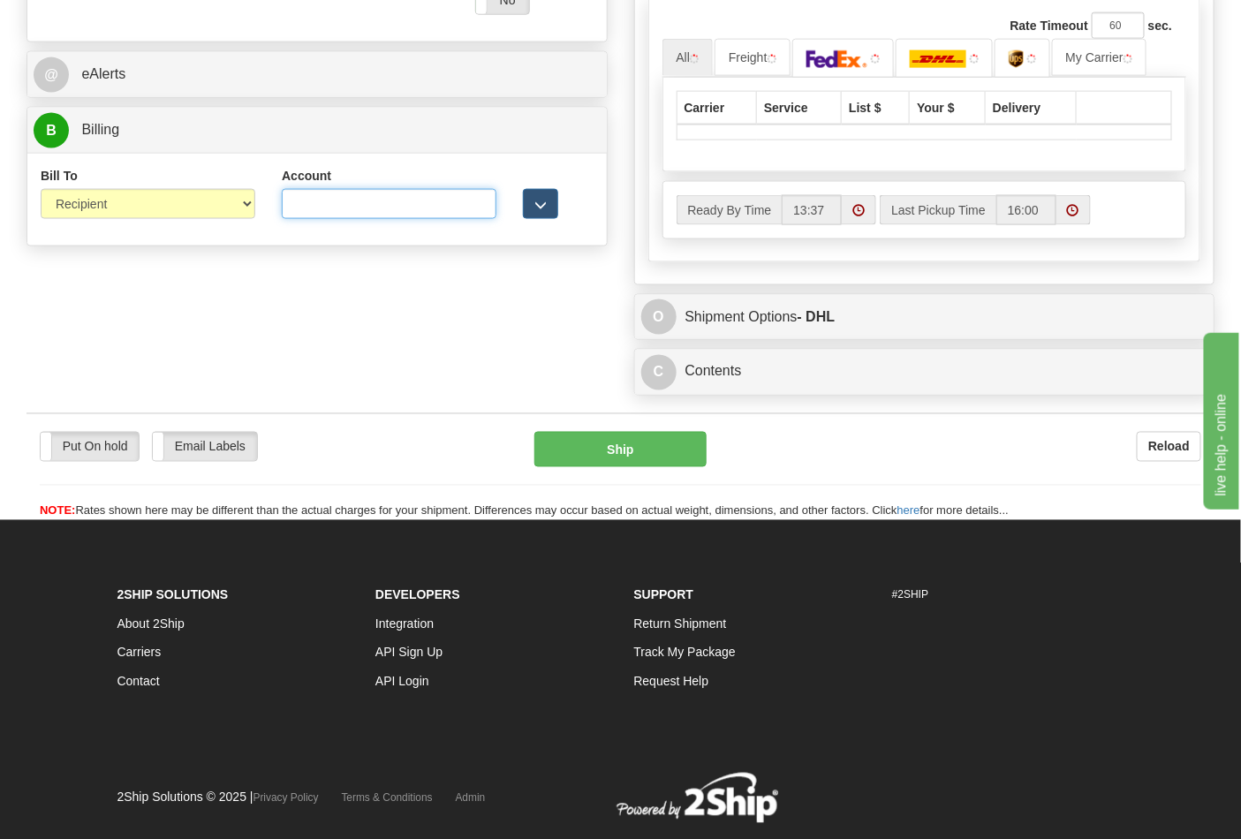
click at [338, 206] on input "Account" at bounding box center [389, 204] width 215 height 30
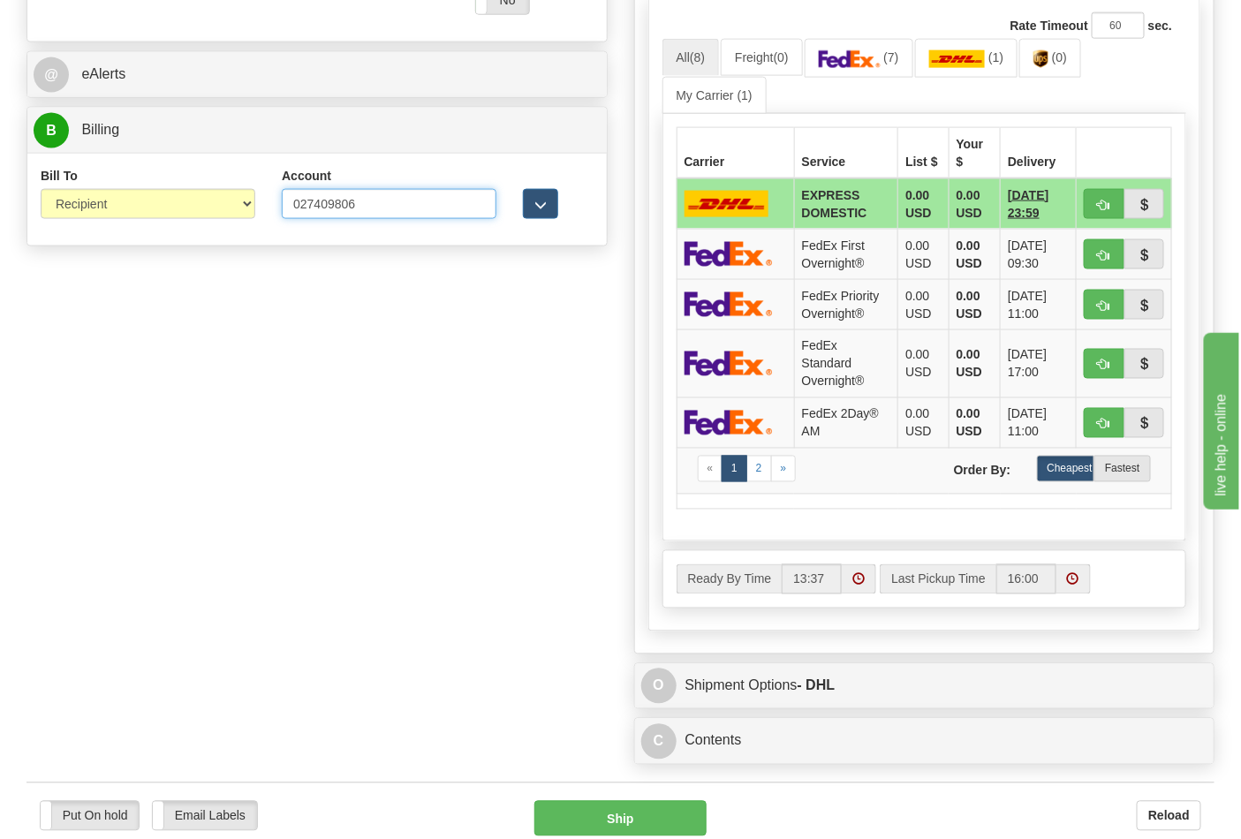
type input "027409806"
click button "Delete" at bounding box center [0, 0] width 0 height 0
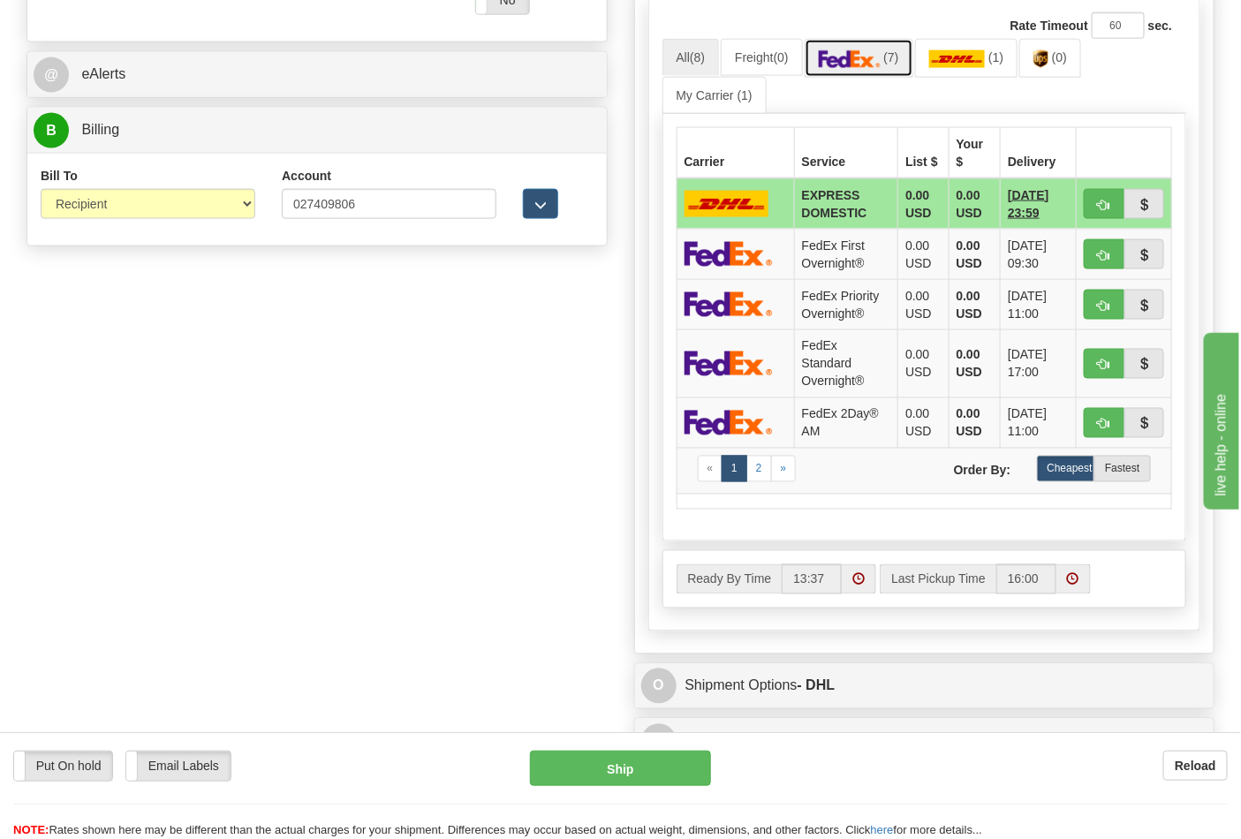
click at [879, 53] on img at bounding box center [850, 59] width 62 height 18
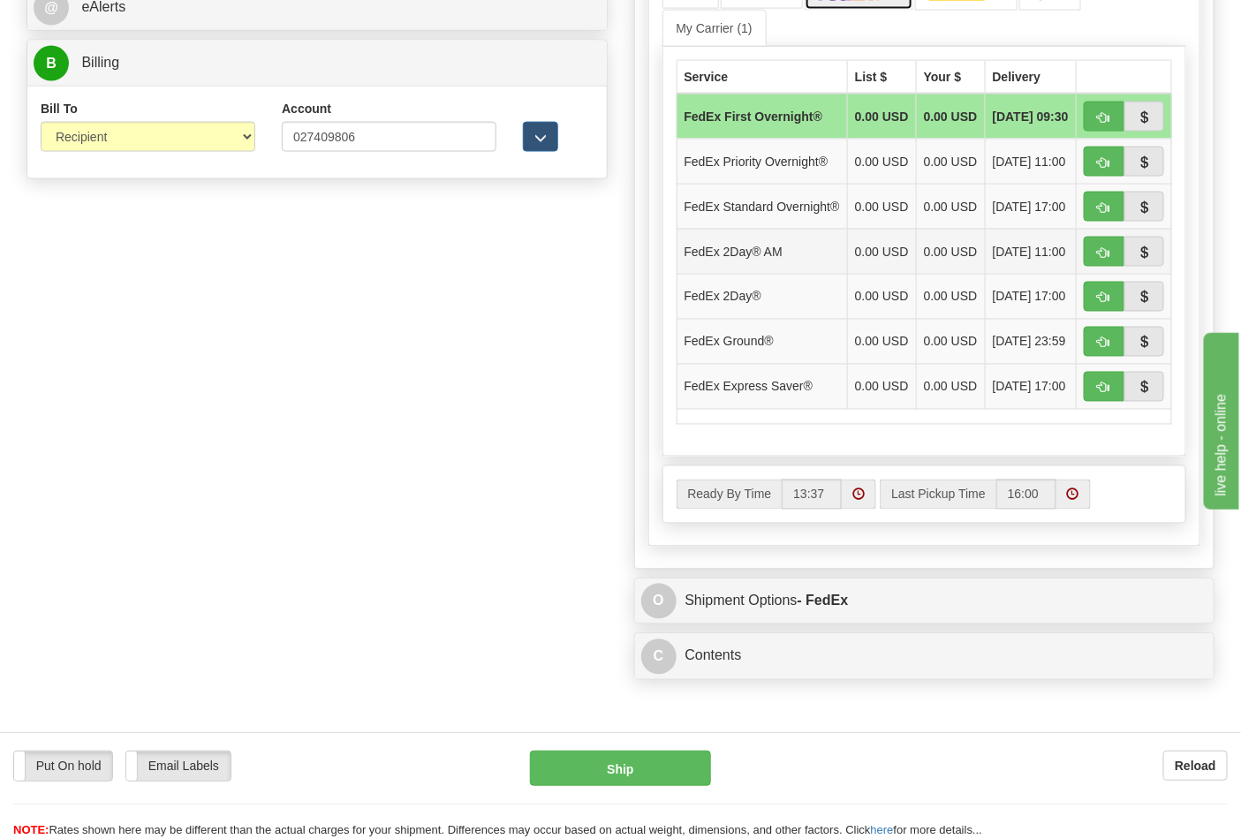
scroll to position [982, 0]
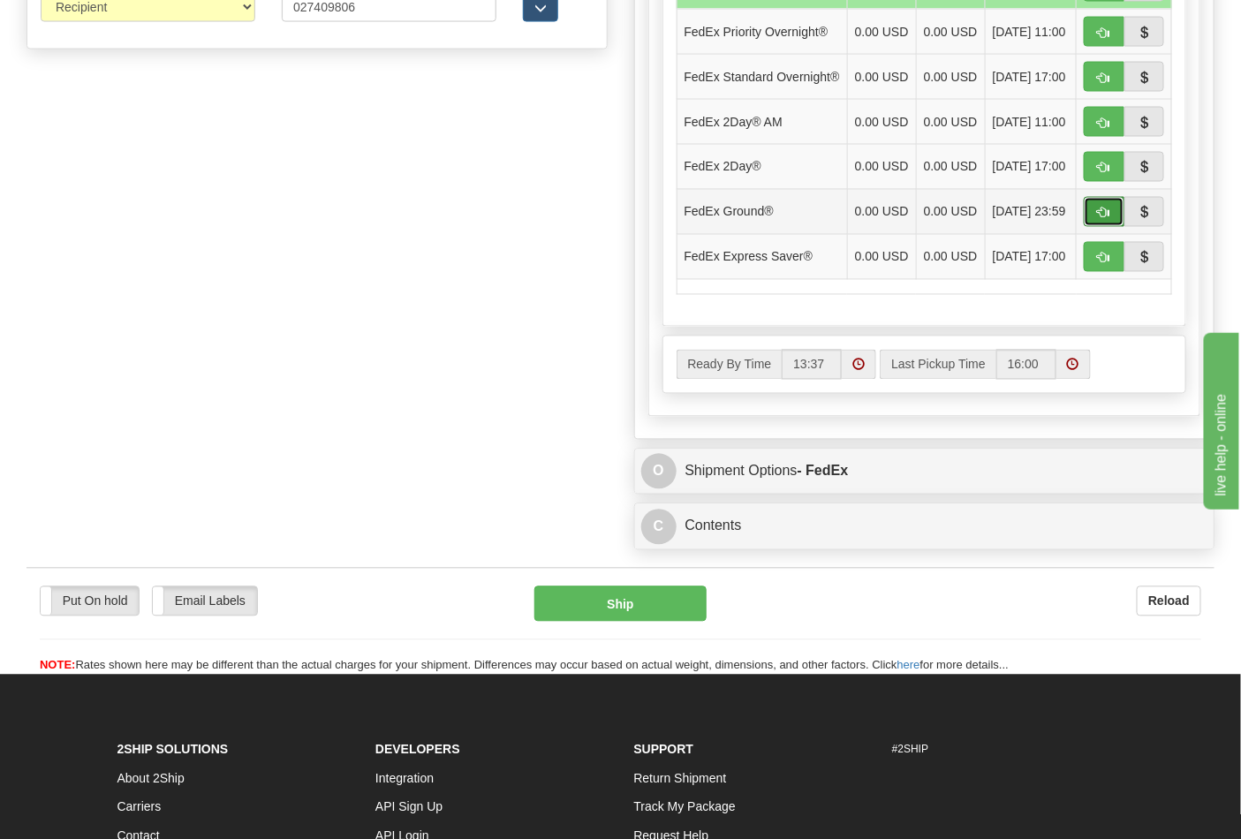
click at [1098, 219] on span "button" at bounding box center [1104, 213] width 12 height 11
type input "92"
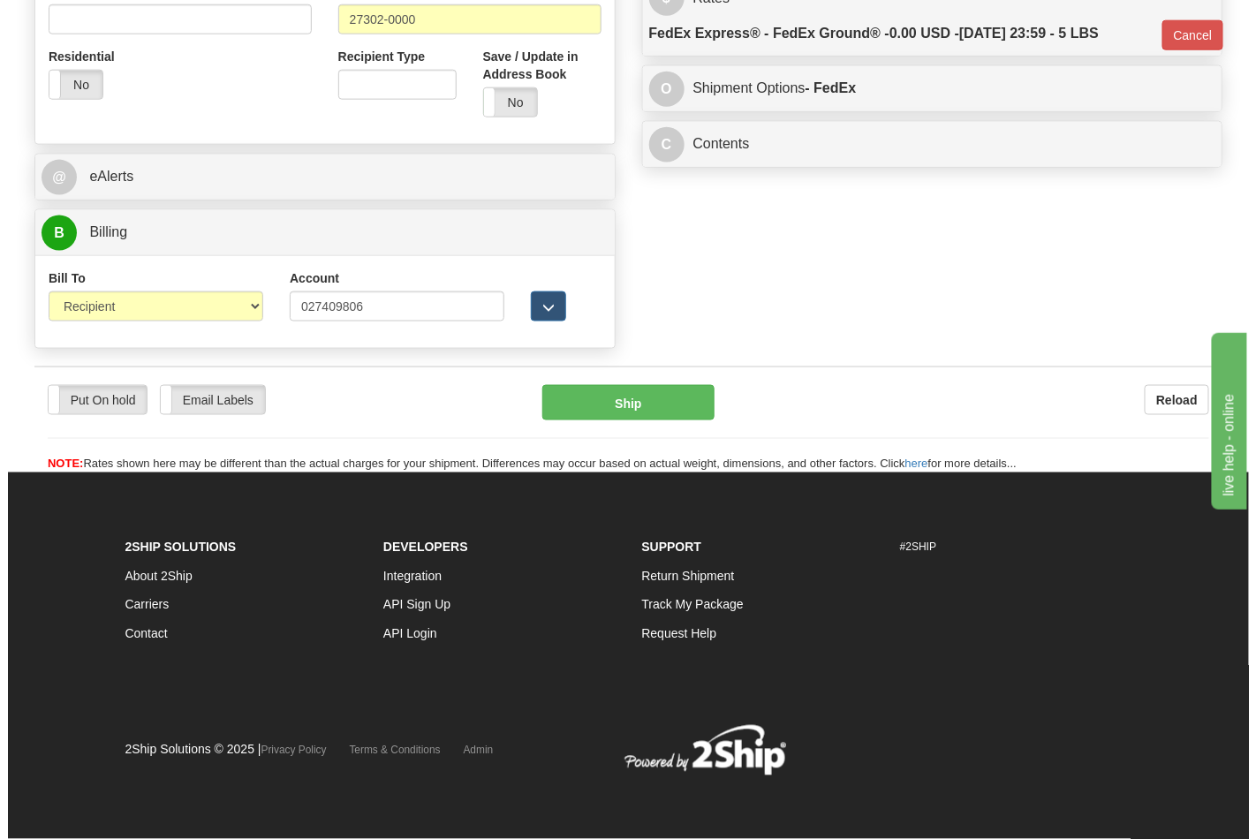
scroll to position [685, 0]
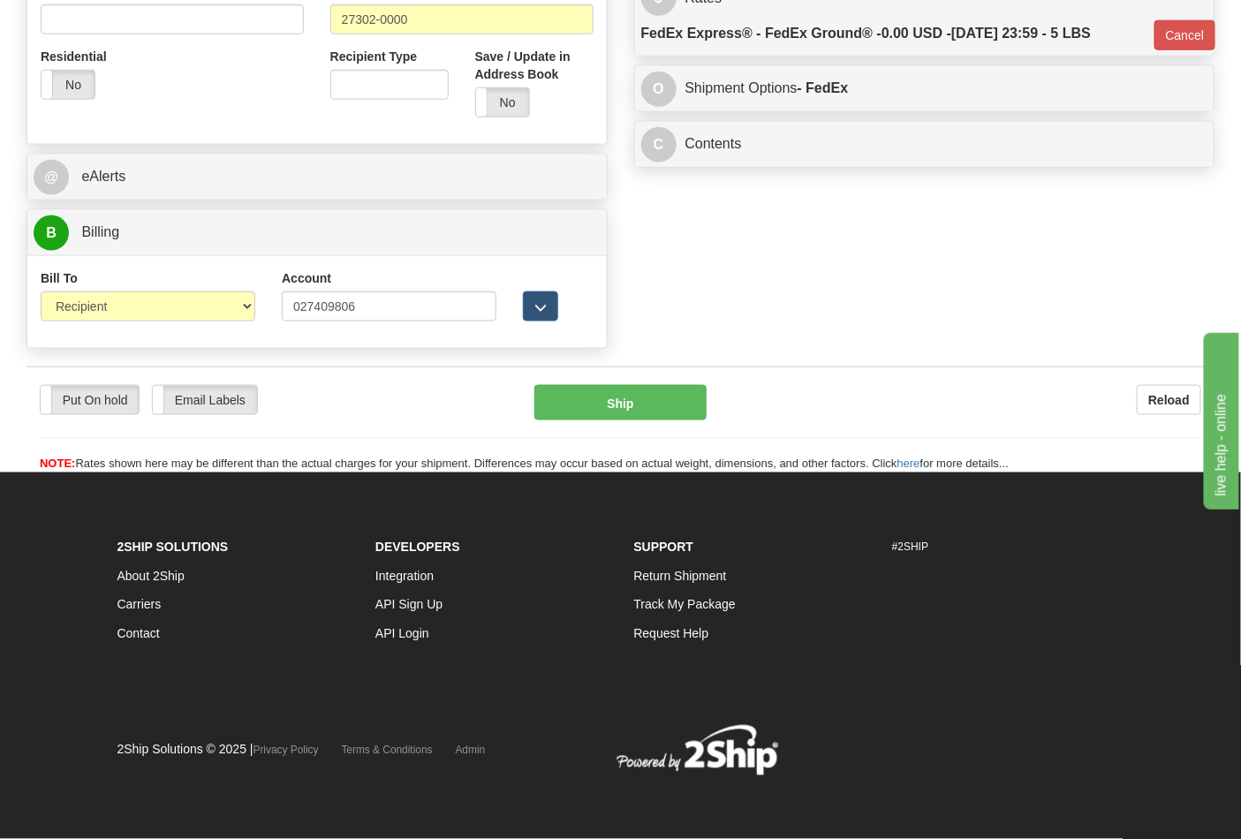
click at [645, 368] on div "Put On hold Put On hold Email Labels Email Labels Edit Reload Ship Reload" at bounding box center [621, 420] width 1188 height 107
click at [643, 396] on button "Ship" at bounding box center [620, 402] width 171 height 35
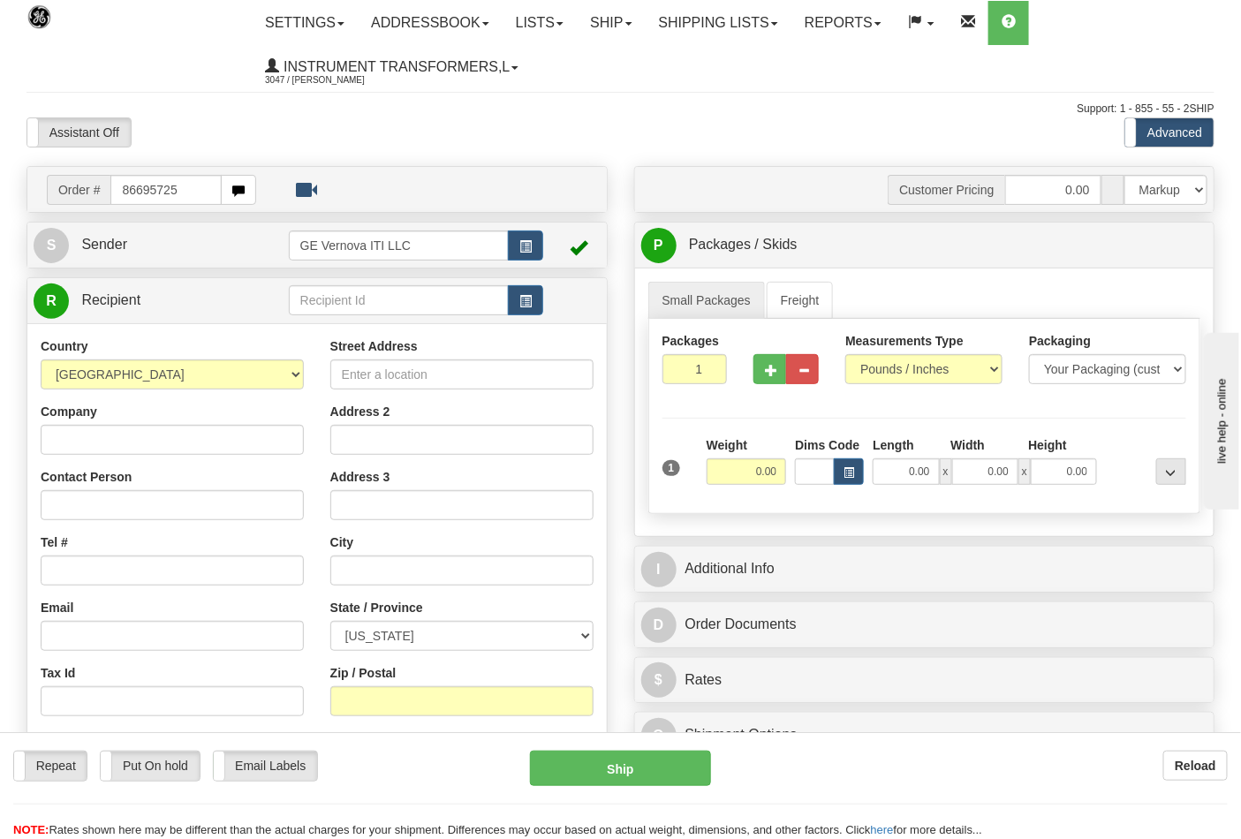
type input "86695725"
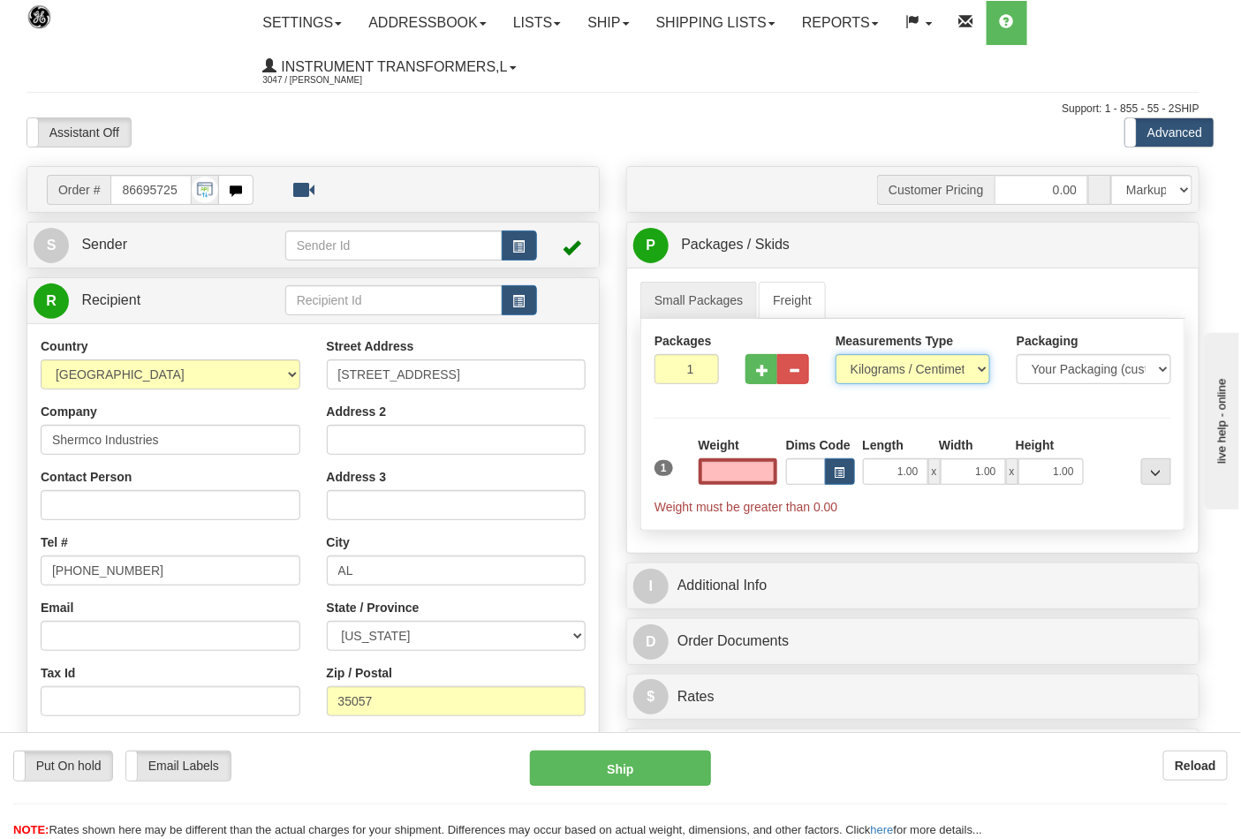
type input "0.00"
click at [895, 373] on select "Pounds / Inches Kilograms / Centimeters" at bounding box center [913, 369] width 155 height 30
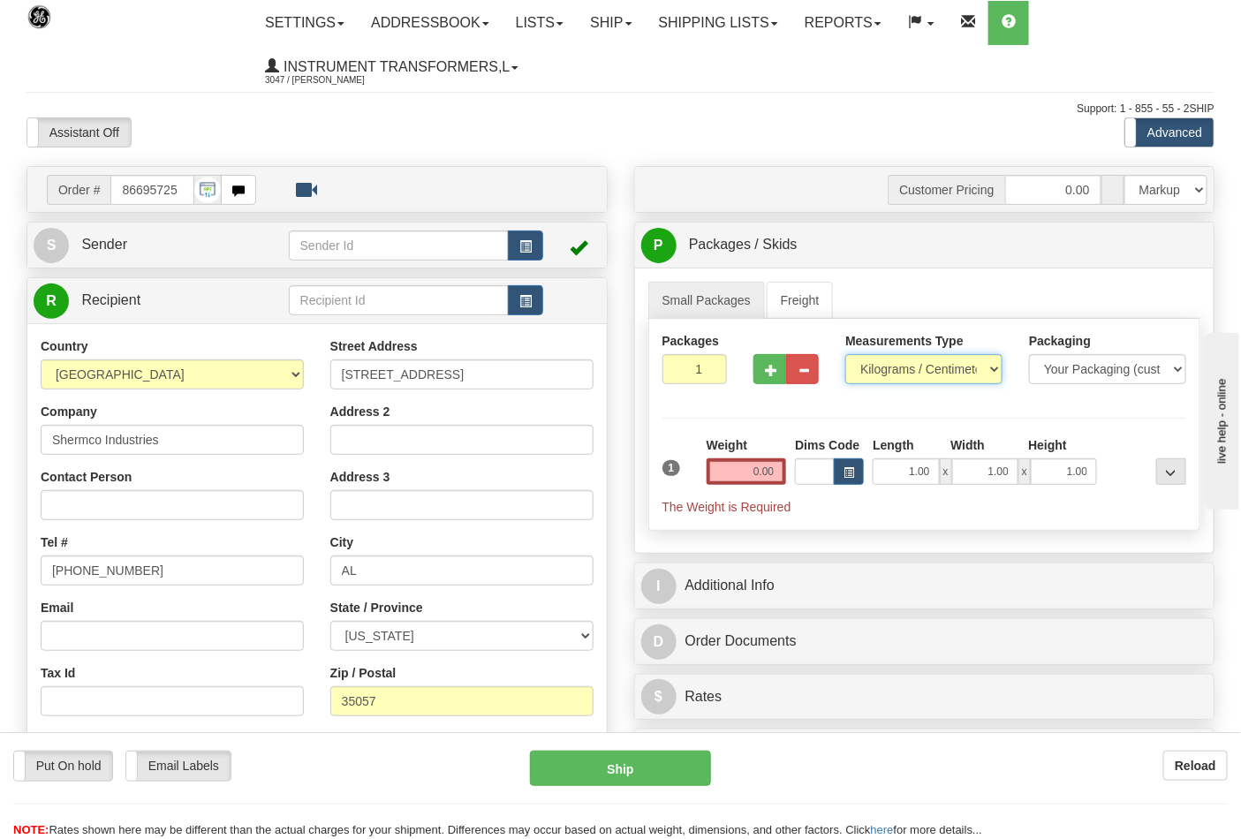
select select "0"
click at [846, 355] on select "Pounds / Inches Kilograms / Centimeters" at bounding box center [924, 369] width 157 height 30
click at [783, 468] on input "0.00" at bounding box center [747, 472] width 80 height 27
click button "Delete" at bounding box center [0, 0] width 0 height 0
type input "7.00"
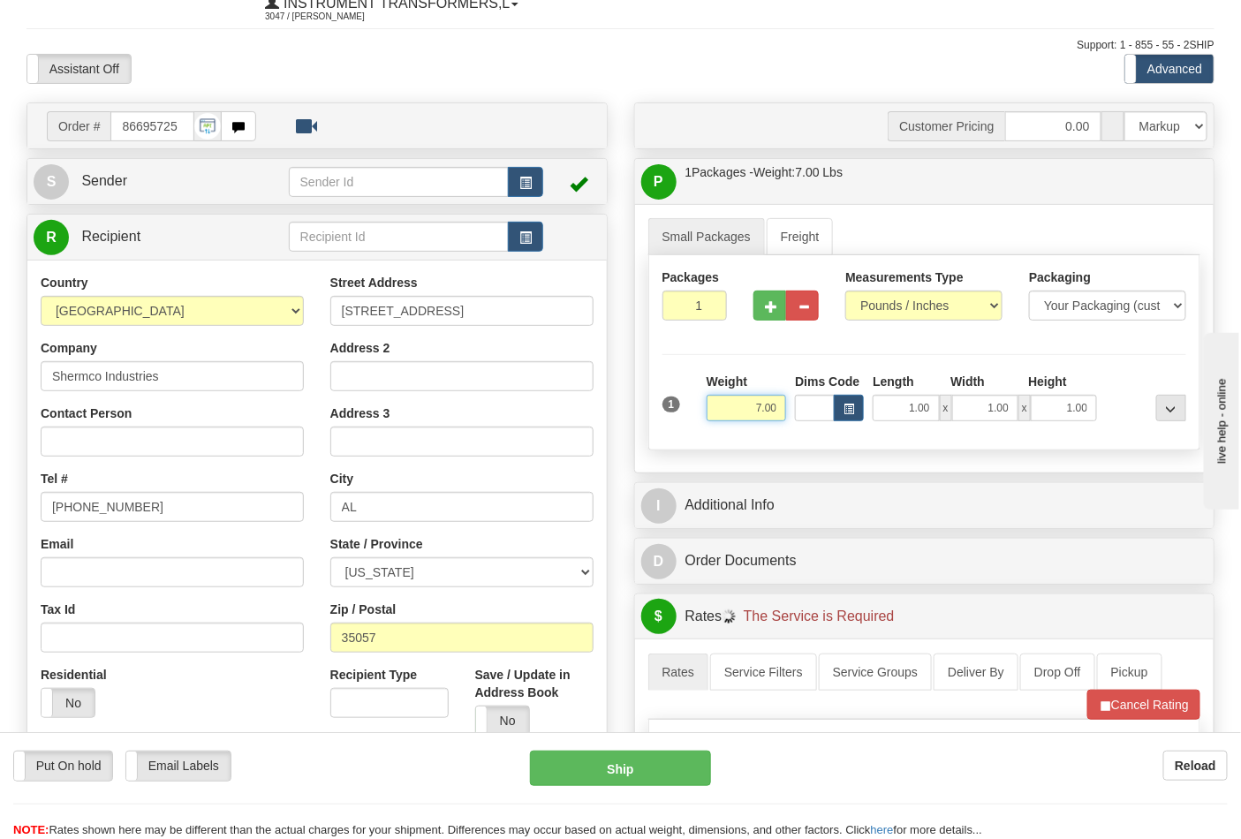
scroll to position [294, 0]
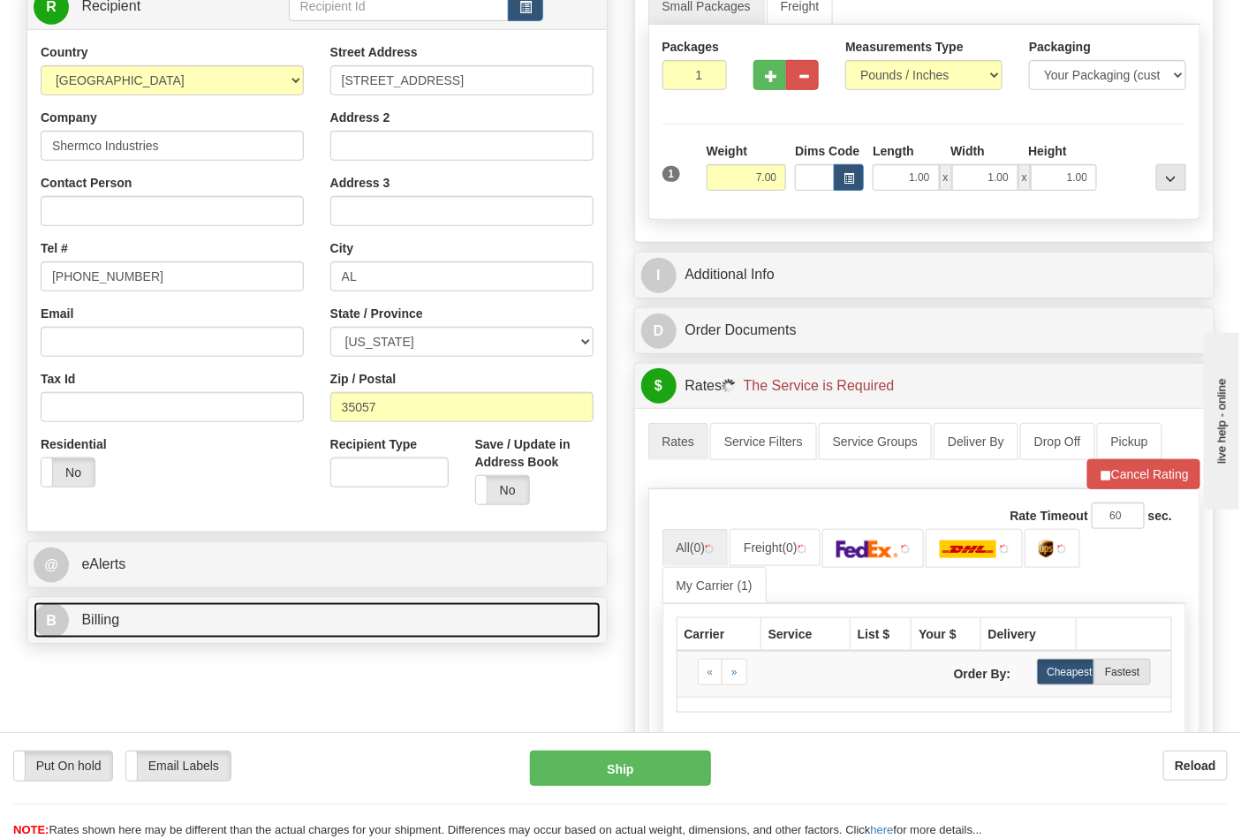
click at [236, 627] on link "B Billing" at bounding box center [317, 621] width 567 height 36
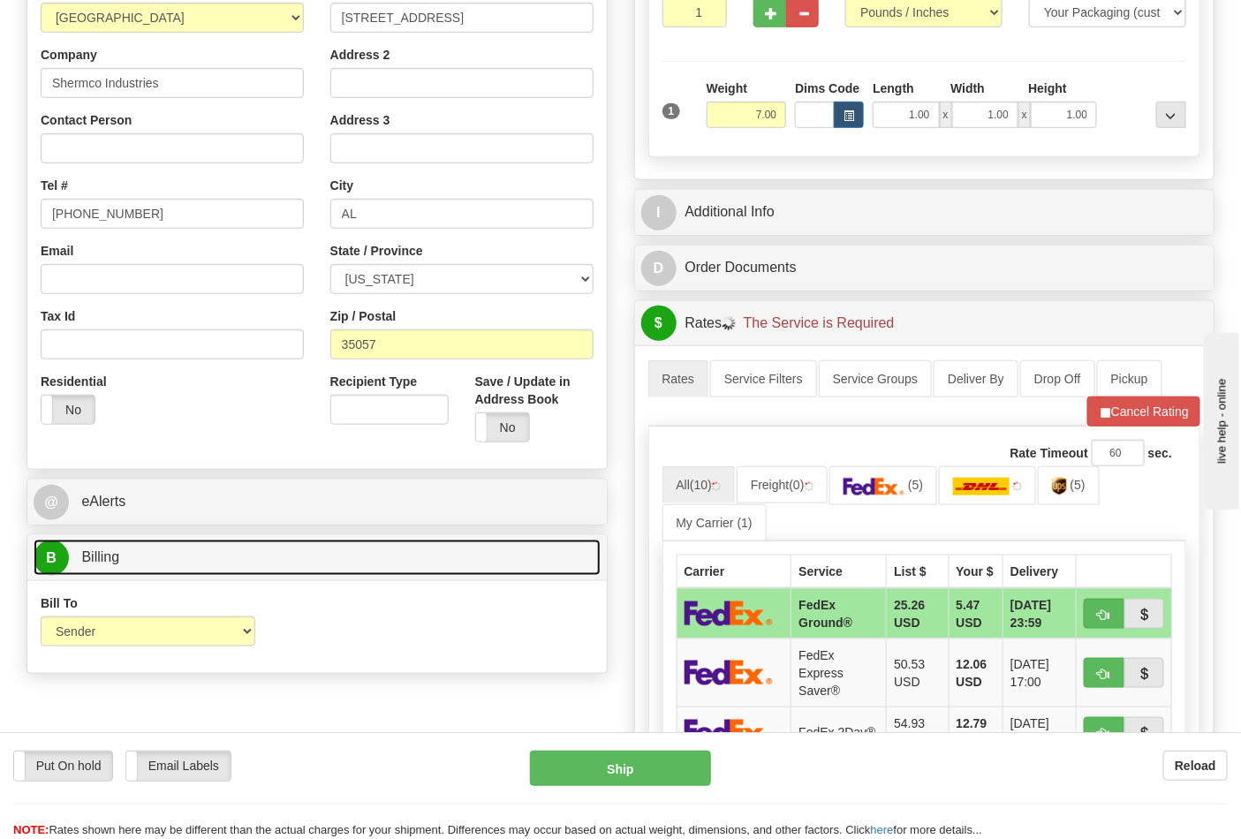
scroll to position [392, 0]
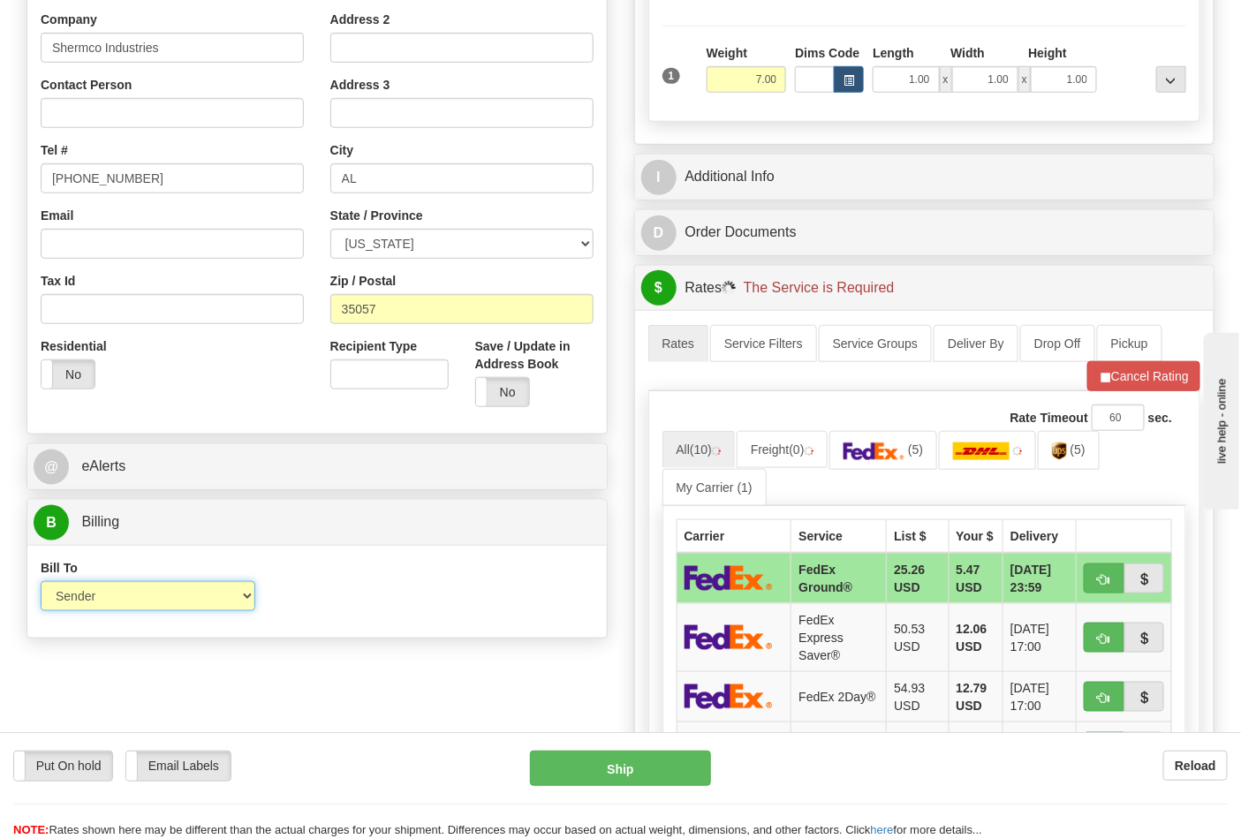
click at [125, 584] on select "Sender Recipient Third Party Collect" at bounding box center [148, 596] width 215 height 30
click at [389, 597] on div "Bill To Sender Recipient Third Party Collect Account 3rd Party Account List Ple…" at bounding box center [317, 591] width 580 height 65
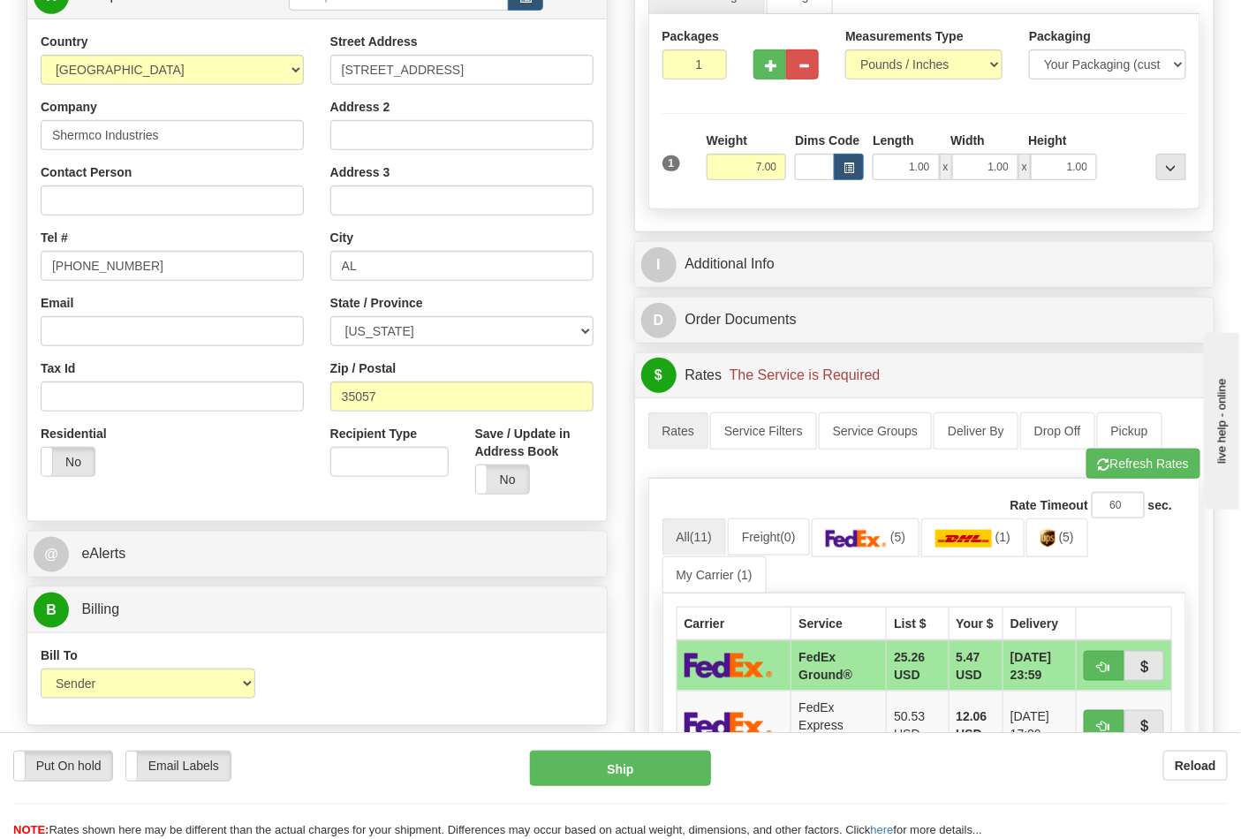
scroll to position [687, 0]
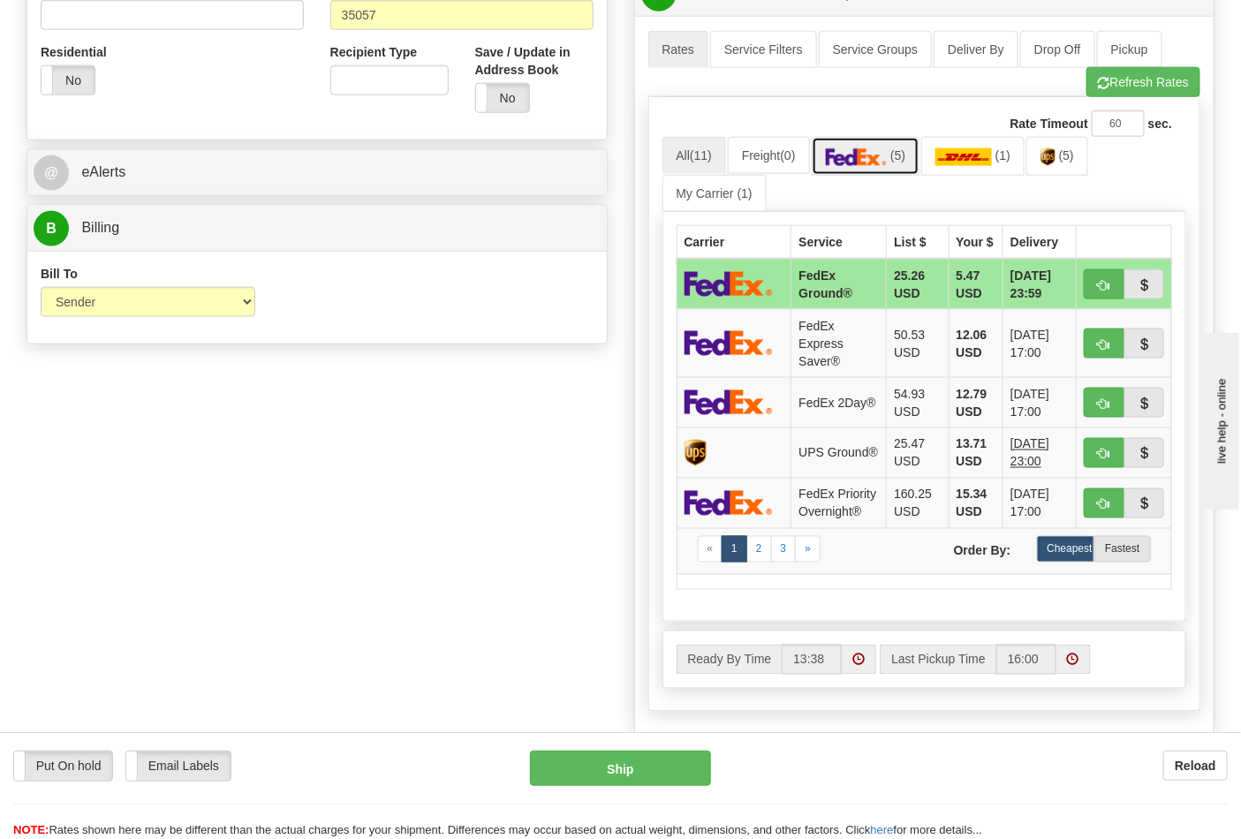
click at [884, 164] on img at bounding box center [857, 157] width 62 height 18
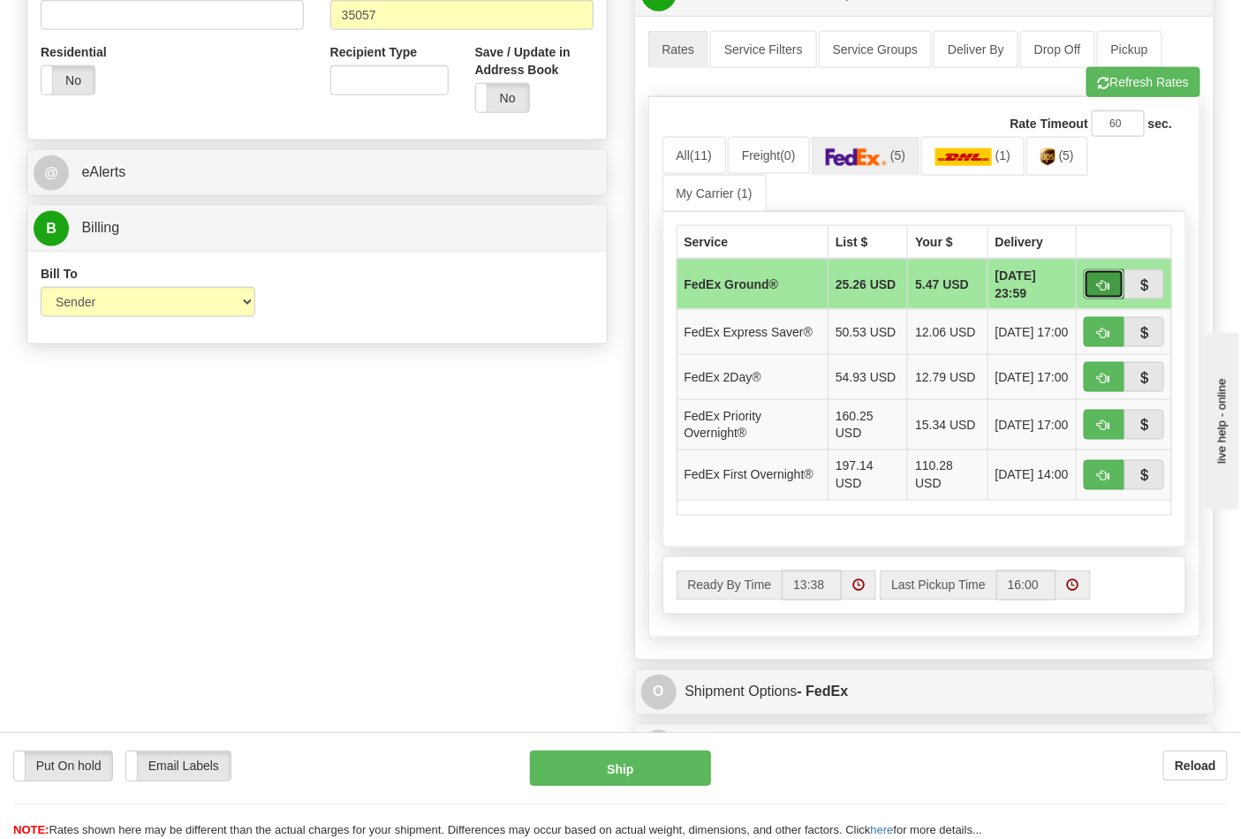
click at [1096, 290] on button "button" at bounding box center [1104, 284] width 41 height 30
type input "92"
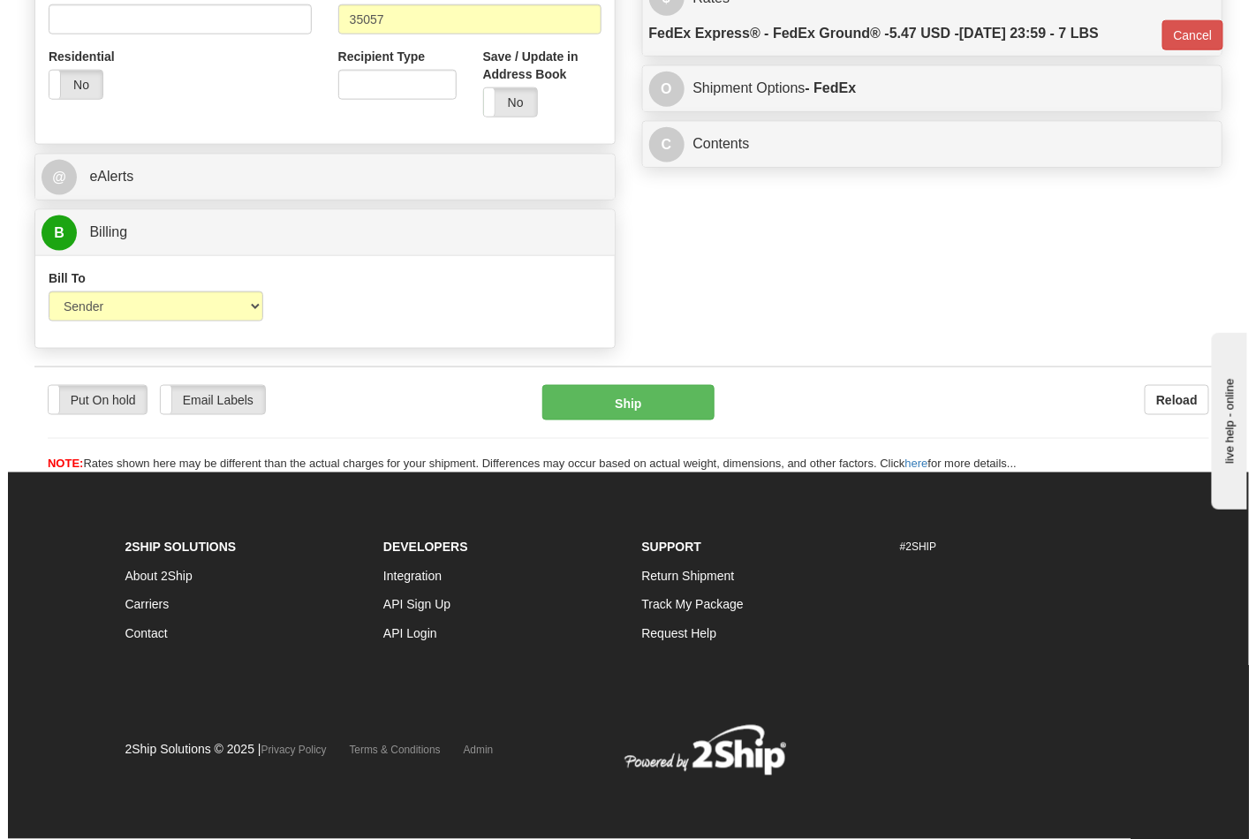
scroll to position [663, 0]
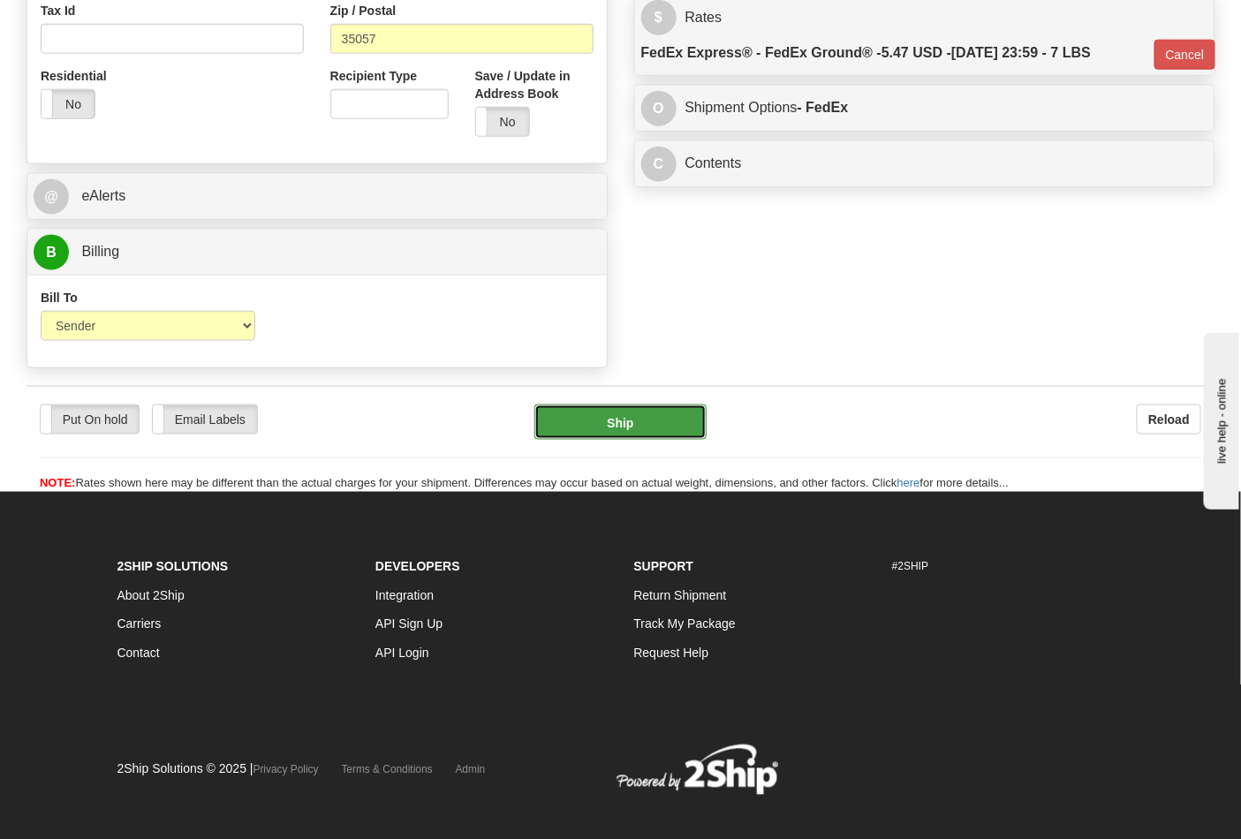
click at [641, 421] on button "Ship" at bounding box center [620, 422] width 171 height 35
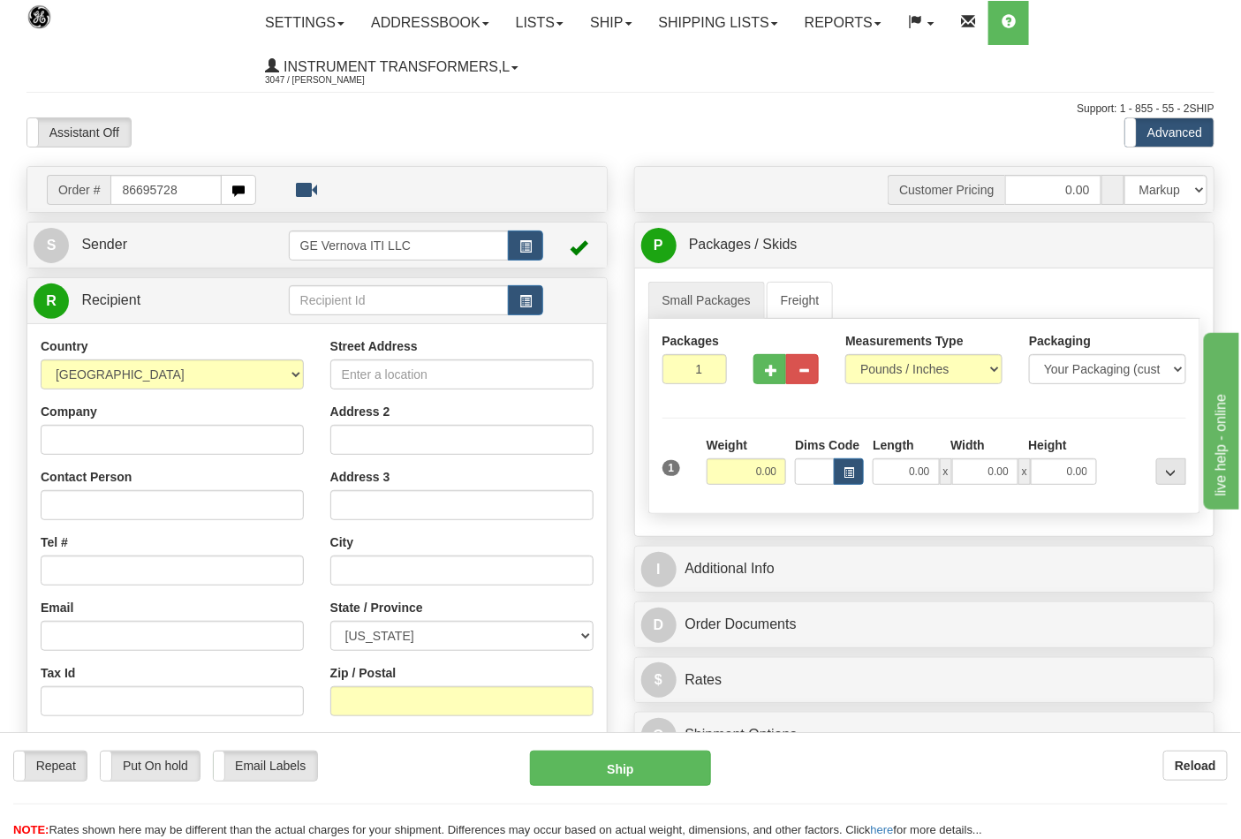
type input "86695728"
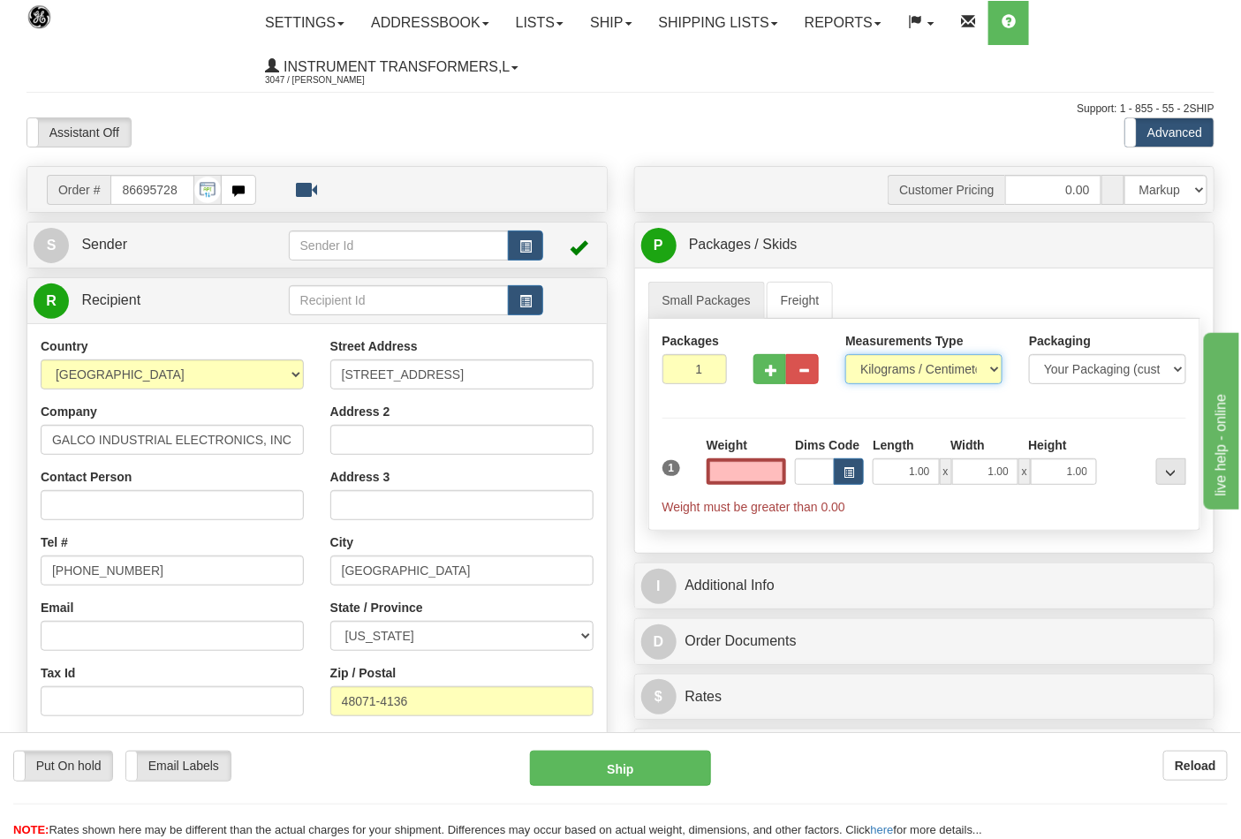
type input "0.00"
click at [877, 376] on select "Pounds / Inches Kilograms / Centimeters" at bounding box center [924, 369] width 157 height 30
select select "0"
click at [846, 355] on select "Pounds / Inches Kilograms / Centimeters" at bounding box center [924, 369] width 157 height 30
drag, startPoint x: 788, startPoint y: 460, endPoint x: 781, endPoint y: 479, distance: 19.9
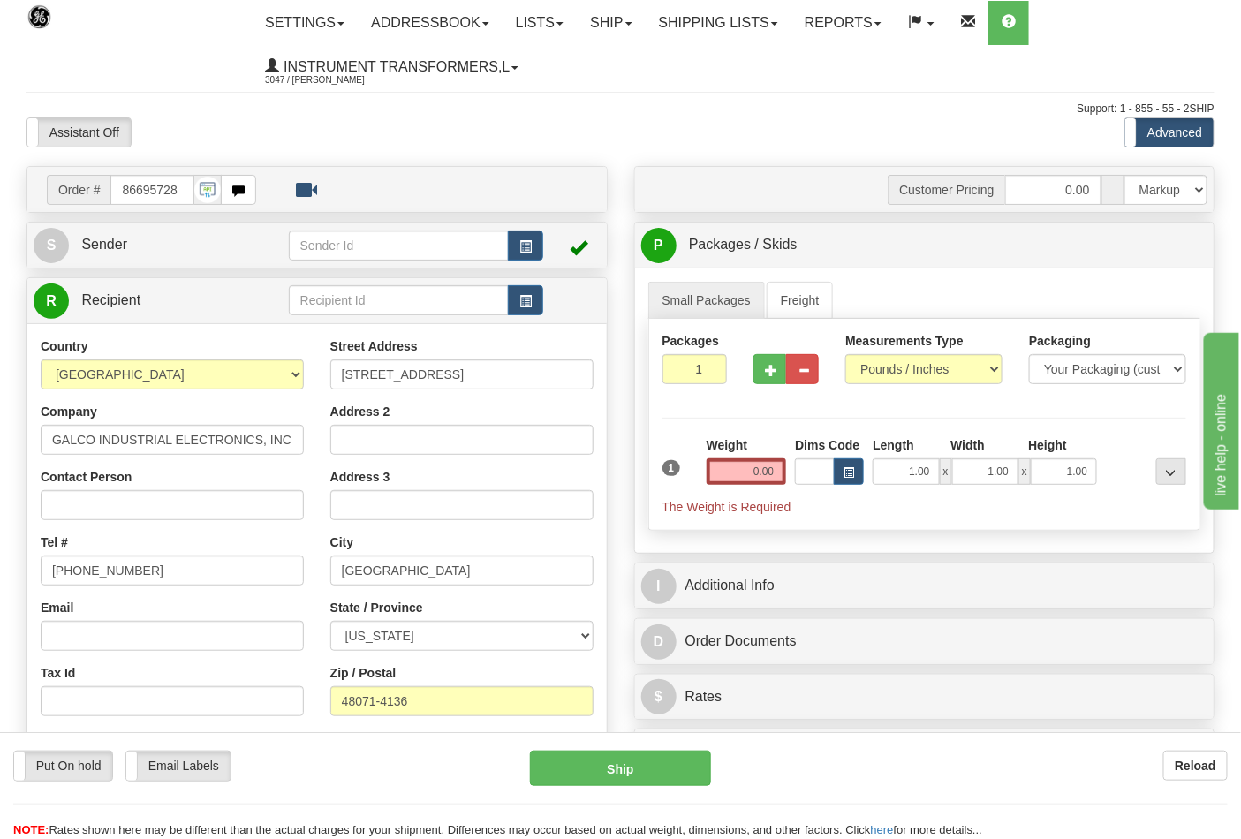
click at [783, 466] on div "Weight 0.00" at bounding box center [746, 467] width 89 height 62
click at [781, 479] on input "0.00" at bounding box center [747, 472] width 80 height 27
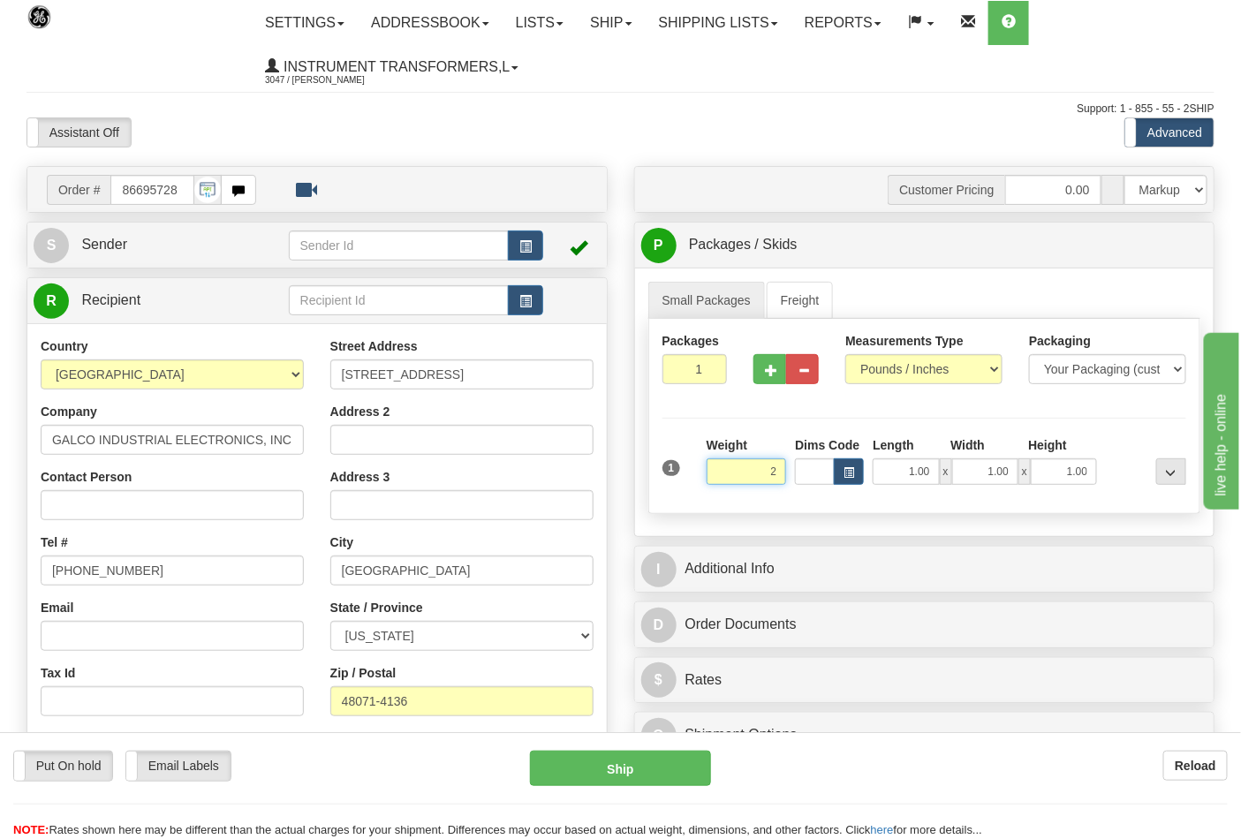
click button "Delete" at bounding box center [0, 0] width 0 height 0
type input "2.00"
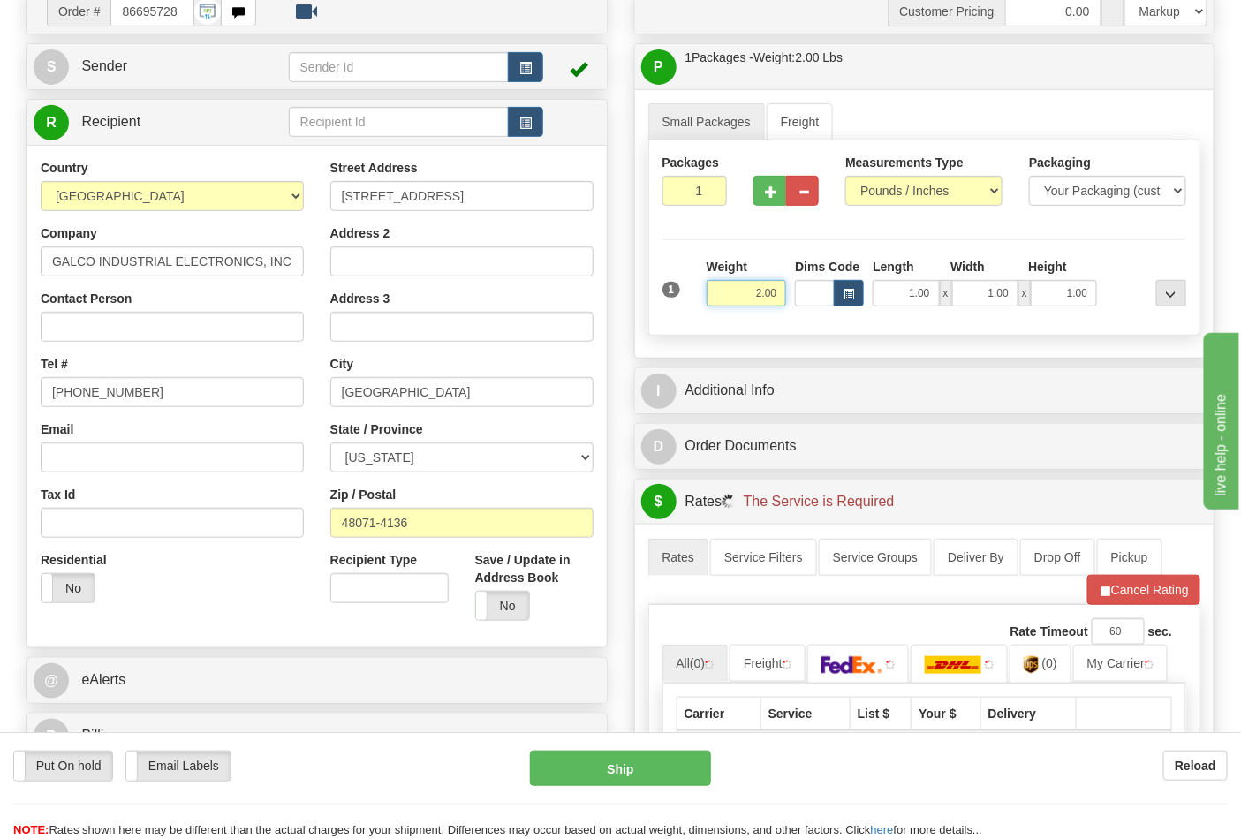
scroll to position [392, 0]
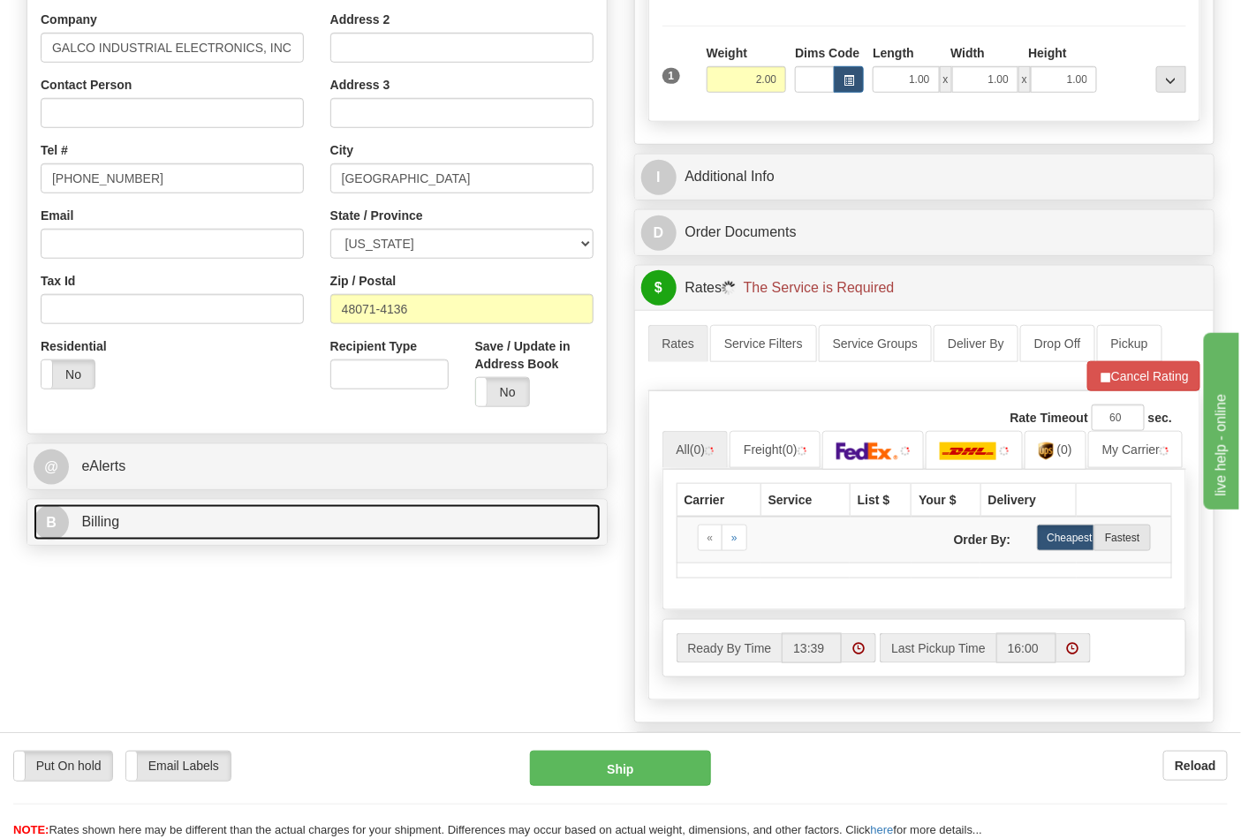
click at [217, 510] on link "B Billing" at bounding box center [317, 523] width 567 height 36
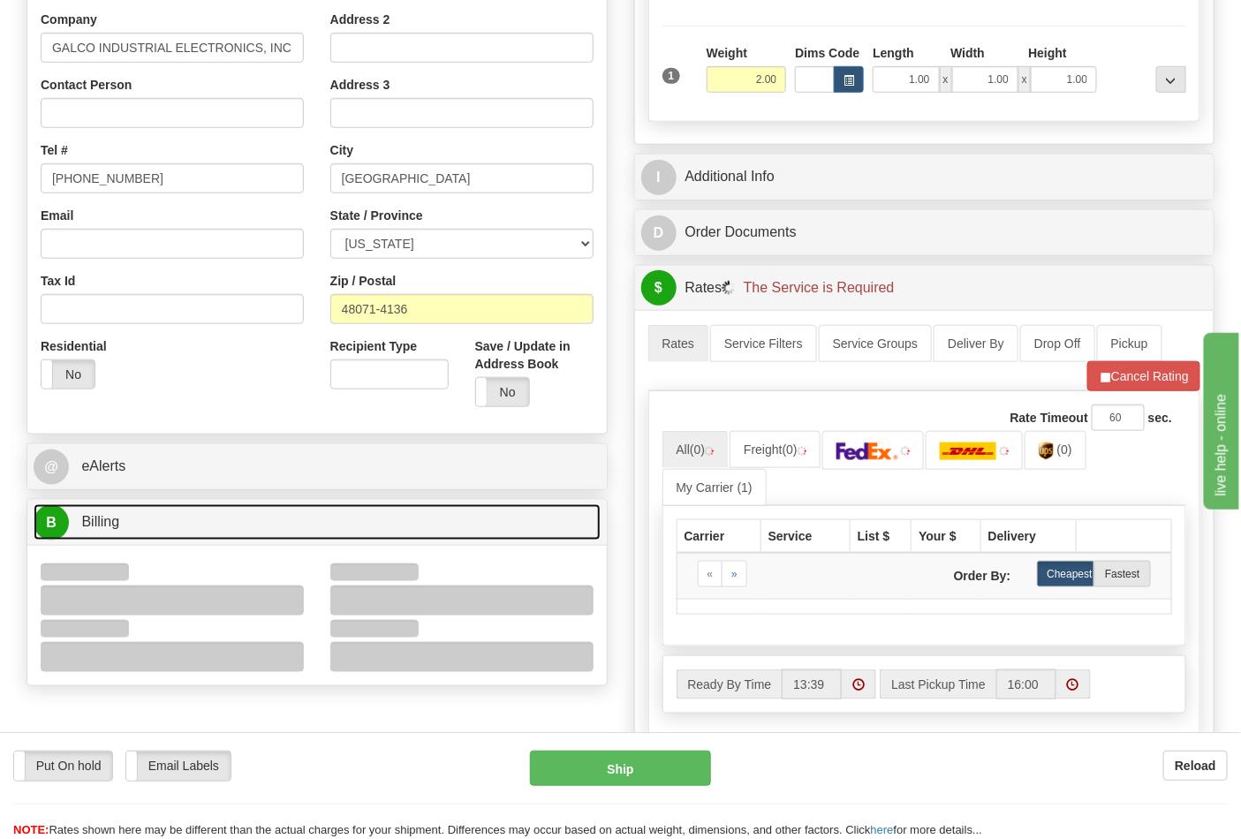
scroll to position [490, 0]
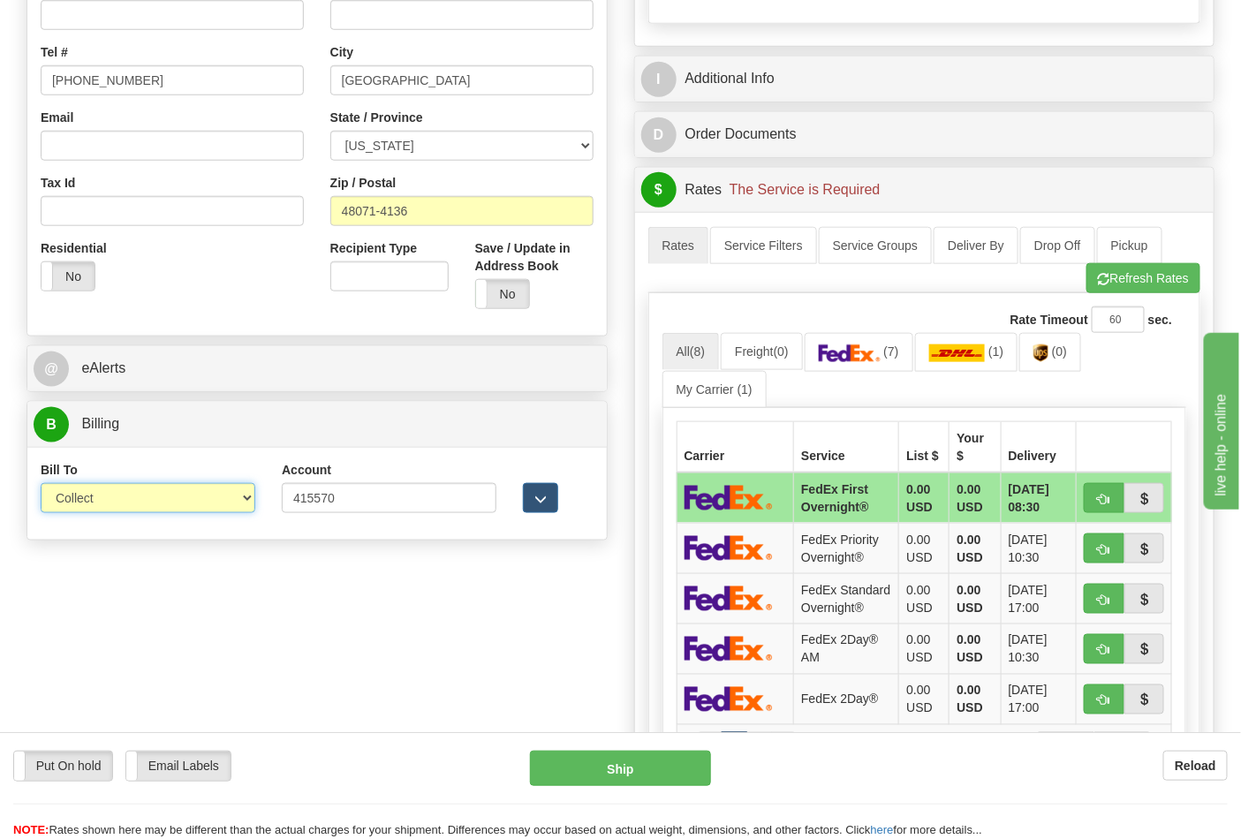
click at [97, 508] on select "Sender Recipient Third Party Collect" at bounding box center [148, 498] width 215 height 30
select select "2"
click at [41, 485] on select "Sender Recipient Third Party Collect" at bounding box center [148, 498] width 215 height 30
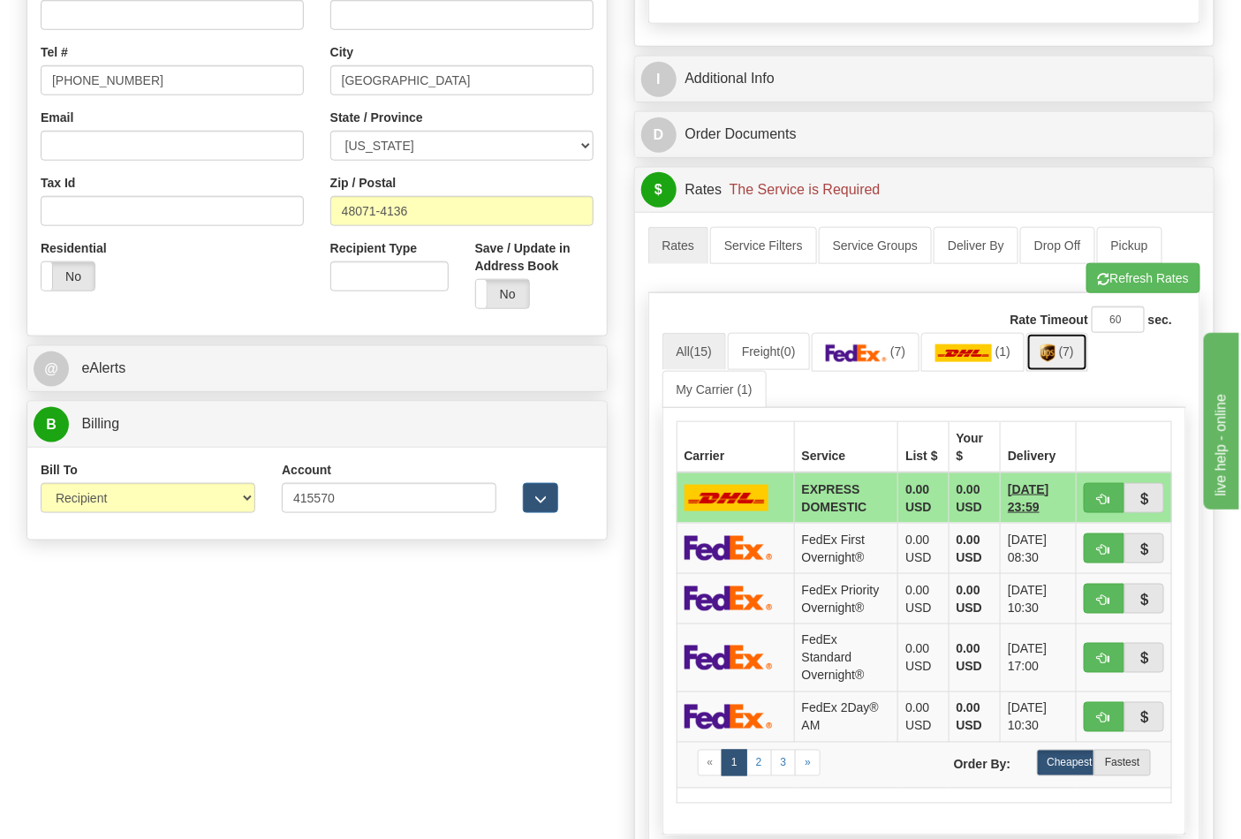
click at [1071, 363] on link "(7)" at bounding box center [1058, 352] width 62 height 38
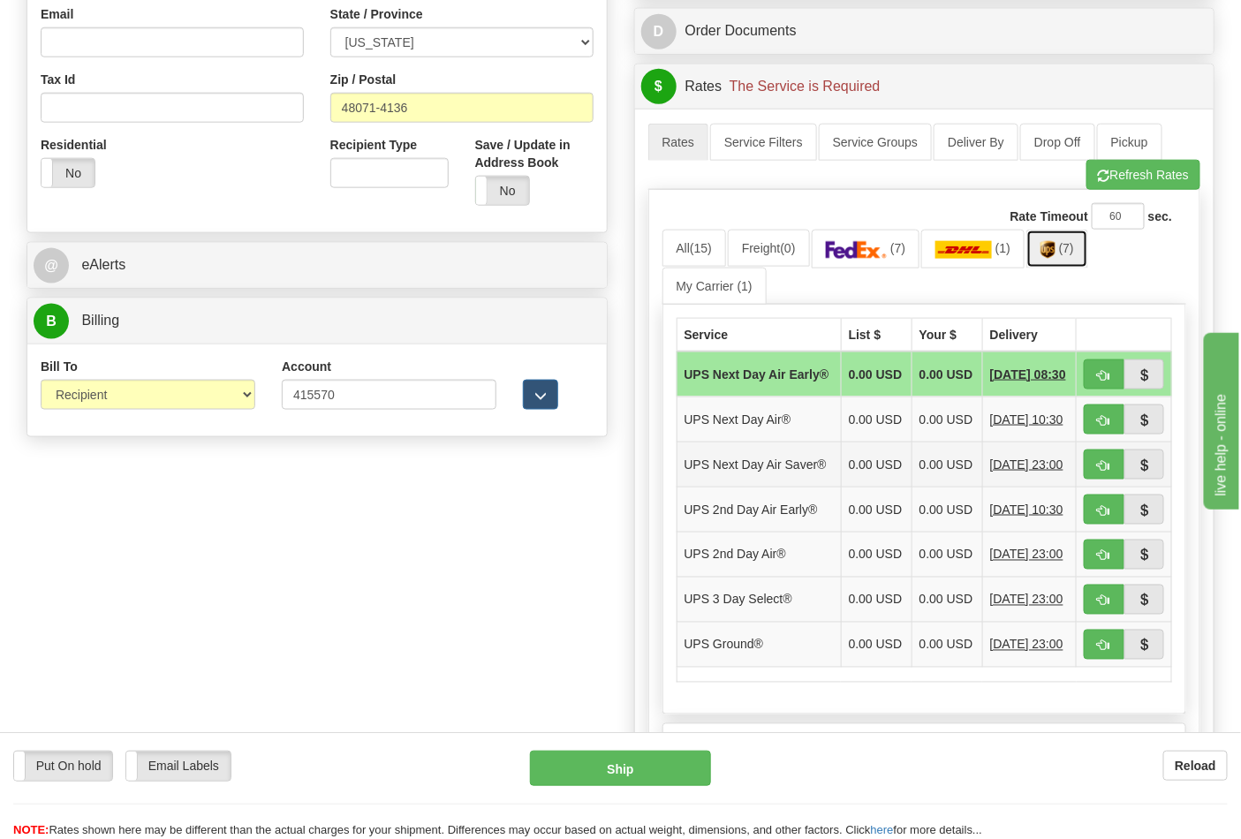
scroll to position [687, 0]
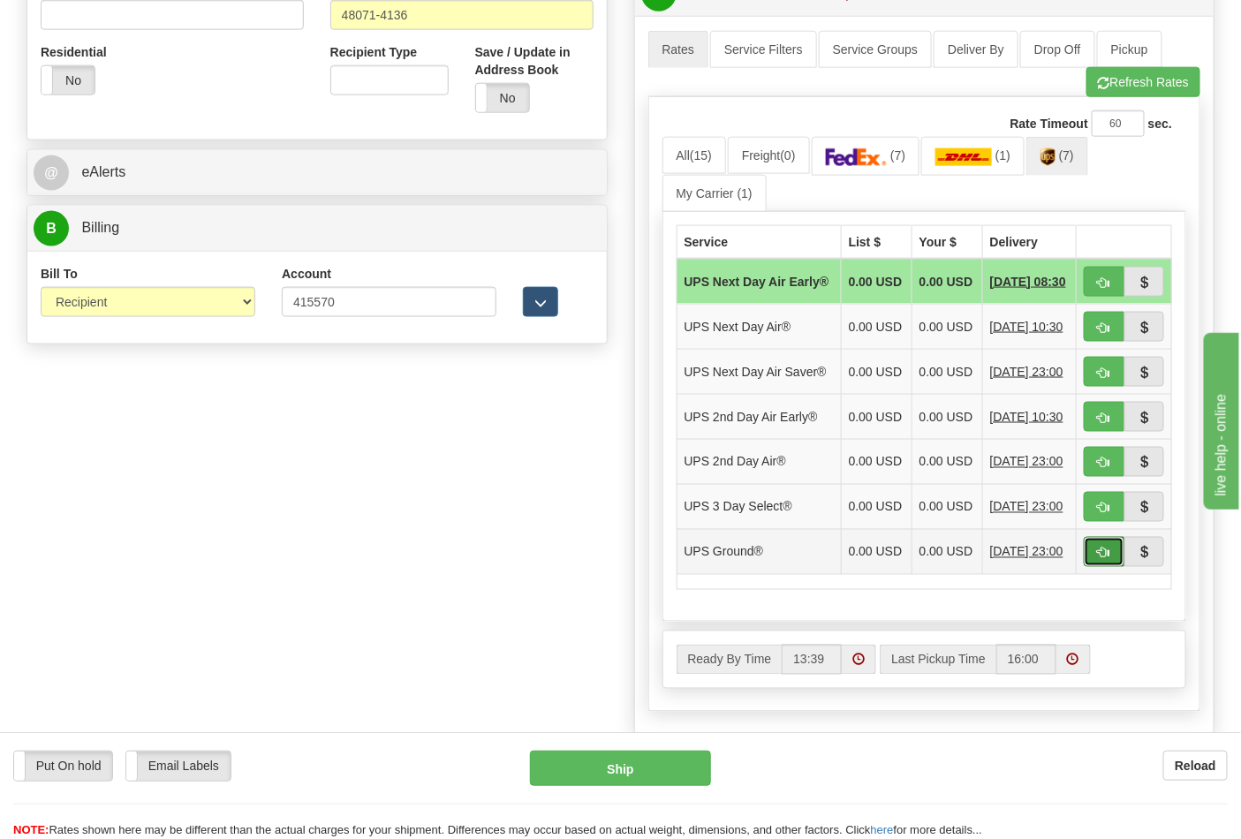
click at [1104, 559] on span "button" at bounding box center [1104, 553] width 12 height 11
type input "03"
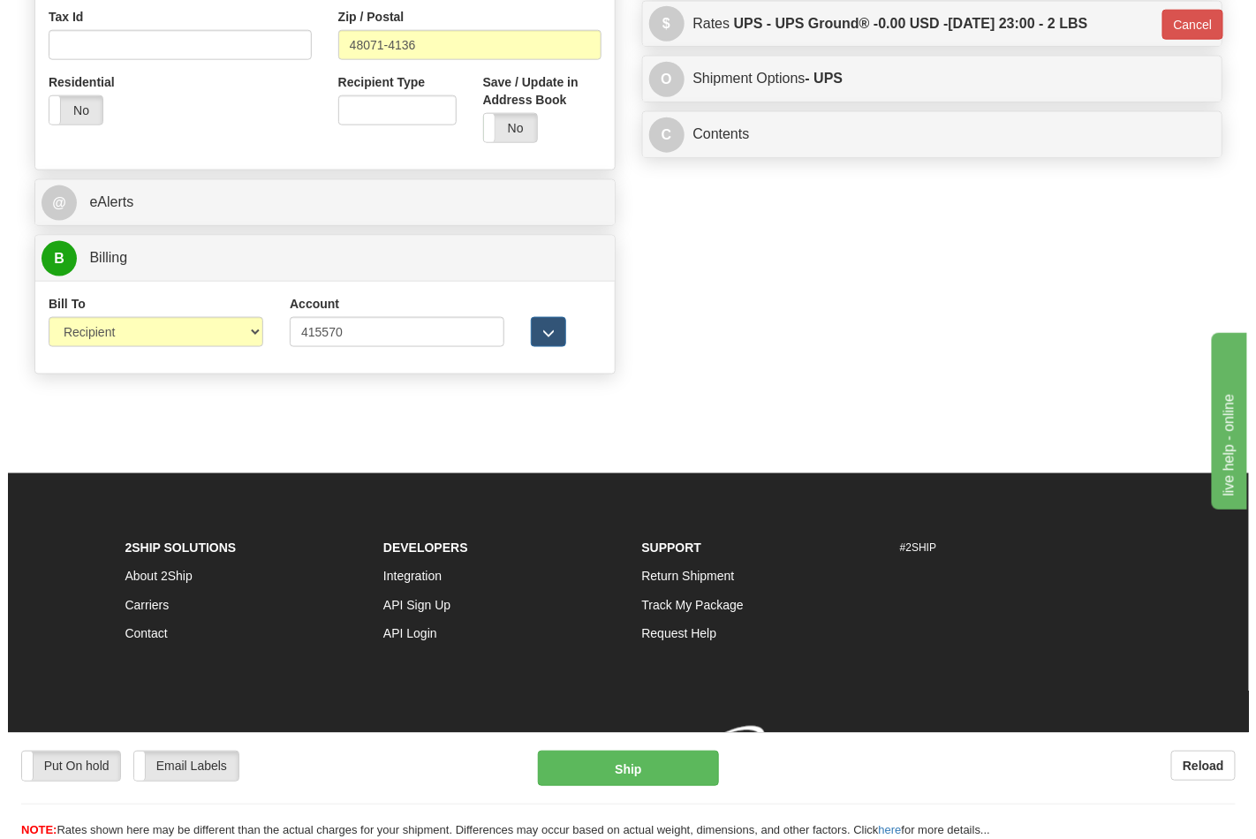
scroll to position [659, 0]
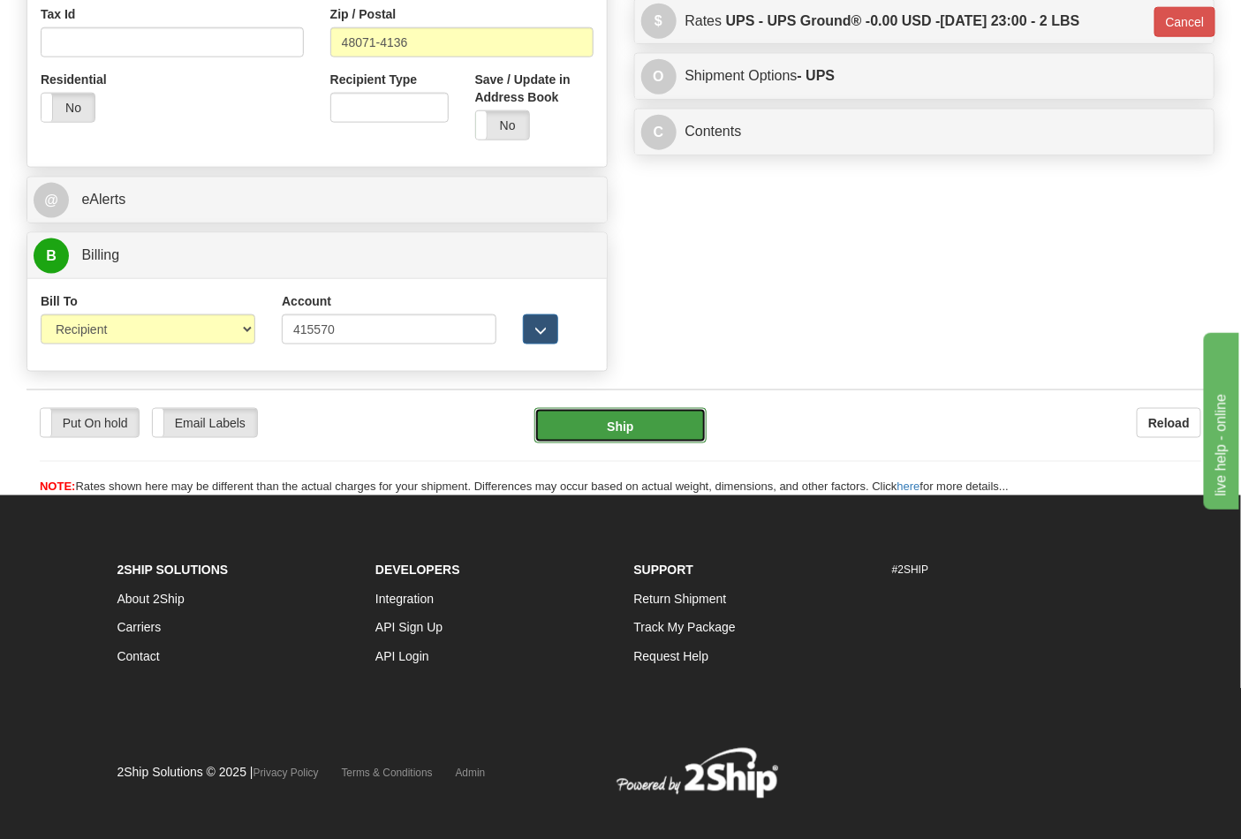
click at [603, 429] on button "Ship" at bounding box center [620, 425] width 171 height 35
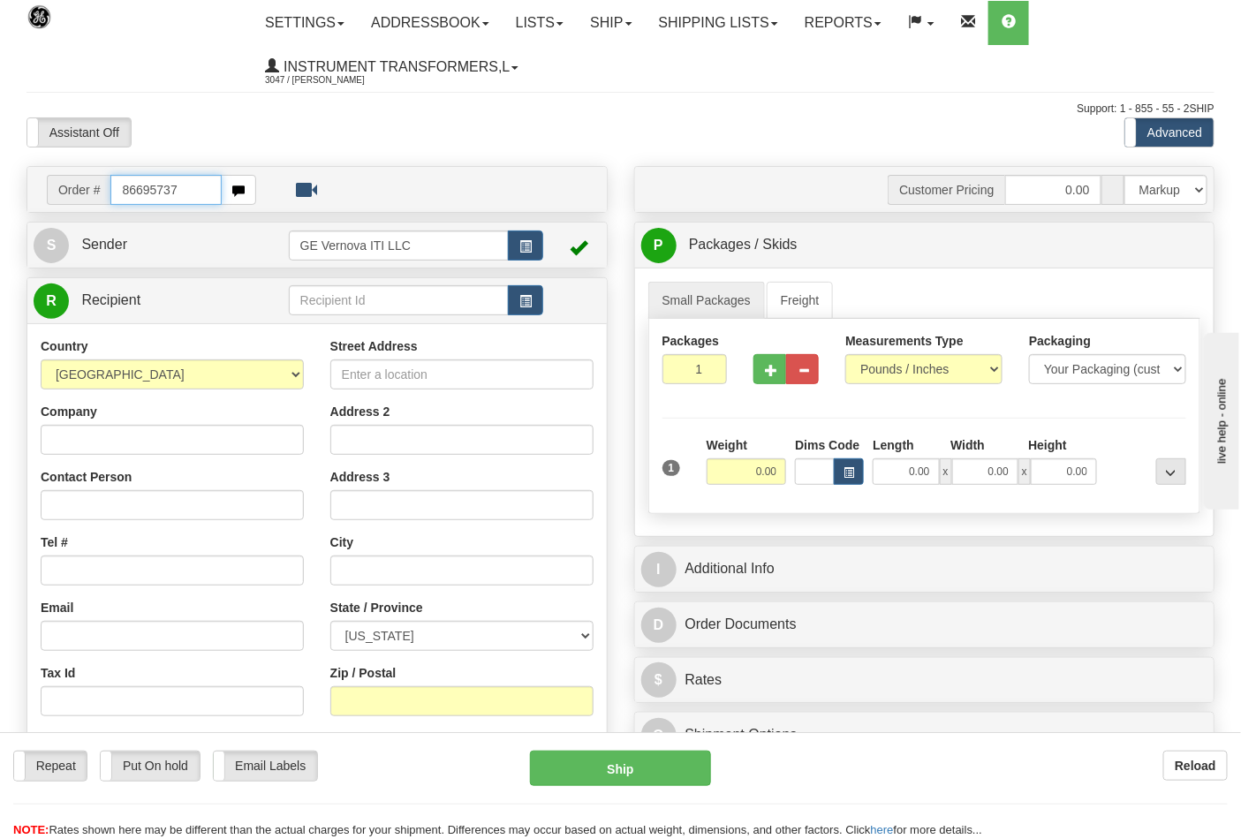
type input "86695737"
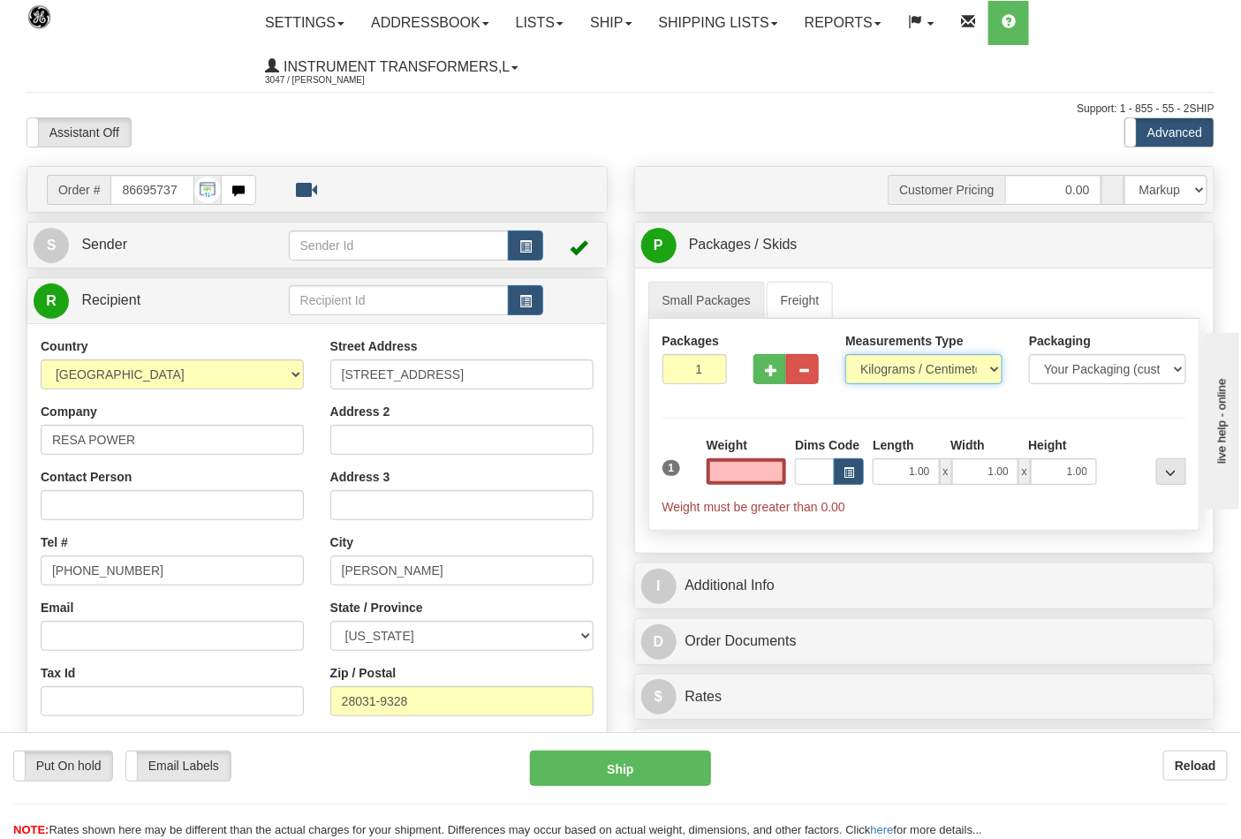
type input "0.00"
click at [876, 380] on select "Pounds / Inches Kilograms / Centimeters" at bounding box center [924, 369] width 157 height 30
select select "0"
click at [846, 355] on select "Pounds / Inches Kilograms / Centimeters" at bounding box center [924, 369] width 157 height 30
click at [781, 472] on input "0.00" at bounding box center [747, 472] width 80 height 27
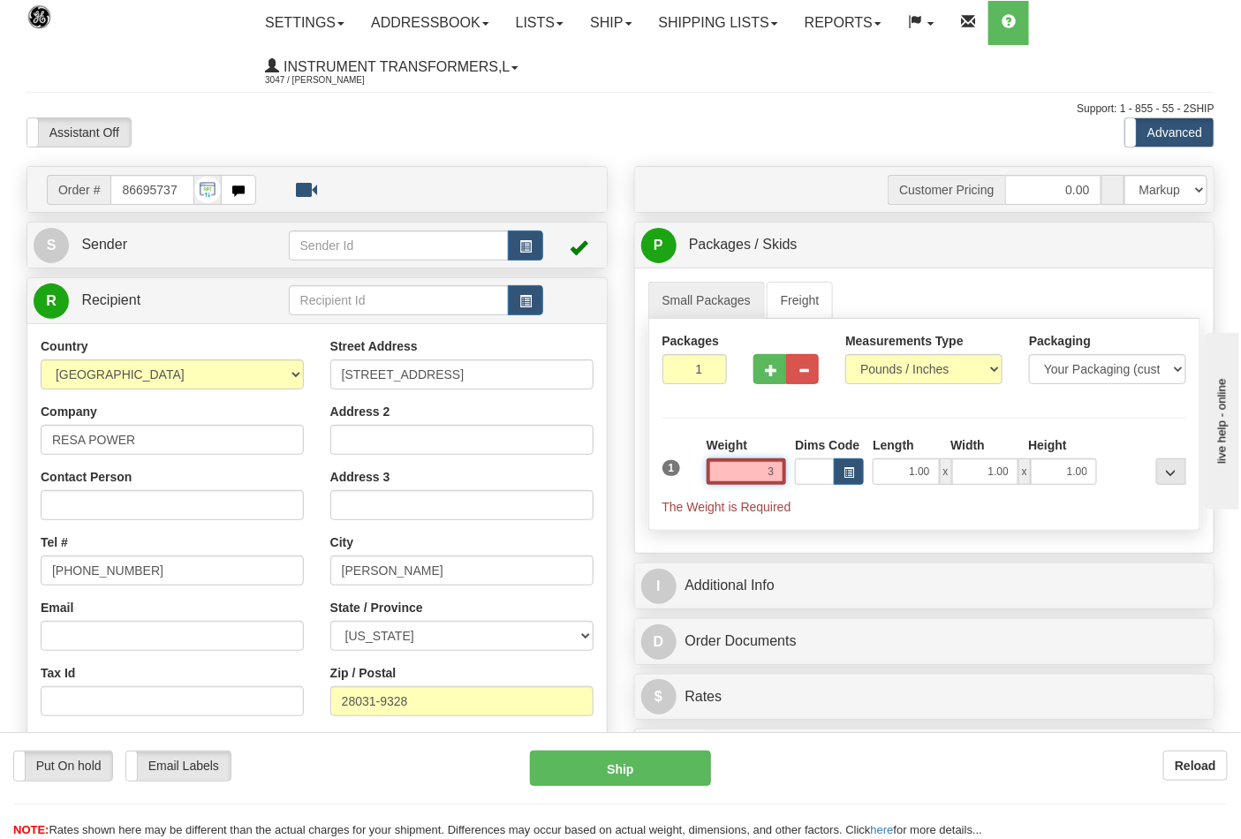
click button "Delete" at bounding box center [0, 0] width 0 height 0
type input "3.00"
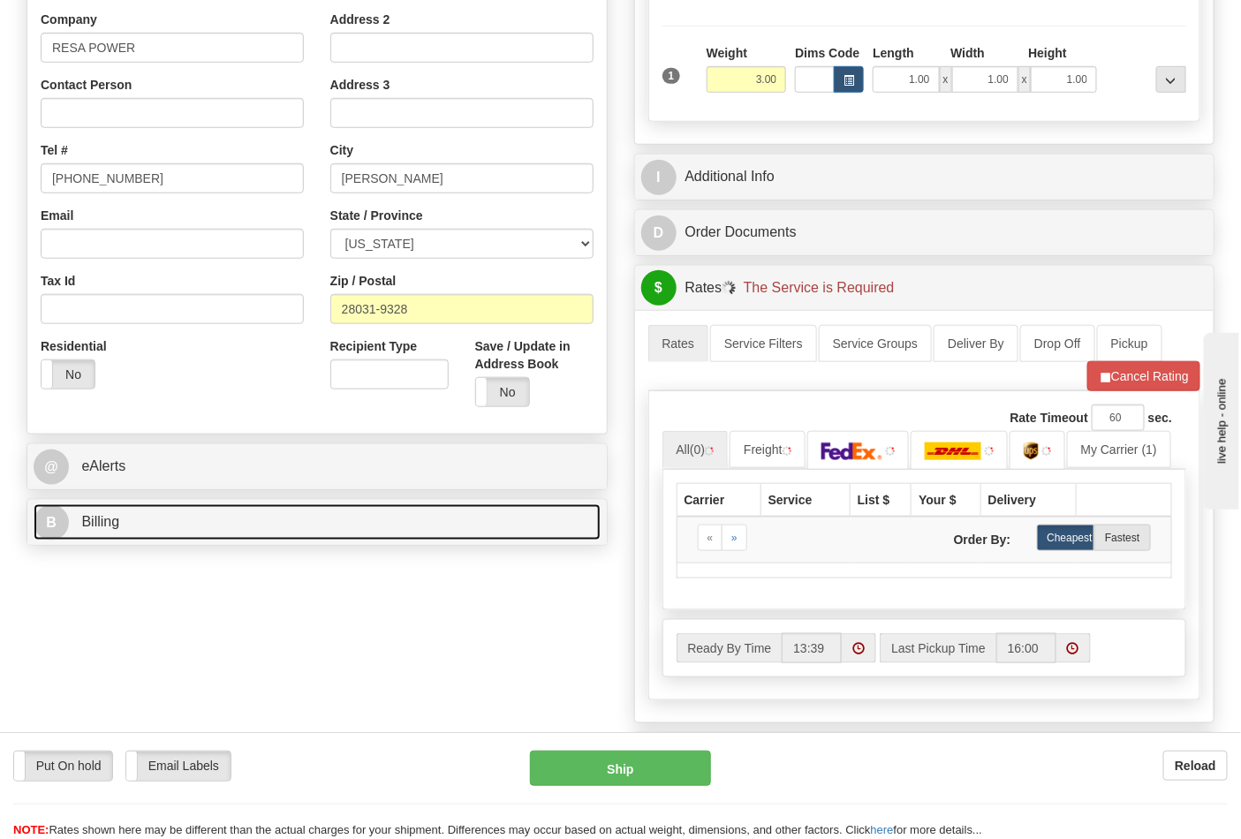
click at [179, 528] on link "B Billing" at bounding box center [317, 523] width 567 height 36
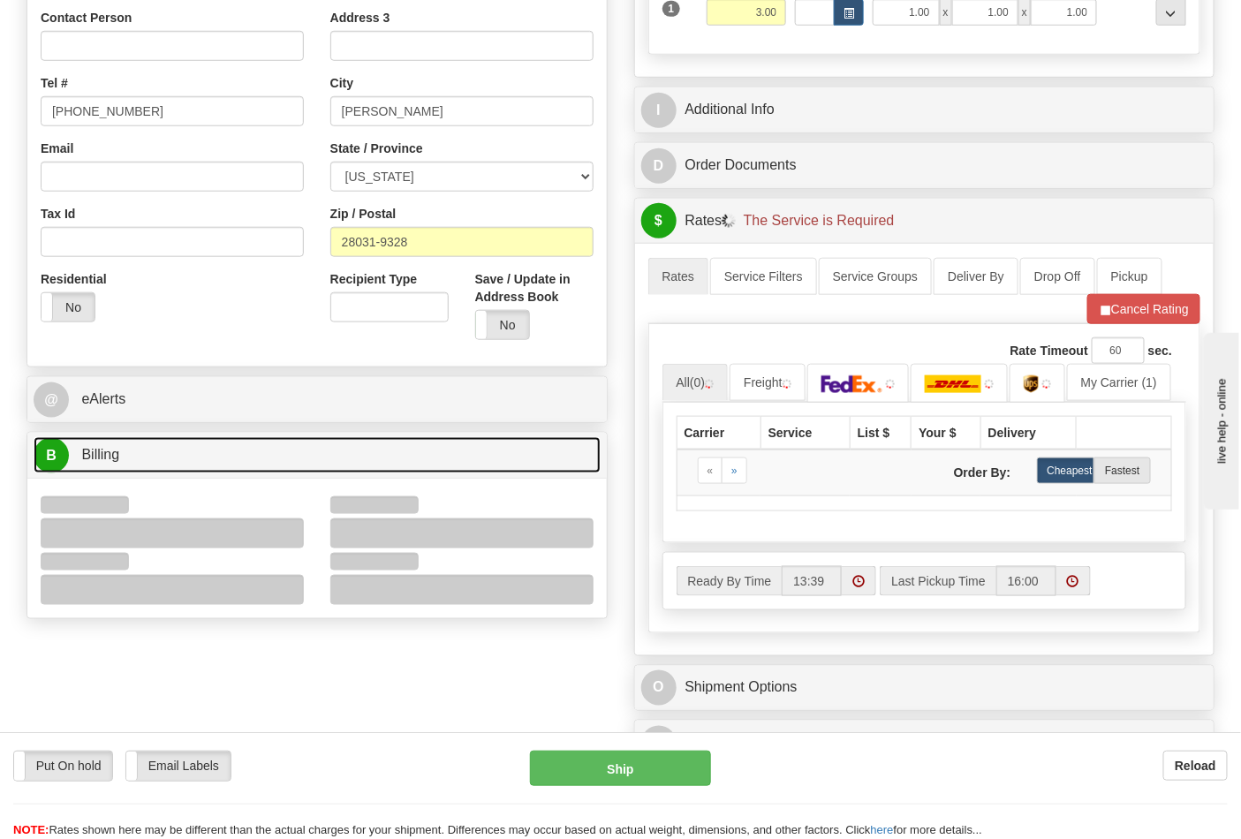
scroll to position [588, 0]
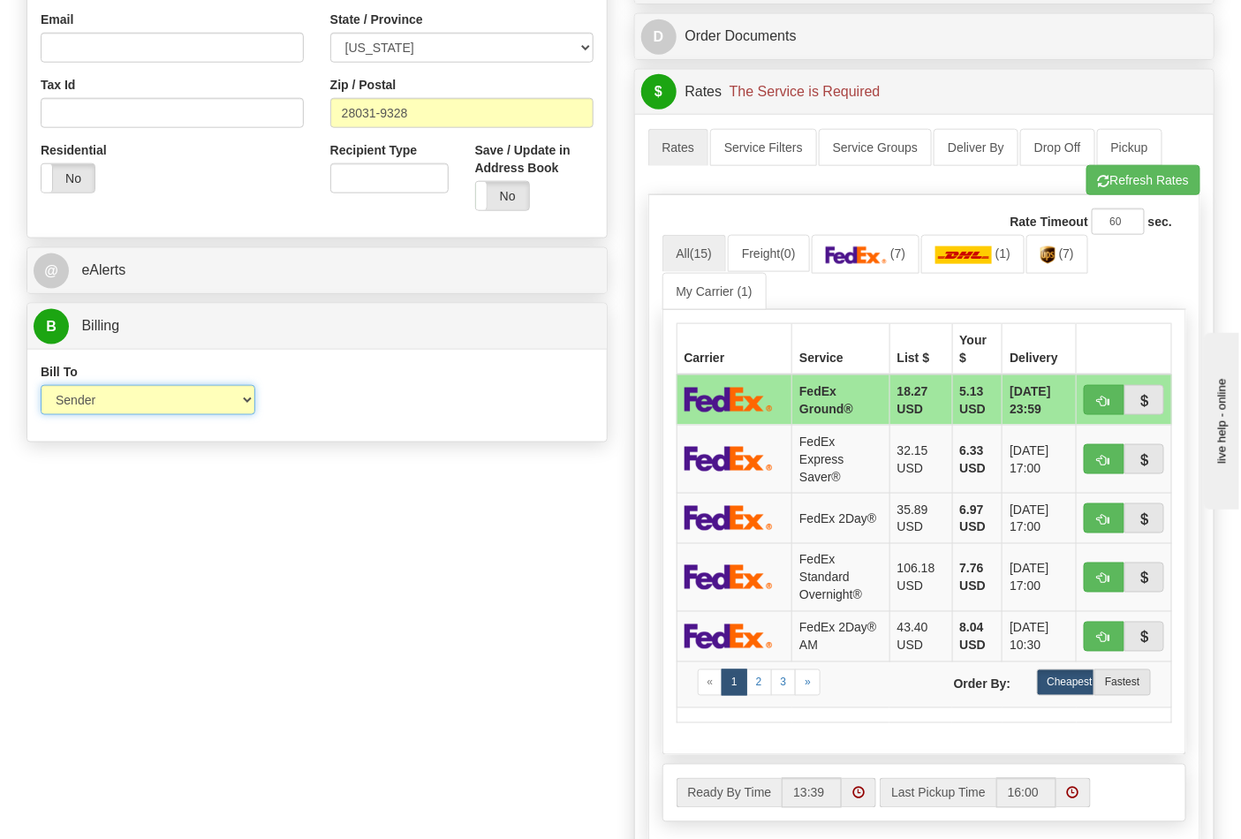
click at [113, 406] on select "Sender Recipient Third Party Collect" at bounding box center [148, 400] width 215 height 30
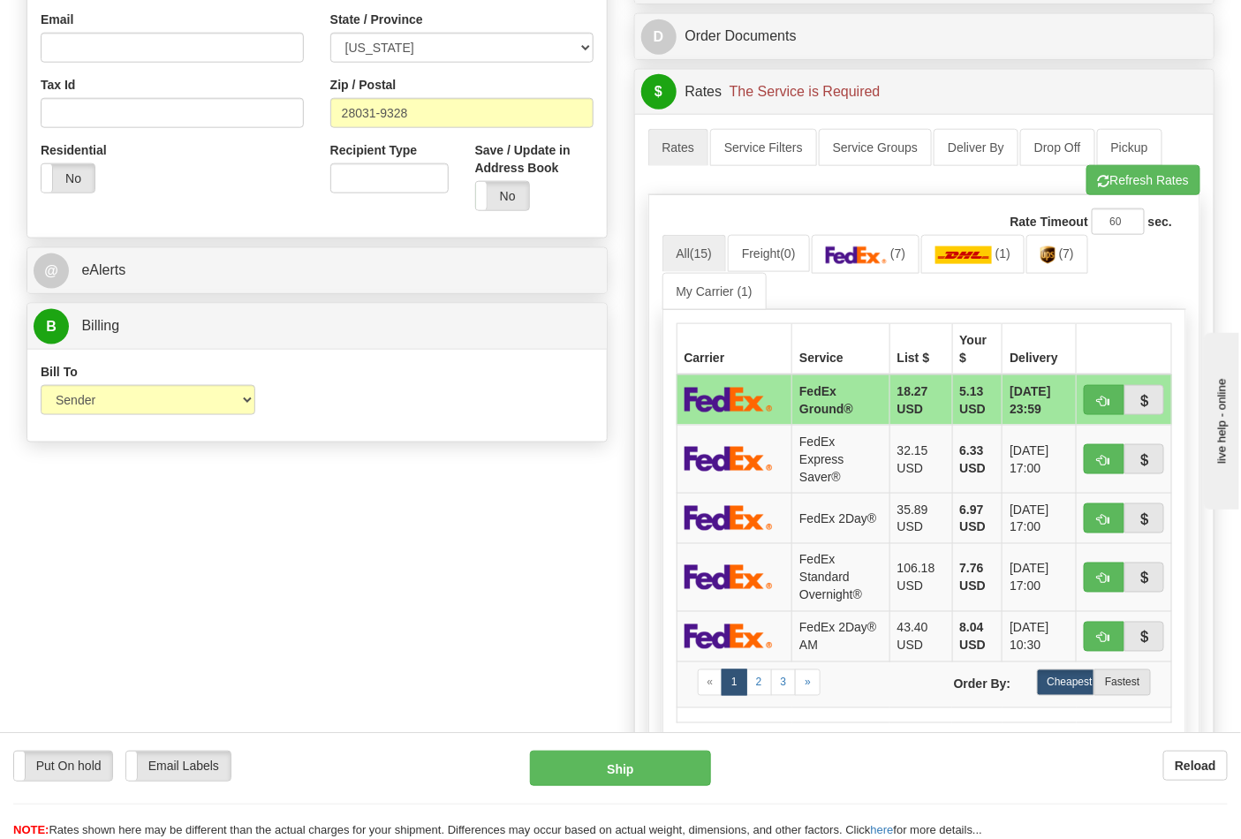
drag, startPoint x: 203, startPoint y: 524, endPoint x: 218, endPoint y: 524, distance: 15.0
click at [203, 524] on div "Order # 86695737 S Sender" at bounding box center [620, 283] width 1215 height 1410
click at [903, 266] on link "(7)" at bounding box center [866, 254] width 109 height 38
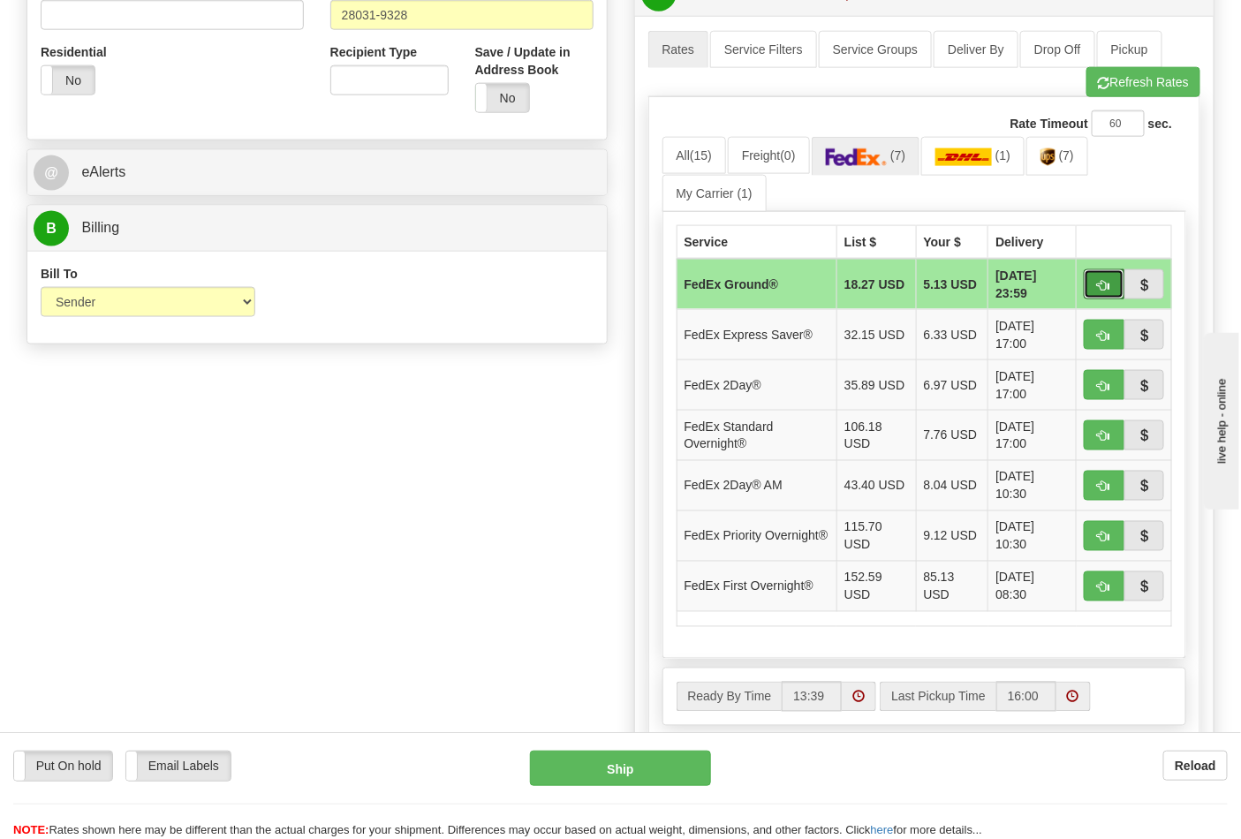
click at [1102, 290] on span "button" at bounding box center [1104, 285] width 12 height 11
type input "92"
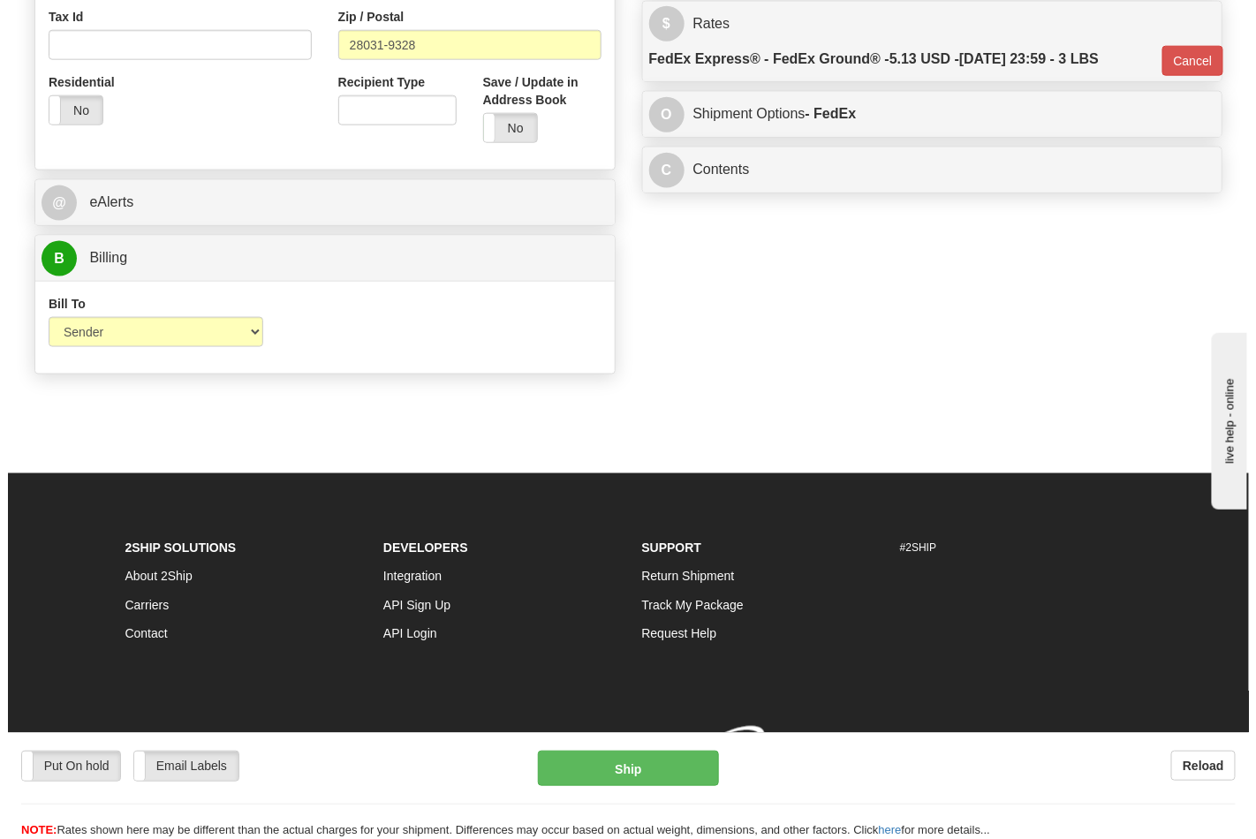
scroll to position [659, 0]
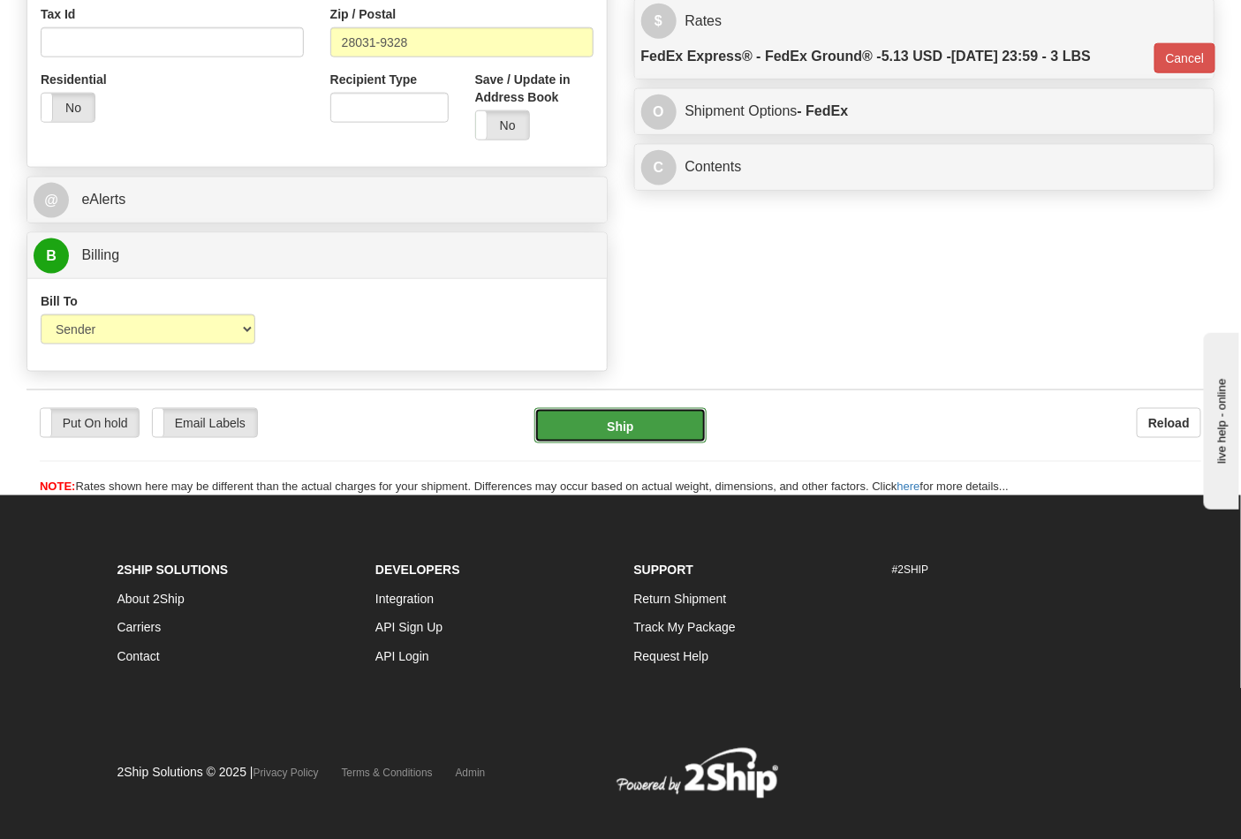
click at [642, 444] on button "Ship" at bounding box center [620, 425] width 171 height 35
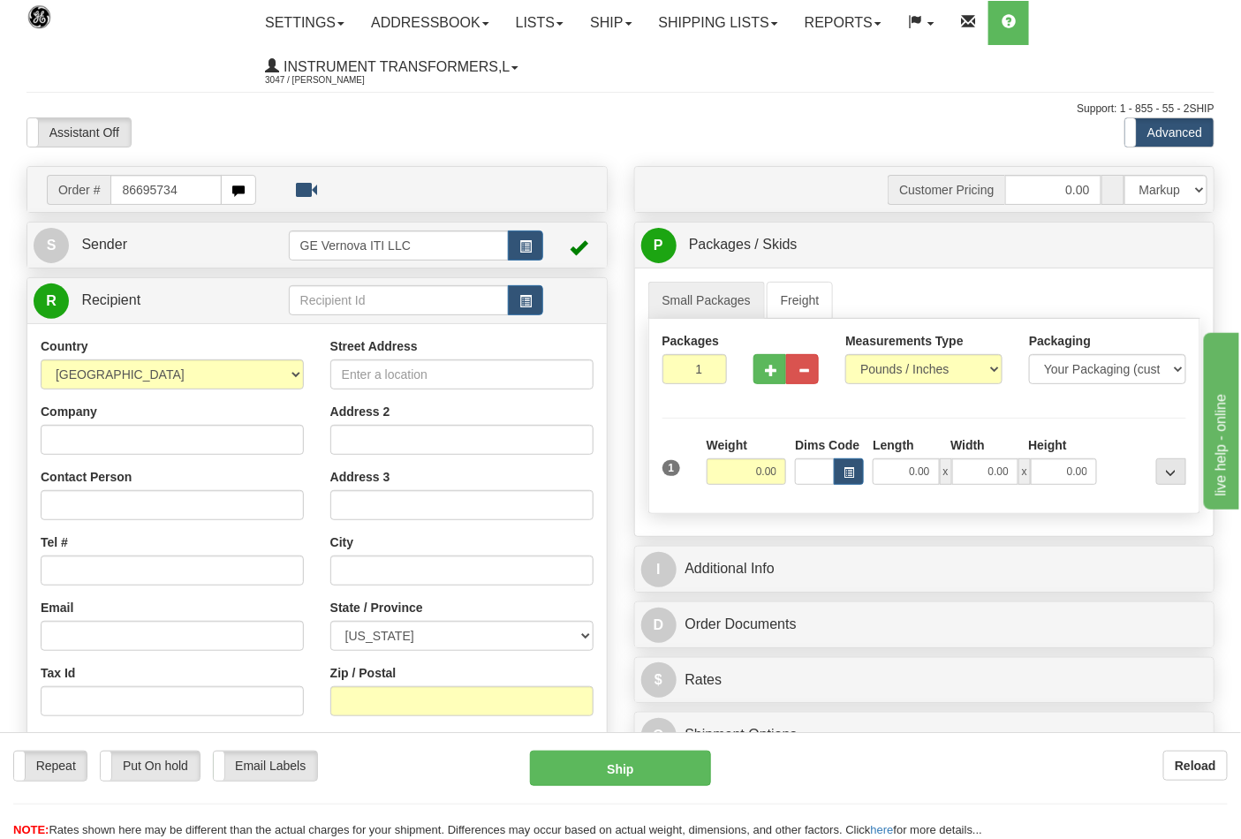
type input "86695734"
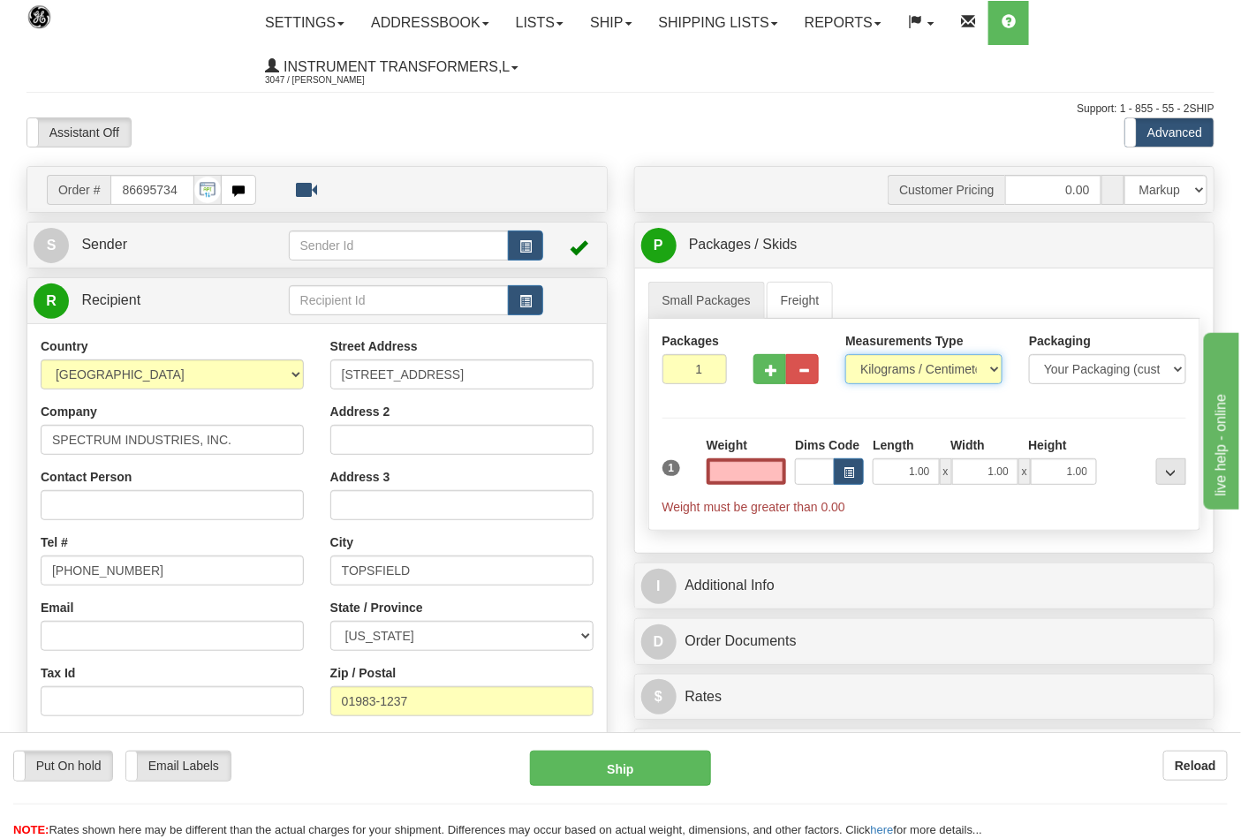
type input "0.00"
click at [884, 372] on select "Pounds / Inches Kilograms / Centimeters" at bounding box center [924, 369] width 157 height 30
select select "0"
click at [846, 355] on select "Pounds / Inches Kilograms / Centimeters" at bounding box center [924, 369] width 157 height 30
click at [765, 467] on input "0.00" at bounding box center [747, 472] width 80 height 27
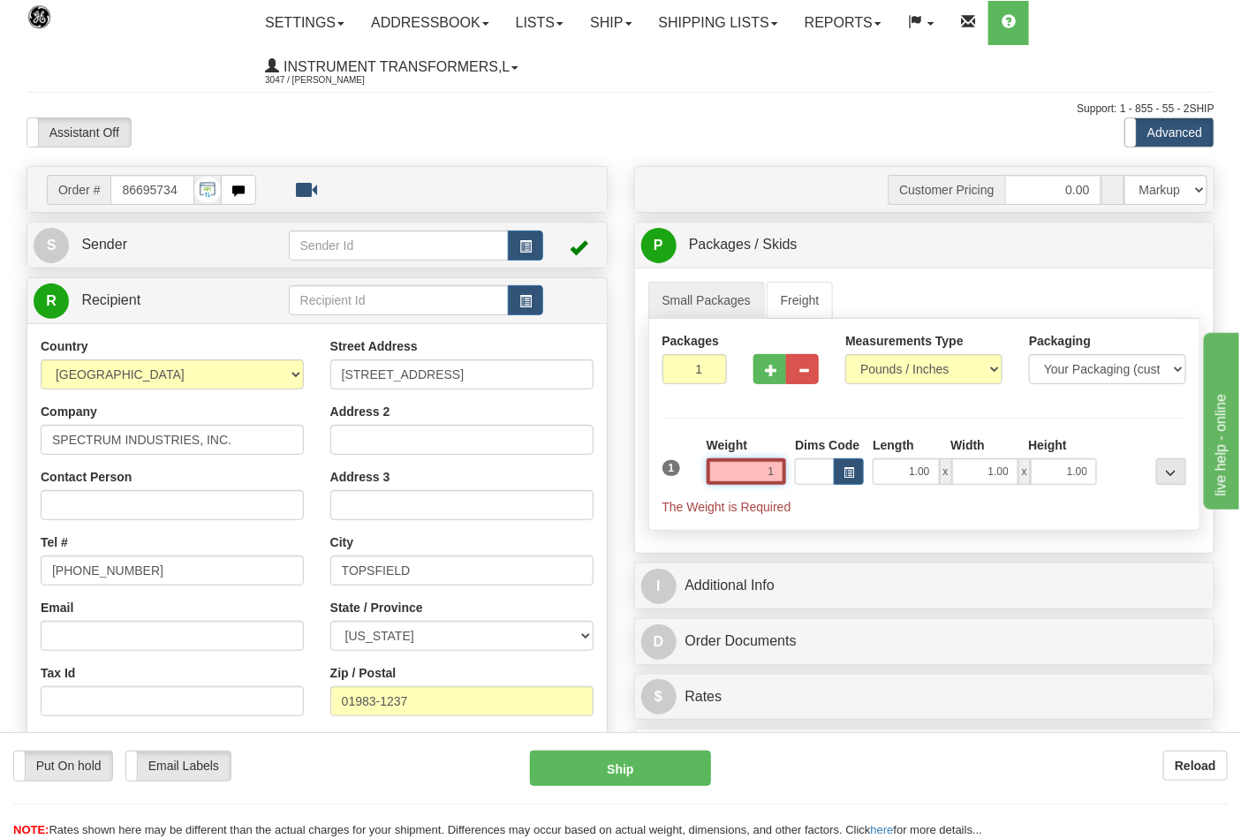
click button "Delete" at bounding box center [0, 0] width 0 height 0
type input "1.00"
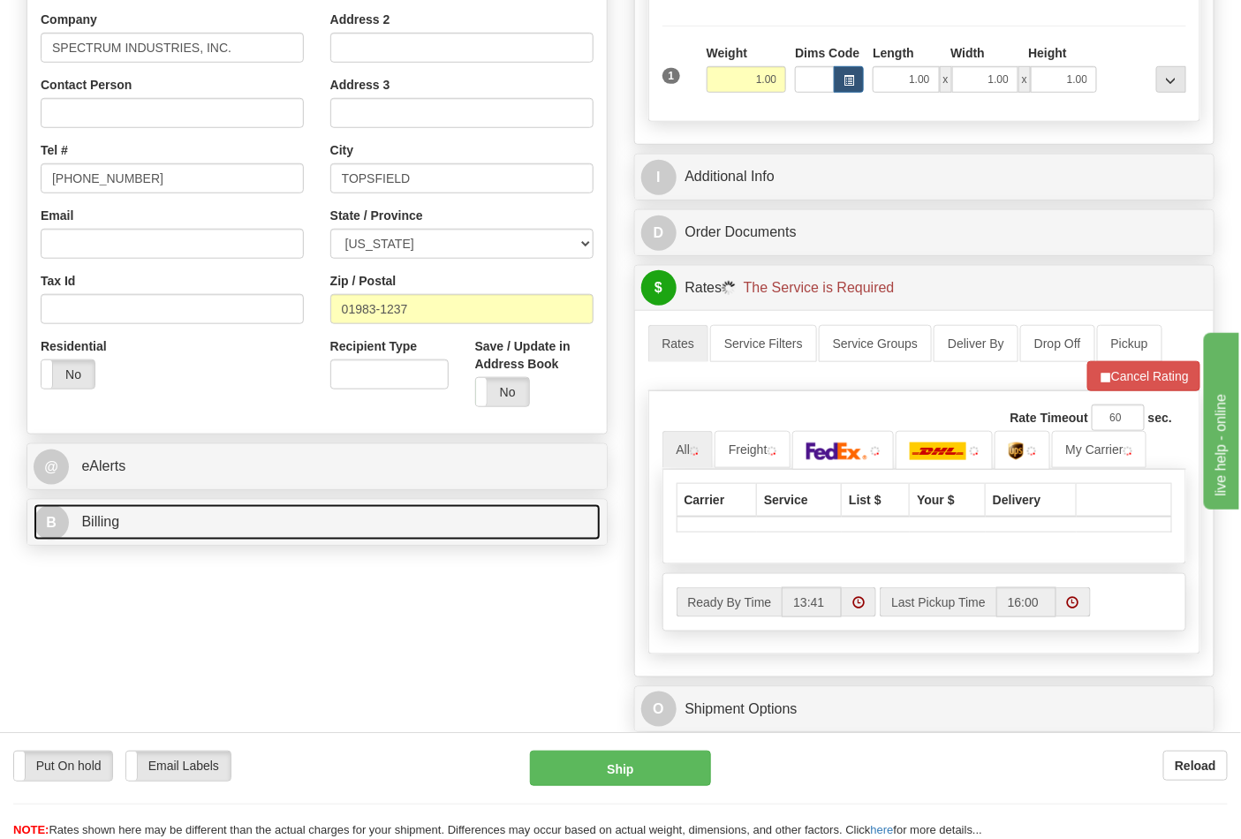
click at [222, 530] on link "B Billing" at bounding box center [317, 523] width 567 height 36
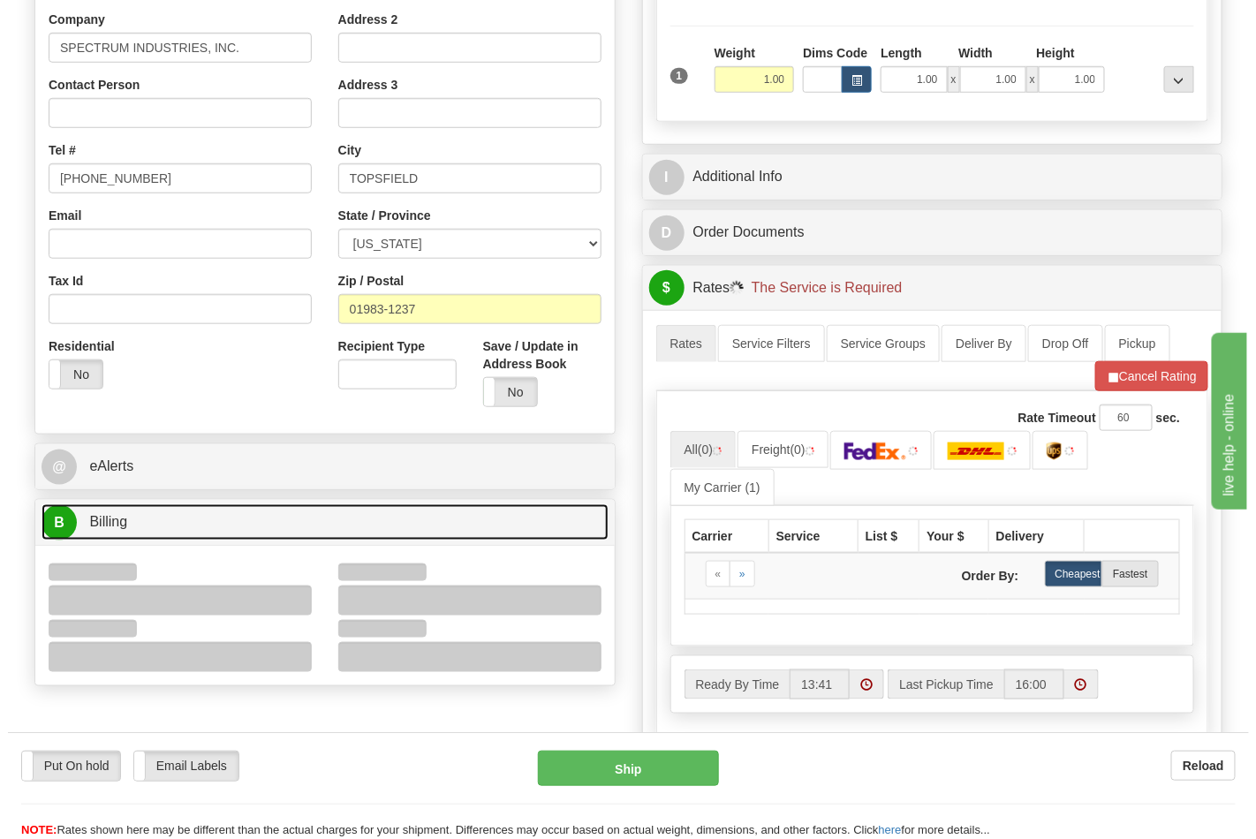
scroll to position [588, 0]
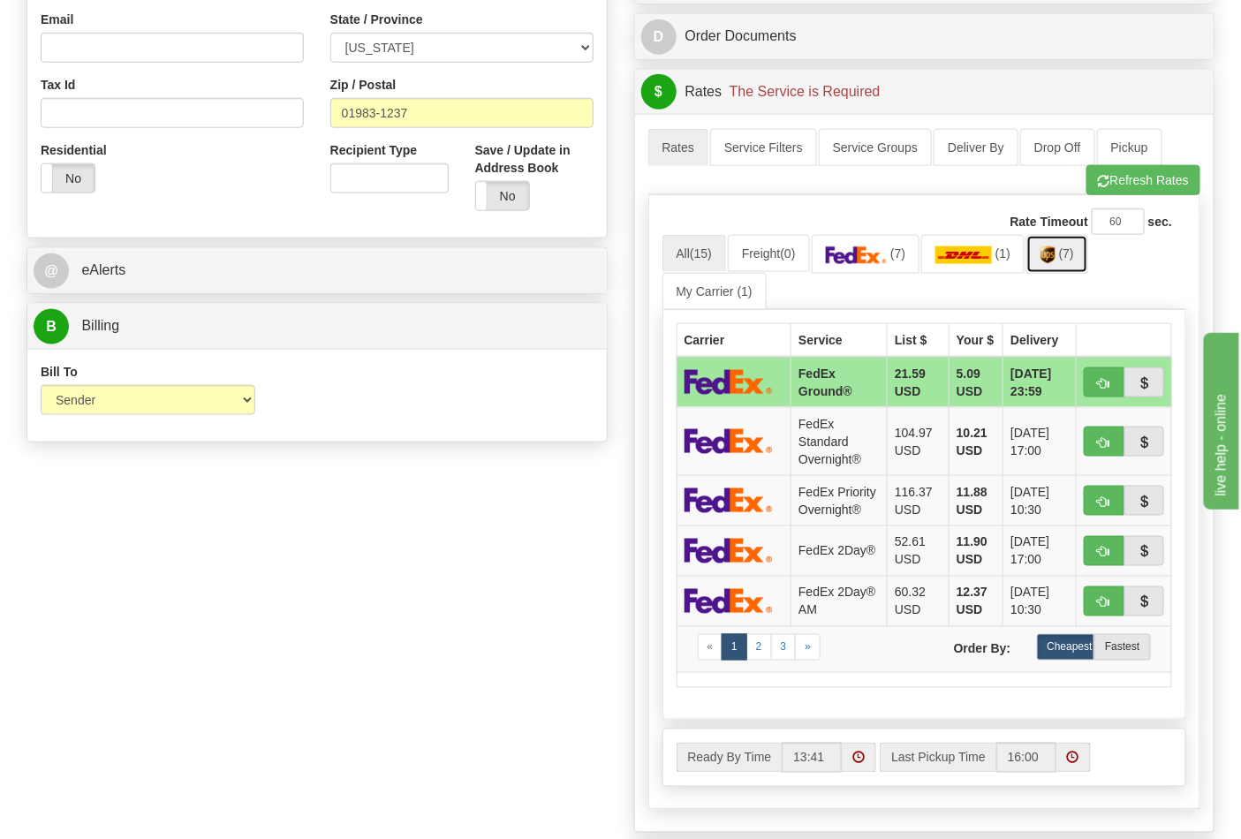
click at [1060, 269] on link "(7)" at bounding box center [1058, 254] width 62 height 38
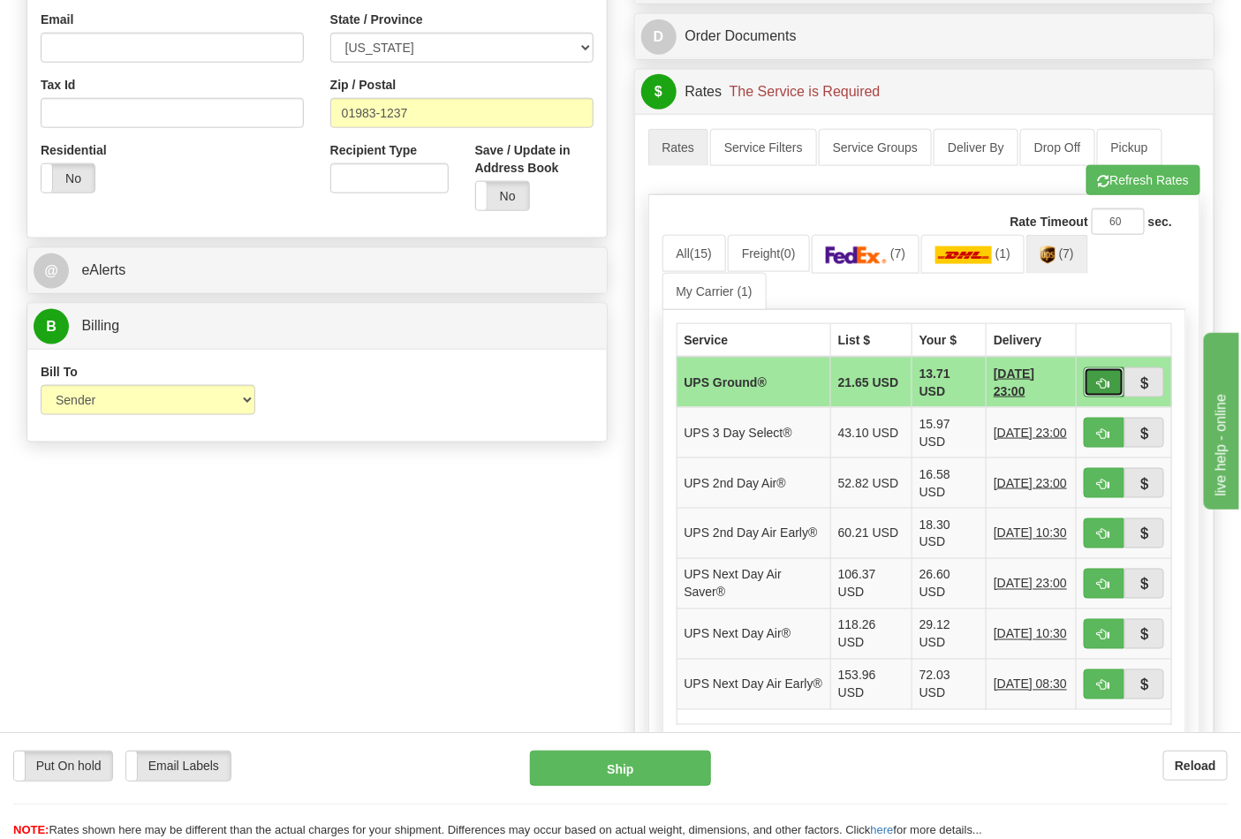
click at [1099, 385] on span "button" at bounding box center [1104, 383] width 12 height 11
type input "03"
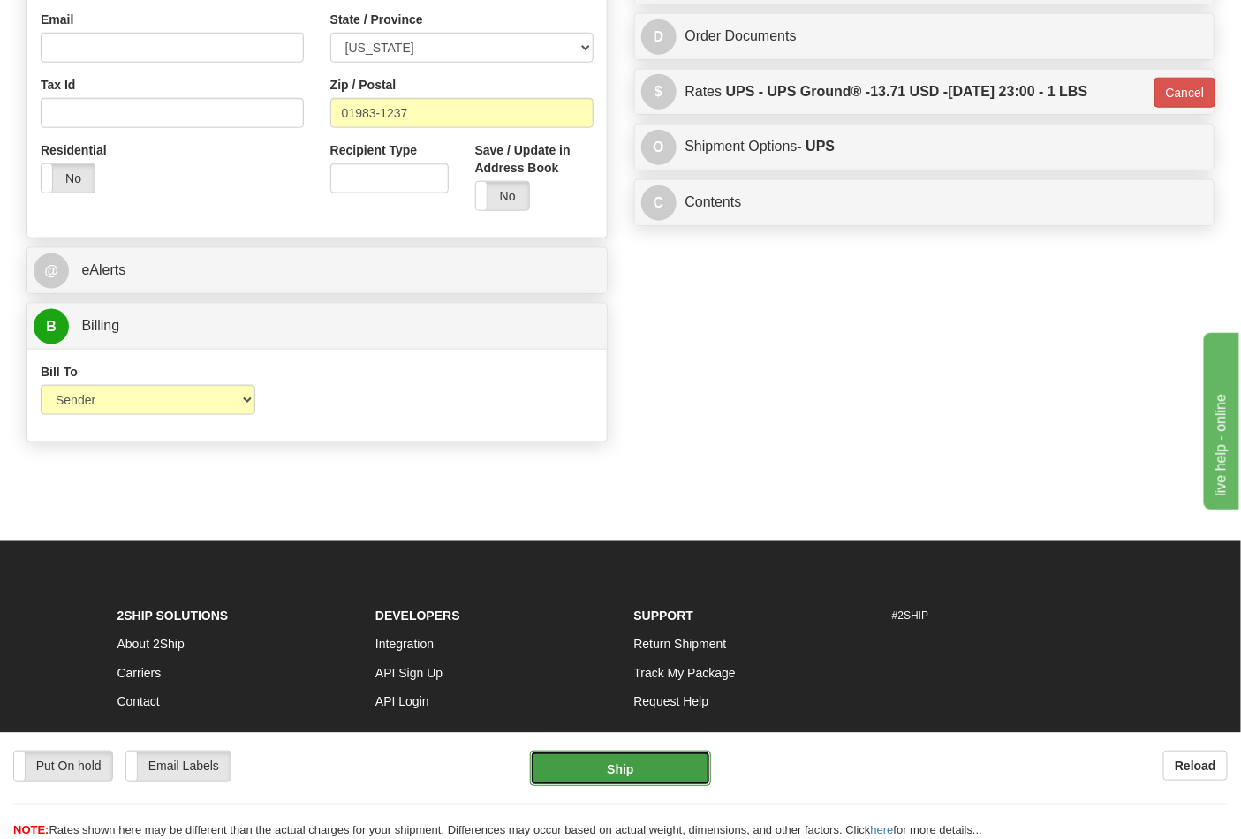
click at [643, 770] on button "Ship" at bounding box center [620, 768] width 180 height 35
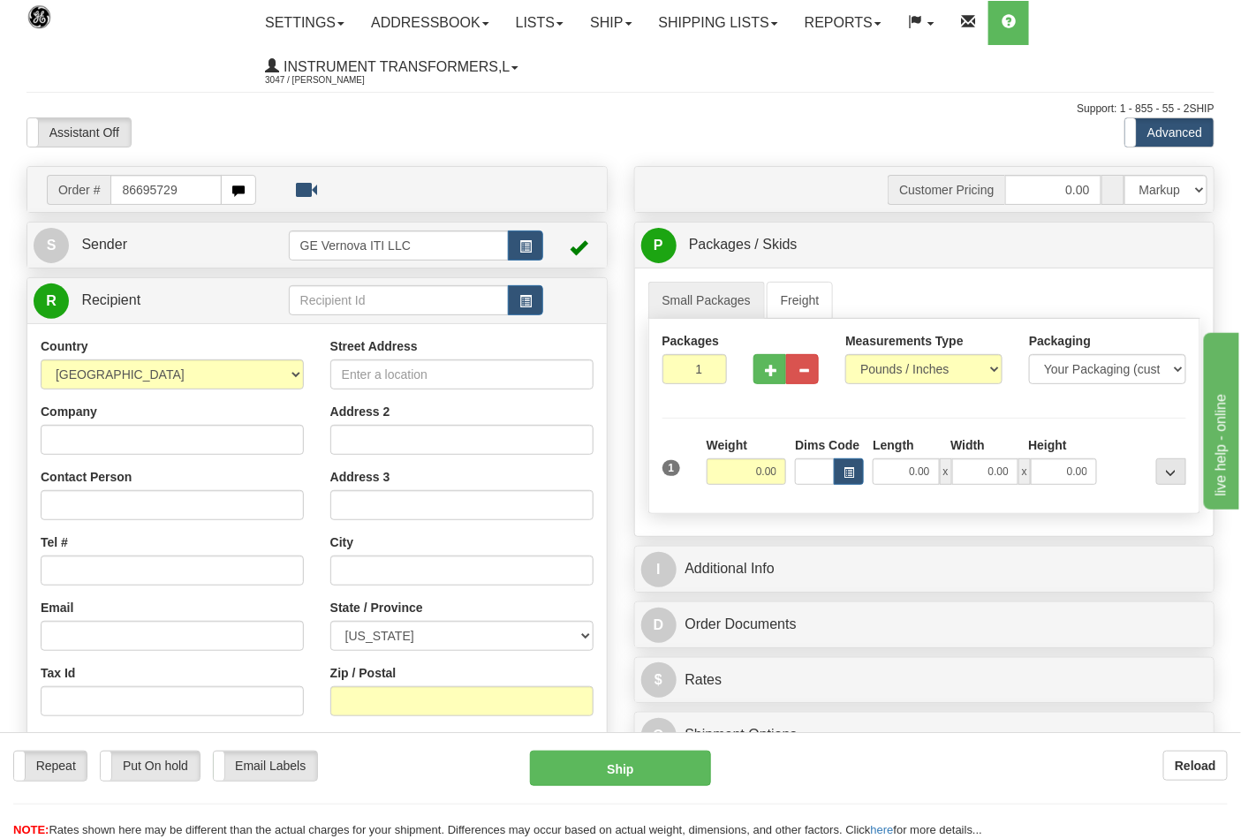
type input "86695729"
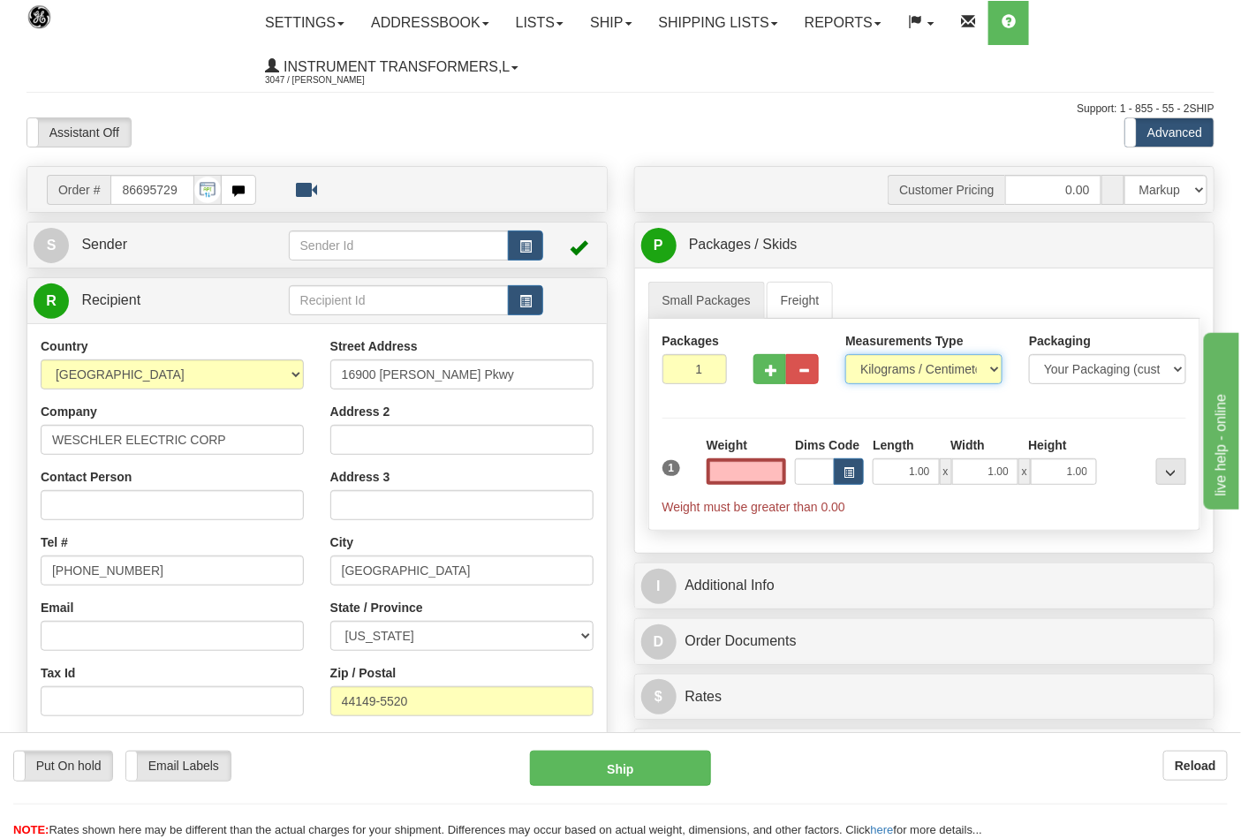
type input "0.00"
click at [876, 368] on select "Pounds / Inches Kilograms / Centimeters" at bounding box center [924, 369] width 157 height 30
select select "0"
click at [846, 355] on select "Pounds / Inches Kilograms / Centimeters" at bounding box center [924, 369] width 157 height 30
click at [774, 471] on input "0.00" at bounding box center [747, 472] width 80 height 27
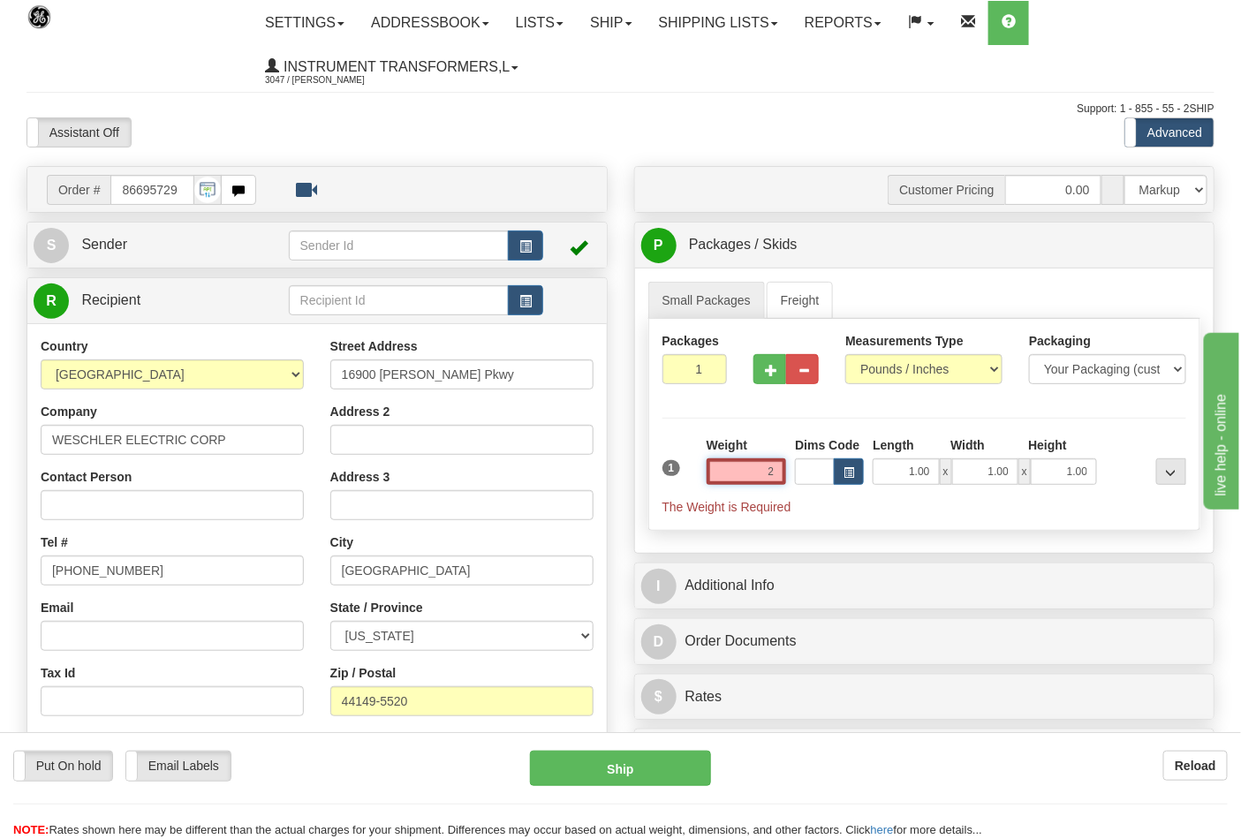
click button "Delete" at bounding box center [0, 0] width 0 height 0
type input "2.00"
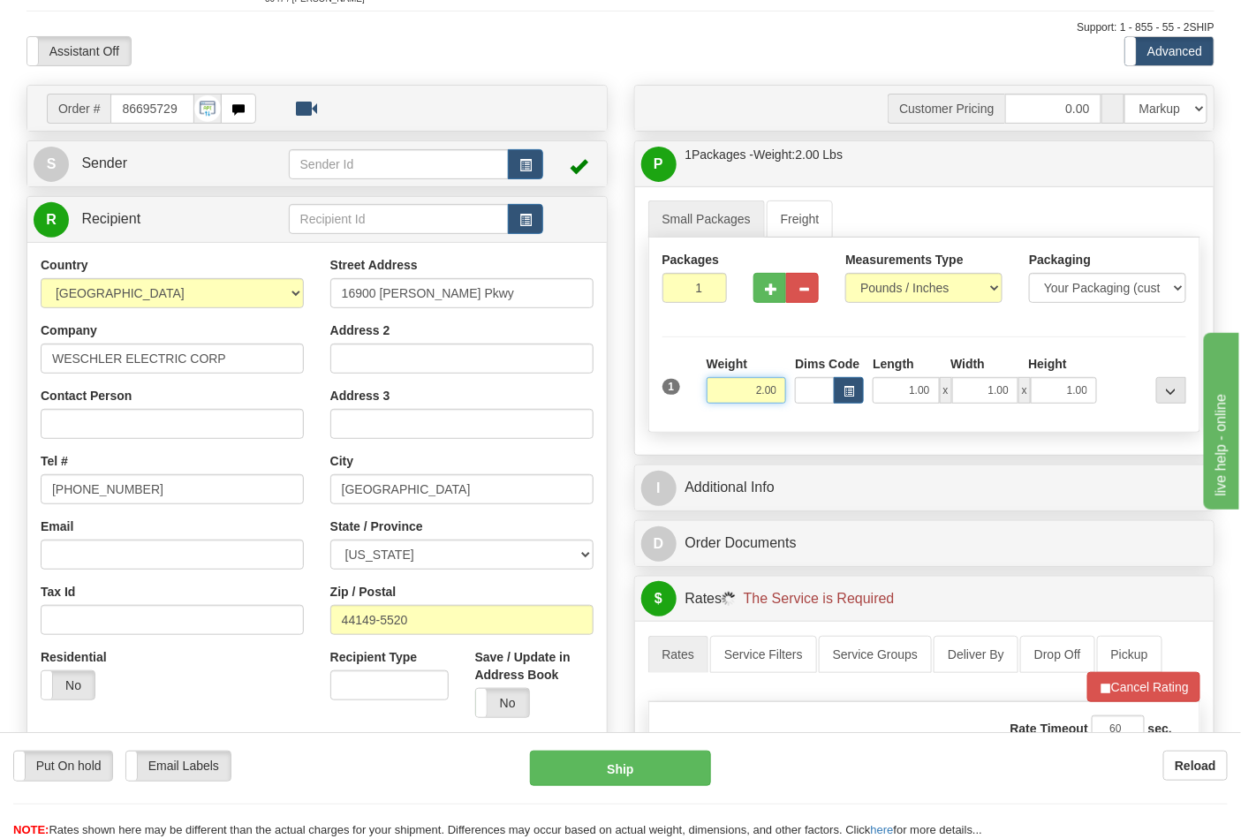
scroll to position [392, 0]
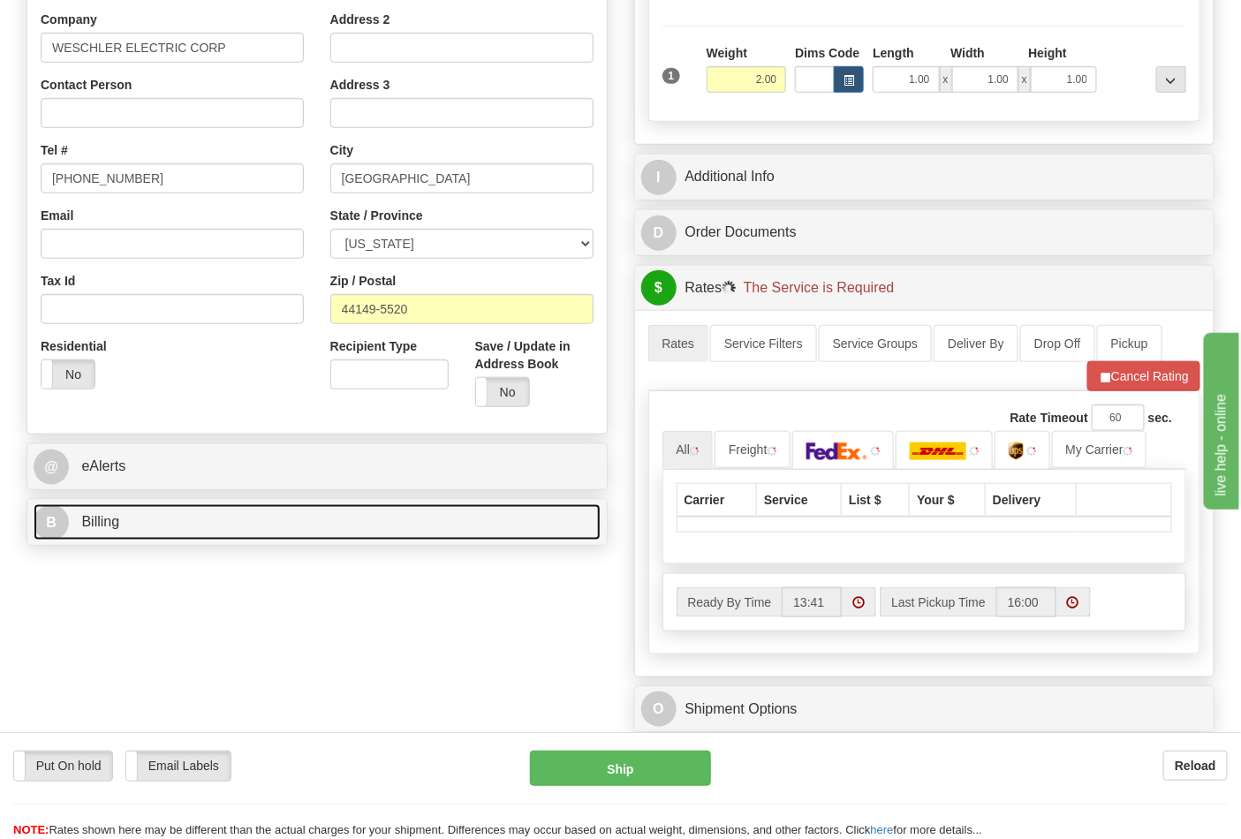
click at [173, 507] on link "B Billing" at bounding box center [317, 523] width 567 height 36
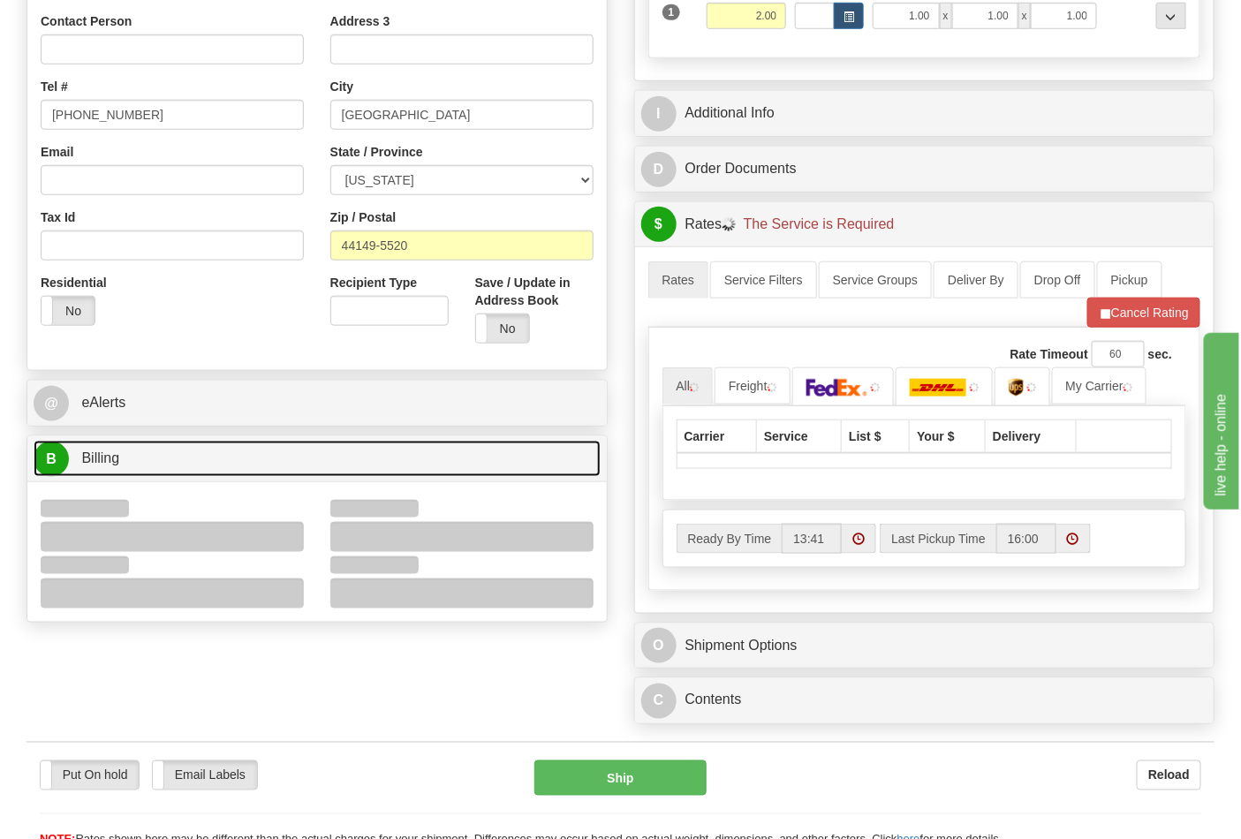
scroll to position [490, 0]
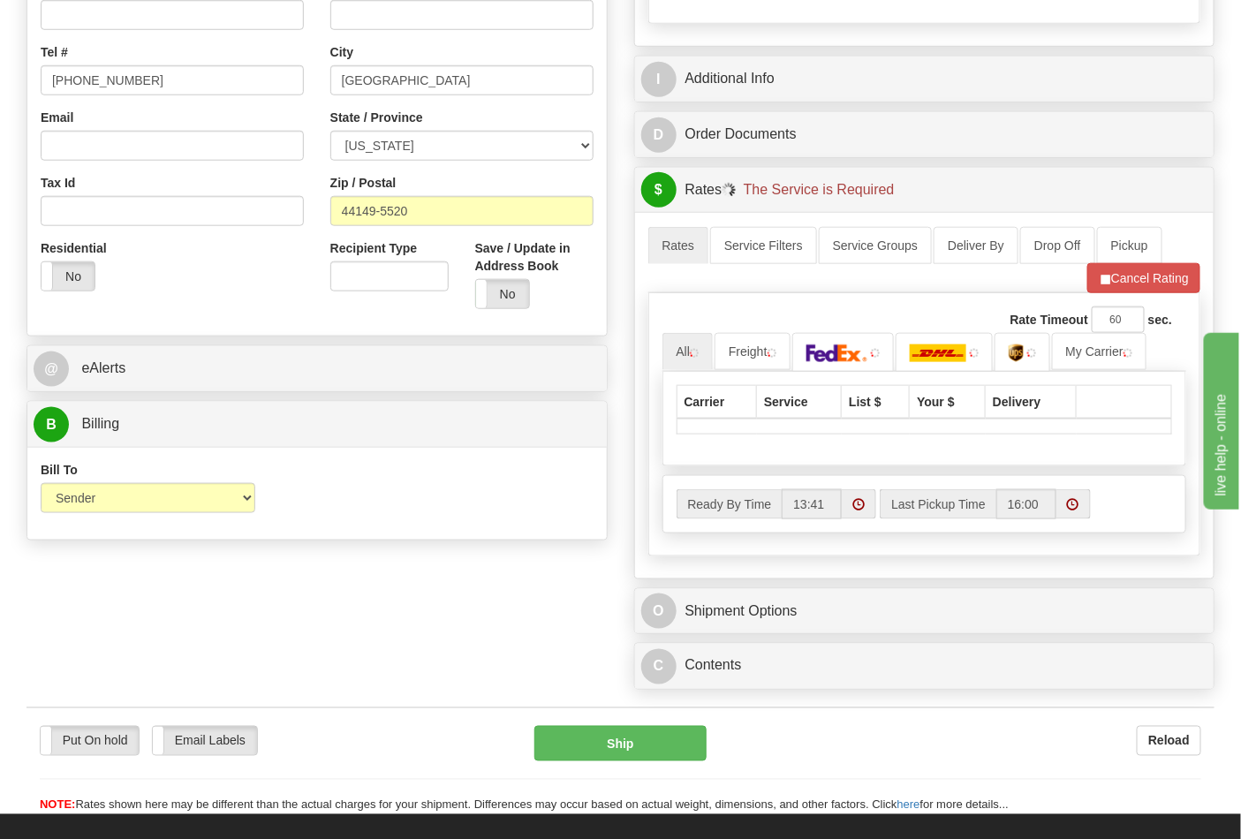
drag, startPoint x: 138, startPoint y: 517, endPoint x: 125, endPoint y: 516, distance: 13.3
click at [138, 516] on div "Bill To Sender Recipient Third Party Collect" at bounding box center [147, 493] width 241 height 65
drag, startPoint x: 110, startPoint y: 511, endPoint x: 101, endPoint y: 511, distance: 9.7
click at [110, 511] on select "Sender Recipient Third Party Collect" at bounding box center [148, 498] width 215 height 30
select select "2"
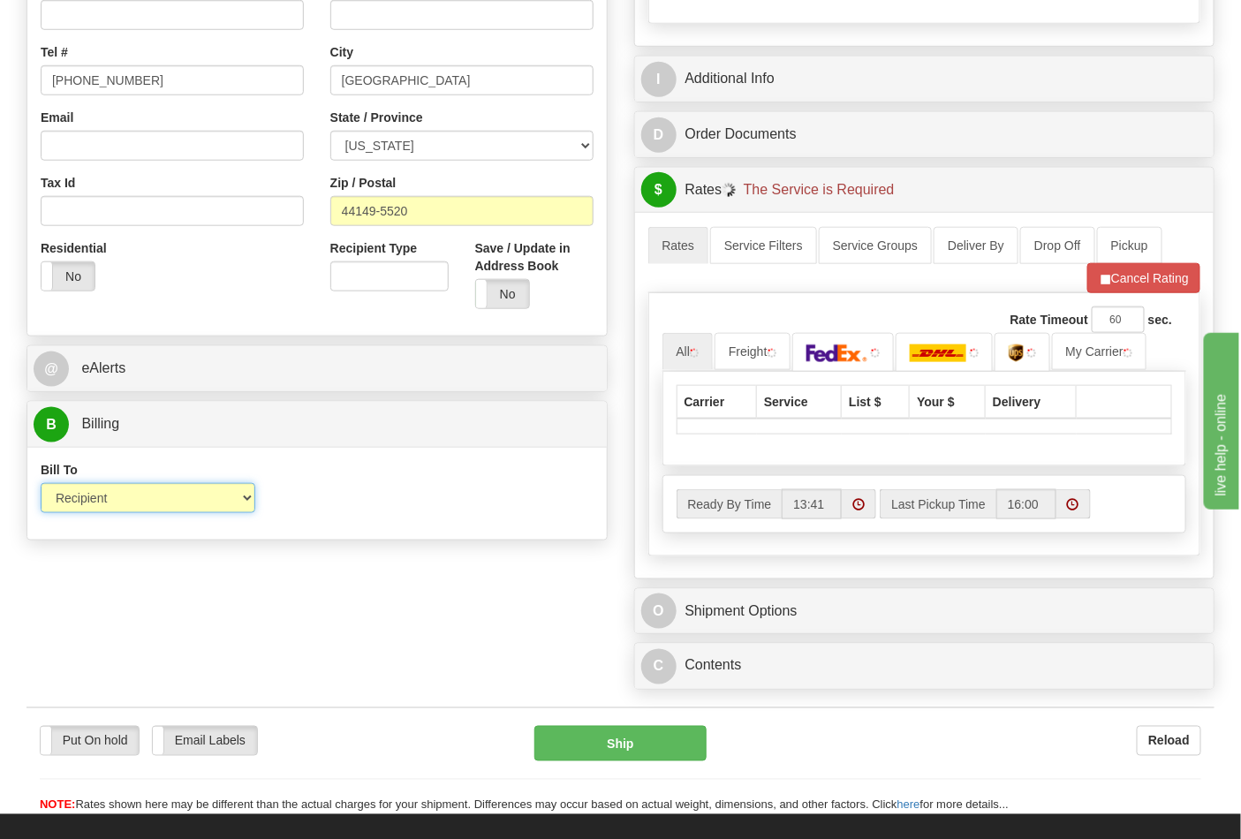
click at [41, 485] on select "Sender Recipient Third Party Collect" at bounding box center [148, 498] width 215 height 30
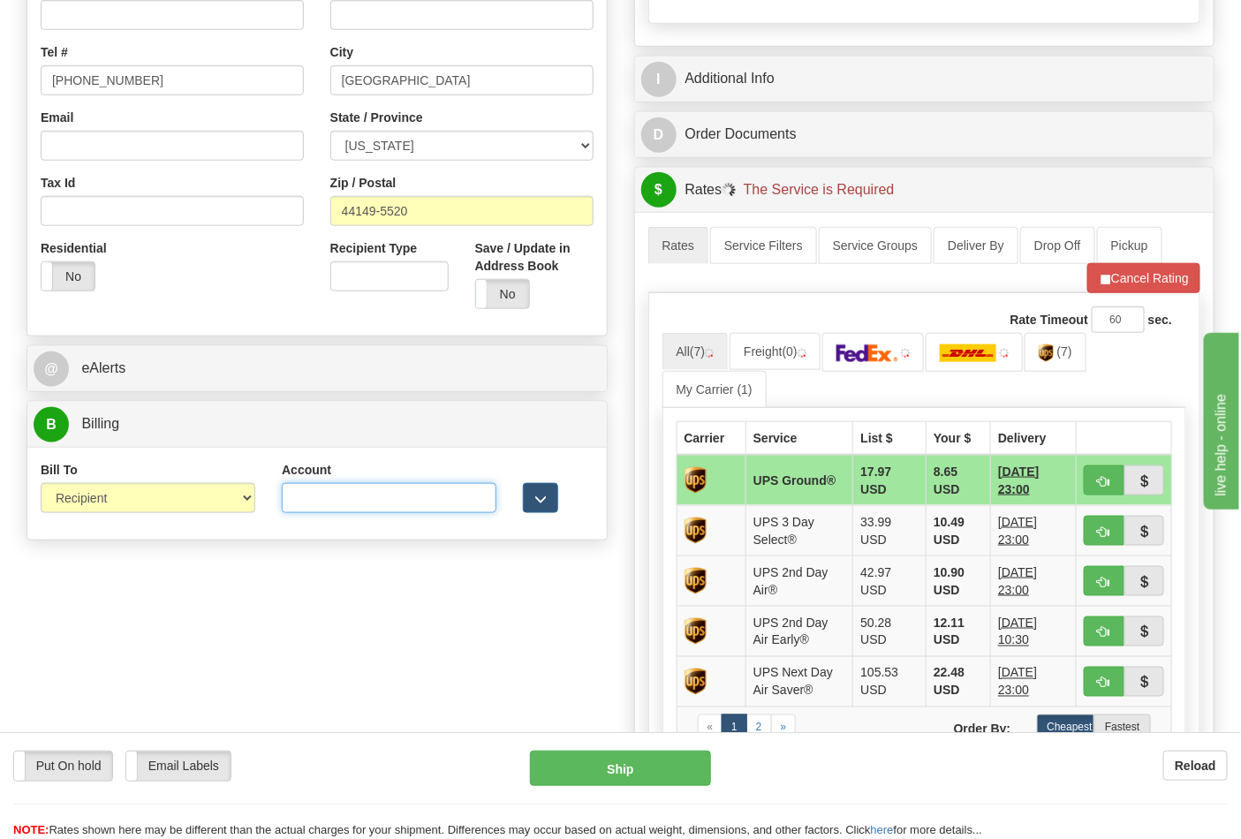
click at [367, 492] on input "Account" at bounding box center [389, 498] width 215 height 30
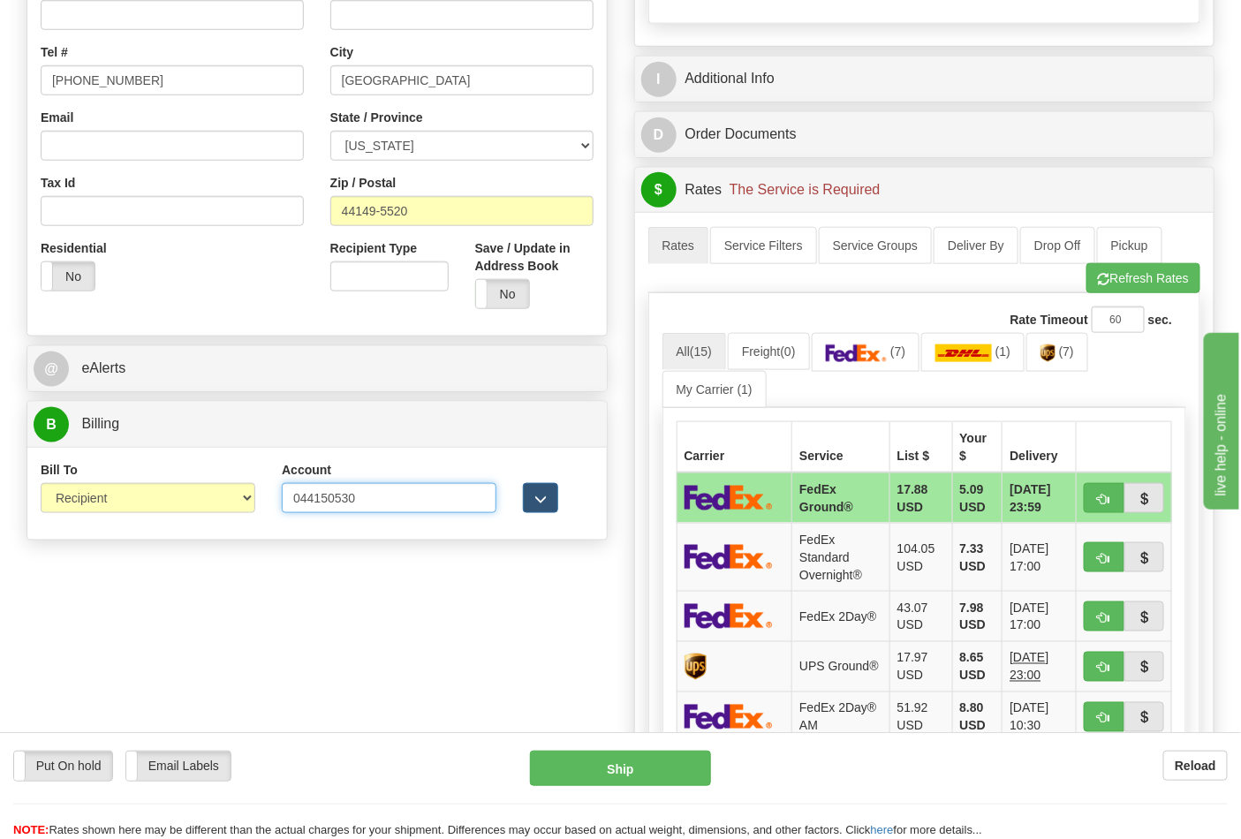
type input "044150530"
click button "Delete" at bounding box center [0, 0] width 0 height 0
click at [866, 357] on img at bounding box center [857, 354] width 62 height 18
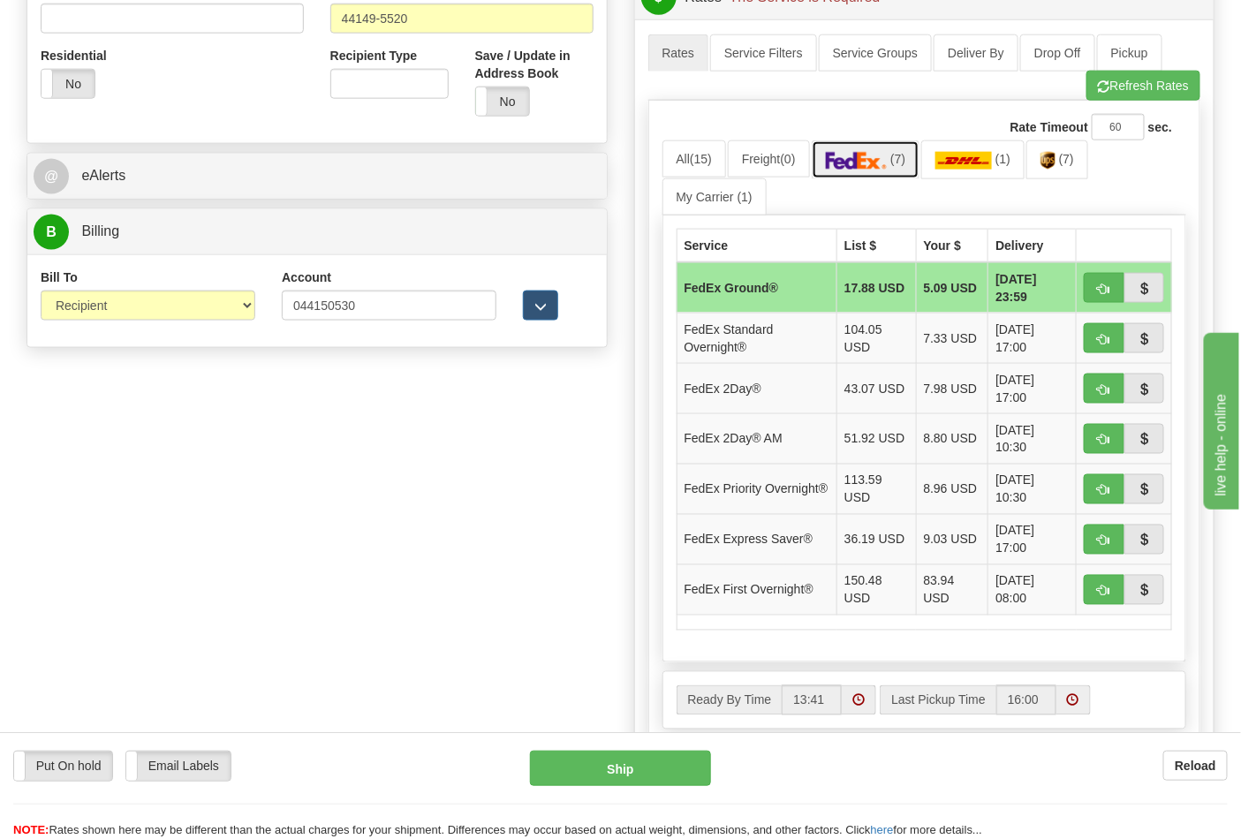
scroll to position [687, 0]
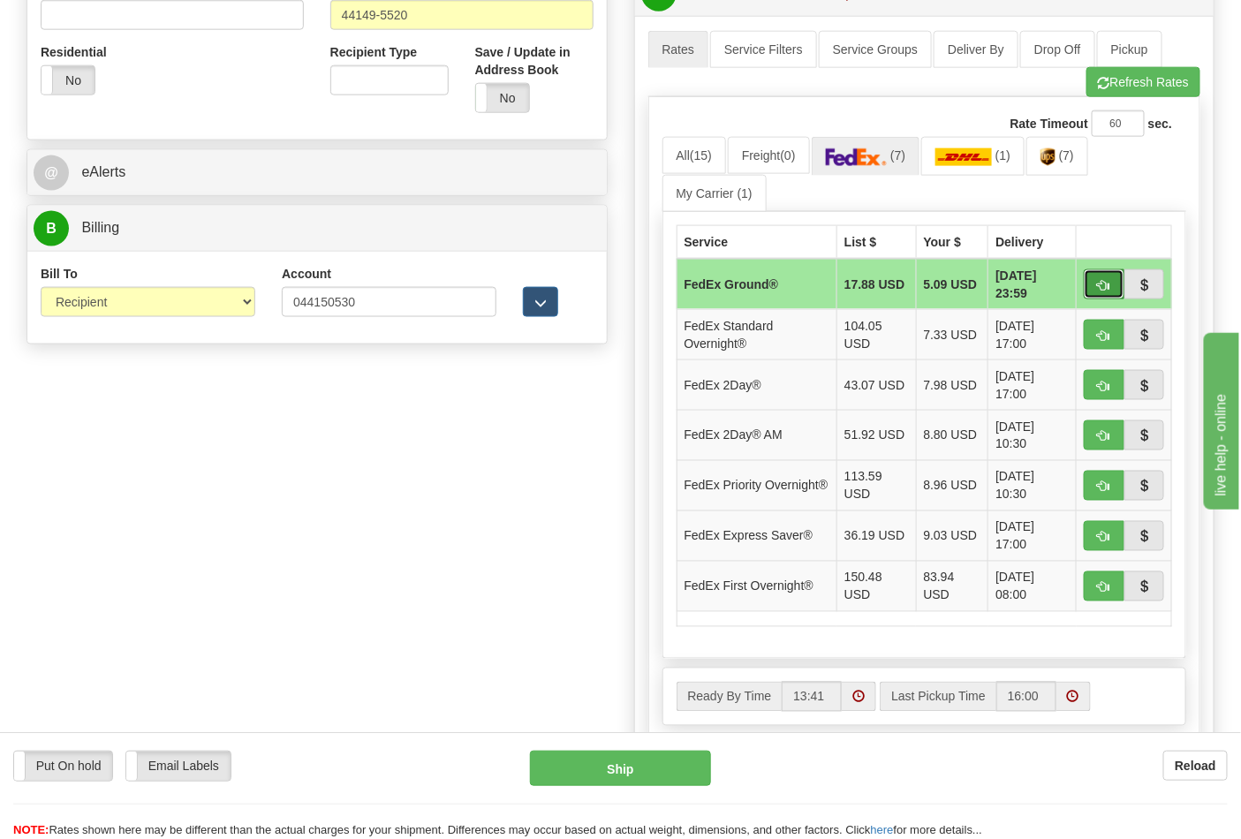
click at [1096, 292] on button "button" at bounding box center [1104, 284] width 41 height 30
type input "92"
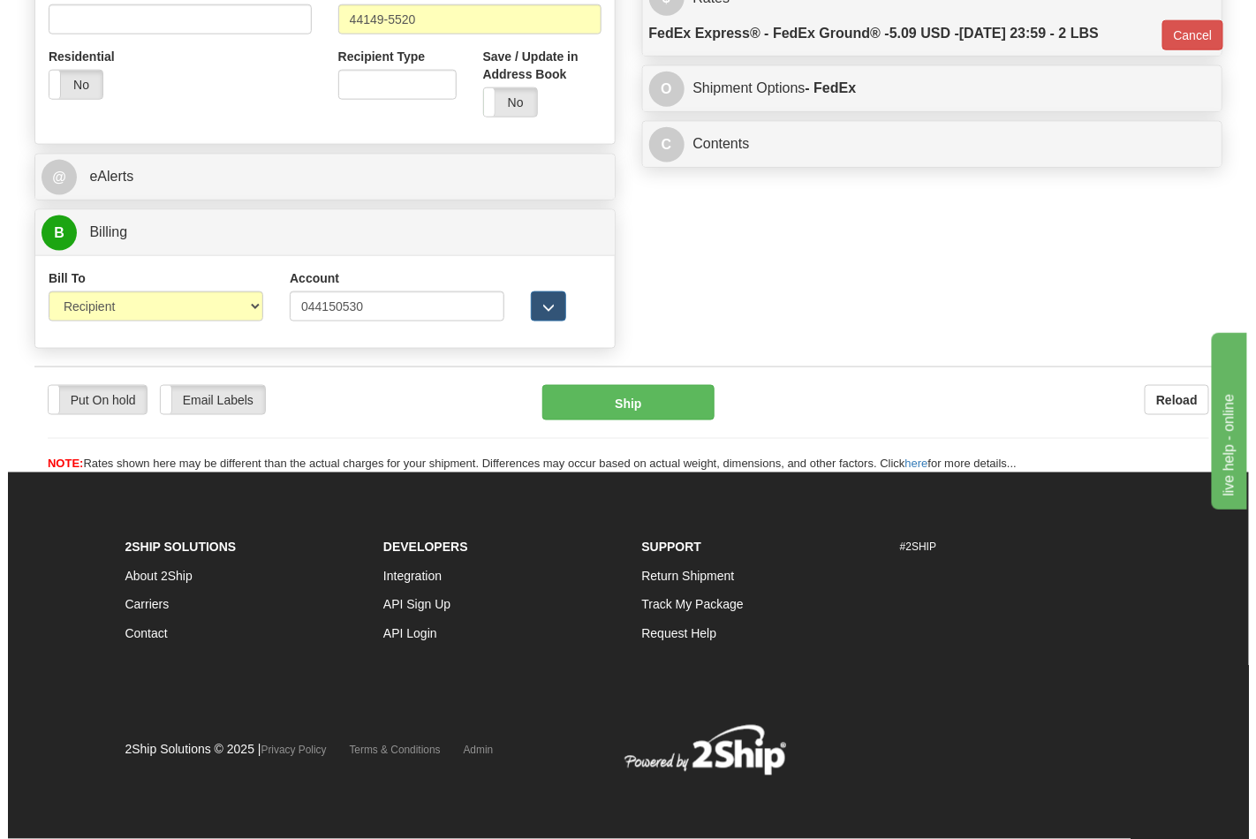
scroll to position [659, 0]
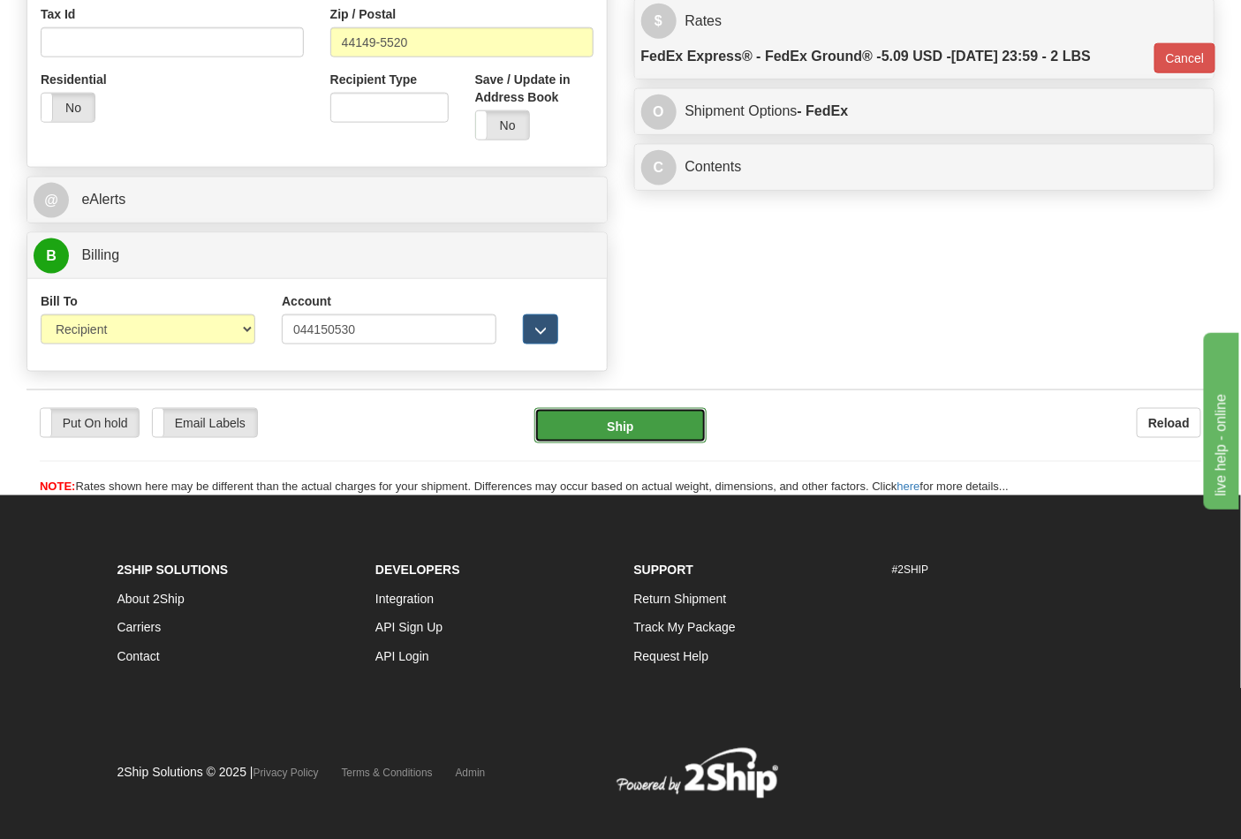
click at [654, 438] on button "Ship" at bounding box center [620, 425] width 171 height 35
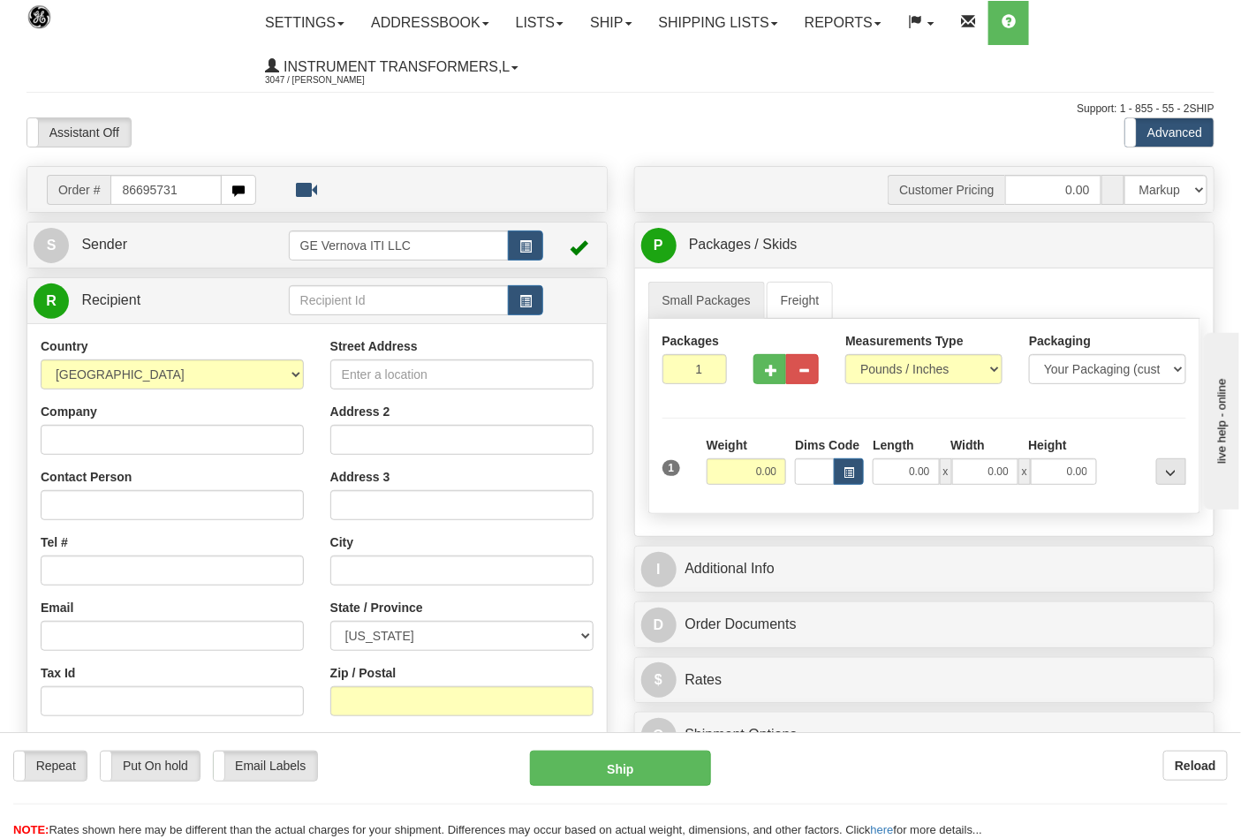
type input "86695731"
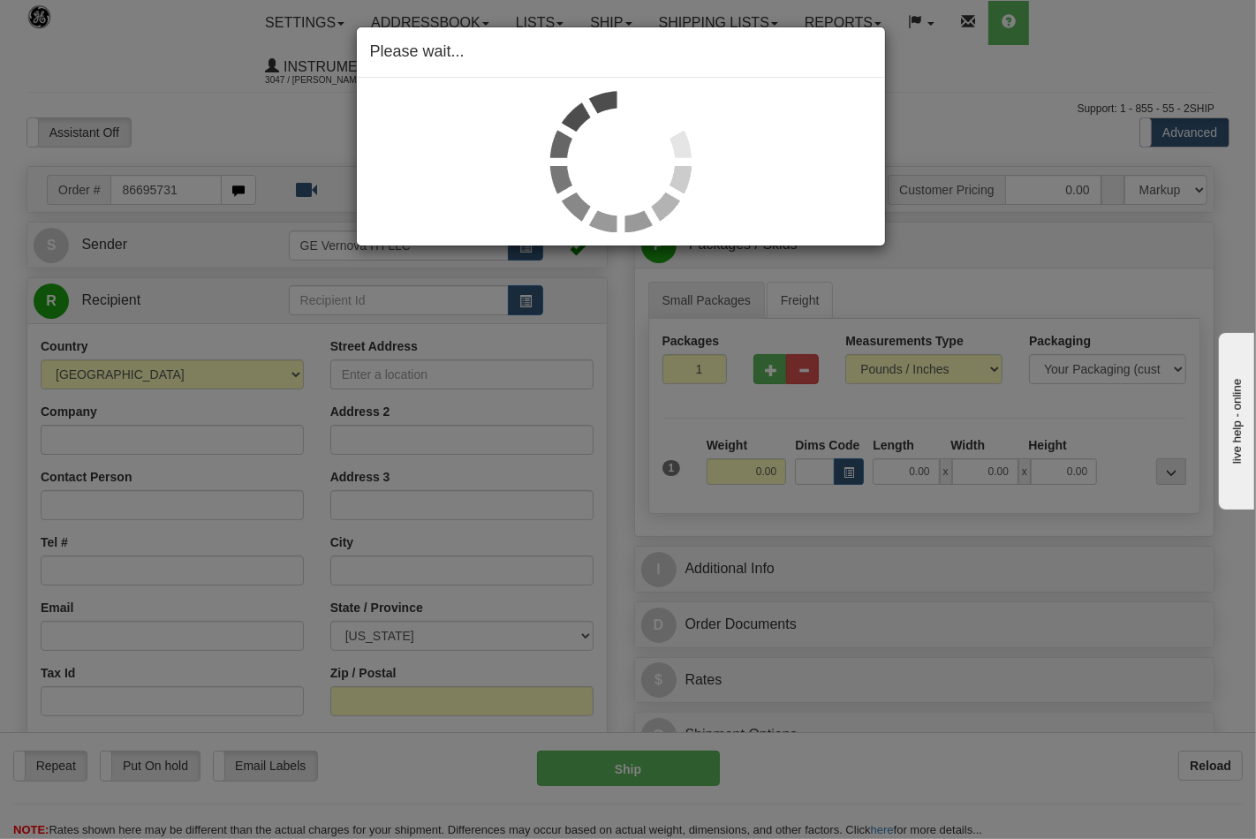
click at [903, 371] on div "Please wait..." at bounding box center [628, 419] width 1256 height 839
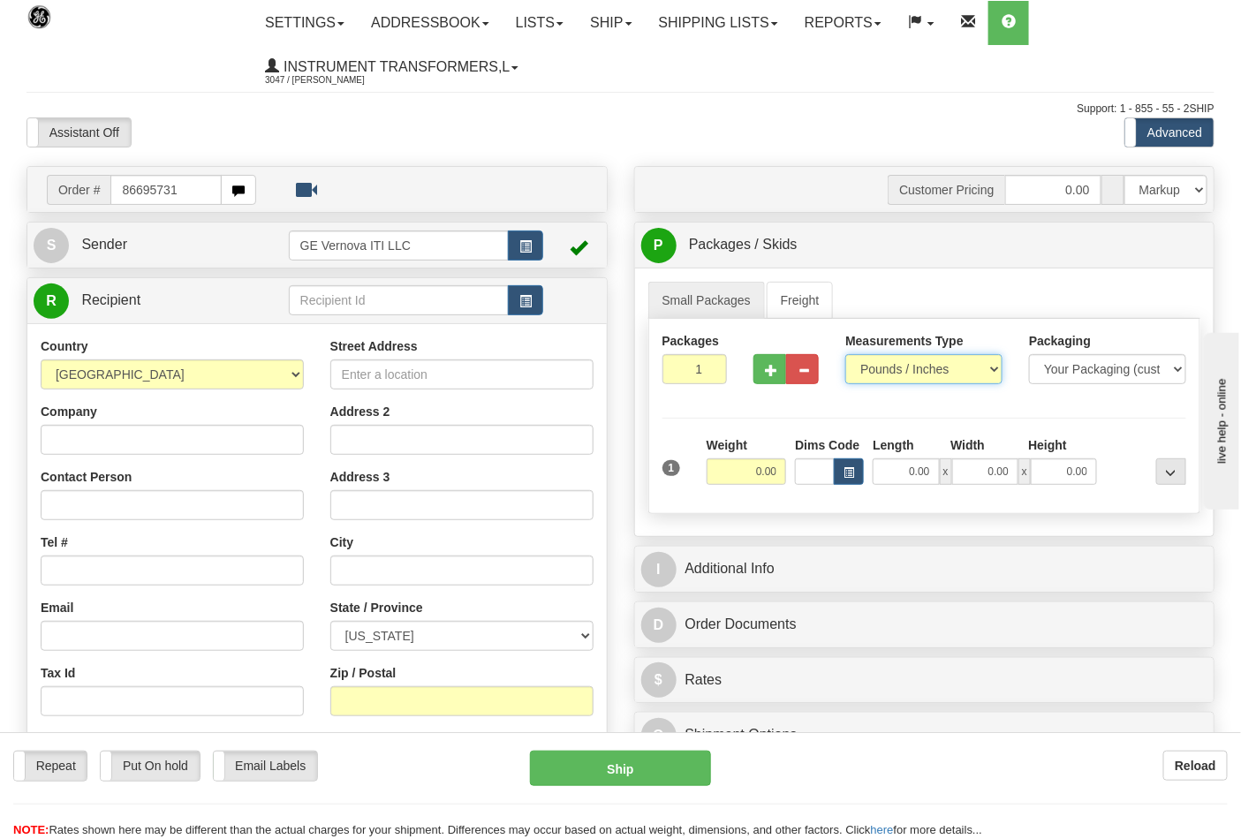
click at [905, 367] on select "Pounds / Inches Kilograms / Centimeters" at bounding box center [924, 369] width 157 height 30
click at [884, 368] on select "Pounds / Inches Kilograms / Centimeters" at bounding box center [924, 369] width 157 height 30
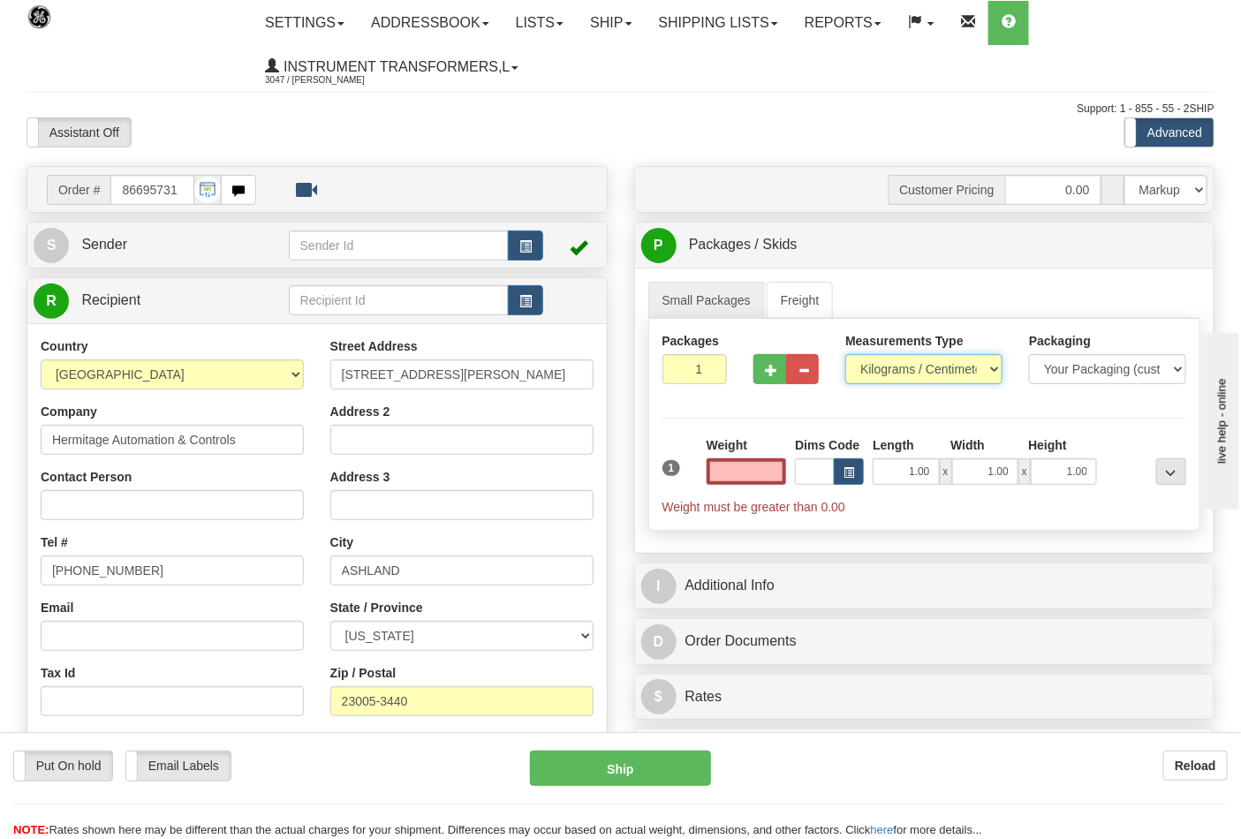
type input "0.00"
click at [887, 376] on select "Pounds / Inches Kilograms / Centimeters" at bounding box center [924, 369] width 157 height 30
select select "0"
click at [846, 355] on select "Pounds / Inches Kilograms / Centimeters" at bounding box center [924, 369] width 157 height 30
click at [772, 489] on div "Weight 0.00" at bounding box center [746, 467] width 89 height 62
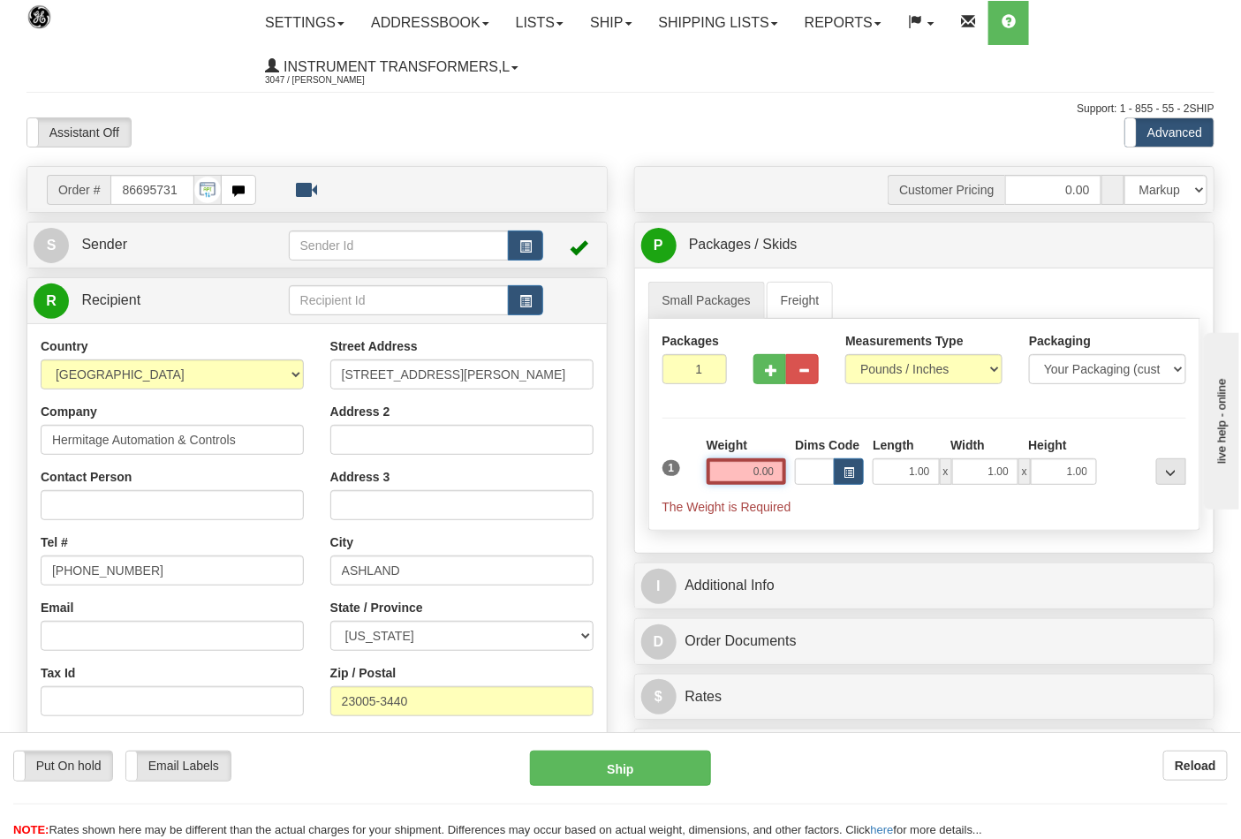
click at [778, 482] on input "0.00" at bounding box center [747, 472] width 80 height 27
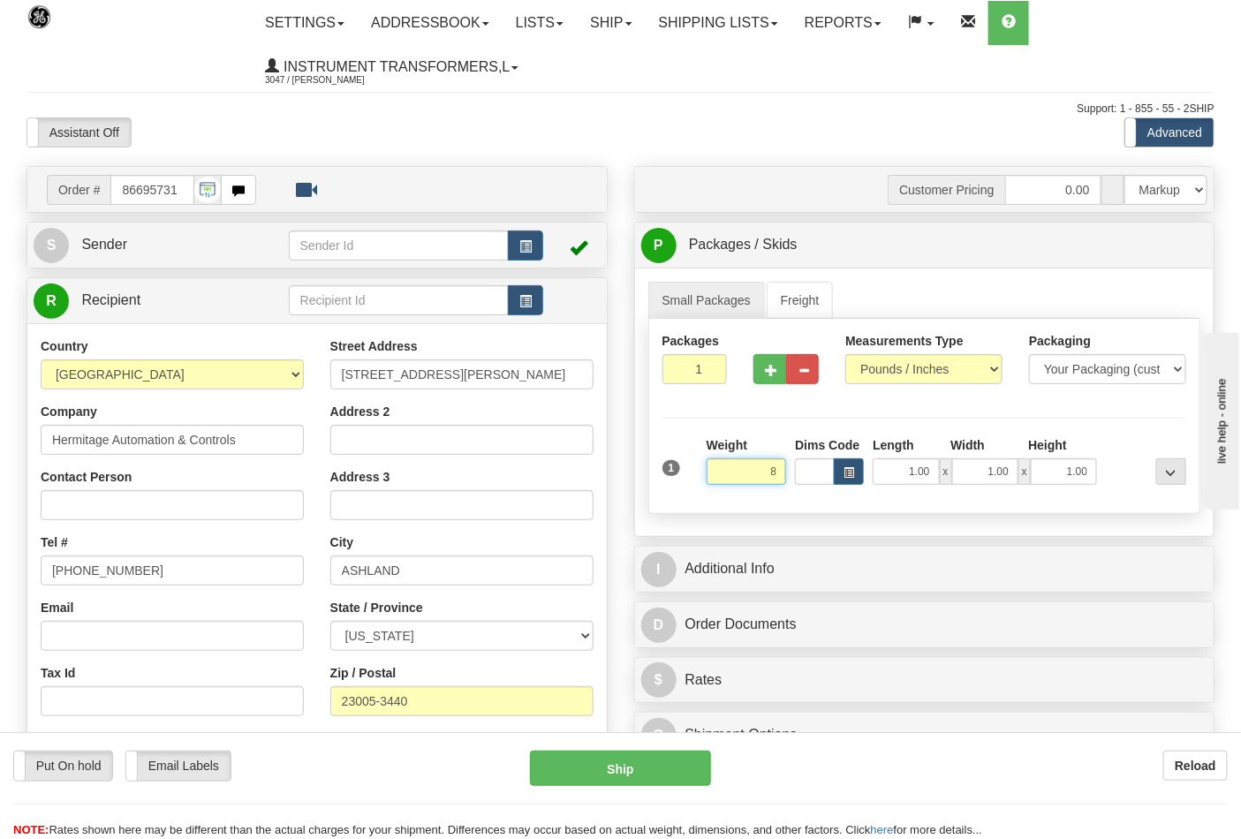
click button "Delete" at bounding box center [0, 0] width 0 height 0
type input "8.00"
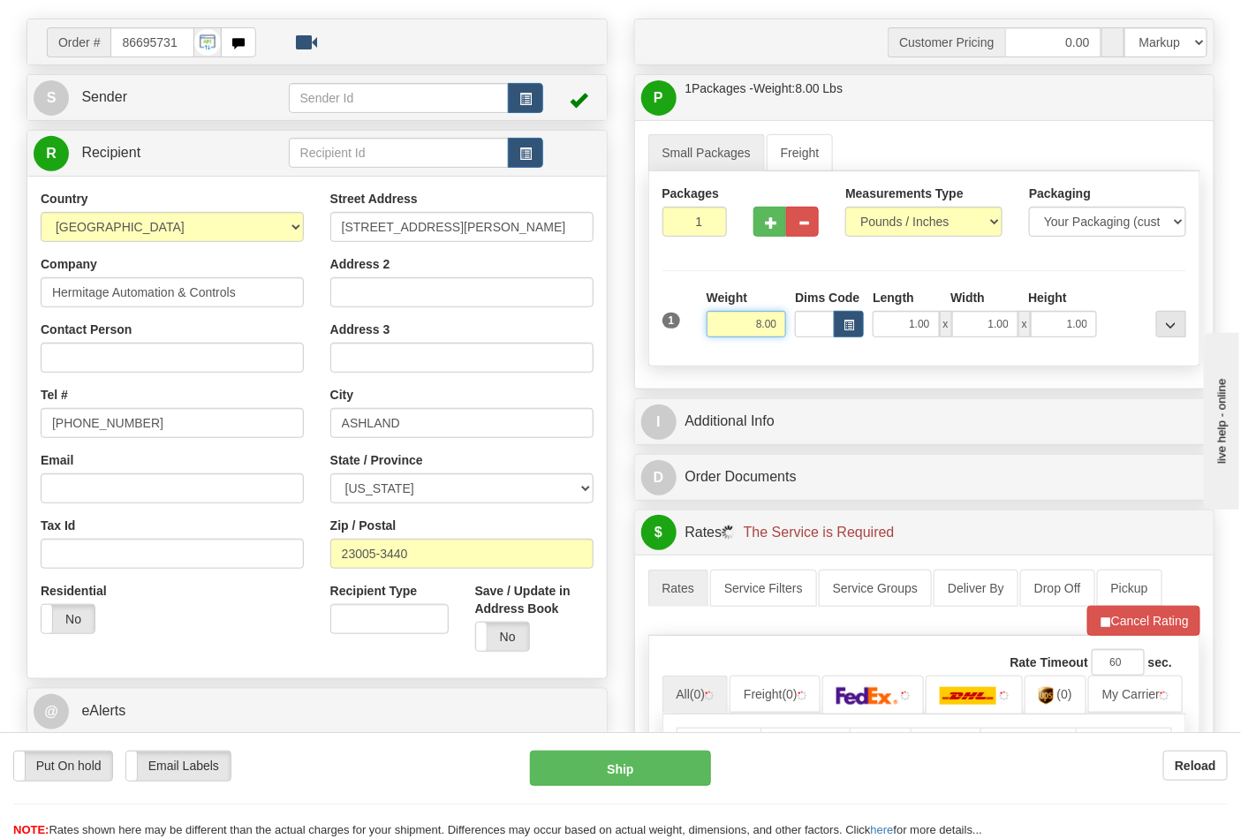
scroll to position [294, 0]
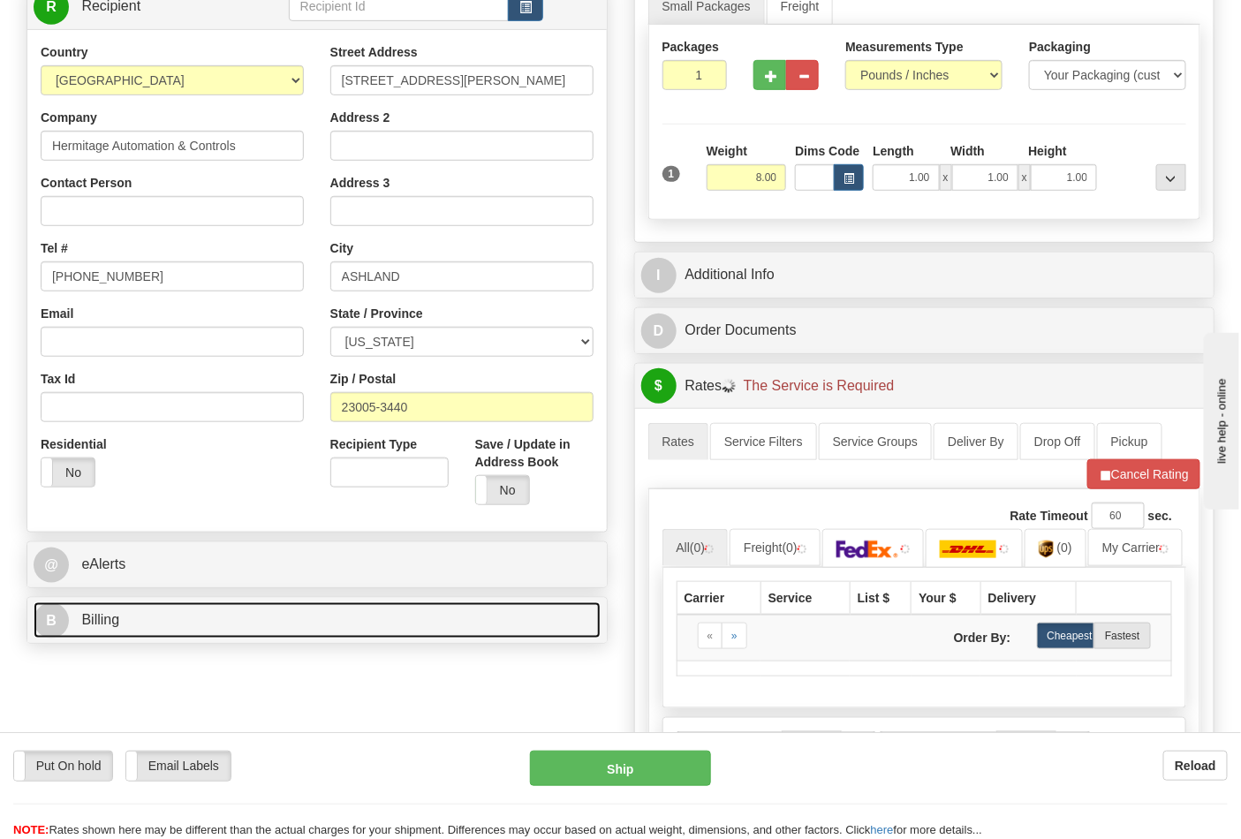
click at [187, 618] on link "B Billing" at bounding box center [317, 621] width 567 height 36
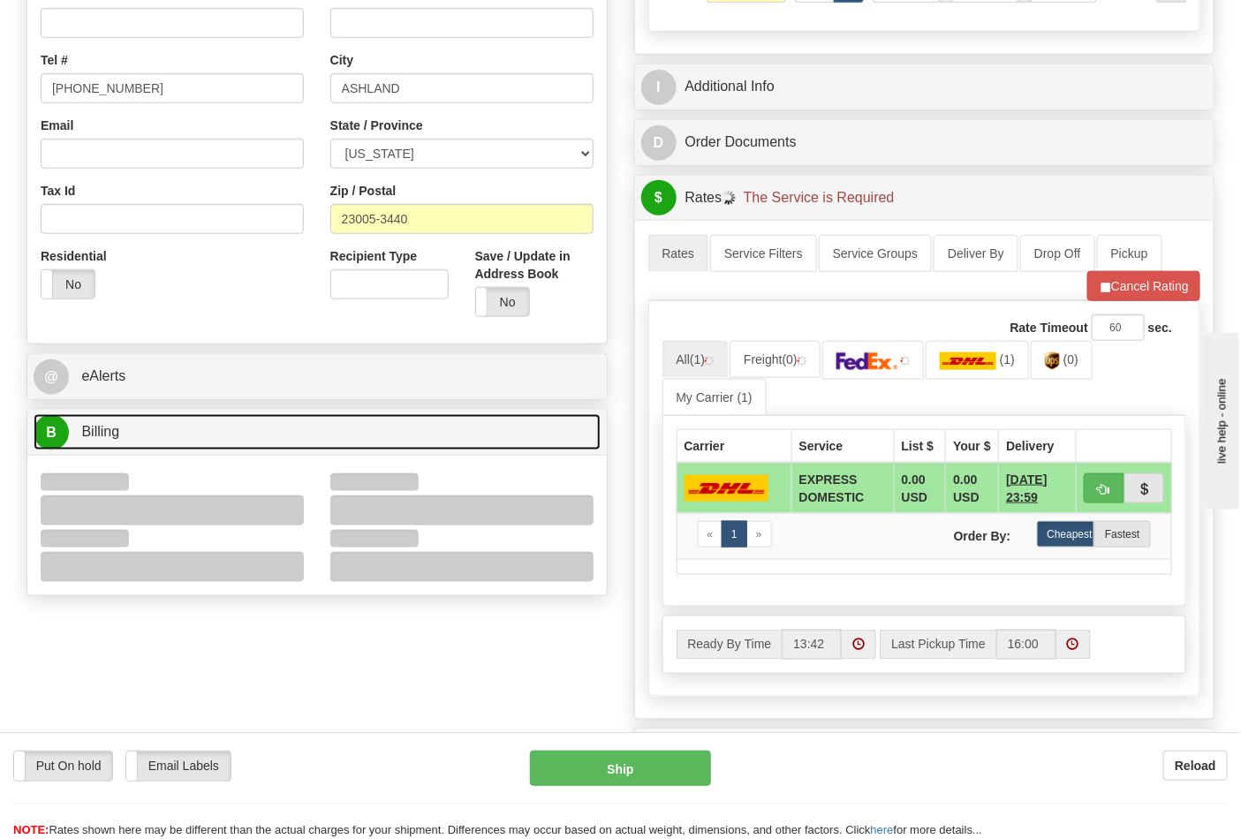
scroll to position [490, 0]
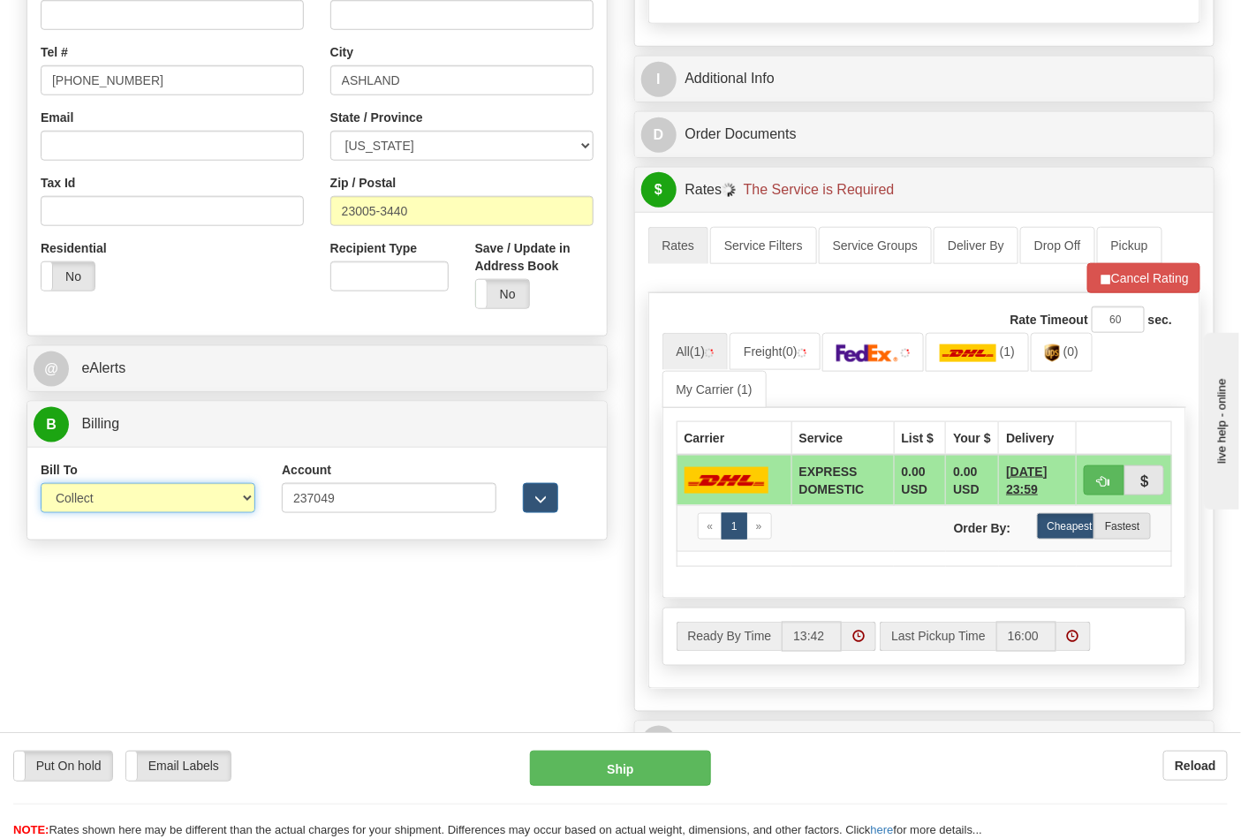
click at [118, 513] on select "Sender Recipient Third Party Collect" at bounding box center [148, 498] width 215 height 30
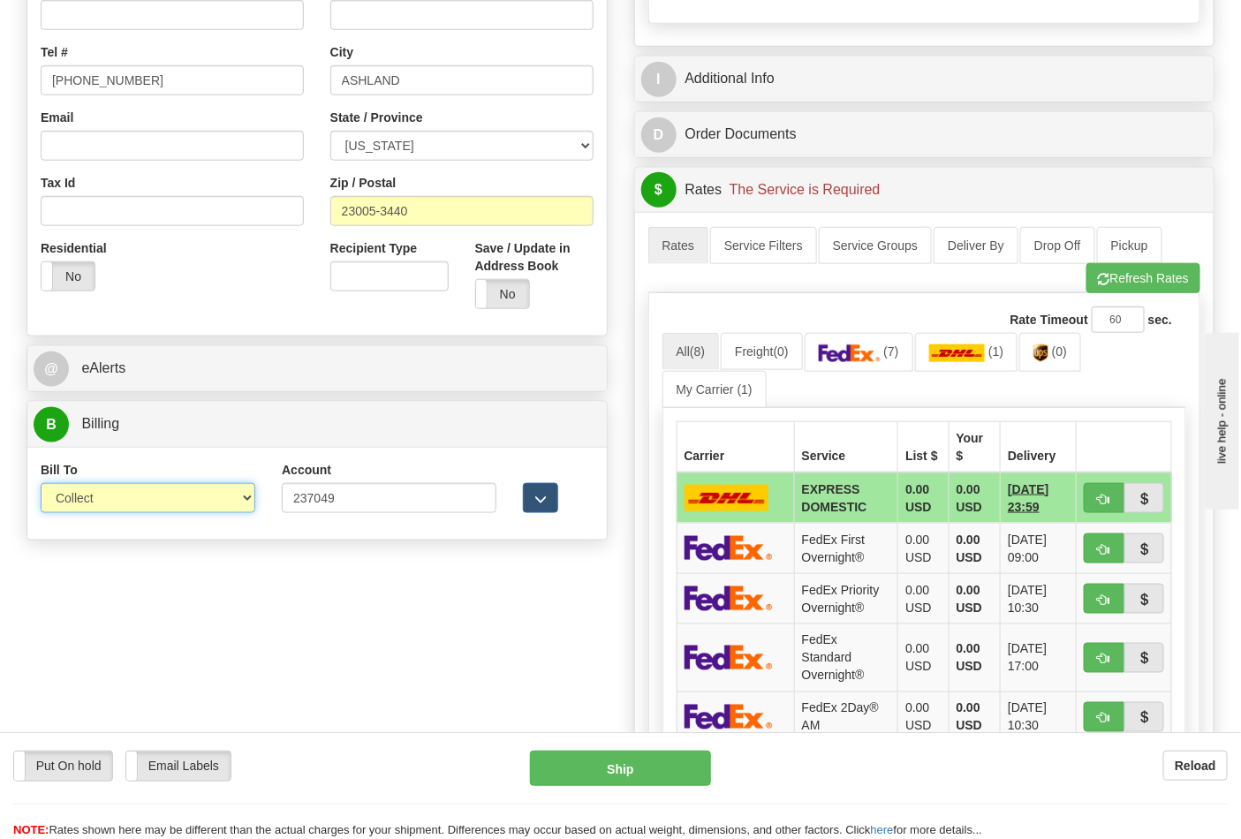
select select "2"
click at [41, 485] on select "Sender Recipient Third Party Collect" at bounding box center [148, 498] width 215 height 30
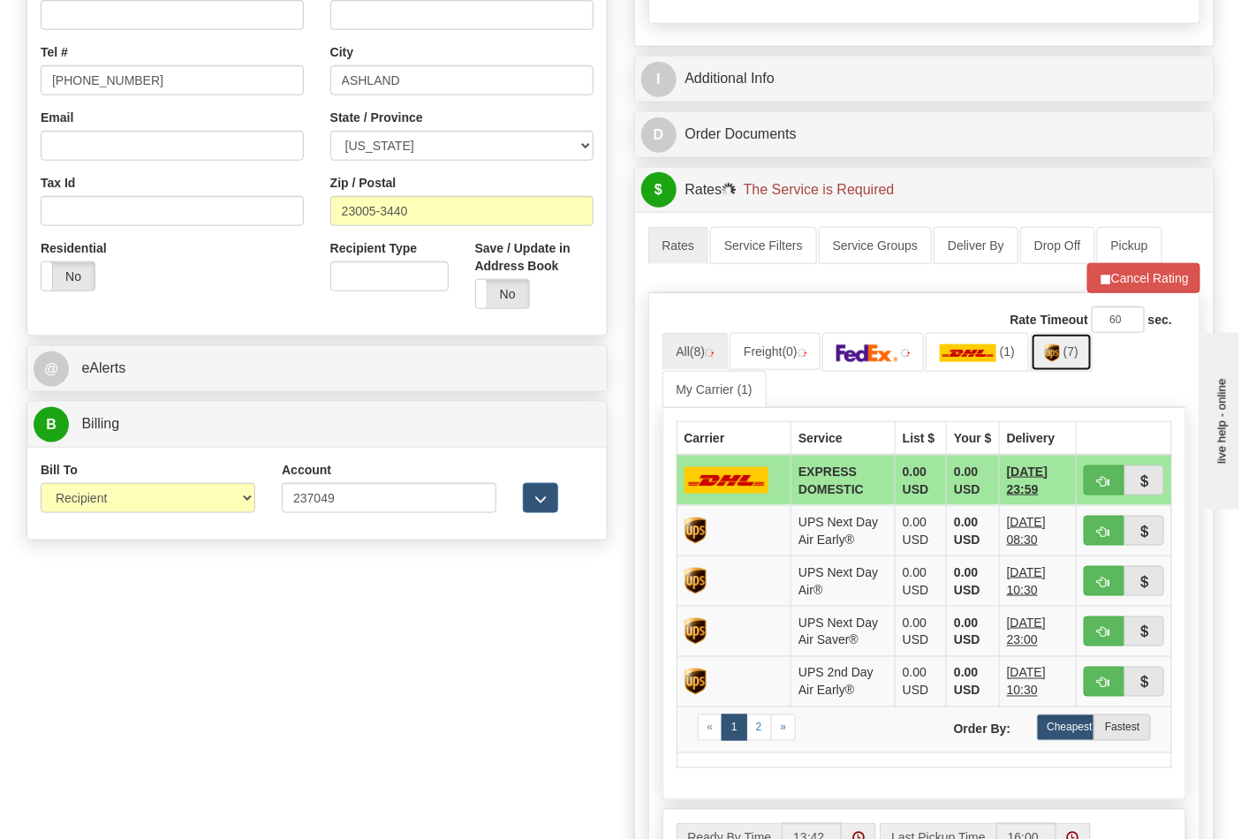
click at [1060, 362] on img at bounding box center [1052, 354] width 15 height 18
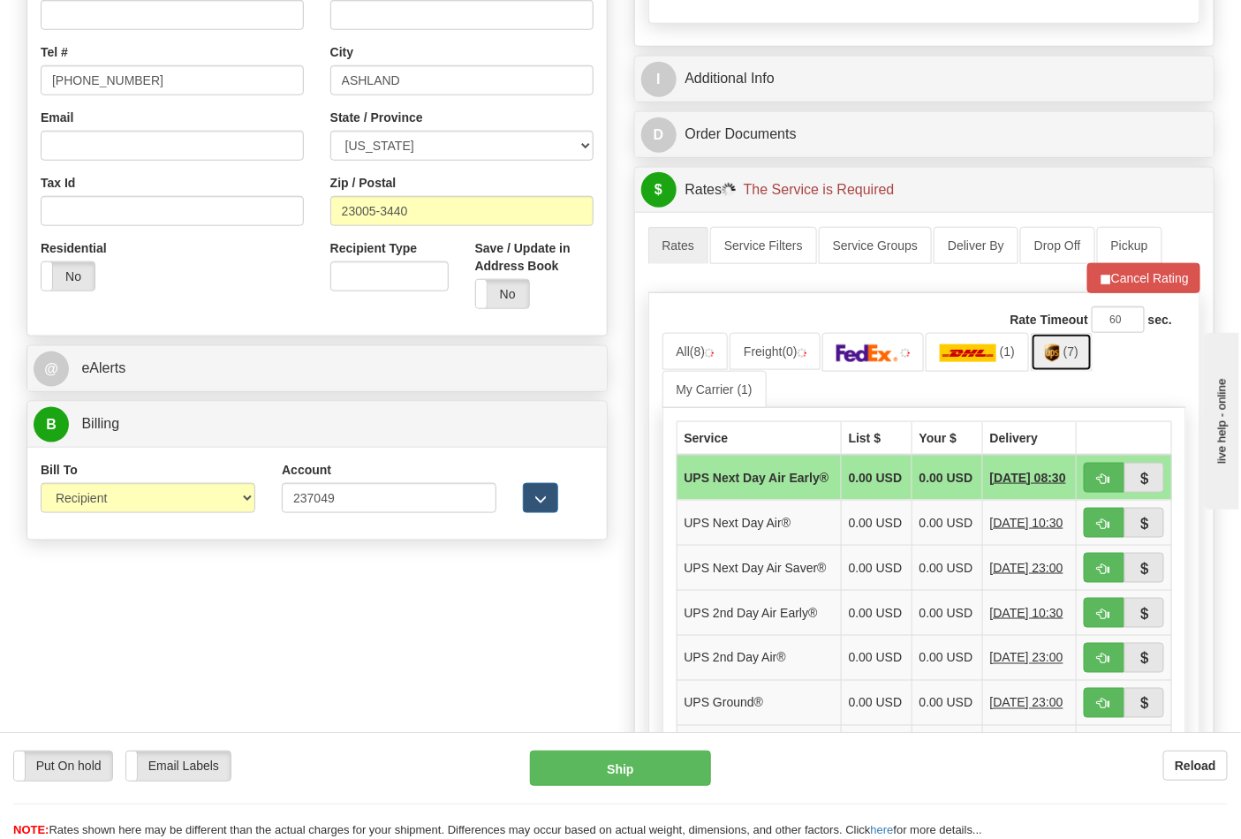
scroll to position [687, 0]
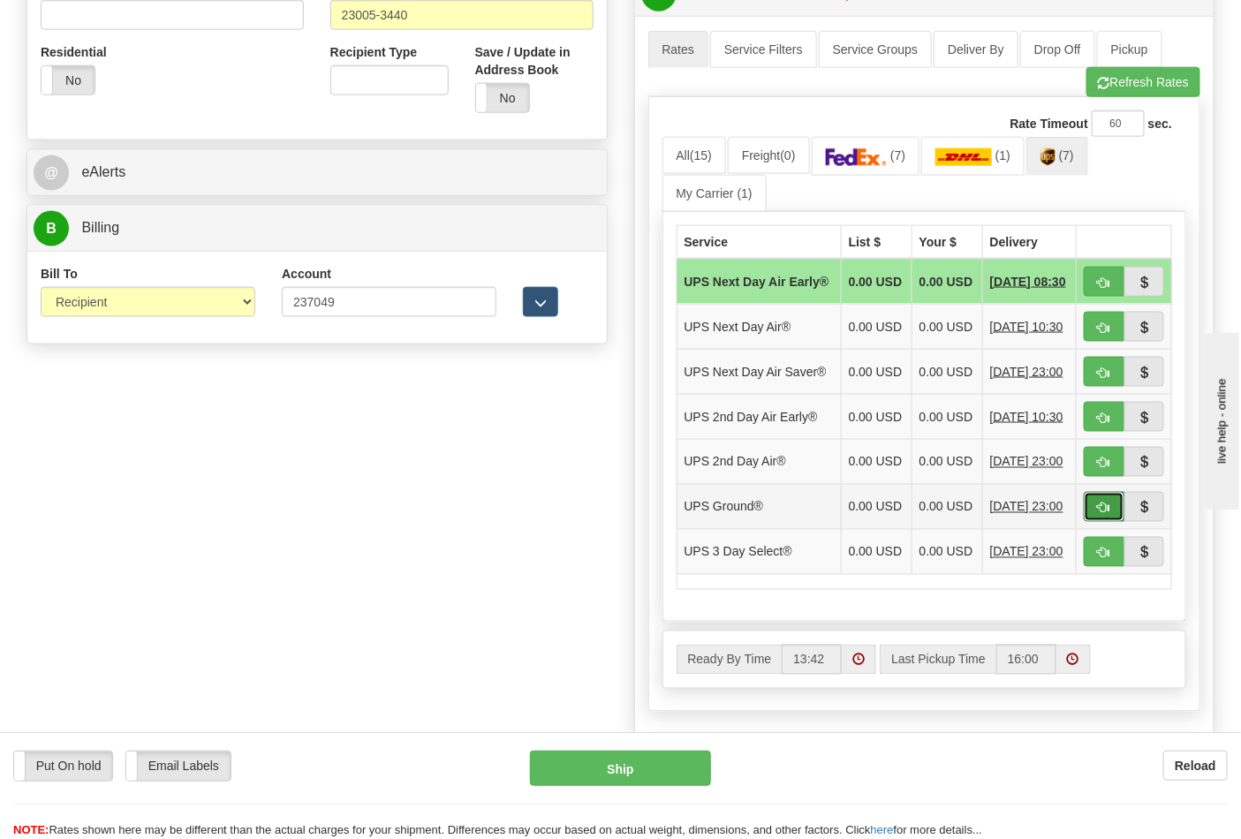
click at [1102, 514] on span "button" at bounding box center [1104, 508] width 12 height 11
type input "03"
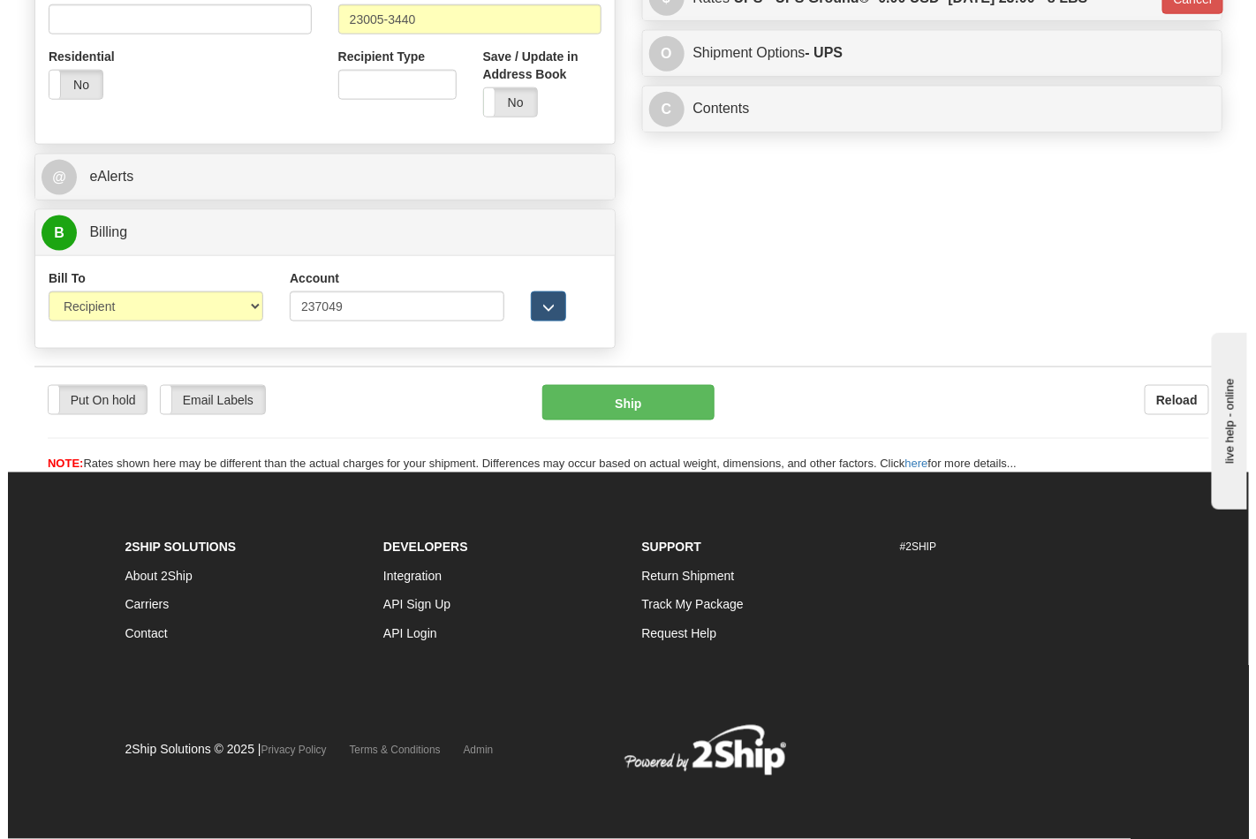
scroll to position [659, 0]
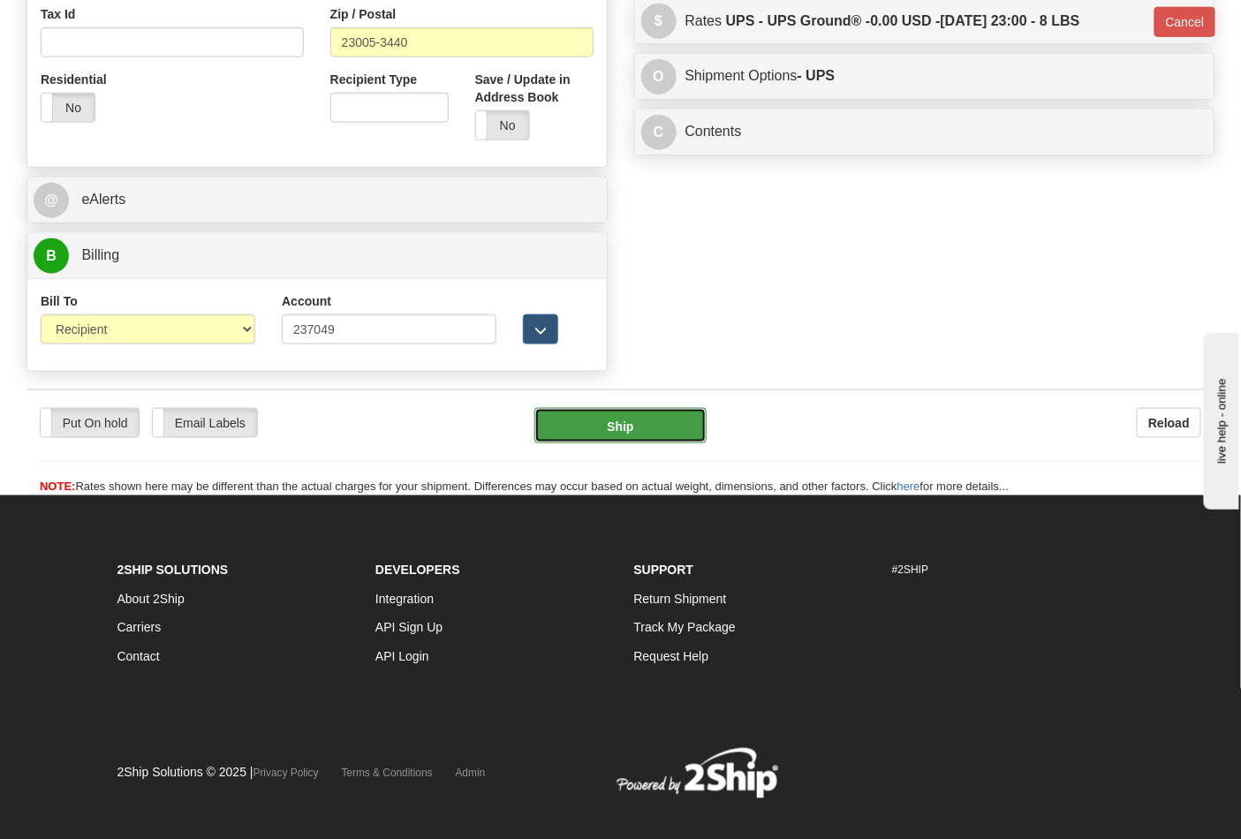
click at [618, 431] on button "Ship" at bounding box center [620, 425] width 171 height 35
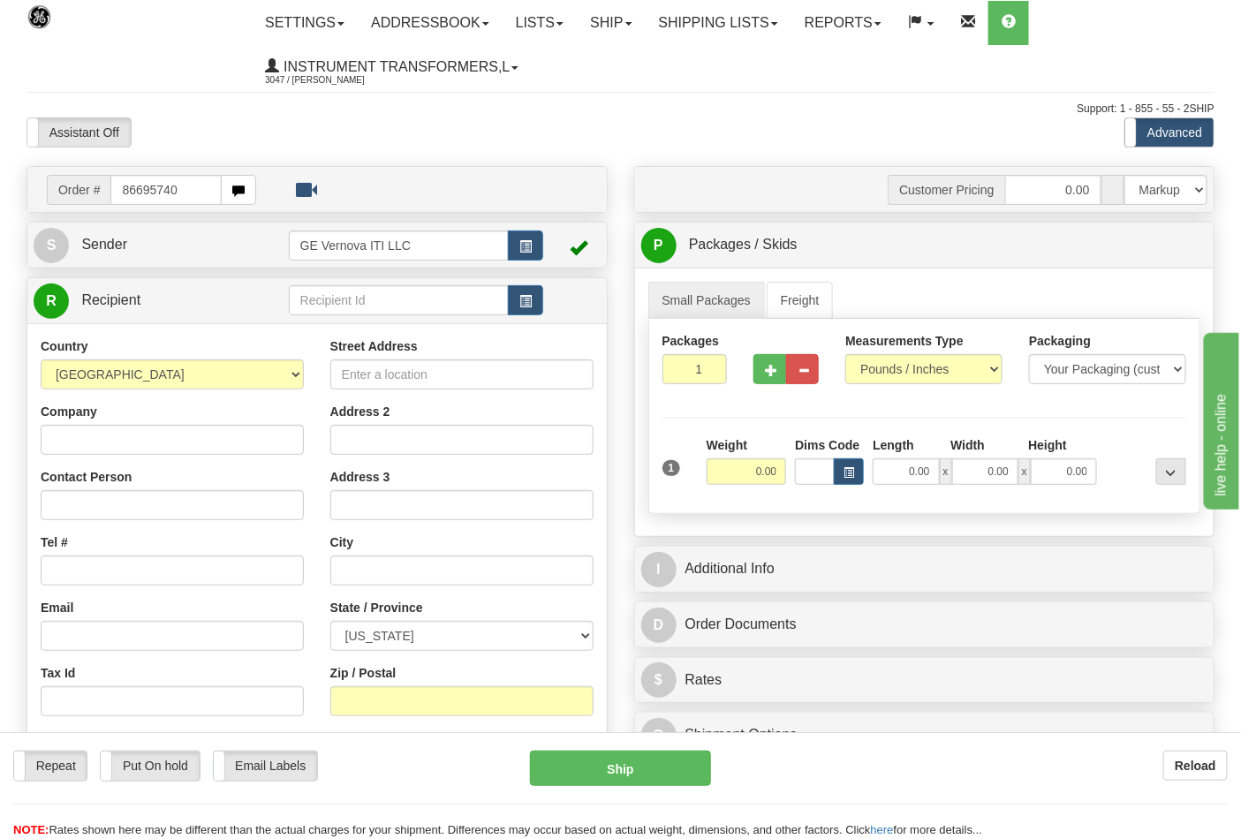
type input "86695740"
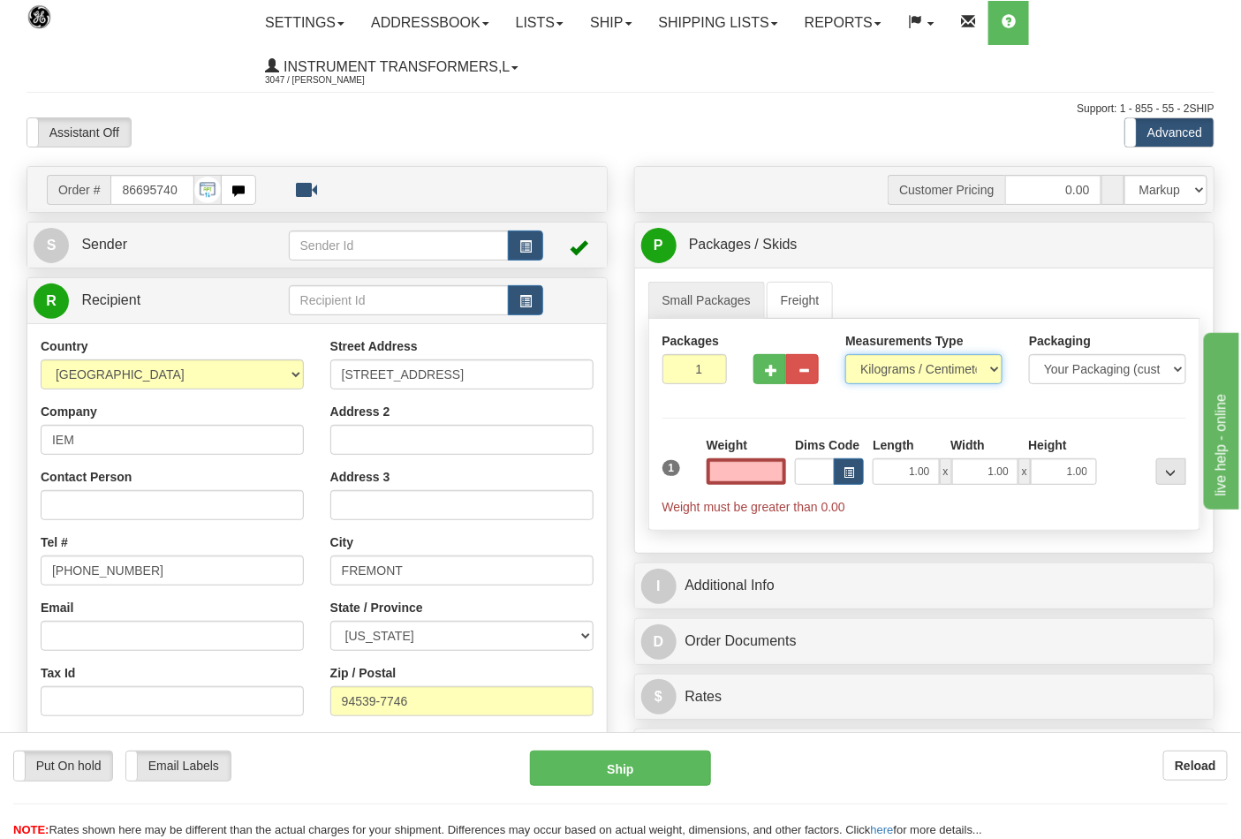
type input "0.00"
click at [879, 373] on select "Pounds / Inches Kilograms / Centimeters" at bounding box center [924, 369] width 157 height 30
select select "0"
click at [846, 355] on select "Pounds / Inches Kilograms / Centimeters" at bounding box center [924, 369] width 157 height 30
click at [773, 472] on input "0.00" at bounding box center [747, 472] width 80 height 27
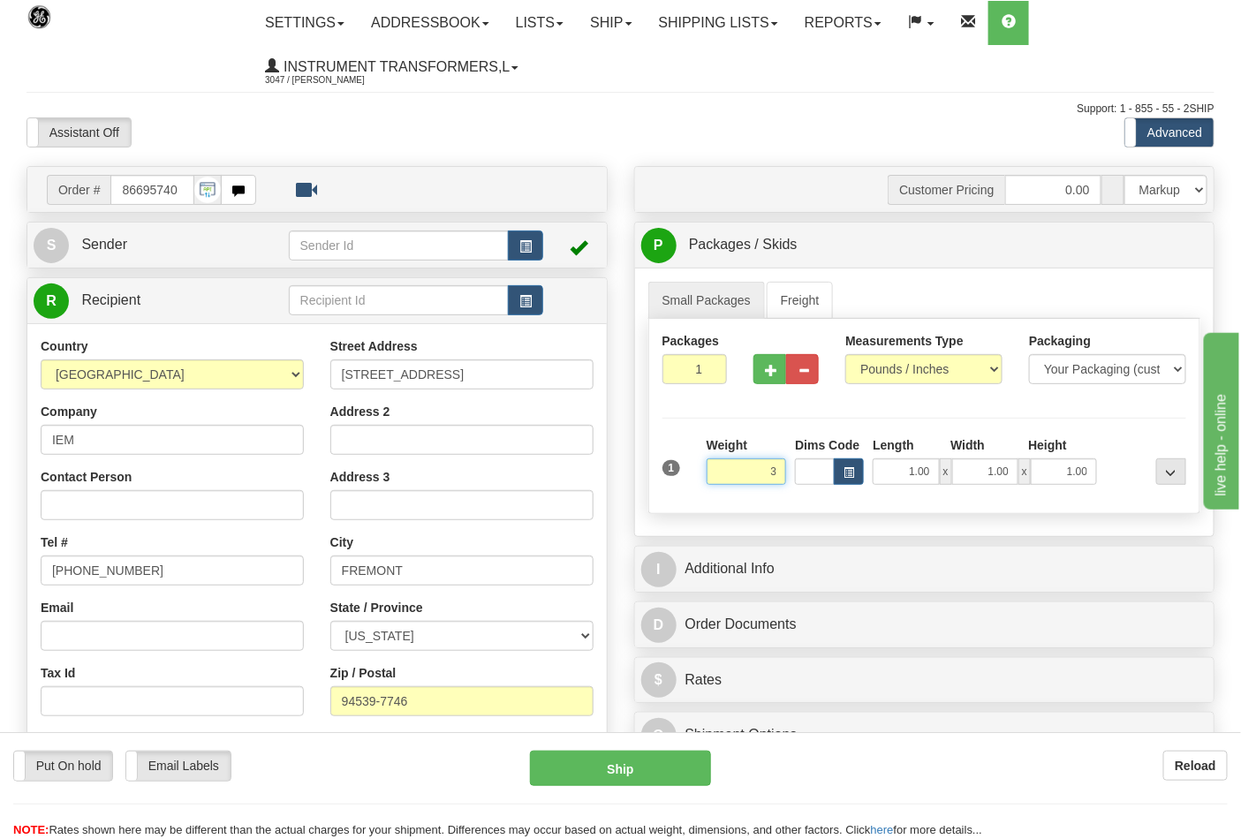
click button "Delete" at bounding box center [0, 0] width 0 height 0
type input "3.00"
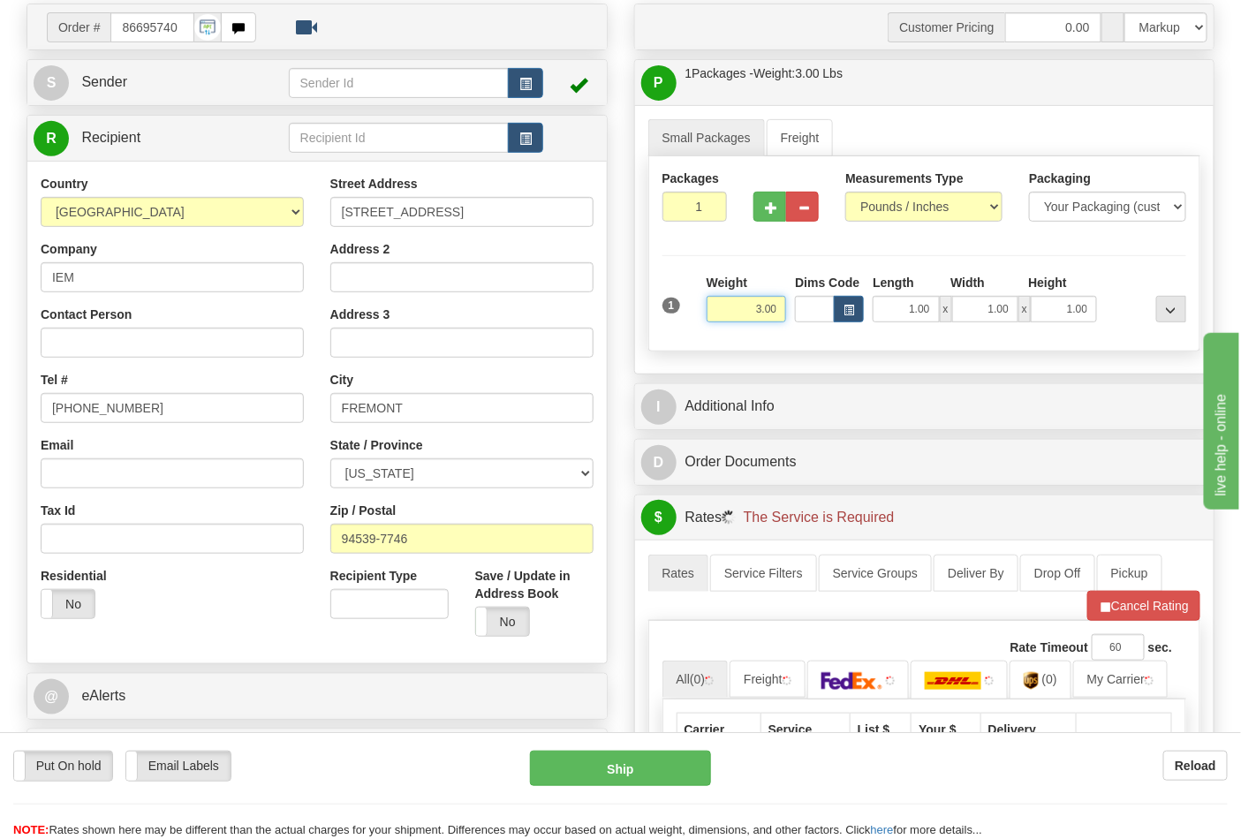
scroll to position [392, 0]
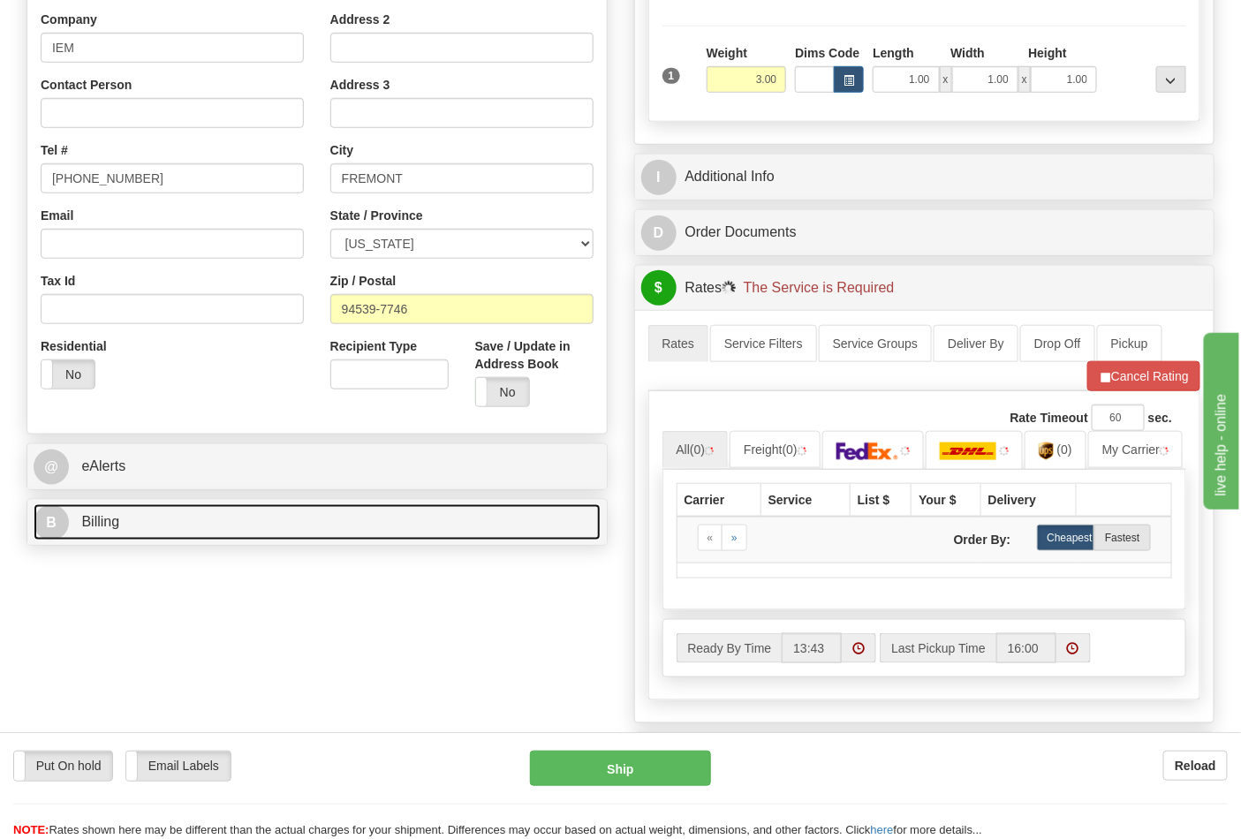
click at [230, 531] on link "B Billing" at bounding box center [317, 523] width 567 height 36
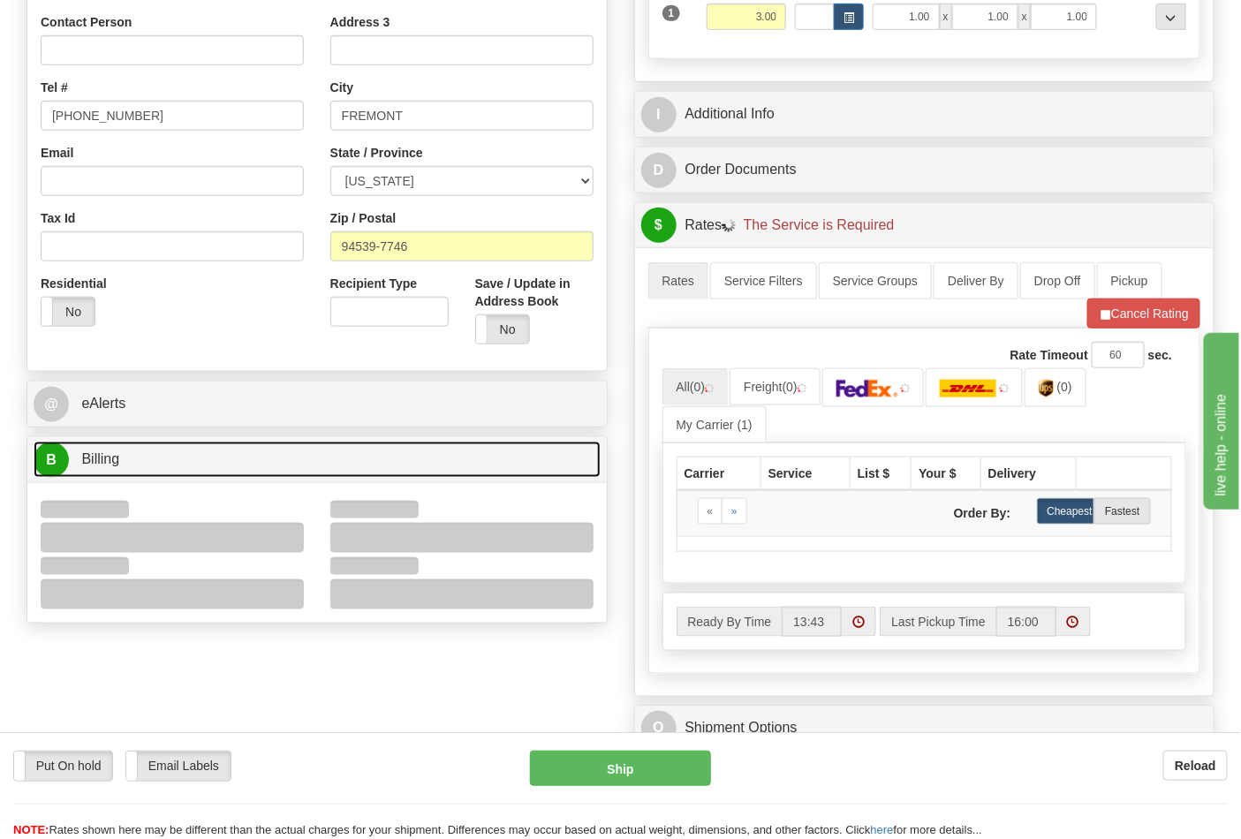
scroll to position [490, 0]
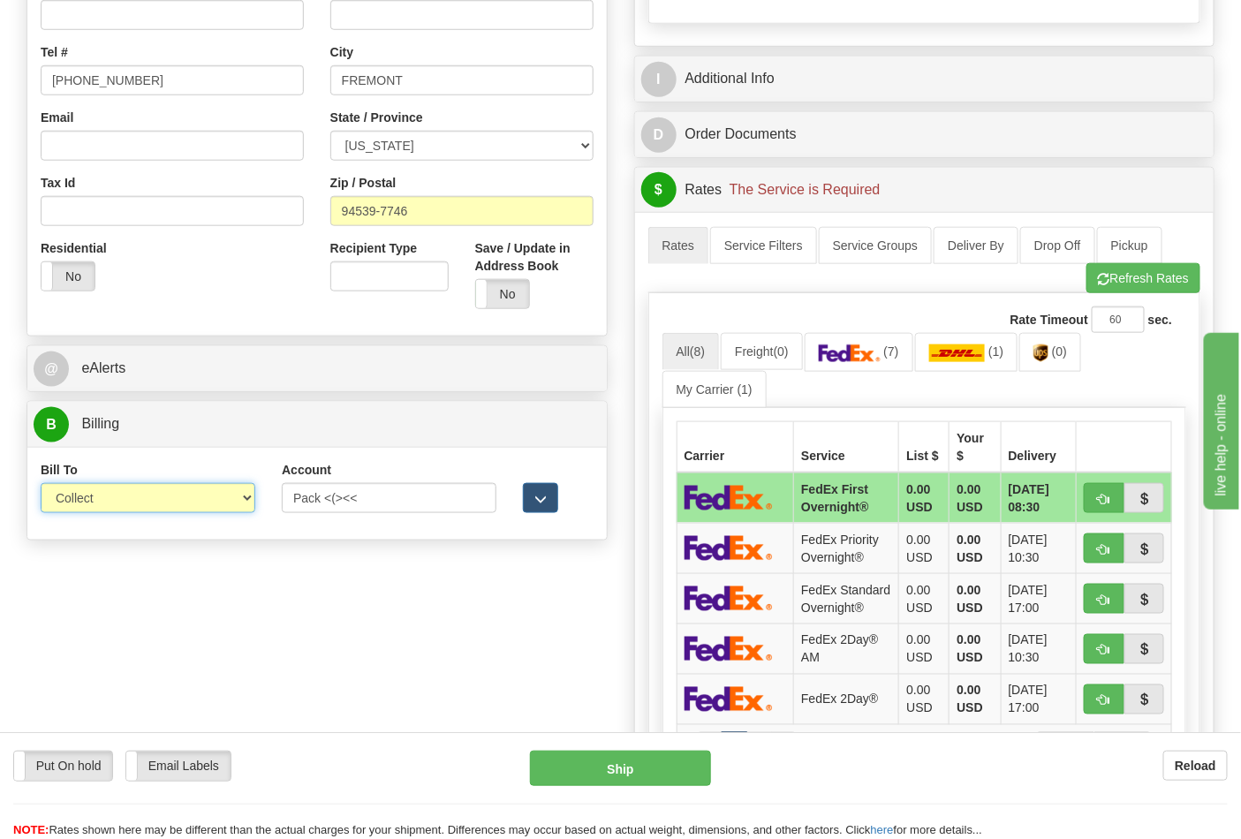
click at [120, 501] on select "Sender Recipient Third Party Collect" at bounding box center [148, 498] width 215 height 30
select select "2"
click at [41, 485] on select "Sender Recipient Third Party Collect" at bounding box center [148, 498] width 215 height 30
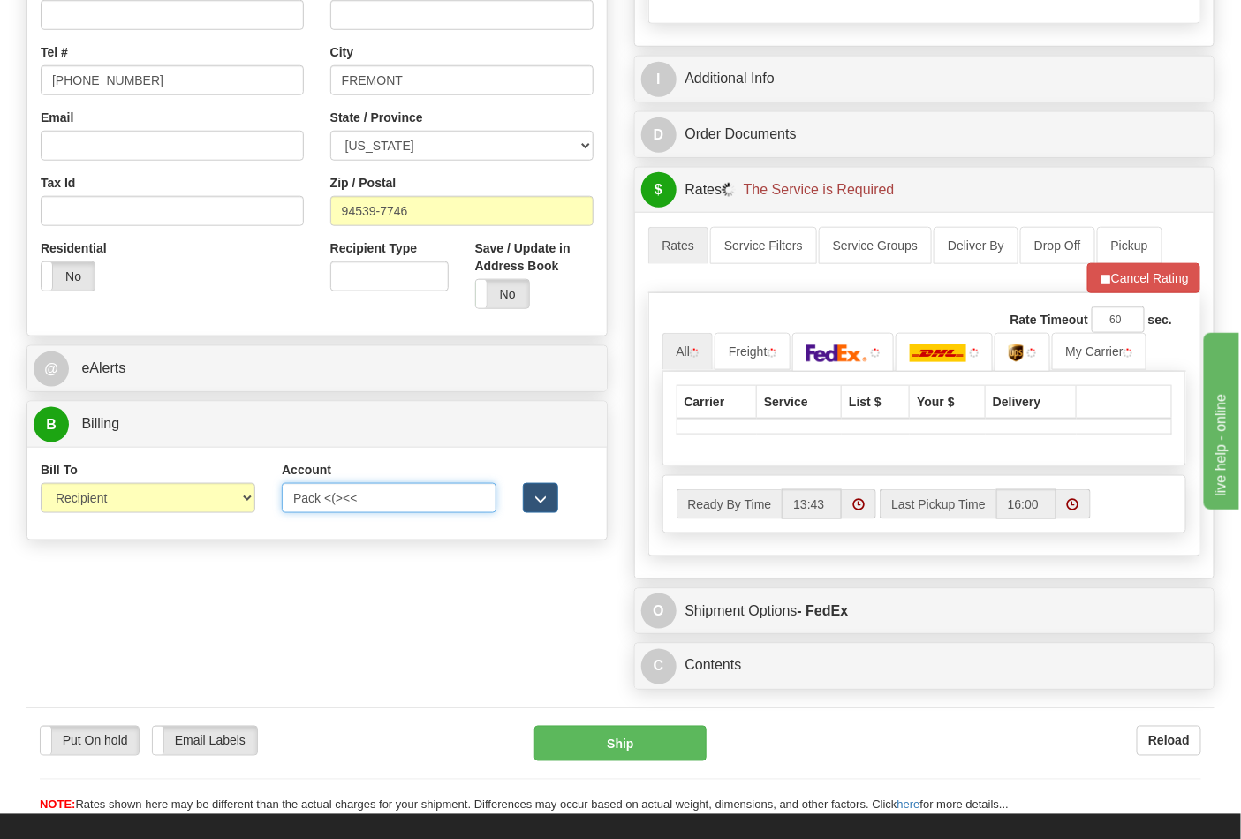
drag, startPoint x: 421, startPoint y: 508, endPoint x: 171, endPoint y: 505, distance: 250.9
click at [171, 505] on div "Bill To Sender Recipient Third Party Collect Account Pack <(><< 3rd Party Accou…" at bounding box center [317, 493] width 580 height 65
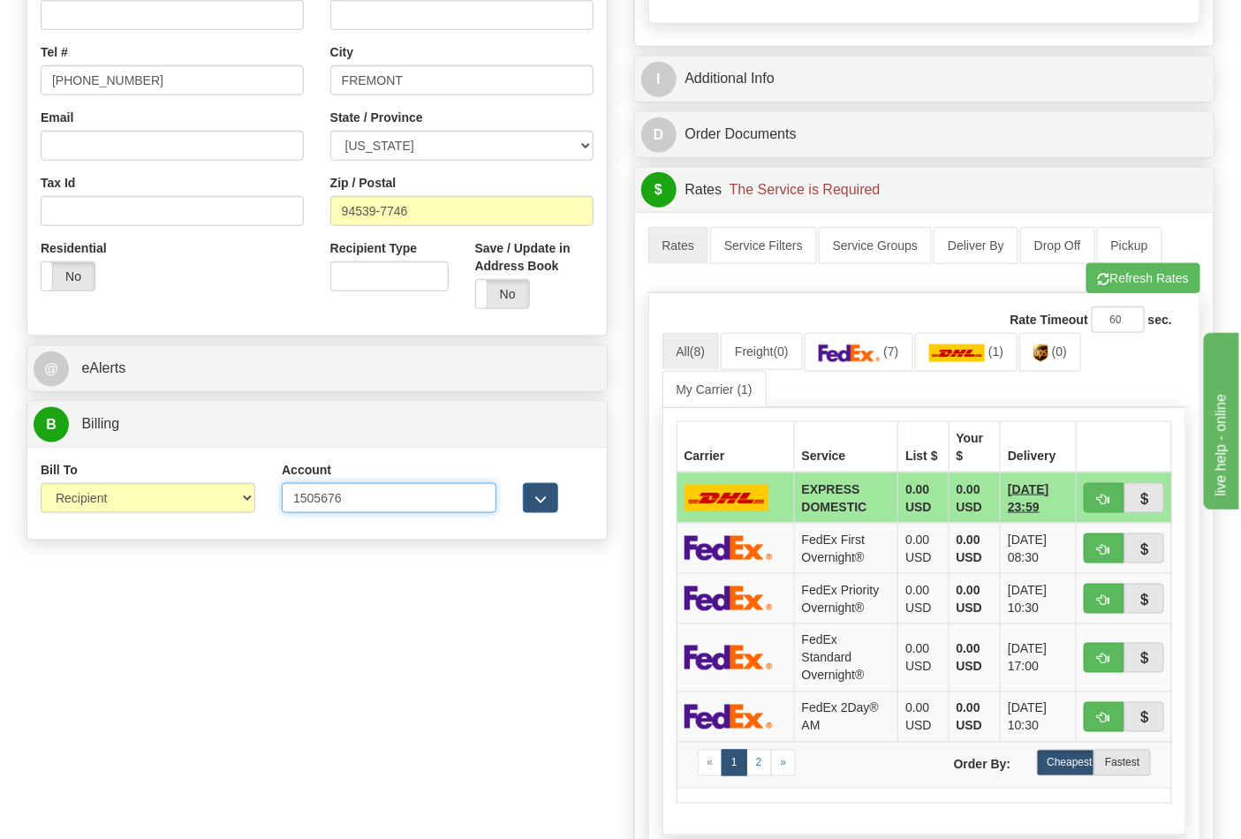
click button "Delete" at bounding box center [0, 0] width 0 height 0
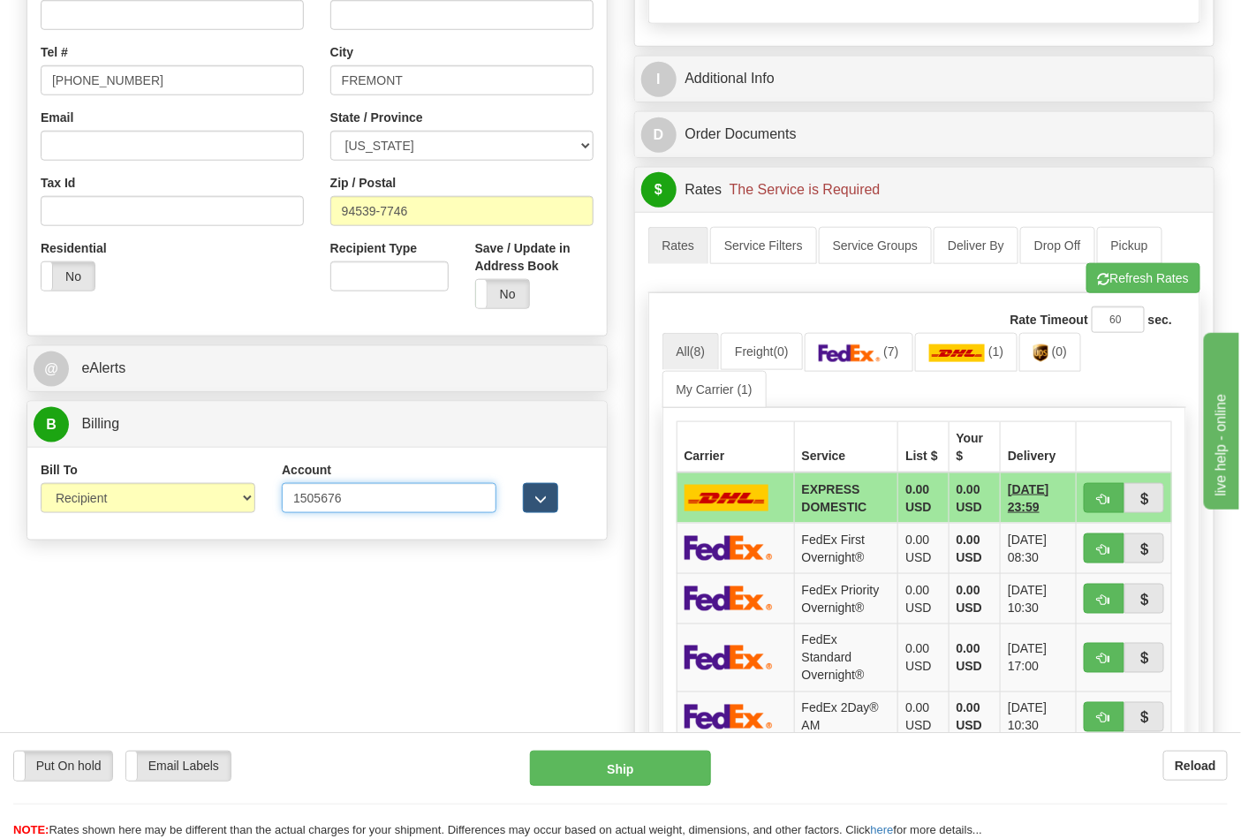
drag, startPoint x: 356, startPoint y: 490, endPoint x: 226, endPoint y: 504, distance: 130.6
click at [226, 504] on div "Bill To Sender Recipient Third Party Collect Account 1505676 3rd Party Account …" at bounding box center [317, 493] width 580 height 65
type input "312270463"
click button "Delete" at bounding box center [0, 0] width 0 height 0
click at [881, 354] on img at bounding box center [850, 354] width 62 height 18
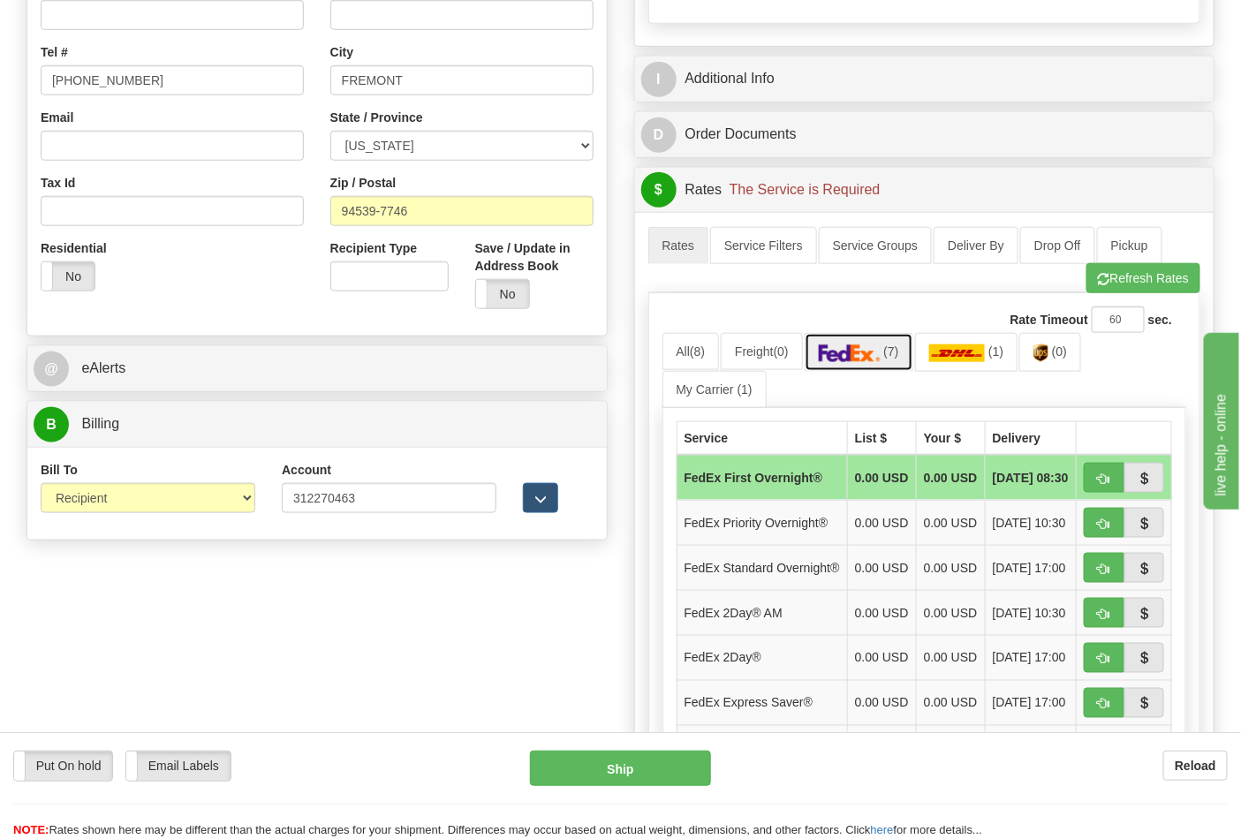
scroll to position [687, 0]
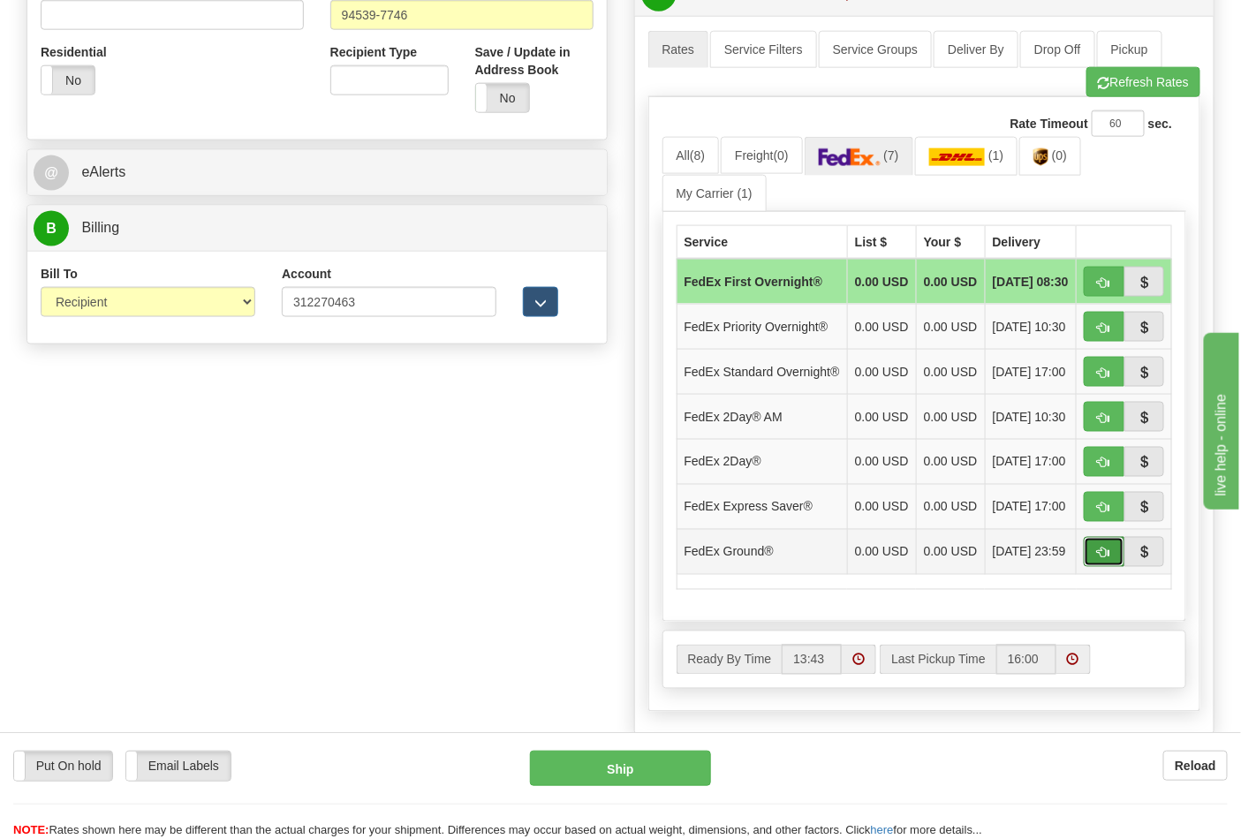
click at [1098, 559] on span "button" at bounding box center [1104, 553] width 12 height 11
type input "92"
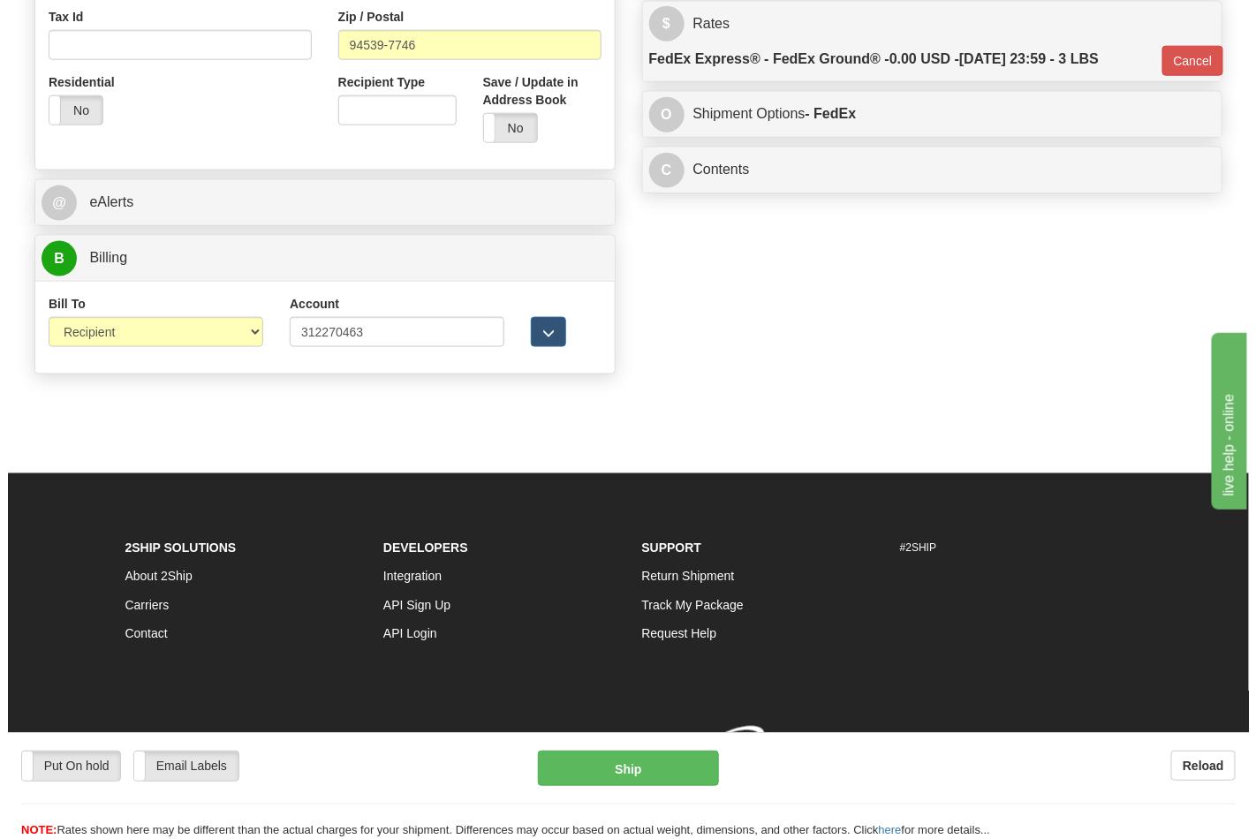
scroll to position [659, 0]
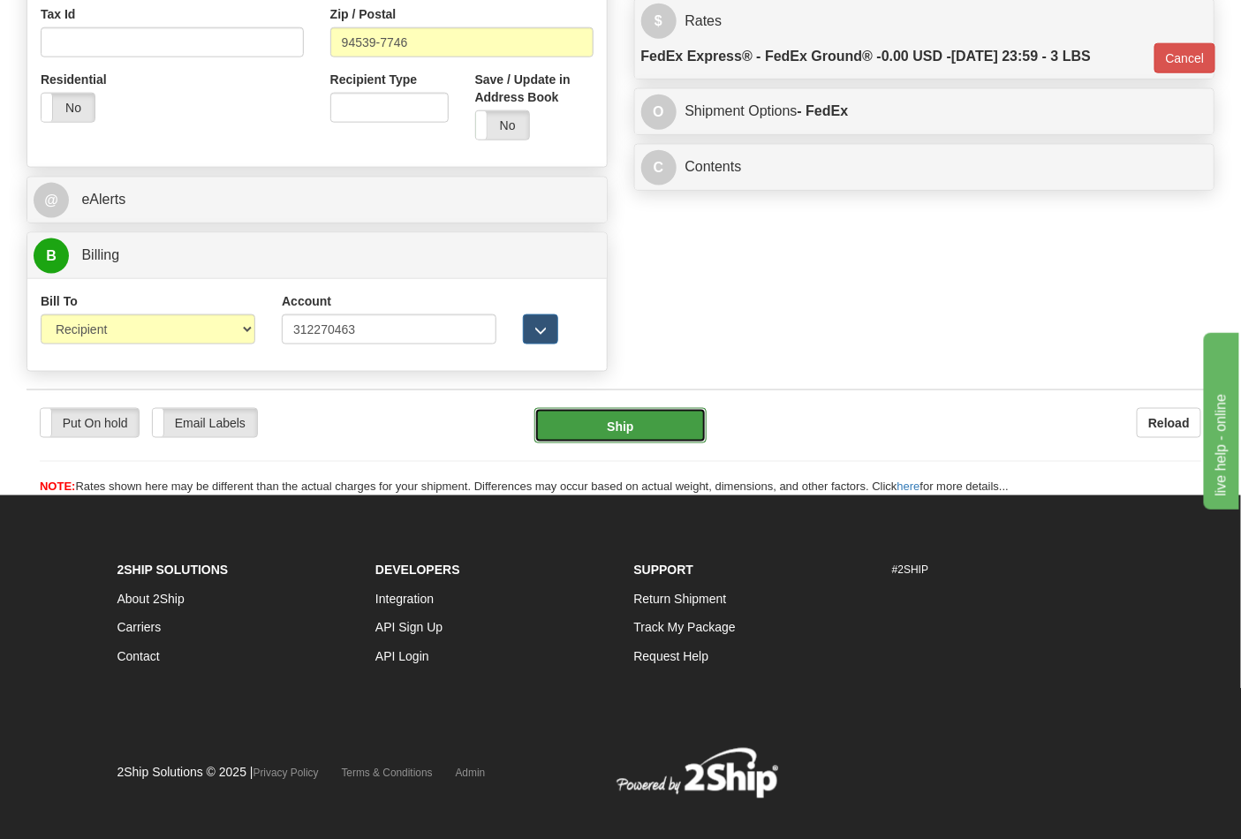
click at [639, 442] on button "Ship" at bounding box center [620, 425] width 171 height 35
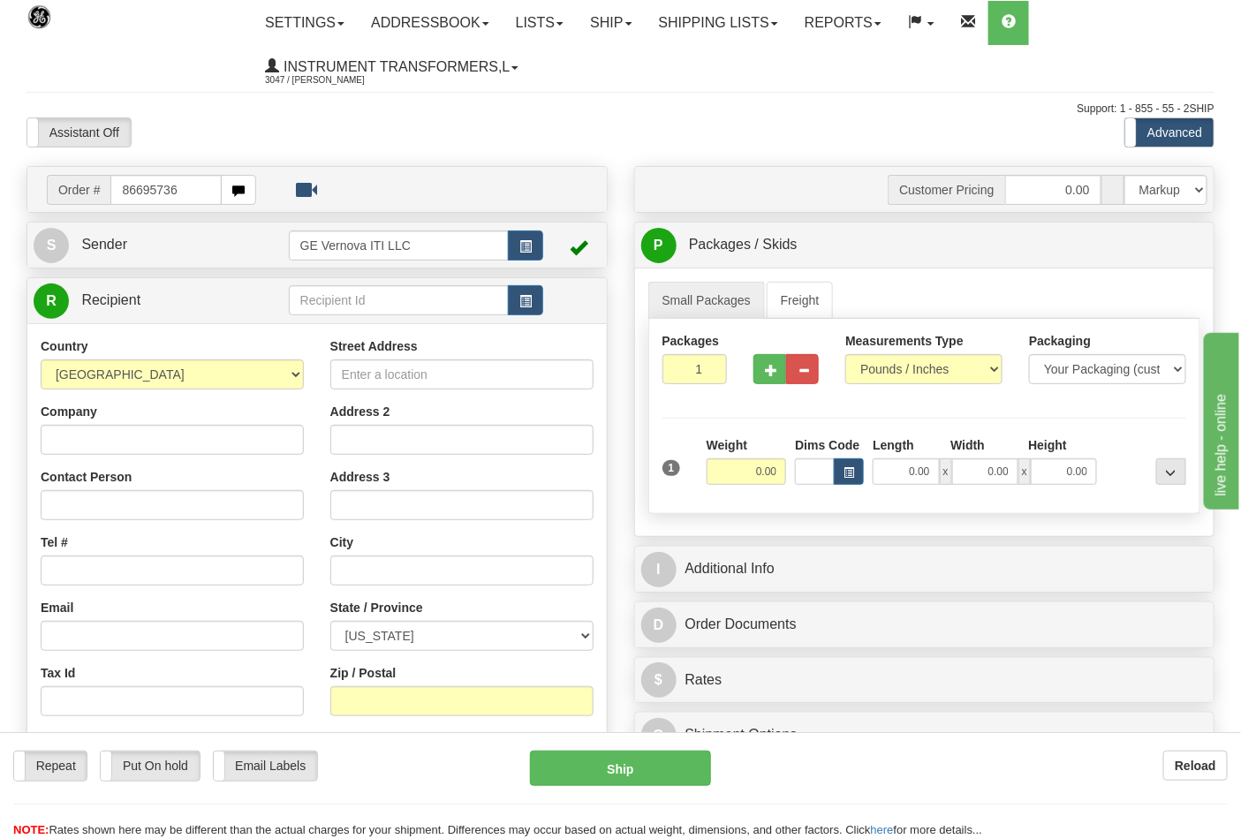
type input "86695736"
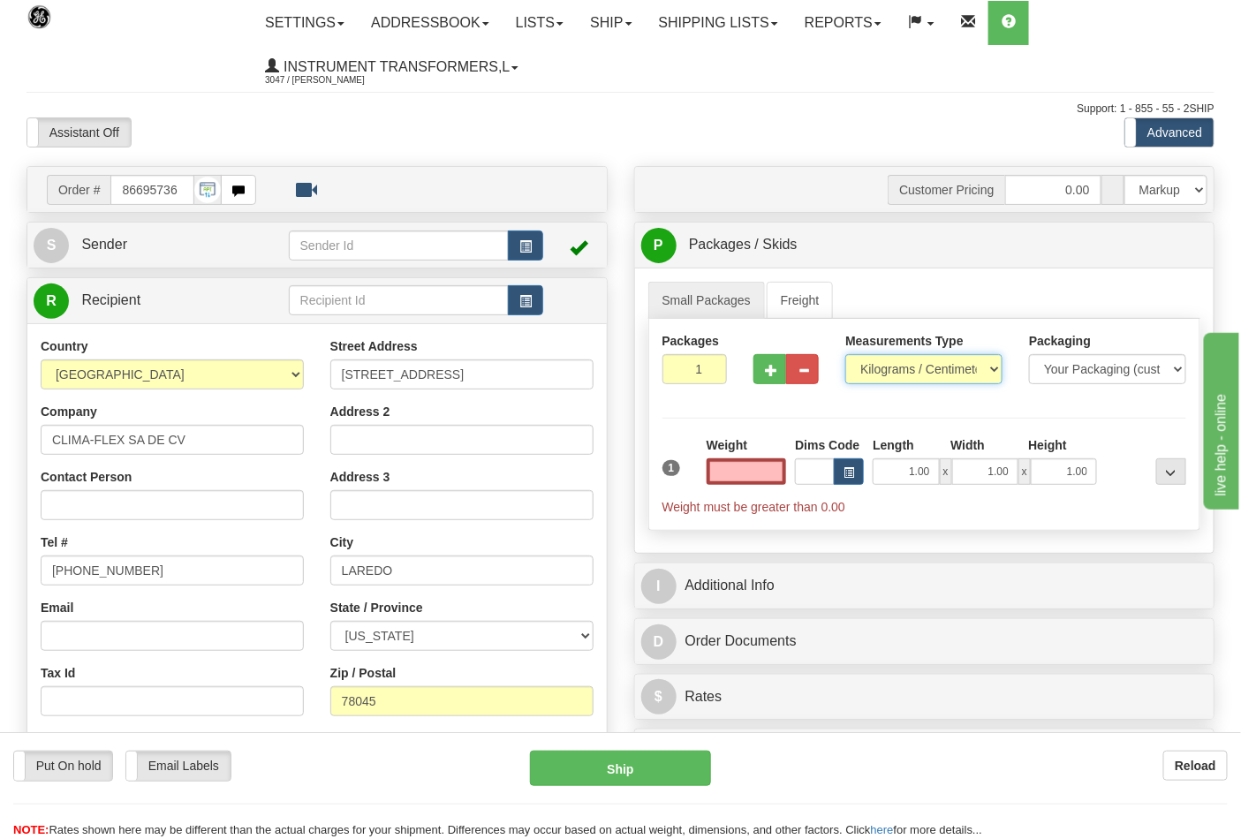
type input "0.00"
drag, startPoint x: 889, startPoint y: 368, endPoint x: 889, endPoint y: 383, distance: 14.1
click at [889, 368] on select "Pounds / Inches Kilograms / Centimeters" at bounding box center [924, 369] width 157 height 30
select select "0"
click at [846, 355] on select "Pounds / Inches Kilograms / Centimeters" at bounding box center [924, 369] width 157 height 30
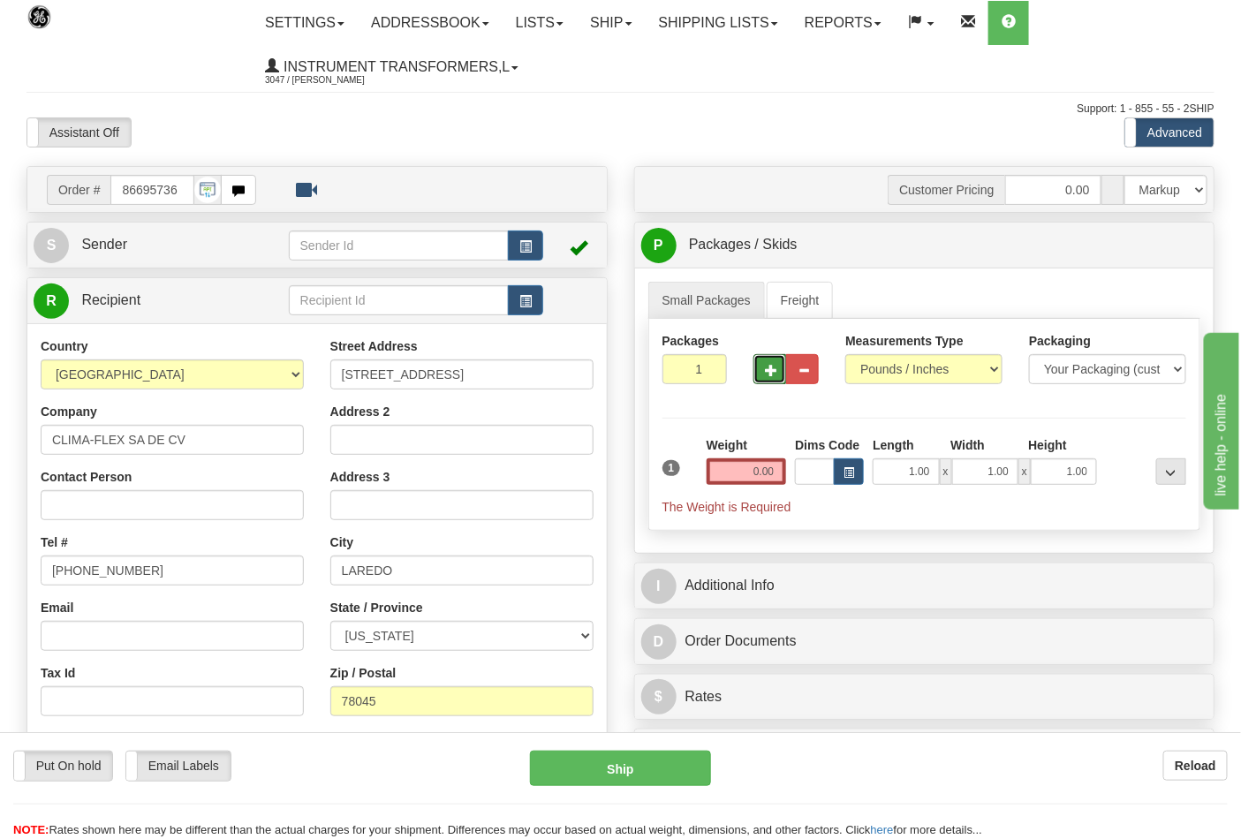
click at [766, 377] on button "button" at bounding box center [770, 369] width 33 height 30
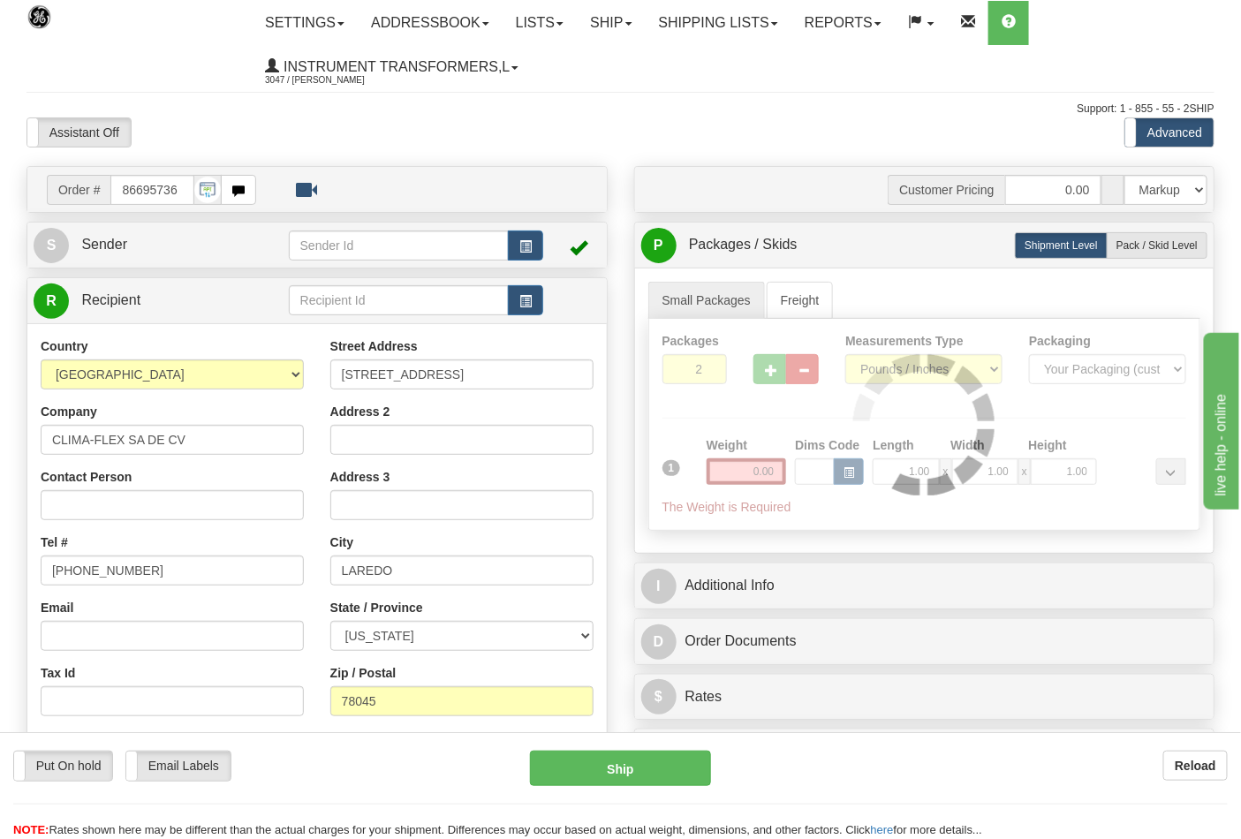
click at [670, 130] on div "Assistant On Assistant Off Do a return Do a return Previous Next Standard Advan…" at bounding box center [620, 133] width 1215 height 30
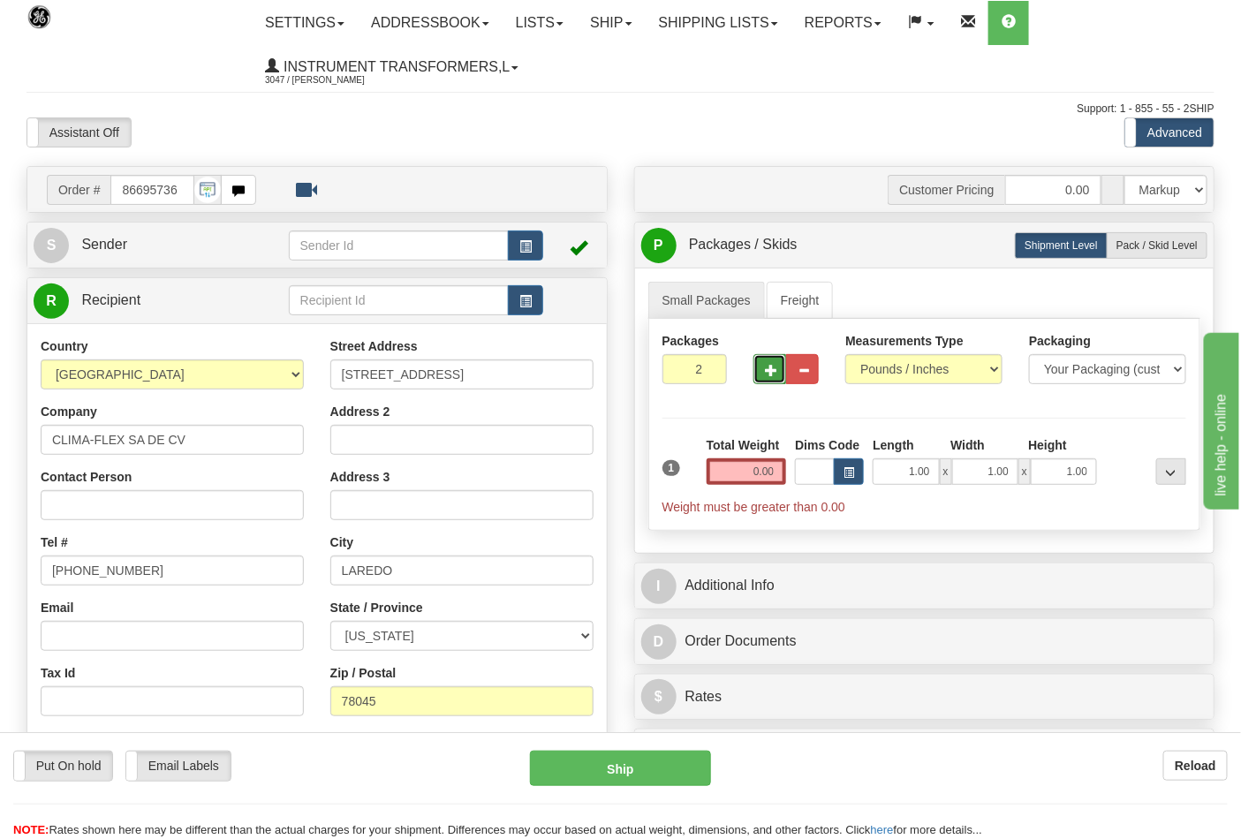
click at [775, 376] on span "button" at bounding box center [771, 370] width 12 height 11
type input "3"
click at [784, 474] on input "0.00" at bounding box center [747, 472] width 80 height 27
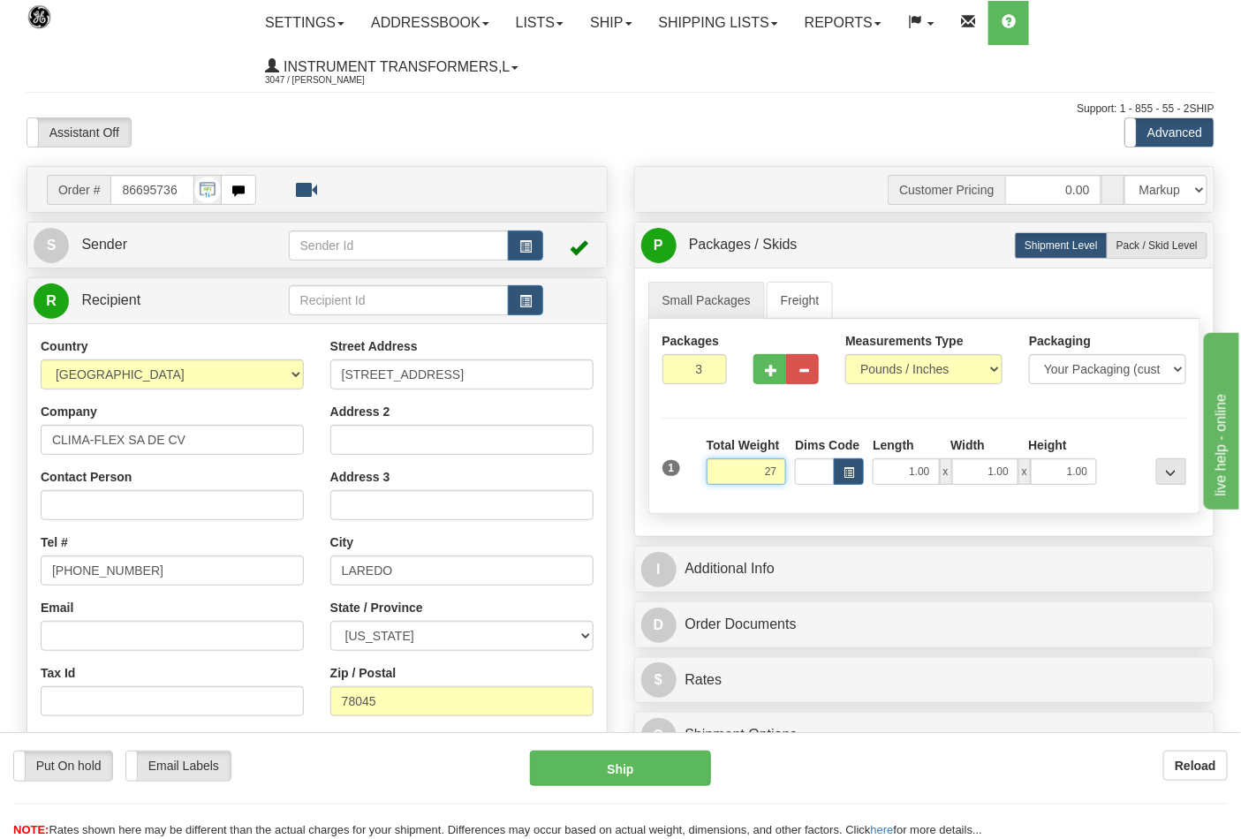
click button "Delete" at bounding box center [0, 0] width 0 height 0
type input "27.00"
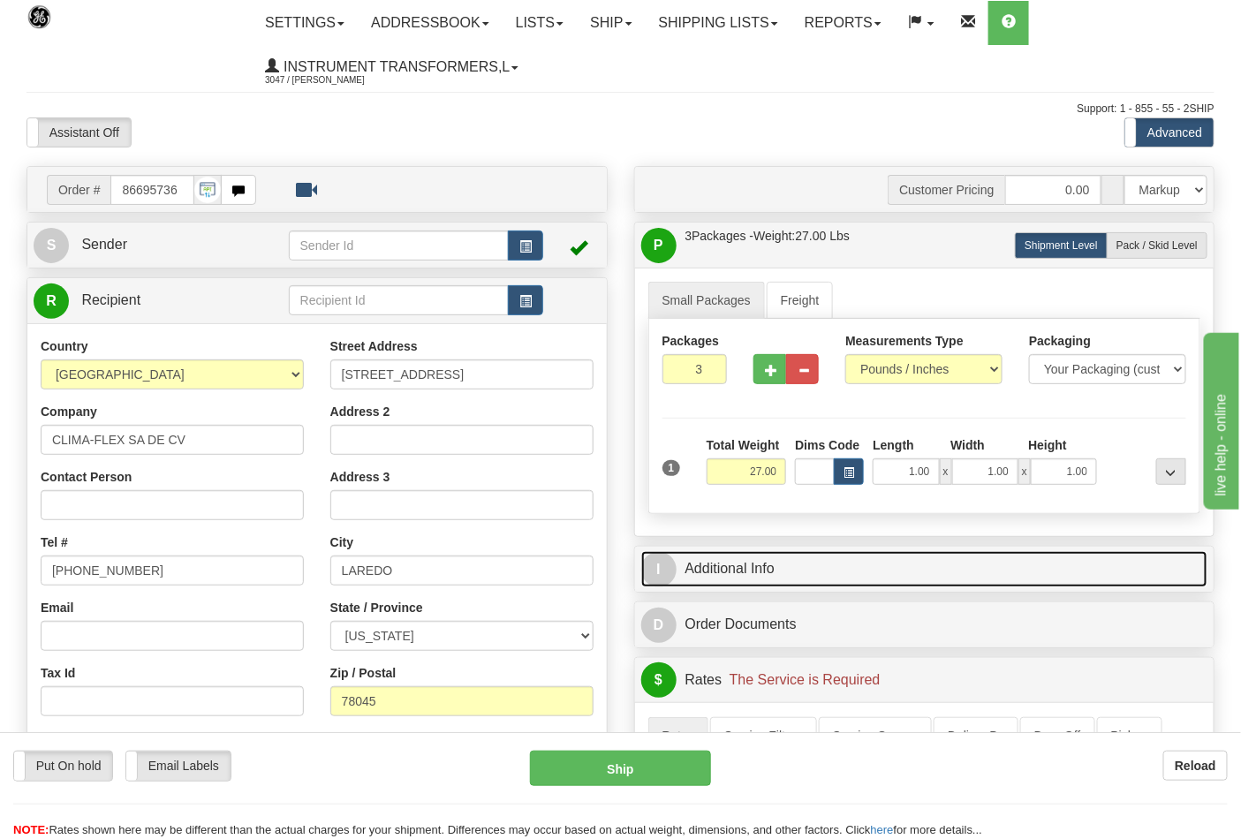
click at [990, 560] on link "I Additional Info" at bounding box center [924, 569] width 567 height 36
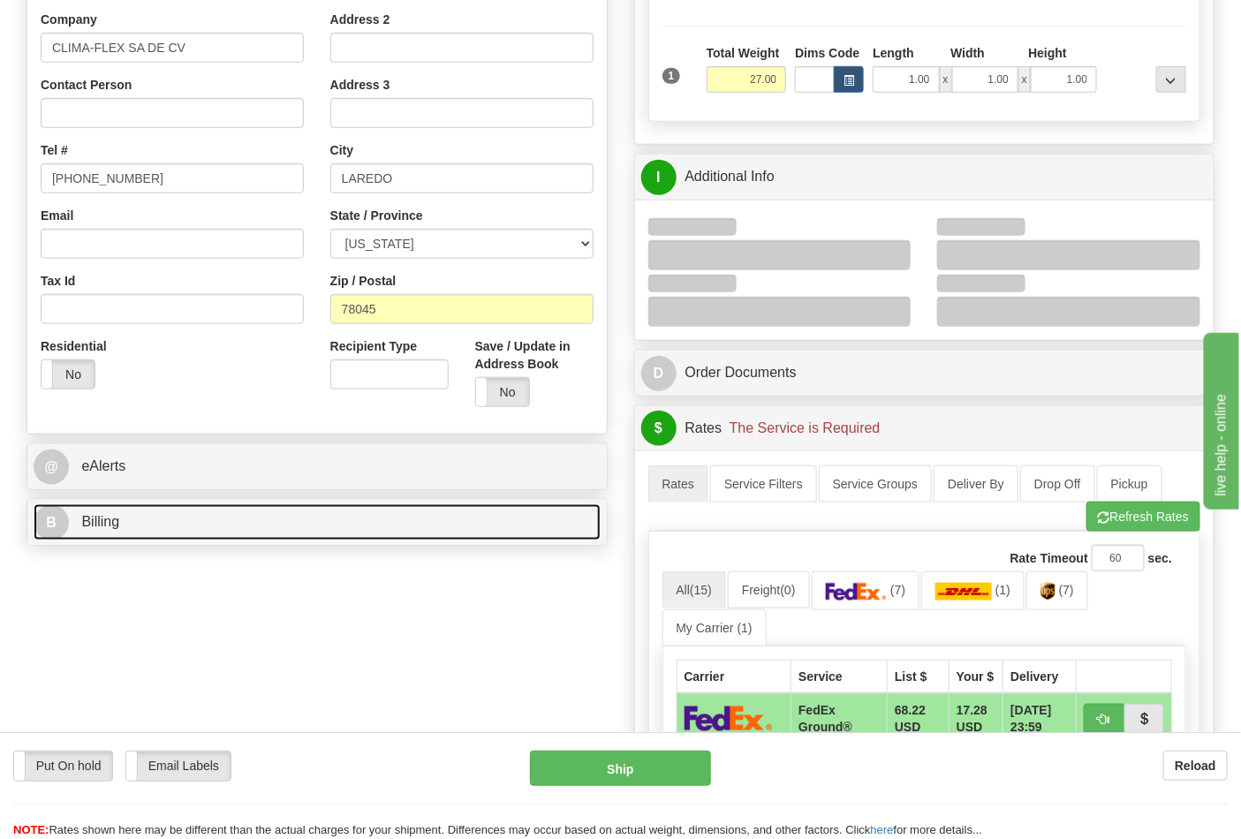
click at [163, 534] on link "B Billing" at bounding box center [317, 523] width 567 height 36
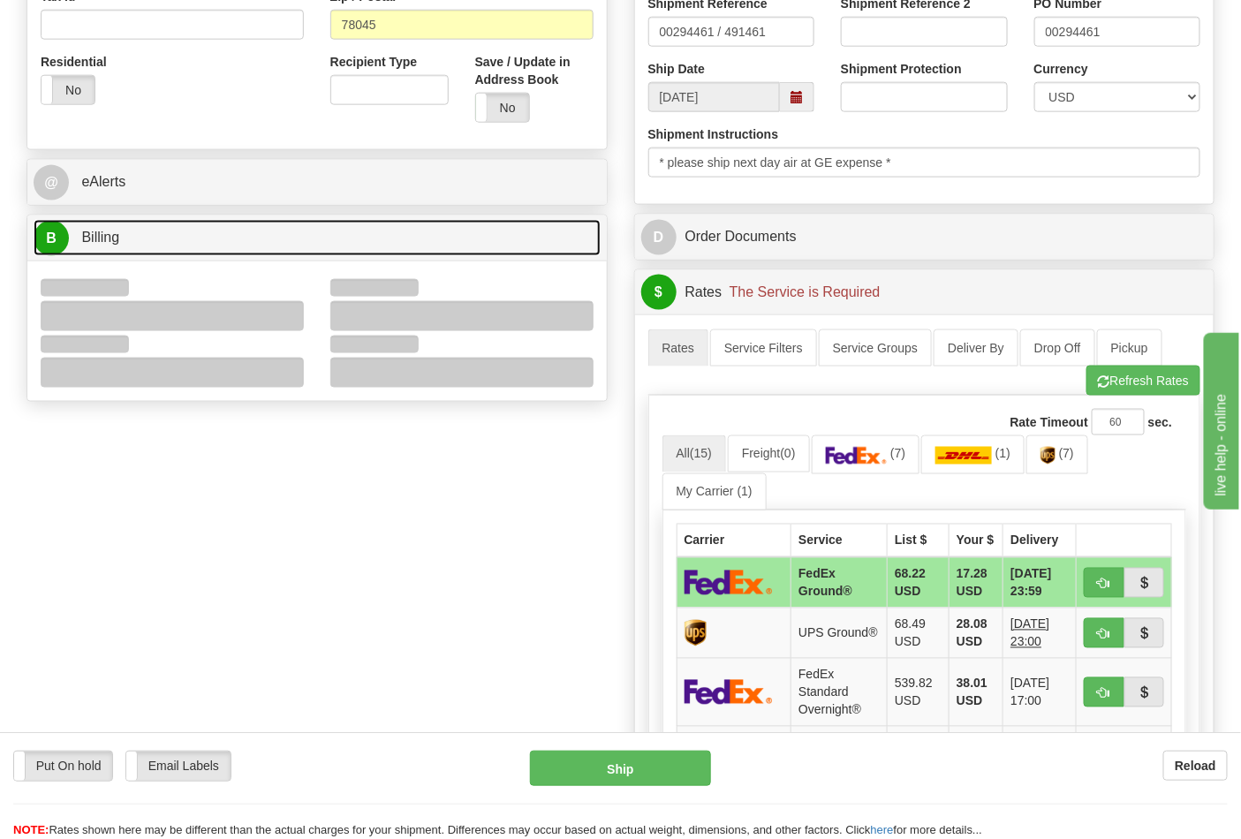
scroll to position [687, 0]
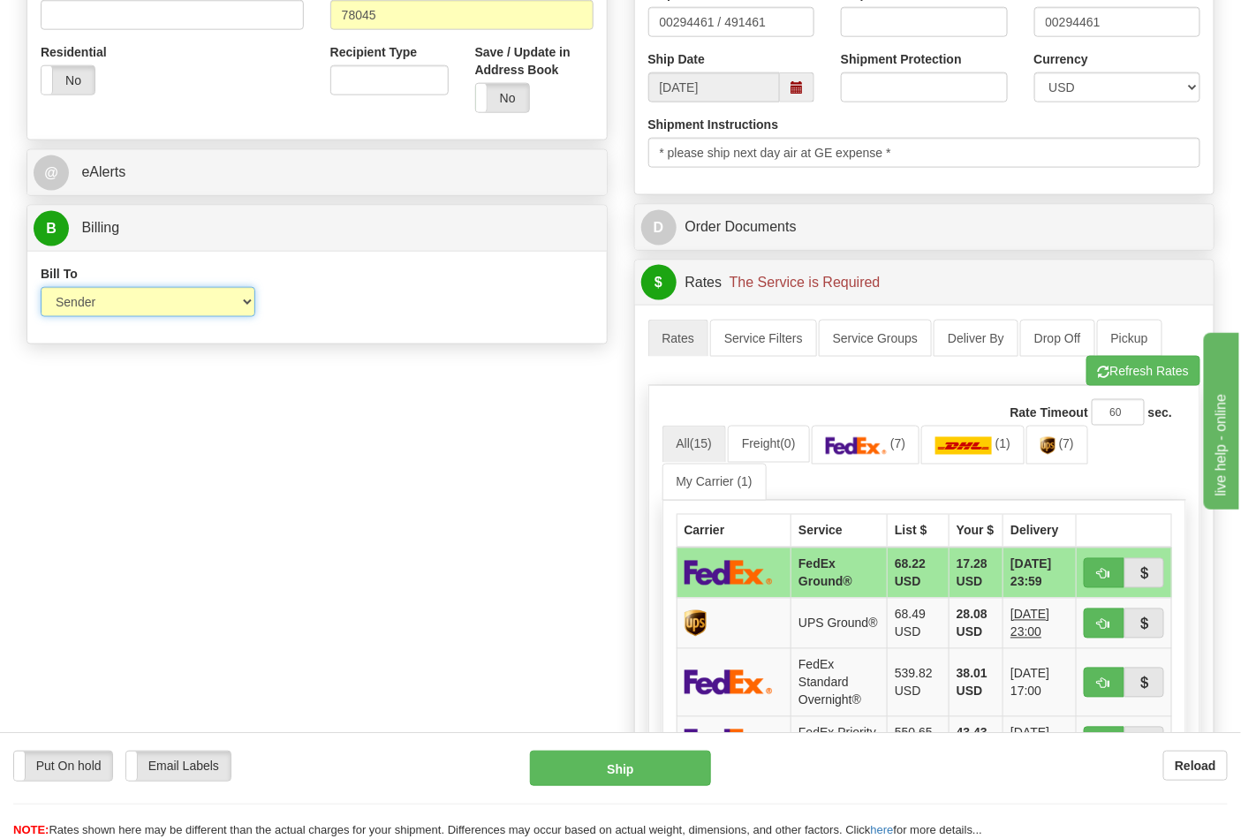
click at [88, 307] on select "Sender Recipient Third Party Collect" at bounding box center [148, 302] width 215 height 30
click at [415, 360] on div "Order # 86695736 S Sender" at bounding box center [620, 320] width 1215 height 1681
click at [1056, 443] on img at bounding box center [1048, 446] width 15 height 18
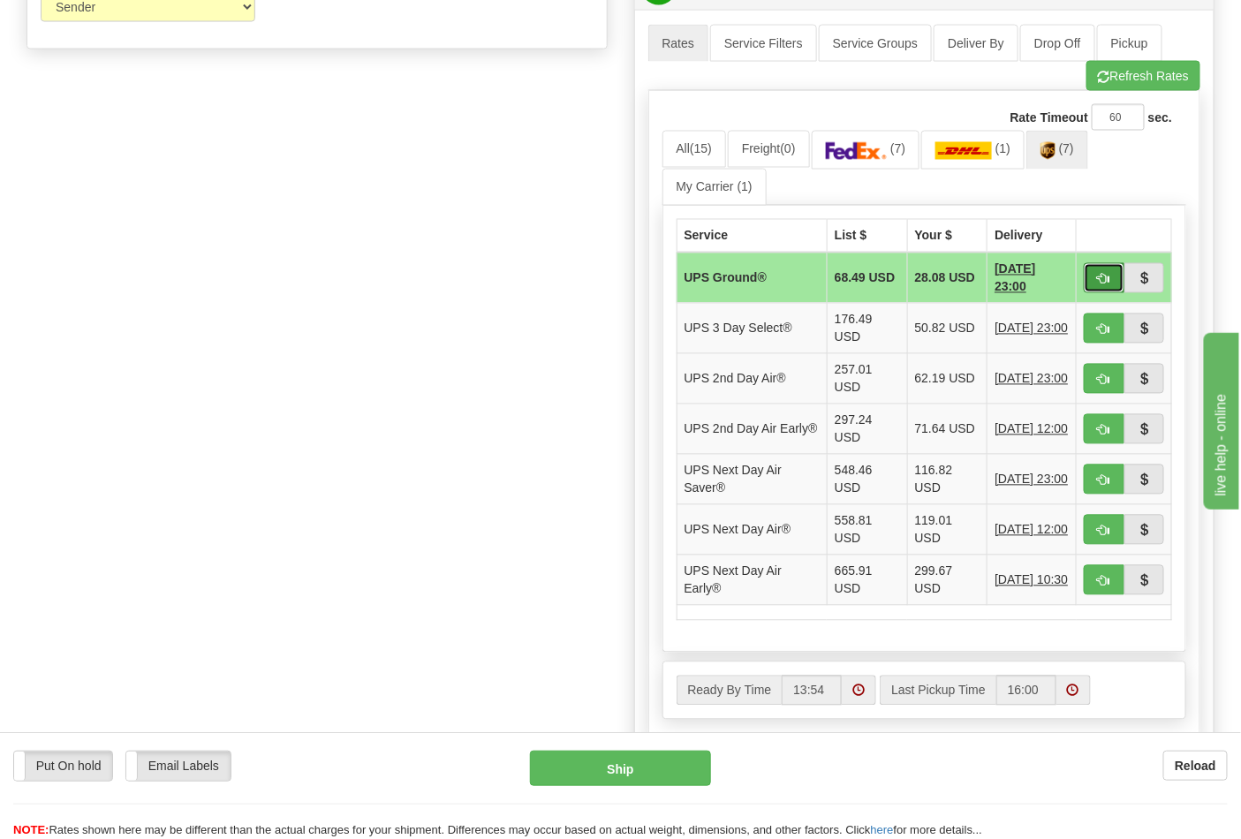
click at [1103, 278] on span "button" at bounding box center [1104, 279] width 12 height 11
type input "03"
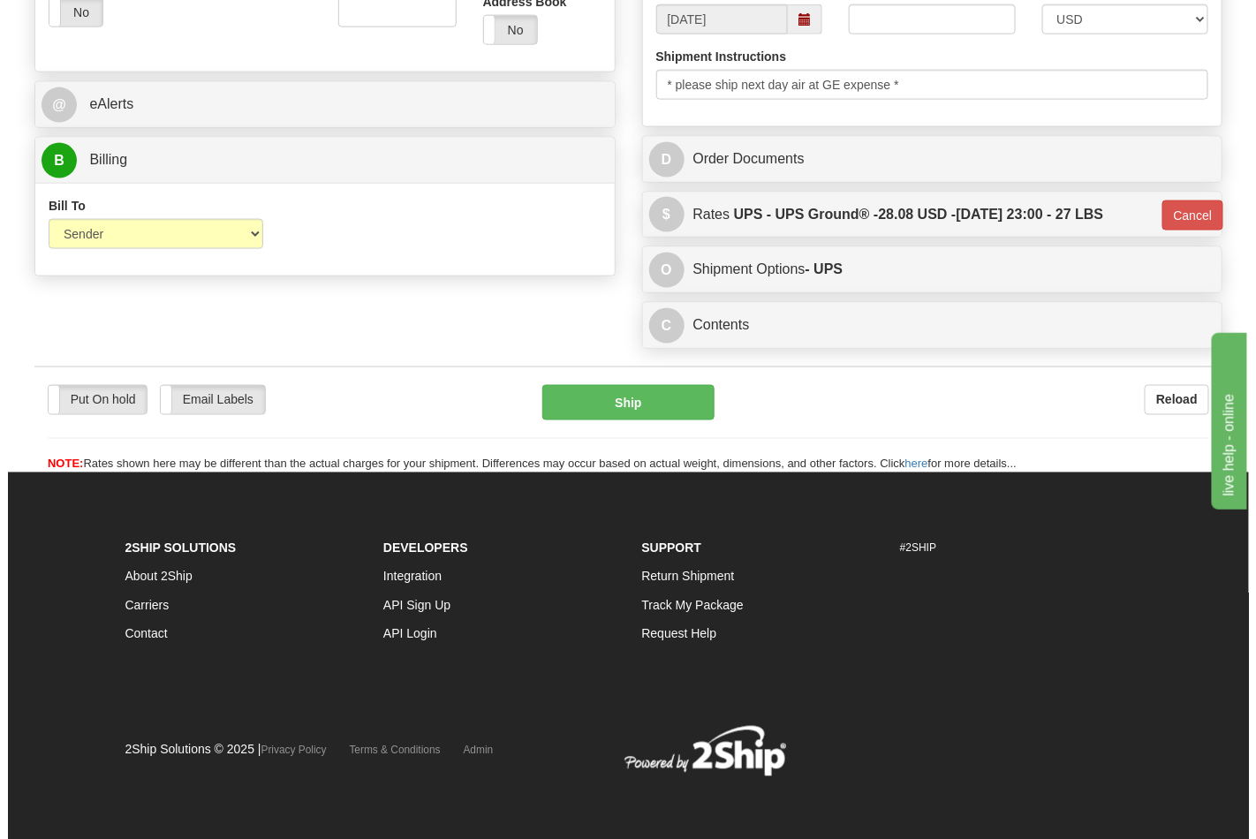
scroll to position [760, 0]
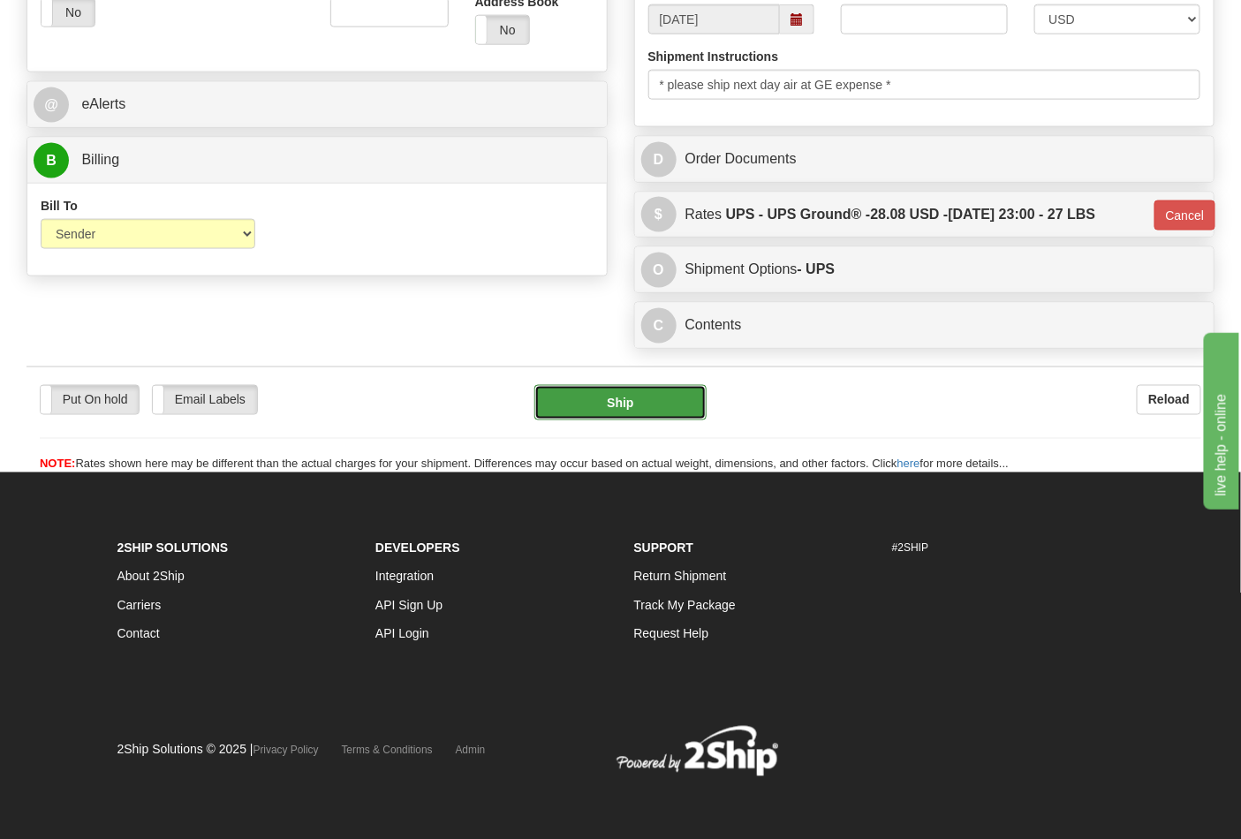
click at [628, 405] on button "Ship" at bounding box center [620, 402] width 171 height 35
